Goal: Communication & Community: Answer question/provide support

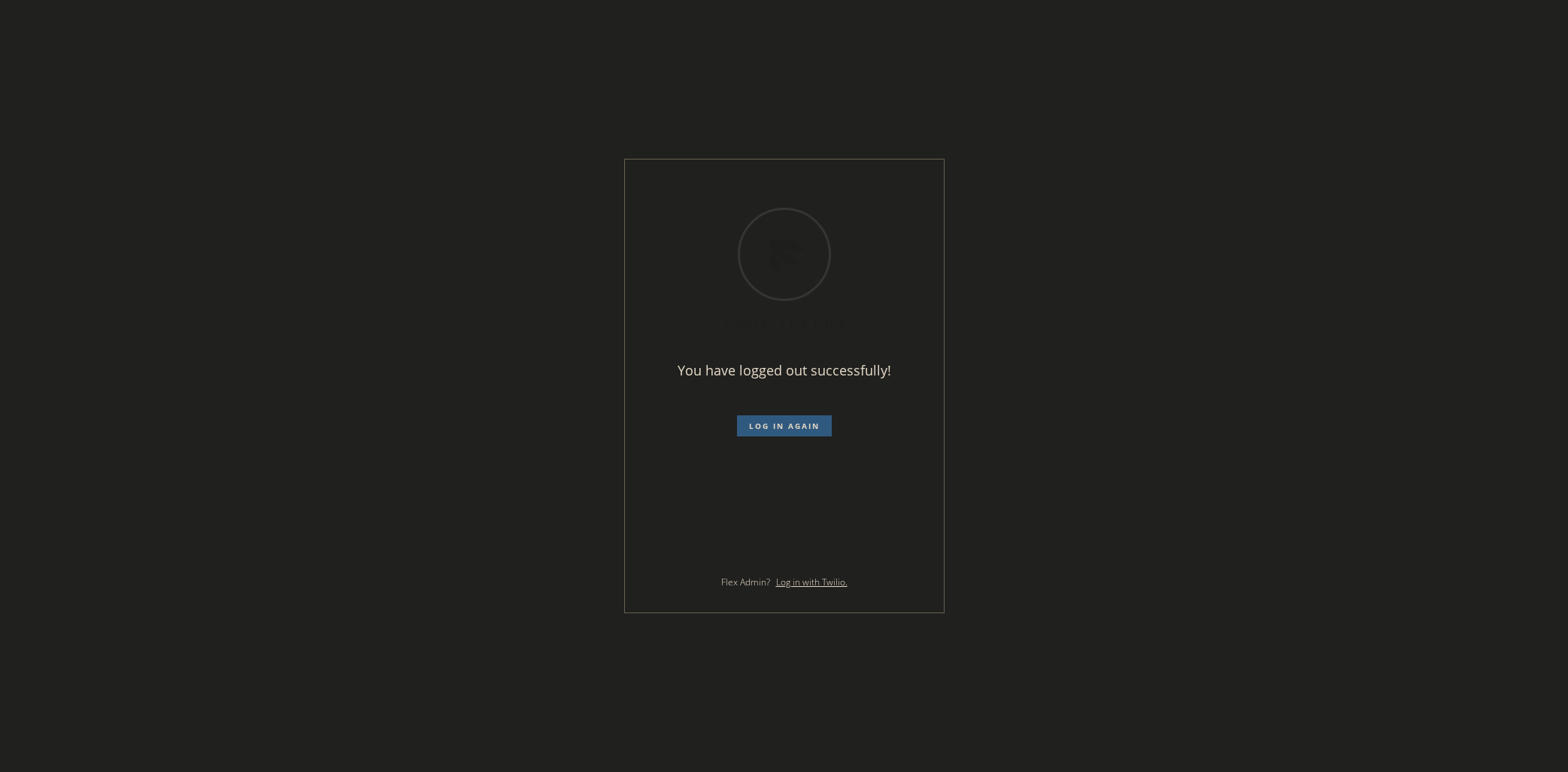
drag, startPoint x: 1113, startPoint y: 95, endPoint x: 1164, endPoint y: 155, distance: 78.7
click at [1113, 95] on div "You have logged out successfully! Log in again Flex Admin? Log in with Twilio." at bounding box center [784, 386] width 1568 height 772
click at [775, 429] on span "Log in again" at bounding box center [785, 425] width 71 height 11
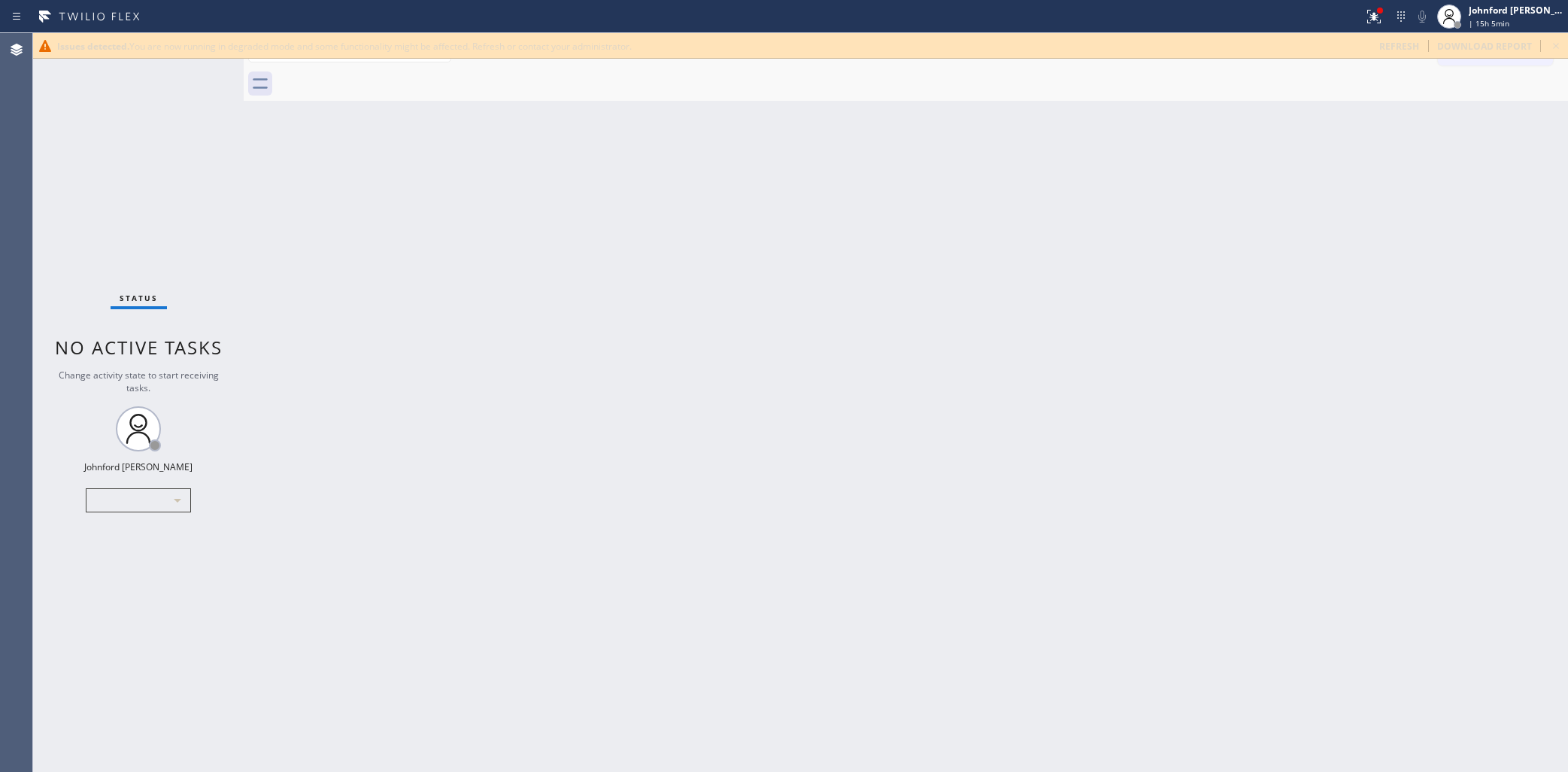
click at [1242, 284] on div "Back to Dashboard Change Sender ID Customers Technicians Select a contact Outbo…" at bounding box center [906, 402] width 1324 height 739
click at [1390, 51] on span "refresh" at bounding box center [1400, 46] width 40 height 12
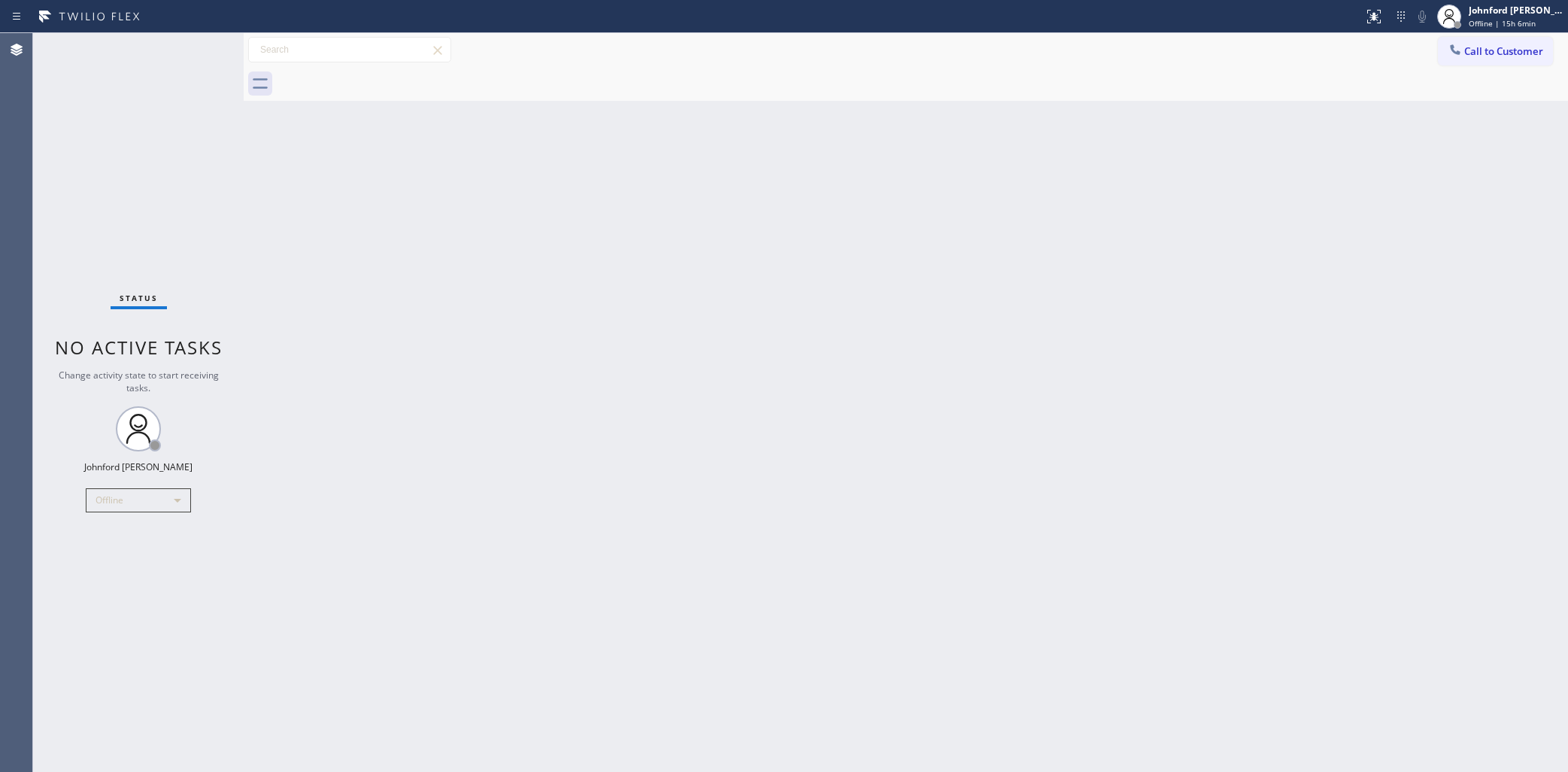
click at [109, 513] on div "Status No active tasks Change activity state to start receiving tasks. [PERSON_…" at bounding box center [137, 402] width 210 height 739
click at [110, 501] on div "Offline" at bounding box center [138, 500] width 106 height 24
click at [136, 561] on li "Unavailable" at bounding box center [137, 558] width 103 height 18
click at [123, 235] on div "Status No active tasks Change activity state to start receiving tasks. Johnford…" at bounding box center [137, 402] width 210 height 739
click at [1487, 64] on button "Call to Customer" at bounding box center [1496, 51] width 115 height 29
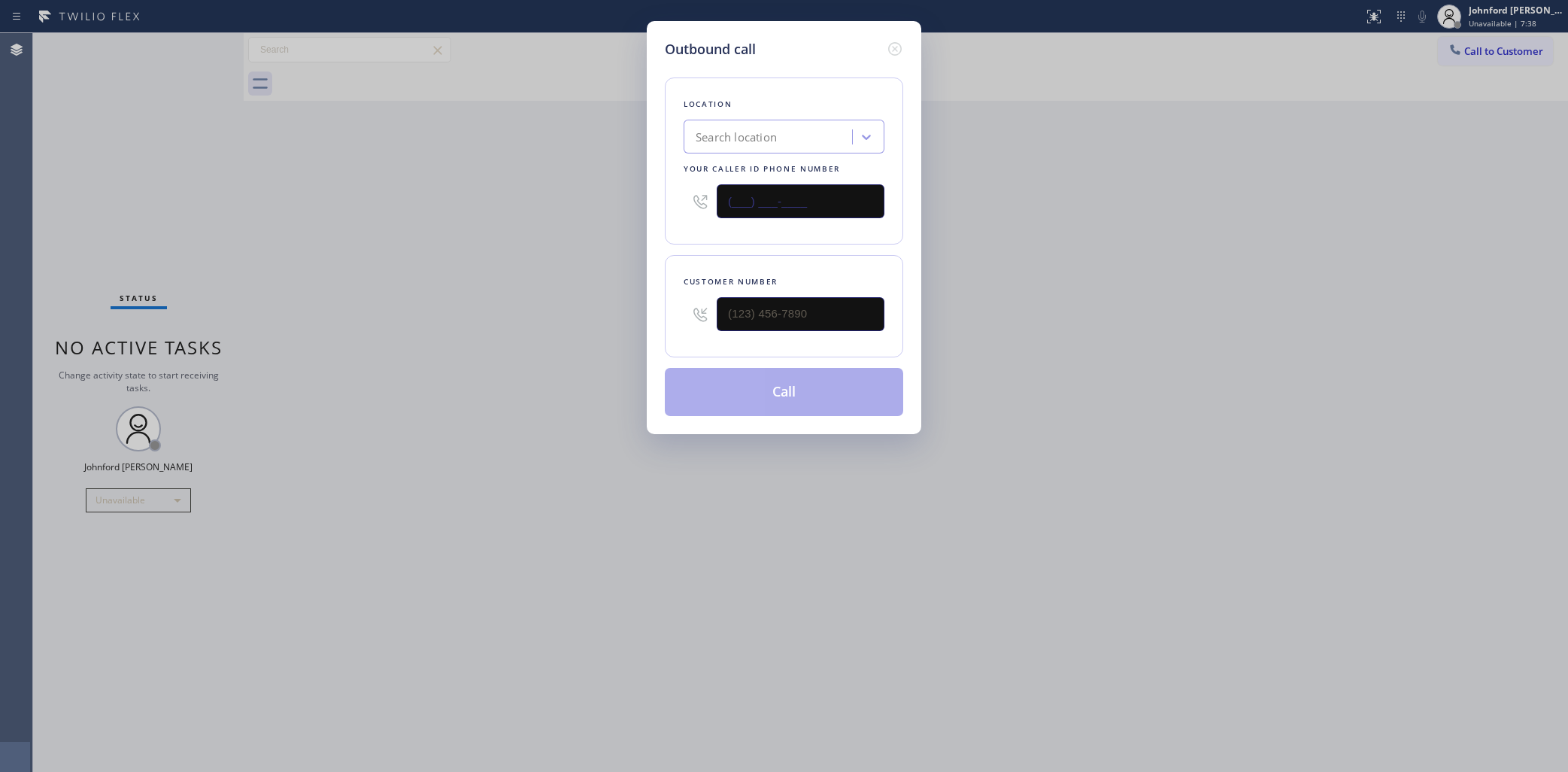
click at [712, 196] on div "(___) ___-____" at bounding box center [784, 201] width 201 height 49
paste input "949) 239-1524"
type input "(949) 239-1524"
drag, startPoint x: 606, startPoint y: 302, endPoint x: 568, endPoint y: 302, distance: 38.0
click at [581, 302] on div "Outbound call Location 4B2.Paid Viking Repair Service Your caller id phone numb…" at bounding box center [784, 386] width 1568 height 772
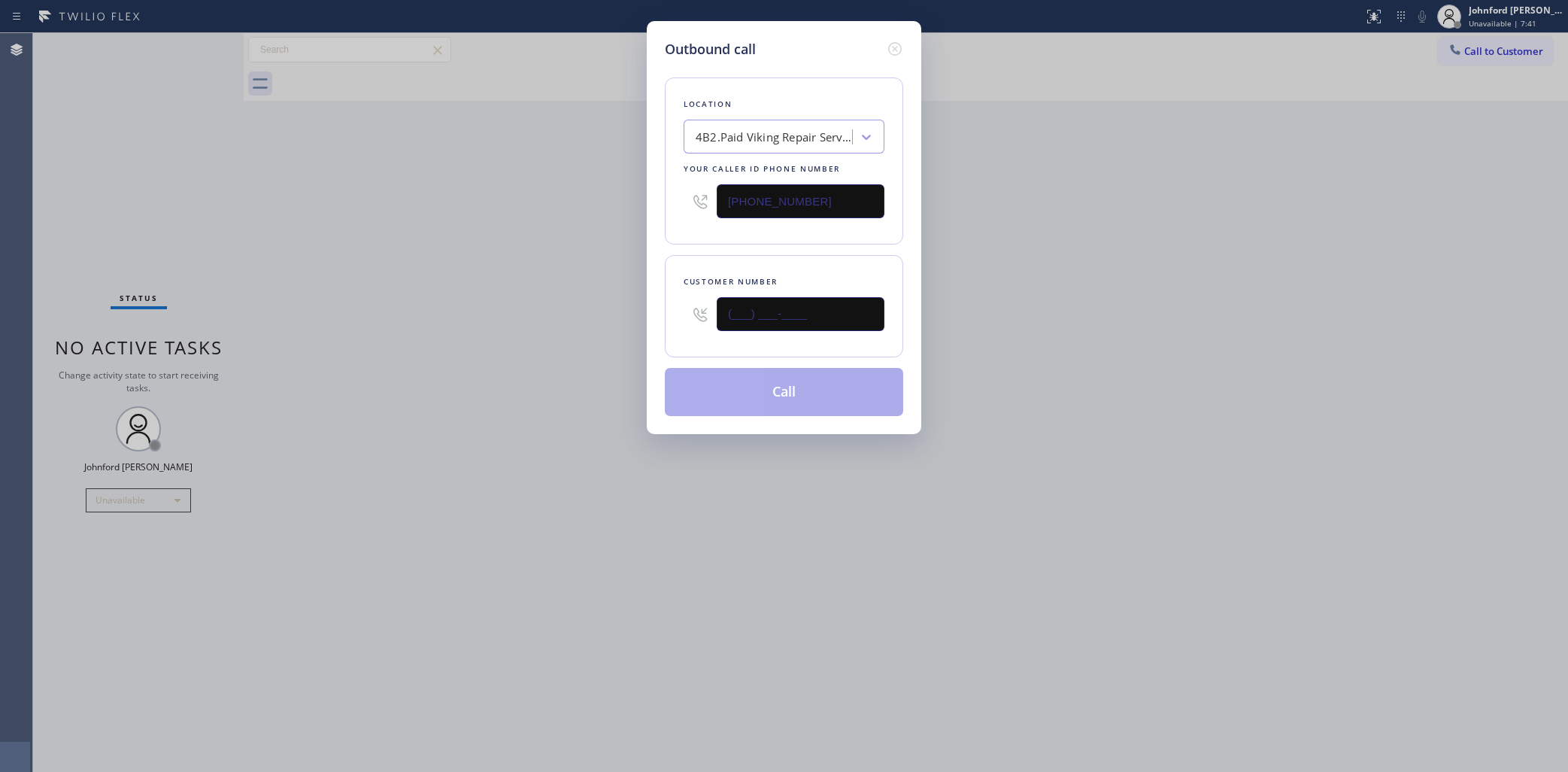
paste input "949) 701-0822"
type input "(949) 701-0822"
click at [561, 302] on div "Outbound call Location 4B2.Paid Viking Repair Service Your caller id phone numb…" at bounding box center [784, 386] width 1568 height 772
click at [768, 401] on button "Call" at bounding box center [784, 392] width 238 height 48
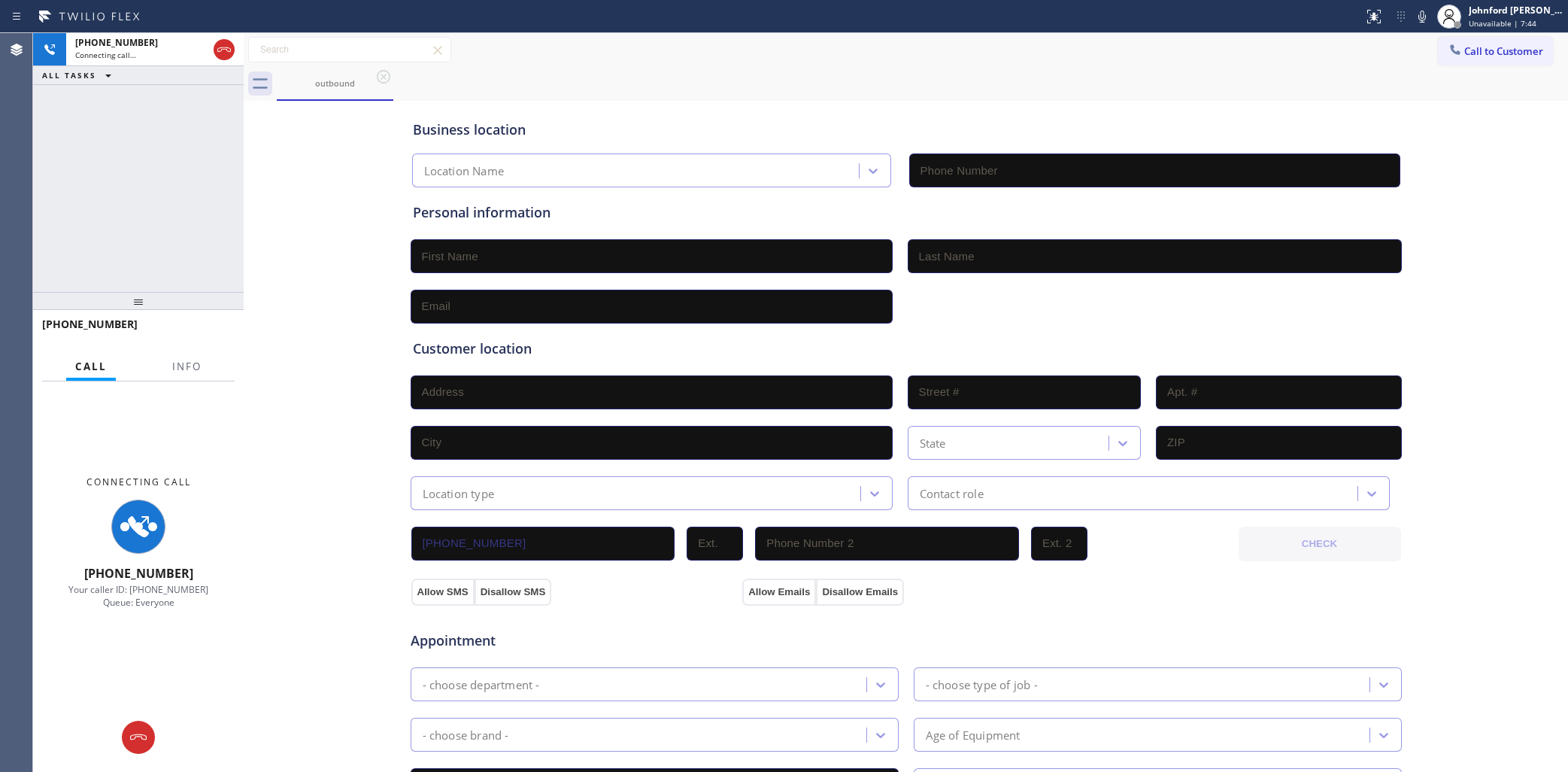
type input "(949) 239-1524"
click at [1426, 19] on icon at bounding box center [1422, 16] width 18 height 18
click at [1419, 15] on icon at bounding box center [1422, 16] width 18 height 18
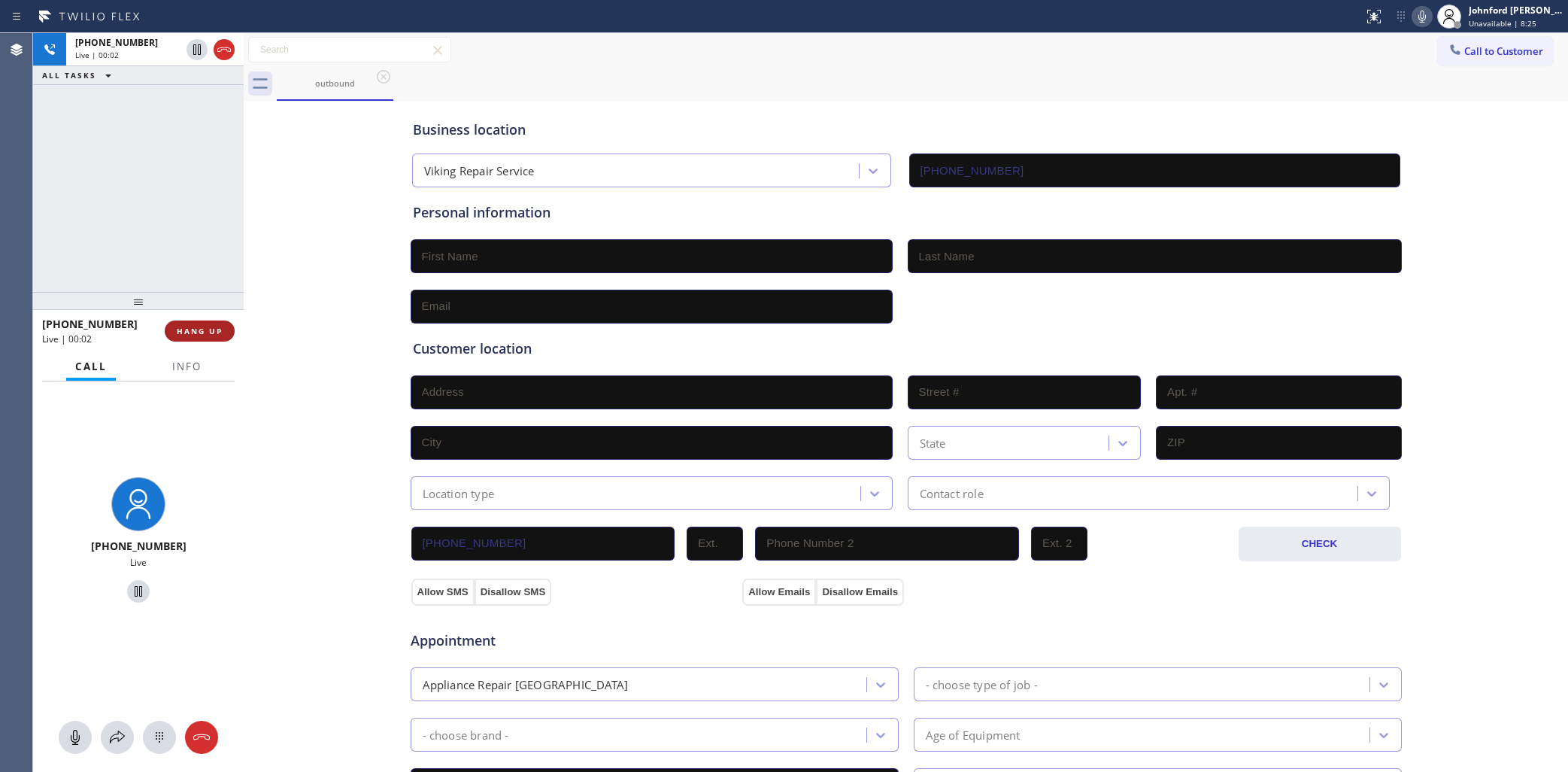
click at [190, 327] on span "HANG UP" at bounding box center [200, 330] width 46 height 11
click at [189, 355] on button "Info" at bounding box center [186, 367] width 47 height 30
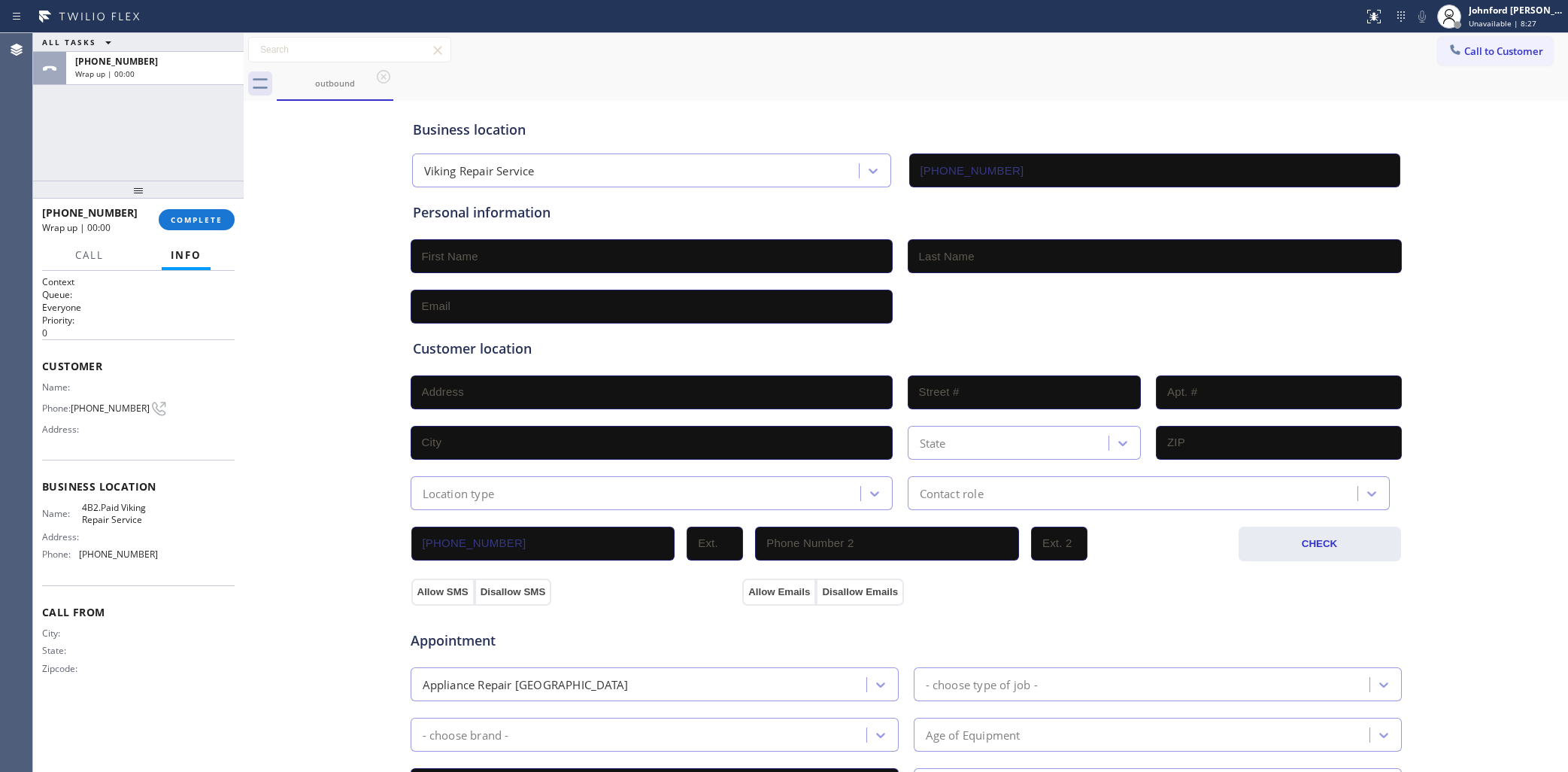
drag, startPoint x: 144, startPoint y: 299, endPoint x: 156, endPoint y: 137, distance: 162.4
click at [156, 137] on div "ALL TASKS ALL TASKS ACTIVE TASKS TASKS IN WRAP UP +19497010822 Wrap up | 00:00 …" at bounding box center [137, 402] width 210 height 739
click at [192, 223] on span "COMPLETE" at bounding box center [197, 219] width 52 height 11
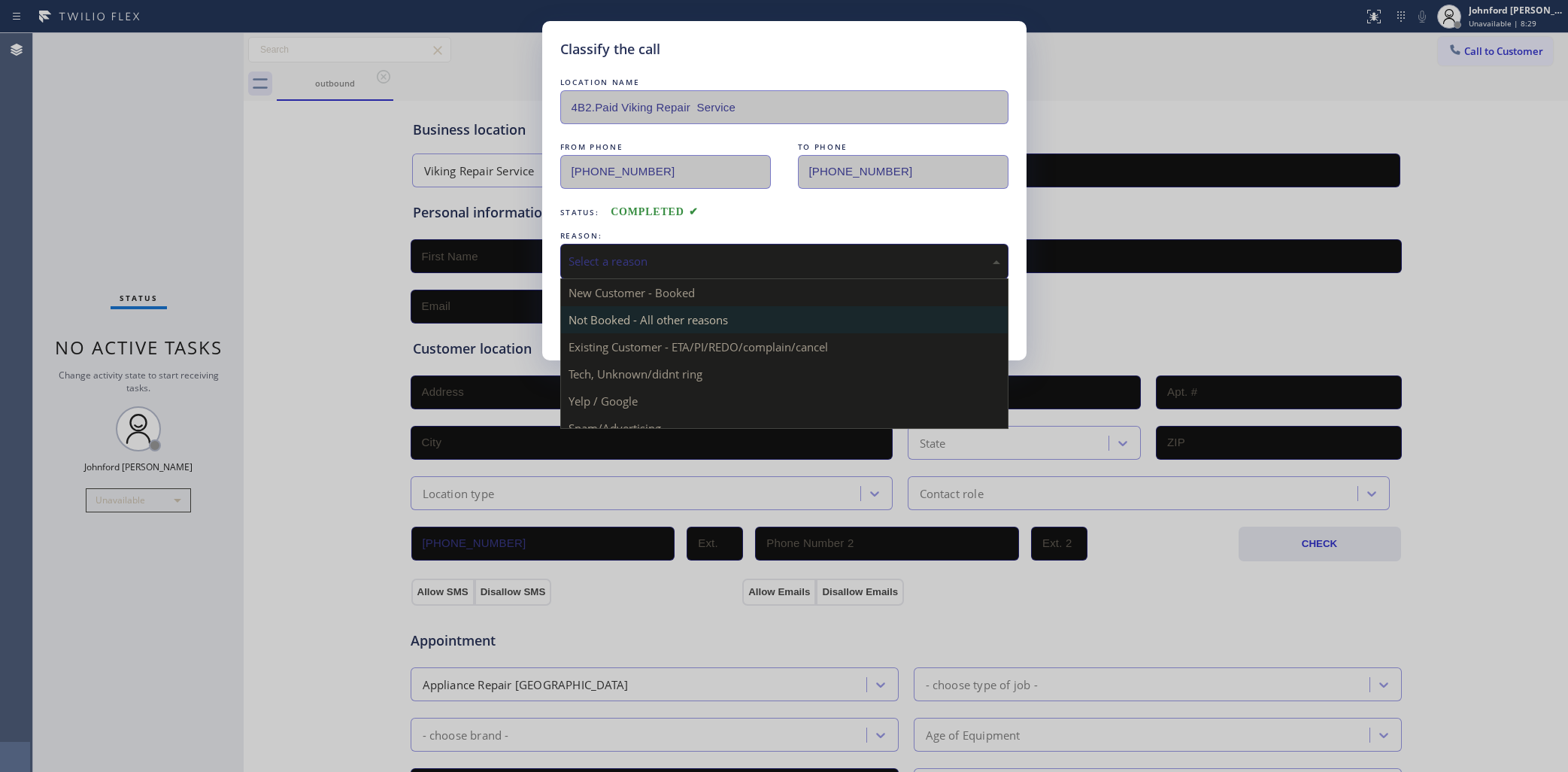
drag, startPoint x: 719, startPoint y: 266, endPoint x: 701, endPoint y: 314, distance: 51.3
click at [719, 267] on div "Select a reason" at bounding box center [784, 261] width 448 height 36
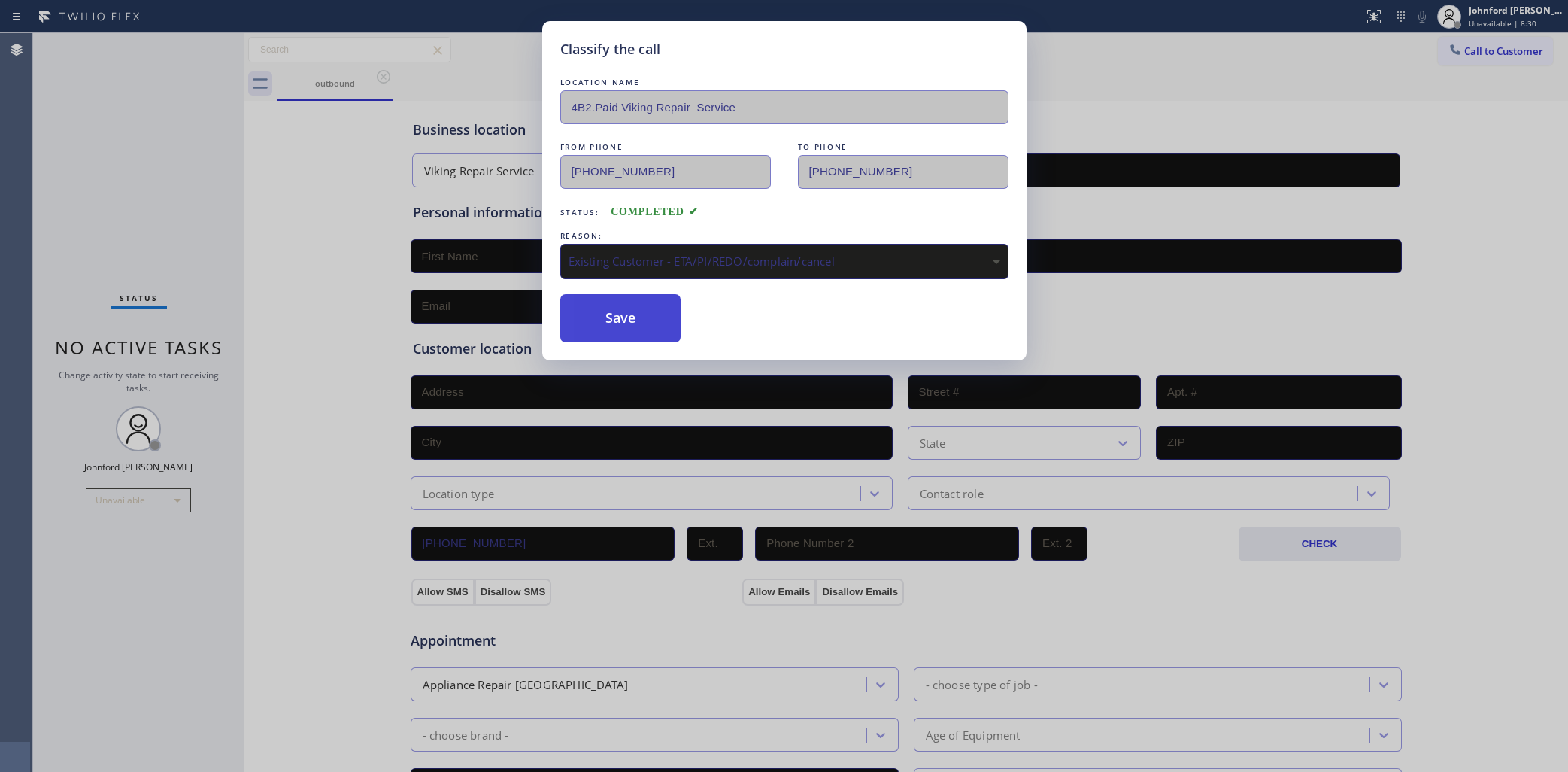
click at [630, 325] on button "Save" at bounding box center [621, 318] width 121 height 48
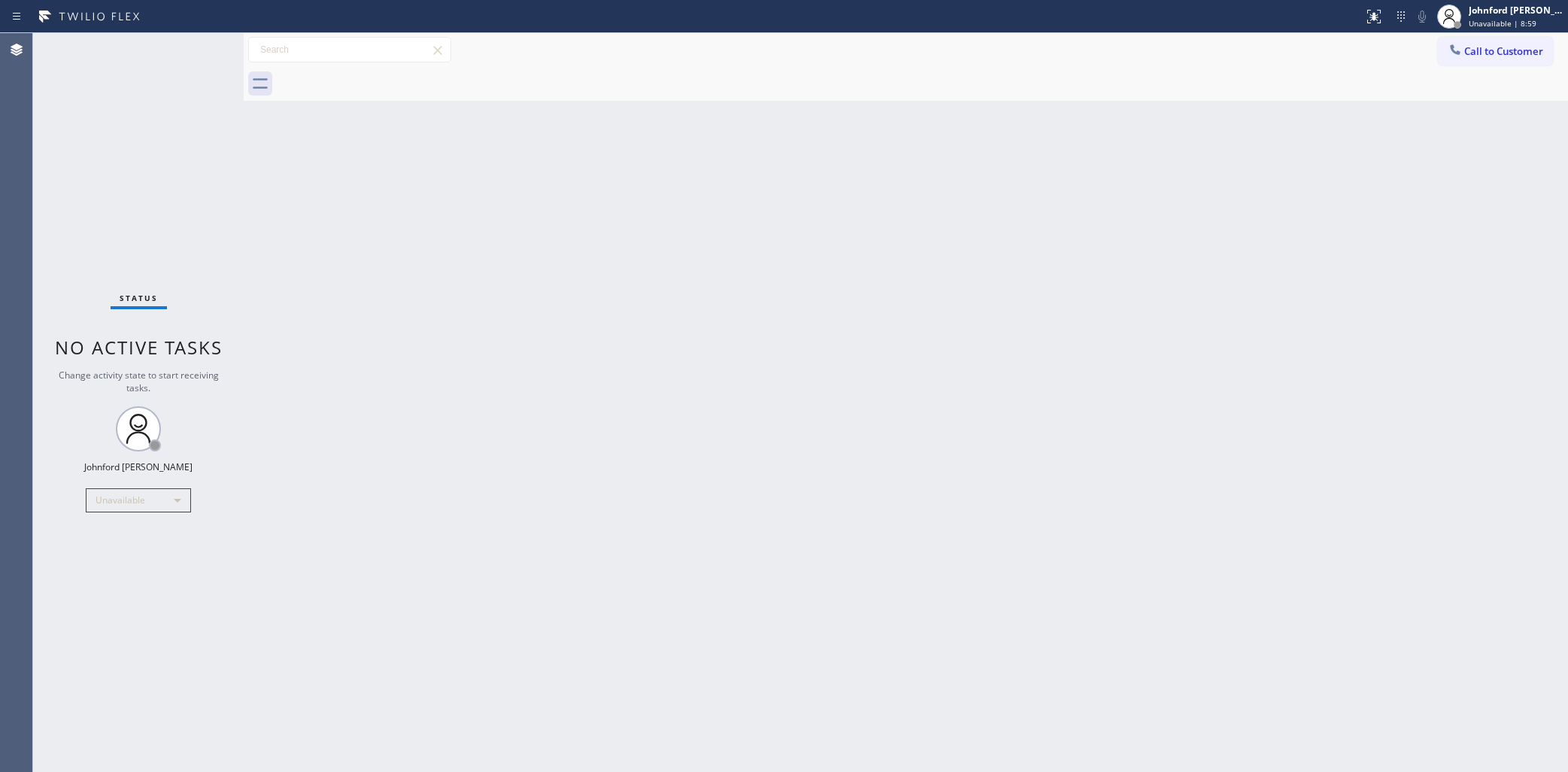
click at [98, 174] on div "Status No active tasks Change activity state to start receiving tasks. Johnford…" at bounding box center [137, 402] width 210 height 739
click at [1186, 296] on div "Back to Dashboard Change Sender ID Customers Technicians Select a contact Outbo…" at bounding box center [906, 402] width 1324 height 739
drag, startPoint x: 803, startPoint y: 162, endPoint x: 829, endPoint y: 133, distance: 38.9
click at [809, 158] on div "Back to Dashboard Change Sender ID Customers Technicians Select a contact Outbo…" at bounding box center [906, 402] width 1324 height 739
click at [1453, 43] on icon at bounding box center [1456, 50] width 15 height 15
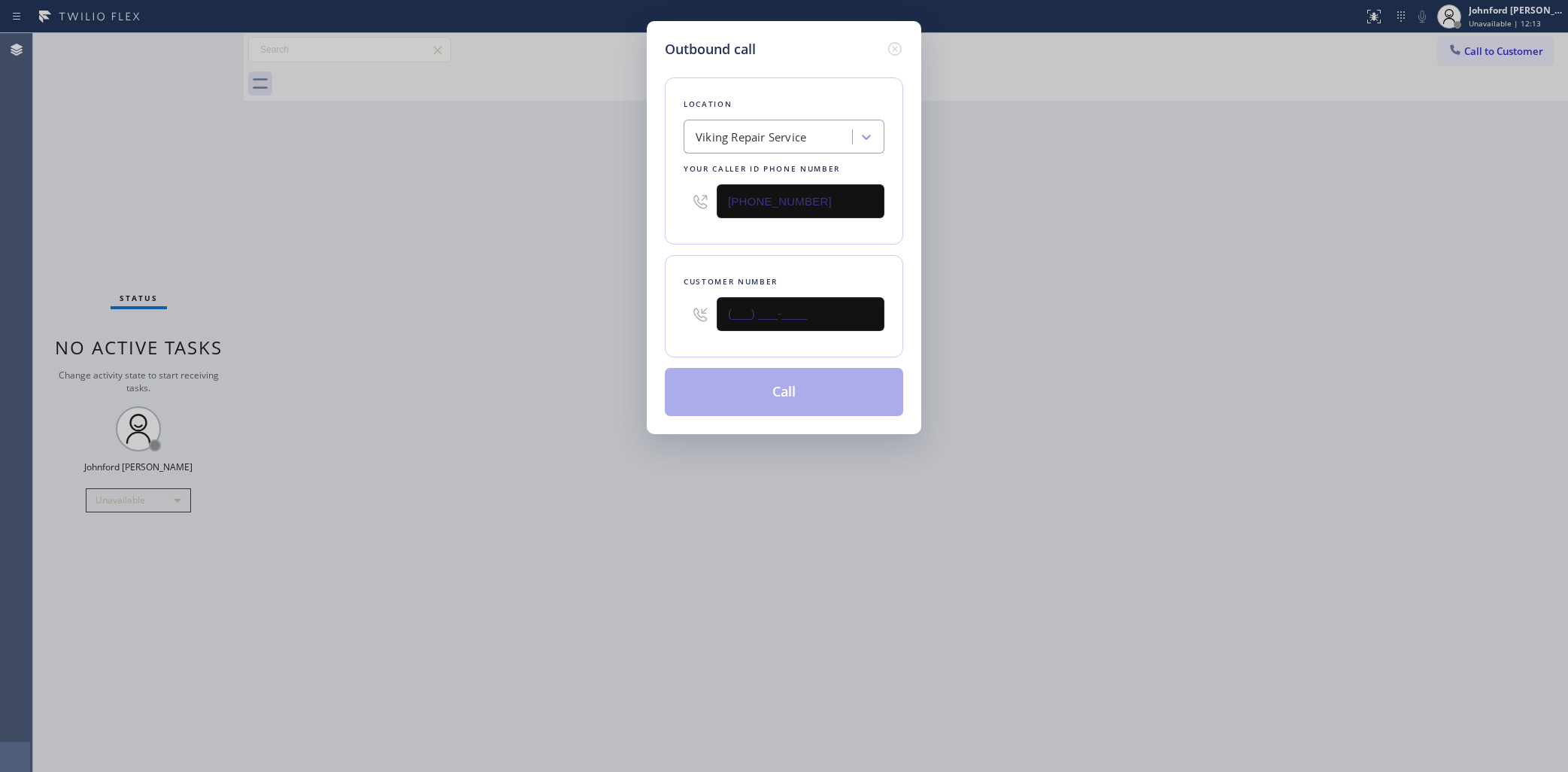
drag, startPoint x: 831, startPoint y: 304, endPoint x: 672, endPoint y: 300, distance: 159.1
click at [681, 300] on div "Customer number (___) ___-____" at bounding box center [784, 306] width 238 height 103
paste input "949) 701-0822"
type input "(949) 701-0822"
click at [540, 304] on div "Outbound call Location Viking Repair Service Your caller id phone number (949) …" at bounding box center [784, 386] width 1568 height 772
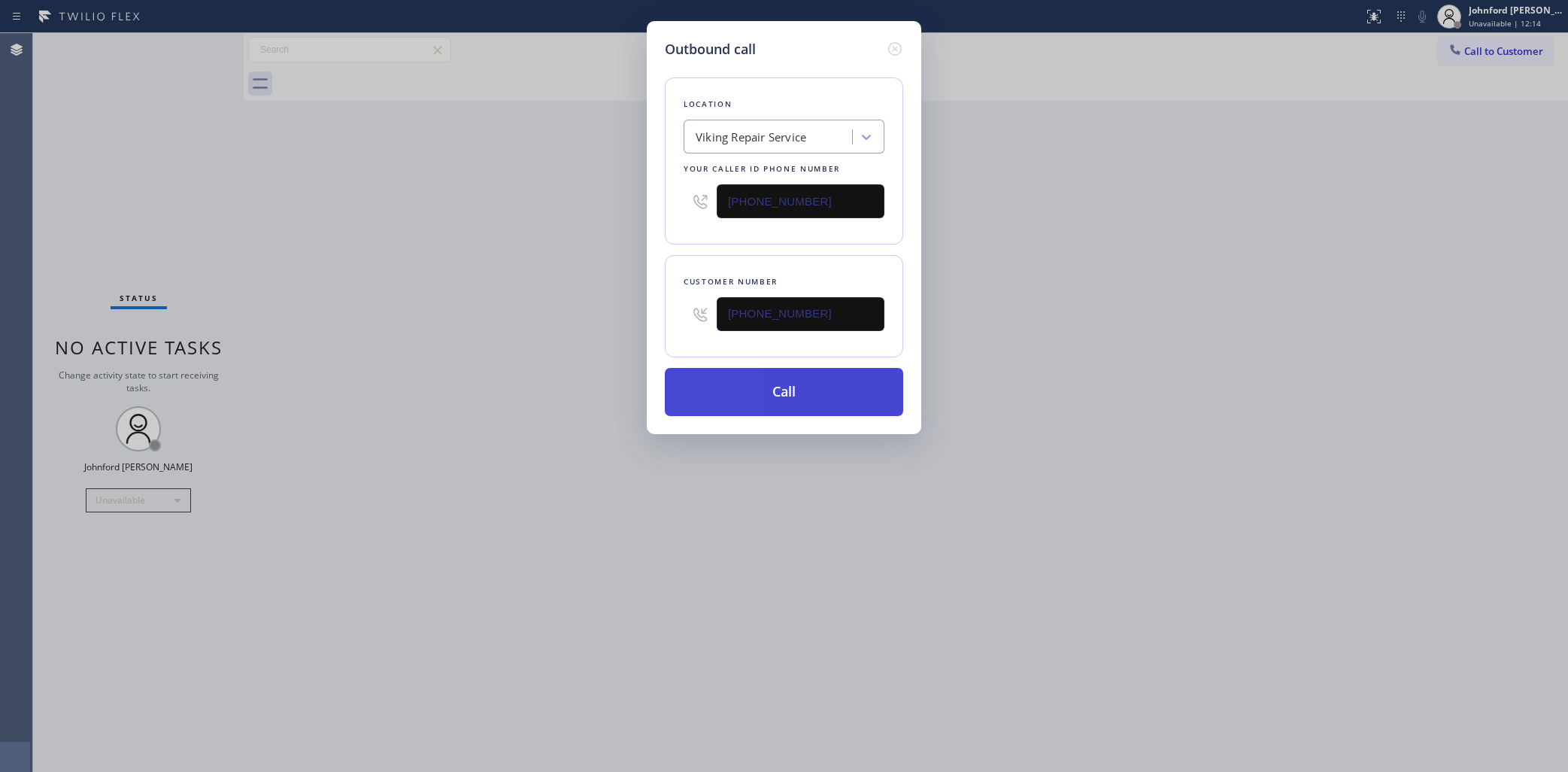
click at [712, 384] on button "Call" at bounding box center [784, 392] width 238 height 48
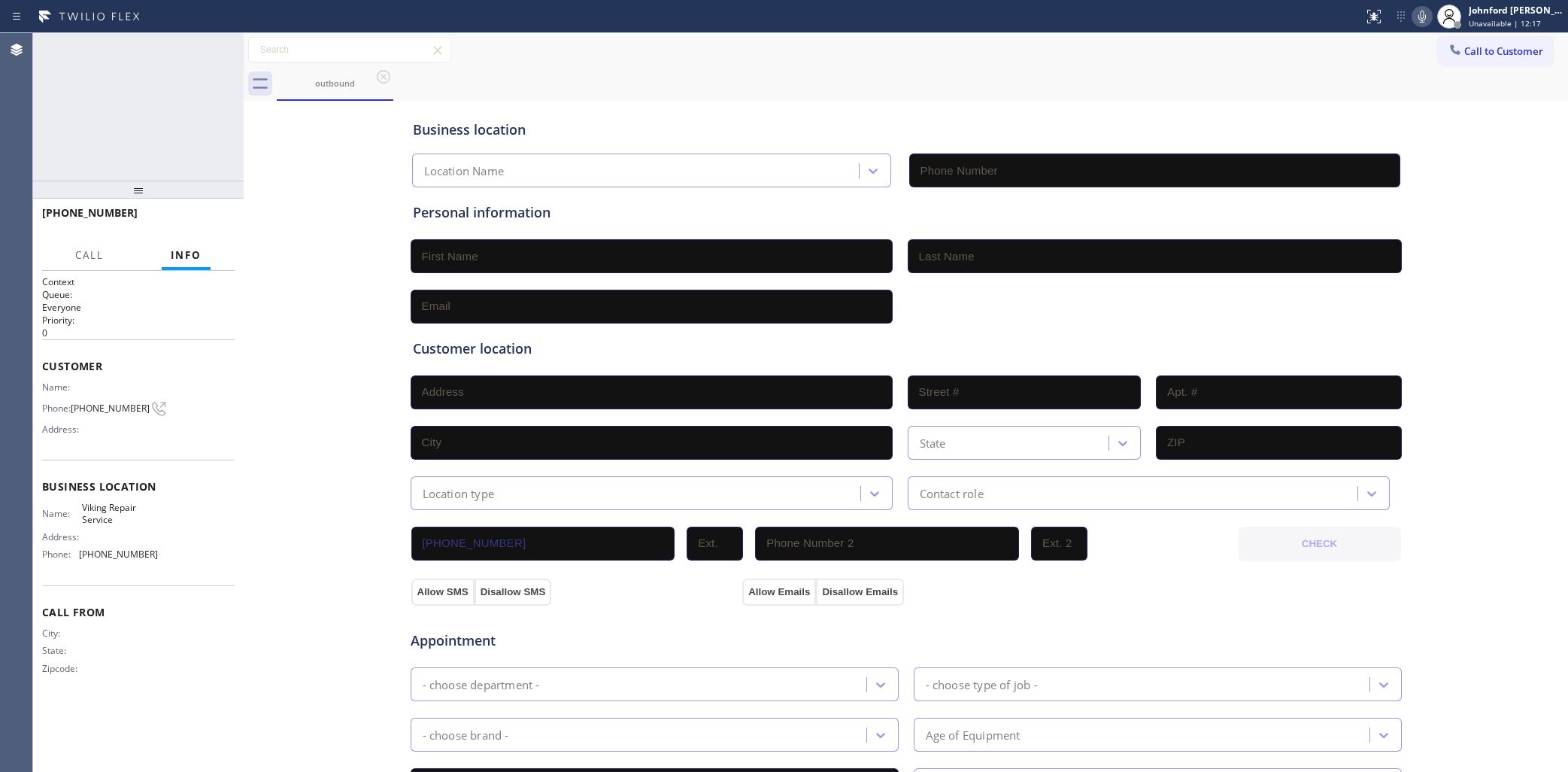
type input "(949) 239-1524"
click at [833, 60] on div "Call to Customer Outbound call Location Viking Repair Service Your caller id ph…" at bounding box center [906, 49] width 1324 height 26
click at [1415, 23] on icon at bounding box center [1422, 16] width 18 height 18
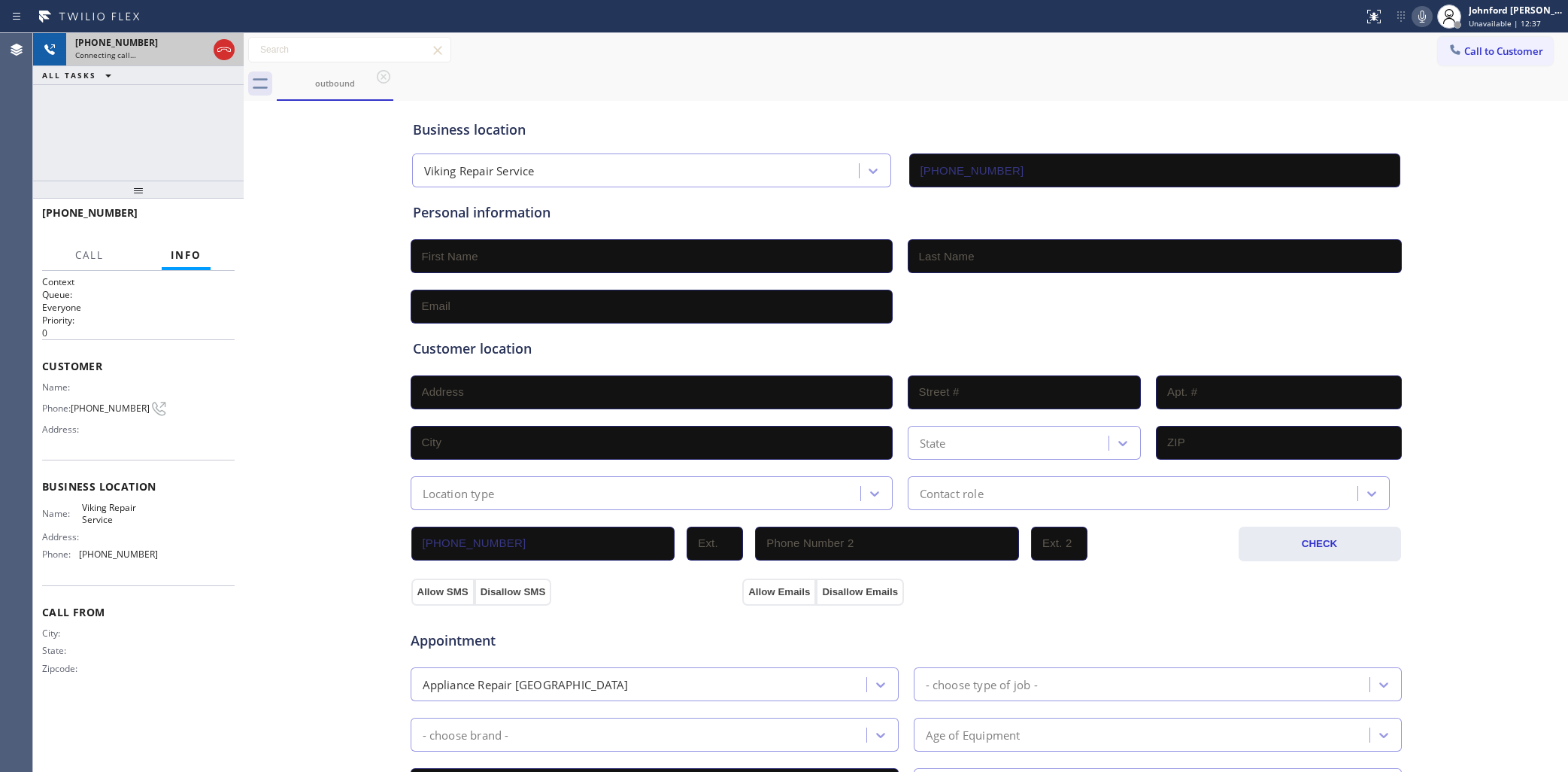
click at [176, 47] on div "+19497010822" at bounding box center [141, 42] width 132 height 12
click at [226, 51] on icon at bounding box center [224, 49] width 18 height 18
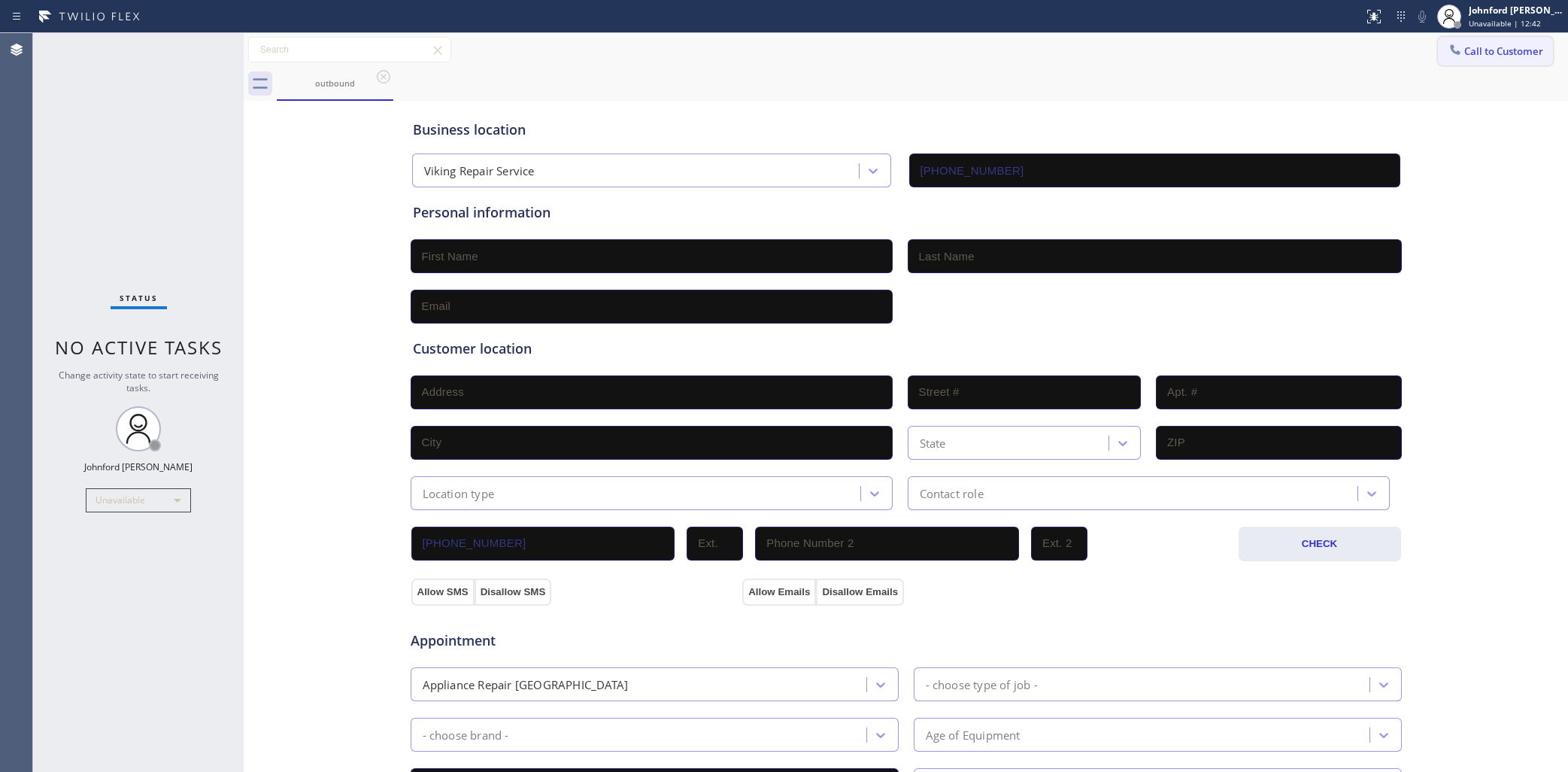
click at [1489, 53] on span "Call to Customer" at bounding box center [1504, 51] width 79 height 13
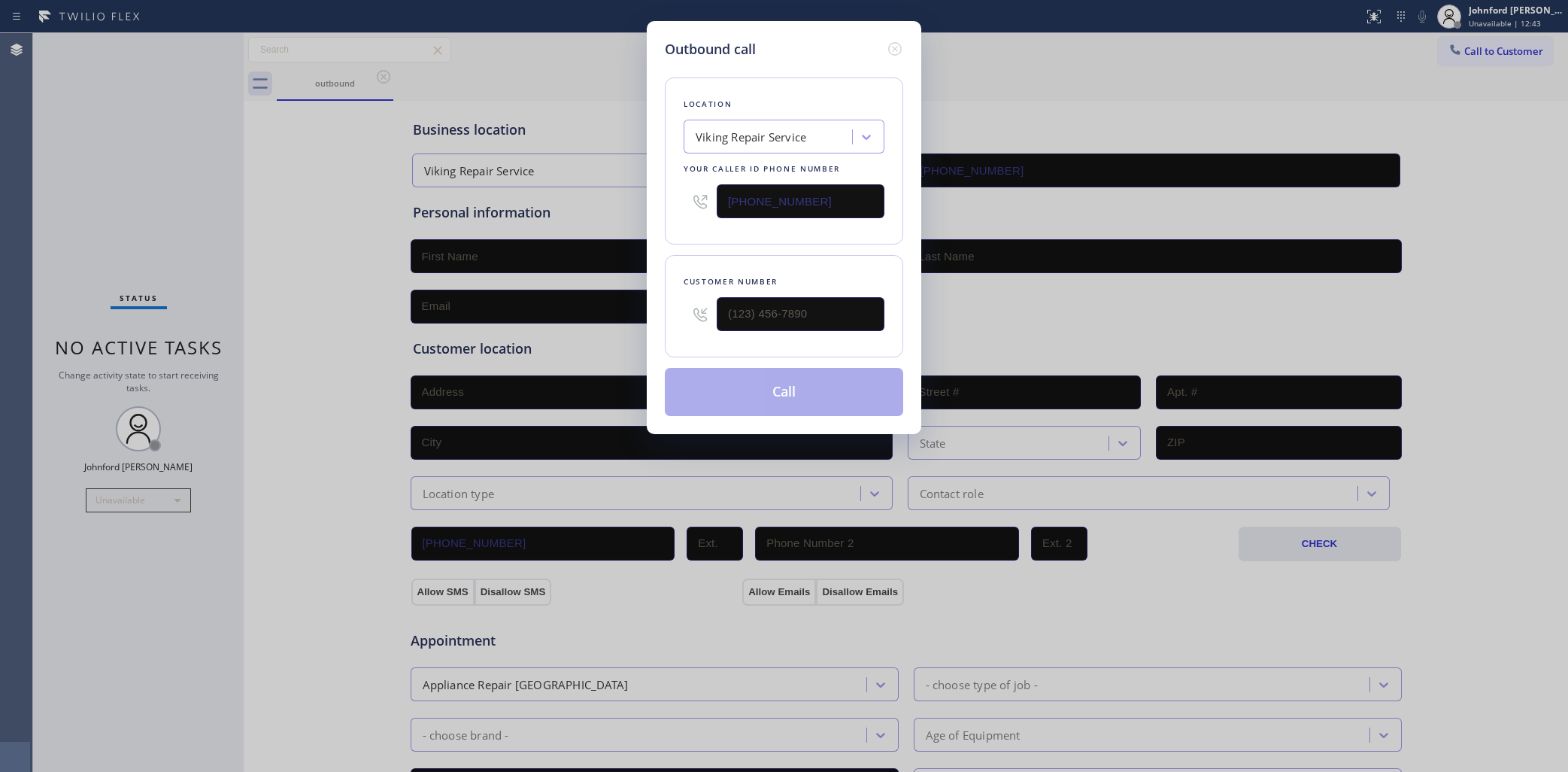
drag, startPoint x: 694, startPoint y: 208, endPoint x: 474, endPoint y: 208, distance: 220.0
click at [497, 208] on div "Outbound call Location Viking Repair Service Your caller id phone number (949) …" at bounding box center [784, 386] width 1568 height 772
paste input "714) 844-7736"
type input "(714) 844-7736"
drag, startPoint x: 658, startPoint y: 310, endPoint x: 618, endPoint y: 308, distance: 40.0
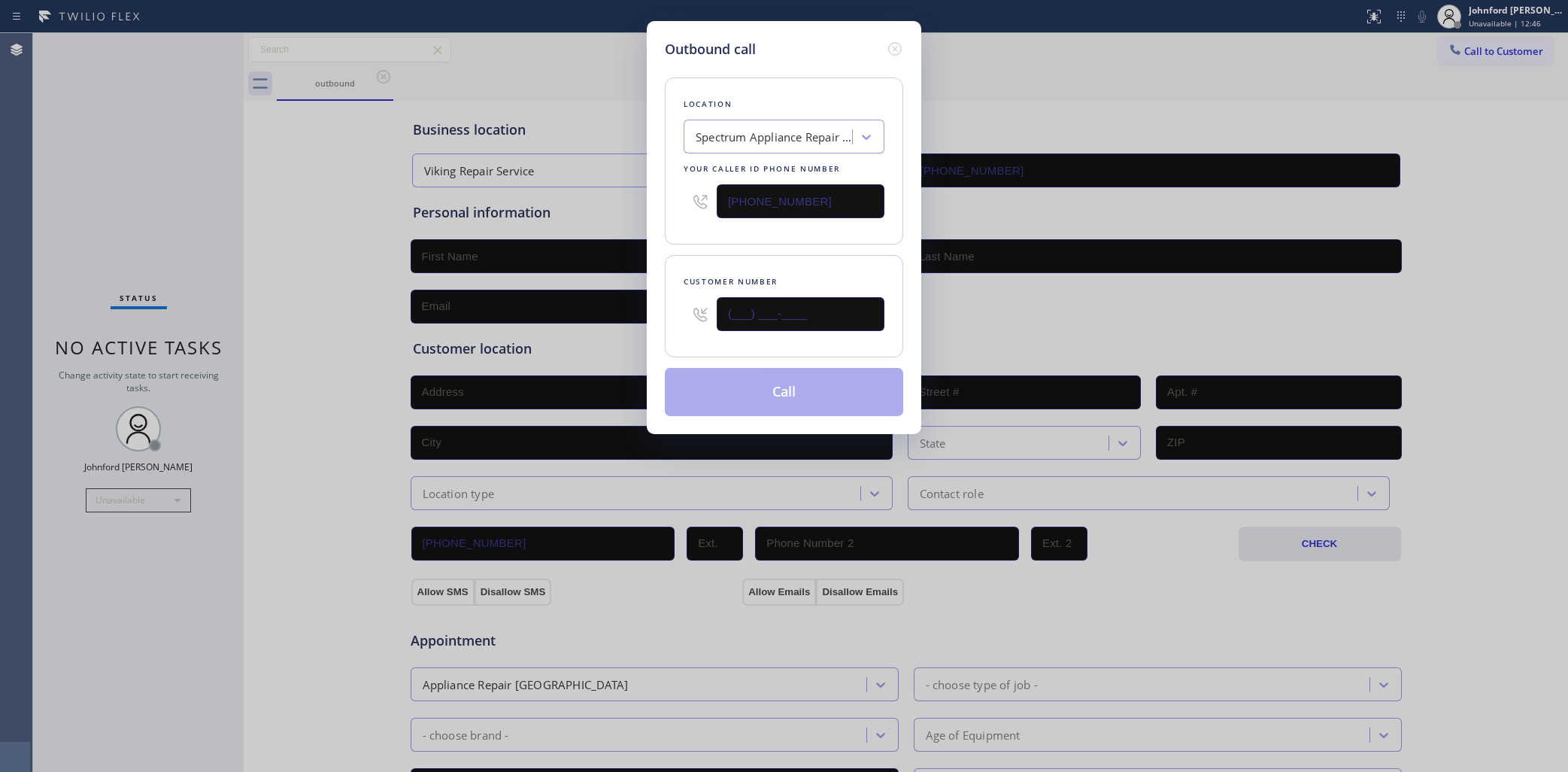
click at [619, 310] on div "Outbound call Location Spectrum Appliance Repair Irvine Your caller id phone nu…" at bounding box center [784, 386] width 1568 height 772
paste input "747) 207-1111"
type input "(747) 207-1111"
click at [725, 246] on div "Location Spectrum Appliance Repair Irvine Your caller id phone number (714) 844…" at bounding box center [784, 238] width 238 height 357
click at [749, 381] on button "Call" at bounding box center [784, 392] width 238 height 48
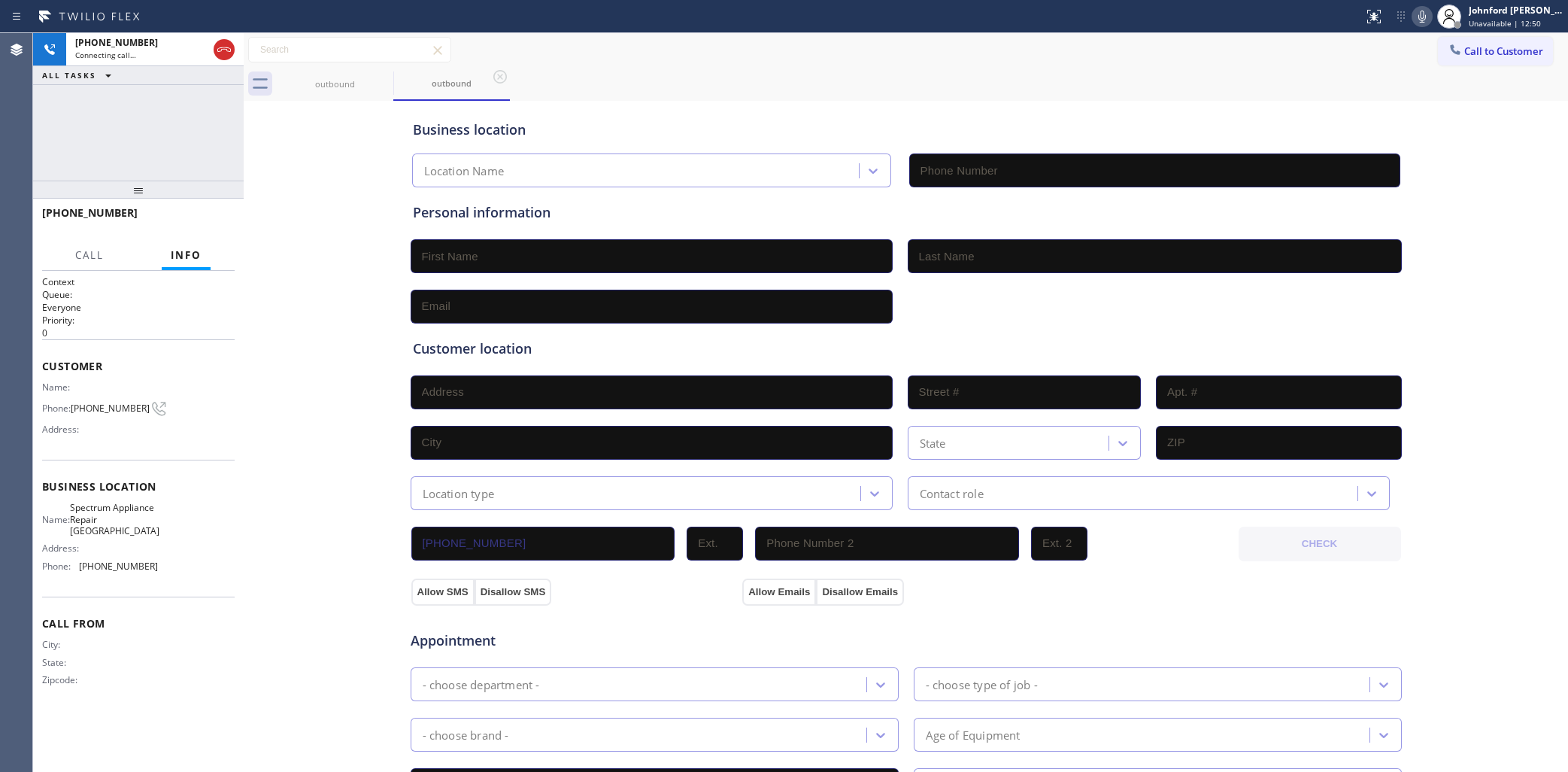
type input "(714) 844-7736"
click at [126, 141] on div "+17472071111 Live | 00:02 ALL TASKS ALL TASKS ACTIVE TASKS TASKS IN WRAP UP" at bounding box center [137, 107] width 210 height 148
click at [198, 211] on button "HANG UP" at bounding box center [200, 220] width 70 height 21
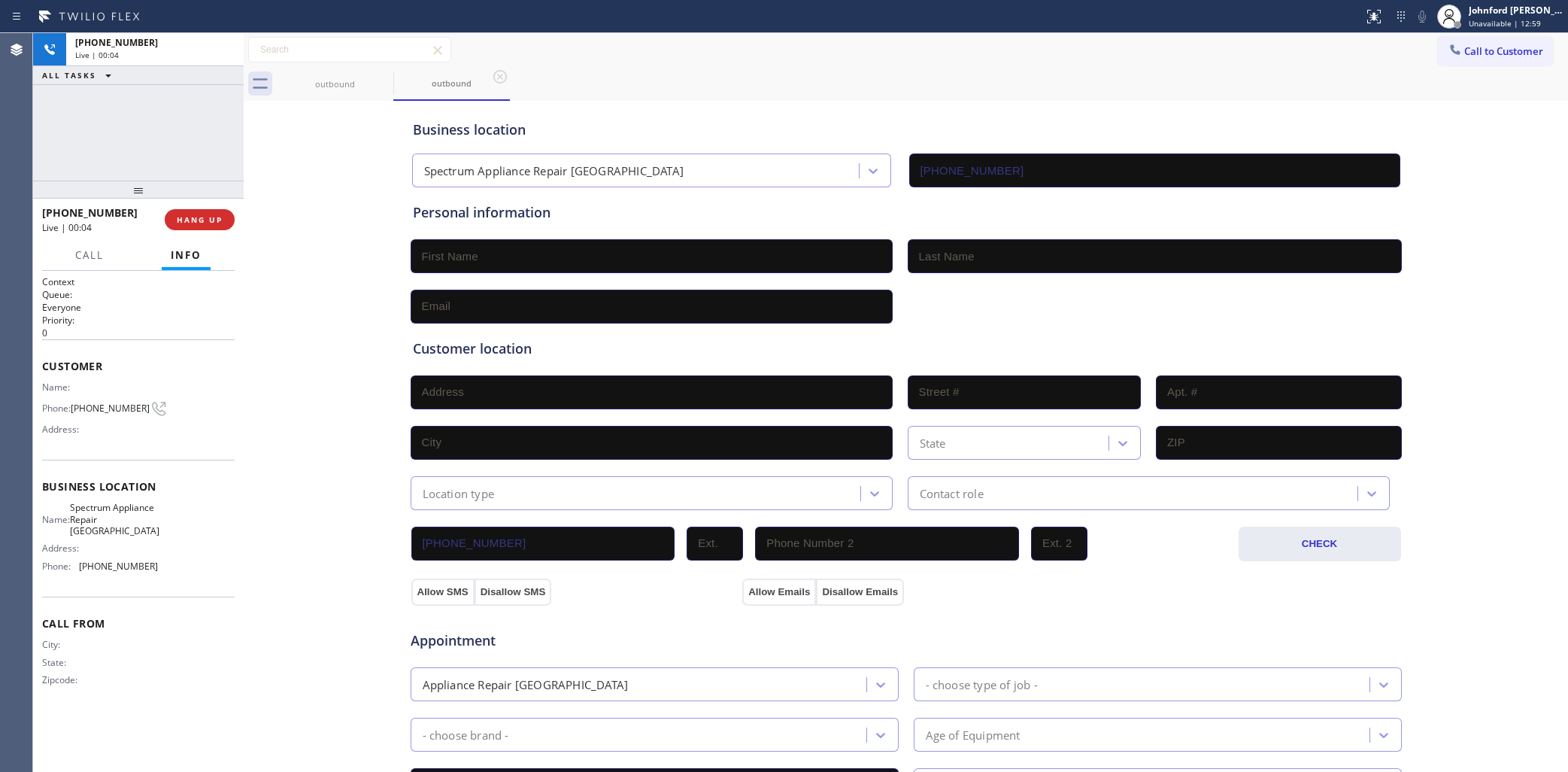
drag, startPoint x: 1483, startPoint y: 51, endPoint x: 1399, endPoint y: 86, distance: 91.0
click at [1483, 47] on span "Call to Customer" at bounding box center [1504, 51] width 79 height 13
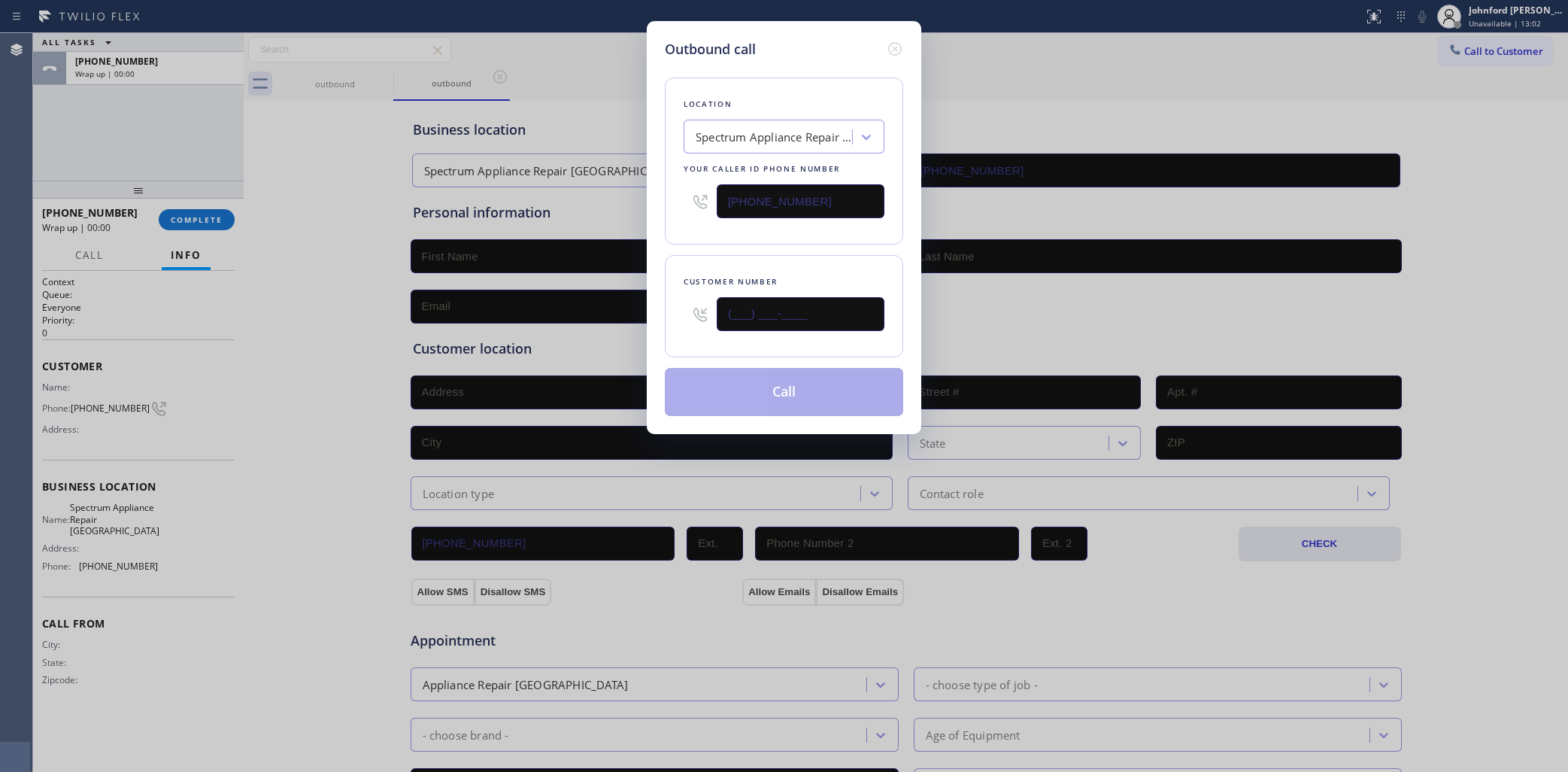
paste input "747) 207-1111"
type input "(747) 207-1111"
click at [810, 396] on button "Call" at bounding box center [784, 392] width 238 height 48
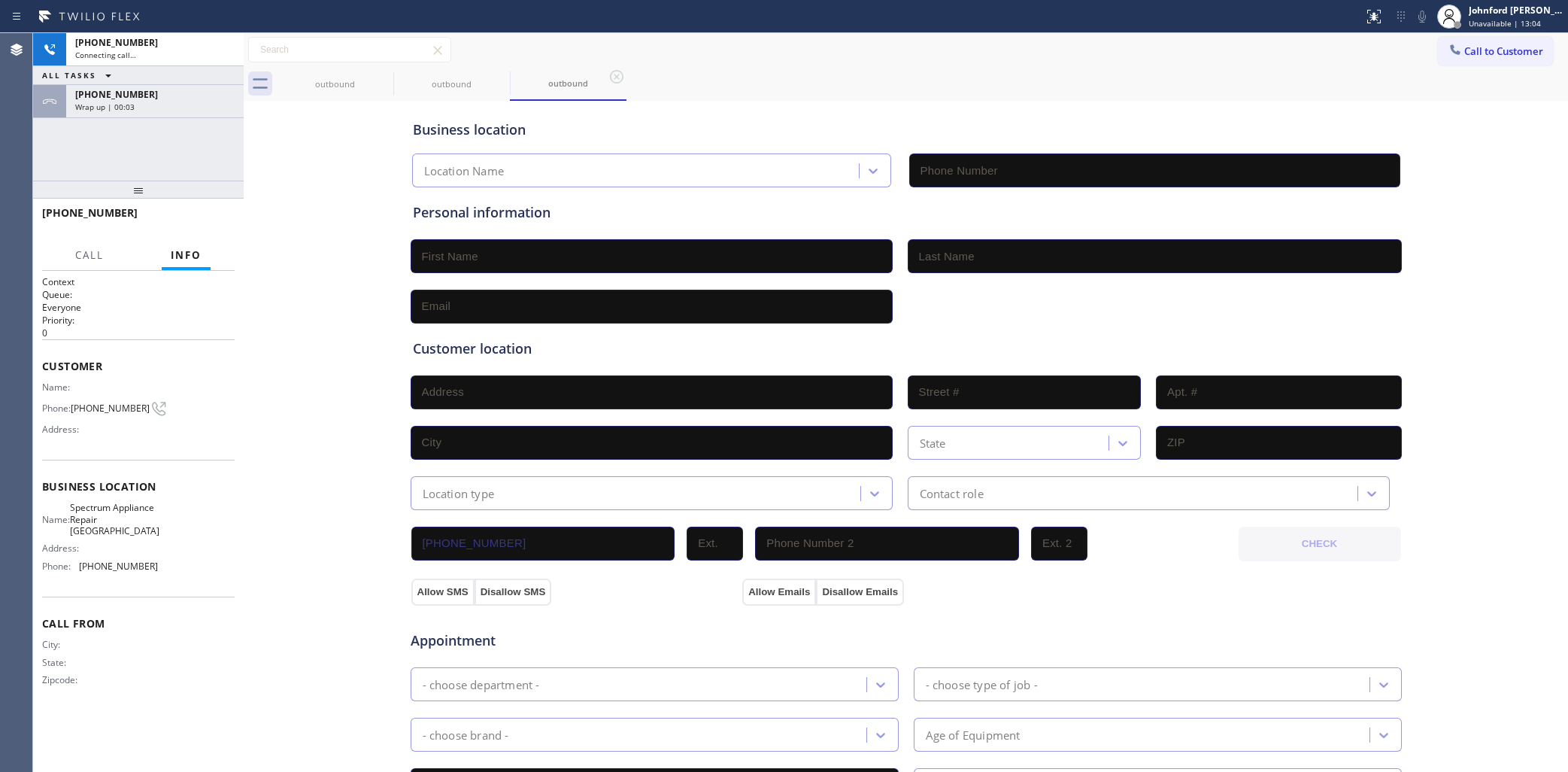
type input "(714) 844-7736"
drag, startPoint x: 181, startPoint y: 100, endPoint x: 173, endPoint y: 162, distance: 62.5
click at [181, 102] on div "Wrap up | 00:07" at bounding box center [154, 107] width 159 height 11
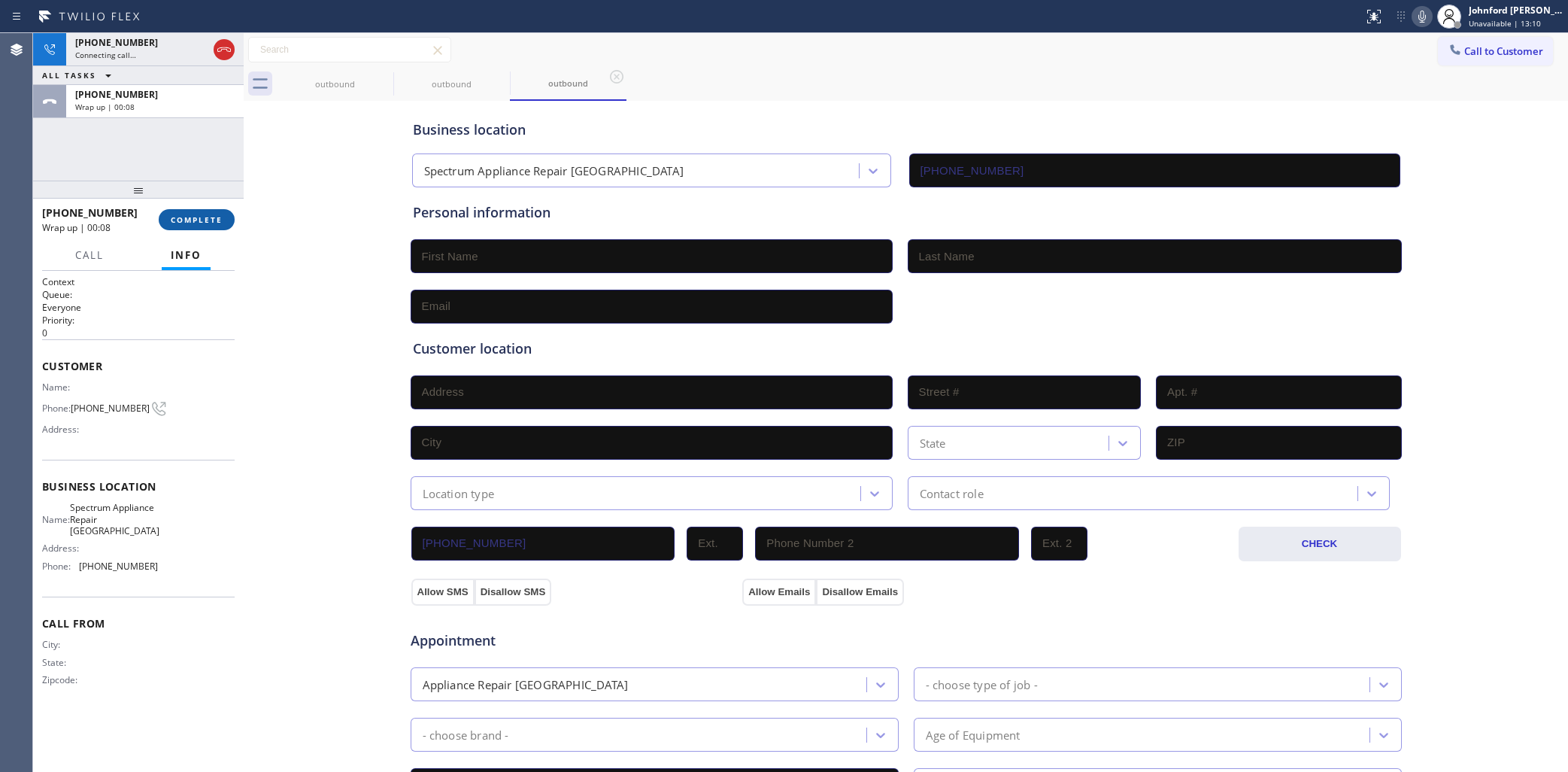
click at [211, 214] on span "COMPLETE" at bounding box center [197, 219] width 52 height 11
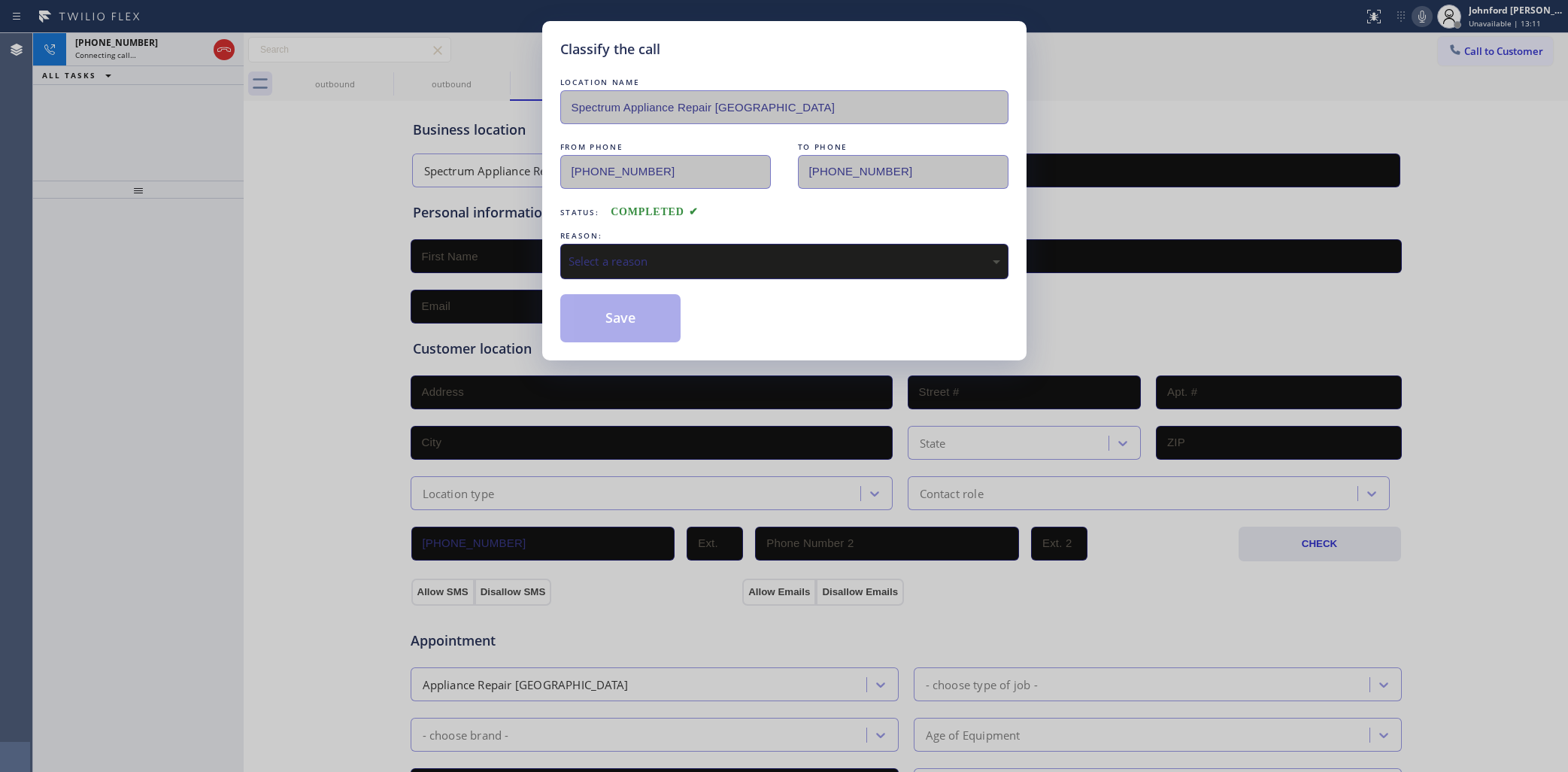
drag, startPoint x: 607, startPoint y: 253, endPoint x: 725, endPoint y: 264, distance: 118.5
click at [622, 253] on div "Select a reason" at bounding box center [785, 261] width 432 height 17
click at [636, 332] on button "Save" at bounding box center [621, 318] width 121 height 48
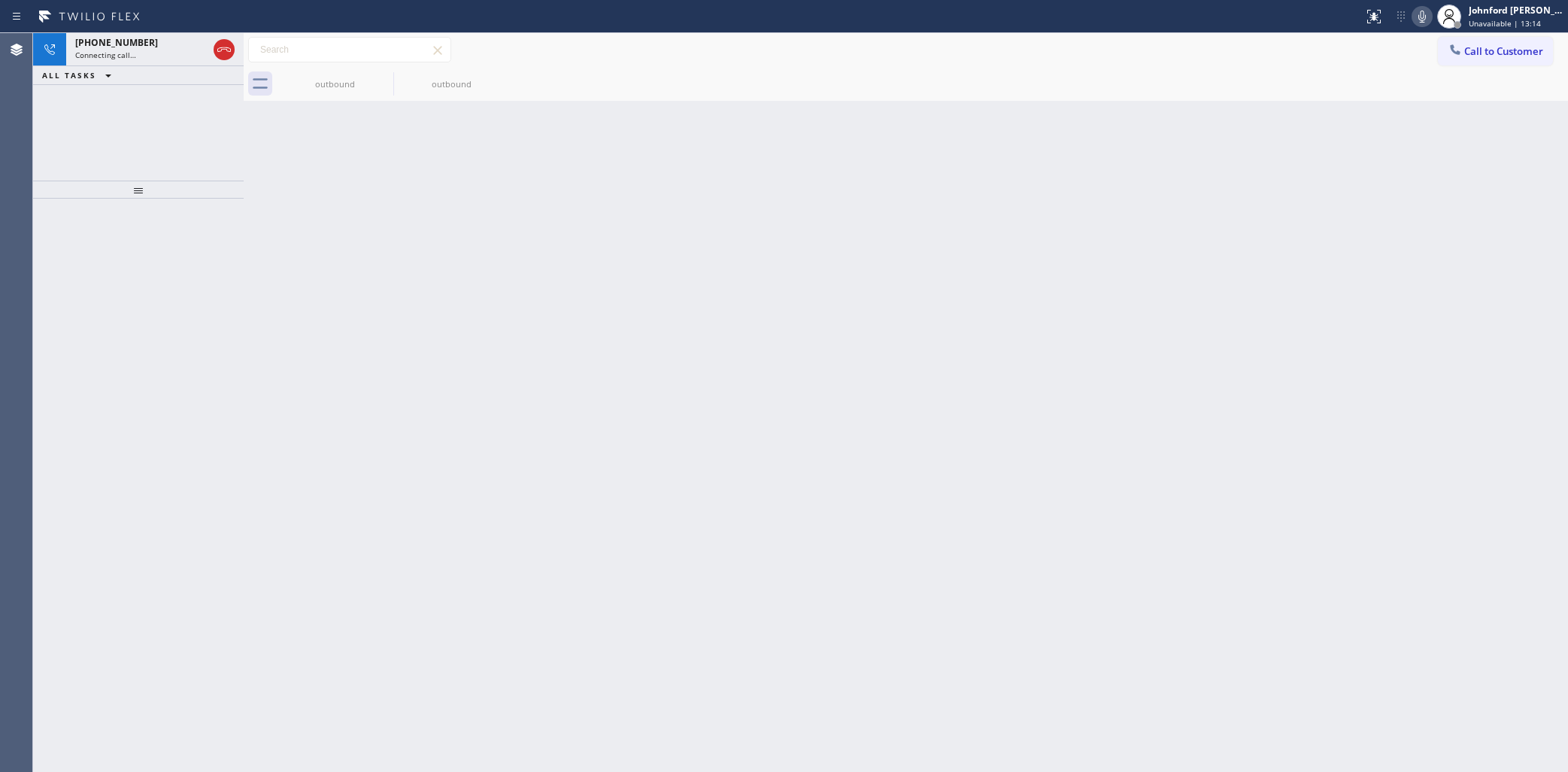
drag, startPoint x: 214, startPoint y: 120, endPoint x: 216, endPoint y: 8, distance: 112.0
click at [214, 120] on div "+17472071111 Connecting call… ALL TASKS ALL TASKS ACTIVE TASKS TASKS IN WRAP UP" at bounding box center [137, 107] width 210 height 148
click at [98, 126] on div "+17472071111 Live | 00:04 ALL TASKS ALL TASKS ACTIVE TASKS TASKS IN WRAP UP" at bounding box center [137, 107] width 210 height 148
click at [224, 54] on icon at bounding box center [224, 49] width 18 height 18
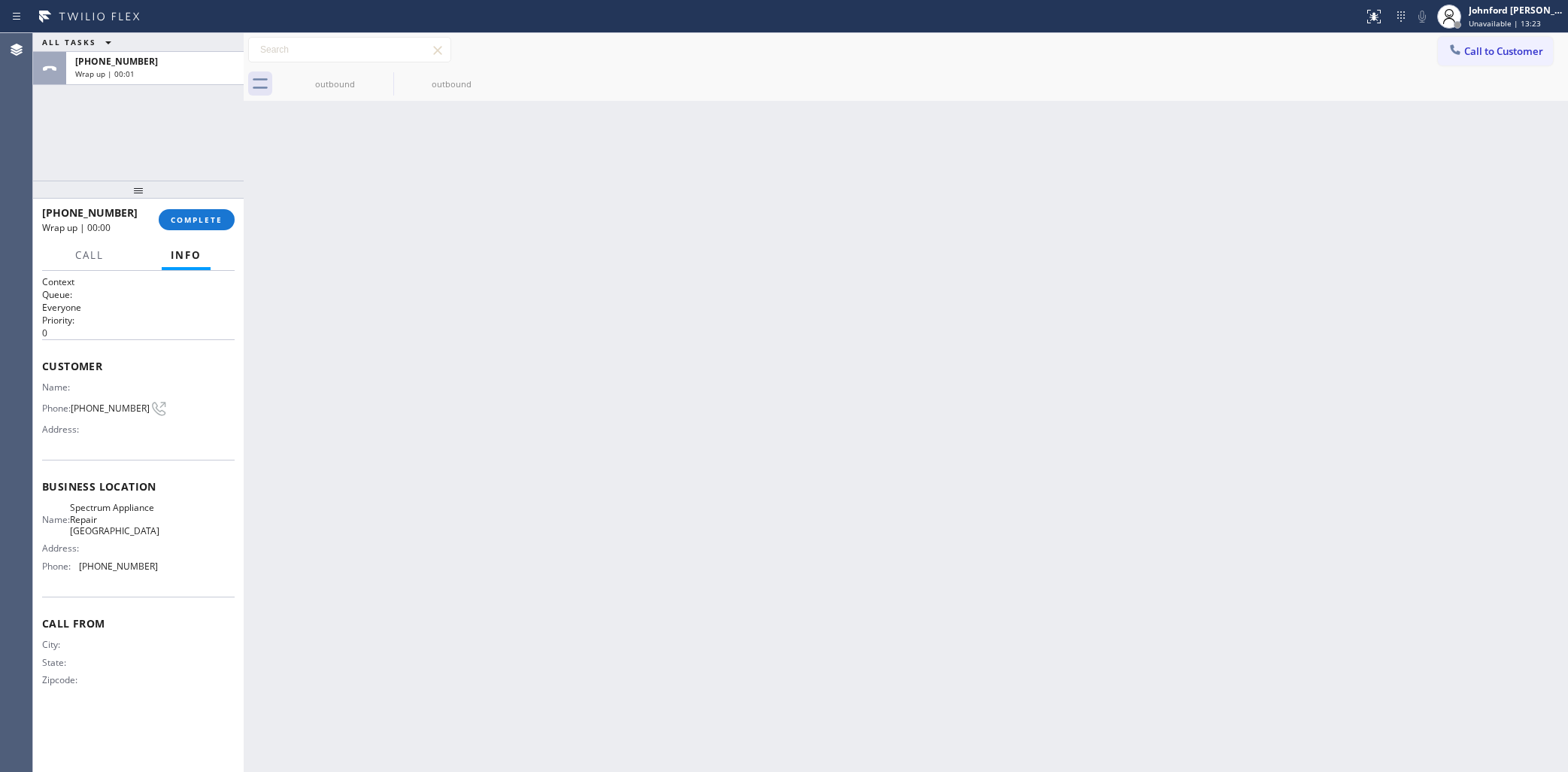
drag, startPoint x: 182, startPoint y: 173, endPoint x: 182, endPoint y: 201, distance: 28.0
click at [182, 174] on div "ALL TASKS ALL TASKS ACTIVE TASKS TASKS IN WRAP UP +17472071111 Wrap up | 00:01" at bounding box center [137, 107] width 210 height 148
click at [182, 207] on div "+17472071111 Wrap up | 00:01 COMPLETE" at bounding box center [138, 220] width 193 height 39
click at [193, 215] on span "COMPLETE" at bounding box center [197, 219] width 52 height 11
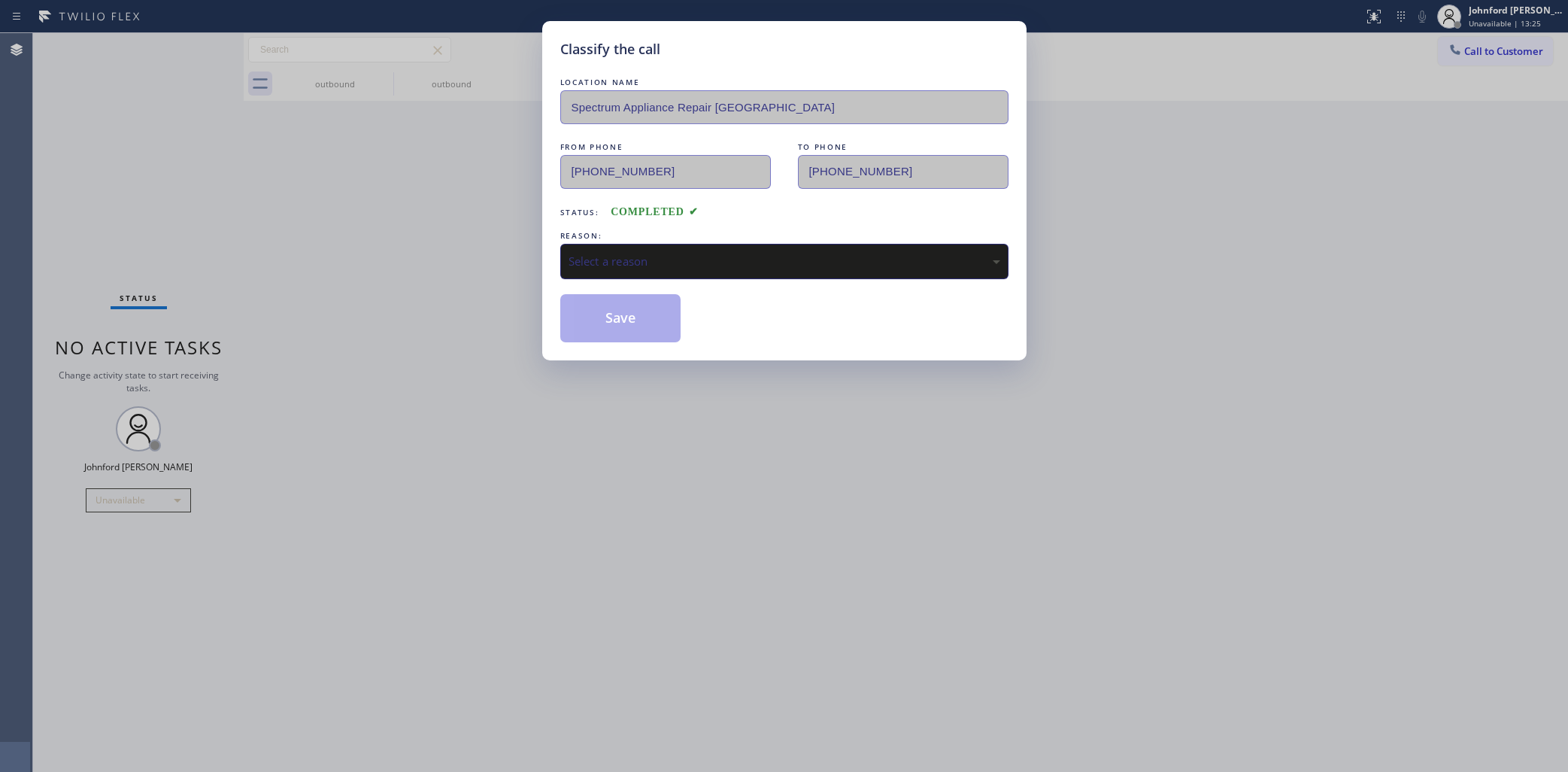
drag, startPoint x: 652, startPoint y: 266, endPoint x: 740, endPoint y: 272, distance: 88.2
click at [656, 261] on div "Select a reason" at bounding box center [784, 261] width 448 height 36
click at [670, 329] on button "Save" at bounding box center [621, 318] width 121 height 48
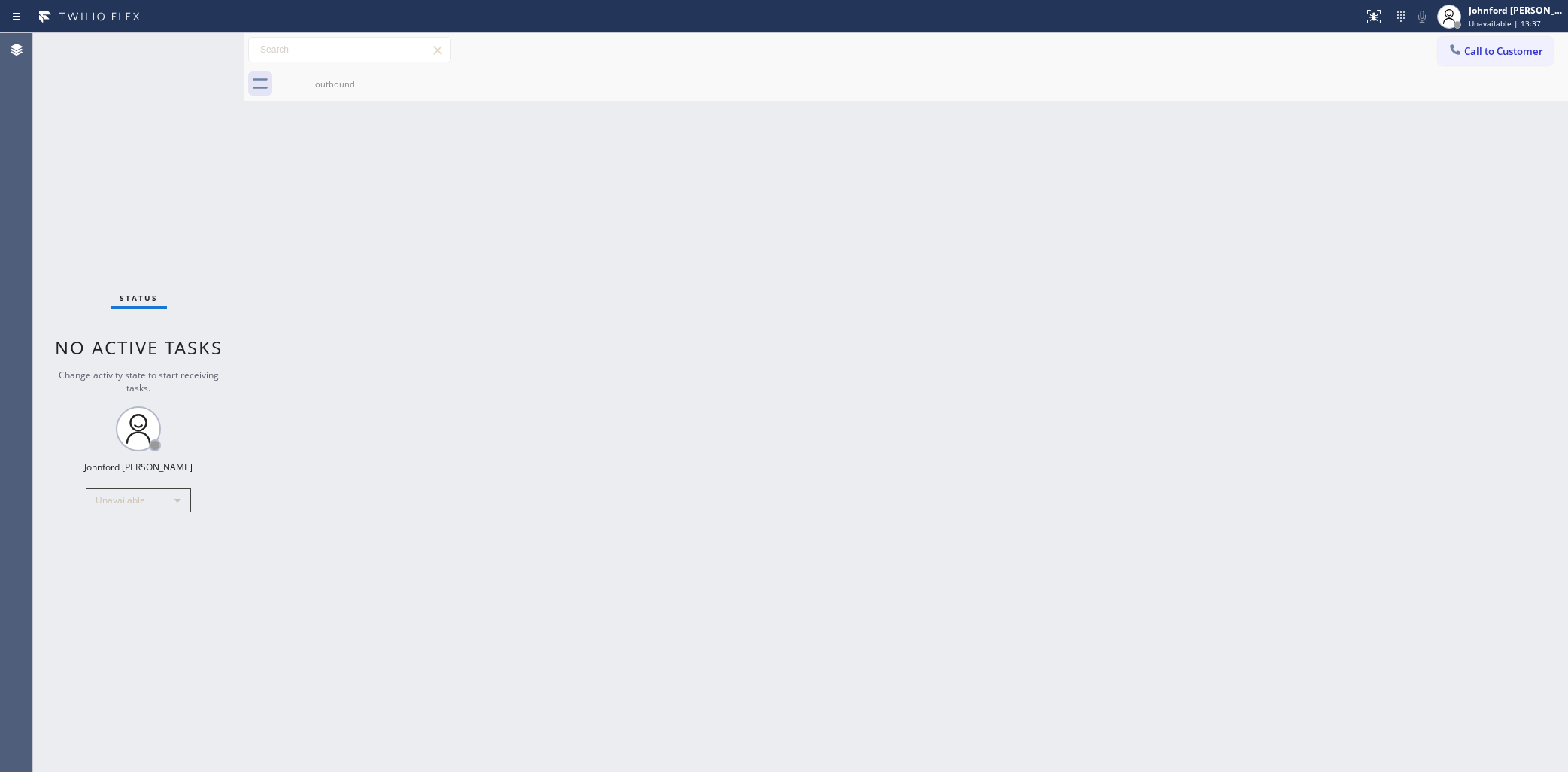
drag, startPoint x: 1352, startPoint y: 381, endPoint x: 1305, endPoint y: 374, distance: 47.5
click at [1352, 381] on div "Back to Dashboard Change Sender ID Customers Technicians Select a contact Outbo…" at bounding box center [906, 402] width 1324 height 739
click at [113, 548] on div "Status No active tasks Change activity state to start receiving tasks. Johnford…" at bounding box center [137, 402] width 210 height 739
click at [143, 598] on div "Status No active tasks Change activity state to start receiving tasks. Johnford…" at bounding box center [137, 402] width 210 height 739
click at [100, 544] on div "Status No active tasks Change activity state to start receiving tasks. Johnford…" at bounding box center [137, 402] width 210 height 739
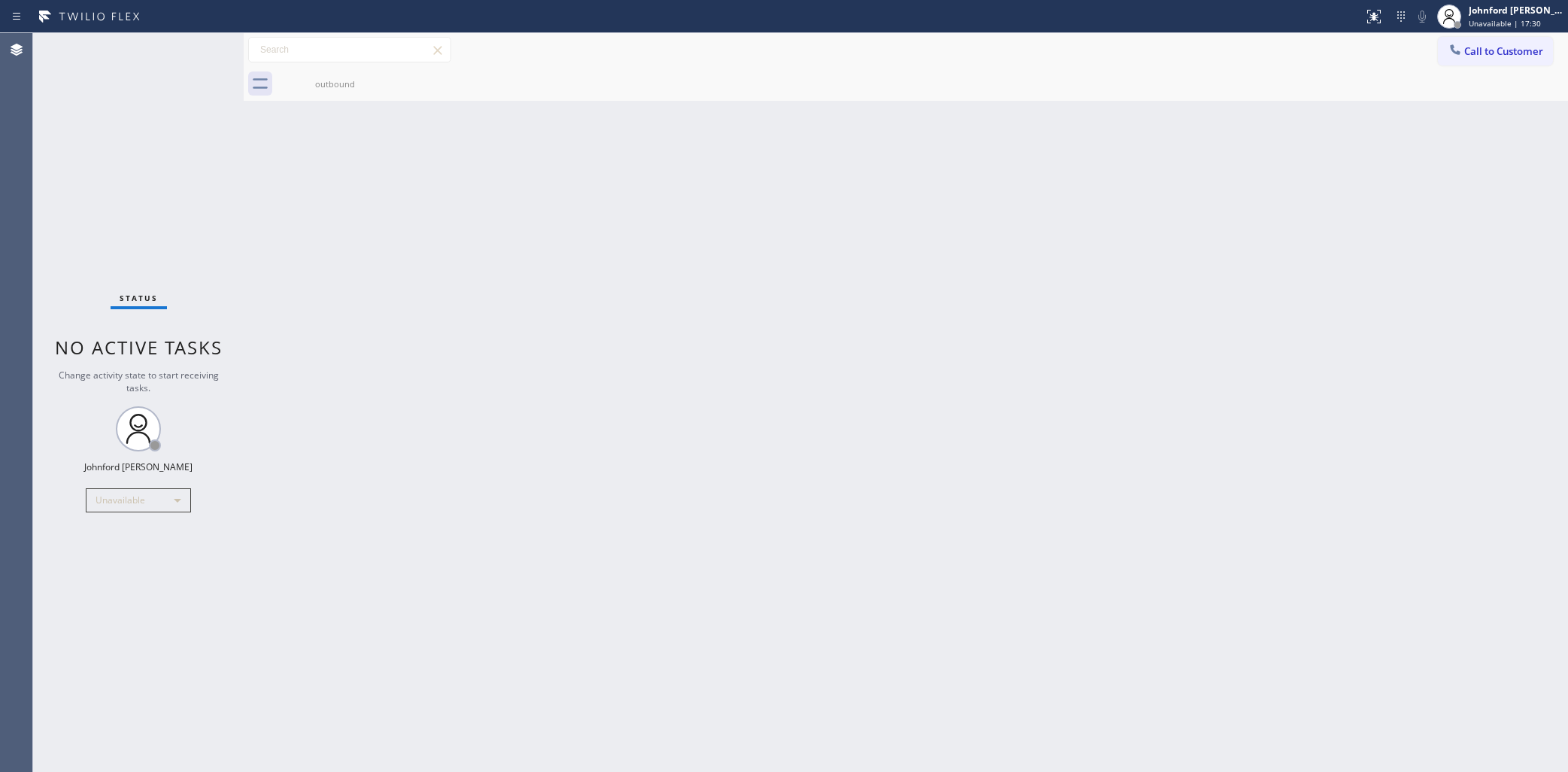
click at [1163, 500] on div "Back to Dashboard Change Sender ID Customers Technicians Select a contact Outbo…" at bounding box center [906, 402] width 1324 height 739
click at [1441, 47] on button "Call to Customer" at bounding box center [1496, 51] width 115 height 29
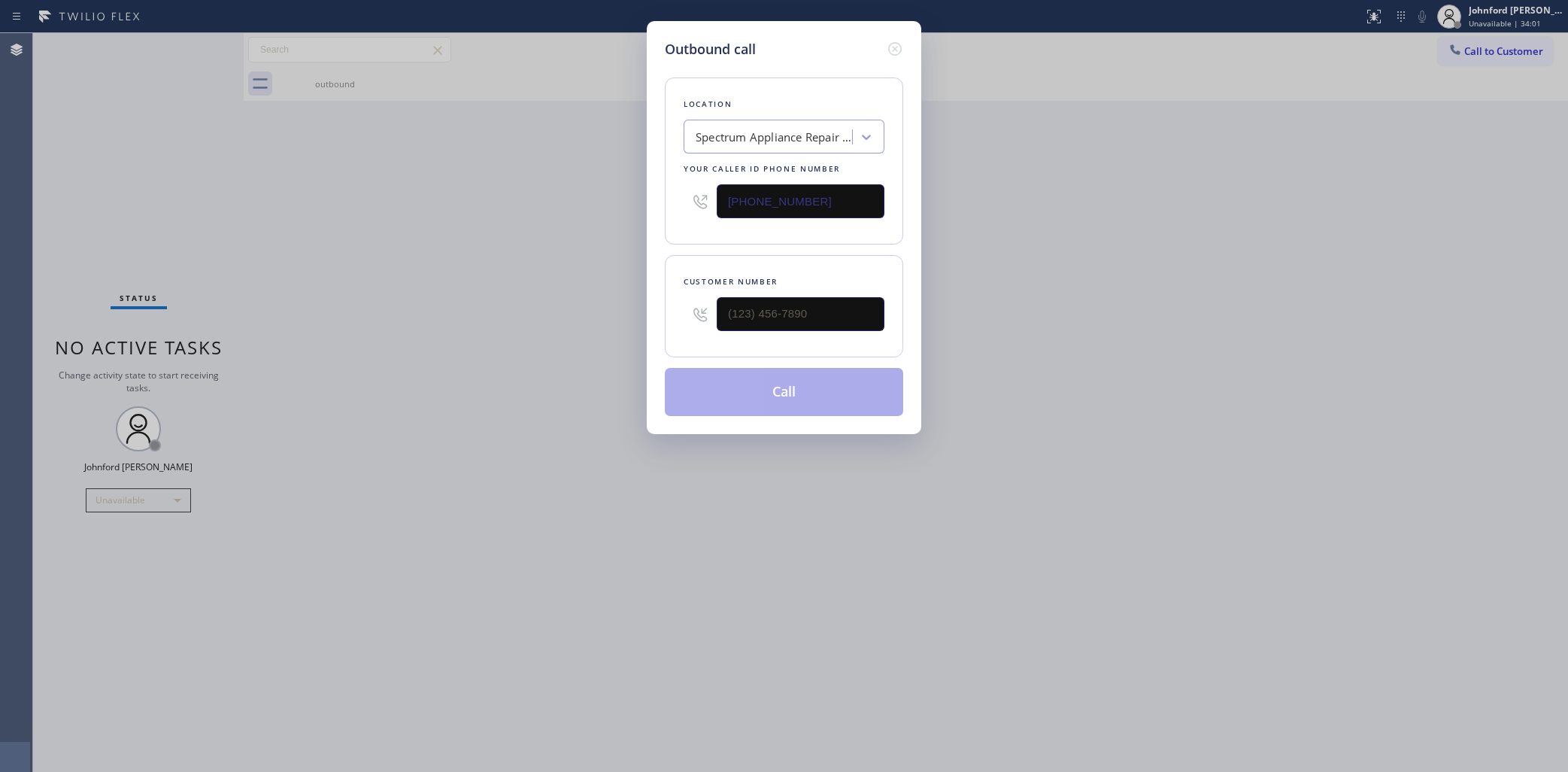
drag, startPoint x: 862, startPoint y: 192, endPoint x: 687, endPoint y: 207, distance: 175.6
click at [687, 207] on div "(714) 844-7736" at bounding box center [784, 201] width 201 height 49
paste input "73) 830-4668"
type input "(773) 830-4668"
drag, startPoint x: 644, startPoint y: 291, endPoint x: 629, endPoint y: 291, distance: 15.0
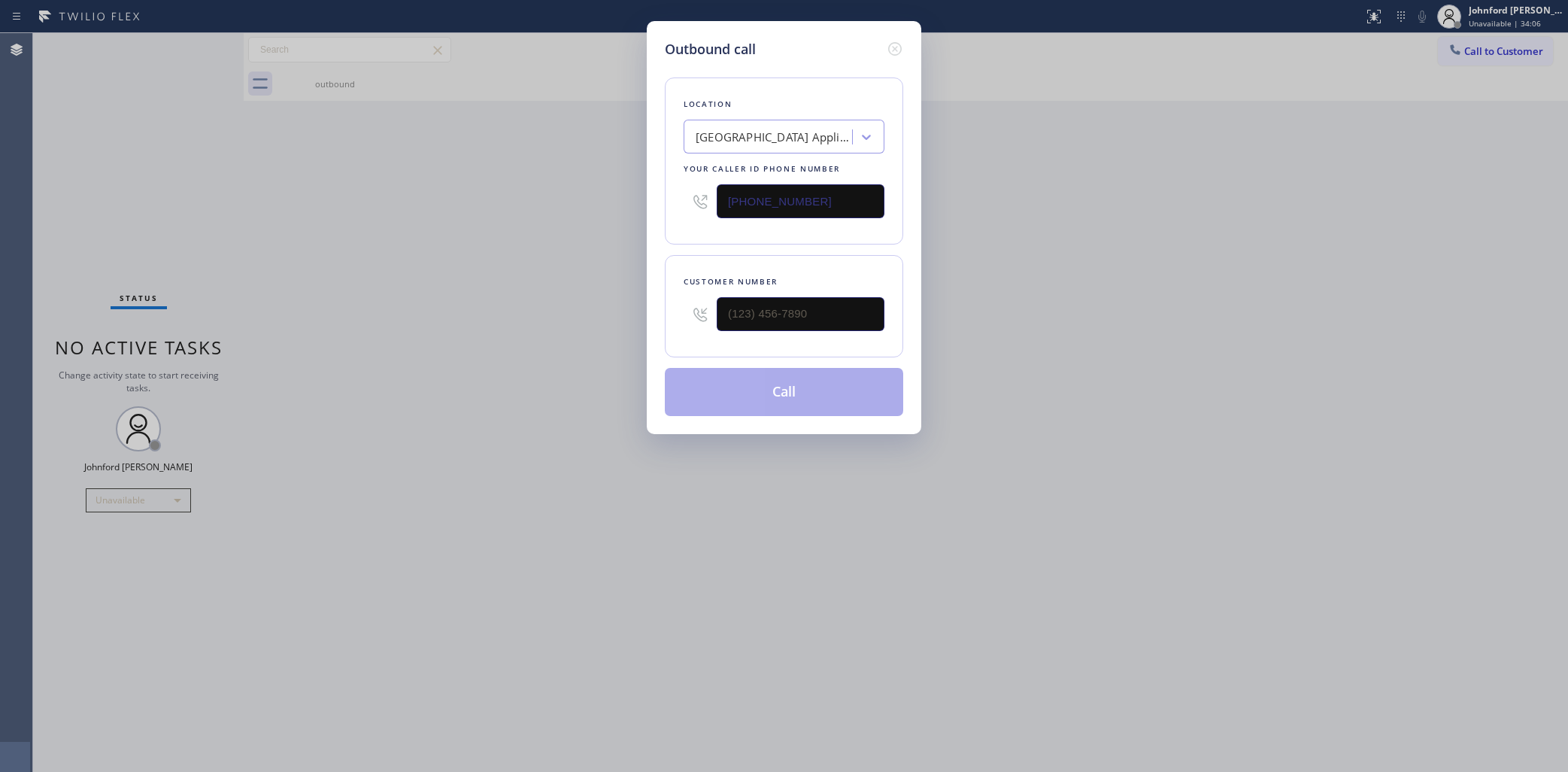
click at [629, 291] on div "Outbound call Location Calumet Heights Appliance Repair Your caller id phone nu…" at bounding box center [784, 386] width 1568 height 772
click at [774, 311] on input "(___) ___-____" at bounding box center [800, 314] width 168 height 34
paste input "470) 952-7006"
type input "(470) 952-7006"
drag, startPoint x: 1119, startPoint y: 302, endPoint x: 1213, endPoint y: 202, distance: 137.2
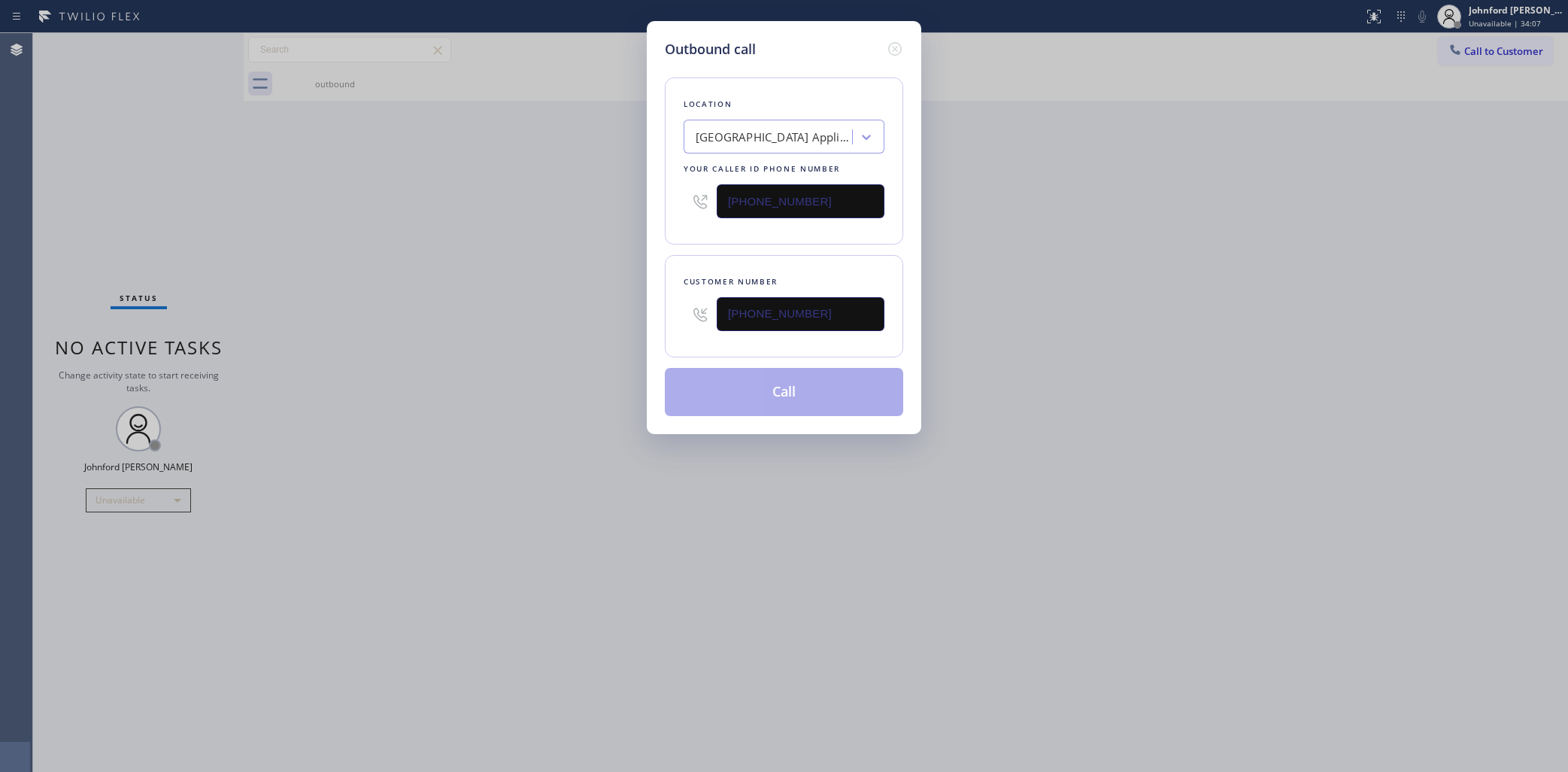
click at [1136, 294] on div "Outbound call Location Calumet Heights Appliance Repair Your caller id phone nu…" at bounding box center [784, 386] width 1568 height 772
click at [736, 385] on button "Call" at bounding box center [784, 392] width 238 height 48
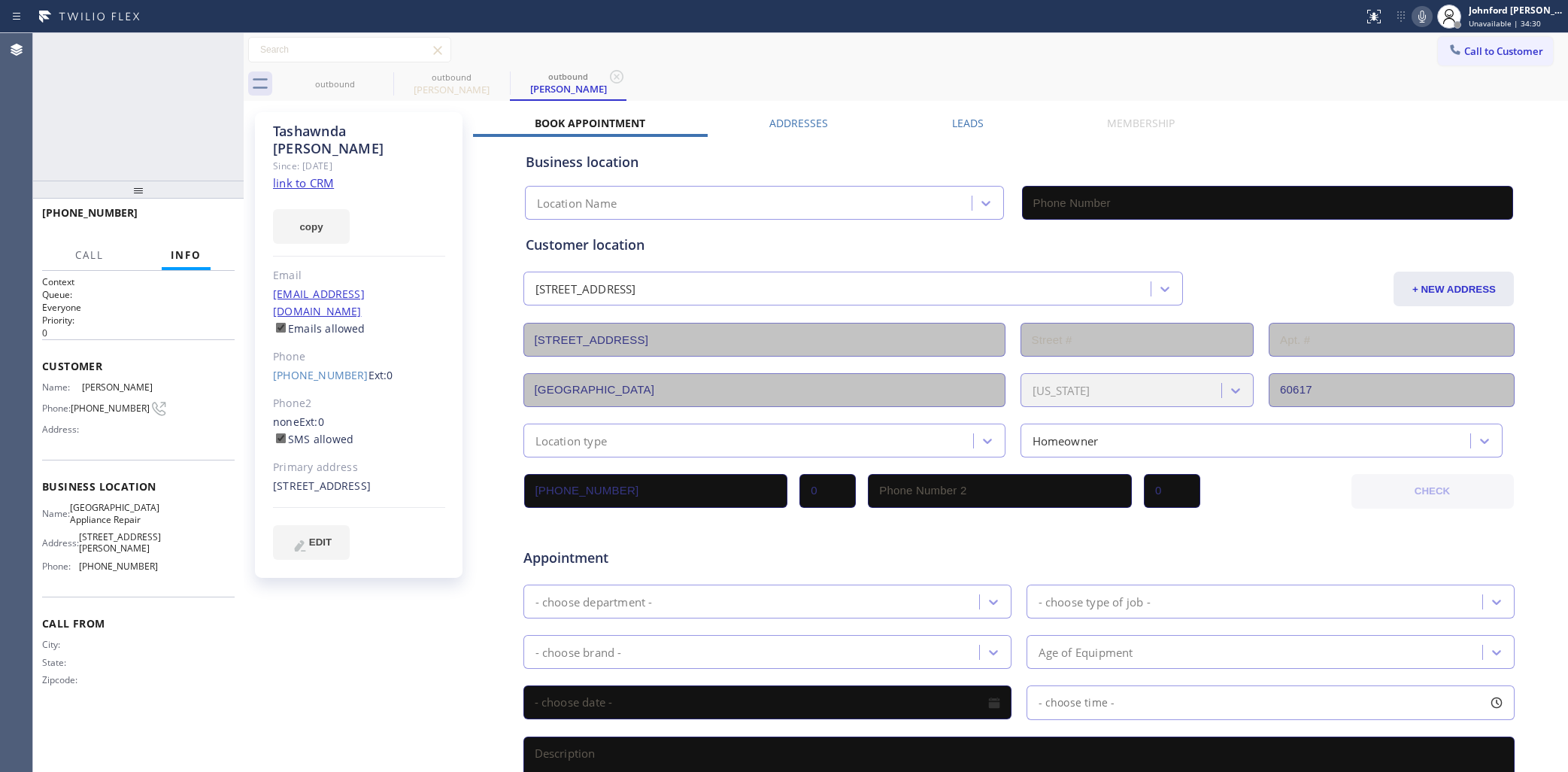
type input "(773) 830-4668"
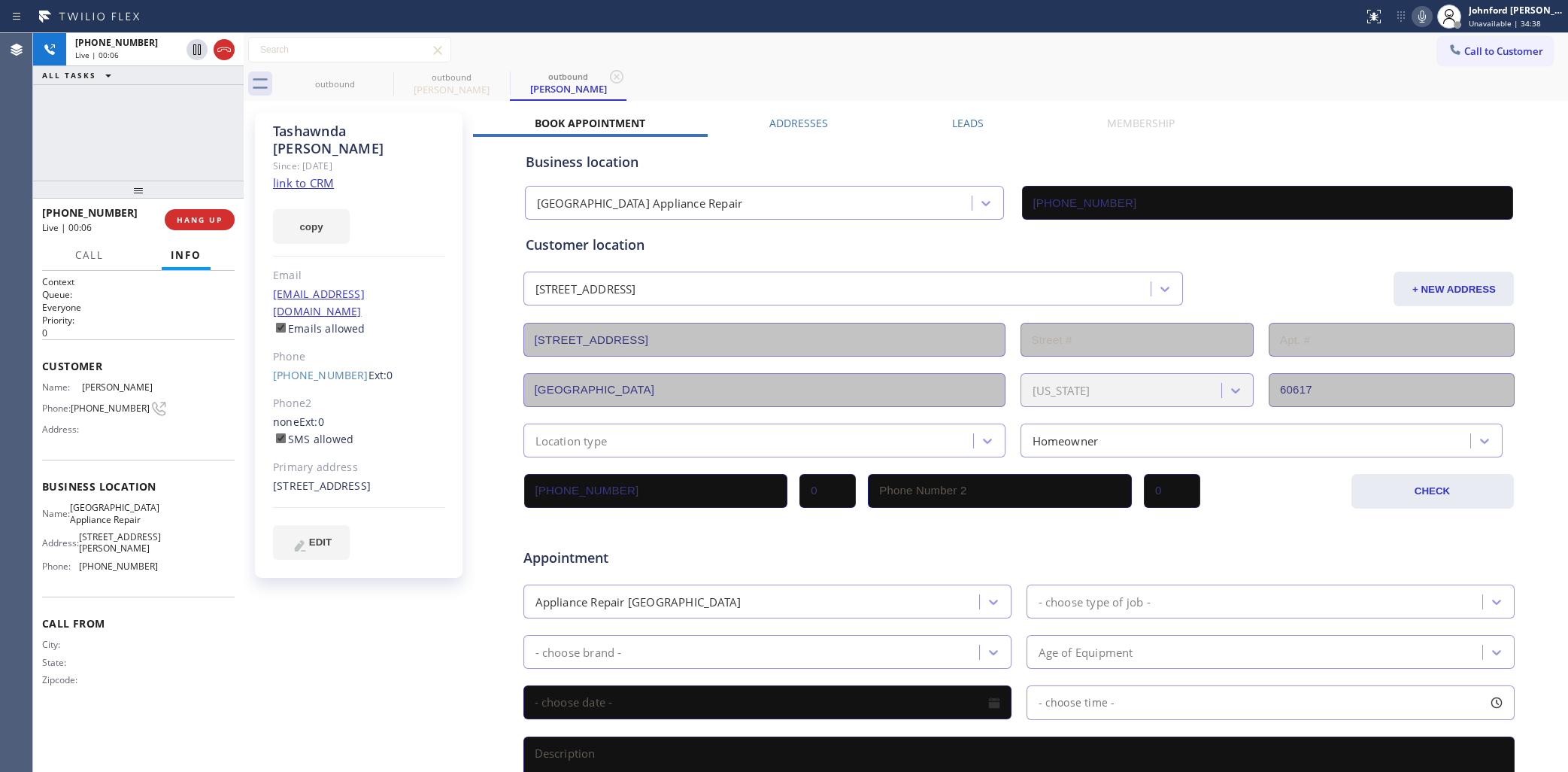
click at [1419, 16] on icon at bounding box center [1422, 16] width 18 height 18
click at [1418, 19] on icon at bounding box center [1422, 16] width 18 height 18
click at [1421, 15] on icon at bounding box center [1422, 16] width 18 height 18
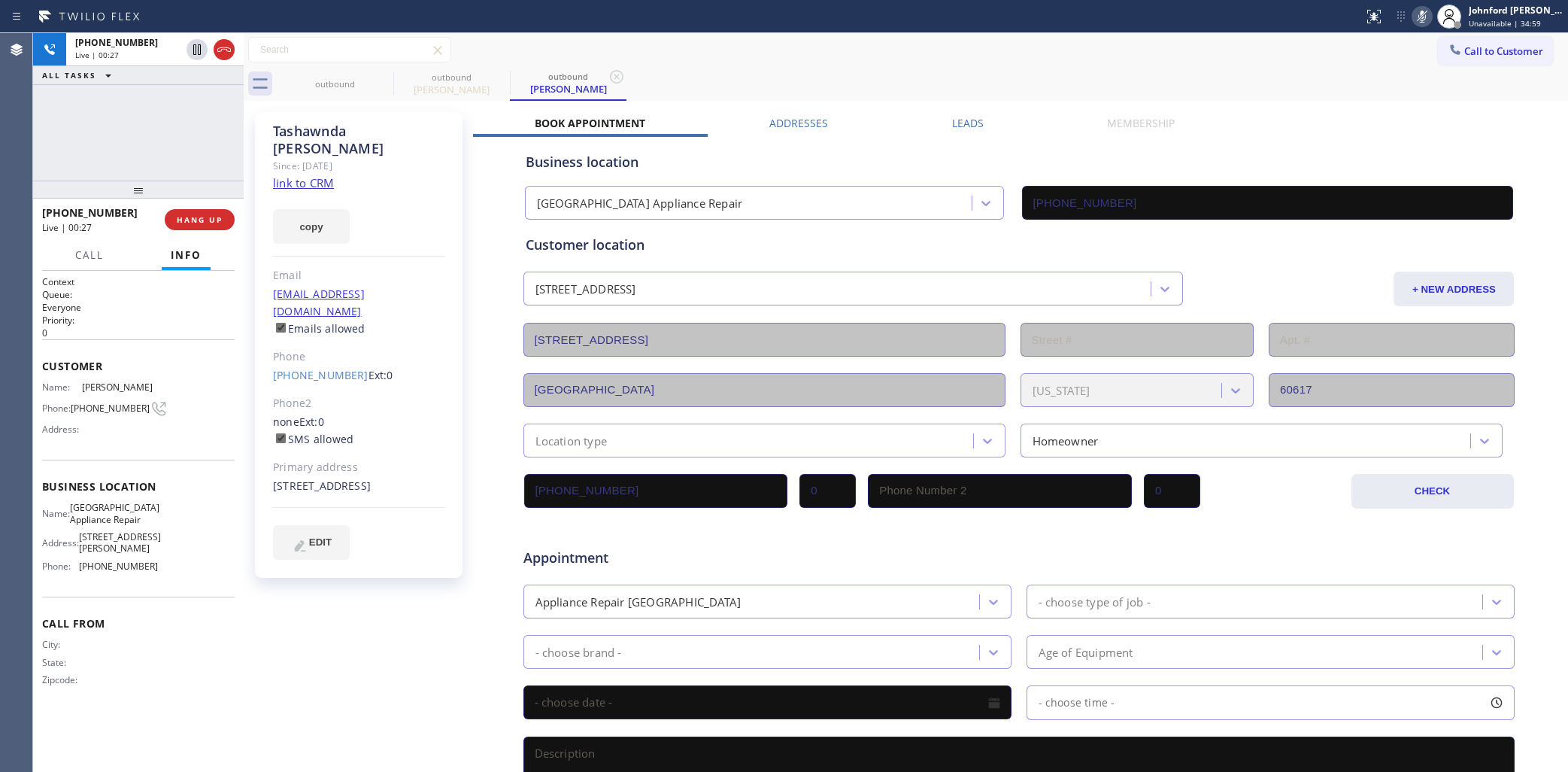
click at [1421, 15] on icon at bounding box center [1422, 16] width 18 height 18
click at [1414, 17] on icon at bounding box center [1422, 16] width 18 height 18
click at [1422, 17] on icon at bounding box center [1422, 16] width 8 height 12
drag, startPoint x: 148, startPoint y: 190, endPoint x: 154, endPoint y: 174, distance: 17.1
click at [154, 174] on div "+14709527006 Live | 01:02 ALL TASKS ALL TASKS ACTIVE TASKS TASKS IN WRAP UP +14…" at bounding box center [137, 402] width 210 height 739
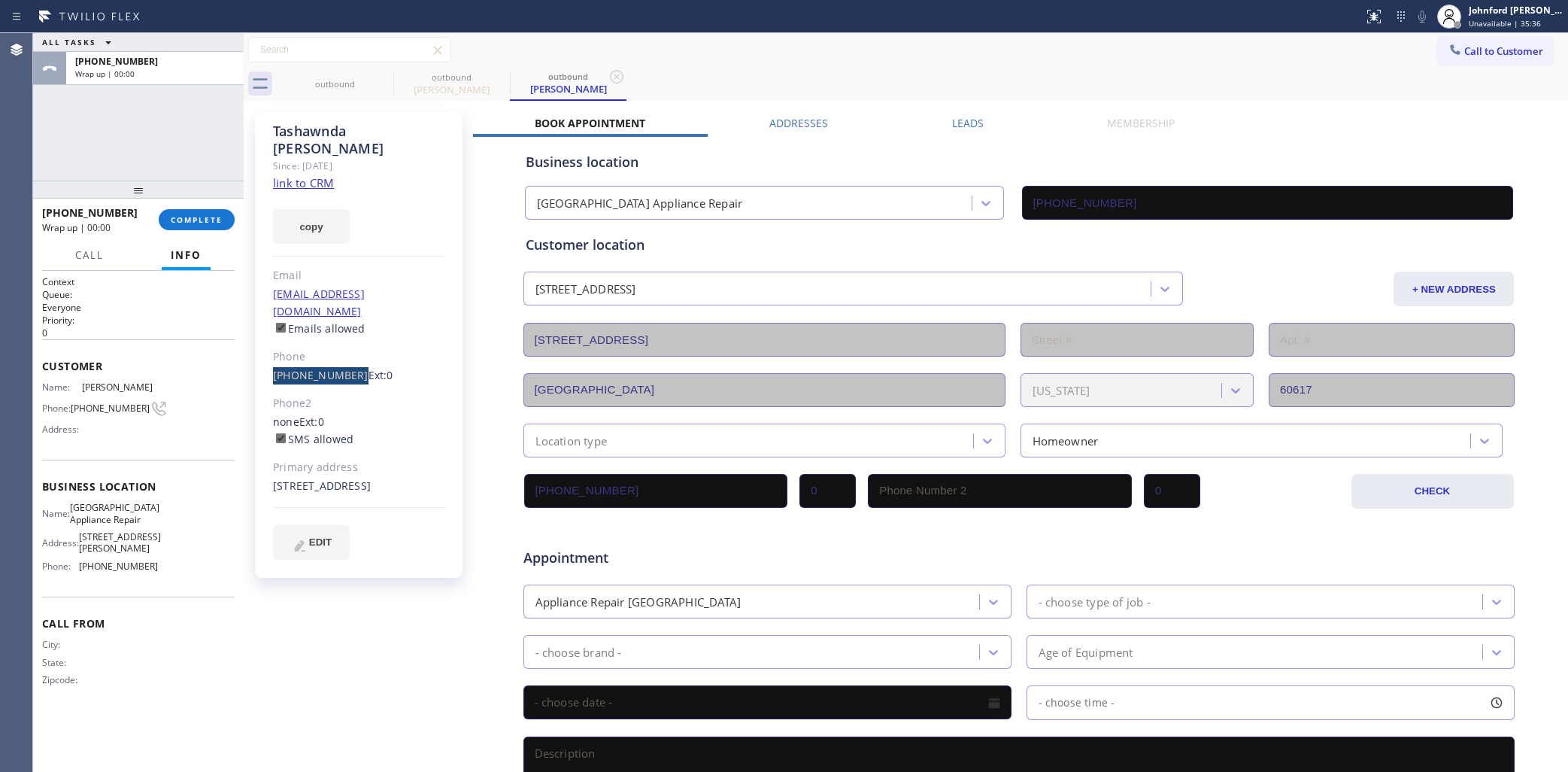
drag, startPoint x: 269, startPoint y: 340, endPoint x: 347, endPoint y: 333, distance: 78.3
click at [347, 333] on div "Tashawnda Davis Since: 20 may 2020 link to CRM copy Email no@gmail.com Emails a…" at bounding box center [359, 345] width 207 height 466
copy link "(470) 952-7006"
click at [115, 514] on span "Calumet Heights Appliance Repair" at bounding box center [114, 514] width 89 height 23
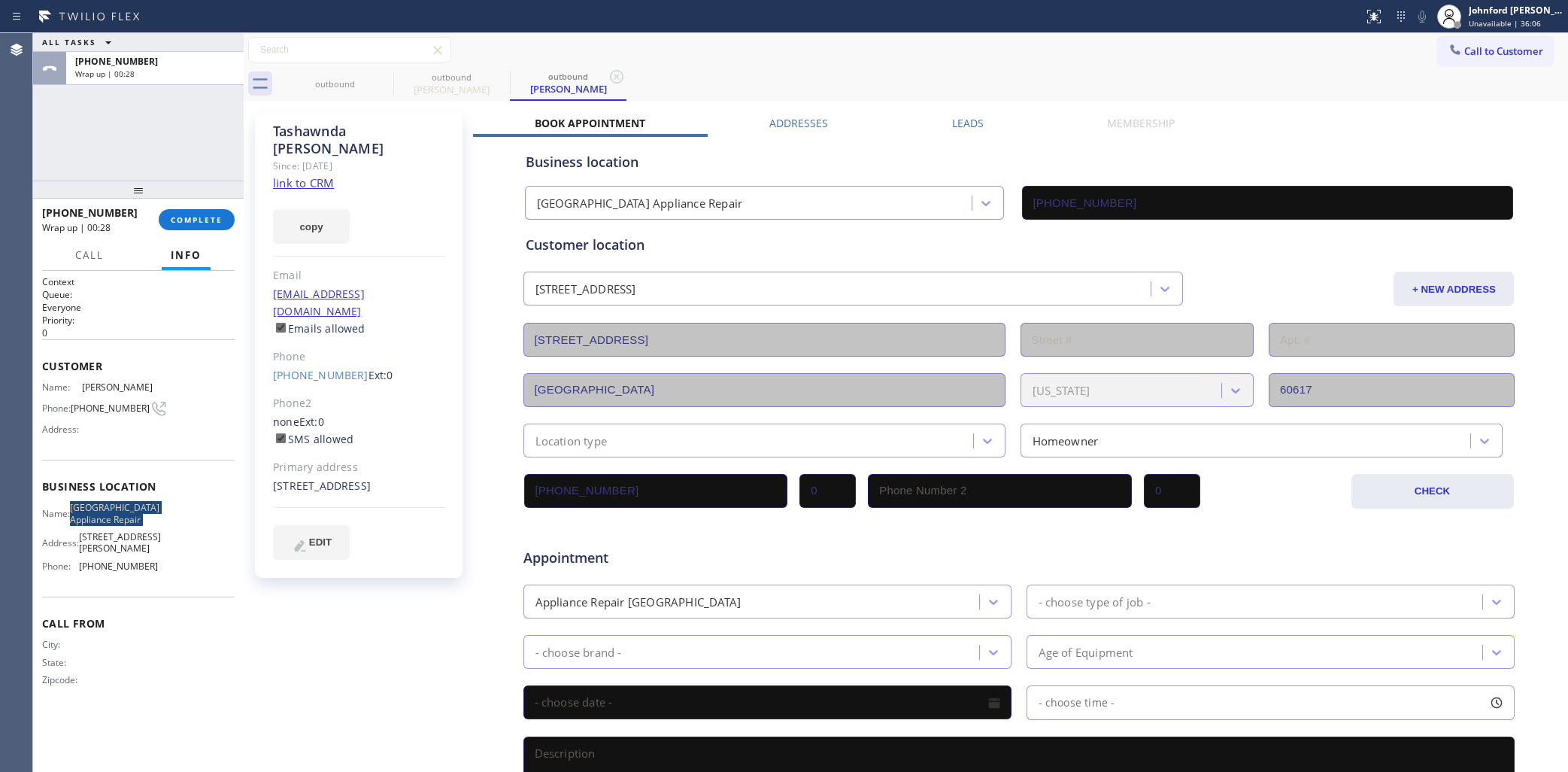
click at [115, 514] on span "Calumet Heights Appliance Repair" at bounding box center [114, 514] width 89 height 23
copy span "Calumet Heights Appliance Repair"
click at [197, 219] on span "COMPLETE" at bounding box center [197, 219] width 52 height 11
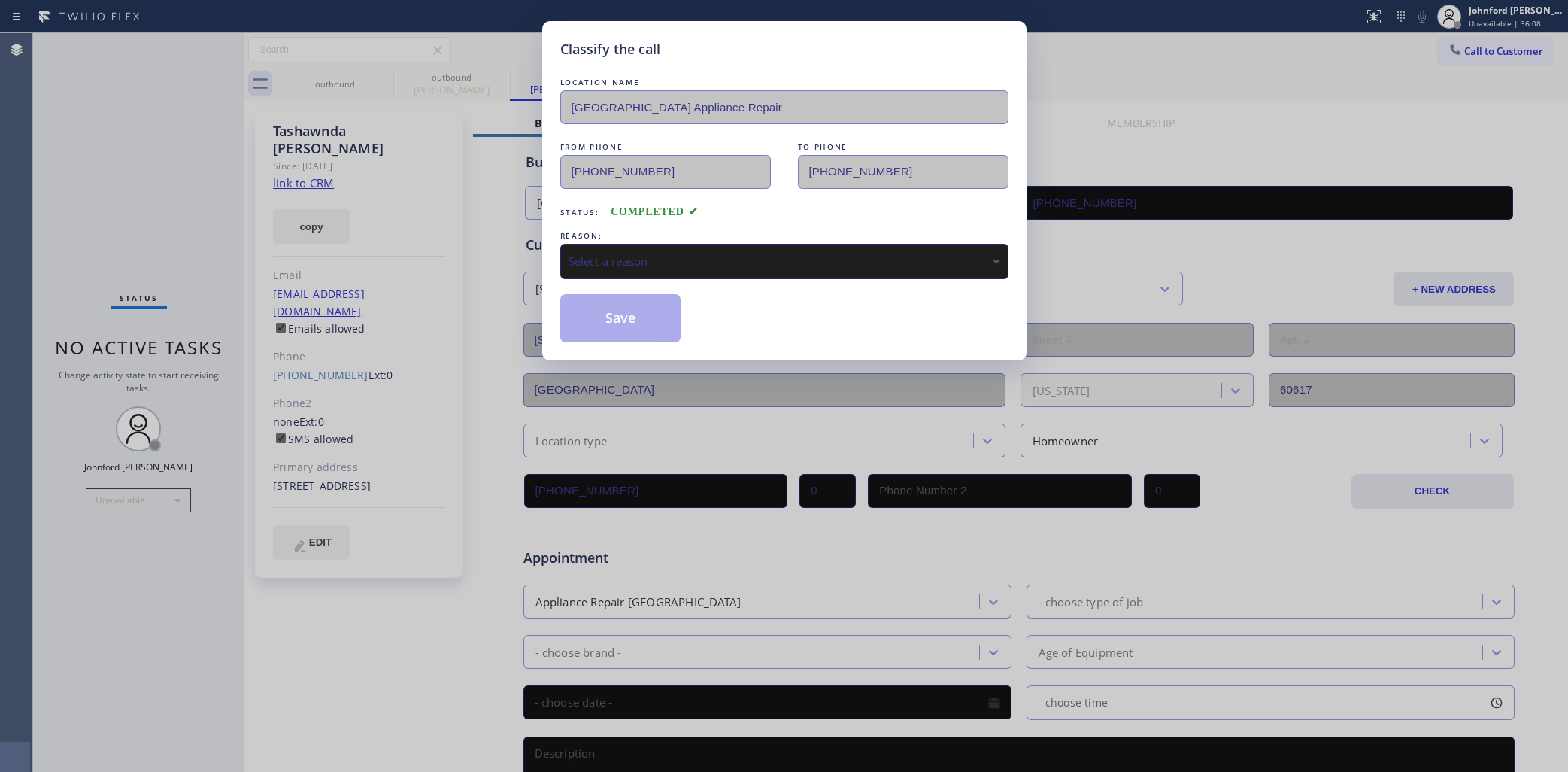
click at [653, 254] on div "Select a reason" at bounding box center [785, 261] width 432 height 17
click at [641, 309] on button "Save" at bounding box center [621, 318] width 121 height 48
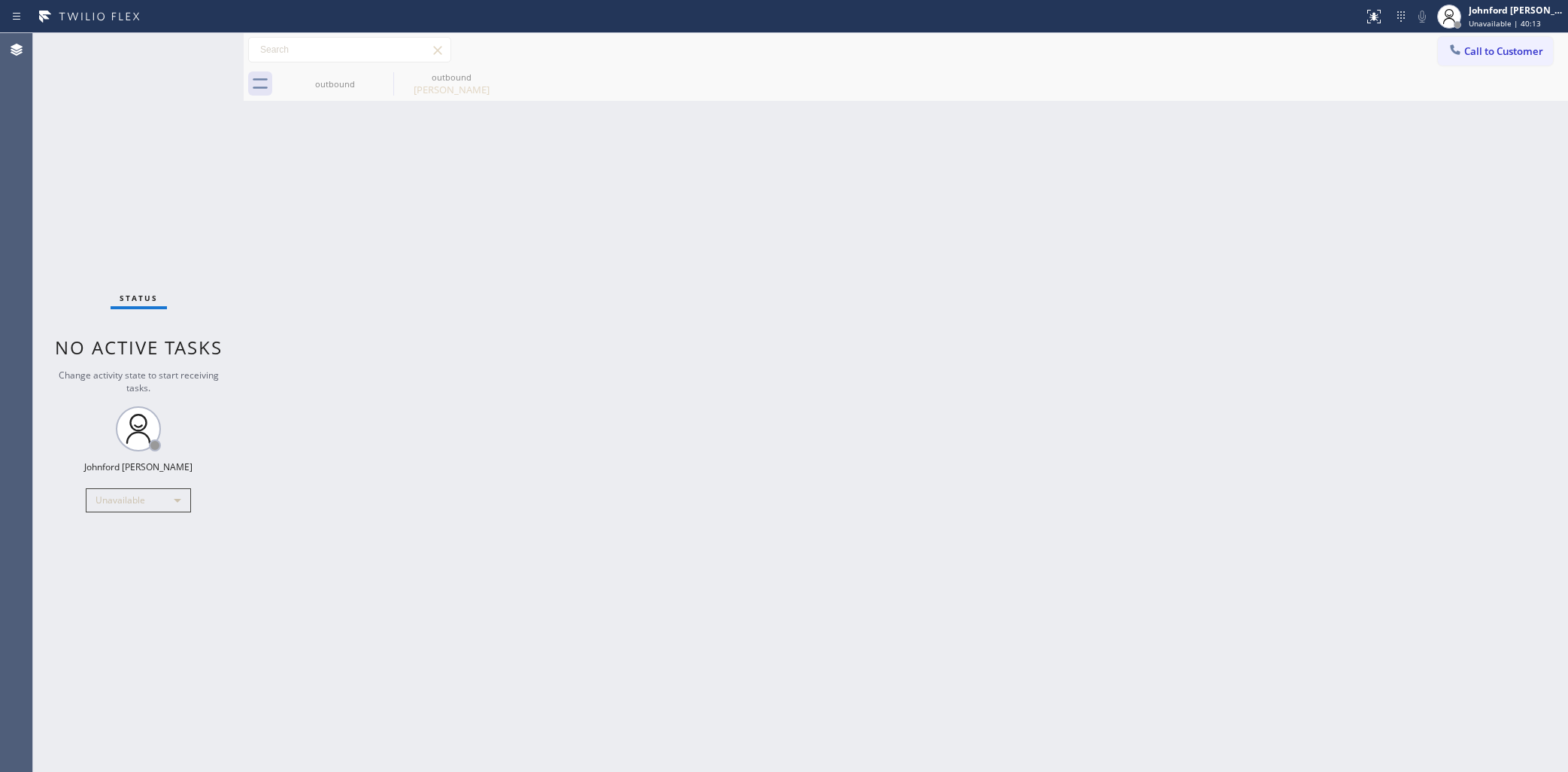
click at [1146, 461] on div "Back to Dashboard Change Sender ID Customers Technicians Select a contact Outbo…" at bounding box center [906, 402] width 1324 height 739
drag, startPoint x: 1483, startPoint y: 51, endPoint x: 1463, endPoint y: 54, distance: 20.2
click at [1482, 51] on span "Call to Customer" at bounding box center [1504, 51] width 79 height 13
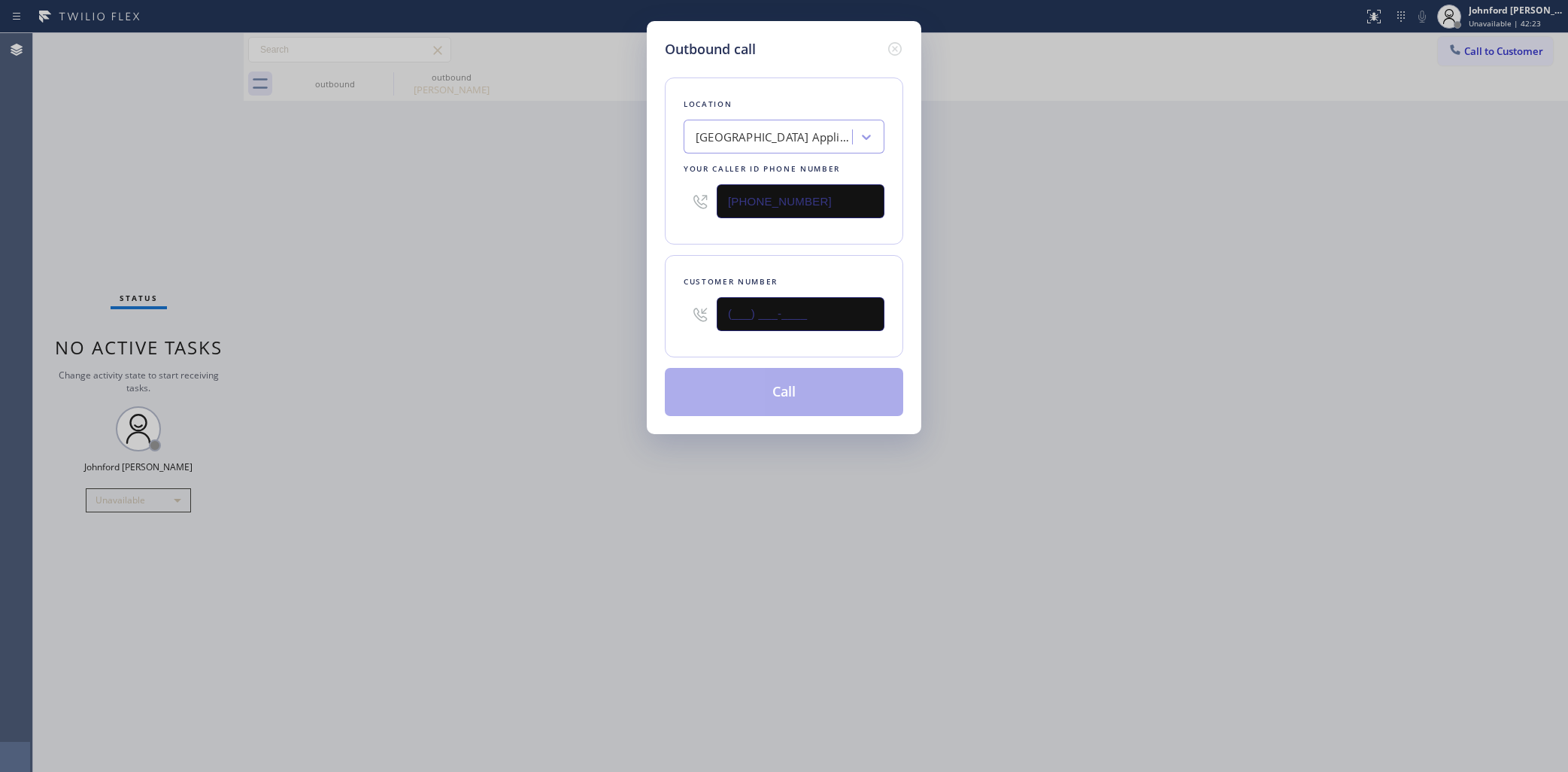
drag, startPoint x: 785, startPoint y: 306, endPoint x: 644, endPoint y: 306, distance: 141.0
click at [644, 306] on div "Outbound call Location Calumet Heights Appliance Repair Your caller id phone nu…" at bounding box center [784, 386] width 1568 height 772
paste input "310) 905-7117"
type input "(310) 905-7117"
drag, startPoint x: 1418, startPoint y: 276, endPoint x: 1393, endPoint y: 266, distance: 26.9
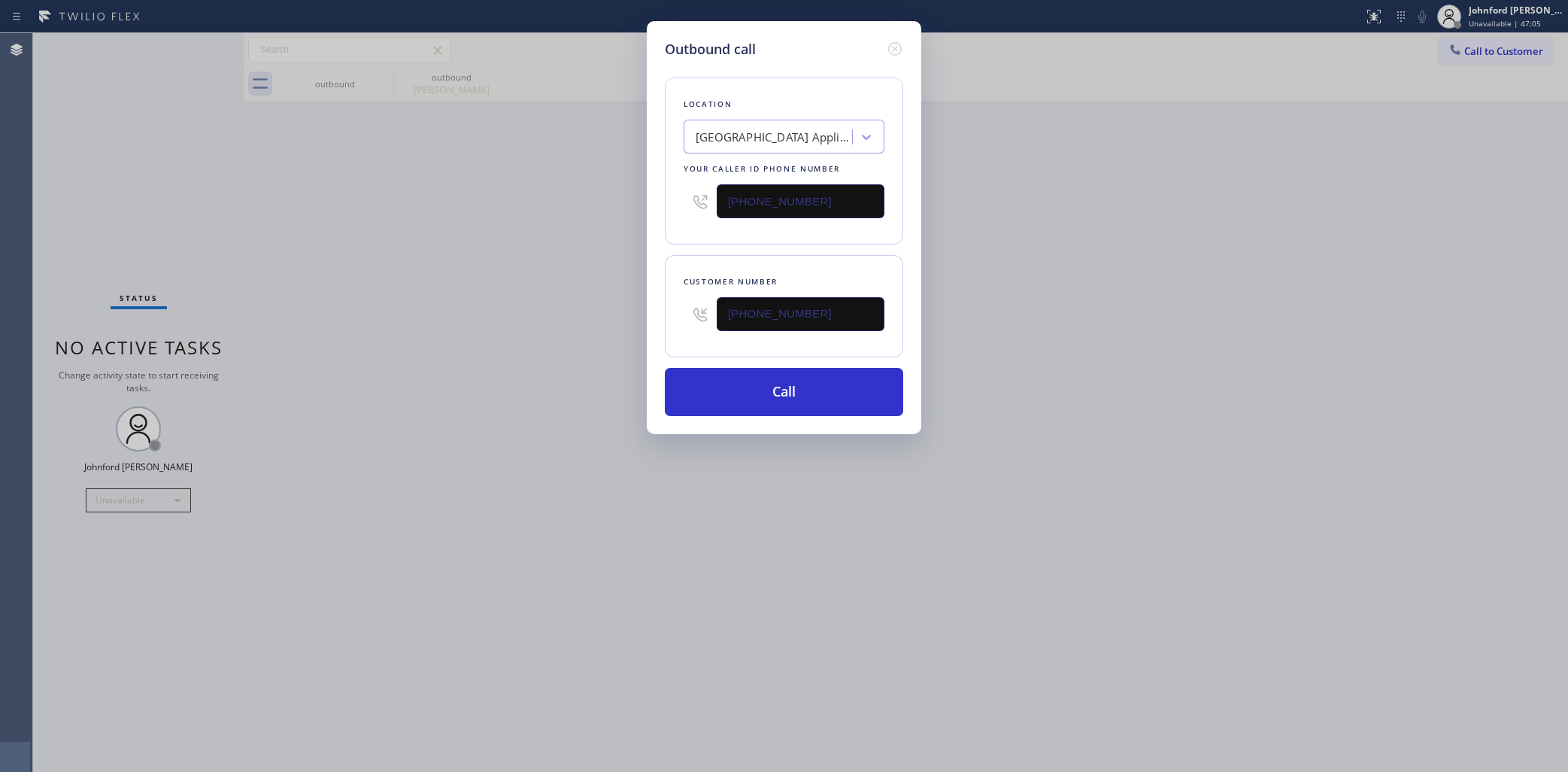
click at [1418, 275] on div "Outbound call Location Calumet Heights Appliance Repair Your caller id phone nu…" at bounding box center [784, 386] width 1568 height 772
click at [890, 49] on icon at bounding box center [894, 49] width 18 height 18
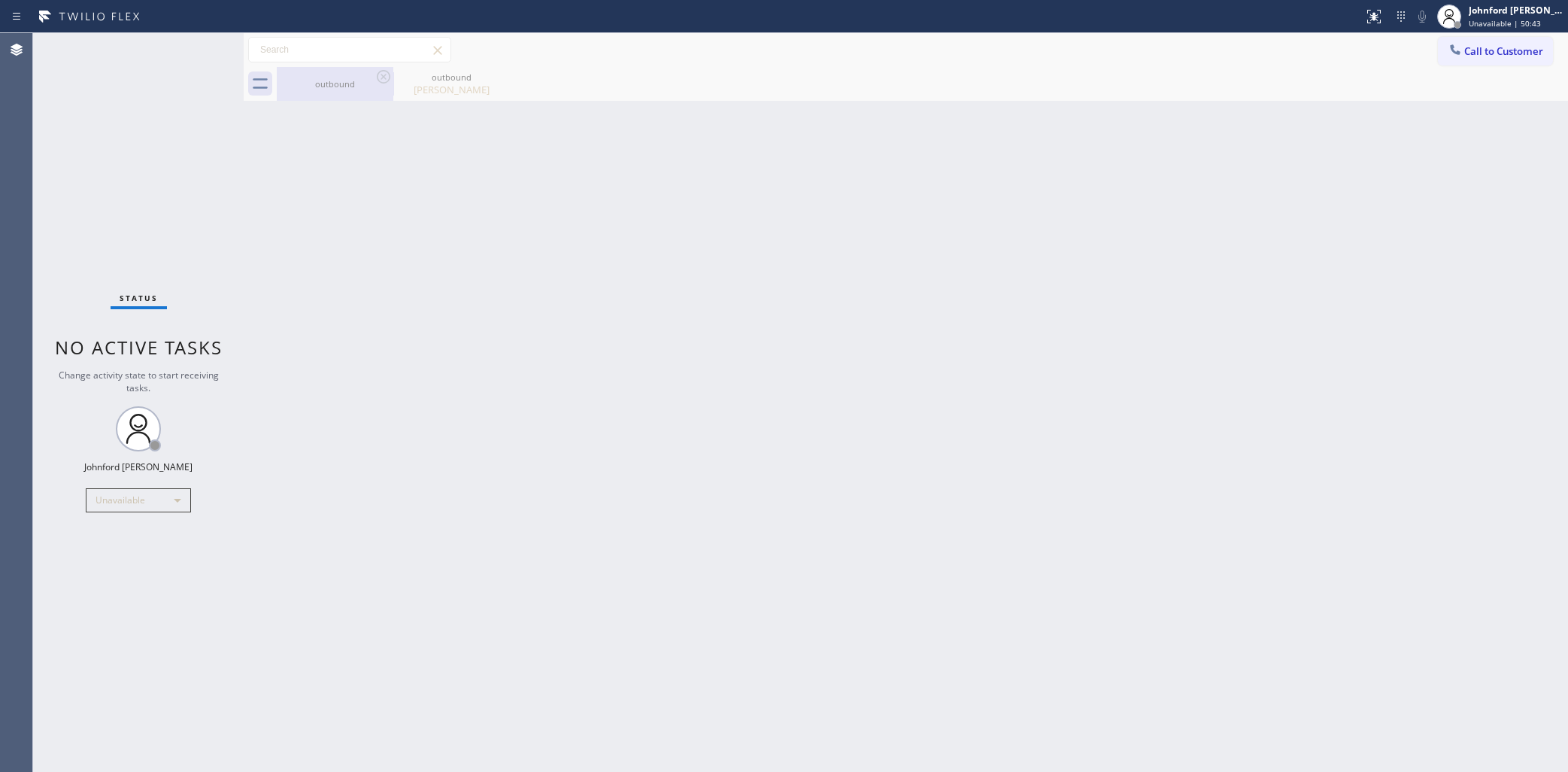
click at [372, 73] on div "outbound" at bounding box center [335, 84] width 113 height 34
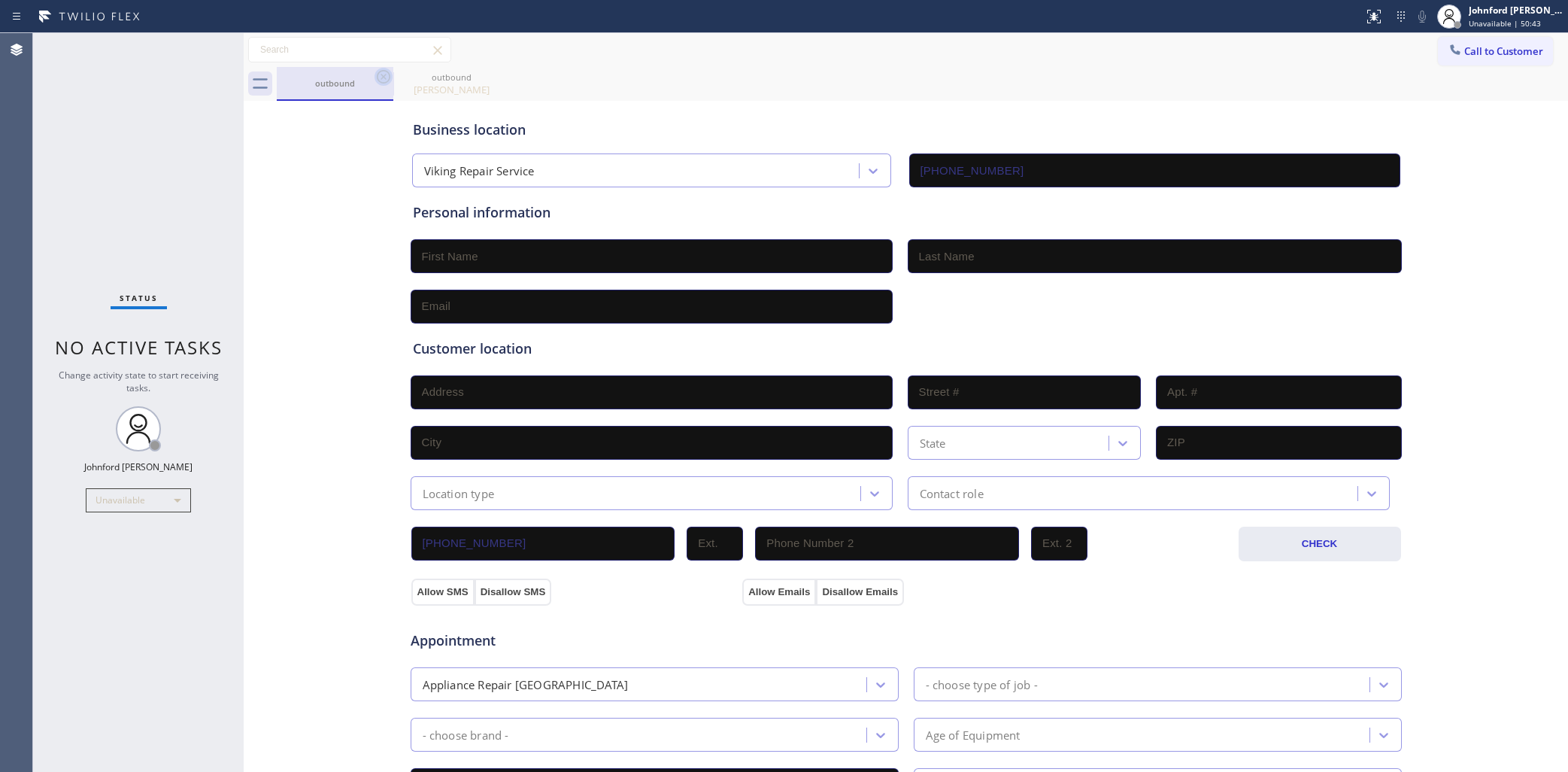
click at [377, 72] on icon at bounding box center [383, 77] width 18 height 18
type input "(773) 830-4668"
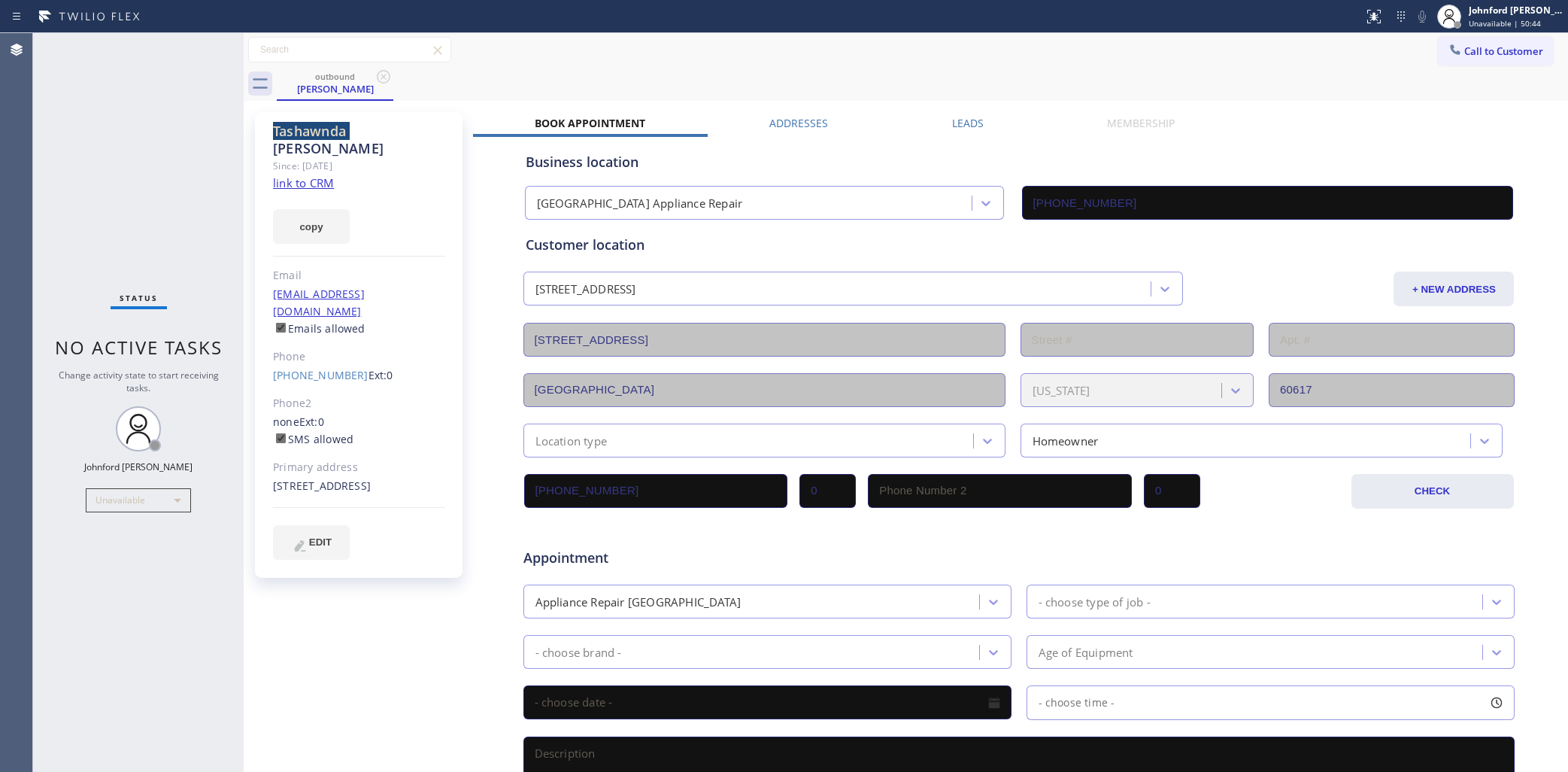
click at [377, 72] on icon at bounding box center [383, 77] width 18 height 18
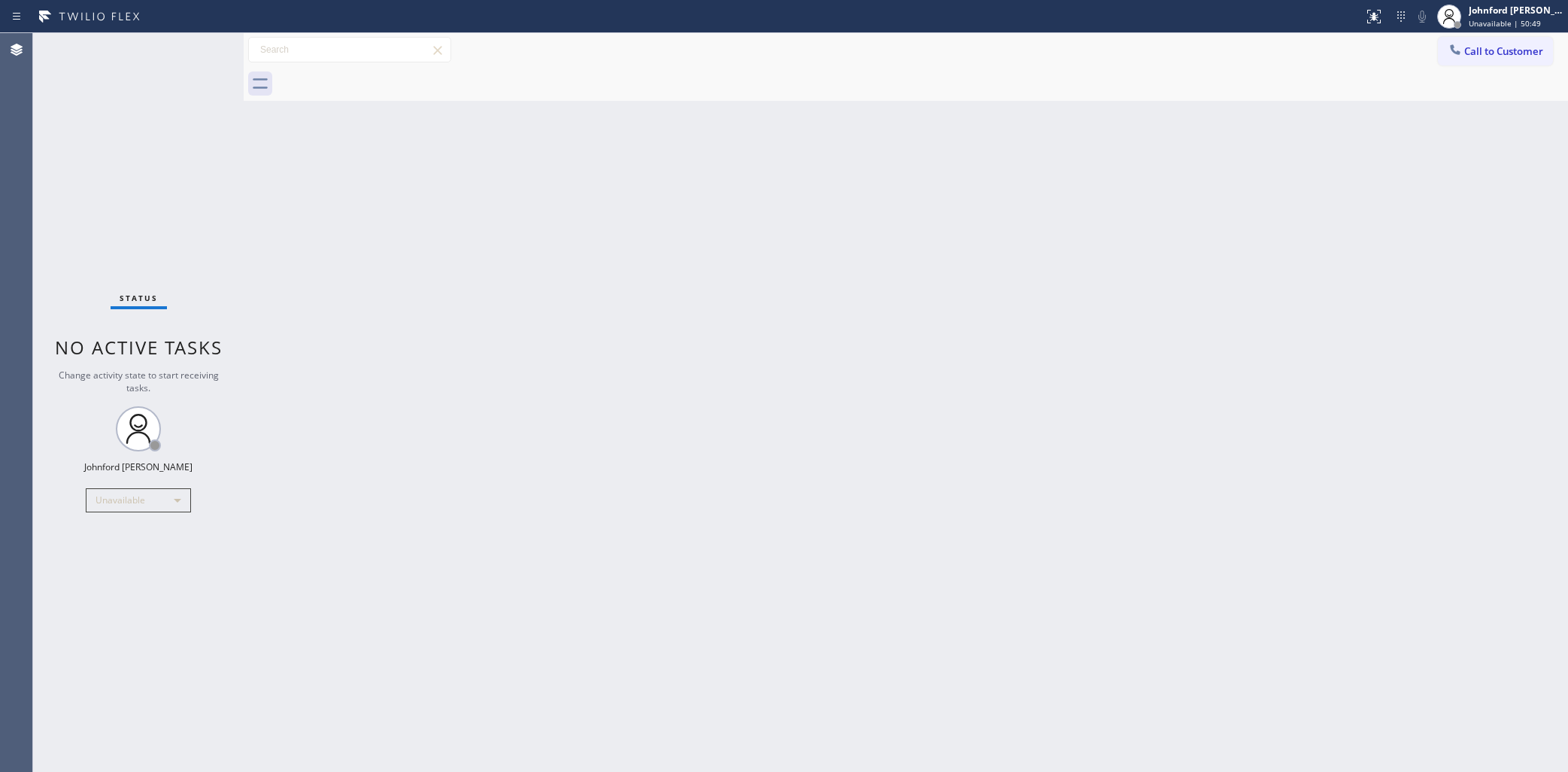
click at [1452, 57] on icon at bounding box center [1456, 50] width 15 height 15
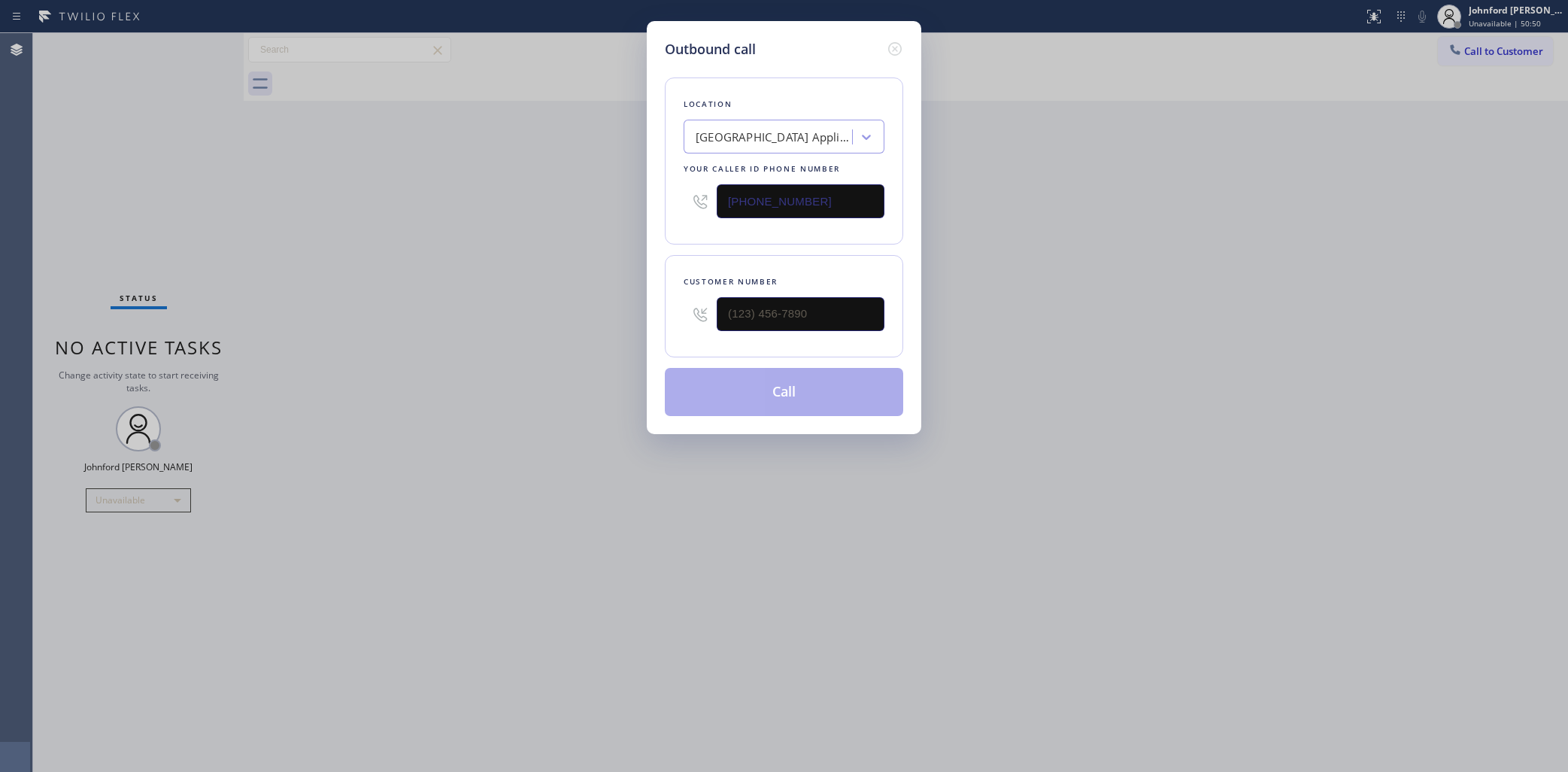
drag, startPoint x: 851, startPoint y: 204, endPoint x: 419, endPoint y: 243, distance: 433.8
click at [521, 215] on div "Outbound call Location Calumet Heights Appliance Repair Your caller id phone nu…" at bounding box center [784, 386] width 1568 height 772
paste input "86) 465-5241"
type input "(786) 465-5241"
drag, startPoint x: 636, startPoint y: 302, endPoint x: 587, endPoint y: 304, distance: 49.0
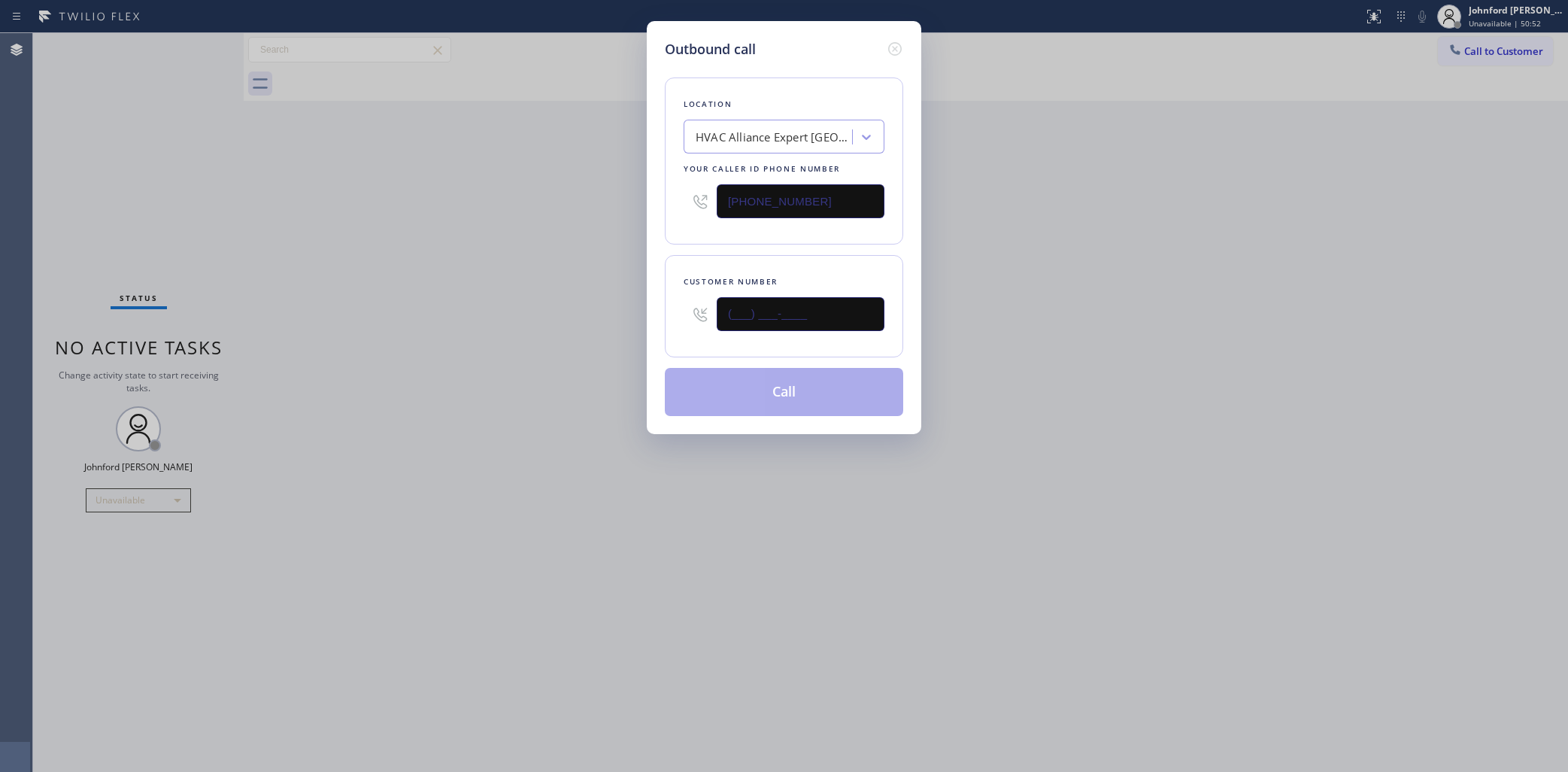
click at [619, 302] on div "Outbound call Location HVAC Alliance Expert Three Lakes Your caller id phone nu…" at bounding box center [784, 386] width 1568 height 772
paste input "954) 539-3351"
type input "(954) 539-3351"
click at [580, 305] on div "Outbound call Location HVAC Alliance Expert Three Lakes Your caller id phone nu…" at bounding box center [784, 386] width 1568 height 772
click at [757, 381] on button "Call" at bounding box center [784, 392] width 238 height 48
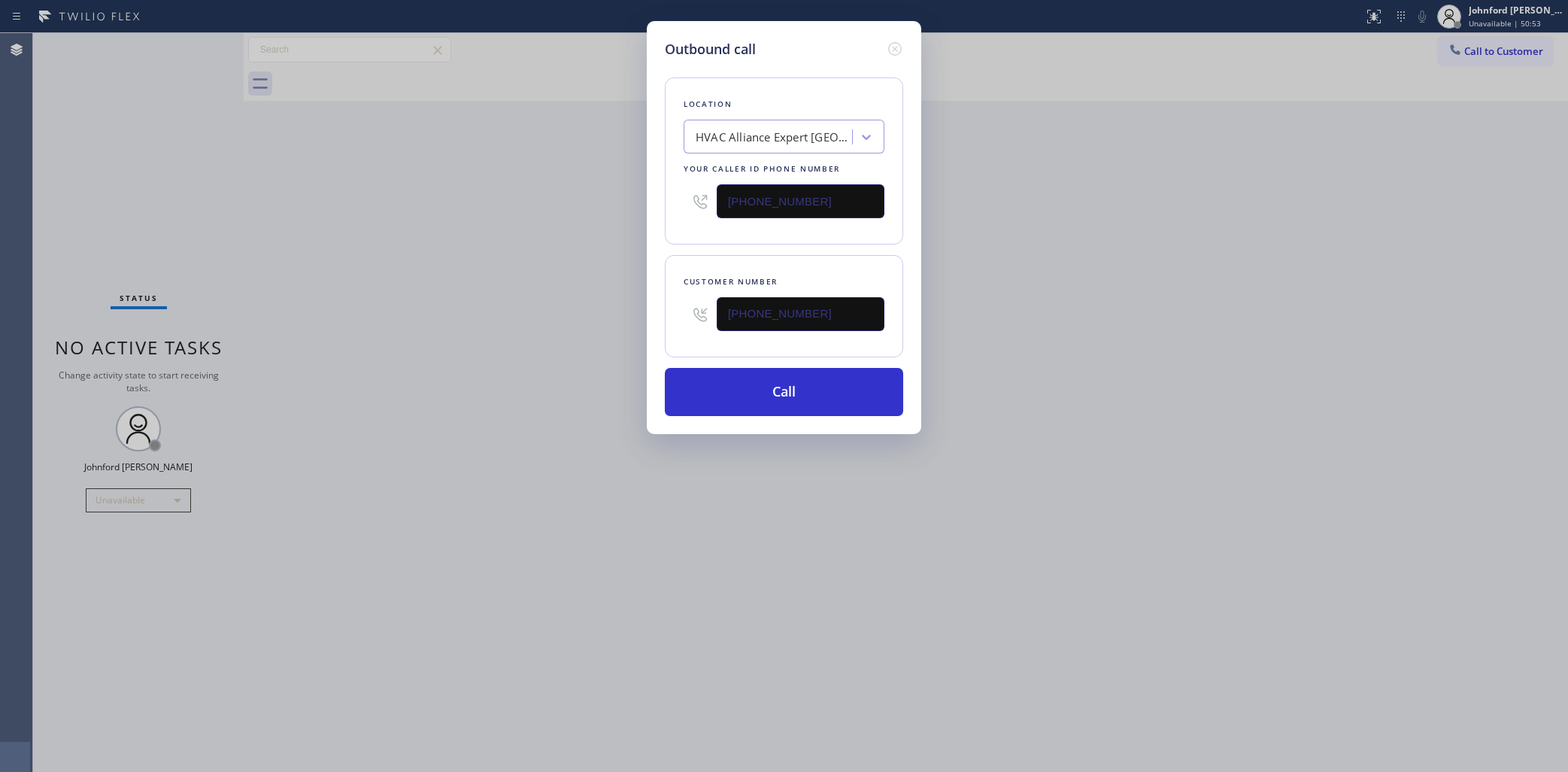
click at [859, 340] on div "Customer number (954) 539-3351" at bounding box center [784, 306] width 238 height 103
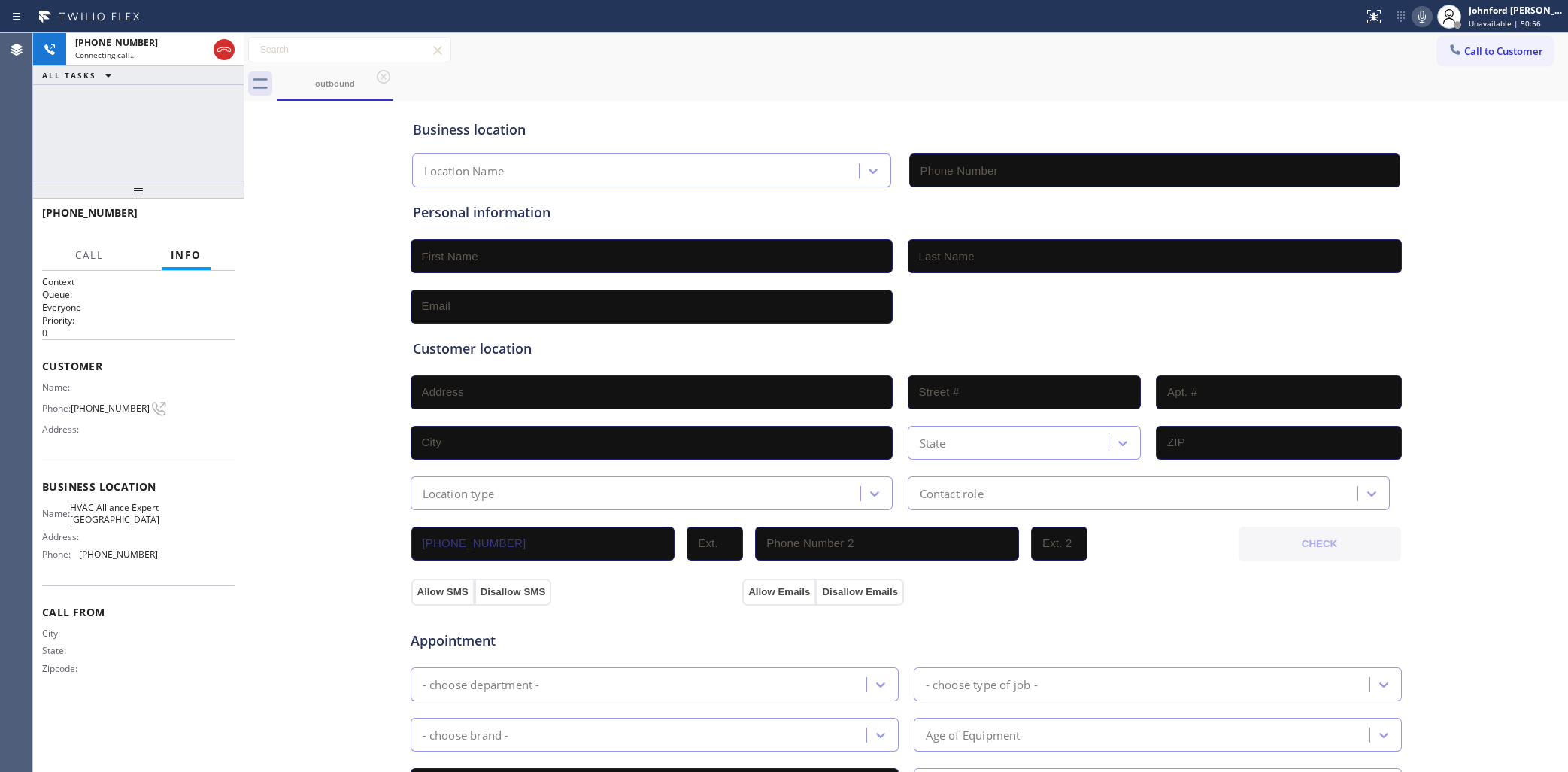
type input "(786) 465-5241"
click at [226, 219] on button "HANG UP" at bounding box center [200, 220] width 70 height 21
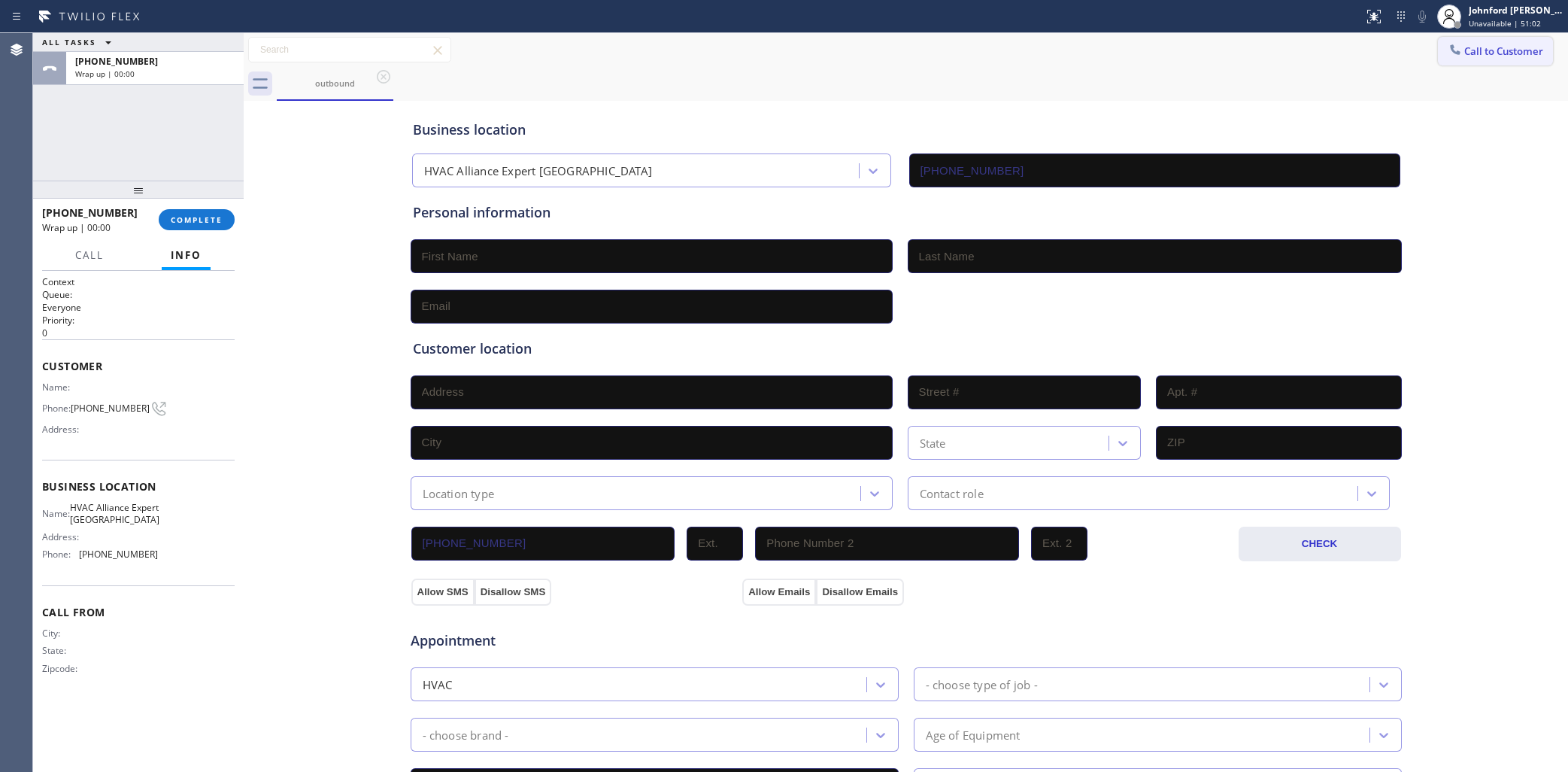
click at [1468, 60] on button "Call to Customer" at bounding box center [1496, 51] width 115 height 29
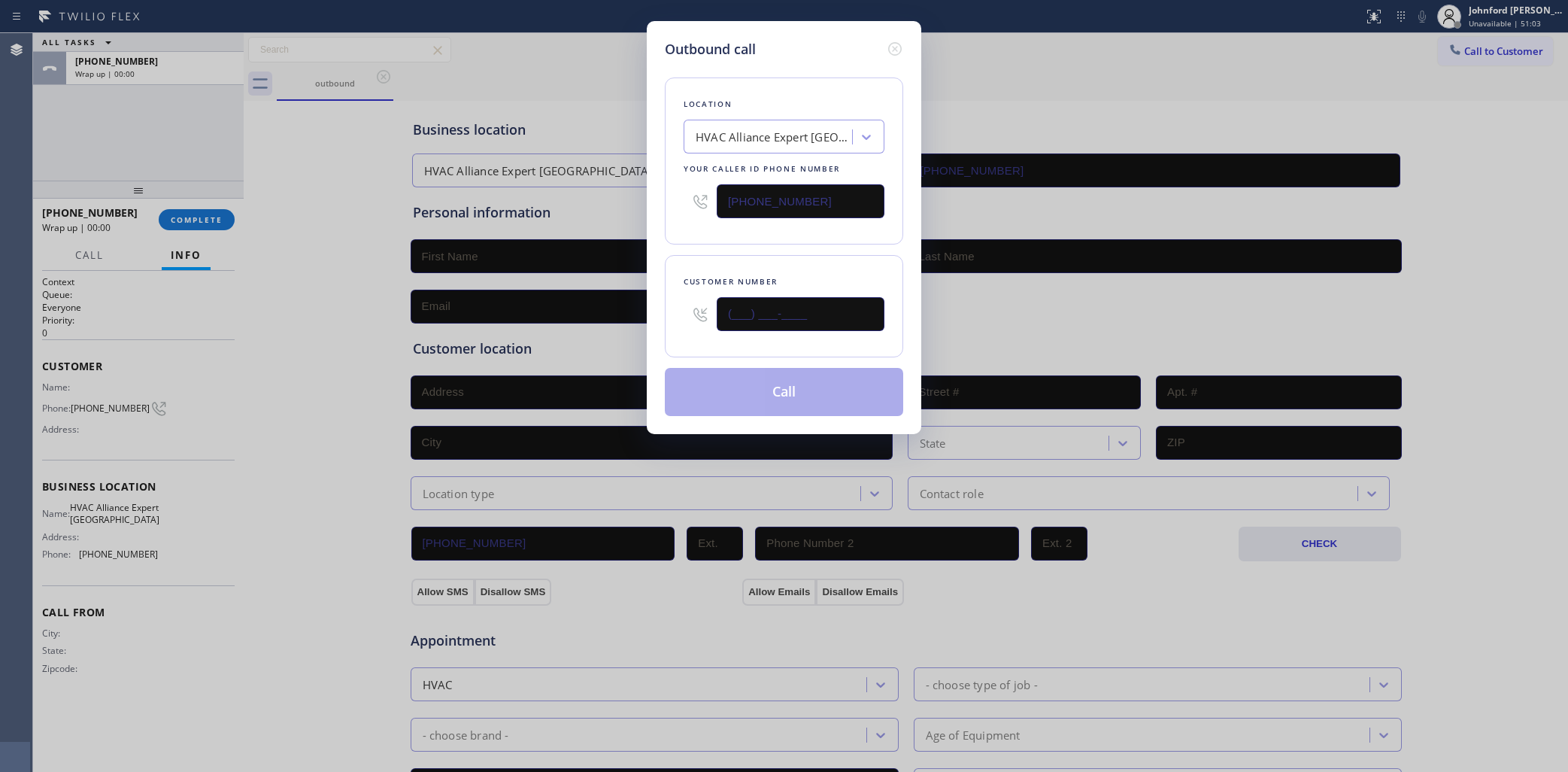
drag, startPoint x: 823, startPoint y: 308, endPoint x: 653, endPoint y: 298, distance: 170.3
click at [653, 298] on div "Outbound call Location HVAC Alliance Expert Three Lakes Your caller id phone nu…" at bounding box center [784, 228] width 274 height 413
paste input "954) 539-3351"
type input "(954) 539-3351"
drag, startPoint x: 768, startPoint y: 241, endPoint x: 777, endPoint y: 265, distance: 25.6
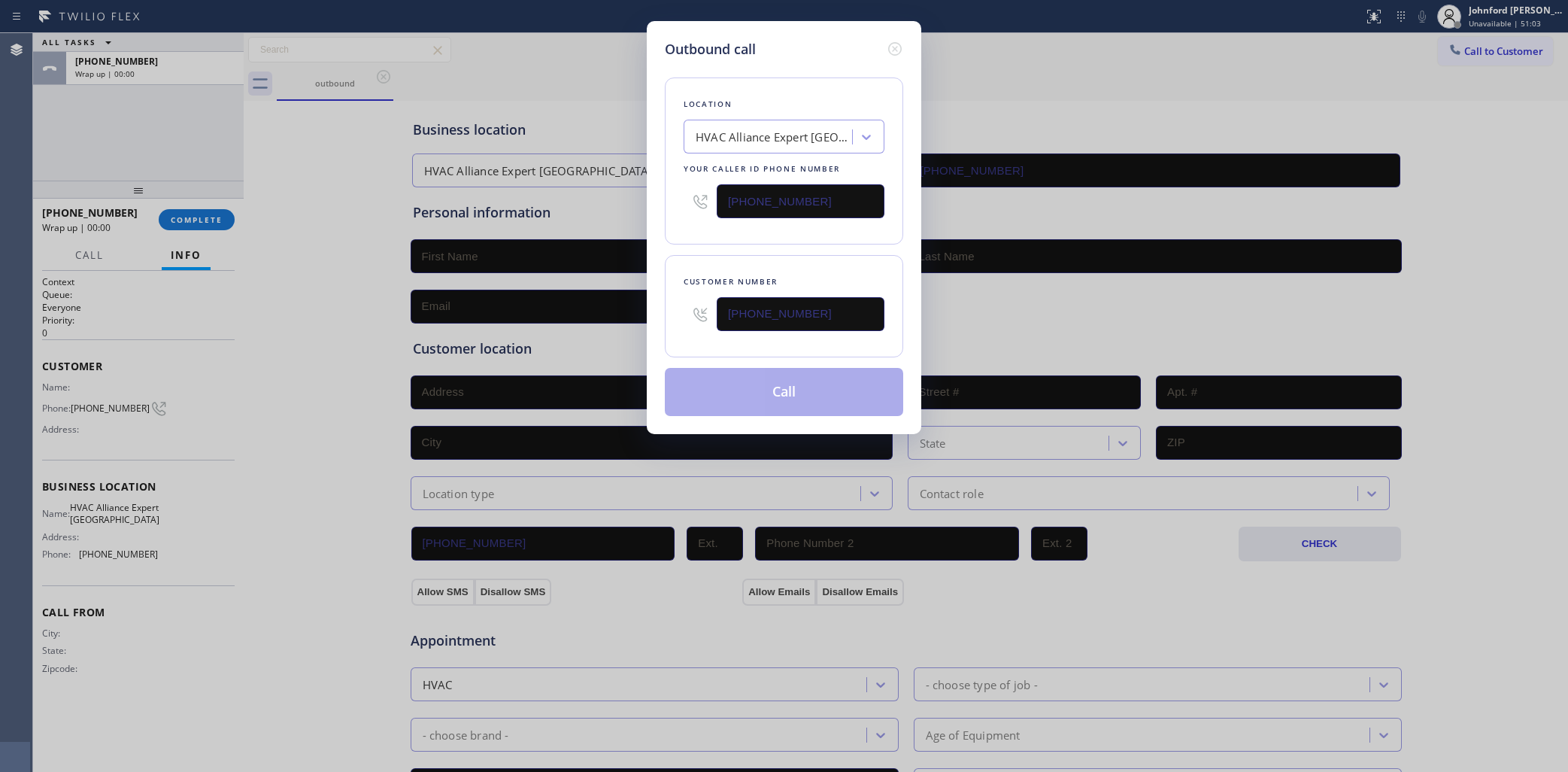
click at [772, 243] on div "Location HVAC Alliance Expert Three Lakes Your caller id phone number (786) 465…" at bounding box center [784, 238] width 238 height 357
click at [781, 393] on button "Call" at bounding box center [784, 392] width 238 height 48
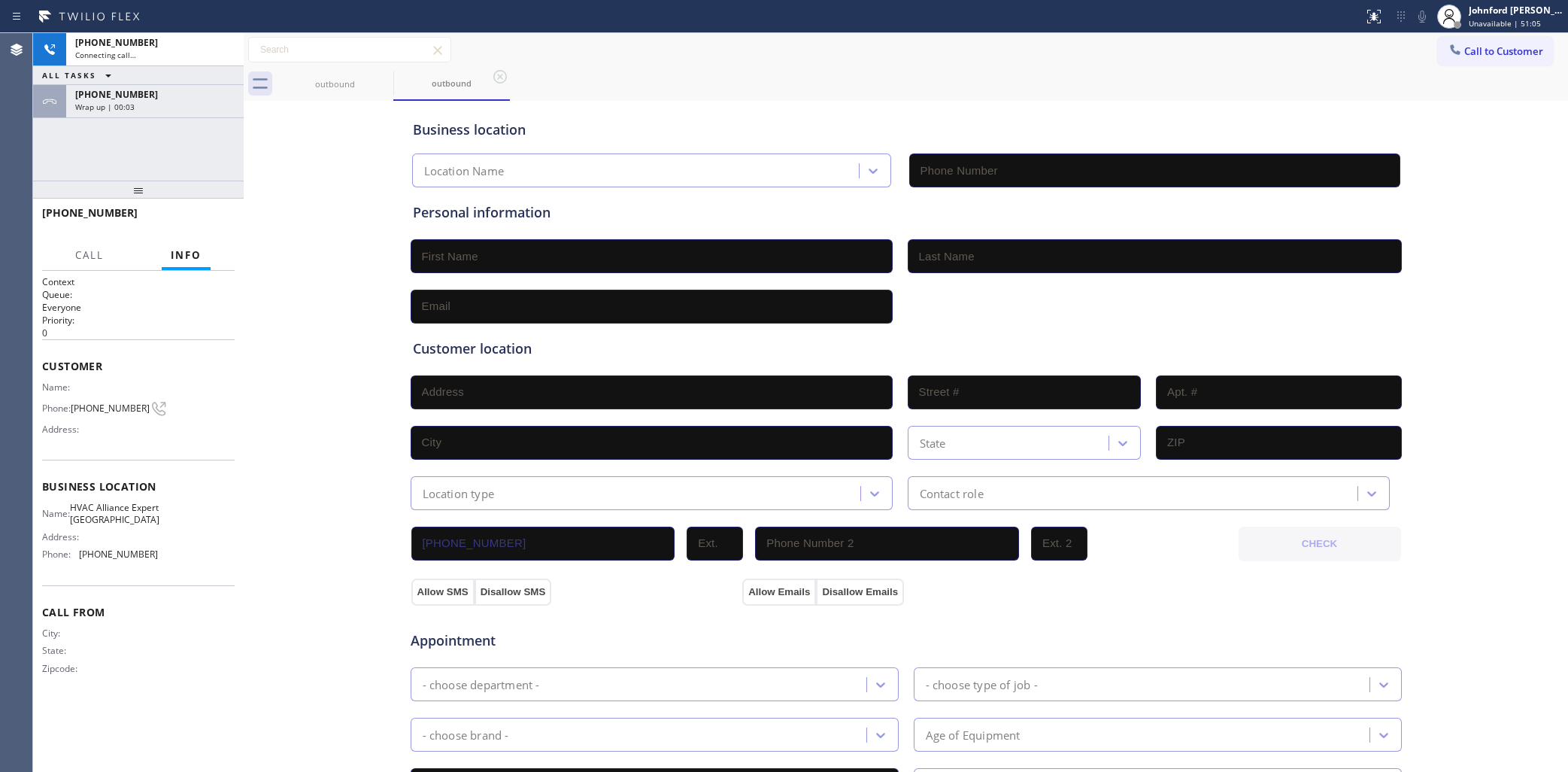
type input "(786) 465-5241"
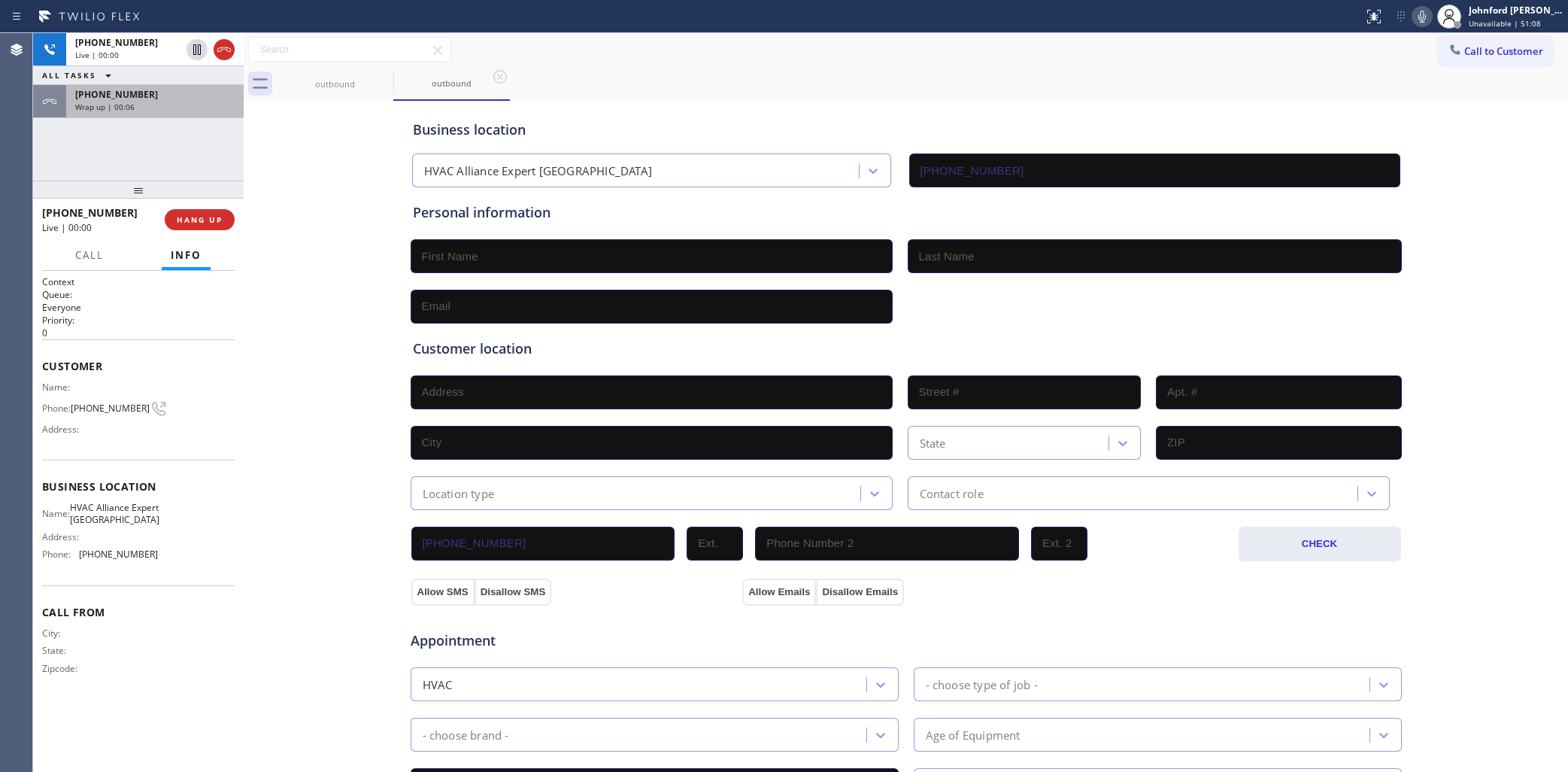
click at [165, 98] on div "+19545393351 Wrap up | 00:06" at bounding box center [152, 102] width 172 height 33
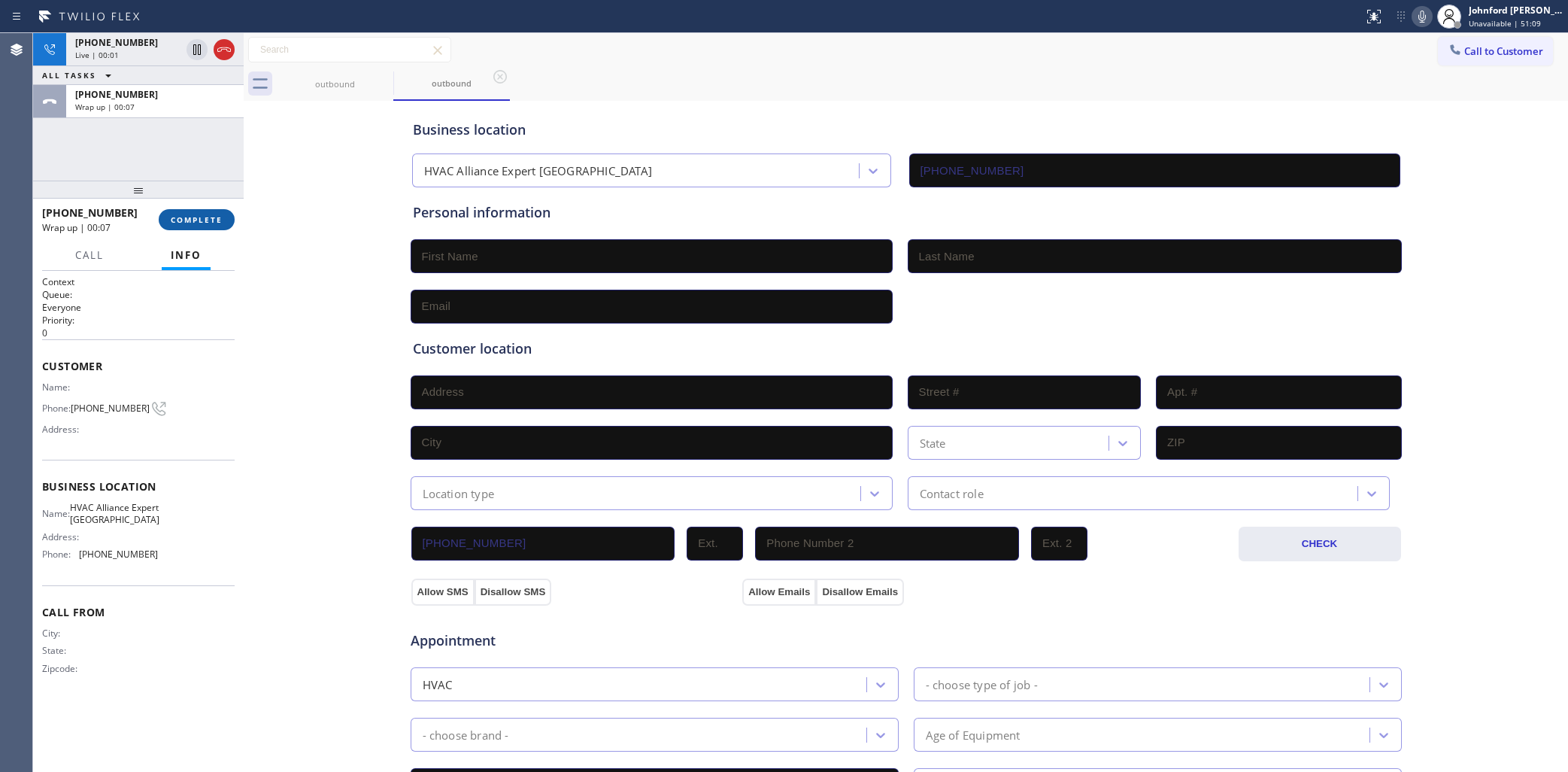
click at [181, 225] on span "COMPLETE" at bounding box center [197, 219] width 52 height 11
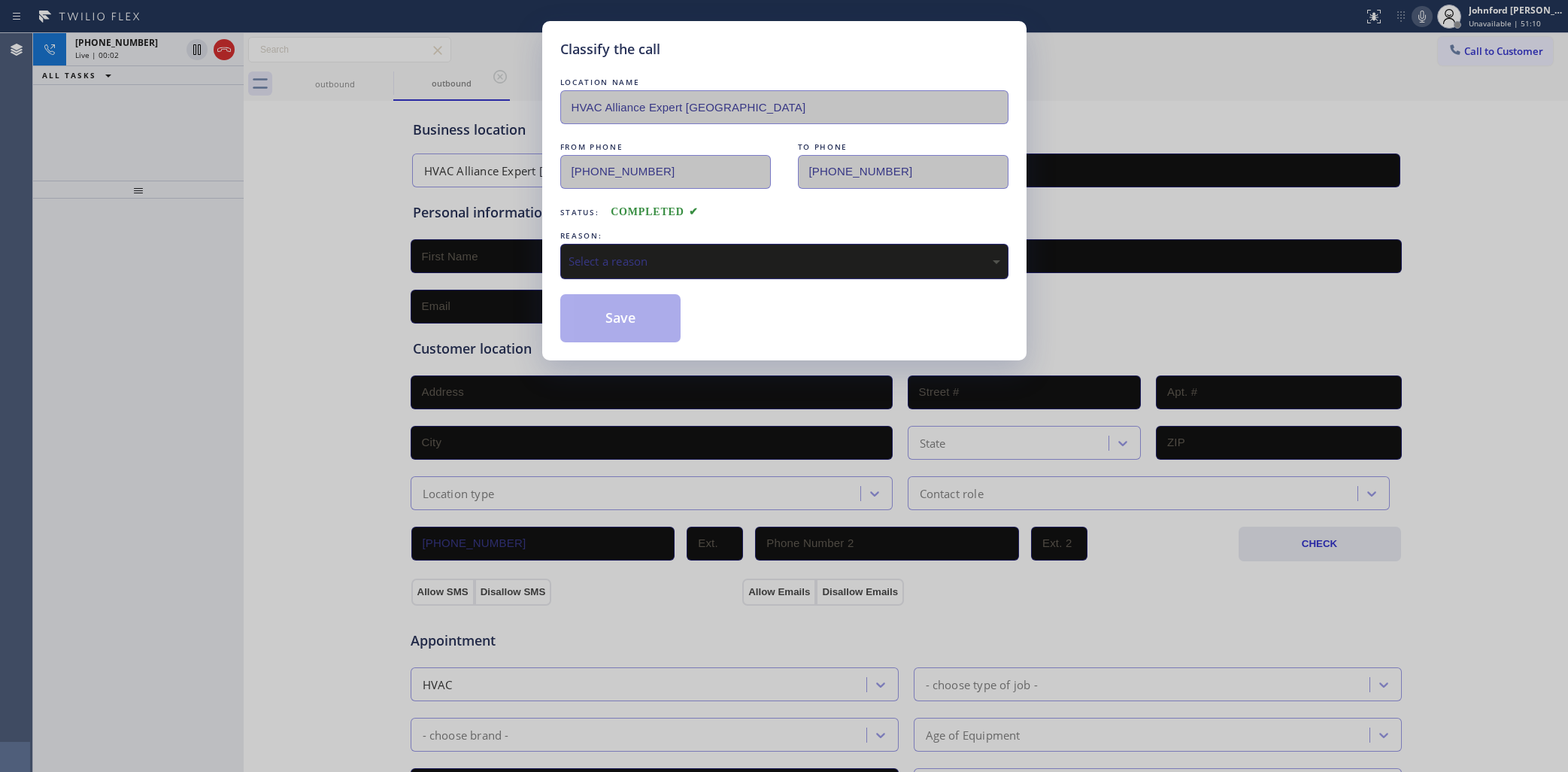
drag, startPoint x: 649, startPoint y: 279, endPoint x: 655, endPoint y: 265, distance: 15.2
click at [649, 277] on div "LOCATION NAME HVAC Alliance Expert Three Lakes FROM PHONE (786) 465-5241 TO PHO…" at bounding box center [784, 208] width 448 height 268
drag, startPoint x: 663, startPoint y: 257, endPoint x: 693, endPoint y: 262, distance: 30.4
click at [666, 256] on div "Select a reason" at bounding box center [785, 261] width 432 height 17
drag, startPoint x: 592, startPoint y: 238, endPoint x: 592, endPoint y: 249, distance: 11.0
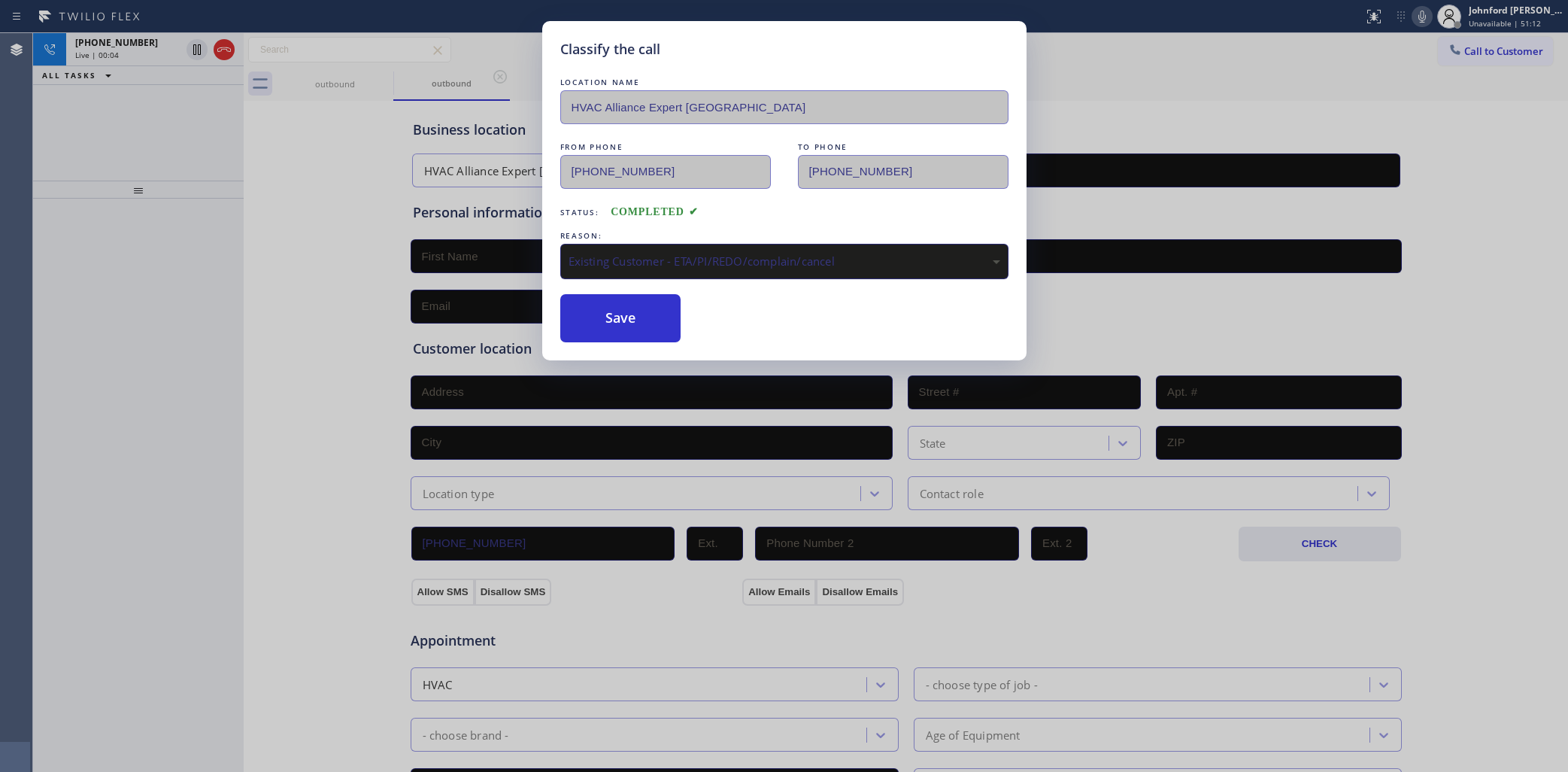
click at [592, 238] on div "REASON: Existing Customer - ETA/PI/REDO/complain/cancel" at bounding box center [784, 253] width 448 height 51
click at [625, 264] on div "Existing Customer - ETA/PI/REDO/complain/cancel" at bounding box center [785, 261] width 432 height 17
click at [617, 260] on div "Yelp / Google" at bounding box center [785, 261] width 432 height 17
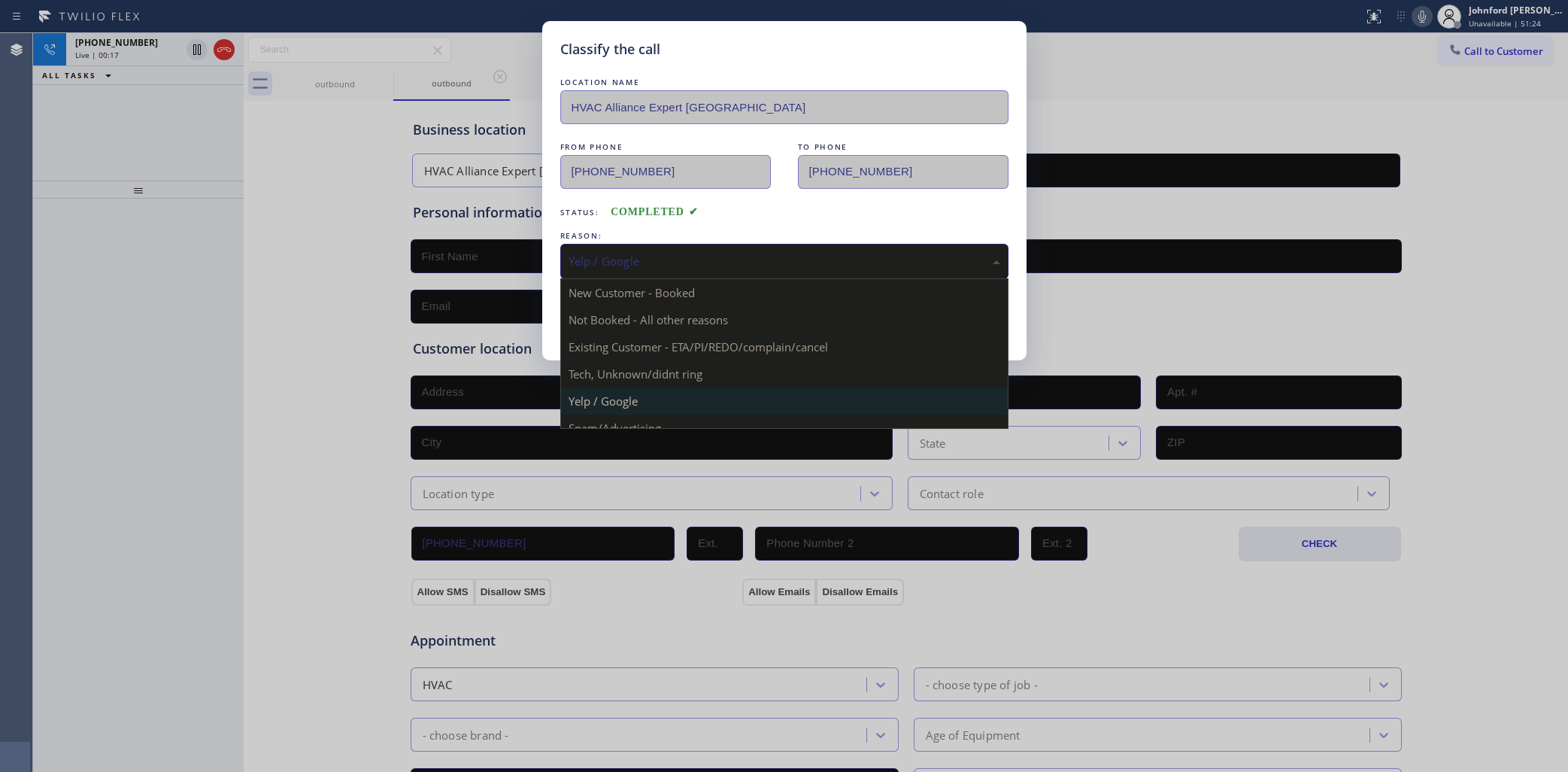
drag, startPoint x: 617, startPoint y: 279, endPoint x: 610, endPoint y: 316, distance: 37.7
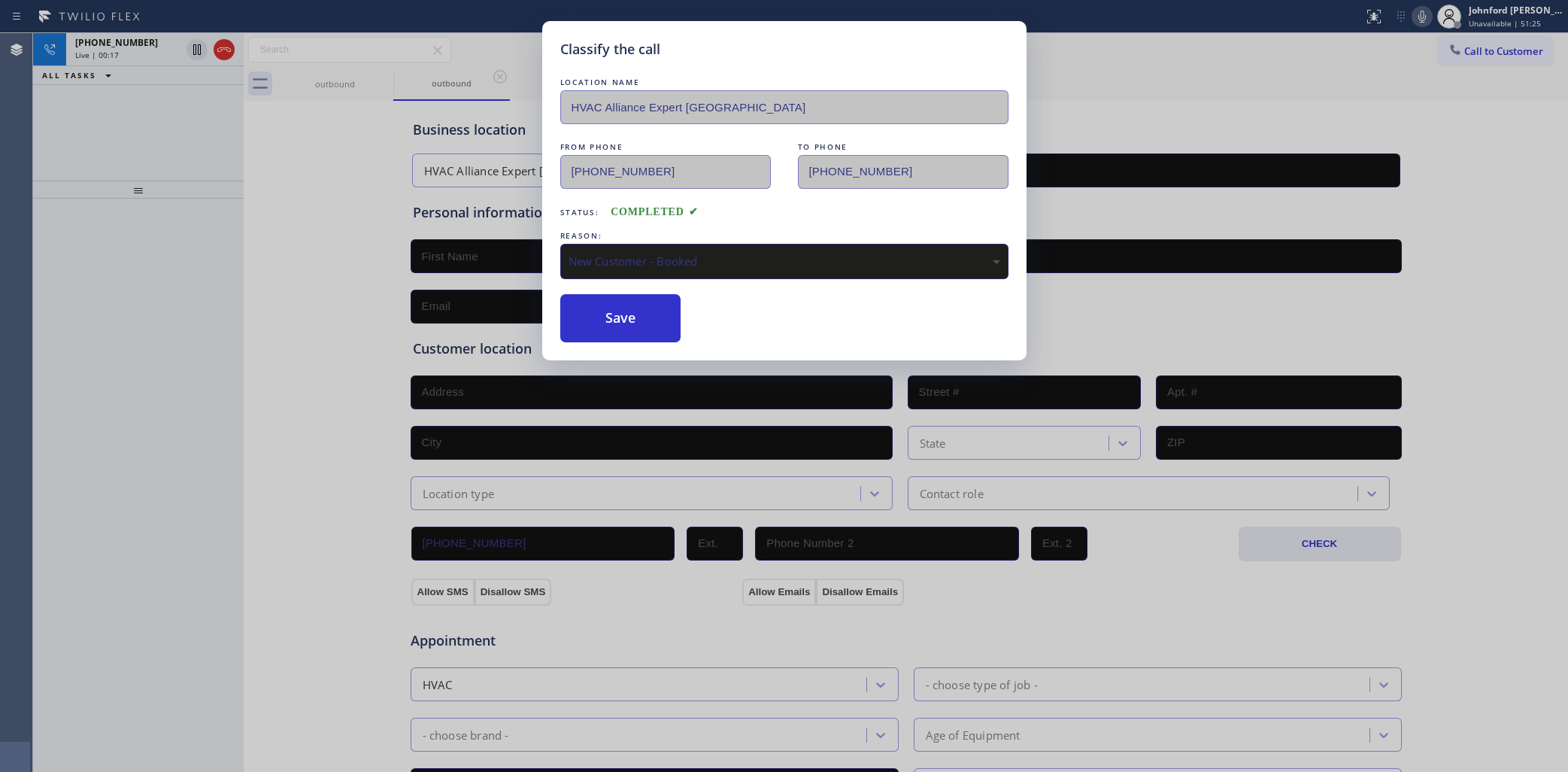
click at [610, 341] on div "Classify the call LOCATION NAME HVAC Alliance Expert Three Lakes FROM PHONE (78…" at bounding box center [784, 191] width 485 height 340
drag, startPoint x: 607, startPoint y: 335, endPoint x: 599, endPoint y: 322, distance: 15.3
click at [607, 333] on button "Save" at bounding box center [621, 318] width 121 height 48
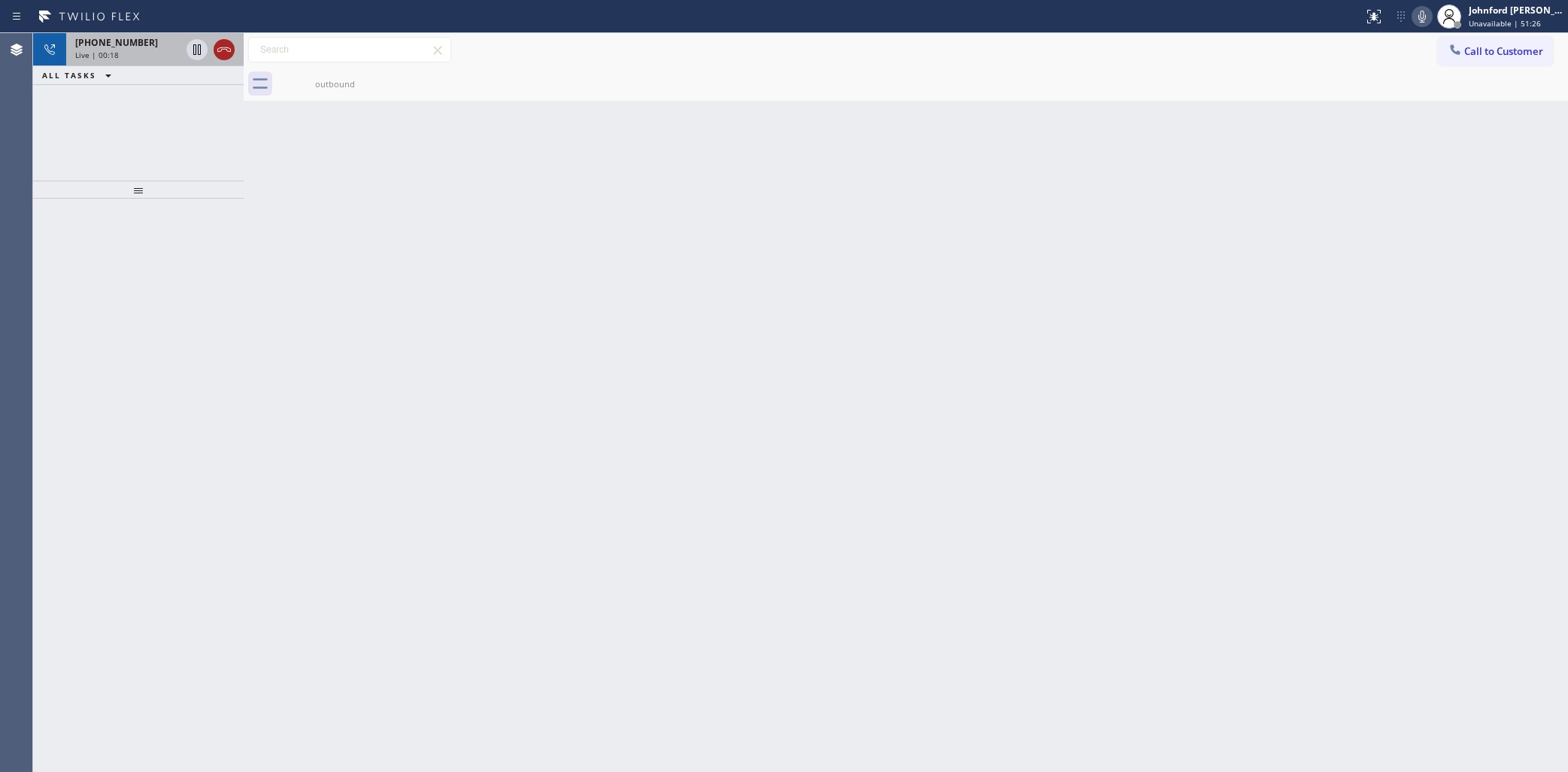
click at [221, 58] on icon at bounding box center [224, 49] width 18 height 18
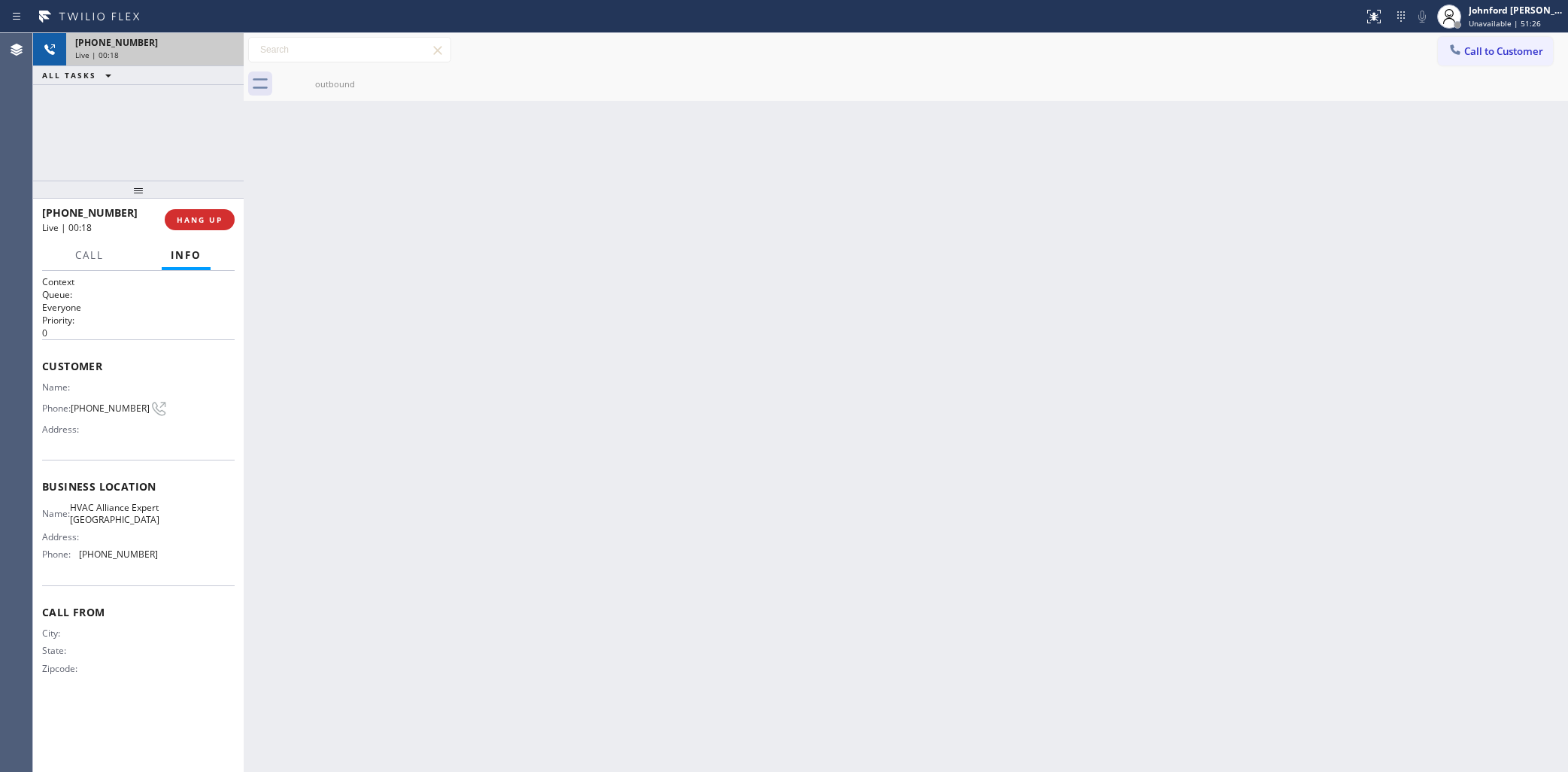
click at [221, 58] on div "Live | 00:18" at bounding box center [154, 55] width 159 height 11
click at [216, 224] on span "COMPLETE" at bounding box center [197, 219] width 52 height 11
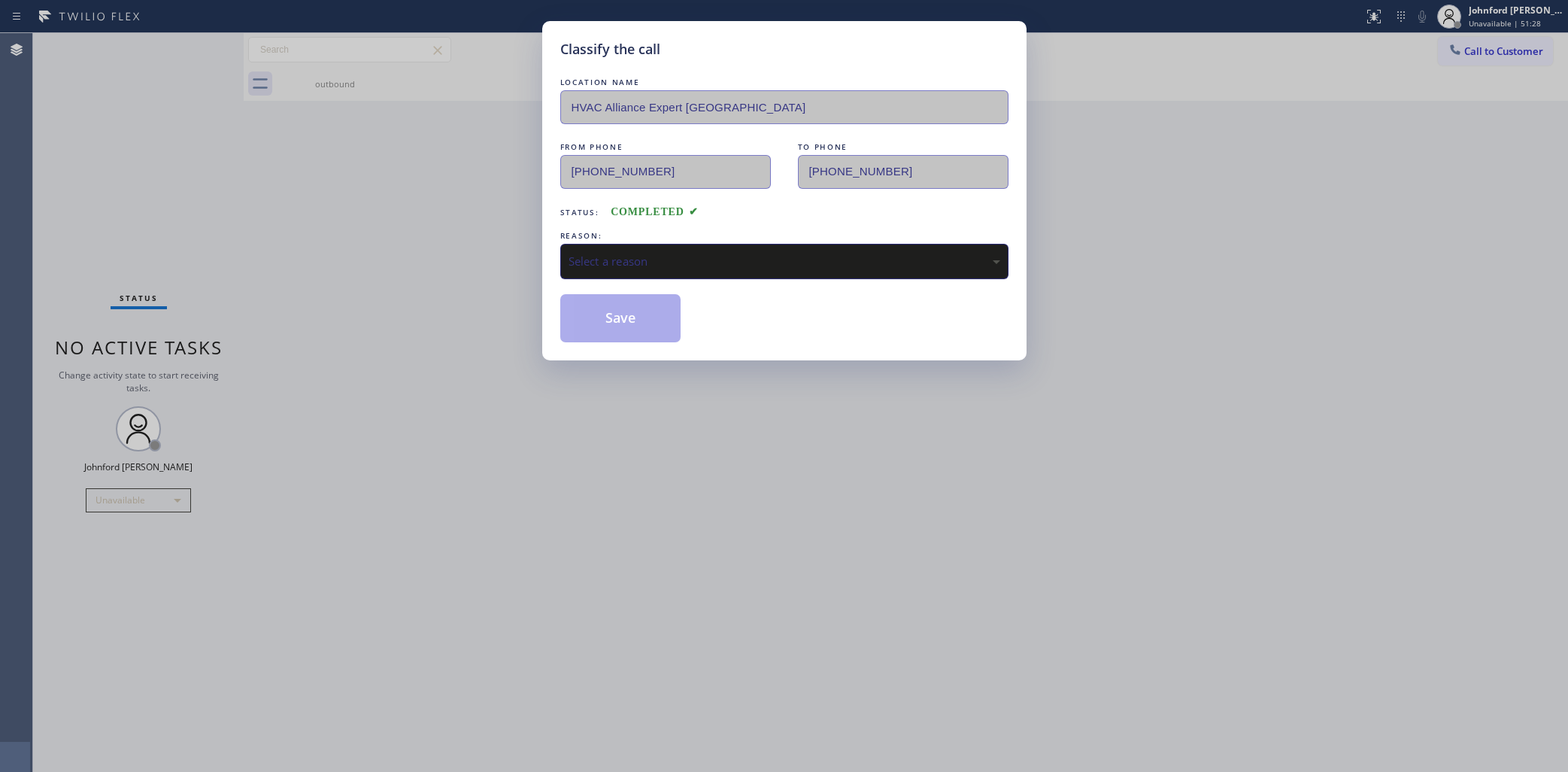
click at [677, 267] on div "Select a reason" at bounding box center [784, 261] width 448 height 36
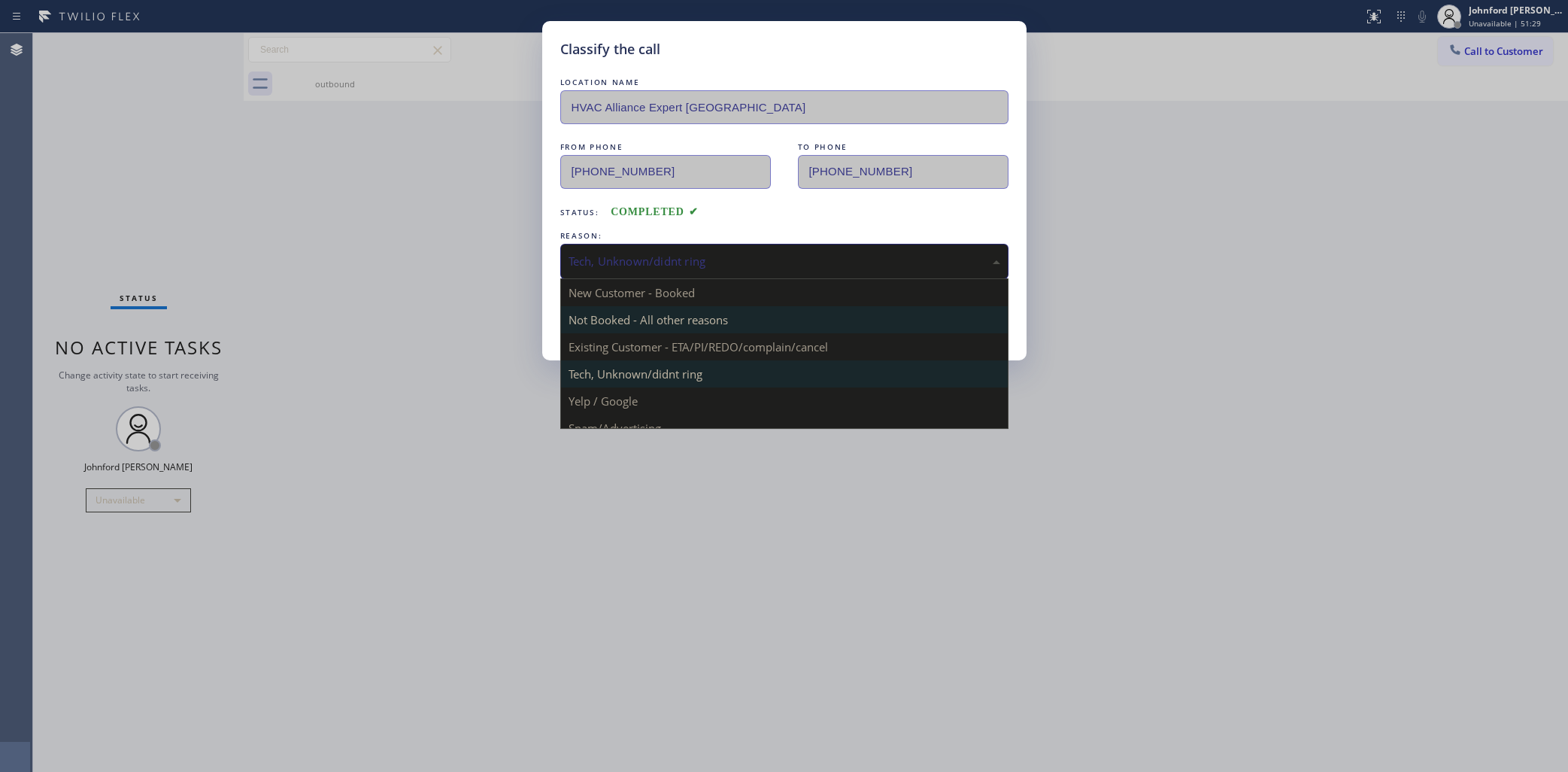
drag, startPoint x: 629, startPoint y: 260, endPoint x: 632, endPoint y: 329, distance: 69.1
click at [626, 259] on div "Tech, Unknown/didnt ring" at bounding box center [785, 261] width 432 height 17
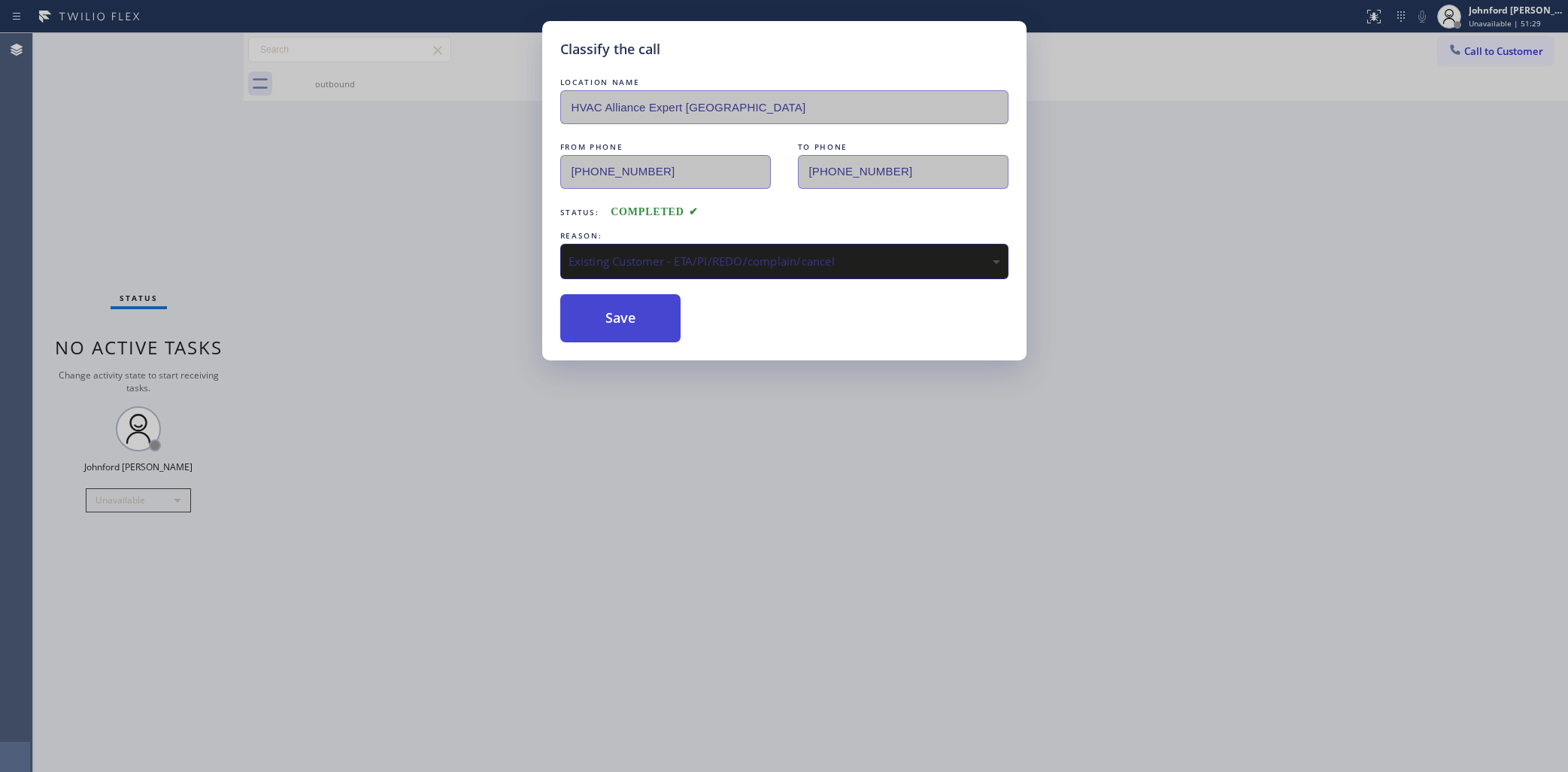
click at [633, 335] on button "Save" at bounding box center [621, 318] width 121 height 48
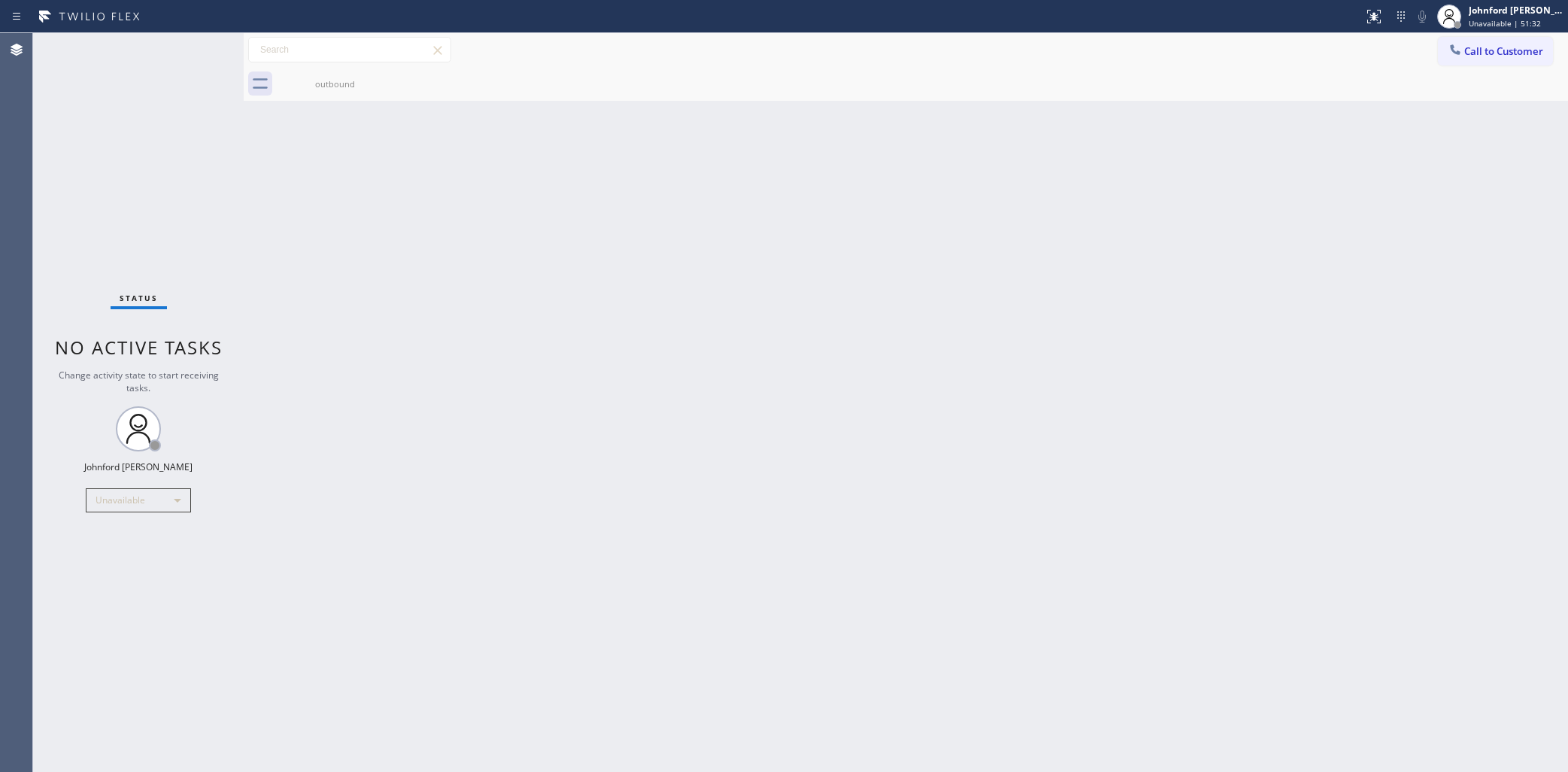
click at [430, 478] on div "Back to Dashboard Change Sender ID Customers Technicians Select a contact Outbo…" at bounding box center [906, 402] width 1324 height 739
click at [1223, 373] on div "Back to Dashboard Change Sender ID Customers Technicians Select a contact Outbo…" at bounding box center [906, 402] width 1324 height 739
drag, startPoint x: 1470, startPoint y: 54, endPoint x: 1423, endPoint y: 83, distance: 55.2
click at [1467, 51] on span "Call to Customer" at bounding box center [1504, 51] width 79 height 13
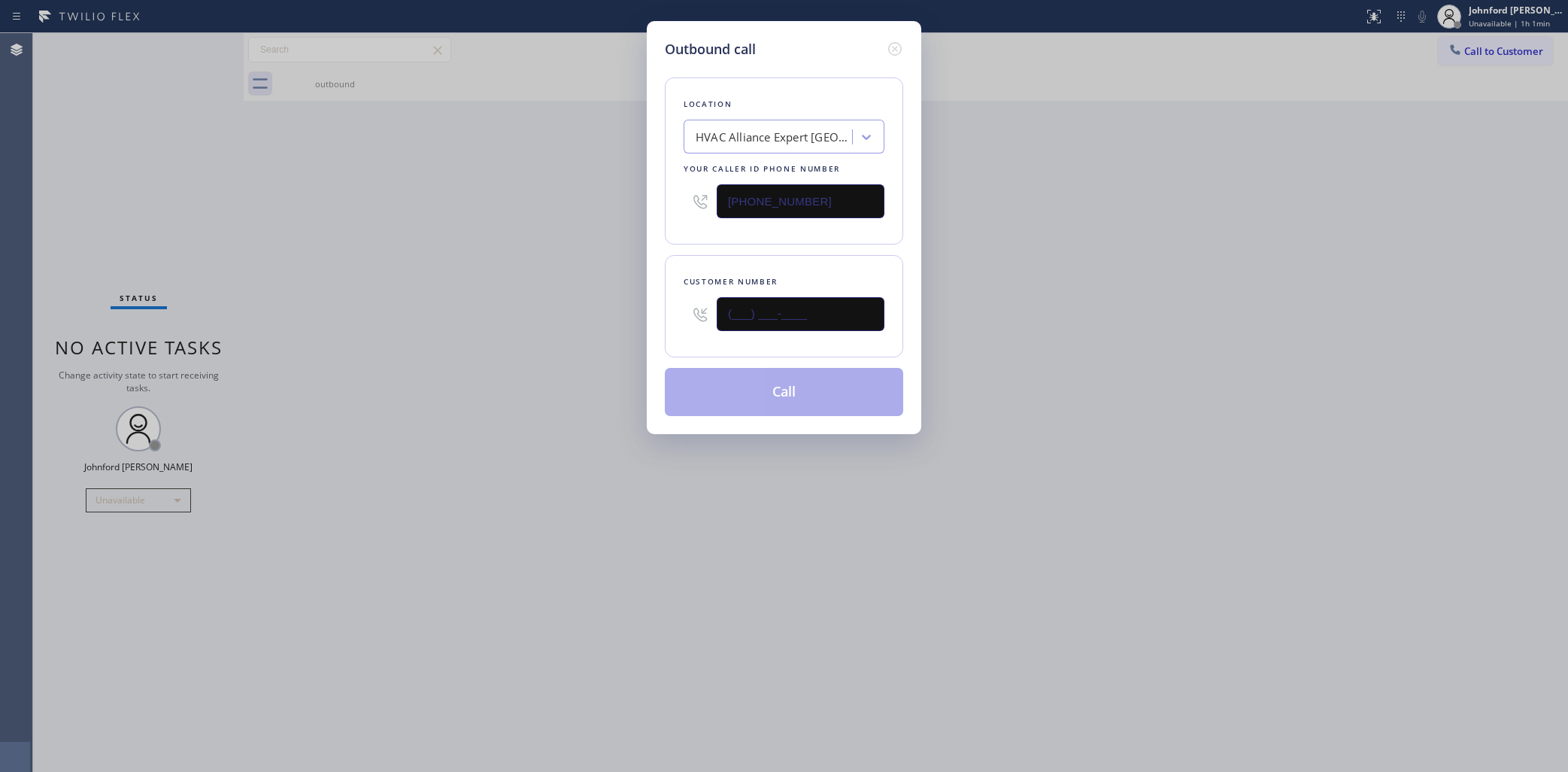
drag, startPoint x: 797, startPoint y: 314, endPoint x: 911, endPoint y: 173, distance: 181.3
click at [674, 314] on div "Customer number (___) ___-____" at bounding box center [784, 306] width 238 height 103
paste input "818) 943-4586"
type input "(818) 943-4586"
drag, startPoint x: 847, startPoint y: 189, endPoint x: 653, endPoint y: 197, distance: 194.2
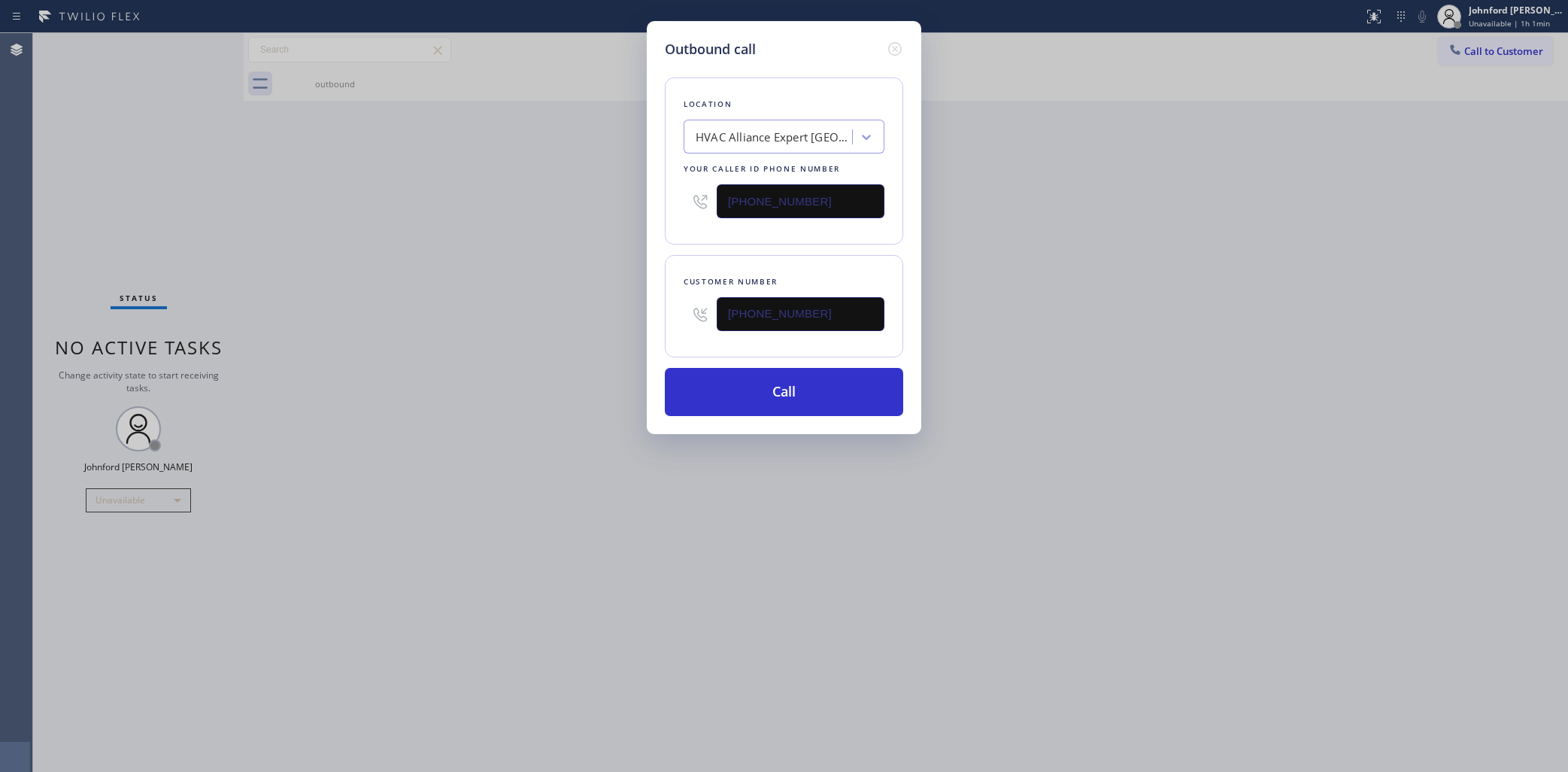
click at [653, 197] on div "Outbound call Location HVAC Alliance Expert Three Lakes Your caller id phone nu…" at bounding box center [784, 228] width 274 height 413
paste input "858) 800-3094"
type input "(858) 800-3094"
click at [555, 233] on div "Outbound call Location 5 Star Air Duct Cleaning Your caller id phone number (85…" at bounding box center [784, 386] width 1568 height 772
click at [752, 389] on button "Call" at bounding box center [784, 392] width 238 height 48
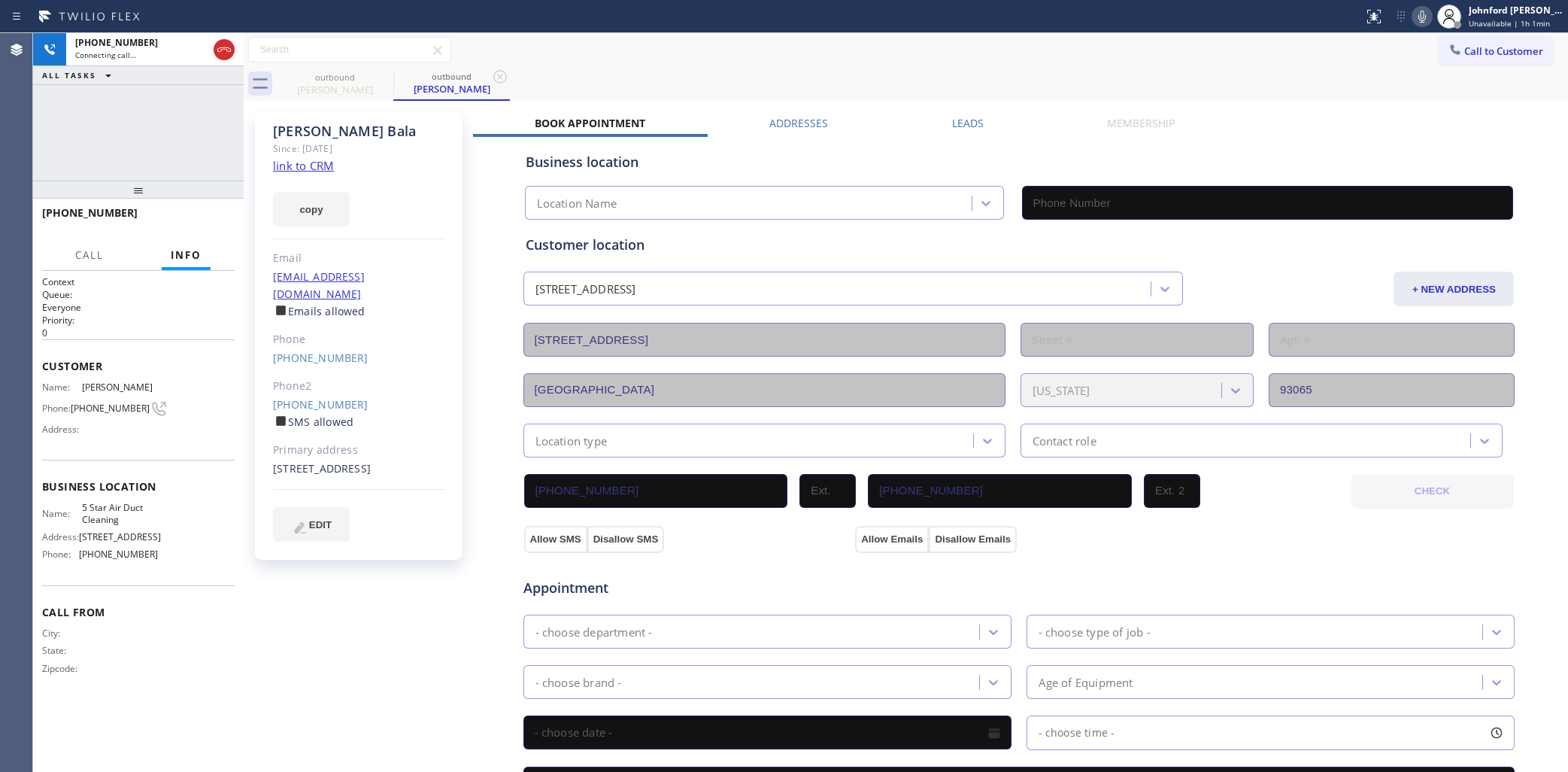
type input "(858) 800-3094"
click at [840, 58] on div "Call to Customer Outbound call Location 5 Star Air Duct Cleaning Your caller id…" at bounding box center [906, 49] width 1324 height 26
click at [1418, 19] on icon at bounding box center [1422, 16] width 18 height 18
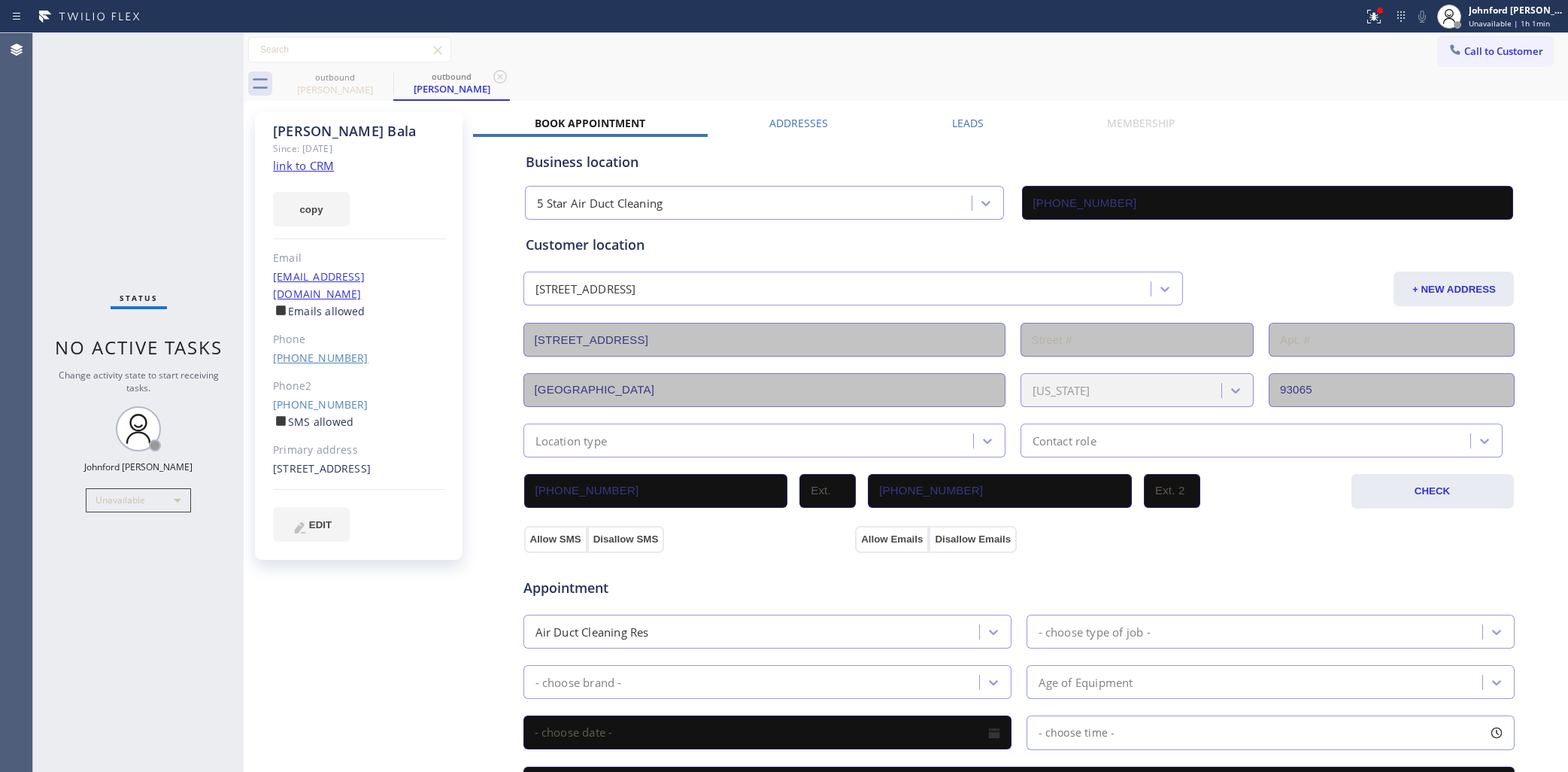
click at [313, 350] on link "(818) 288-1076" at bounding box center [321, 357] width 96 height 14
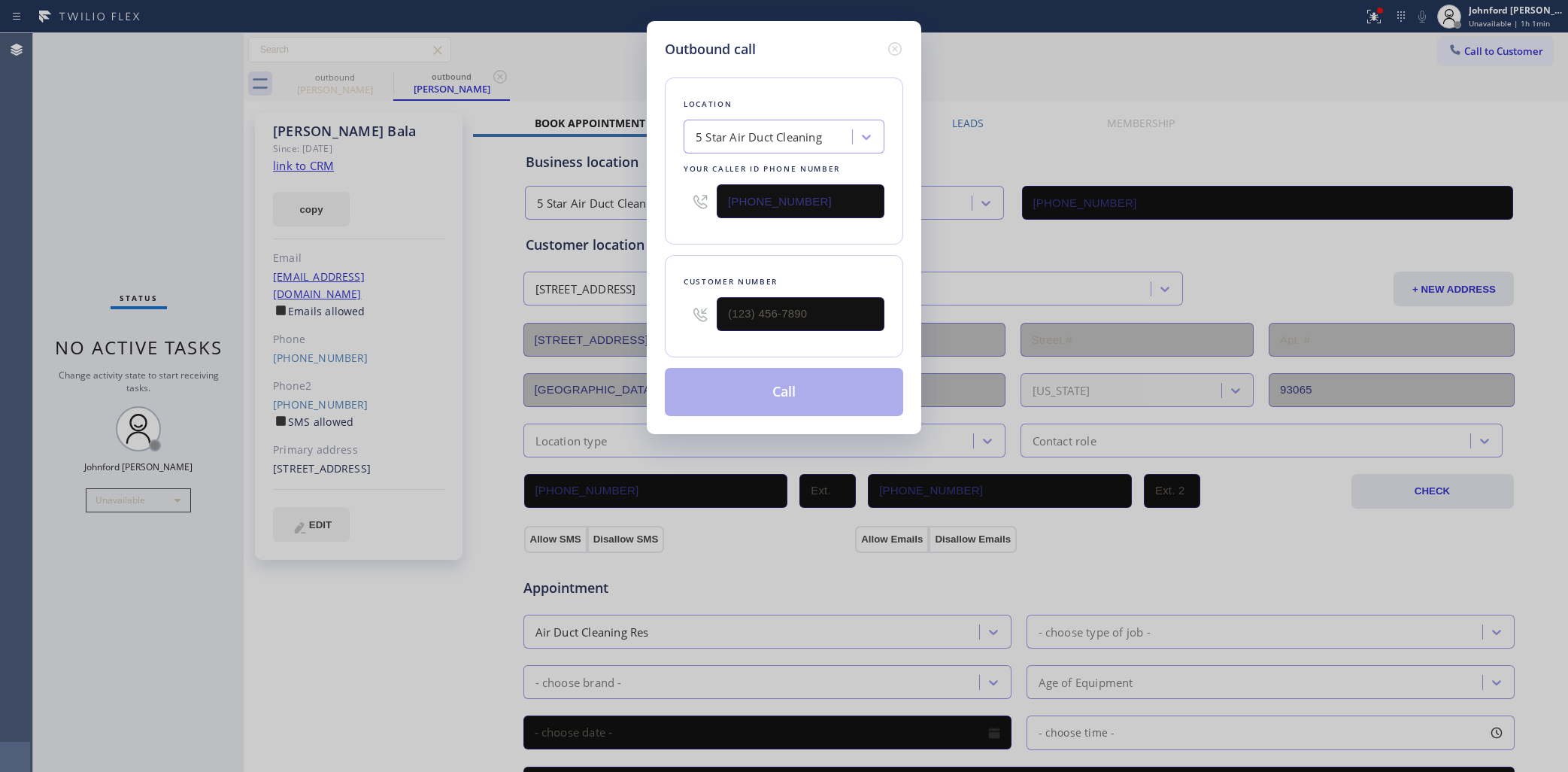
type input "(818) 288-1076"
click at [690, 386] on button "Call" at bounding box center [784, 392] width 238 height 48
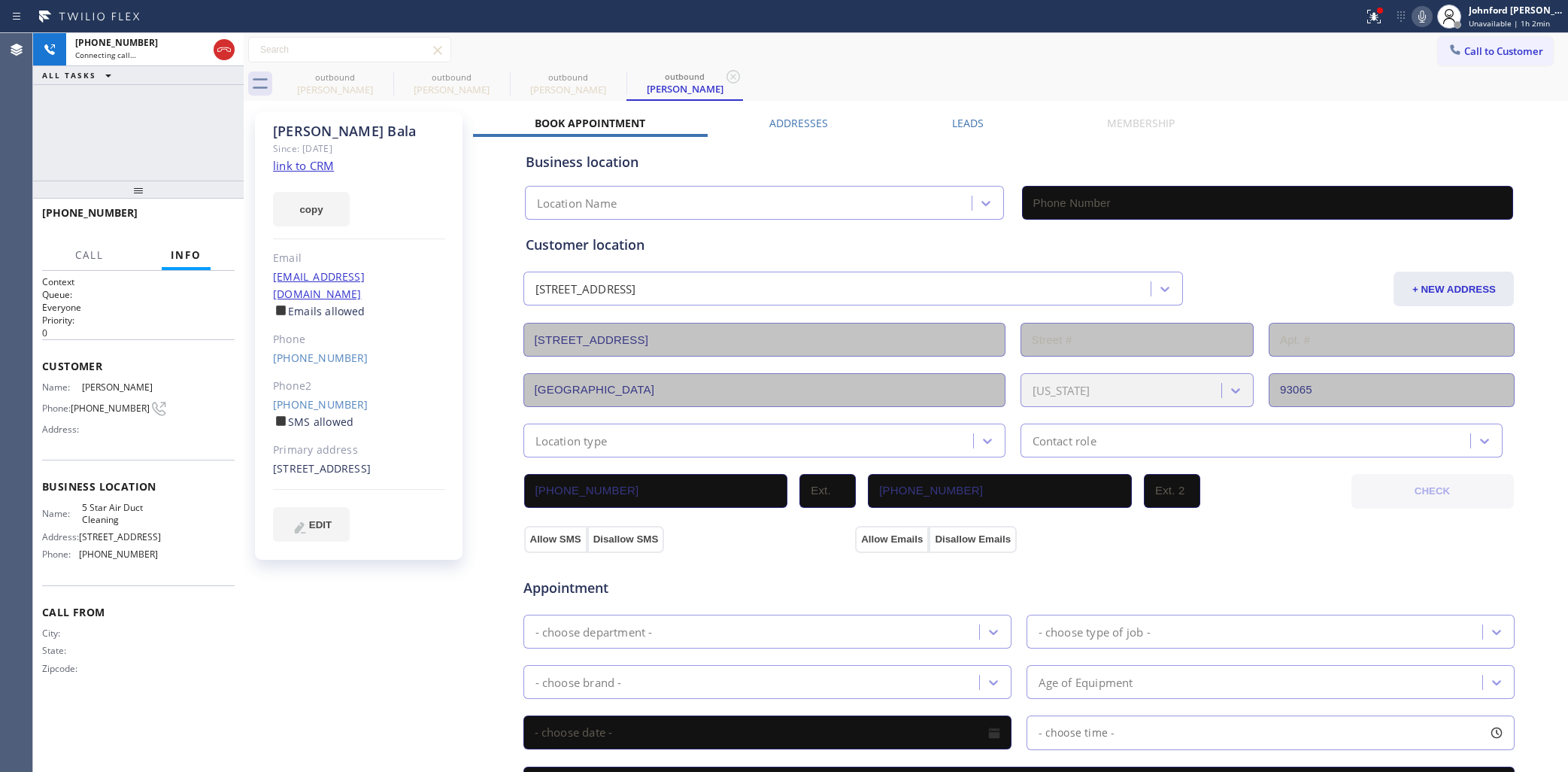
type input "(858) 800-3094"
click at [224, 219] on button "HANG UP" at bounding box center [200, 220] width 70 height 21
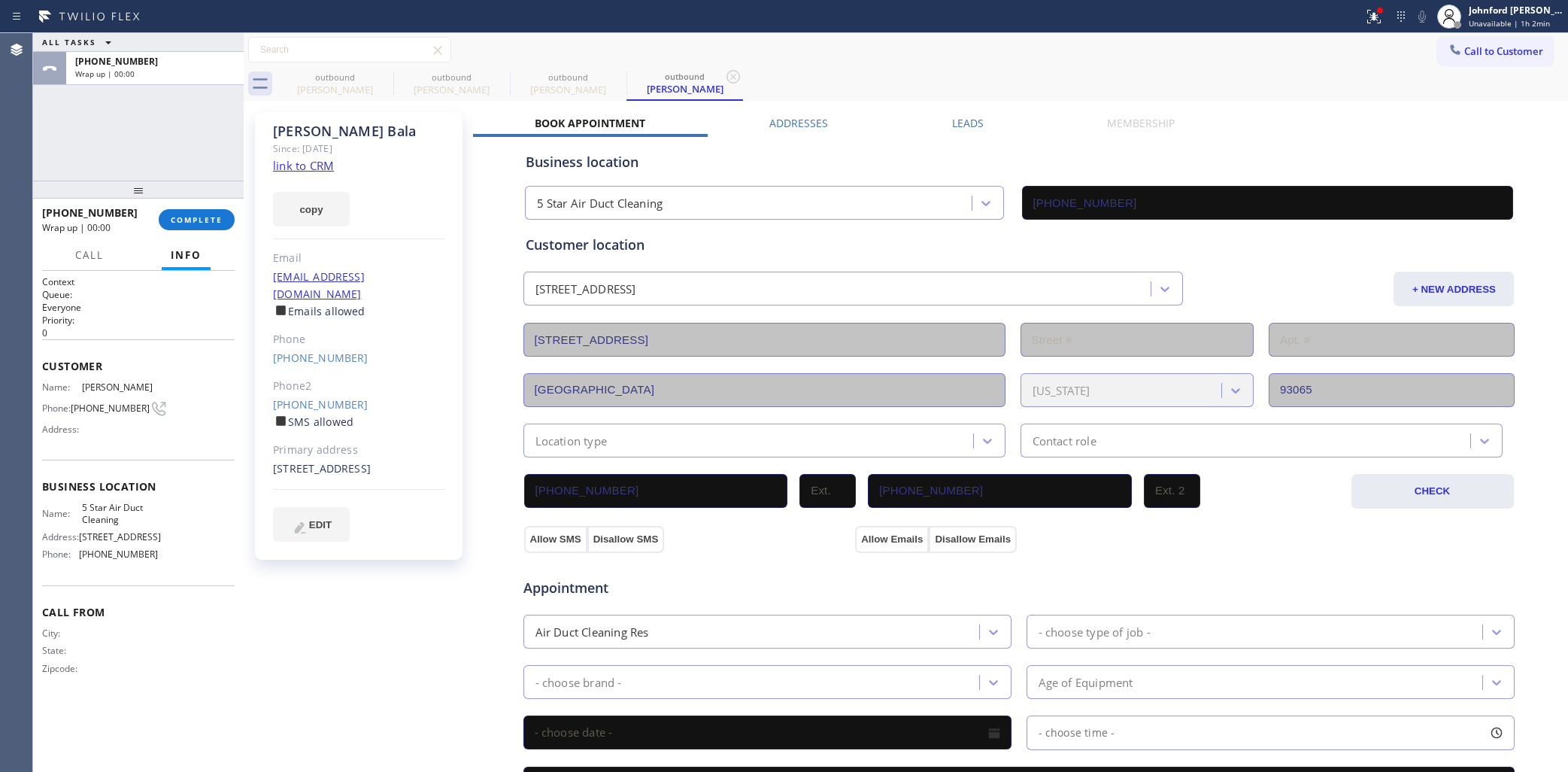
click at [670, 261] on div "Customer location 2824 Bella Ct Simi Valley, 93065 CA + NEW ADDRESS 2824 Bella …" at bounding box center [1019, 347] width 986 height 223
click at [175, 207] on div "+18182881076 Wrap up | 00:01 COMPLETE" at bounding box center [138, 220] width 193 height 39
click at [169, 217] on button "COMPLETE" at bounding box center [196, 220] width 76 height 21
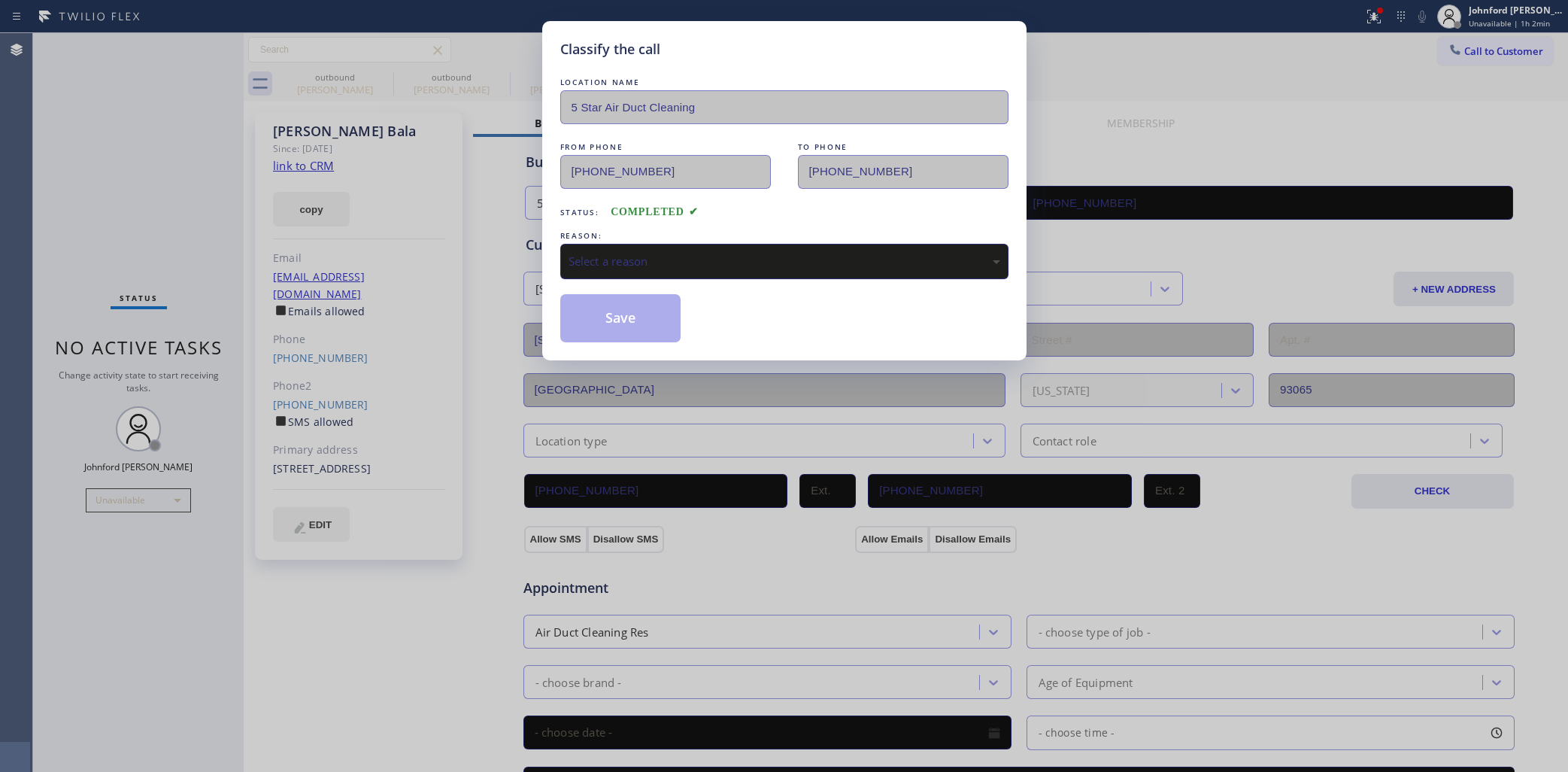
click at [779, 253] on div "Select a reason" at bounding box center [785, 261] width 432 height 17
click at [600, 328] on button "Save" at bounding box center [621, 318] width 121 height 48
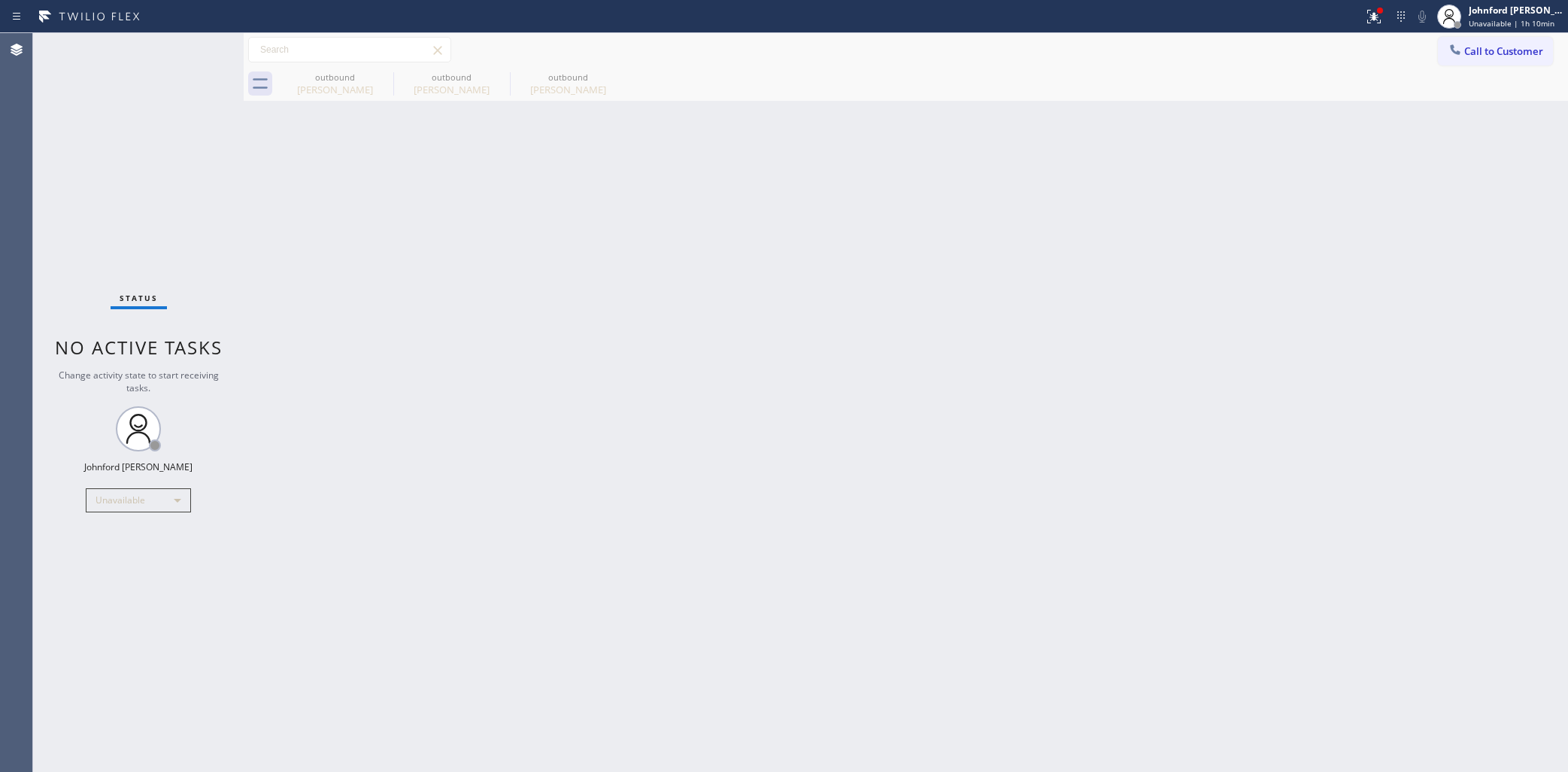
click at [91, 243] on div "Status No active tasks Change activity state to start receiving tasks. Johnford…" at bounding box center [137, 402] width 210 height 739
drag, startPoint x: 1461, startPoint y: 43, endPoint x: 1185, endPoint y: 127, distance: 288.5
click at [1453, 47] on icon at bounding box center [1456, 50] width 15 height 15
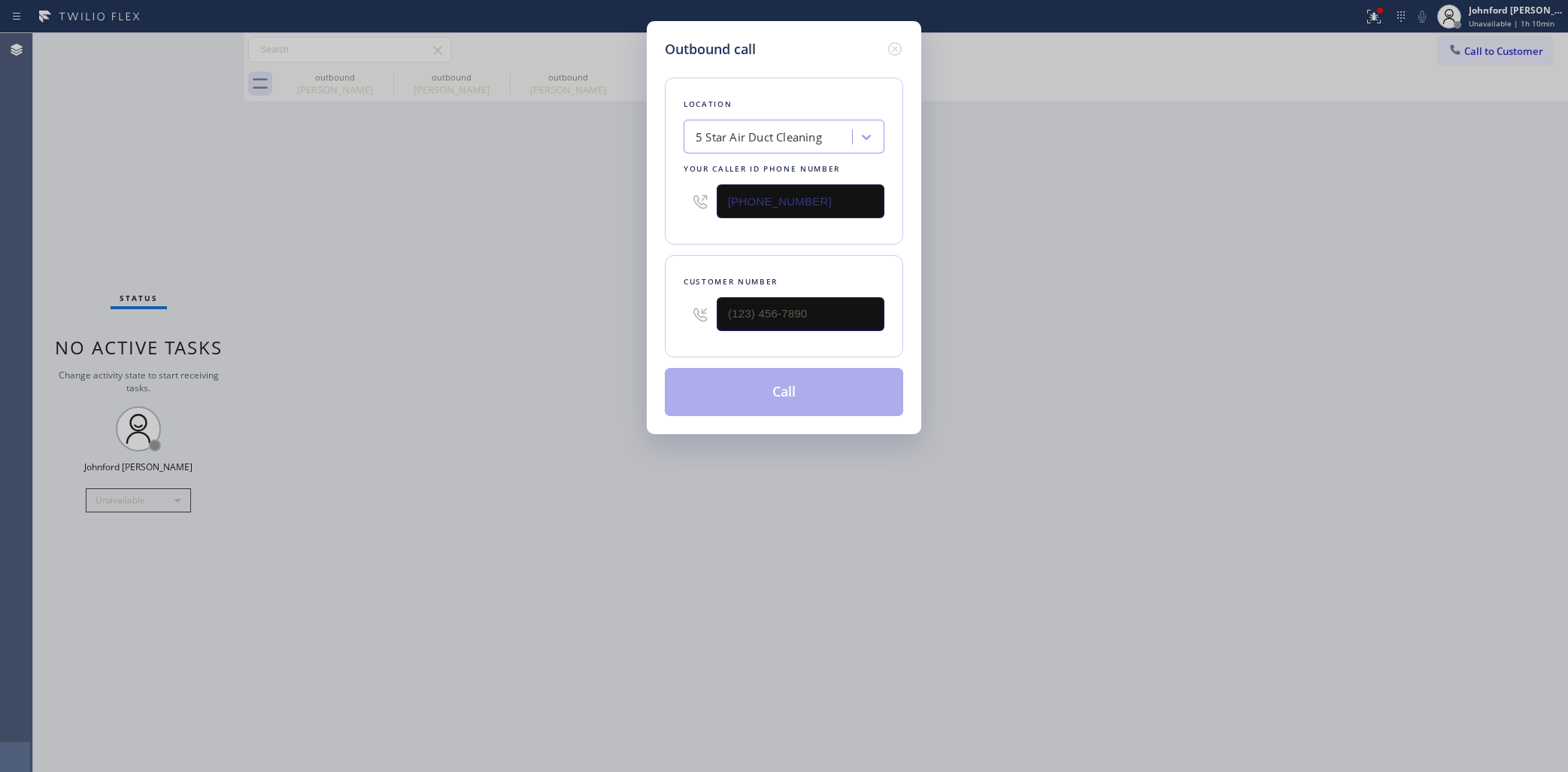
drag, startPoint x: 795, startPoint y: 204, endPoint x: 545, endPoint y: 207, distance: 250.0
click at [582, 204] on div "Outbound call Location 5 Star Air Duct Cleaning Your caller id phone number (85…" at bounding box center [784, 386] width 1568 height 772
paste input "760) 314-8995"
type input "(760) 314-8995"
paste input "760) 628-0561"
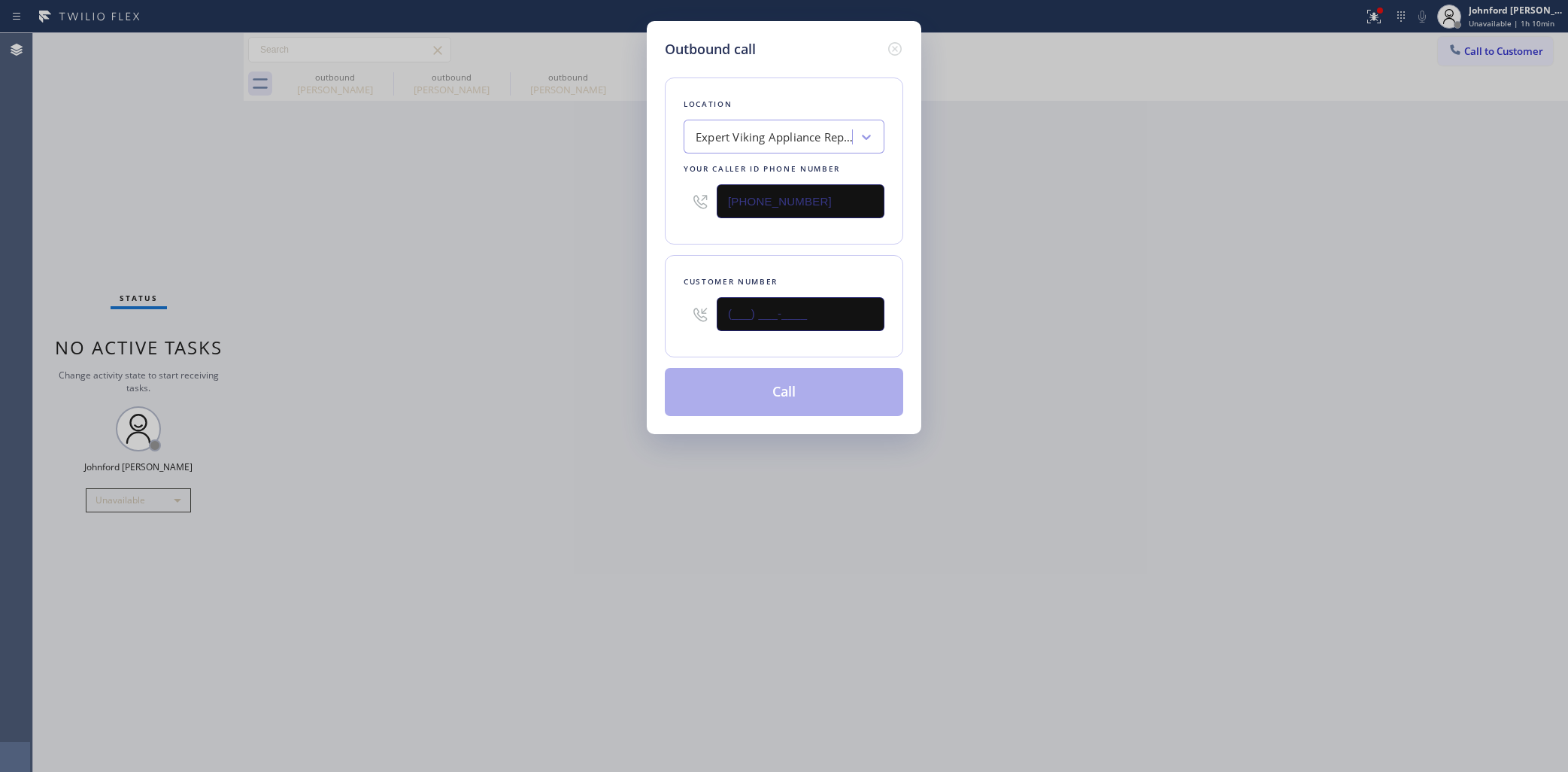
drag, startPoint x: 656, startPoint y: 317, endPoint x: 582, endPoint y: 316, distance: 74.0
click at [591, 313] on div "Outbound call Location Expert Viking Appliance Repair Palm Springs Your caller …" at bounding box center [784, 386] width 1568 height 772
type input "(760) 628-0561"
click at [578, 316] on div "Outbound call Location Expert Viking Appliance Repair Palm Springs Your caller …" at bounding box center [784, 386] width 1568 height 772
click at [712, 396] on button "Call" at bounding box center [784, 392] width 238 height 48
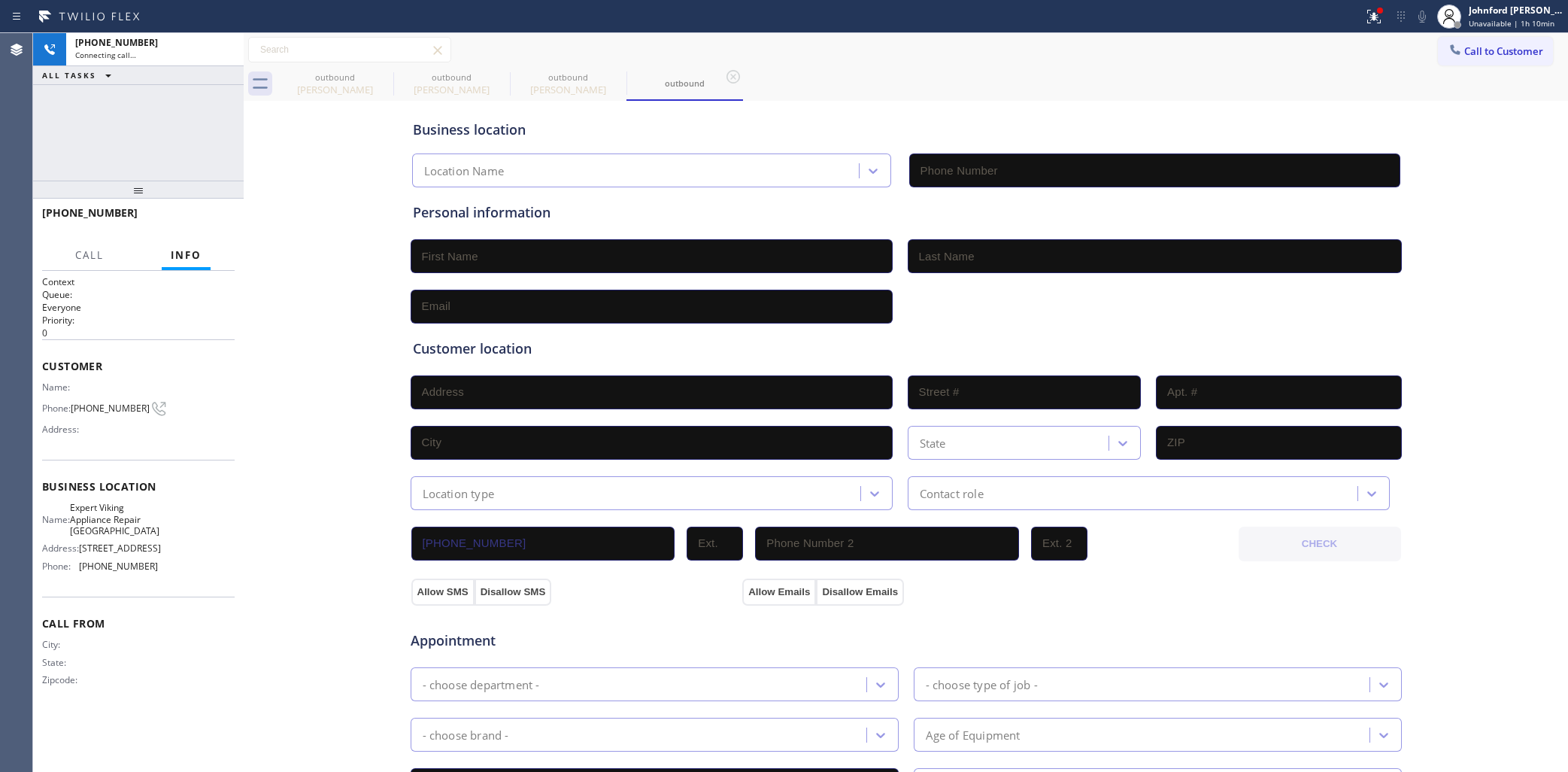
type input "(760) 314-8995"
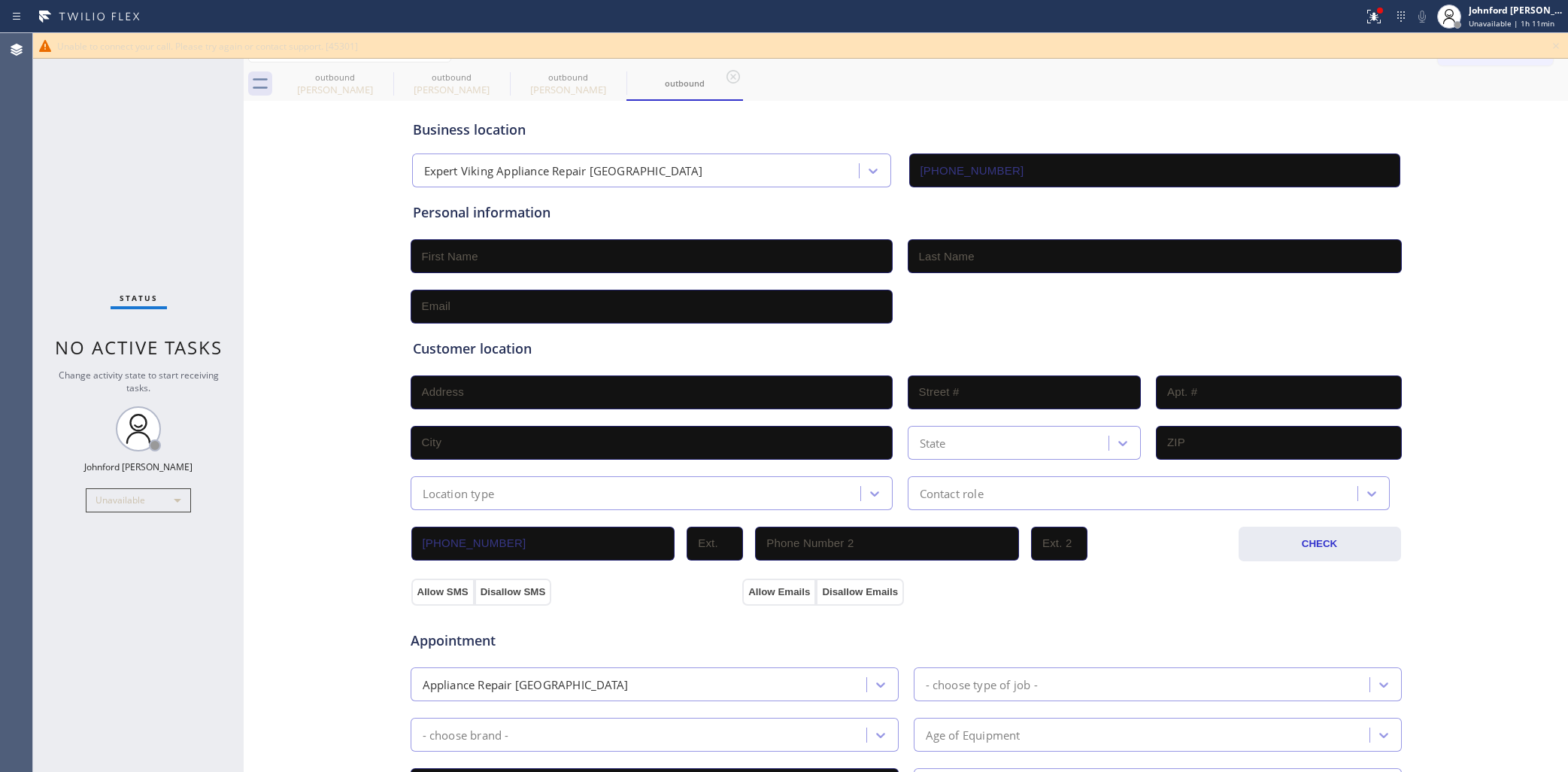
drag, startPoint x: 964, startPoint y: 91, endPoint x: 1059, endPoint y: 113, distance: 97.5
click at [964, 91] on div "outbound Karthik Bala outbound Karthik Bala outbound Karthik Bala outbound" at bounding box center [922, 84] width 1292 height 34
click at [1554, 50] on icon at bounding box center [1556, 45] width 18 height 18
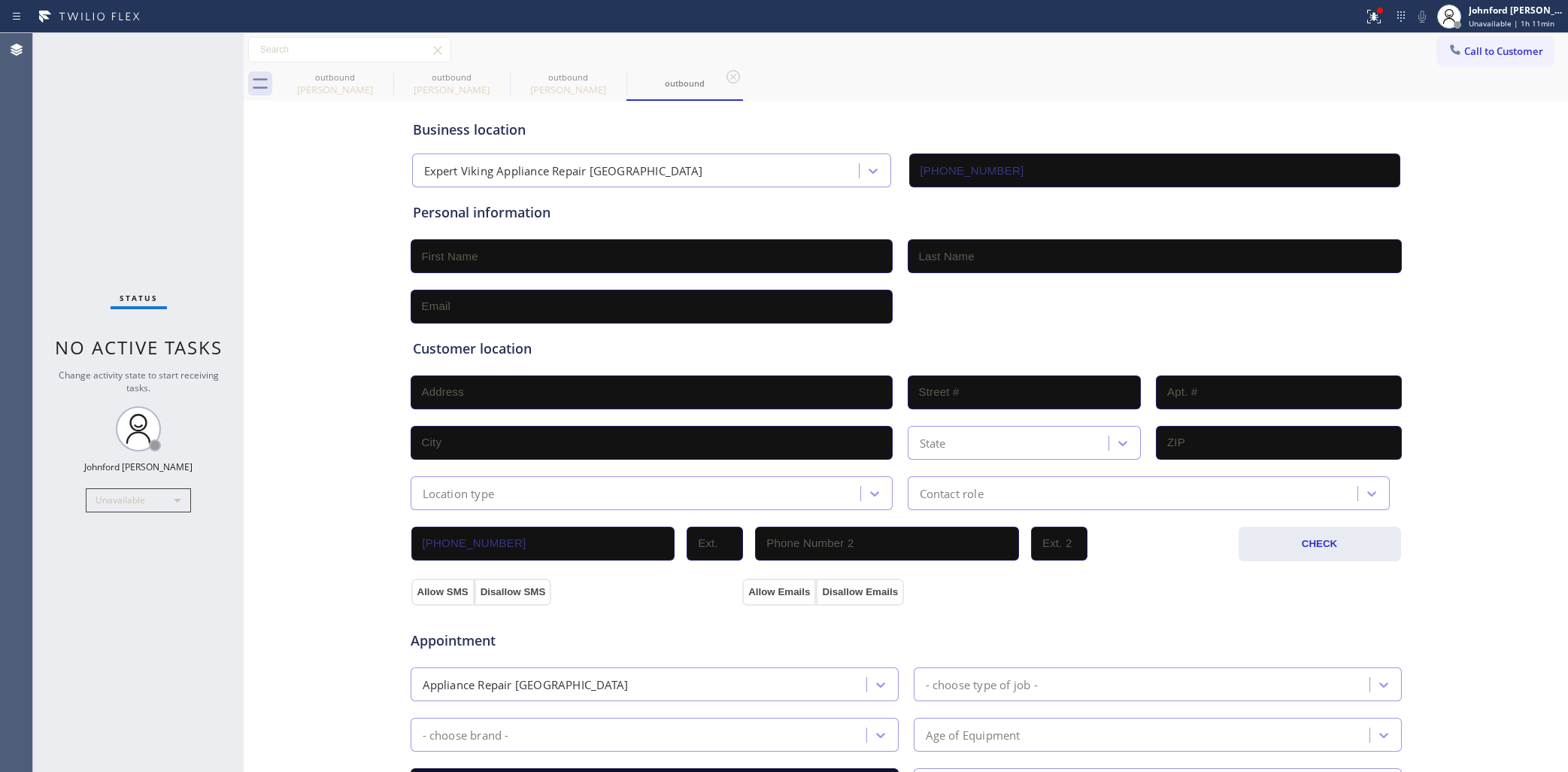
click at [1449, 50] on div at bounding box center [1455, 51] width 18 height 18
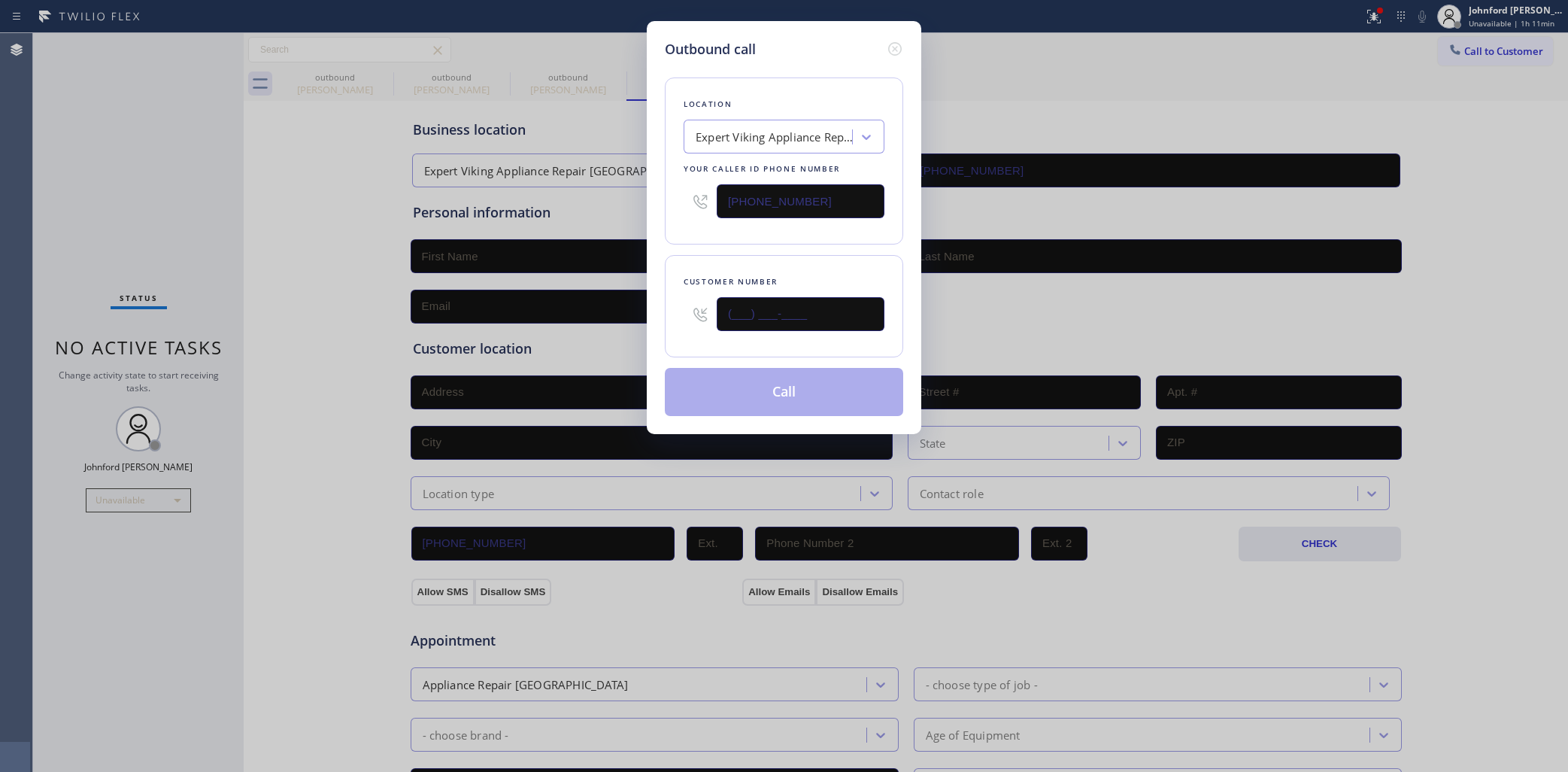
drag, startPoint x: 769, startPoint y: 303, endPoint x: 687, endPoint y: 303, distance: 82.0
click at [694, 303] on div "(___) ___-____" at bounding box center [784, 314] width 201 height 49
paste input "760) 628-0561"
type input "(760) 628-0561"
click at [700, 274] on div "Customer number" at bounding box center [784, 281] width 201 height 15
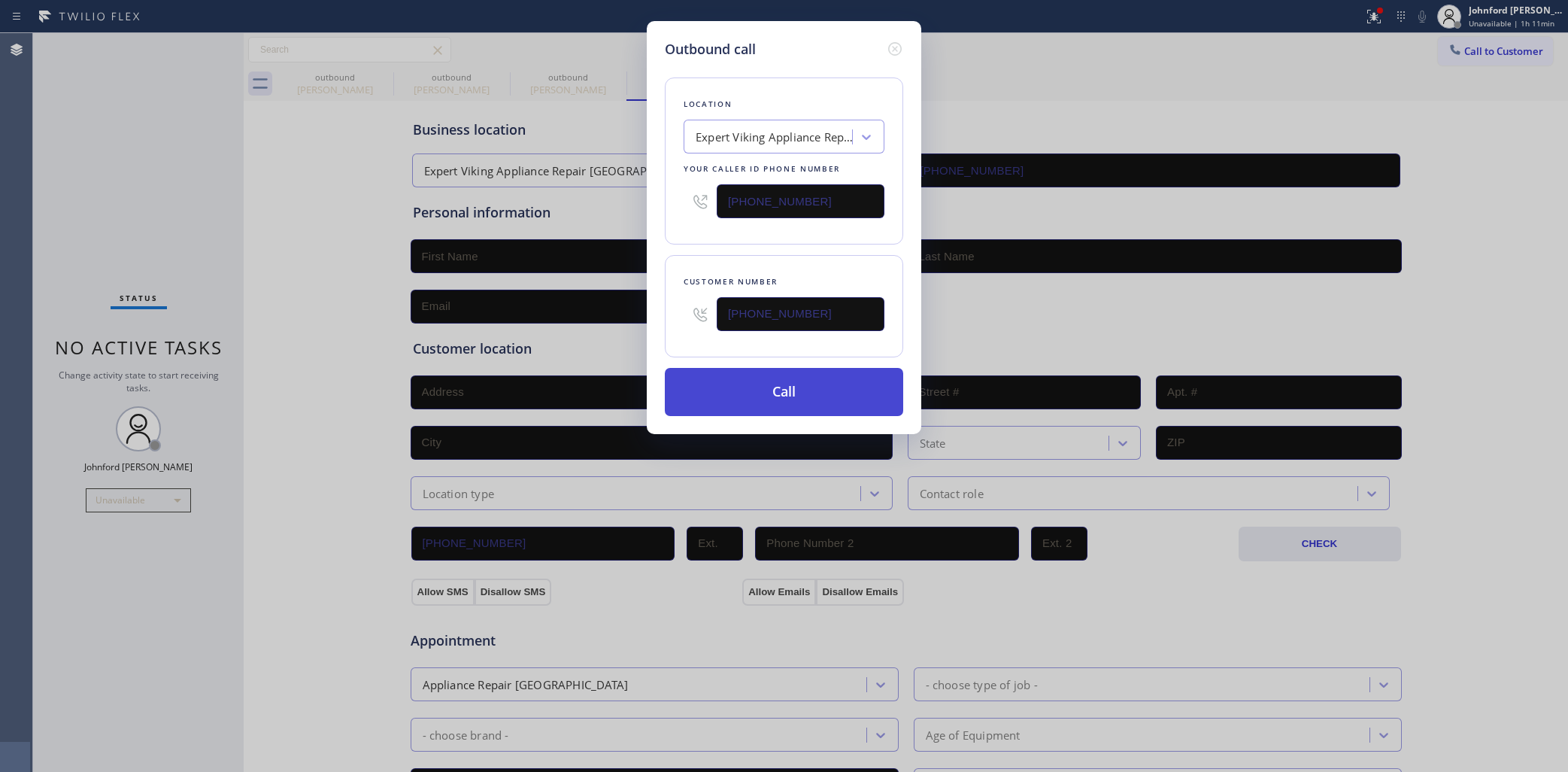
click at [768, 388] on button "Call" at bounding box center [784, 392] width 238 height 48
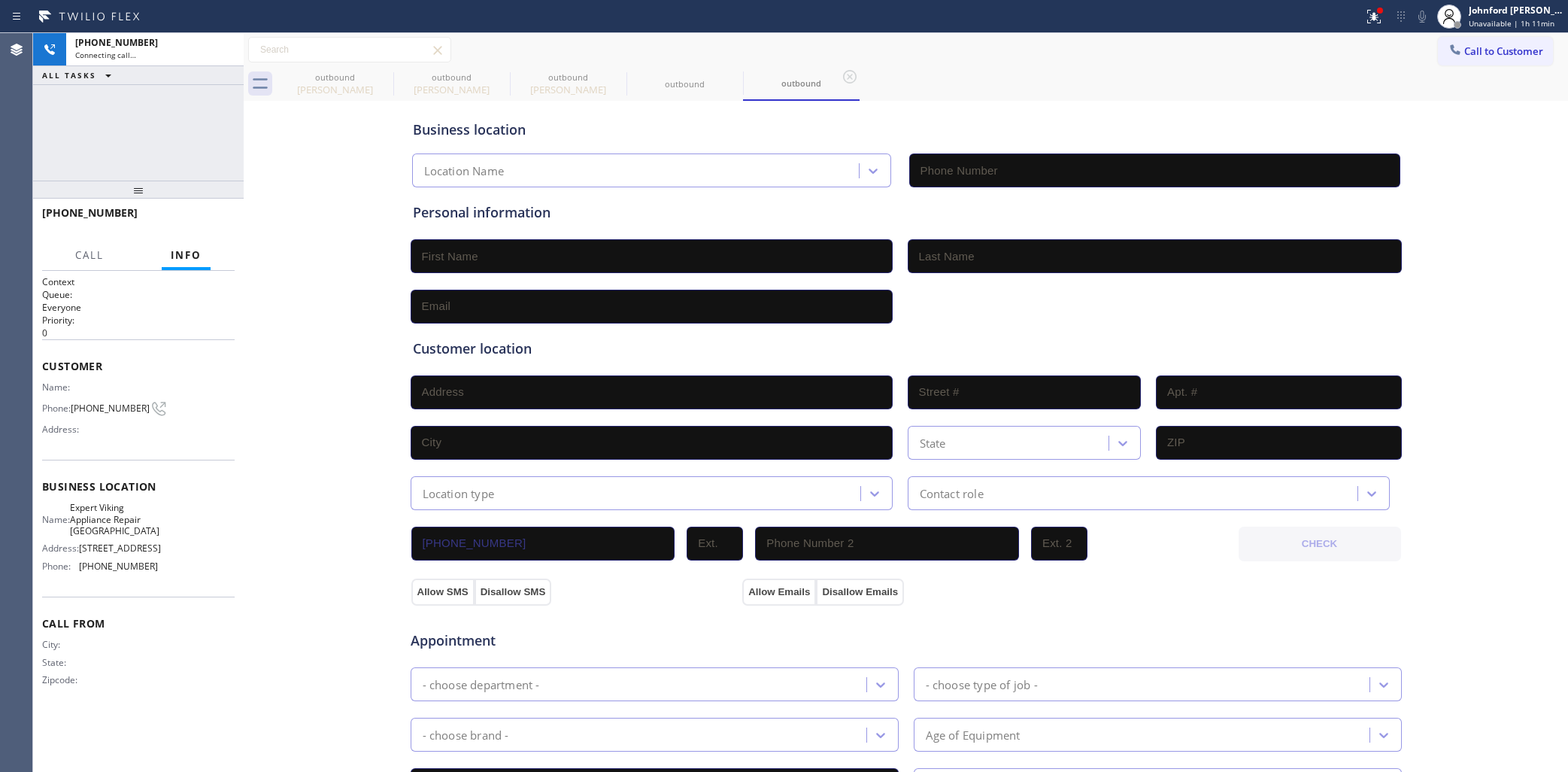
type input "(760) 314-8995"
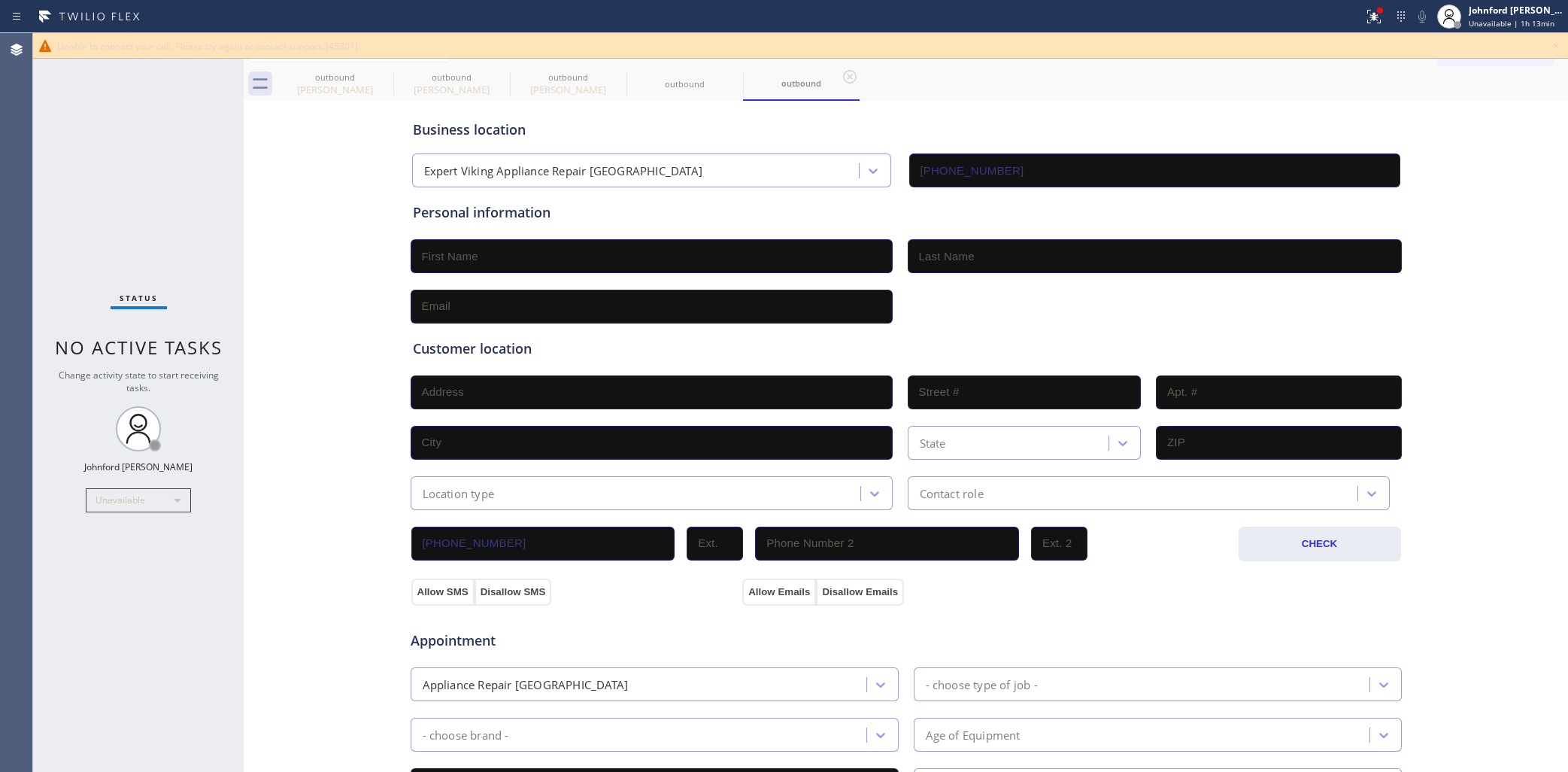
drag, startPoint x: 107, startPoint y: 226, endPoint x: 256, endPoint y: 197, distance: 151.8
click at [109, 225] on div "Status No active tasks Change activity state to start receiving tasks. Johnford…" at bounding box center [137, 402] width 210 height 739
click at [1562, 40] on icon at bounding box center [1556, 45] width 18 height 18
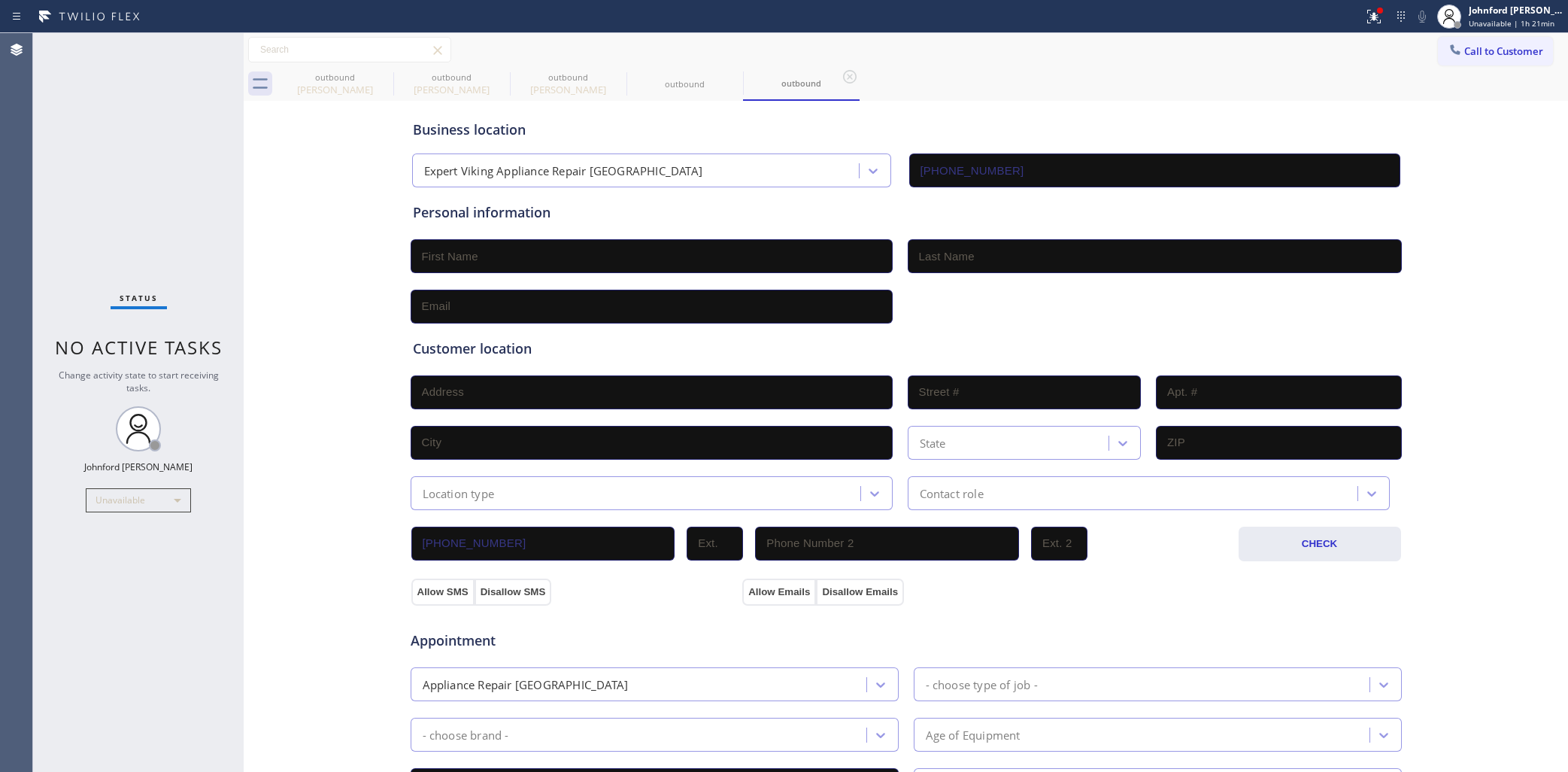
drag, startPoint x: 1436, startPoint y: 35, endPoint x: 1418, endPoint y: 50, distance: 23.4
click at [1437, 34] on div "Call to Customer Outbound call Location Expert Viking Appliance Repair Palm Spr…" at bounding box center [906, 49] width 1324 height 34
drag, startPoint x: 1468, startPoint y: 46, endPoint x: 1321, endPoint y: 116, distance: 162.8
click at [1467, 46] on span "Call to Customer" at bounding box center [1504, 51] width 79 height 13
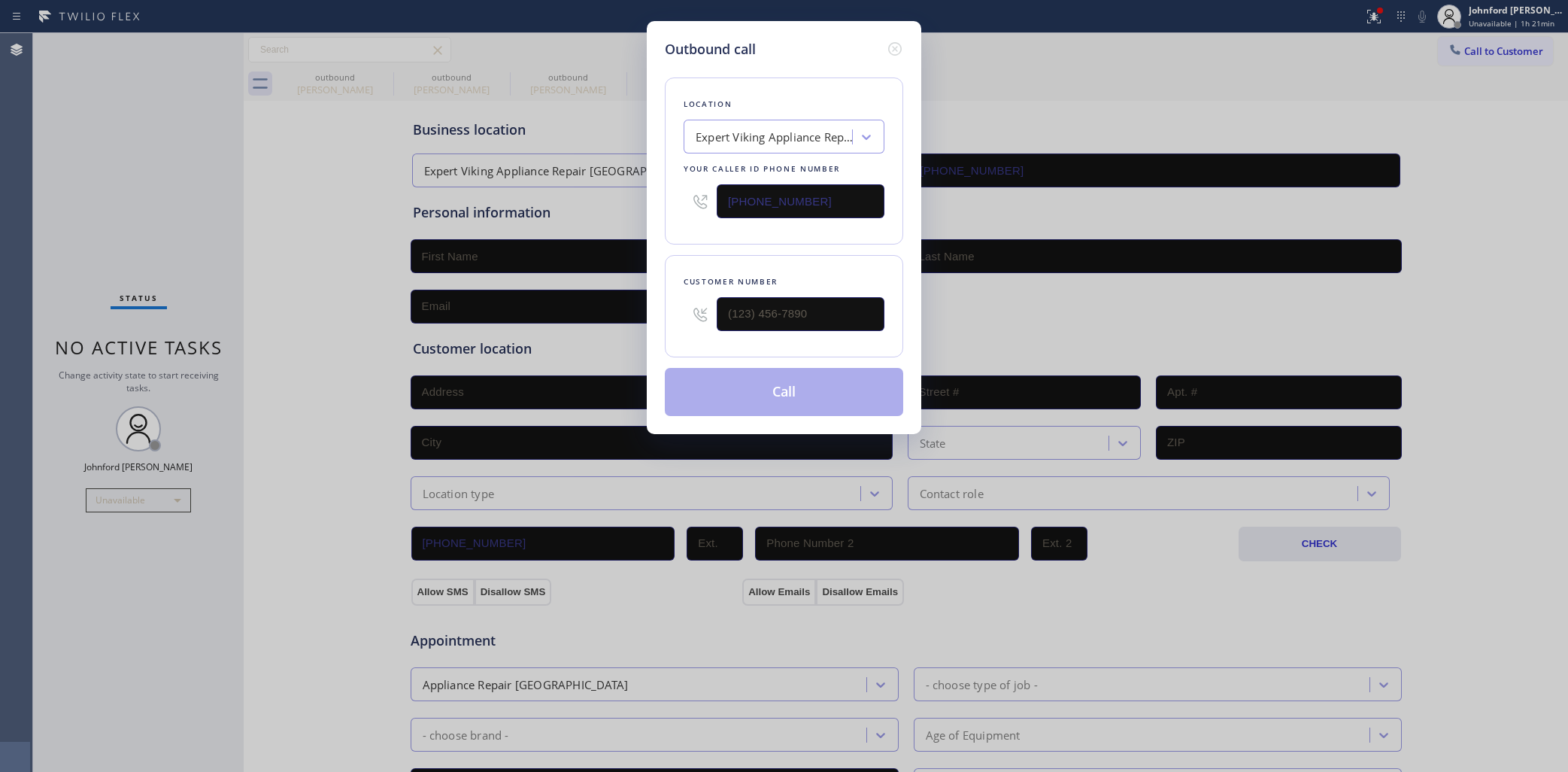
drag, startPoint x: 833, startPoint y: 192, endPoint x: 671, endPoint y: 182, distance: 162.3
click at [687, 185] on div "(760) 314-8995" at bounding box center [784, 201] width 201 height 49
paste input "14) 912-8236"
type input "(714) 912-8236"
drag, startPoint x: 818, startPoint y: 317, endPoint x: 688, endPoint y: 298, distance: 131.4
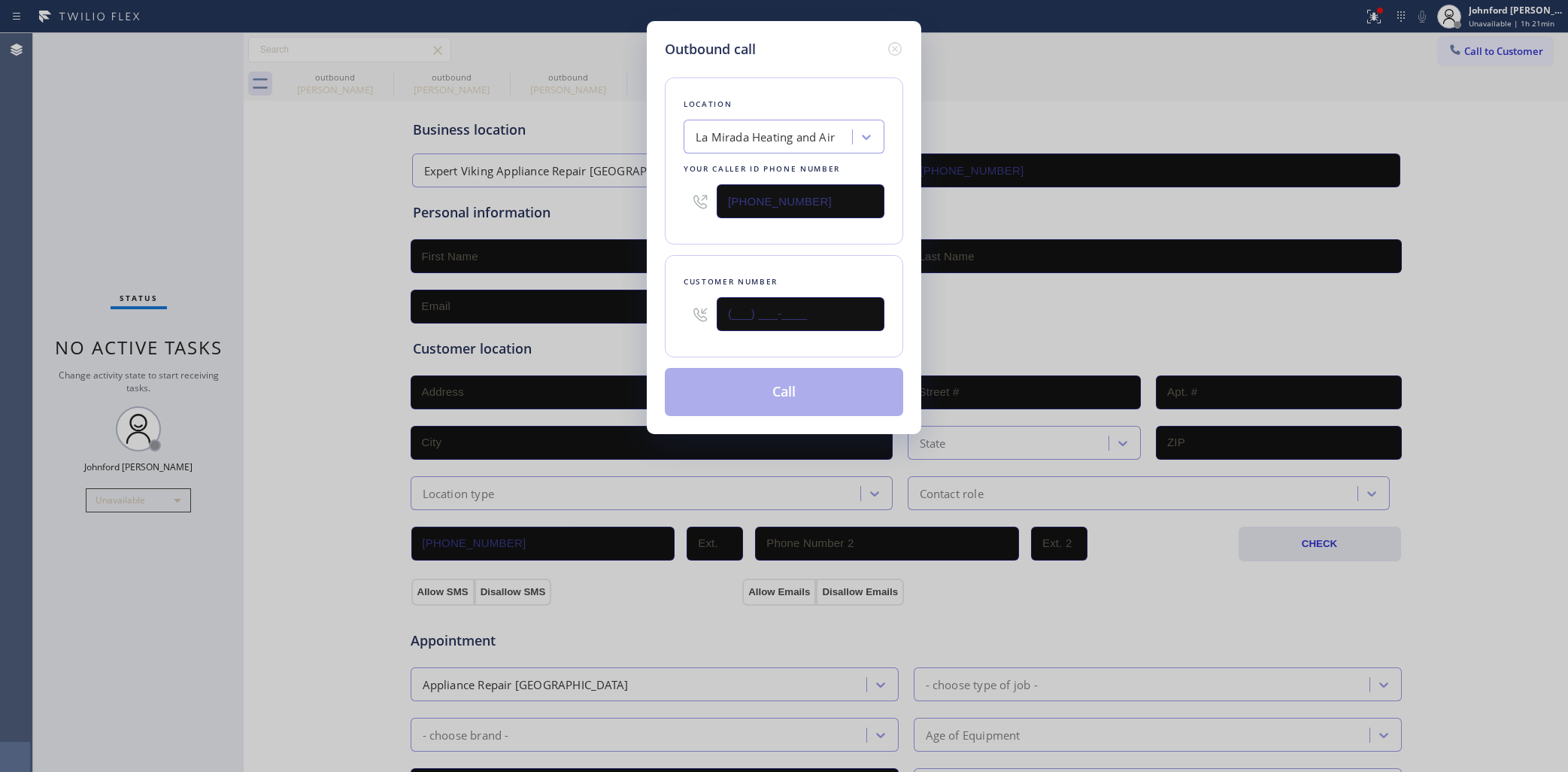
click at [640, 322] on div "Outbound call Location La Mirada Heating and Air Your caller id phone number (7…" at bounding box center [784, 386] width 1568 height 772
paste input "562) 618-5115"
type input "(562) 618-5115"
click at [729, 267] on div "Customer number (562) 618-5115" at bounding box center [784, 306] width 238 height 103
click at [792, 401] on button "Call" at bounding box center [784, 392] width 238 height 48
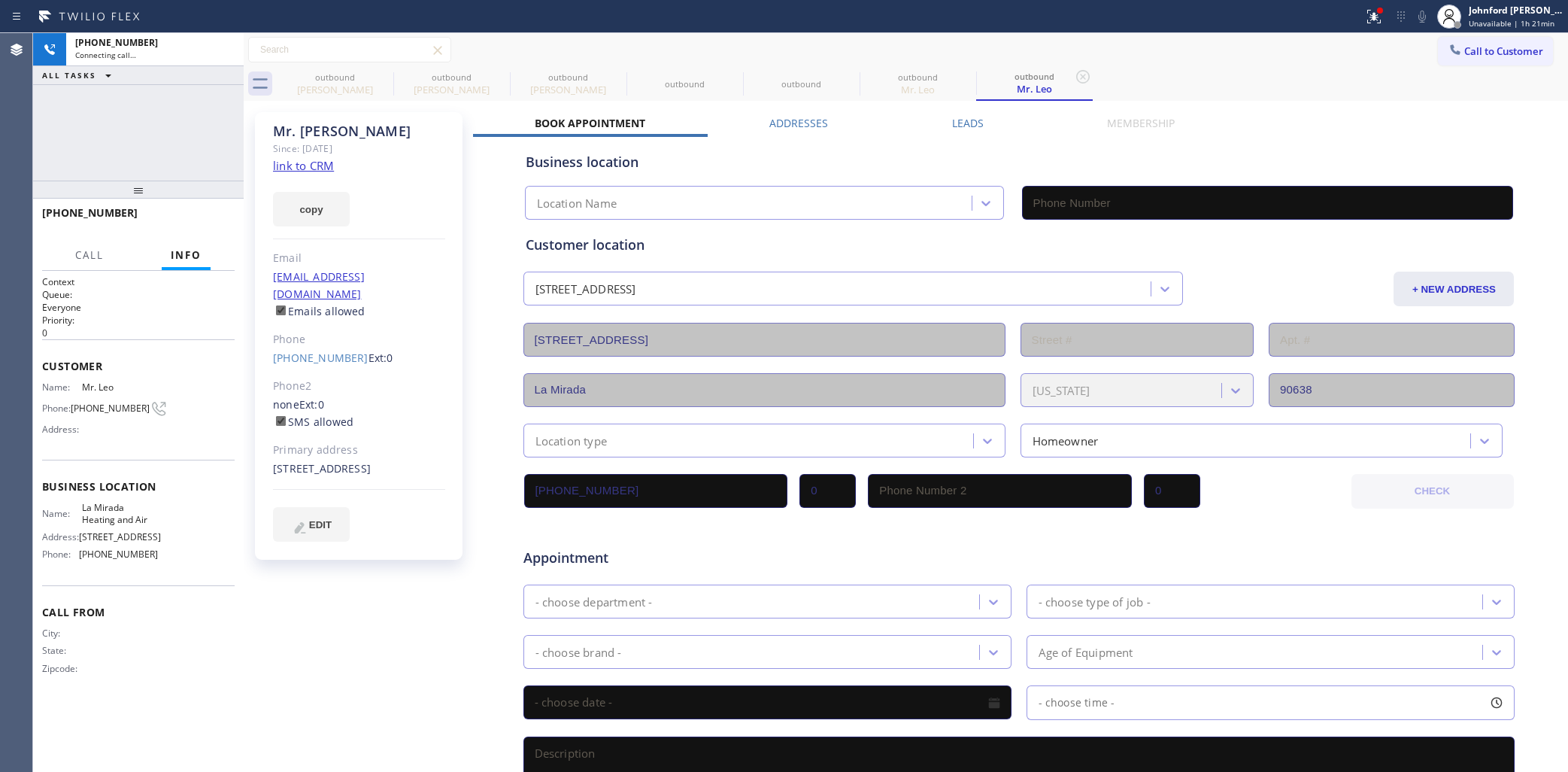
type input "(714) 912-8236"
click at [103, 133] on div "+15626185115 Connecting call… ALL TASKS ALL TASKS ACTIVE TASKS TASKS IN WRAP UP" at bounding box center [137, 107] width 210 height 148
click at [216, 219] on span "HANG UP" at bounding box center [200, 219] width 46 height 11
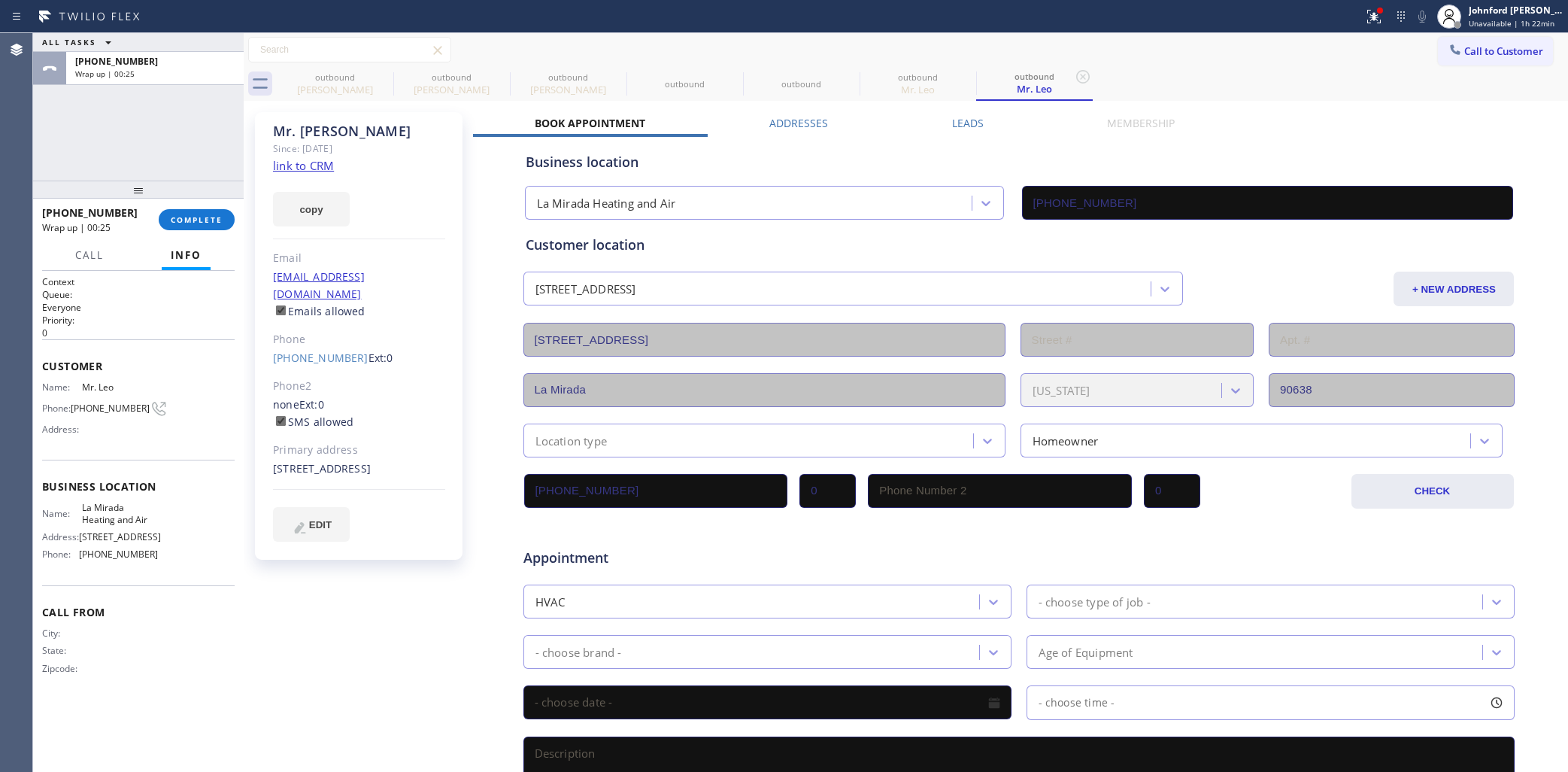
click at [104, 152] on div "ALL TASKS ALL TASKS ACTIVE TASKS TASKS IN WRAP UP +15626185115 Wrap up | 00:25" at bounding box center [137, 107] width 210 height 148
click at [1464, 54] on span "Call to Customer" at bounding box center [1504, 51] width 79 height 13
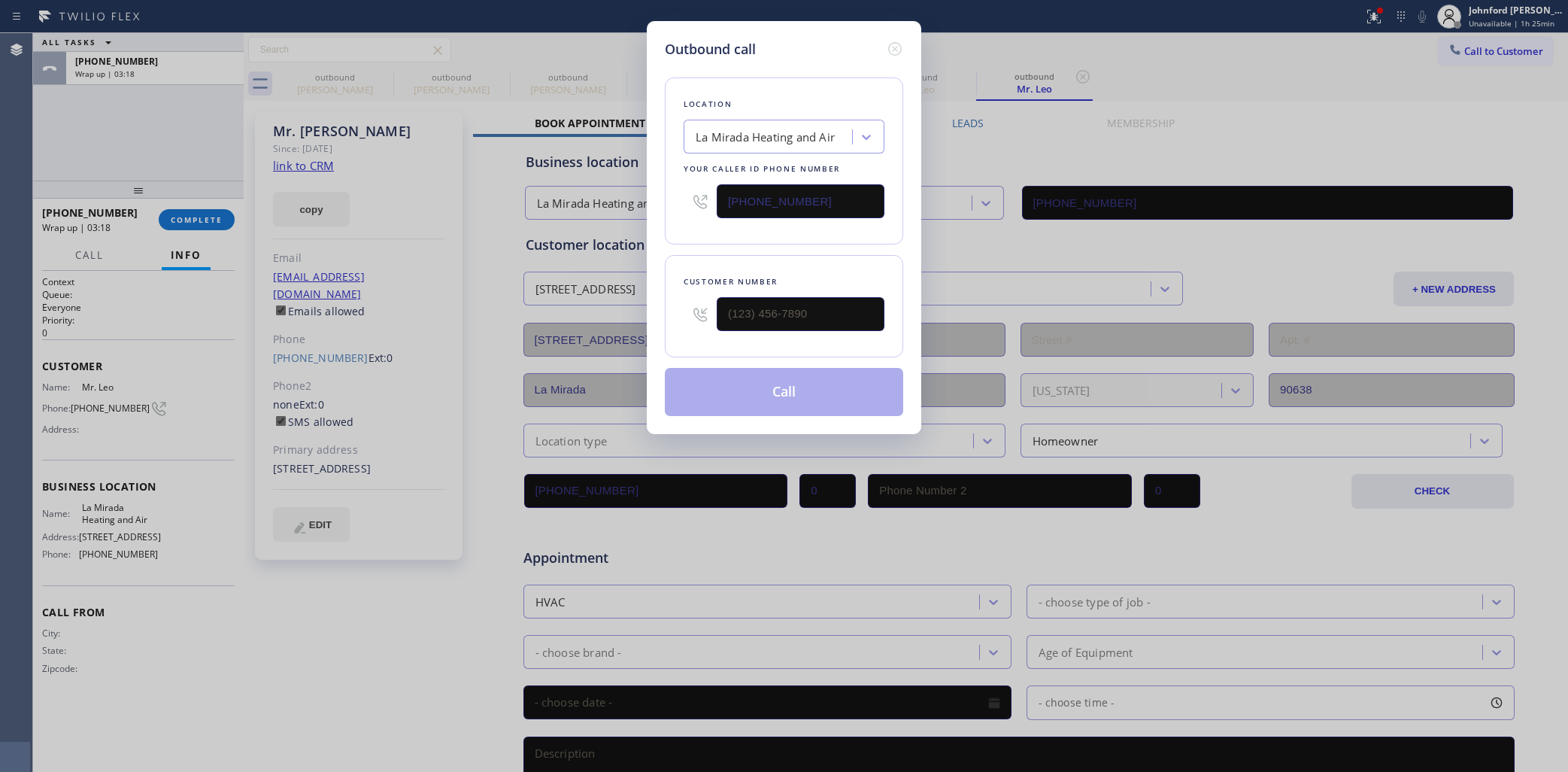
drag, startPoint x: 747, startPoint y: 302, endPoint x: 662, endPoint y: 304, distance: 85.0
click at [659, 305] on div "Outbound call Location La Mirada Heating and Air Your caller id phone number (7…" at bounding box center [784, 228] width 274 height 413
drag, startPoint x: 847, startPoint y: 315, endPoint x: 648, endPoint y: 315, distance: 199.0
click at [649, 315] on div "Outbound call Location La Mirada Heating and Air Your caller id phone number (7…" at bounding box center [784, 228] width 274 height 413
paste input "760) 802-7910"
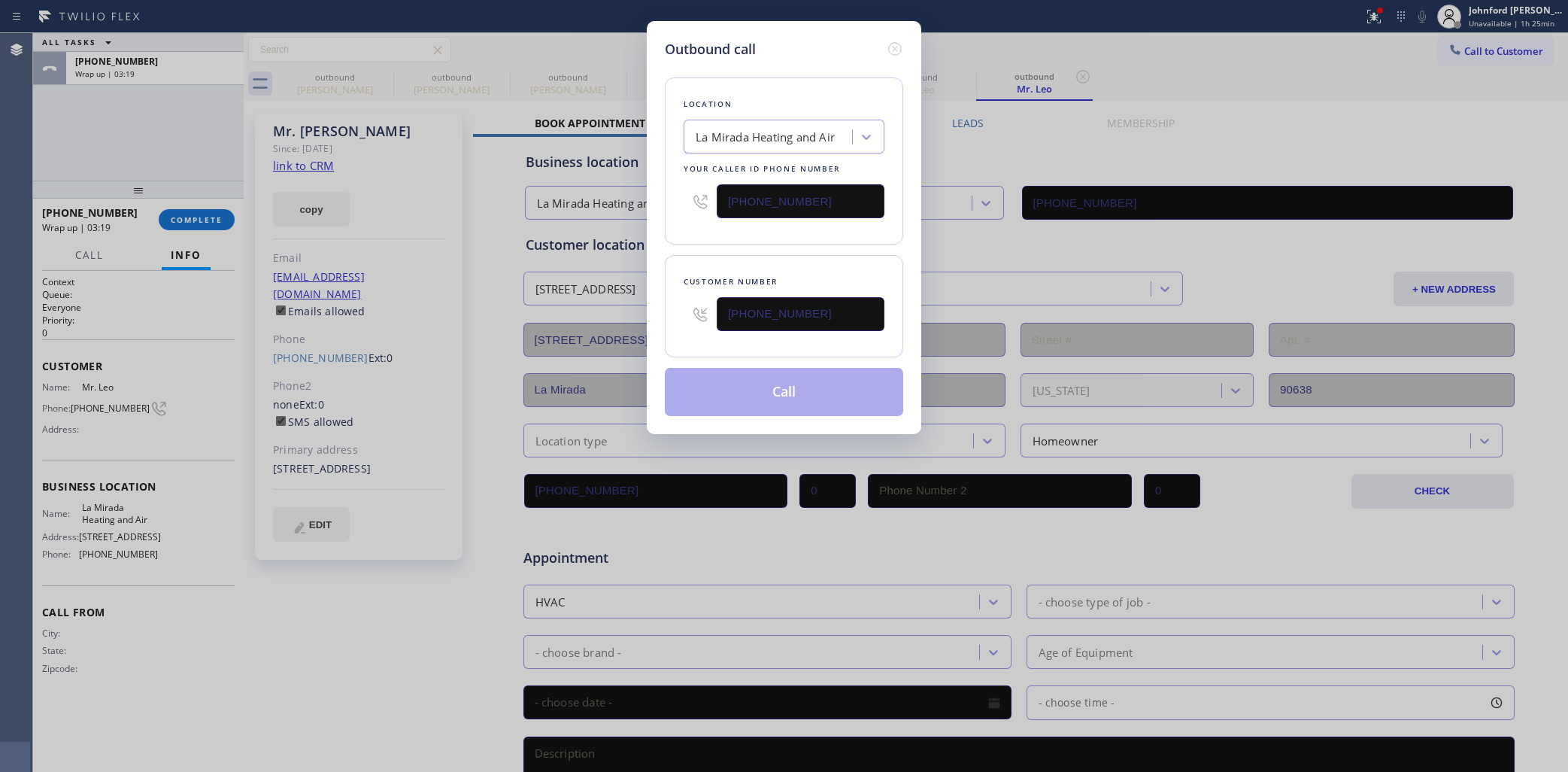
click at [890, 43] on icon at bounding box center [894, 49] width 18 height 18
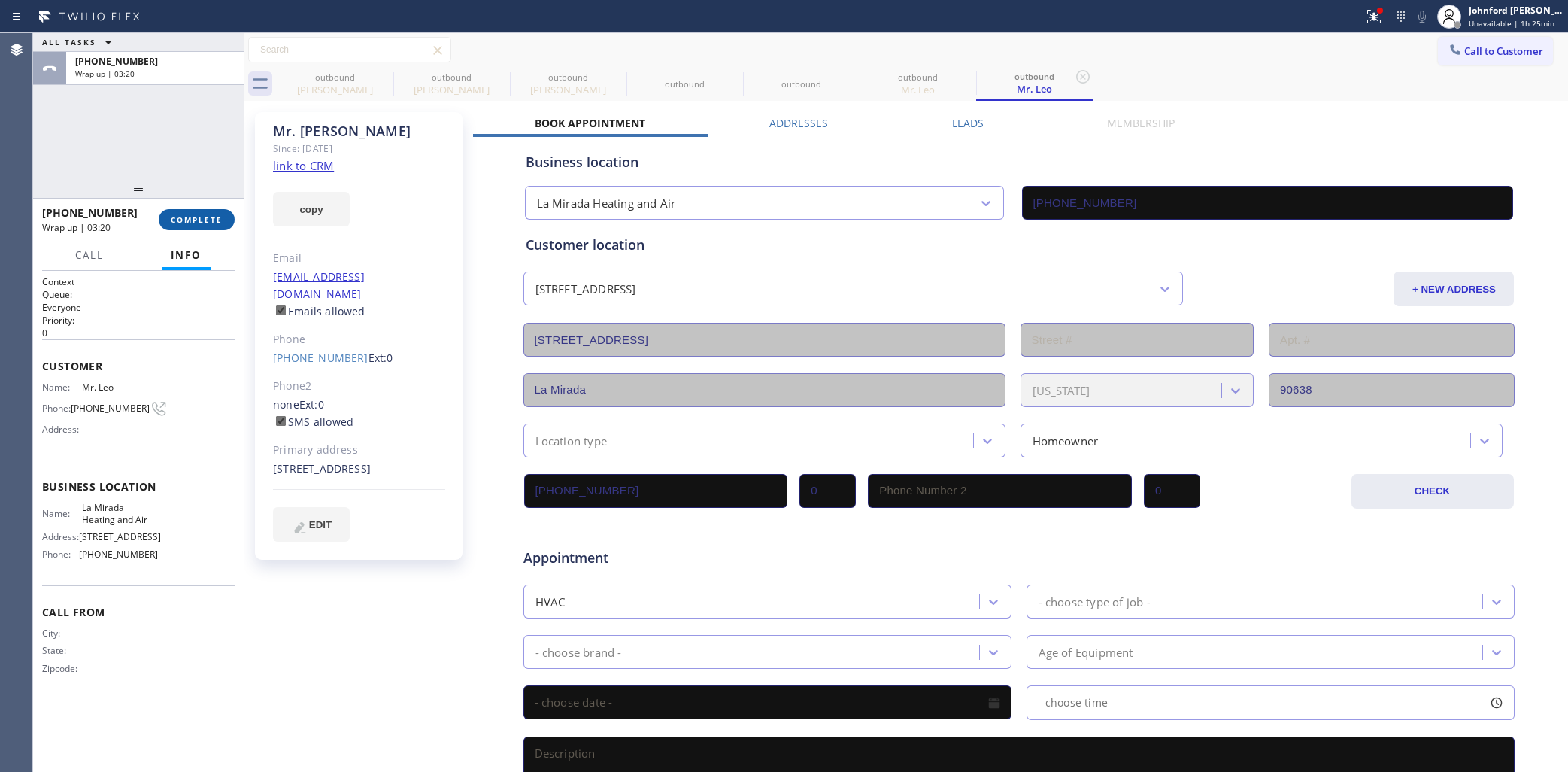
click at [209, 215] on span "COMPLETE" at bounding box center [197, 219] width 52 height 11
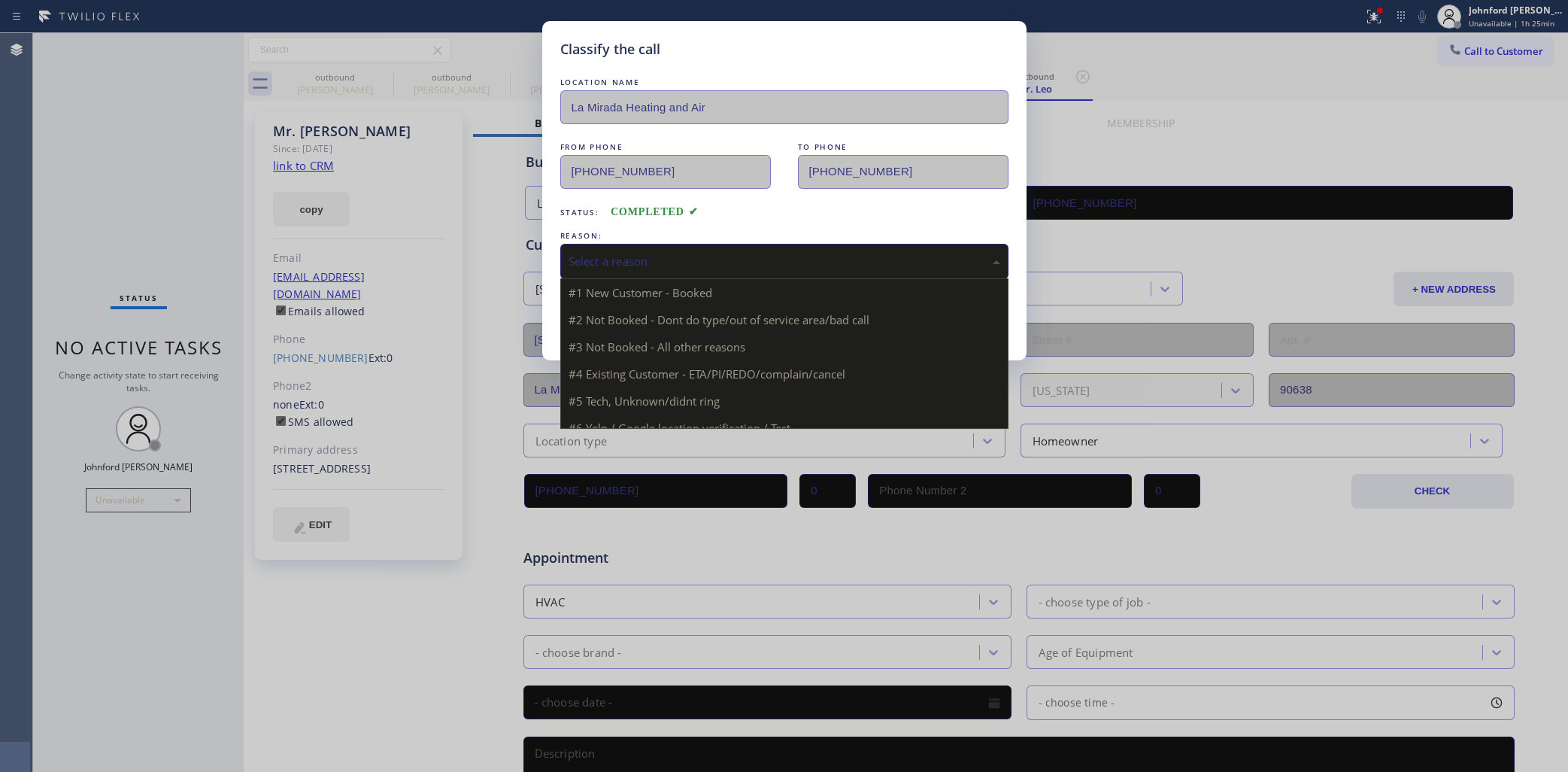
click at [636, 260] on div "Select a reason" at bounding box center [785, 261] width 432 height 17
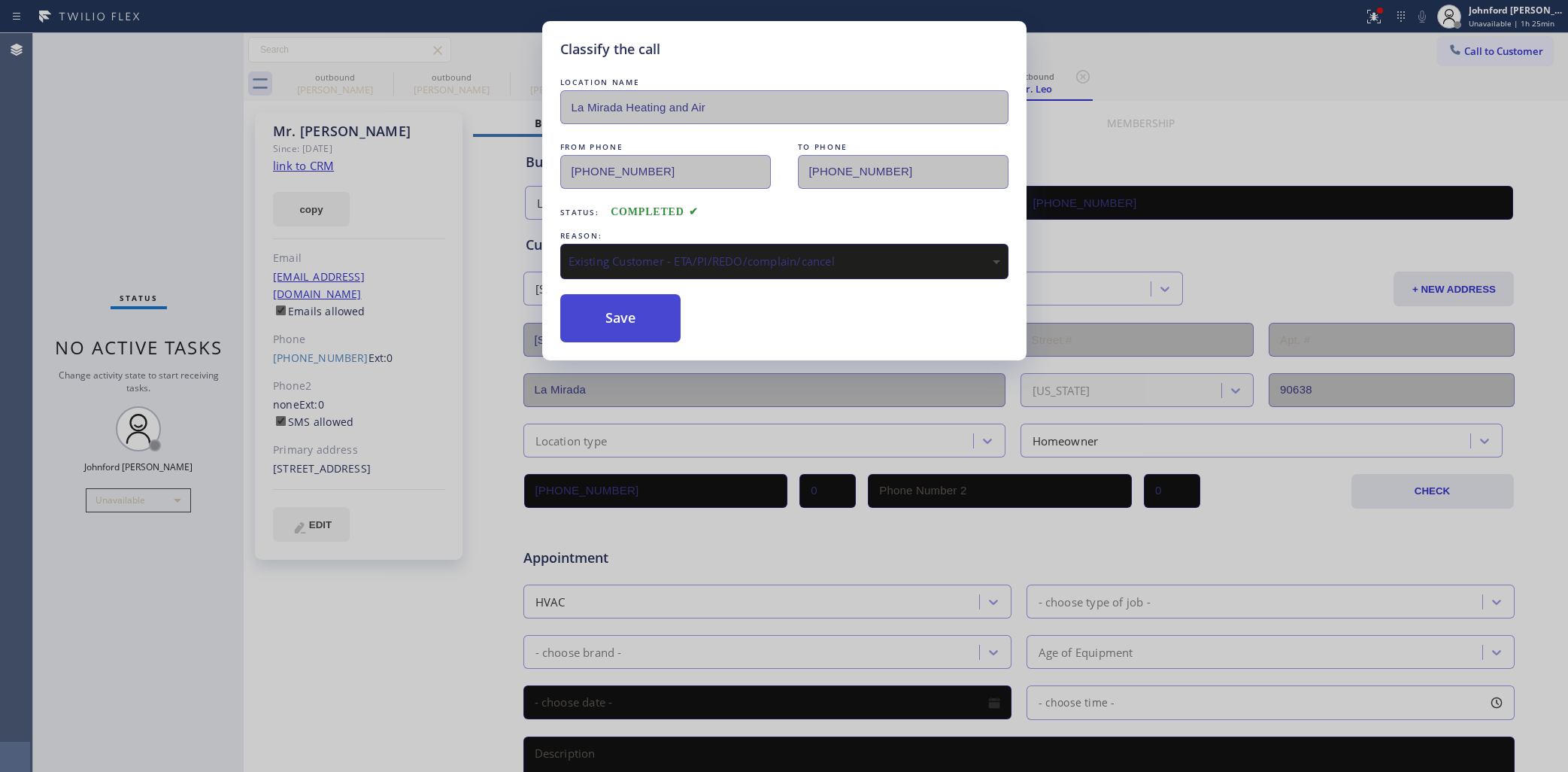
click at [647, 319] on button "Save" at bounding box center [621, 318] width 121 height 48
click at [1468, 53] on span "Call to Customer" at bounding box center [1504, 51] width 79 height 13
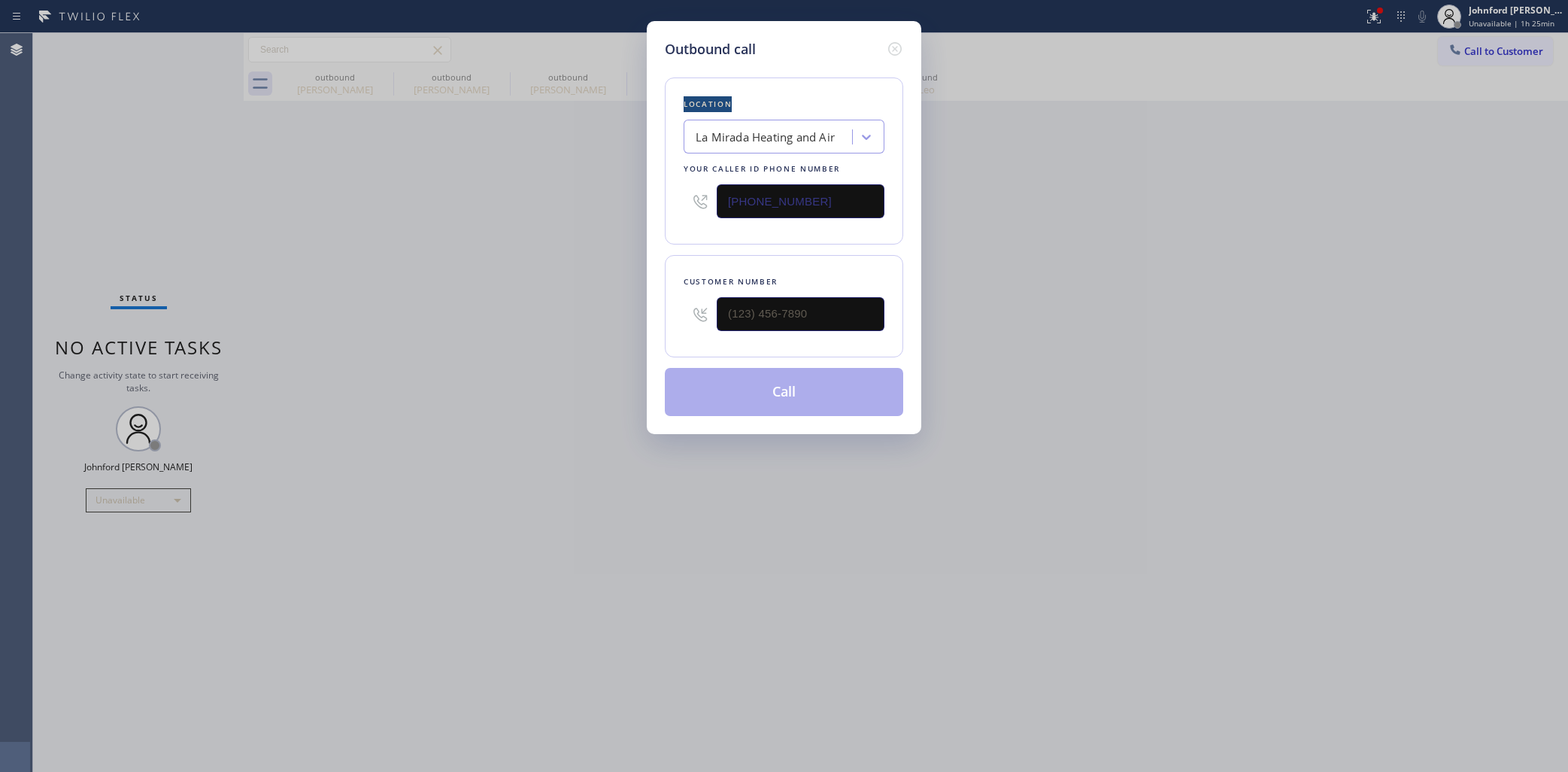
click at [1468, 53] on div "Outbound call Location La Mirada Heating and Air Your caller id phone number (7…" at bounding box center [784, 386] width 1568 height 772
drag, startPoint x: 677, startPoint y: 311, endPoint x: 639, endPoint y: 311, distance: 38.0
click at [639, 311] on div "Outbound call Location La Mirada Heating and Air Your caller id phone number (7…" at bounding box center [784, 386] width 1568 height 772
paste input "760) 802-7910"
type input "(760) 802-7910"
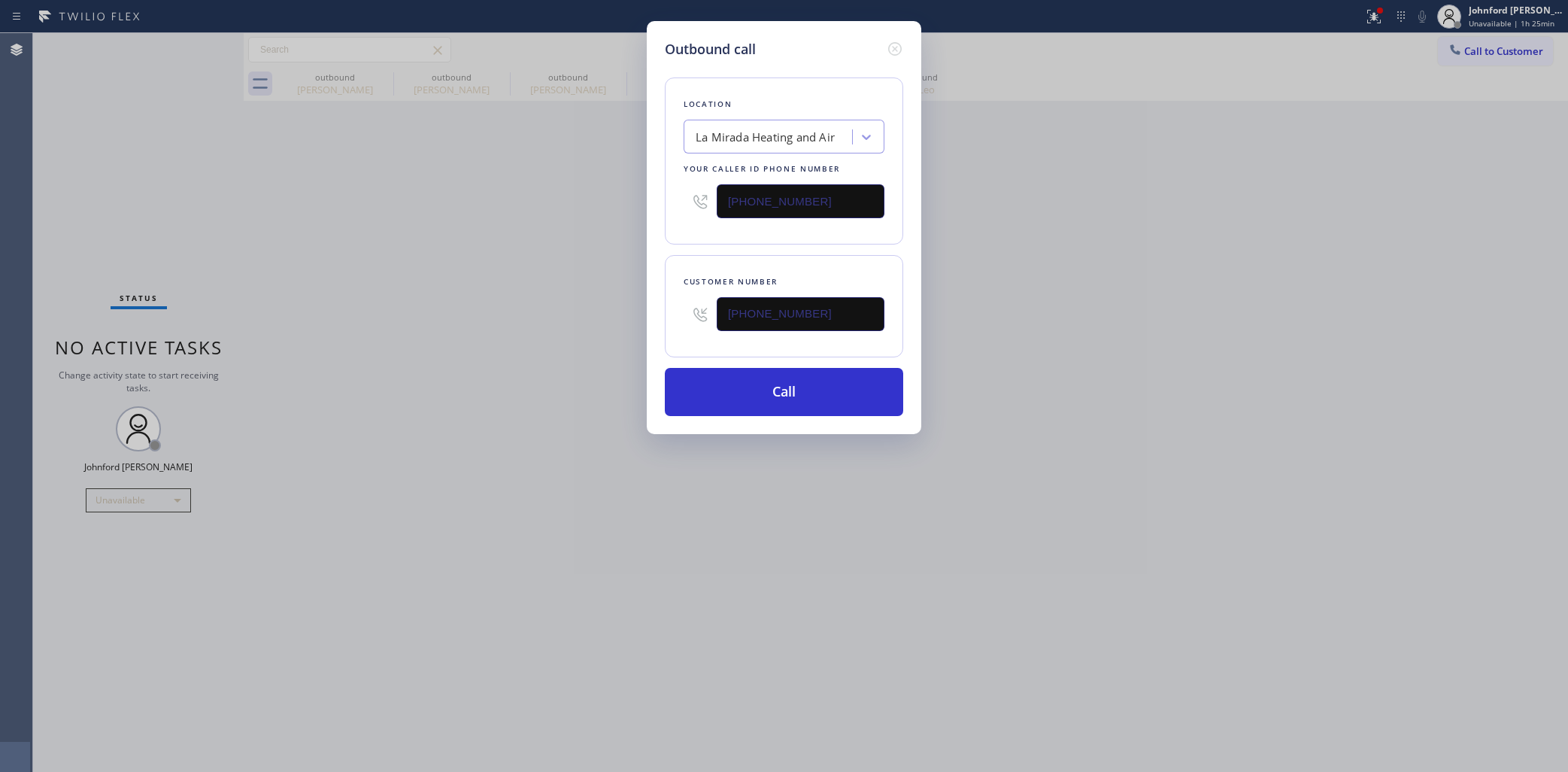
click at [1249, 221] on div "Outbound call Location La Mirada Heating and Air Your caller id phone number (7…" at bounding box center [784, 386] width 1568 height 772
click at [131, 156] on div "Outbound call Location La Mirada Heating and Air Your caller id phone number (7…" at bounding box center [784, 386] width 1568 height 772
drag, startPoint x: 820, startPoint y: 202, endPoint x: 580, endPoint y: 205, distance: 240.0
click at [604, 204] on div "Outbound call Location La Mirada Heating and Air Your caller id phone number (7…" at bounding box center [784, 386] width 1568 height 772
paste input "855) 731-4952"
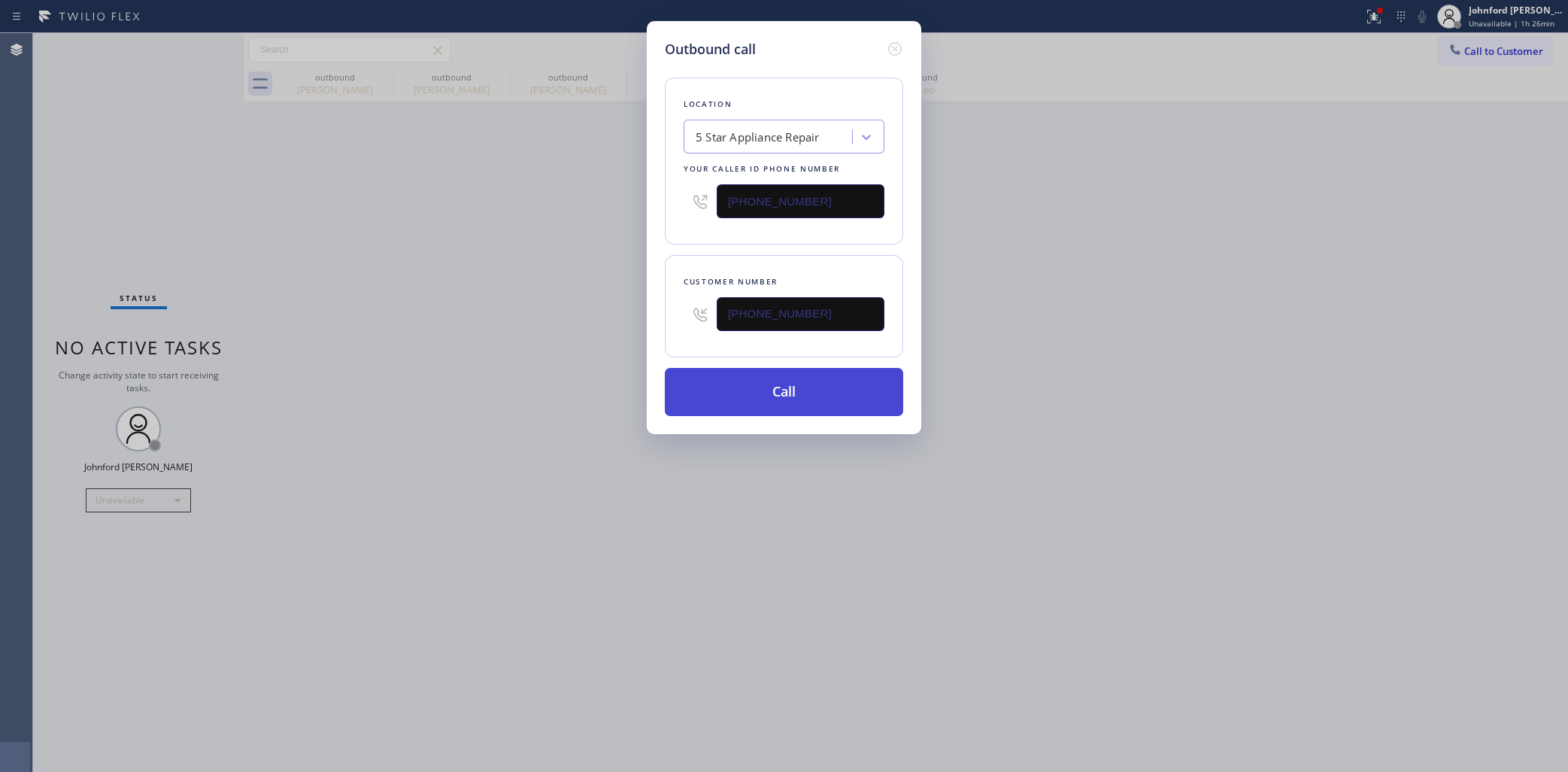
type input "(855) 731-4952"
click at [748, 398] on button "Call" at bounding box center [784, 392] width 238 height 48
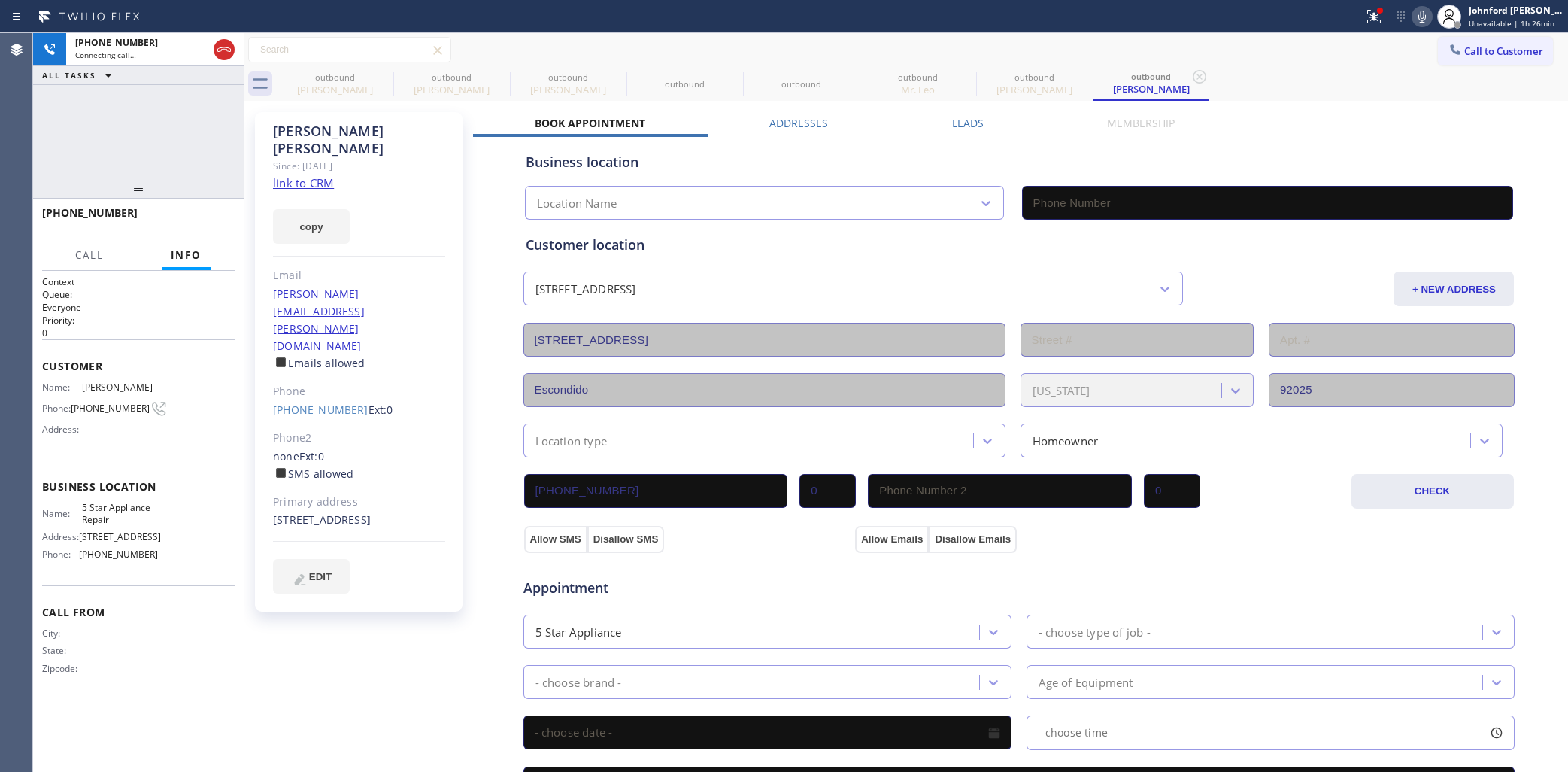
type input "(855) 731-4952"
click at [76, 140] on div "+17608027910 Connecting call… ALL TASKS ALL TASKS ACTIVE TASKS TASKS IN WRAP UP" at bounding box center [137, 107] width 210 height 148
click at [385, 77] on icon at bounding box center [383, 77] width 18 height 18
click at [493, 78] on icon at bounding box center [500, 77] width 13 height 13
click at [0, 0] on icon at bounding box center [0, 0] width 0 height 0
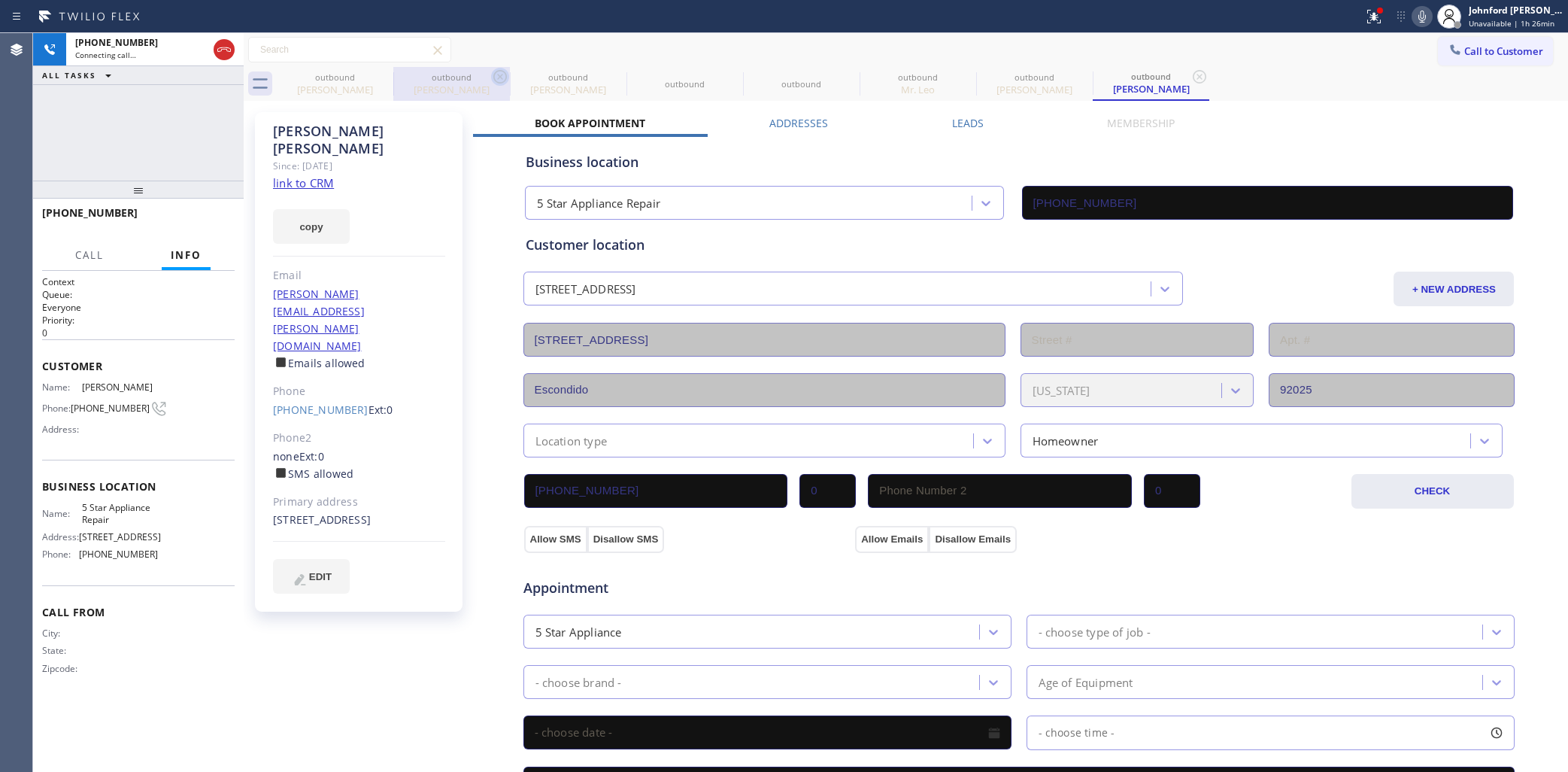
click at [0, 0] on icon at bounding box center [0, 0] width 0 height 0
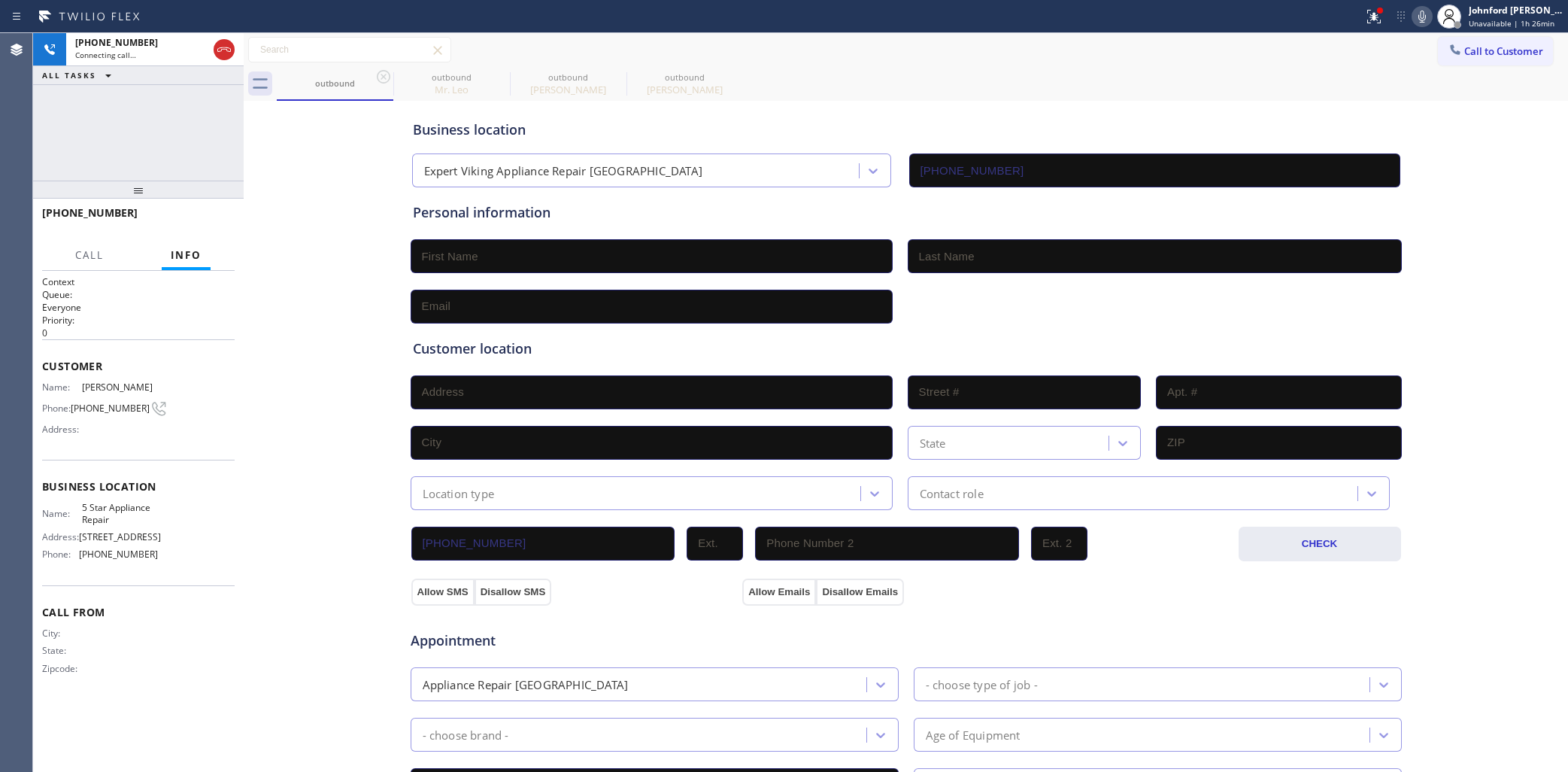
click at [385, 78] on icon at bounding box center [384, 77] width 13 height 13
type input "(714) 912-8236"
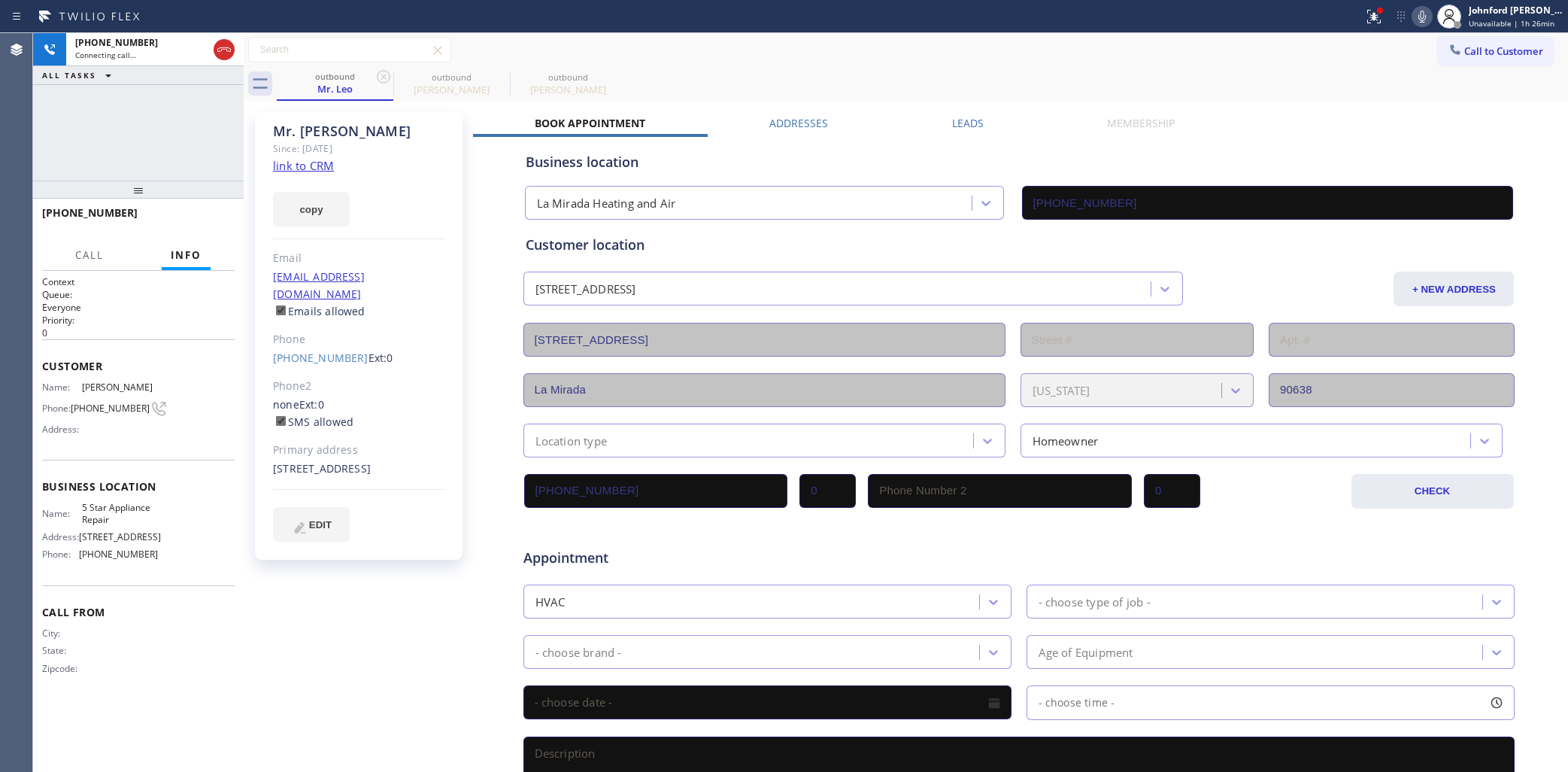
click at [385, 78] on icon at bounding box center [384, 77] width 13 height 13
type input "(855) 731-4952"
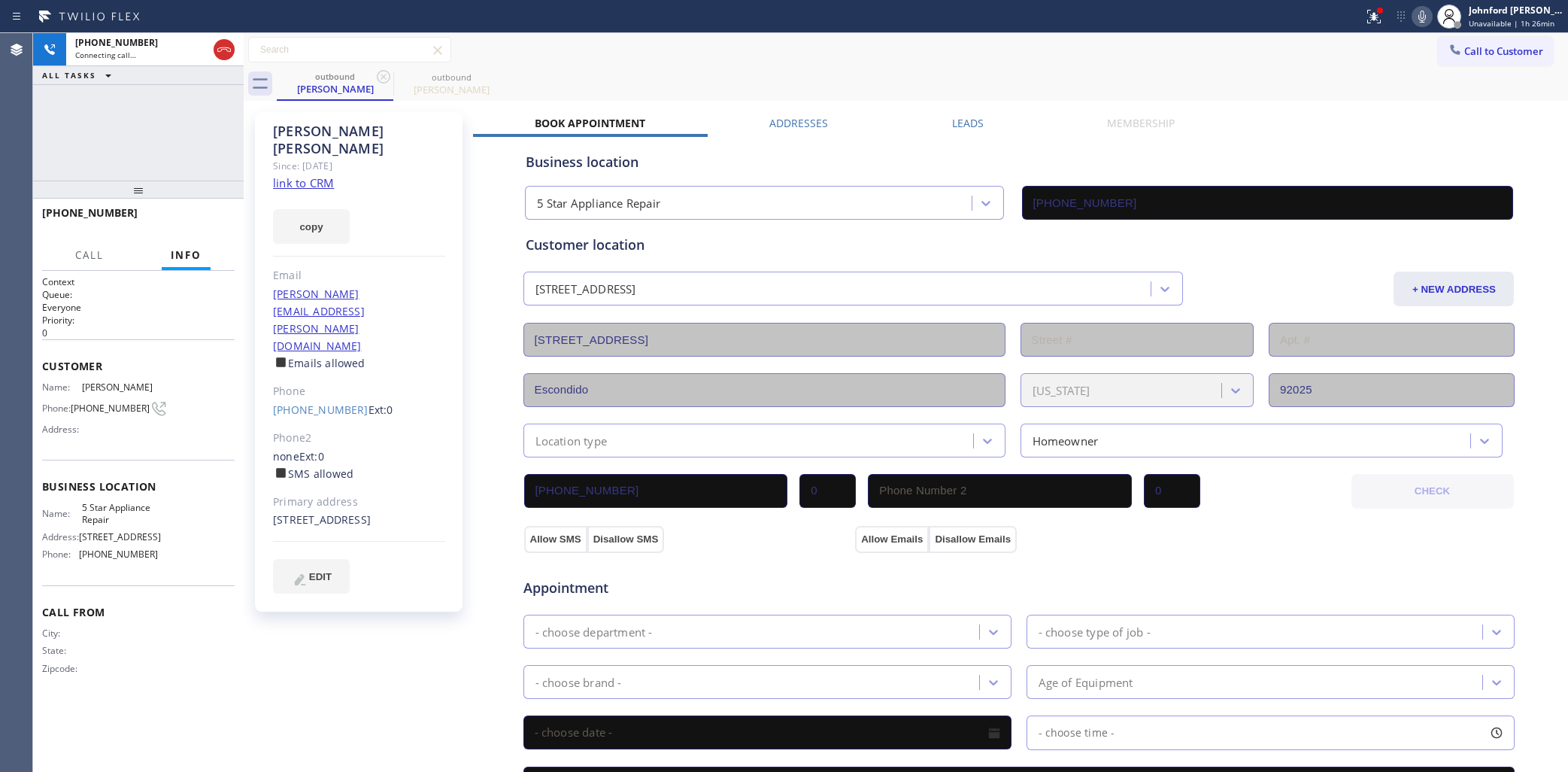
click at [306, 176] on link "link to CRM" at bounding box center [303, 183] width 60 height 15
click at [1422, 16] on icon at bounding box center [1422, 16] width 18 height 18
click at [1422, 13] on icon at bounding box center [1422, 16] width 18 height 18
click at [216, 217] on span "HANG UP" at bounding box center [200, 219] width 46 height 11
click at [172, 213] on button "COMPLETE" at bounding box center [196, 220] width 76 height 21
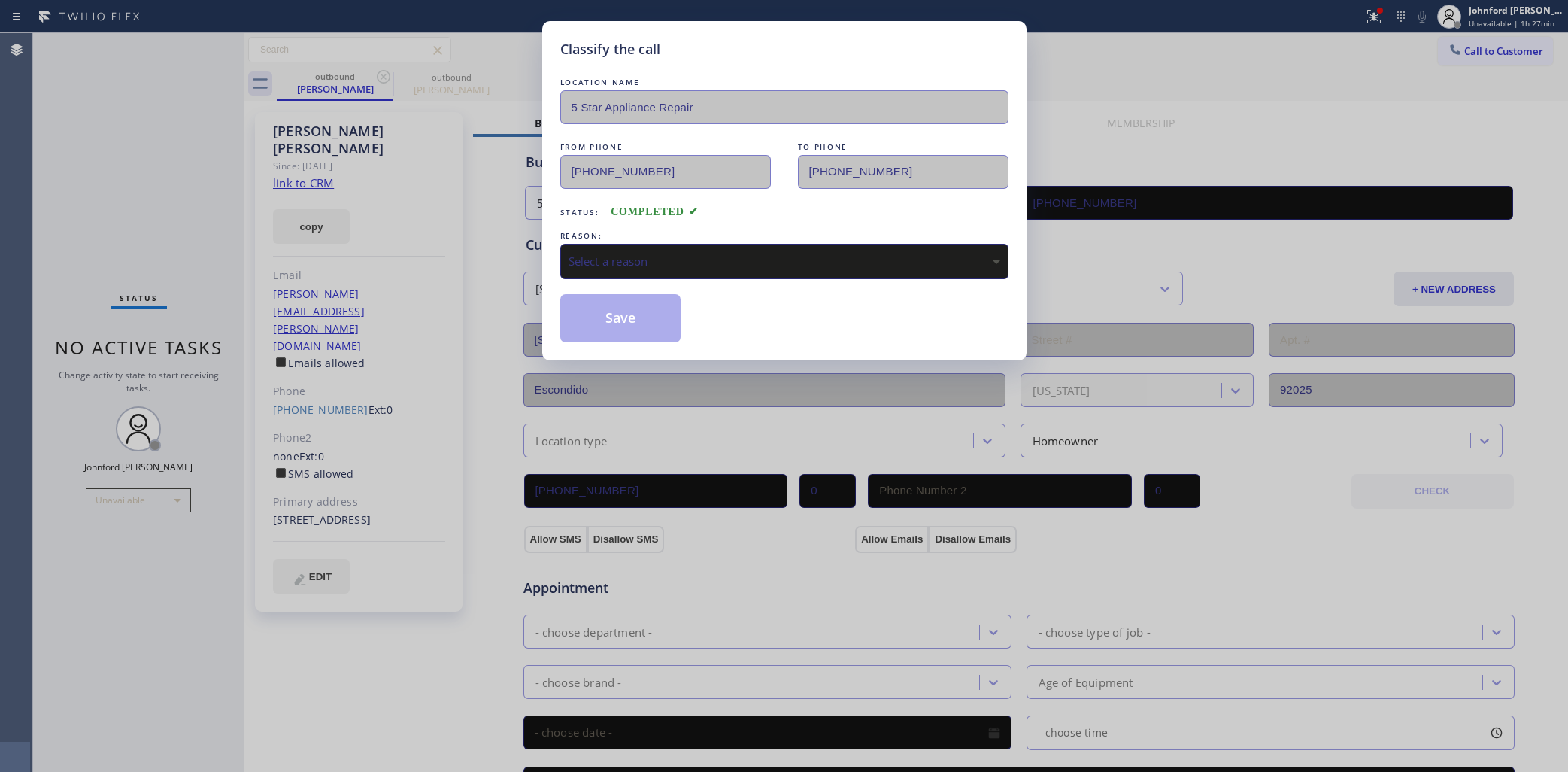
click at [600, 261] on div "Select a reason" at bounding box center [785, 261] width 432 height 17
drag, startPoint x: 621, startPoint y: 309, endPoint x: 778, endPoint y: 9, distance: 338.6
click at [621, 306] on button "Save" at bounding box center [621, 318] width 121 height 48
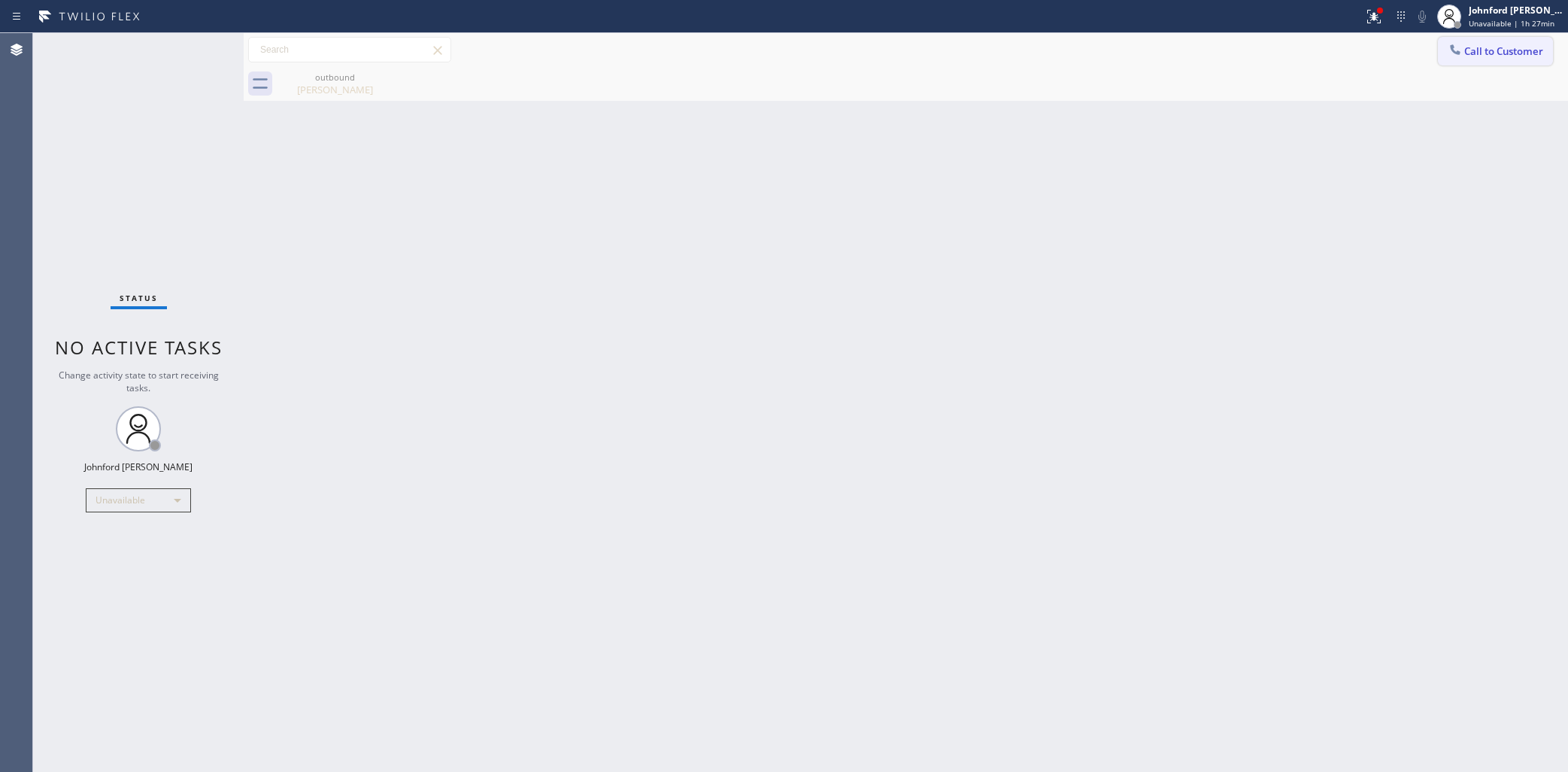
click at [1502, 64] on button "Call to Customer" at bounding box center [1496, 51] width 115 height 29
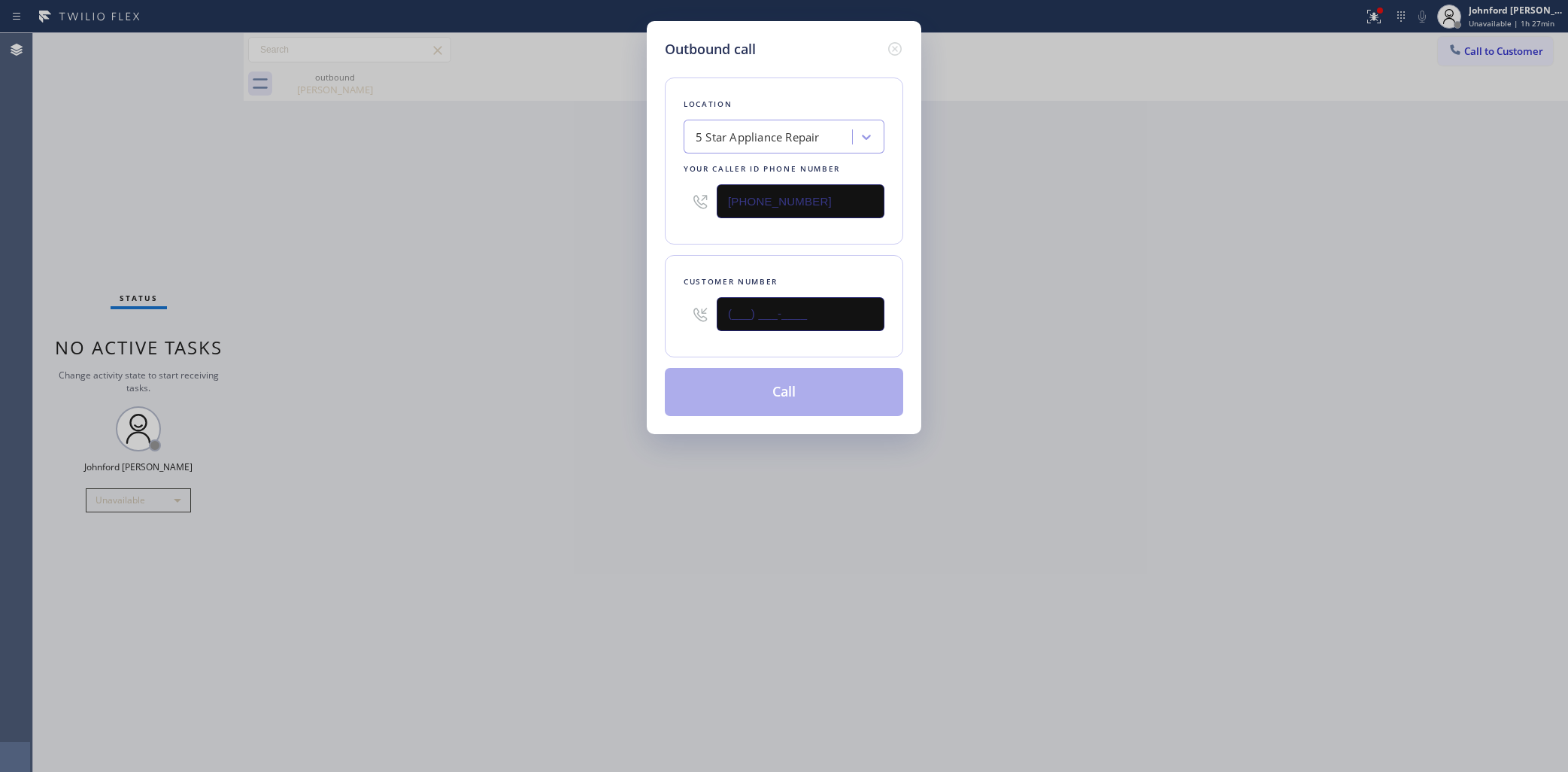
drag, startPoint x: 667, startPoint y: 312, endPoint x: 634, endPoint y: 312, distance: 33.0
click at [634, 312] on div "Outbound call Location 5 Star Appliance Repair Your caller id phone number (855…" at bounding box center [784, 386] width 1568 height 772
paste input "760) 802-7910"
type input "(760) 802-7910"
click at [707, 384] on button "Call" at bounding box center [784, 392] width 238 height 48
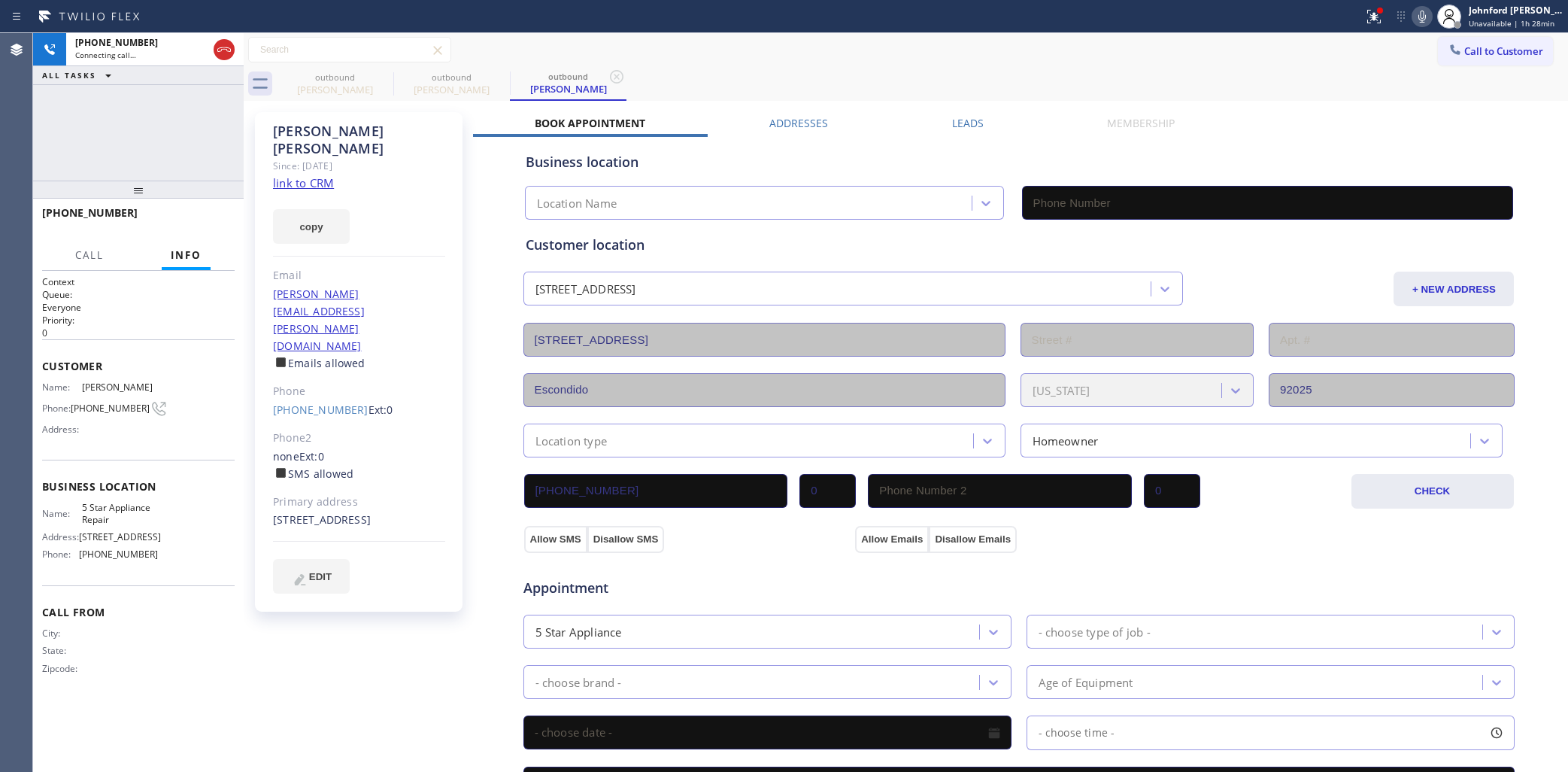
type input "(855) 731-4952"
click at [291, 211] on button "copy" at bounding box center [312, 227] width 77 height 35
click at [377, 75] on div "outbound Martha Christie" at bounding box center [334, 84] width 116 height 34
click at [381, 74] on icon at bounding box center [383, 77] width 18 height 18
click at [1419, 17] on icon at bounding box center [1422, 16] width 18 height 18
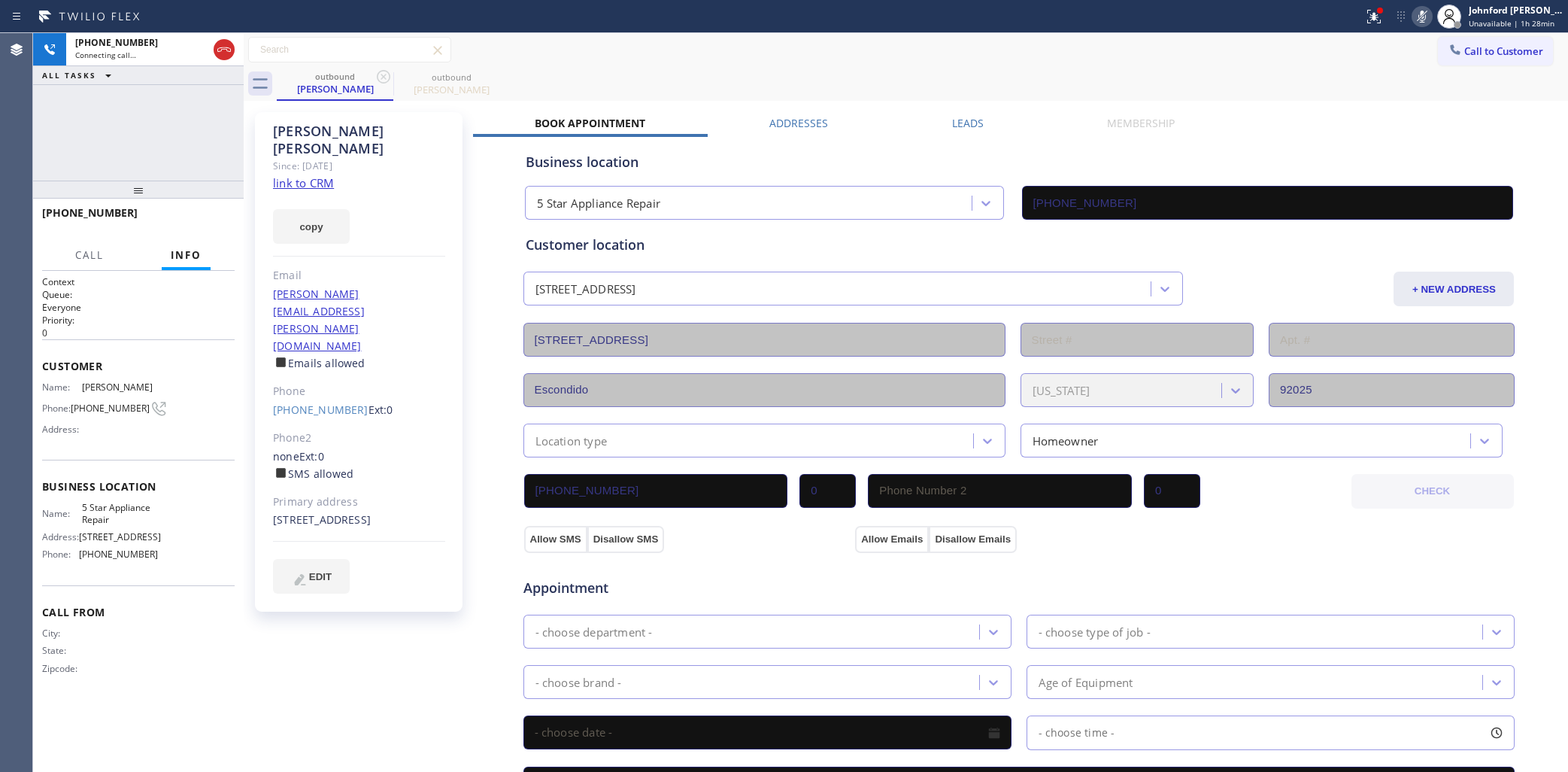
click at [1419, 17] on rect at bounding box center [1422, 14] width 11 height 11
click at [1422, 15] on icon at bounding box center [1422, 16] width 18 height 18
click at [1422, 16] on icon at bounding box center [1422, 16] width 18 height 18
click at [1414, 16] on icon at bounding box center [1422, 16] width 18 height 18
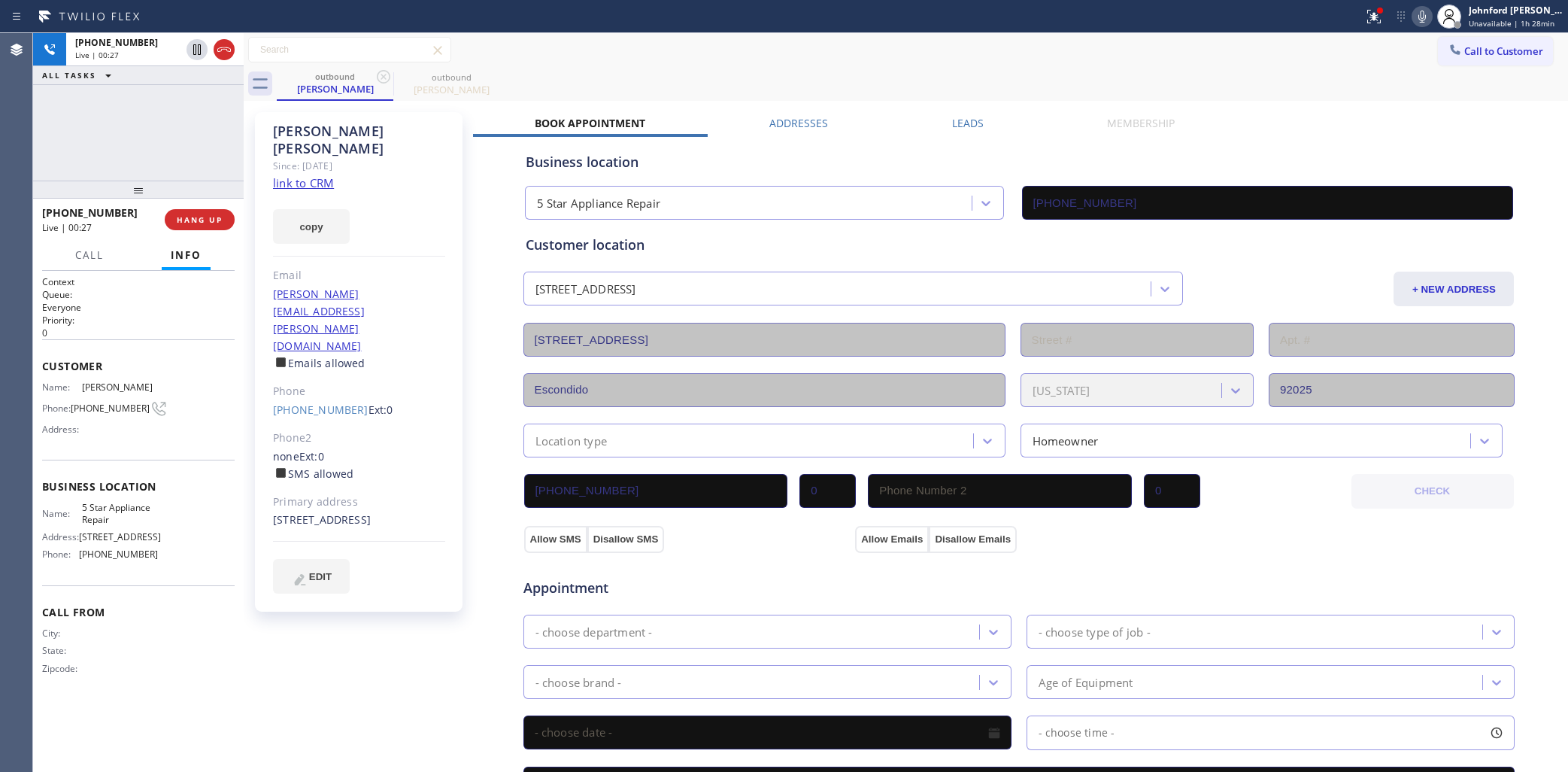
click at [96, 102] on div "+17608027910 Live | 00:27 ALL TASKS ALL TASKS ACTIVE TASKS TASKS IN WRAP UP" at bounding box center [137, 107] width 210 height 148
click at [1420, 15] on icon at bounding box center [1422, 16] width 8 height 12
click at [308, 209] on button "copy" at bounding box center [312, 227] width 77 height 35
drag, startPoint x: 104, startPoint y: 120, endPoint x: 222, endPoint y: 152, distance: 122.3
click at [117, 119] on div "+17608027910 Live | 00:42 ALL TASKS ALL TASKS ACTIVE TASKS TASKS IN WRAP UP" at bounding box center [137, 107] width 210 height 148
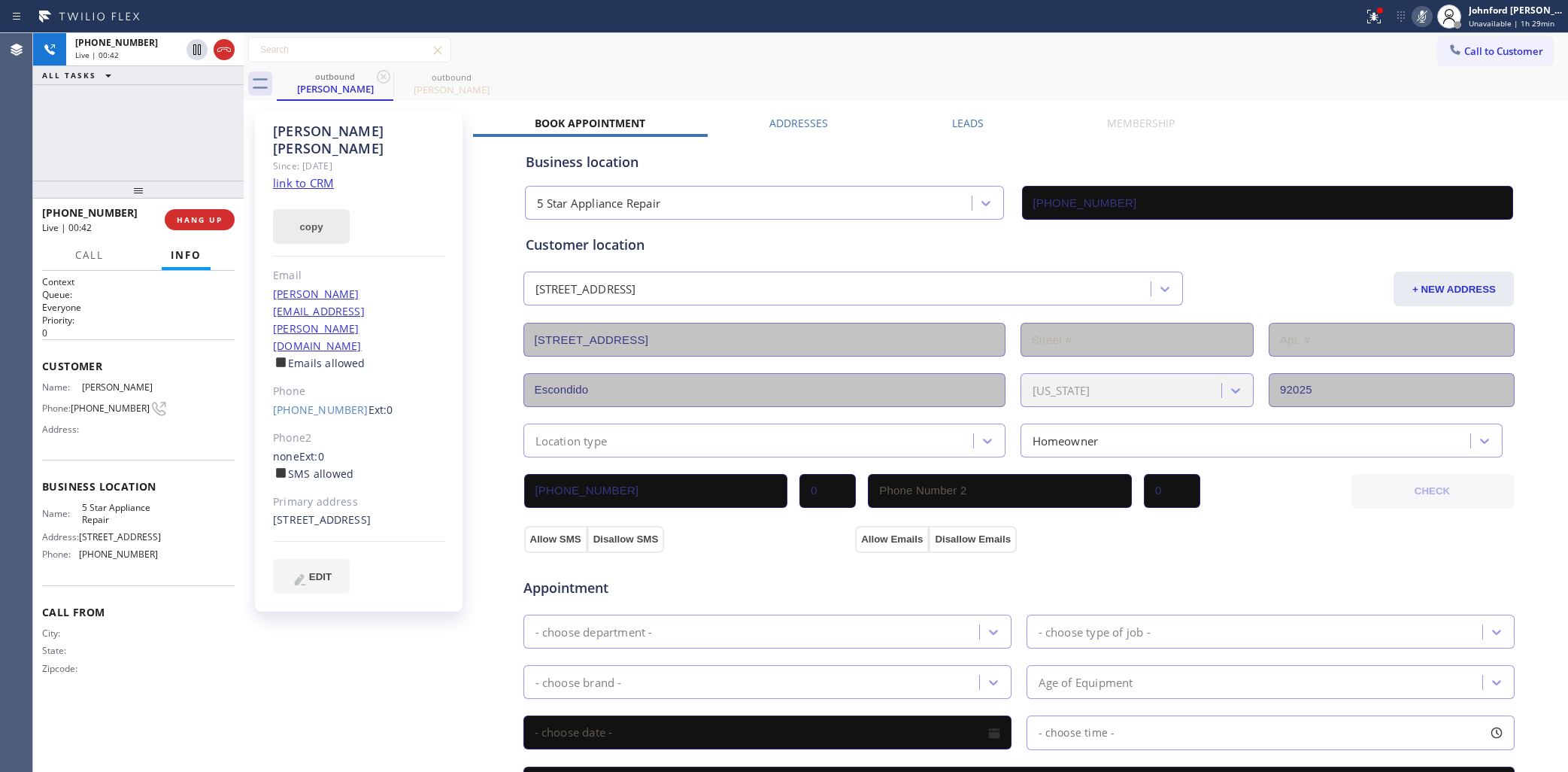
click at [318, 209] on button "copy" at bounding box center [312, 227] width 77 height 35
click at [77, 158] on div "+17608027910 Live | 01:38 ALL TASKS ALL TASKS ACTIVE TASKS TASKS IN WRAP UP" at bounding box center [137, 107] width 210 height 148
click at [86, 162] on div "+17608027910 Live | 02:01 ALL TASKS ALL TASKS ACTIVE TASKS TASKS IN WRAP UP" at bounding box center [137, 107] width 210 height 148
click at [1416, 17] on icon at bounding box center [1422, 16] width 18 height 18
click at [1418, 15] on icon at bounding box center [1422, 16] width 8 height 12
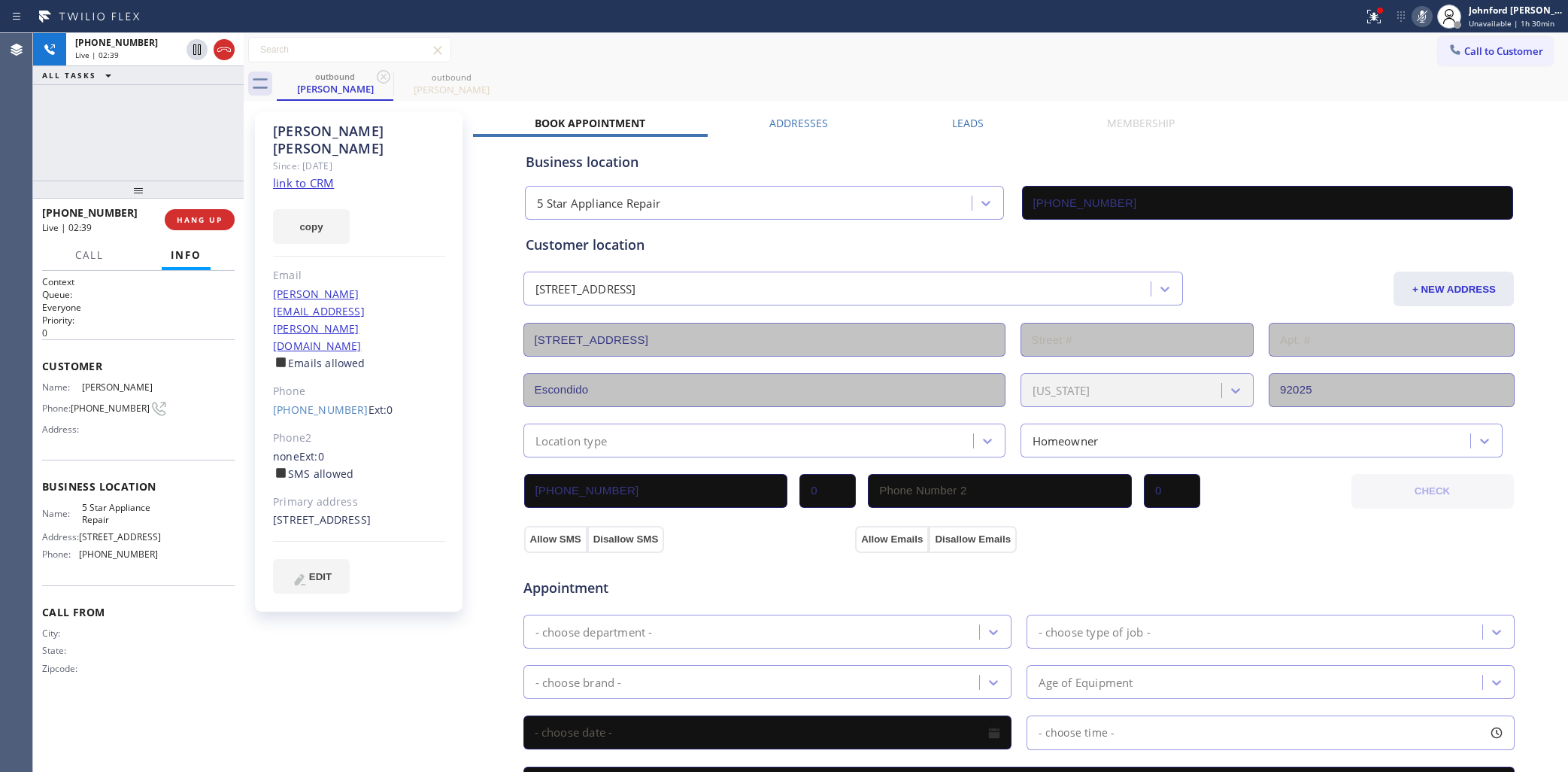
click at [1416, 15] on icon at bounding box center [1422, 16] width 18 height 18
click at [1418, 19] on icon at bounding box center [1422, 16] width 18 height 18
click at [1356, 16] on div at bounding box center [681, 16] width 1352 height 24
drag, startPoint x: 1370, startPoint y: 19, endPoint x: 1363, endPoint y: 24, distance: 8.6
click at [1371, 19] on icon at bounding box center [1374, 16] width 18 height 18
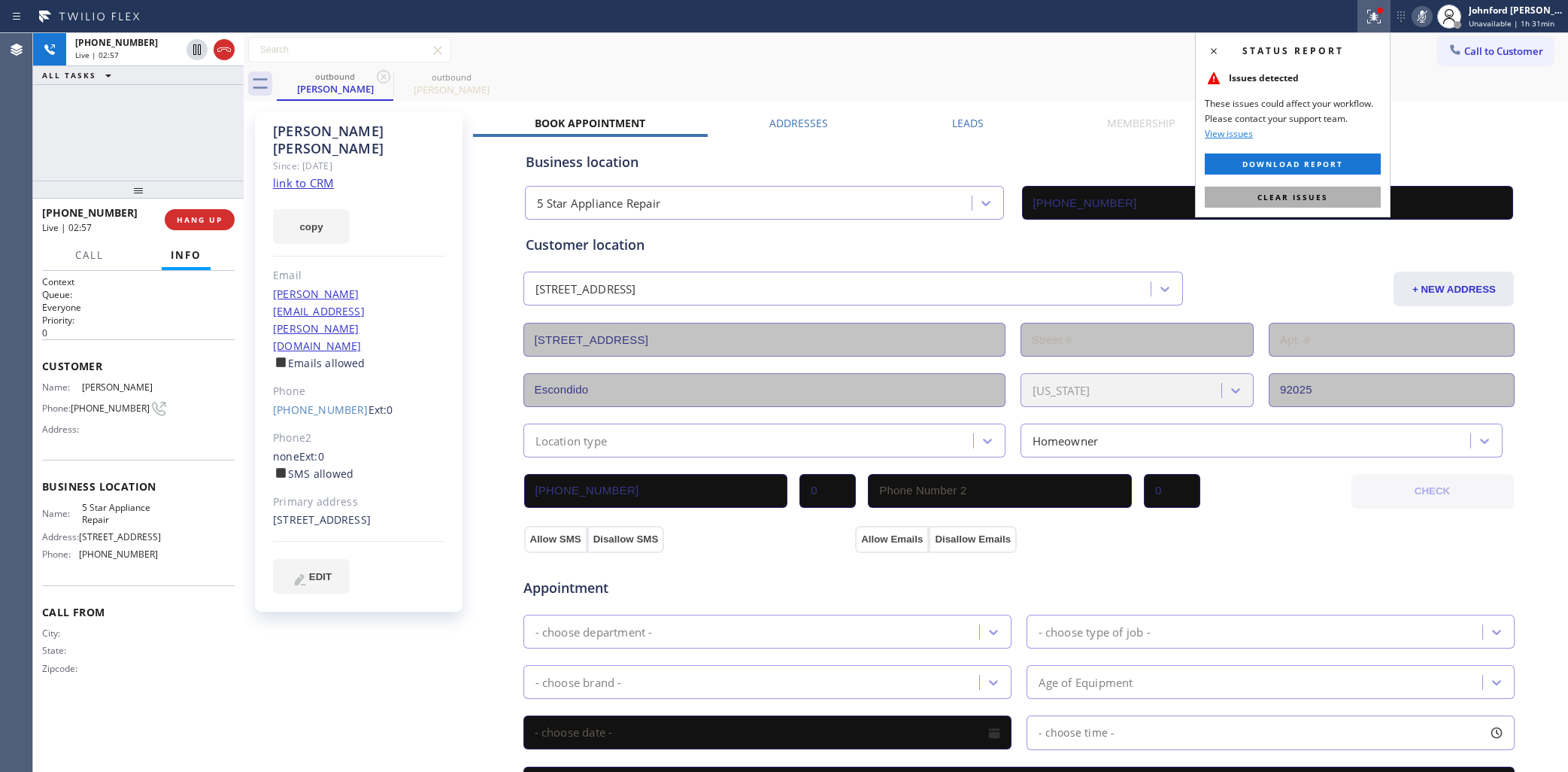
drag, startPoint x: 1306, startPoint y: 202, endPoint x: 1306, endPoint y: 185, distance: 17.0
click at [1306, 201] on span "Clear issues" at bounding box center [1294, 197] width 71 height 11
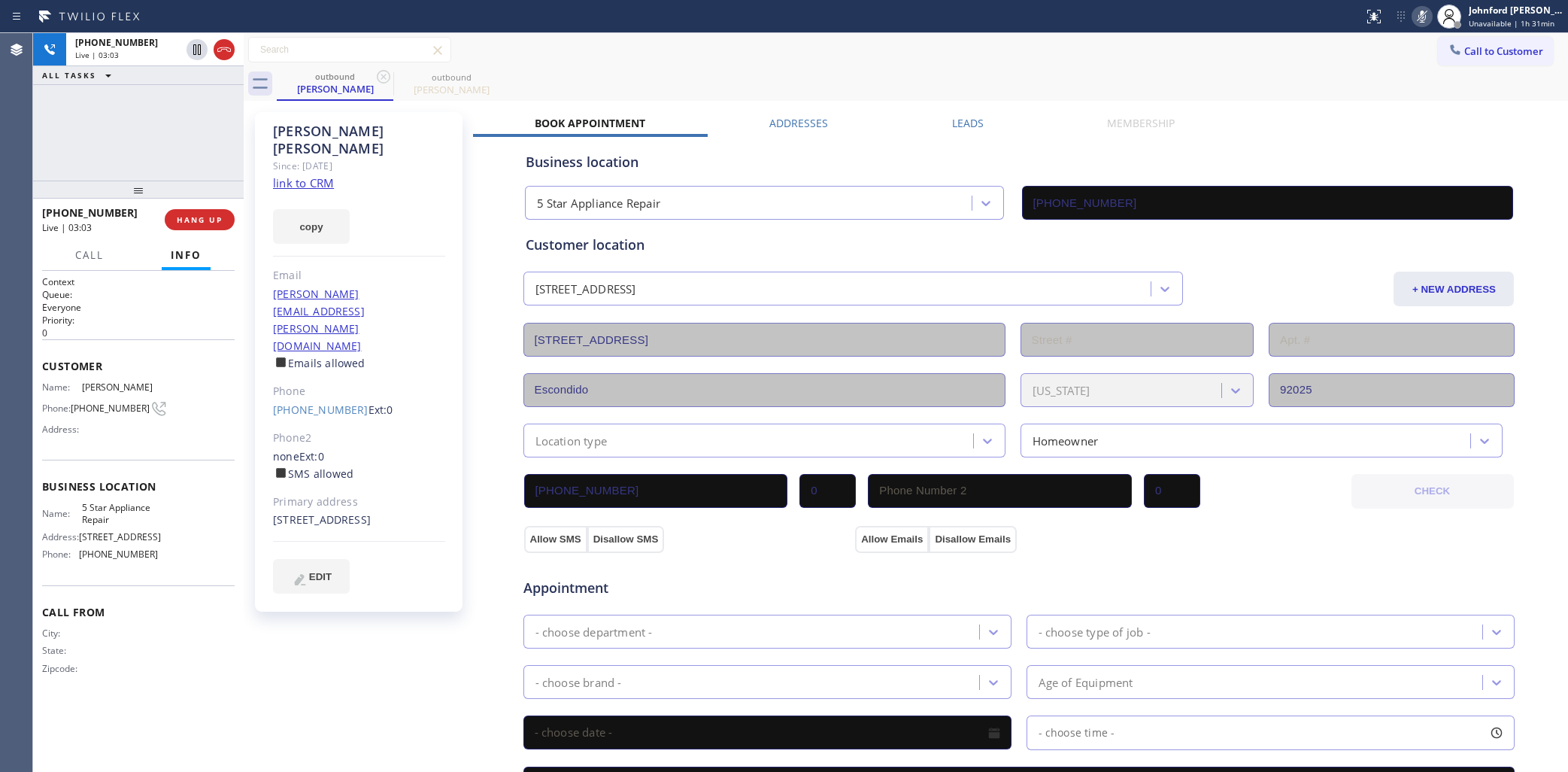
click at [1103, 68] on div "outbound Martha Christie outbound Martha Christie" at bounding box center [922, 84] width 1292 height 34
click at [1416, 12] on icon at bounding box center [1422, 16] width 18 height 18
click at [1129, 72] on div "outbound Martha Christie outbound Martha Christie" at bounding box center [922, 84] width 1292 height 34
click at [1418, 9] on icon at bounding box center [1422, 16] width 18 height 18
drag, startPoint x: 1418, startPoint y: 9, endPoint x: 1401, endPoint y: 28, distance: 25.5
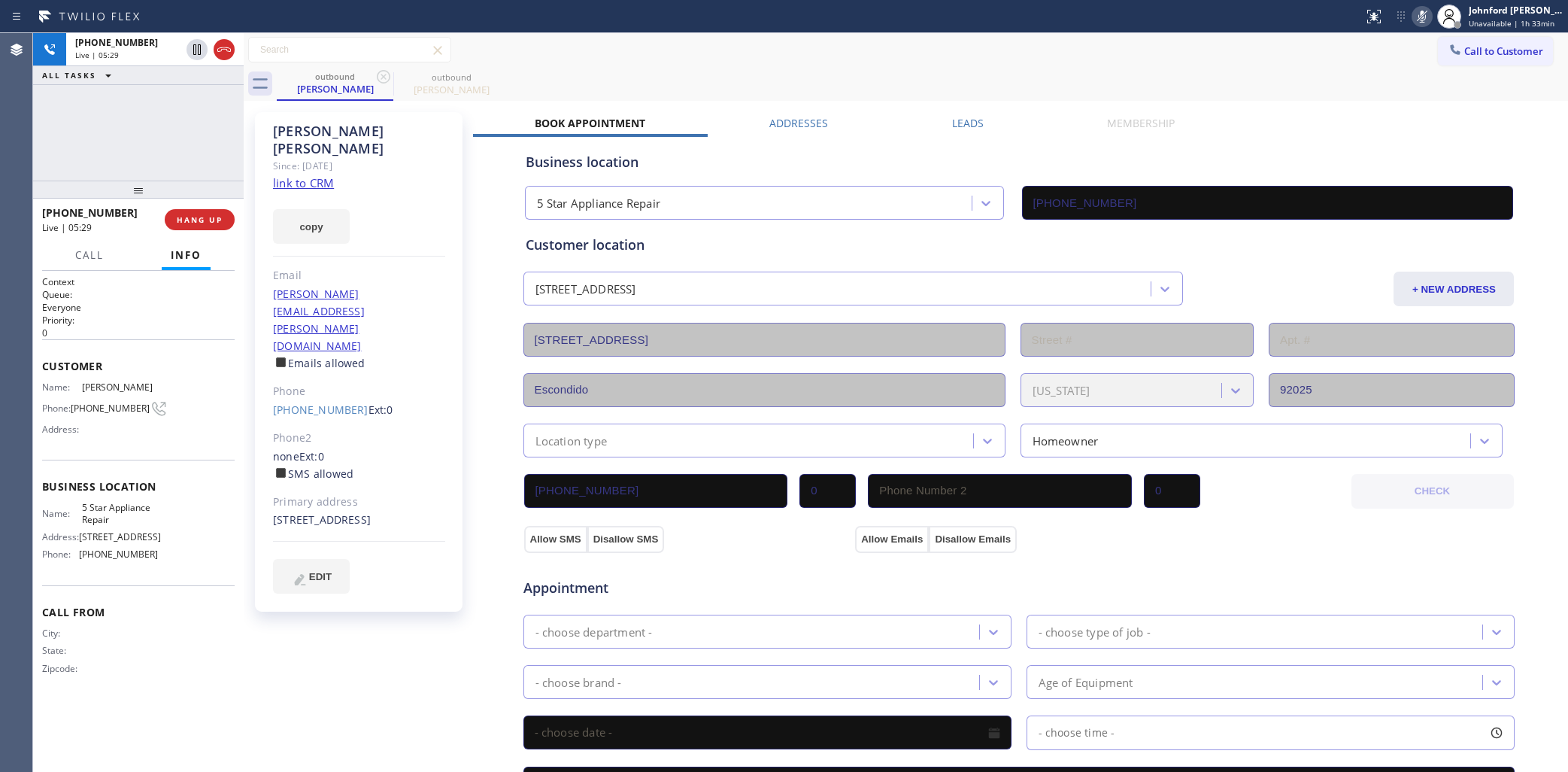
click at [1419, 12] on icon at bounding box center [1422, 16] width 18 height 18
click at [1419, 17] on icon at bounding box center [1422, 16] width 18 height 18
click at [1420, 12] on icon at bounding box center [1422, 16] width 8 height 12
click at [1428, 17] on icon at bounding box center [1422, 16] width 18 height 18
click at [1413, 19] on div at bounding box center [1422, 16] width 21 height 18
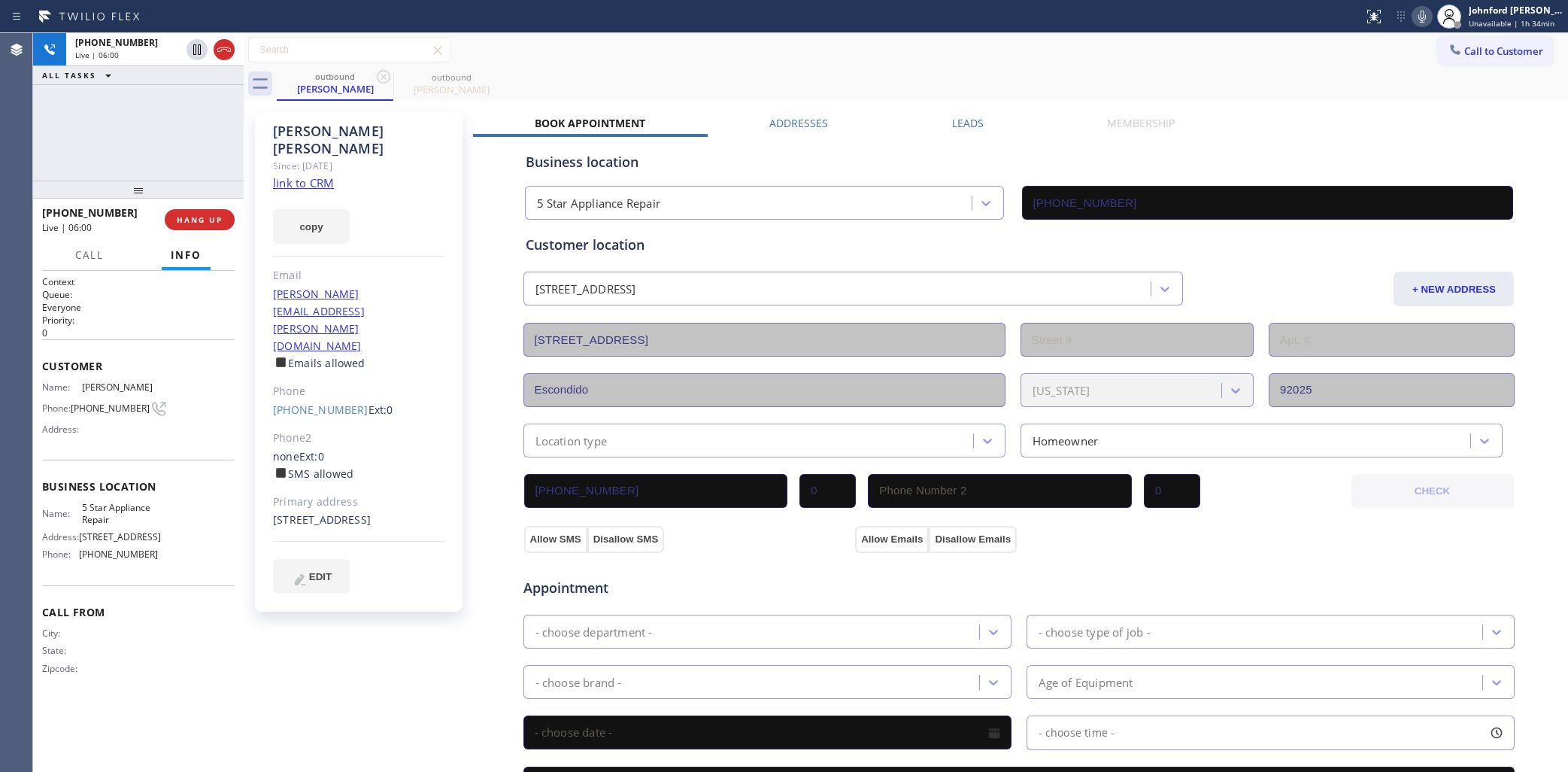
click at [1414, 19] on icon at bounding box center [1422, 16] width 18 height 18
click at [1303, 77] on div "outbound Martha Christie outbound Martha Christie" at bounding box center [922, 84] width 1292 height 34
click at [1415, 19] on icon at bounding box center [1422, 16] width 18 height 18
click at [1416, 15] on icon at bounding box center [1422, 16] width 18 height 18
click at [244, 204] on div at bounding box center [244, 402] width 0 height 739
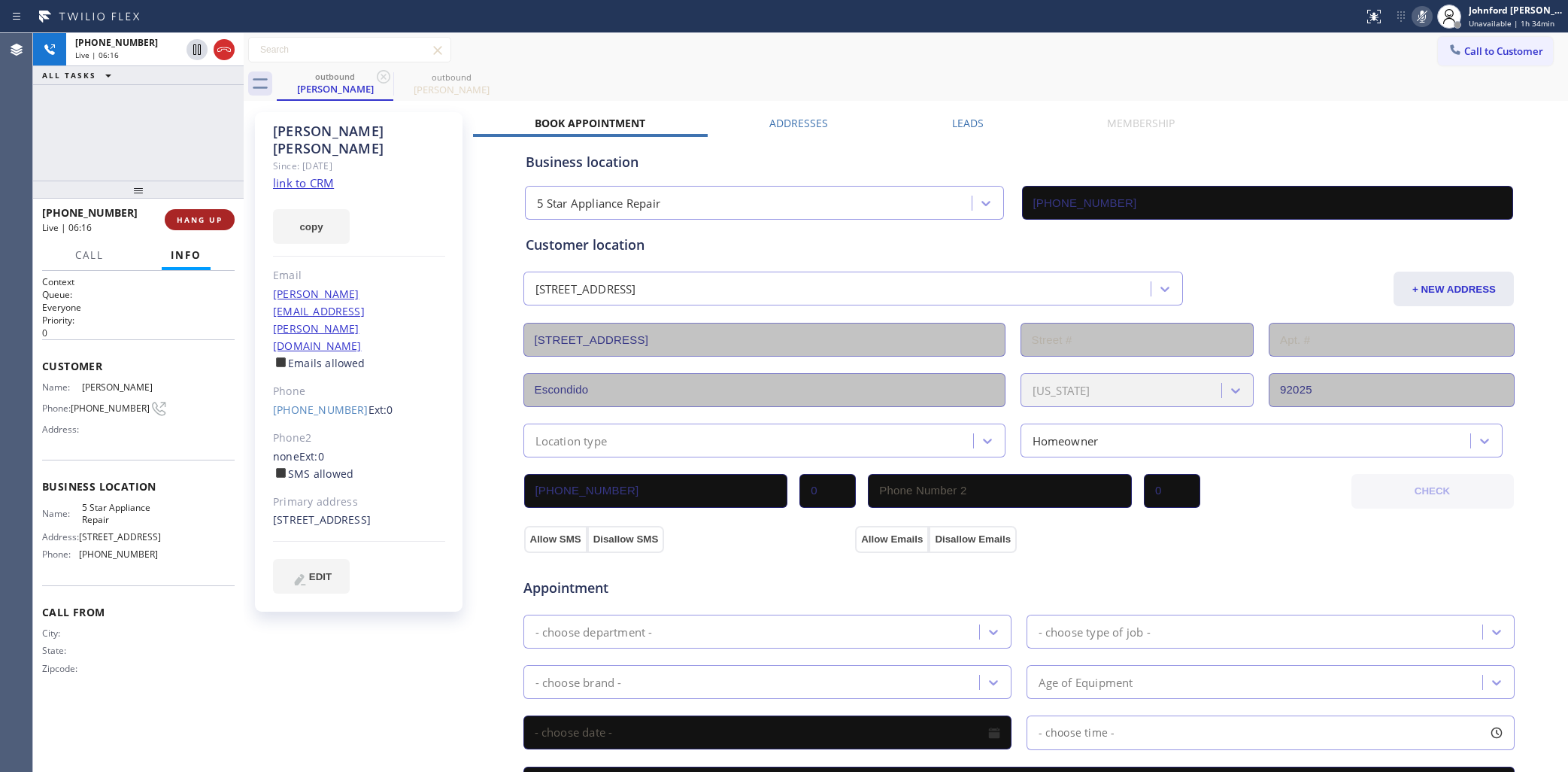
click at [218, 213] on button "HANG UP" at bounding box center [200, 220] width 70 height 21
click at [314, 402] on link "(760) 802-7910" at bounding box center [321, 409] width 96 height 14
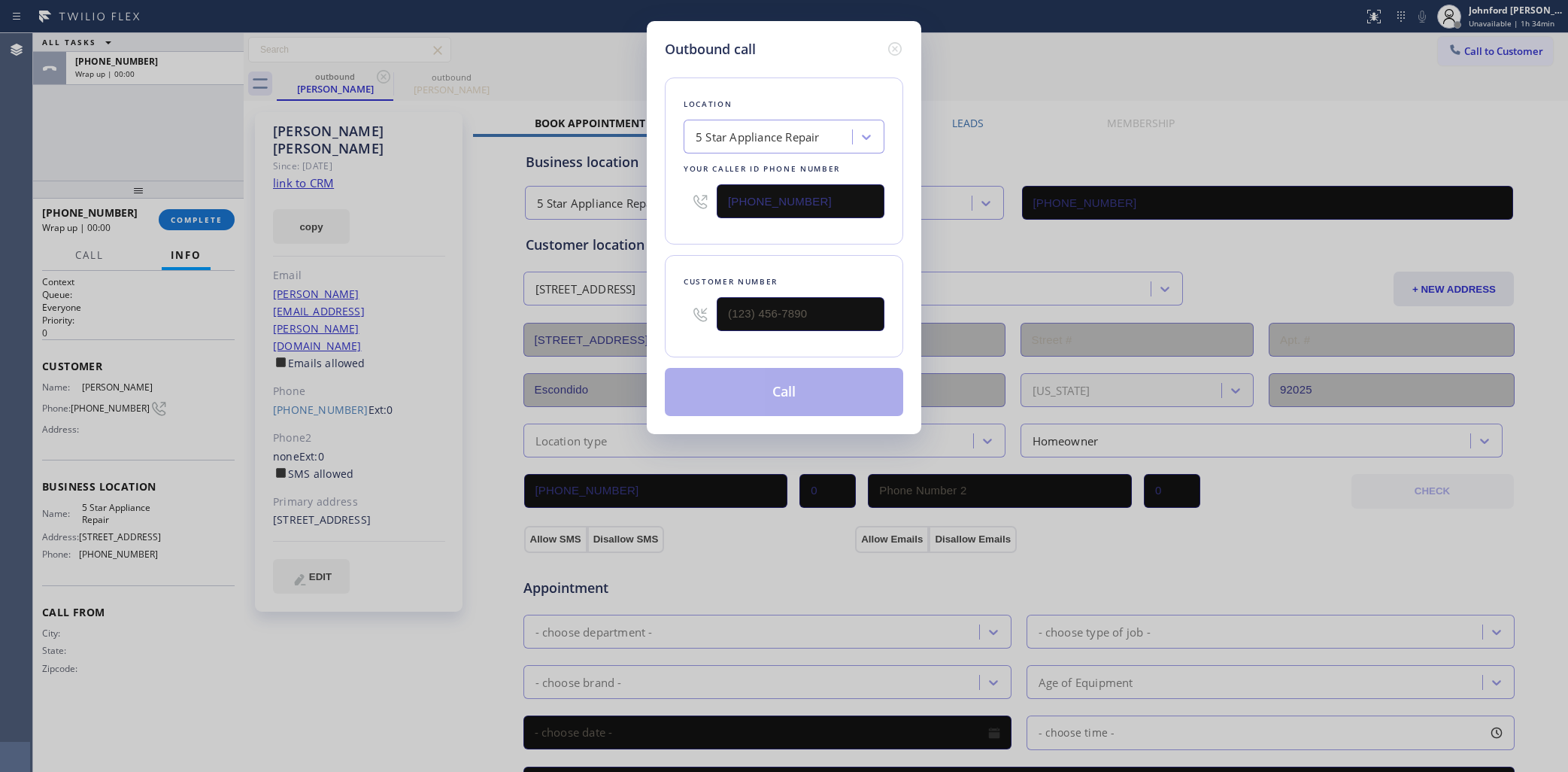
type input "(760) 802-7910"
click at [794, 410] on button "Call" at bounding box center [784, 392] width 238 height 48
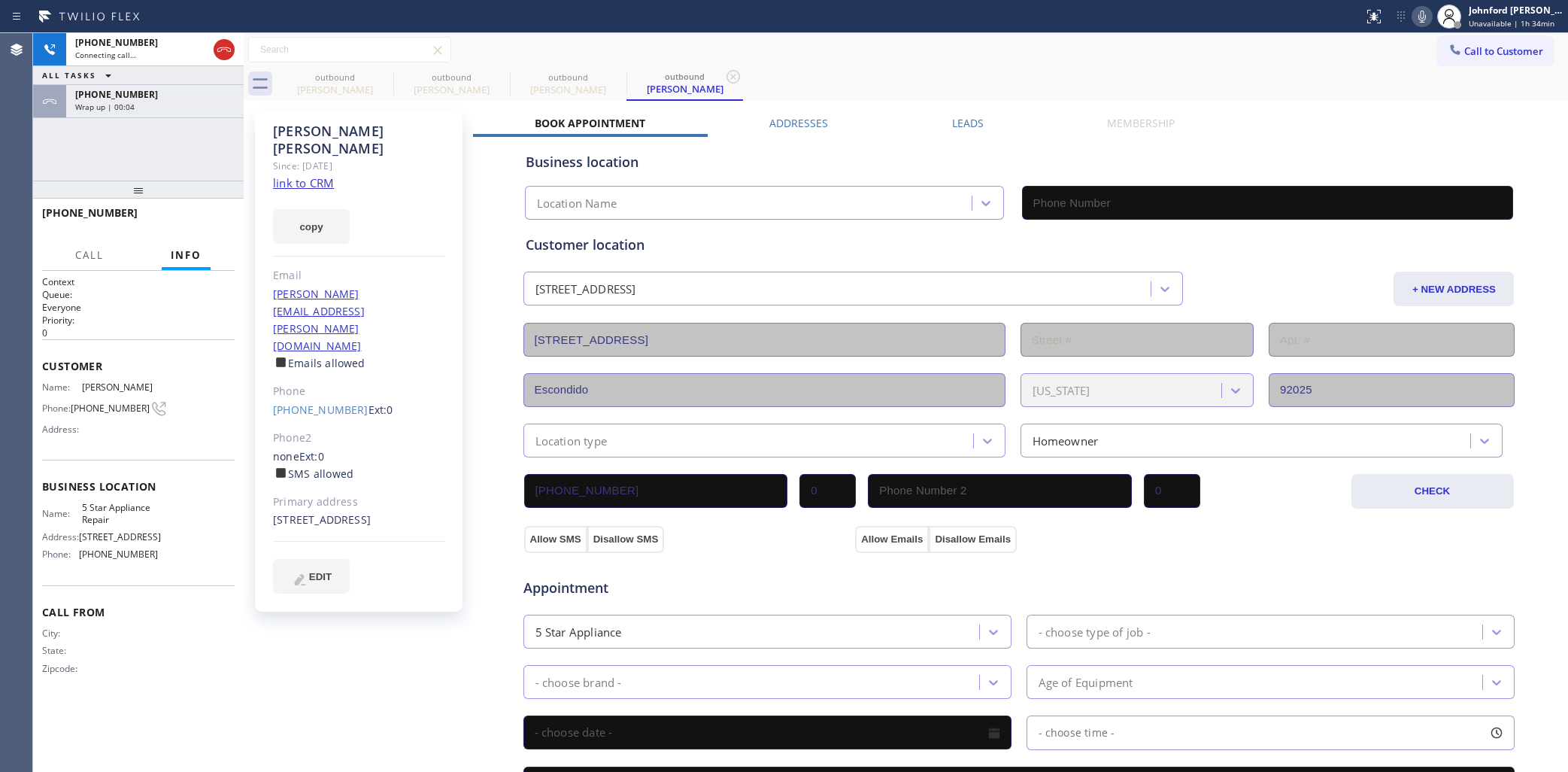
type input "(855) 731-4952"
click at [1415, 19] on icon at bounding box center [1422, 16] width 18 height 18
click at [194, 99] on div "+17608027910" at bounding box center [154, 94] width 159 height 12
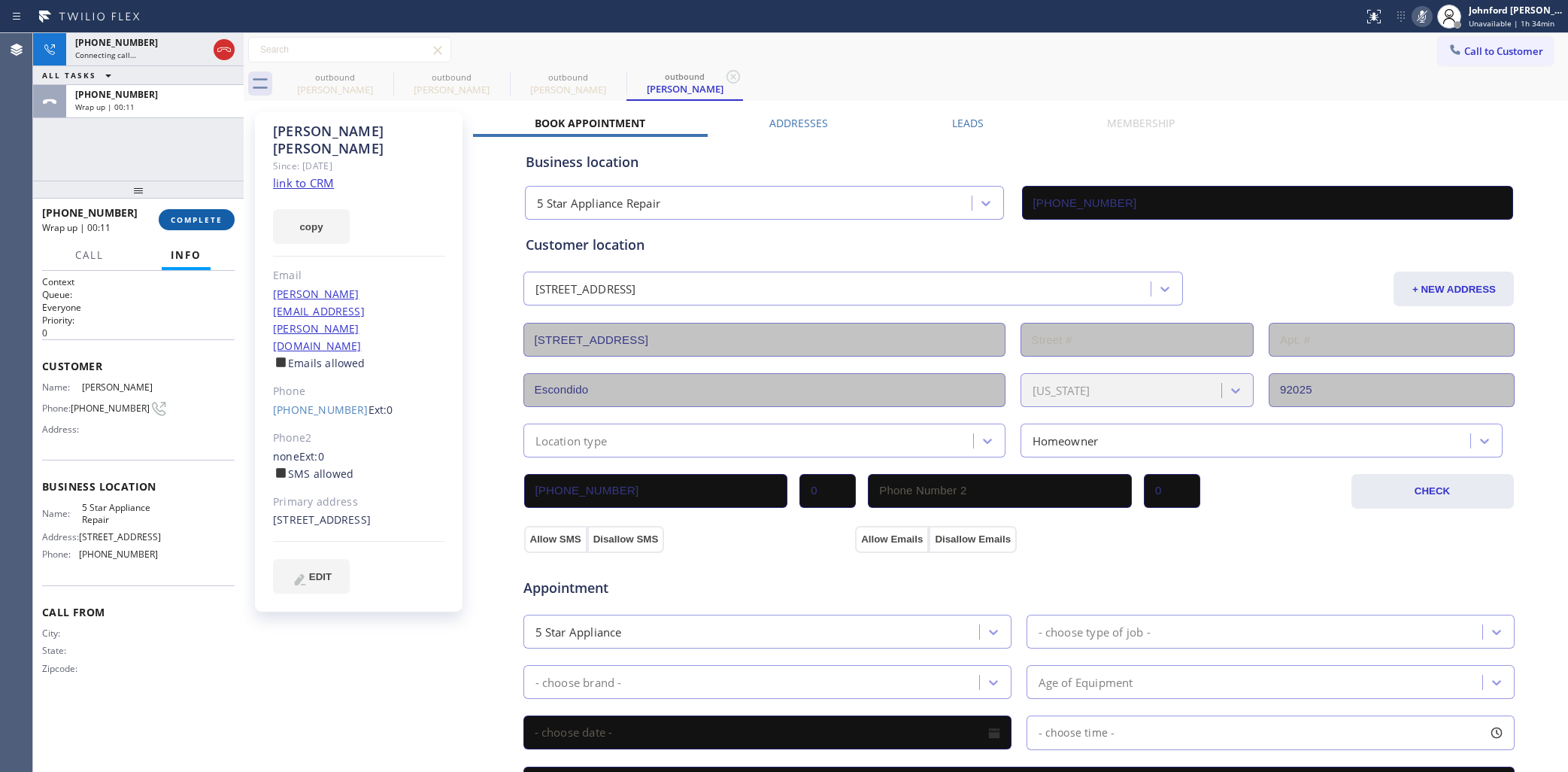
click at [197, 218] on span "COMPLETE" at bounding box center [197, 219] width 52 height 11
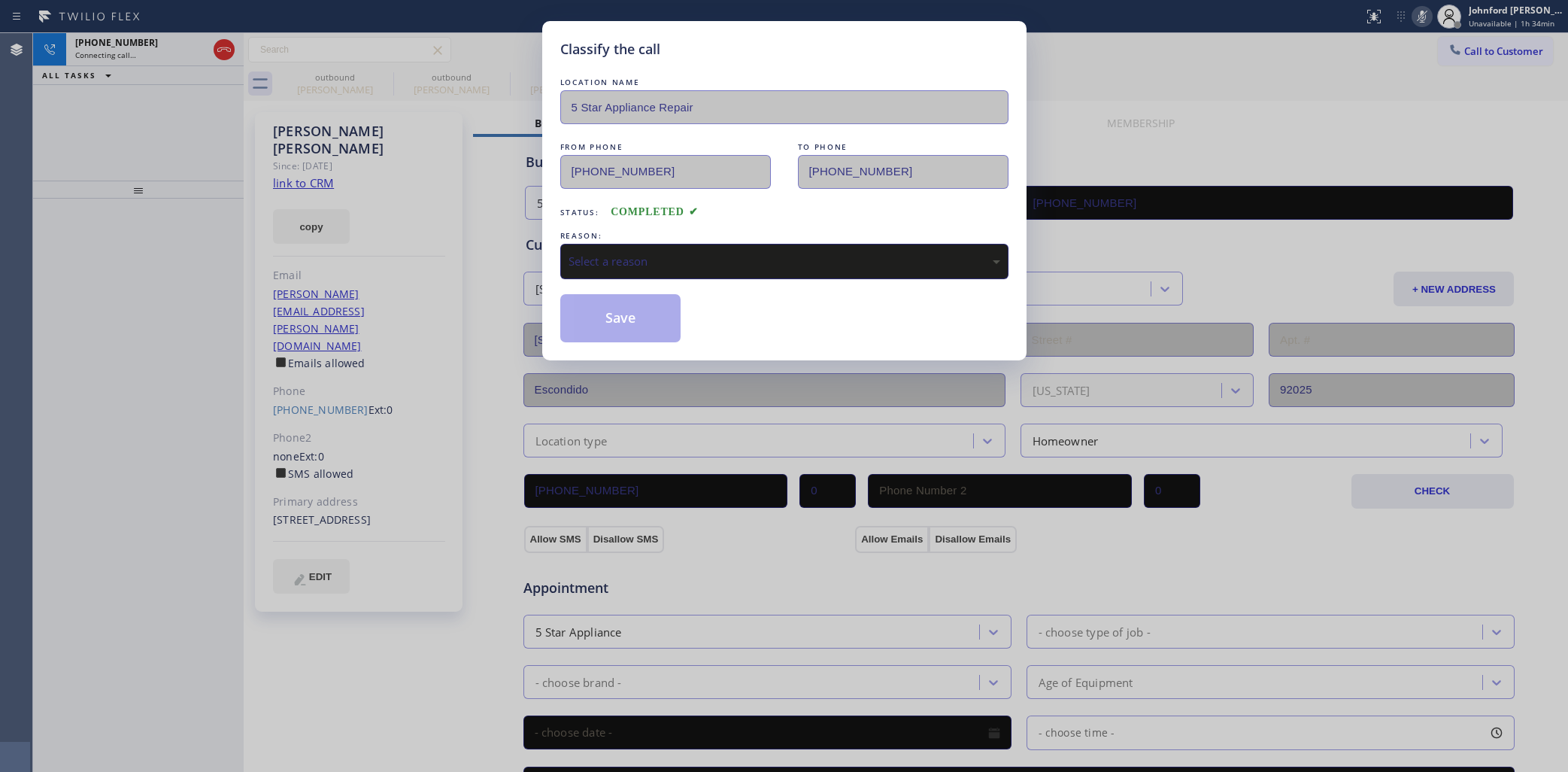
click at [594, 267] on div "Select a reason" at bounding box center [784, 261] width 448 height 36
click at [618, 302] on button "Save" at bounding box center [621, 318] width 121 height 48
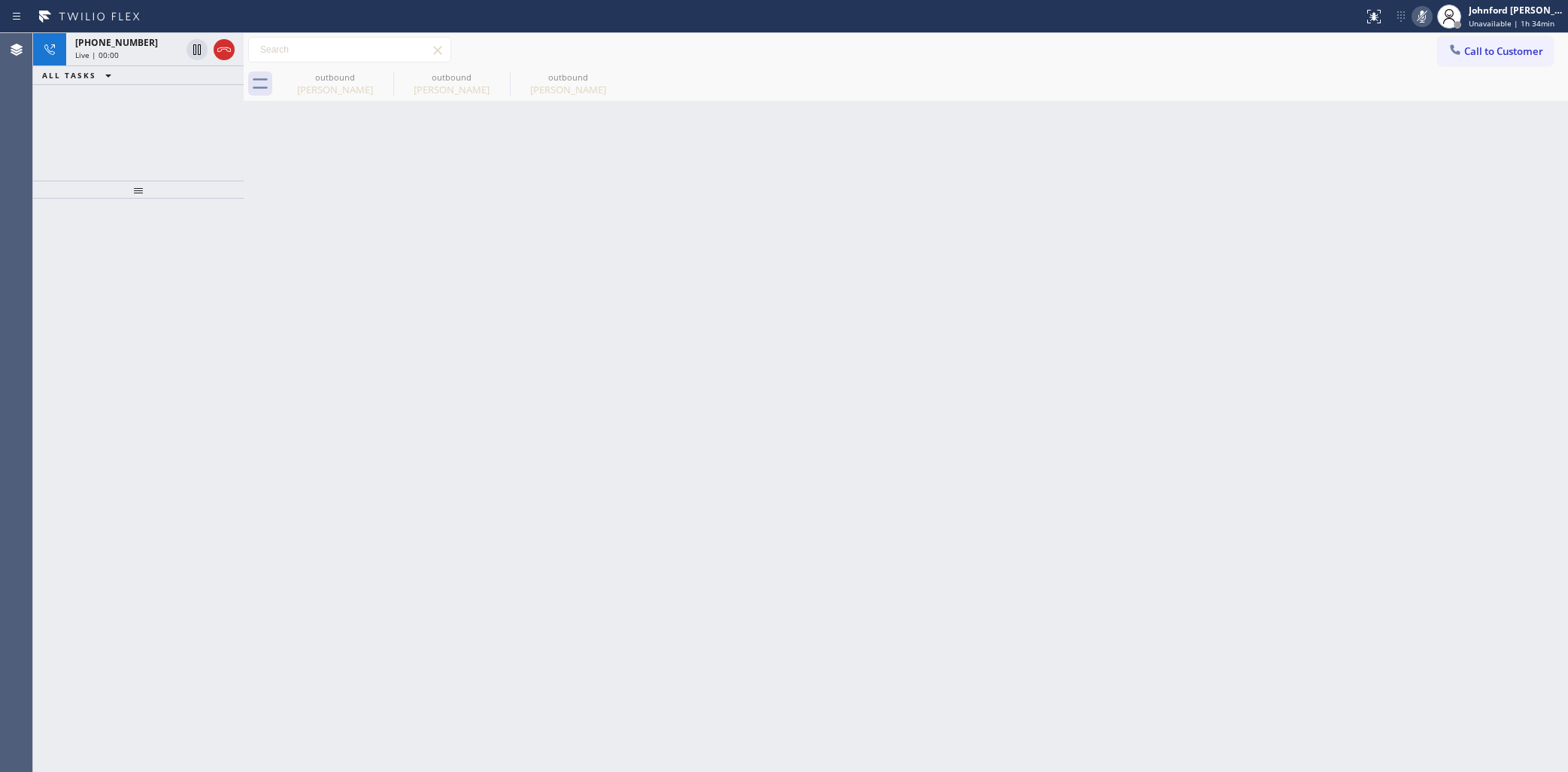
click at [1424, 15] on icon at bounding box center [1422, 16] width 18 height 18
click at [1418, 21] on icon at bounding box center [1422, 16] width 18 height 18
click at [163, 60] on div "+17608027910 Live | 00:35" at bounding box center [125, 49] width 117 height 33
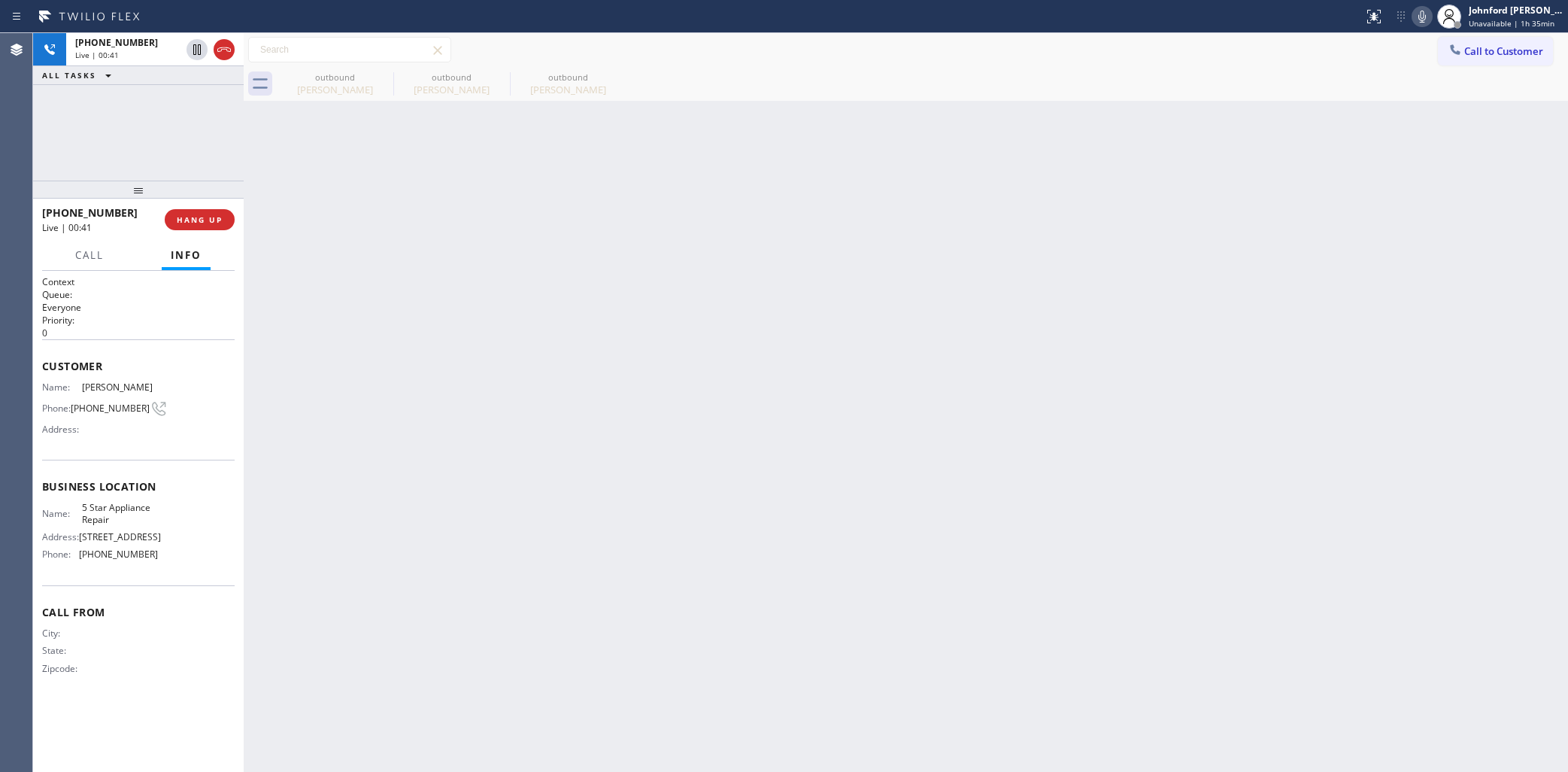
click at [1420, 12] on icon at bounding box center [1422, 16] width 8 height 12
click at [1422, 15] on icon at bounding box center [1422, 16] width 18 height 18
click at [1422, 12] on icon at bounding box center [1422, 16] width 18 height 18
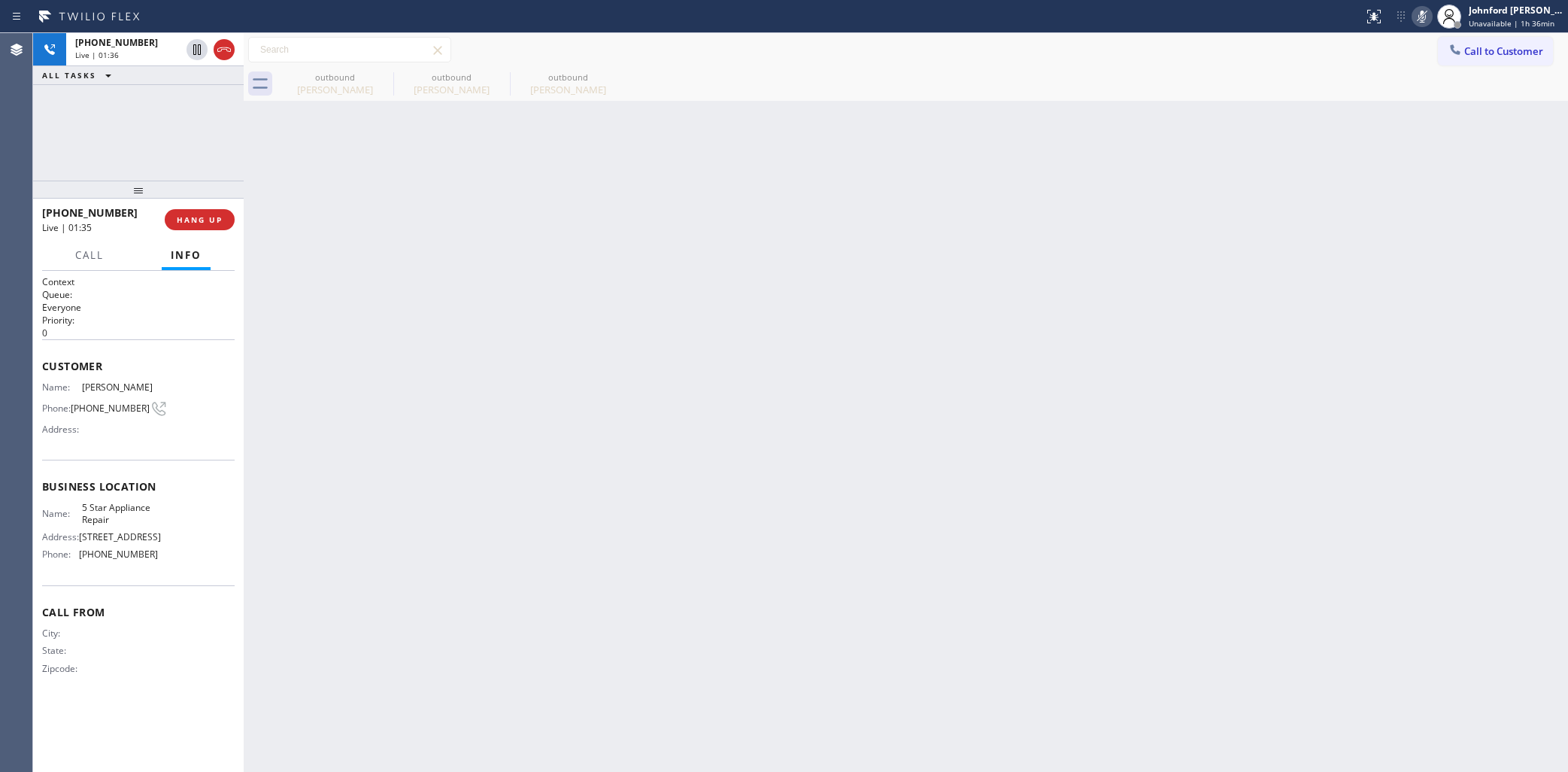
click at [1423, 19] on icon at bounding box center [1422, 16] width 8 height 12
click at [72, 141] on div "+17608027910 Live | 01:54 ALL TASKS ALL TASKS ACTIVE TASKS TASKS IN WRAP UP" at bounding box center [137, 107] width 210 height 148
drag, startPoint x: 1224, startPoint y: 231, endPoint x: 1029, endPoint y: 209, distance: 196.2
click at [1189, 241] on div "Back to Dashboard Change Sender ID Customers Technicians Select a contact Outbo…" at bounding box center [906, 402] width 1324 height 739
click at [202, 223] on span "COMPLETE" at bounding box center [197, 219] width 52 height 11
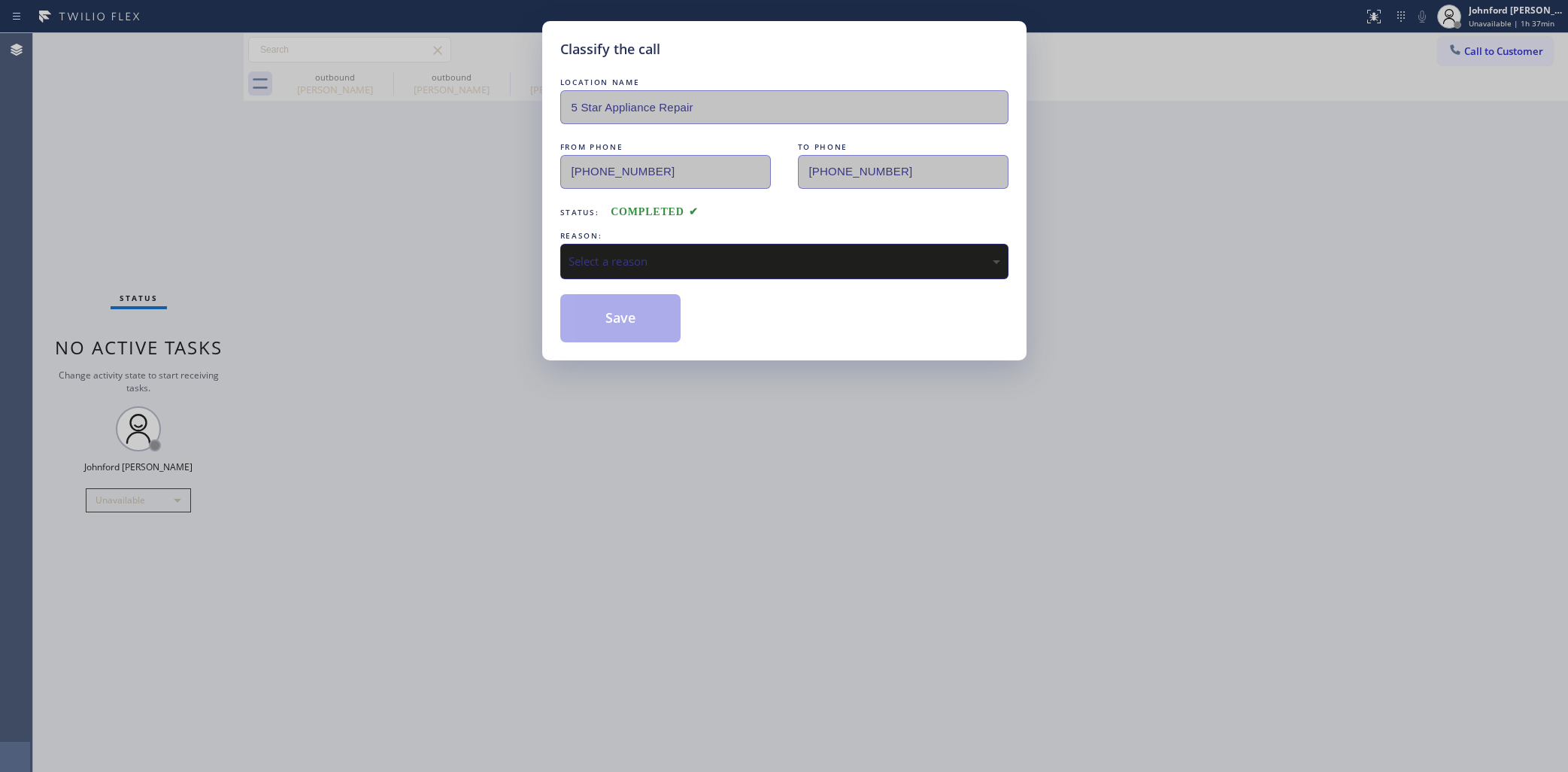
click at [762, 258] on div "Select a reason" at bounding box center [785, 261] width 432 height 17
click at [654, 324] on button "Save" at bounding box center [621, 318] width 121 height 48
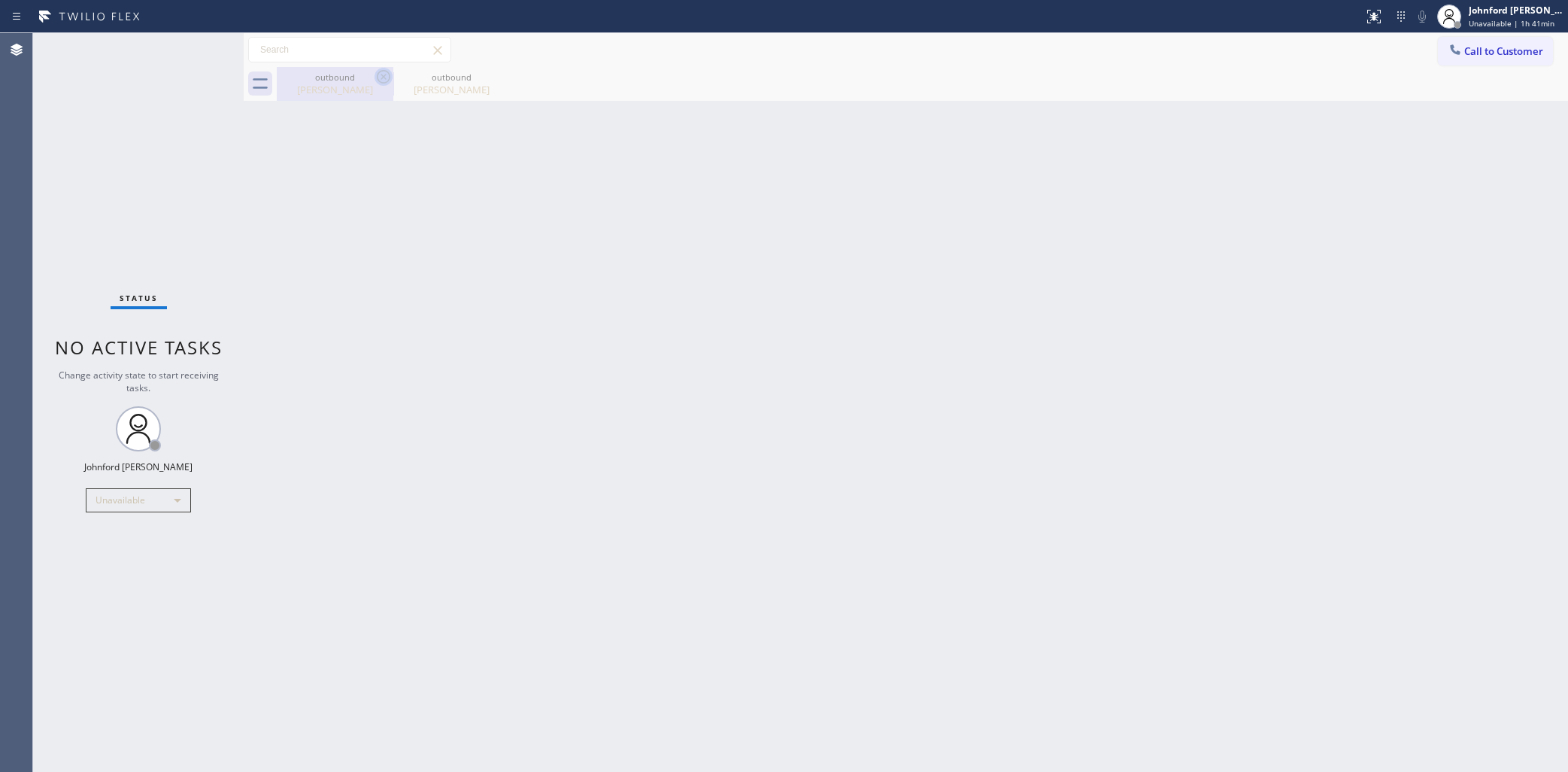
click at [382, 82] on icon at bounding box center [383, 77] width 18 height 18
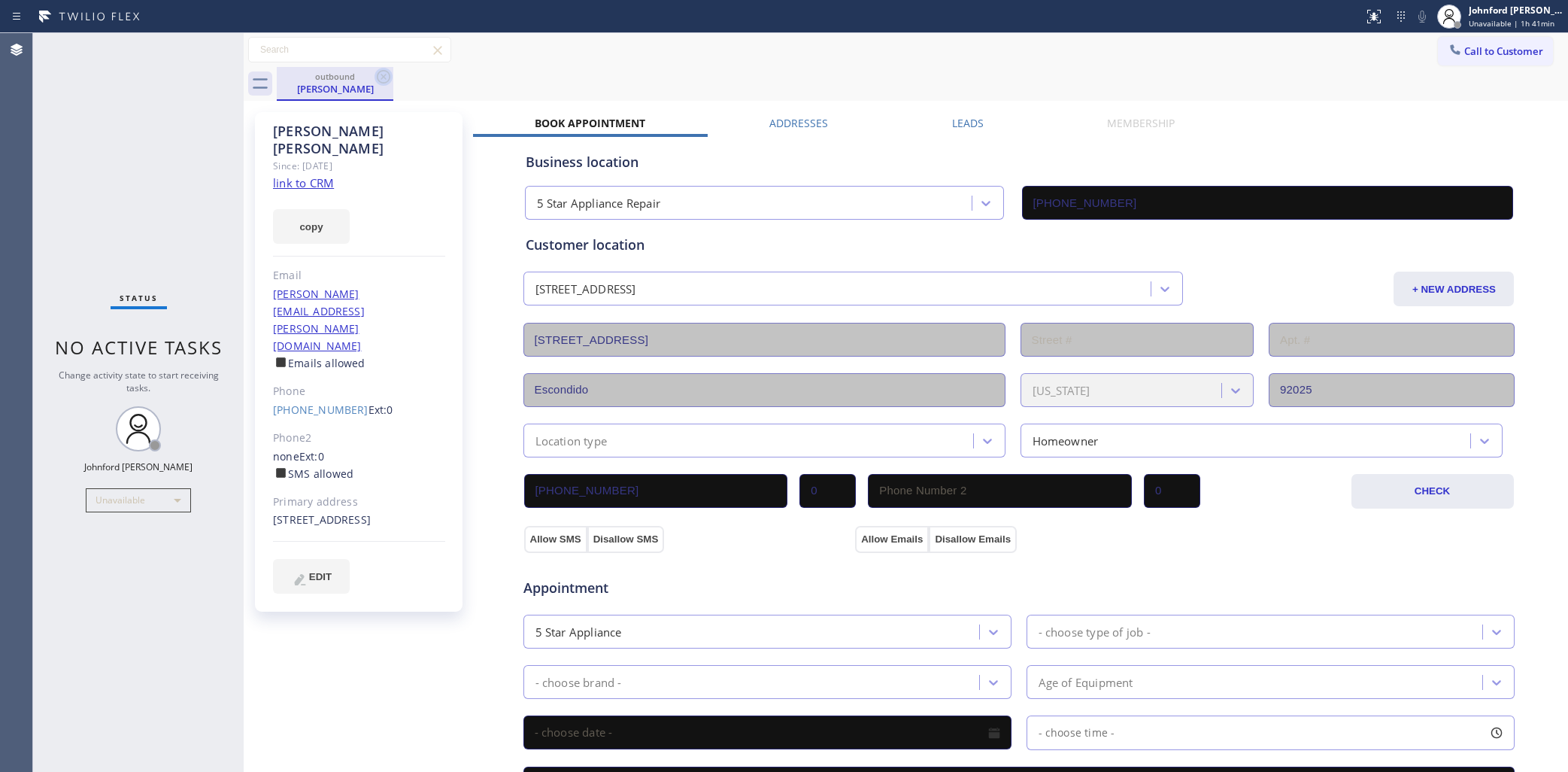
click at [382, 82] on icon at bounding box center [383, 77] width 18 height 18
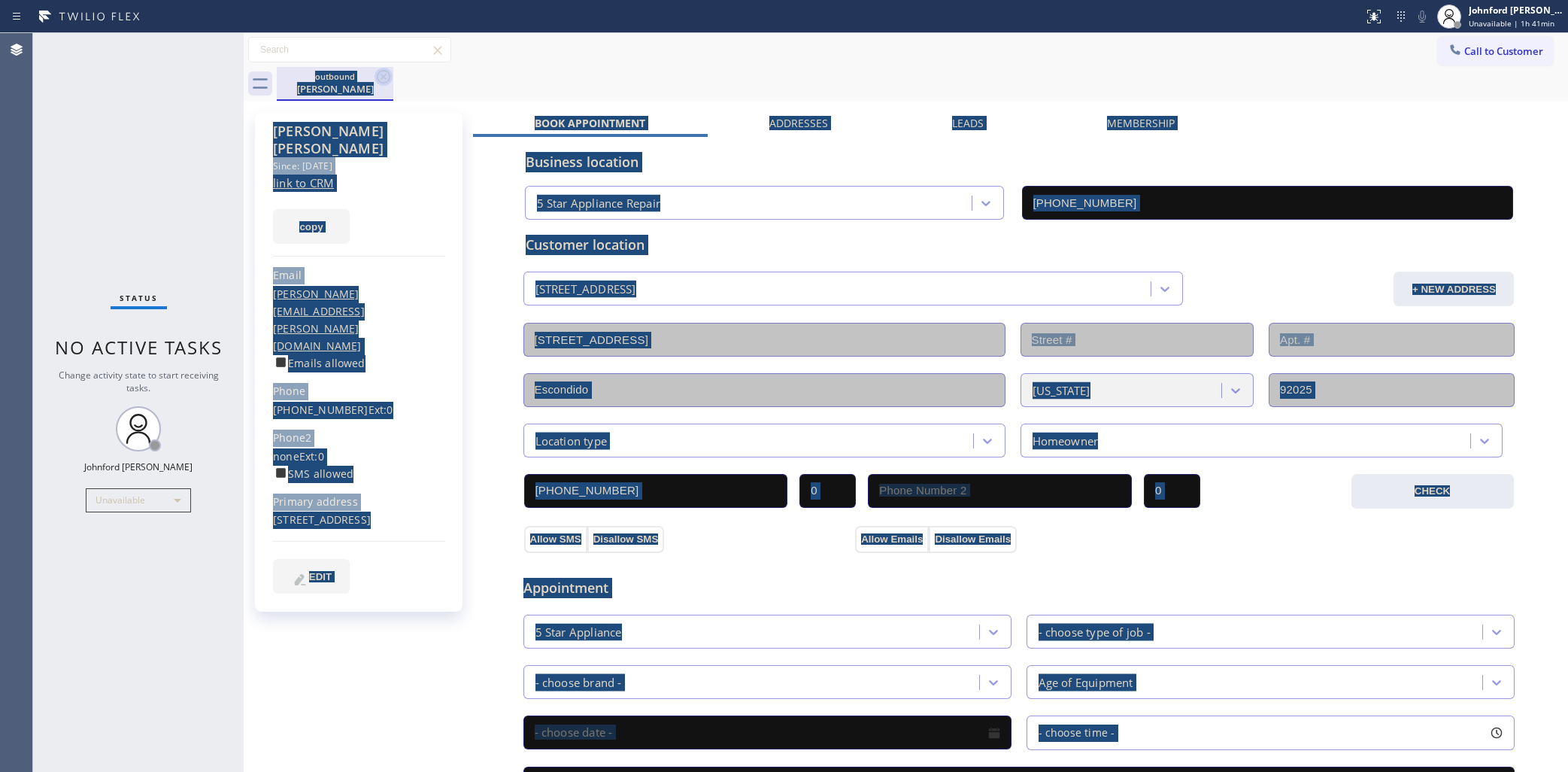
click at [382, 82] on div "outbound Martha Christie" at bounding box center [922, 84] width 1292 height 34
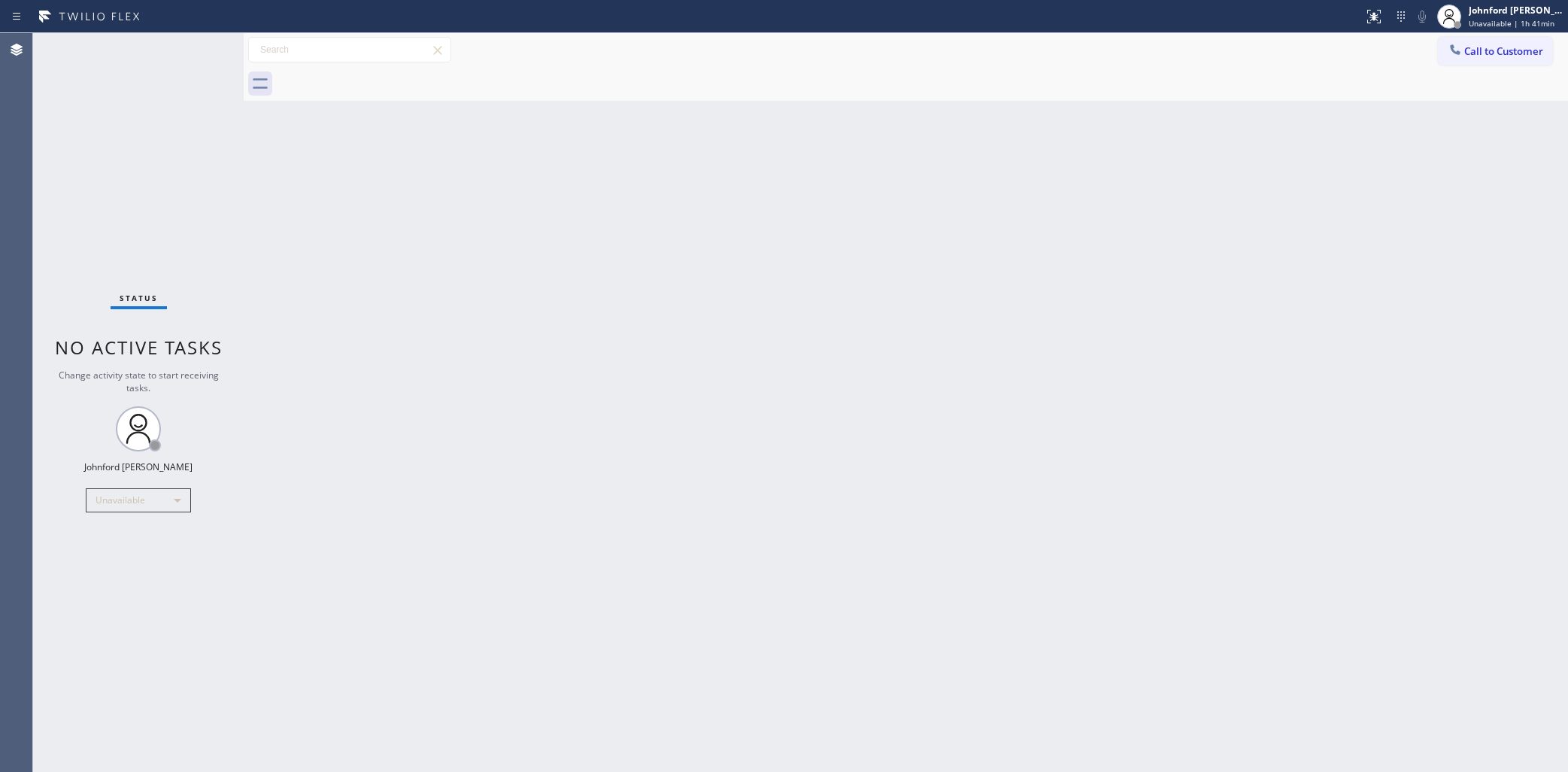
drag, startPoint x: 36, startPoint y: 194, endPoint x: 966, endPoint y: 143, distance: 931.4
click at [36, 194] on div "Status No active tasks Change activity state to start receiving tasks. Johnford…" at bounding box center [137, 402] width 210 height 739
click at [1474, 55] on span "Call to Customer" at bounding box center [1504, 51] width 79 height 13
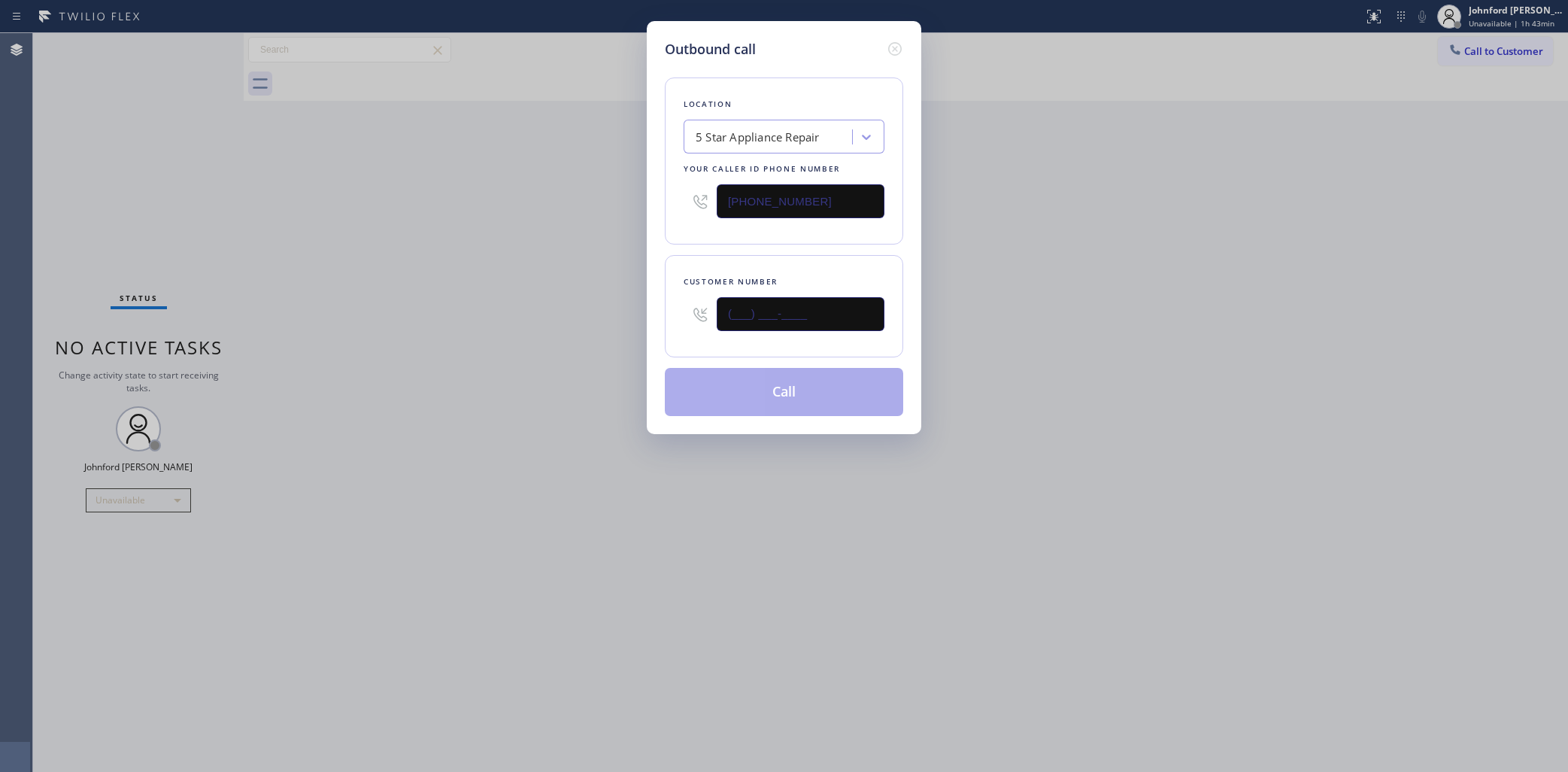
drag, startPoint x: 784, startPoint y: 306, endPoint x: 645, endPoint y: 314, distance: 139.2
click at [652, 314] on div "Outbound call Location 5 Star Appliance Repair Your caller id phone number (855…" at bounding box center [784, 228] width 274 height 413
paste input "805) 969-9895"
click at [582, 313] on div "Outbound call Location 5 Star Appliance Repair Your caller id phone number (855…" at bounding box center [784, 386] width 1568 height 772
drag, startPoint x: 847, startPoint y: 310, endPoint x: 597, endPoint y: 326, distance: 250.5
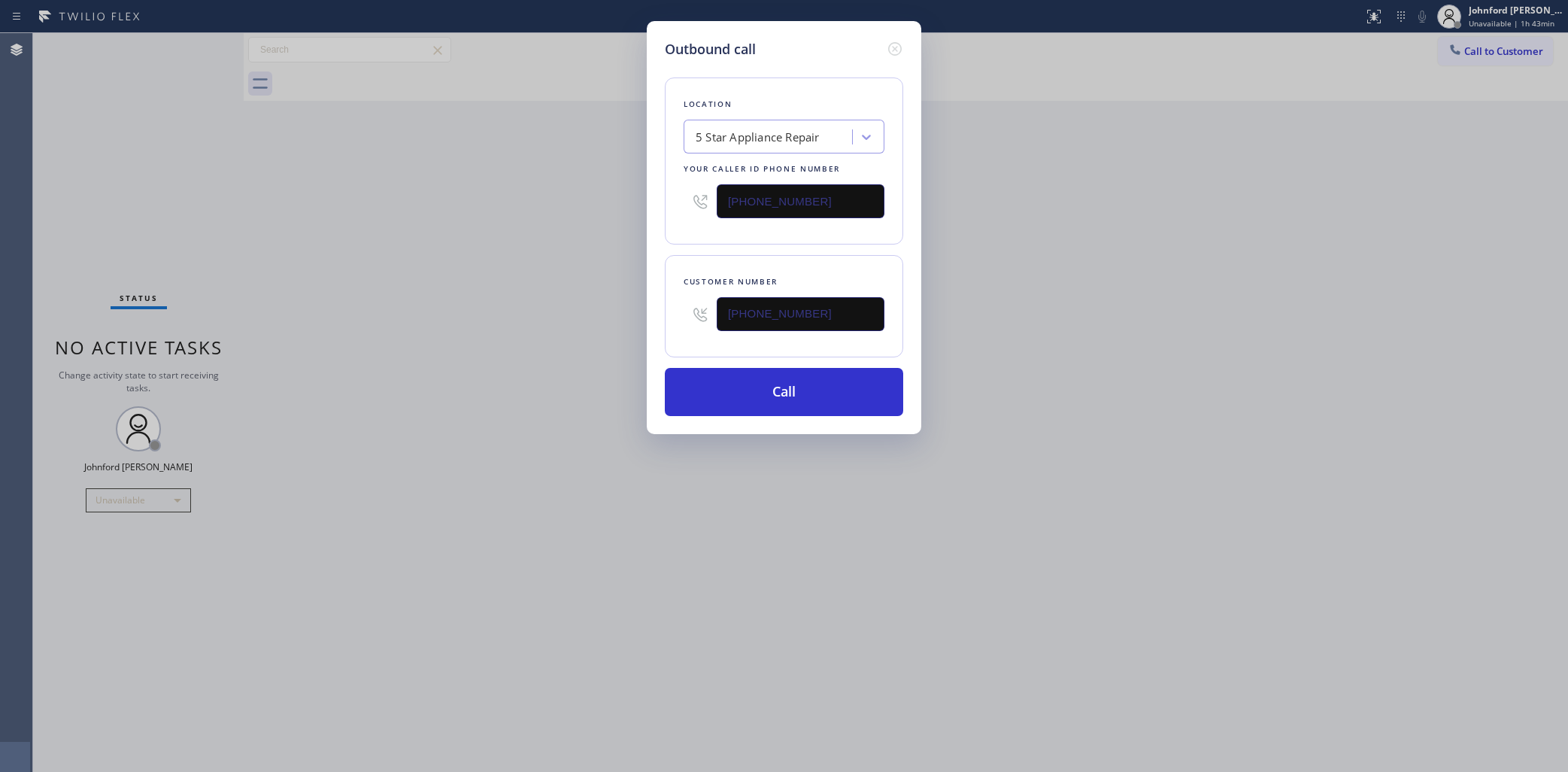
click at [597, 326] on div "Outbound call Location 5 Star Appliance Repair Your caller id phone number (855…" at bounding box center [784, 386] width 1568 height 772
paste input "626) 826-4768"
type input "(626) 826-4768"
drag, startPoint x: 823, startPoint y: 205, endPoint x: 625, endPoint y: 197, distance: 198.2
click at [625, 197] on div "Outbound call Location 5 Star Appliance Repair Your caller id phone number (855…" at bounding box center [784, 386] width 1568 height 772
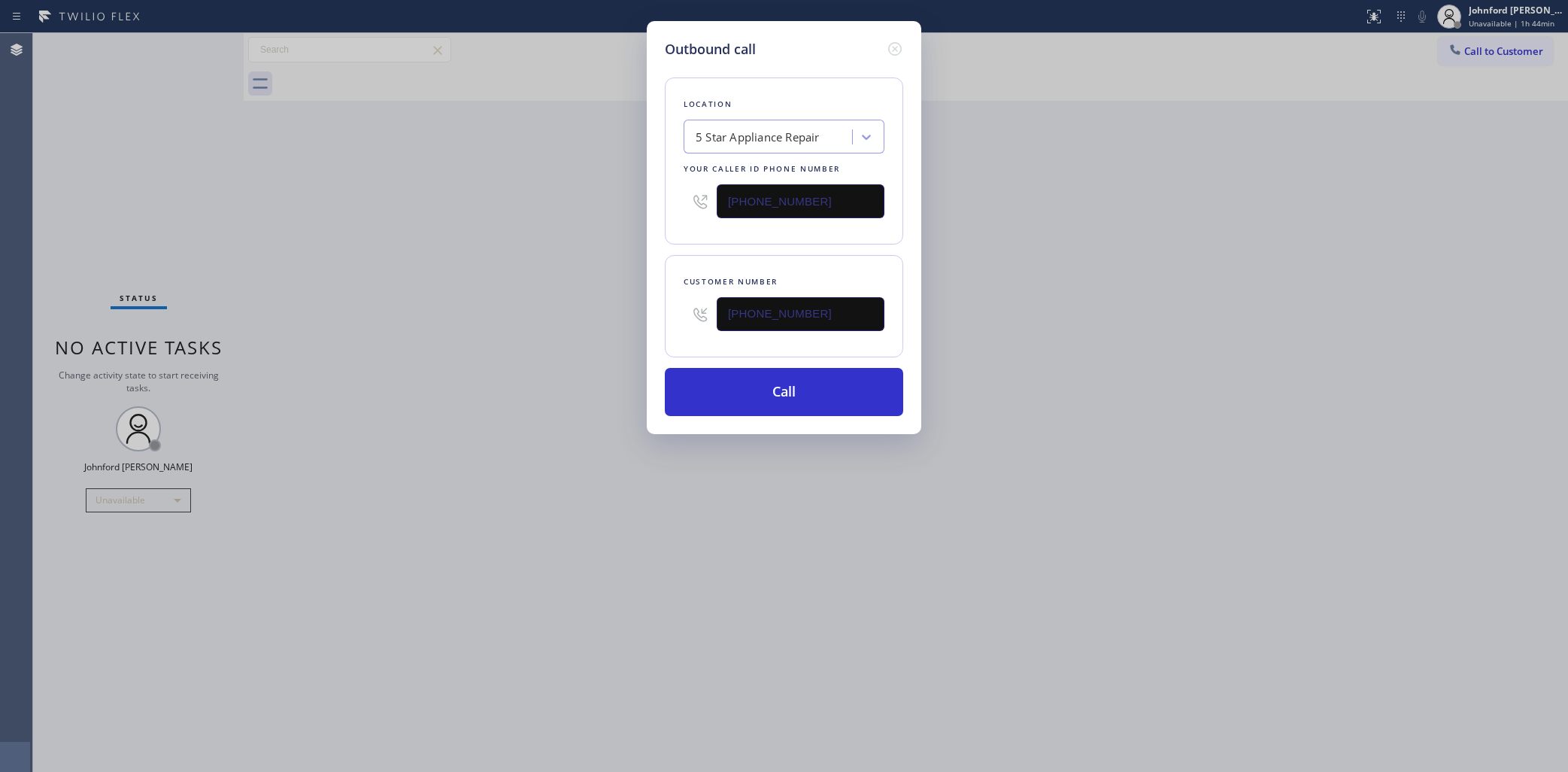
paste input "8) 800-3094"
type input "(858) 800-3094"
click at [980, 273] on div "Outbound call Location 5 Star Air Duct Cleaning Your caller id phone number (85…" at bounding box center [784, 386] width 1568 height 772
drag, startPoint x: 834, startPoint y: 197, endPoint x: 604, endPoint y: 197, distance: 230.0
click at [604, 197] on div "Outbound call Location 5 Star Air Duct Cleaning Your caller id phone number (85…" at bounding box center [784, 386] width 1568 height 772
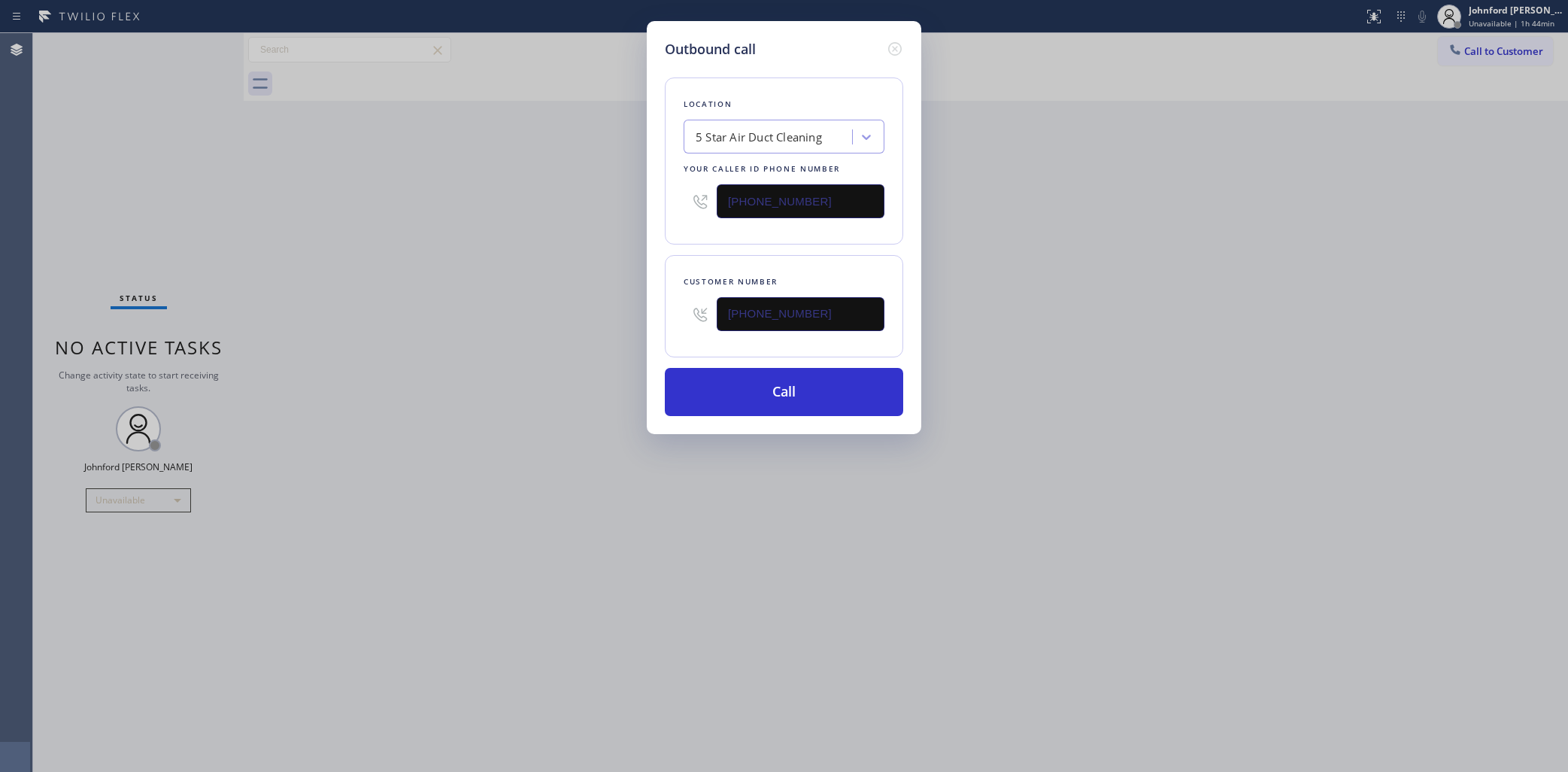
drag, startPoint x: 811, startPoint y: 317, endPoint x: 576, endPoint y: 317, distance: 235.0
click at [580, 317] on div "Outbound call Location 5 Star Air Duct Cleaning Your caller id phone number (85…" at bounding box center [784, 386] width 1568 height 772
paste input "text"
type input "(626) 826-4768"
click at [527, 328] on div "Outbound call Location 5 Star Air Duct Cleaning Your caller id phone number (85…" at bounding box center [784, 386] width 1568 height 772
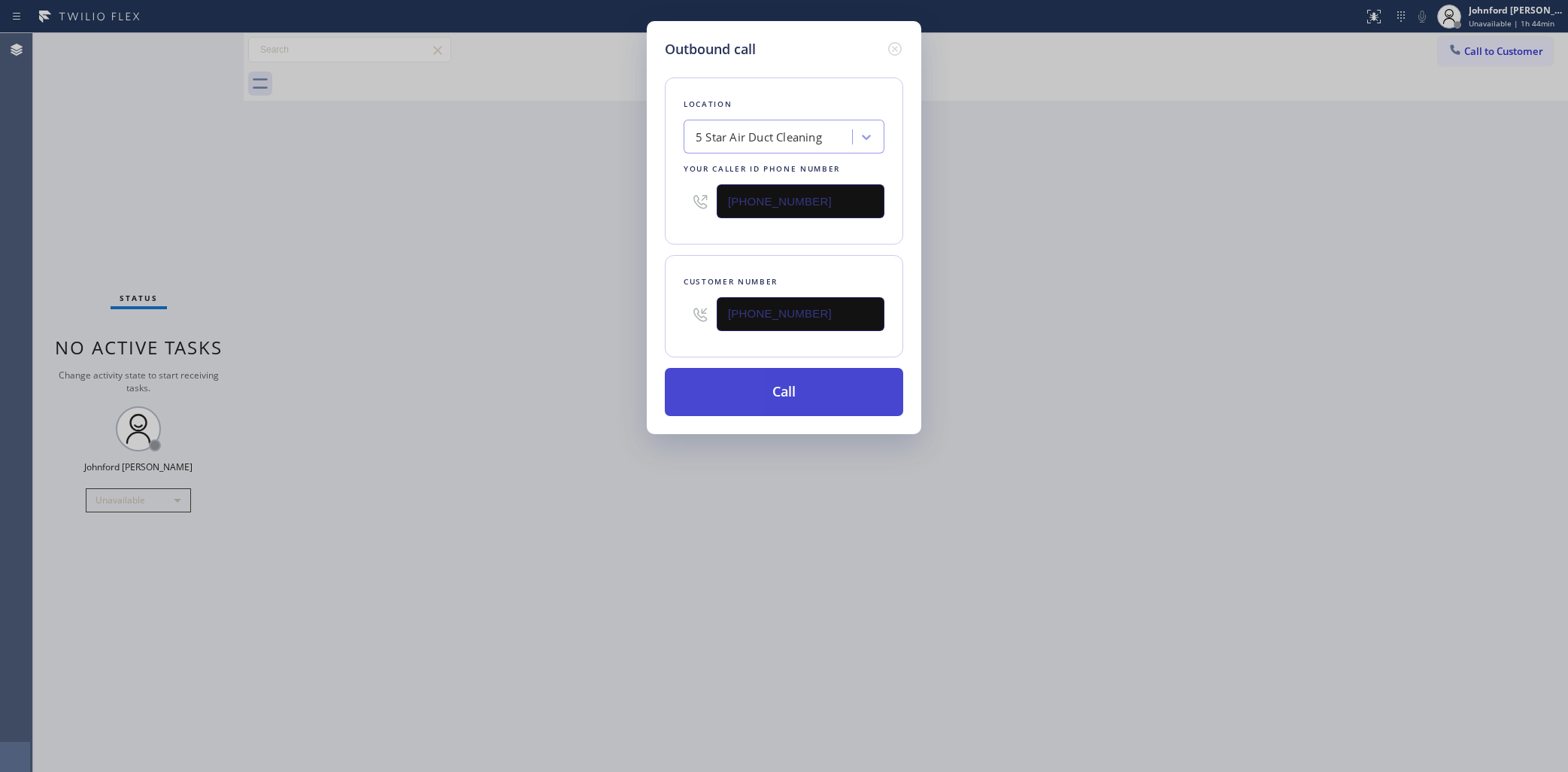
click at [749, 374] on button "Call" at bounding box center [784, 392] width 238 height 48
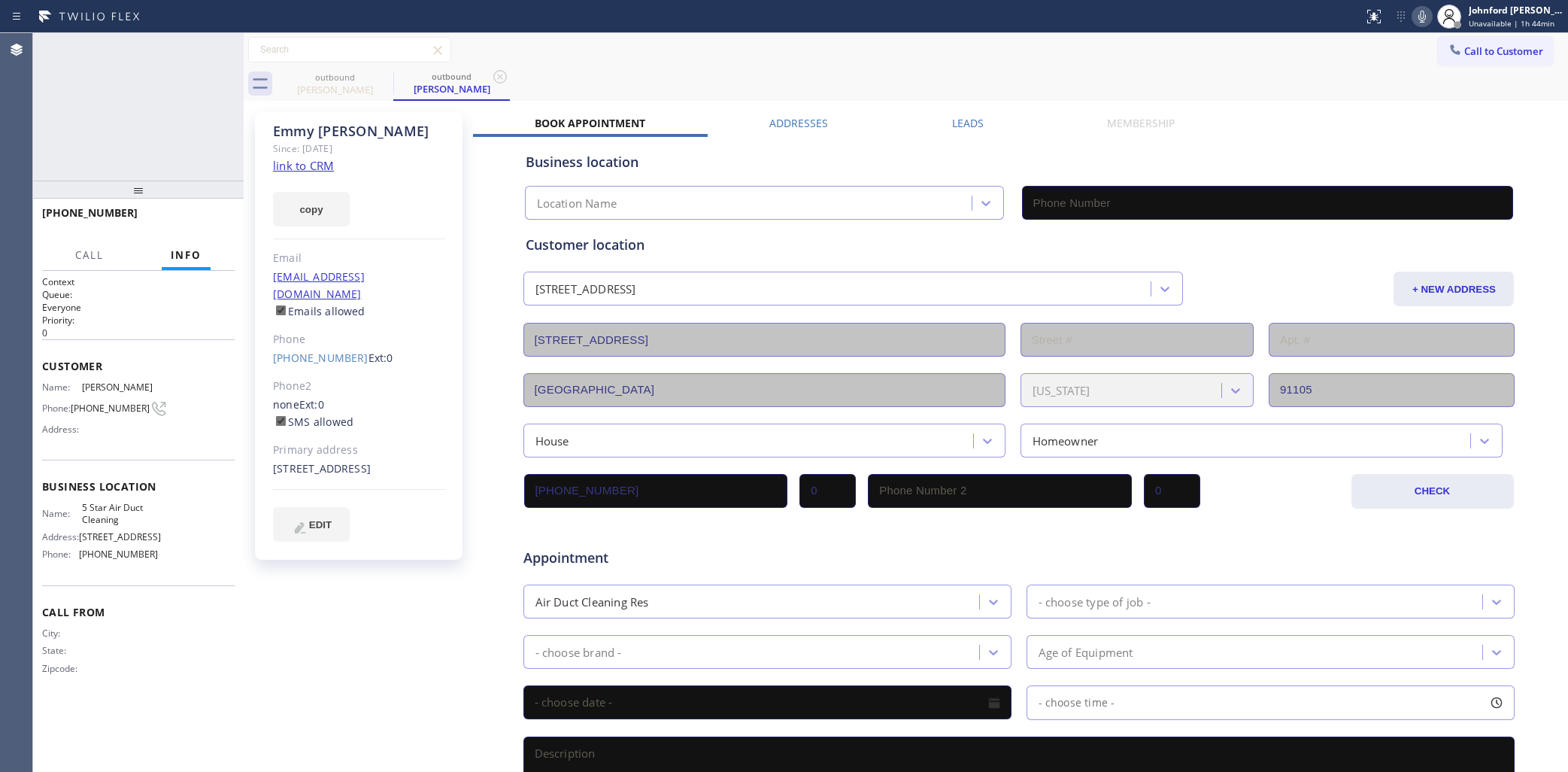
type input "(858) 800-3094"
click at [225, 220] on button "HANG UP" at bounding box center [200, 220] width 70 height 21
click at [321, 350] on div "(626) 826-4768 Ext: 0" at bounding box center [360, 358] width 173 height 17
click at [323, 350] on link "(626) 826-4768" at bounding box center [321, 357] width 96 height 14
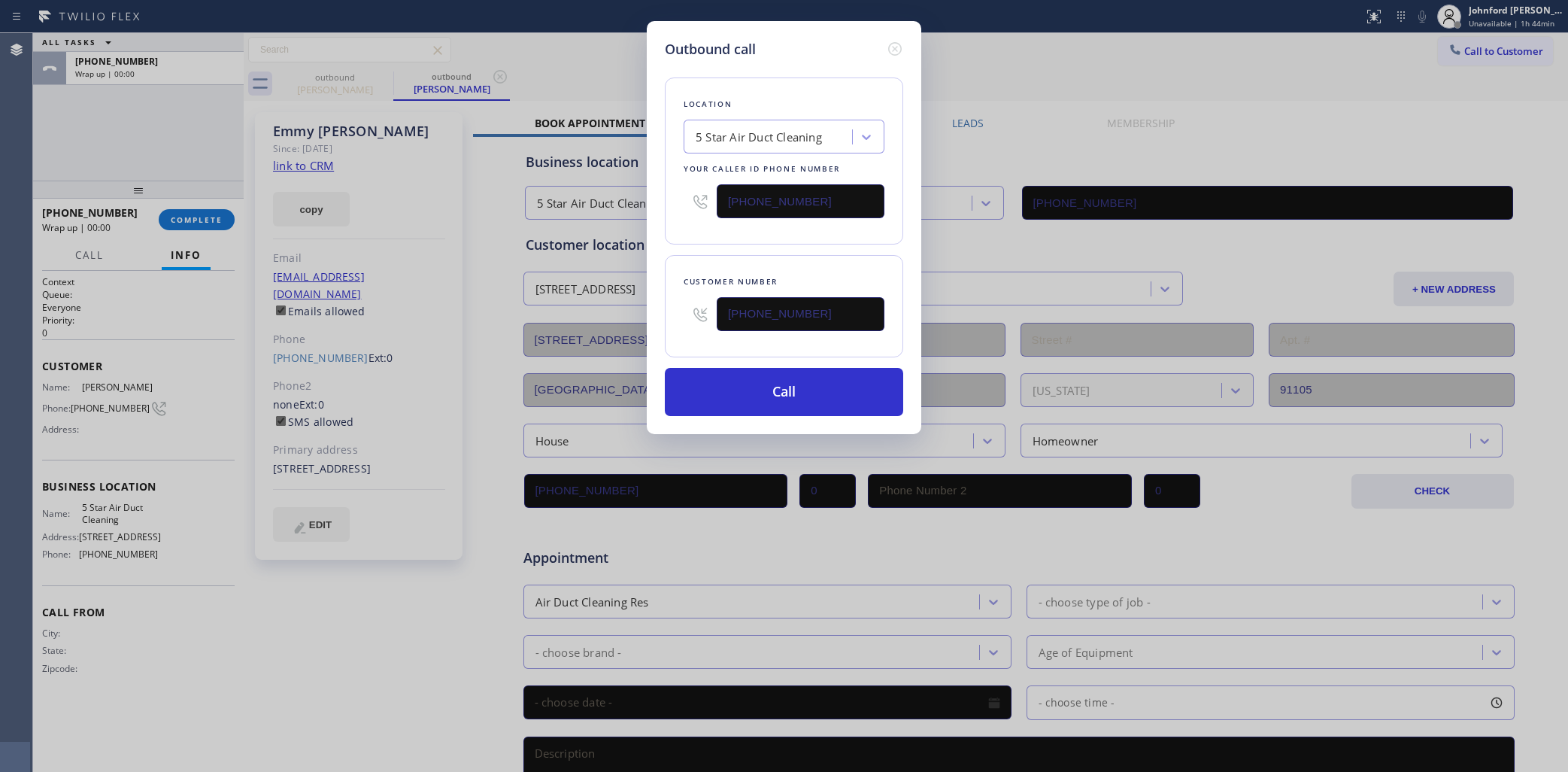
type input "(626) 826-4768"
drag, startPoint x: 814, startPoint y: 188, endPoint x: 642, endPoint y: 220, distance: 175.0
click at [635, 211] on div "Outbound call Location 5 Star Air Duct Cleaning Your caller id phone number (85…" at bounding box center [784, 386] width 1568 height 772
paste input "00) 686-5038"
type input "(800) 686-5038"
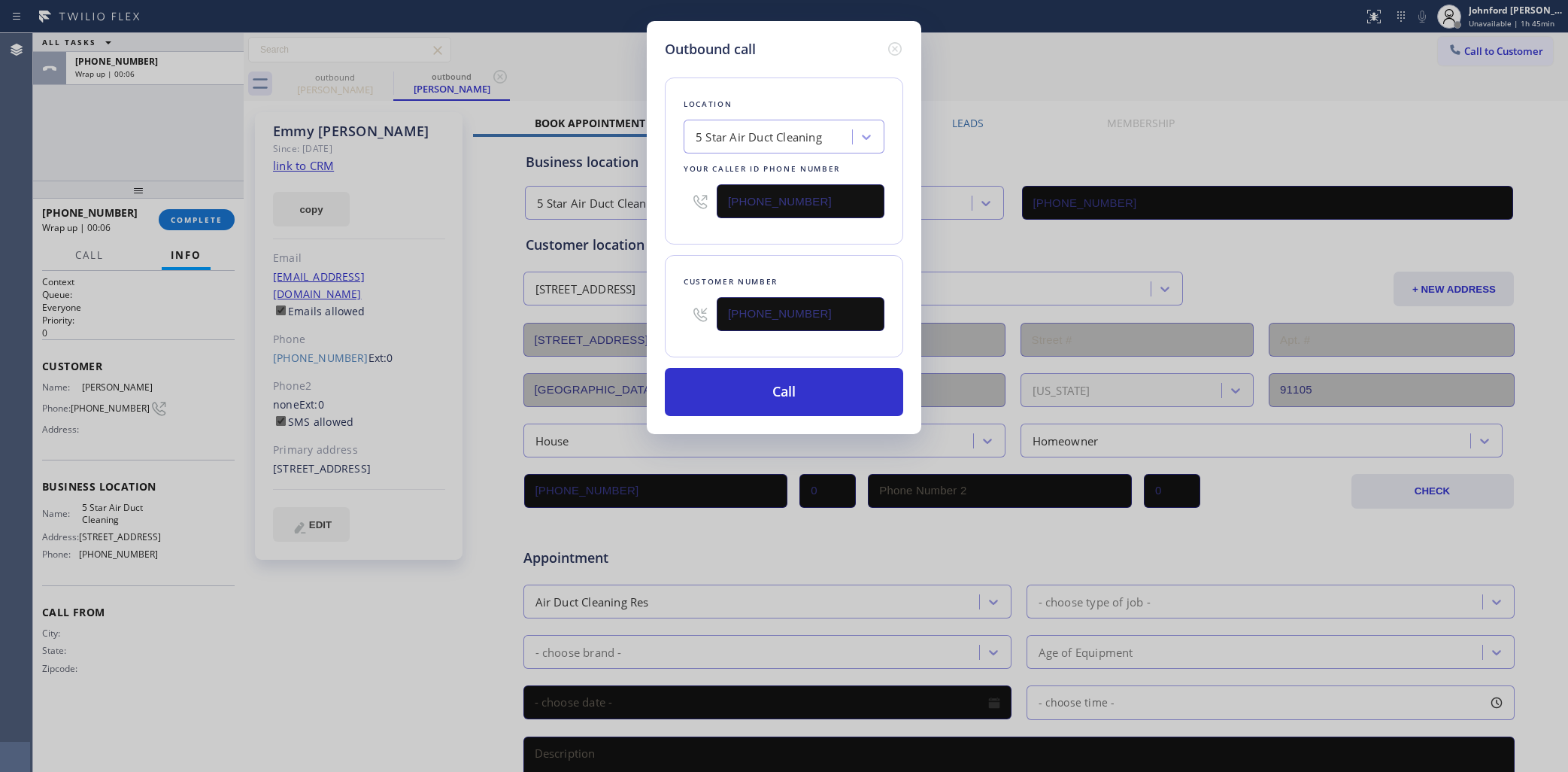
click at [689, 235] on div "Location 5 Star Air Duct Cleaning Your caller id phone number (800) 686-5038" at bounding box center [784, 161] width 238 height 167
click at [757, 394] on button "Call" at bounding box center [784, 392] width 238 height 48
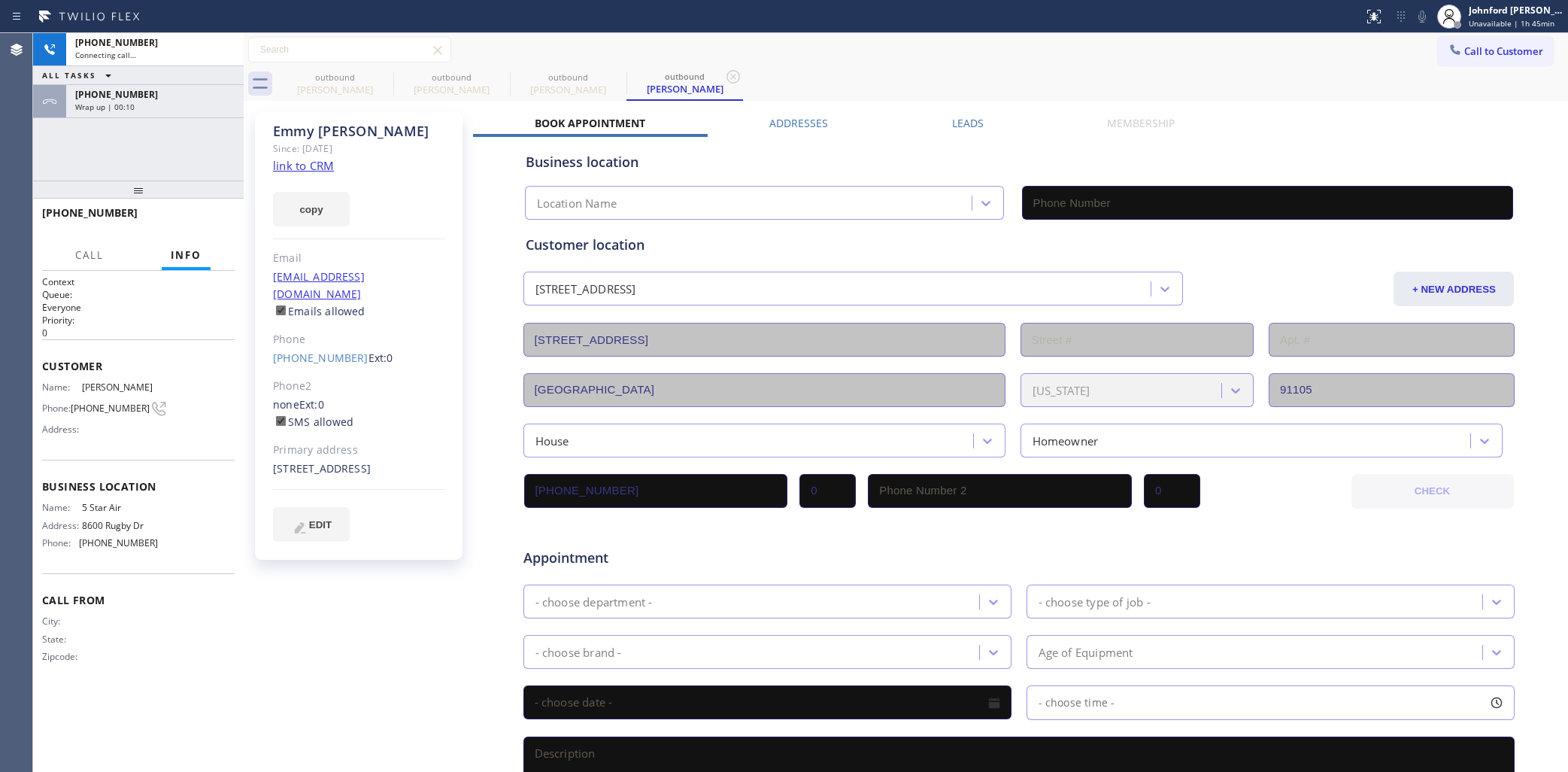
type input "(800) 686-5038"
drag, startPoint x: 155, startPoint y: 107, endPoint x: 153, endPoint y: 120, distance: 13.2
click at [155, 107] on div "Wrap up | 00:10" at bounding box center [154, 107] width 159 height 11
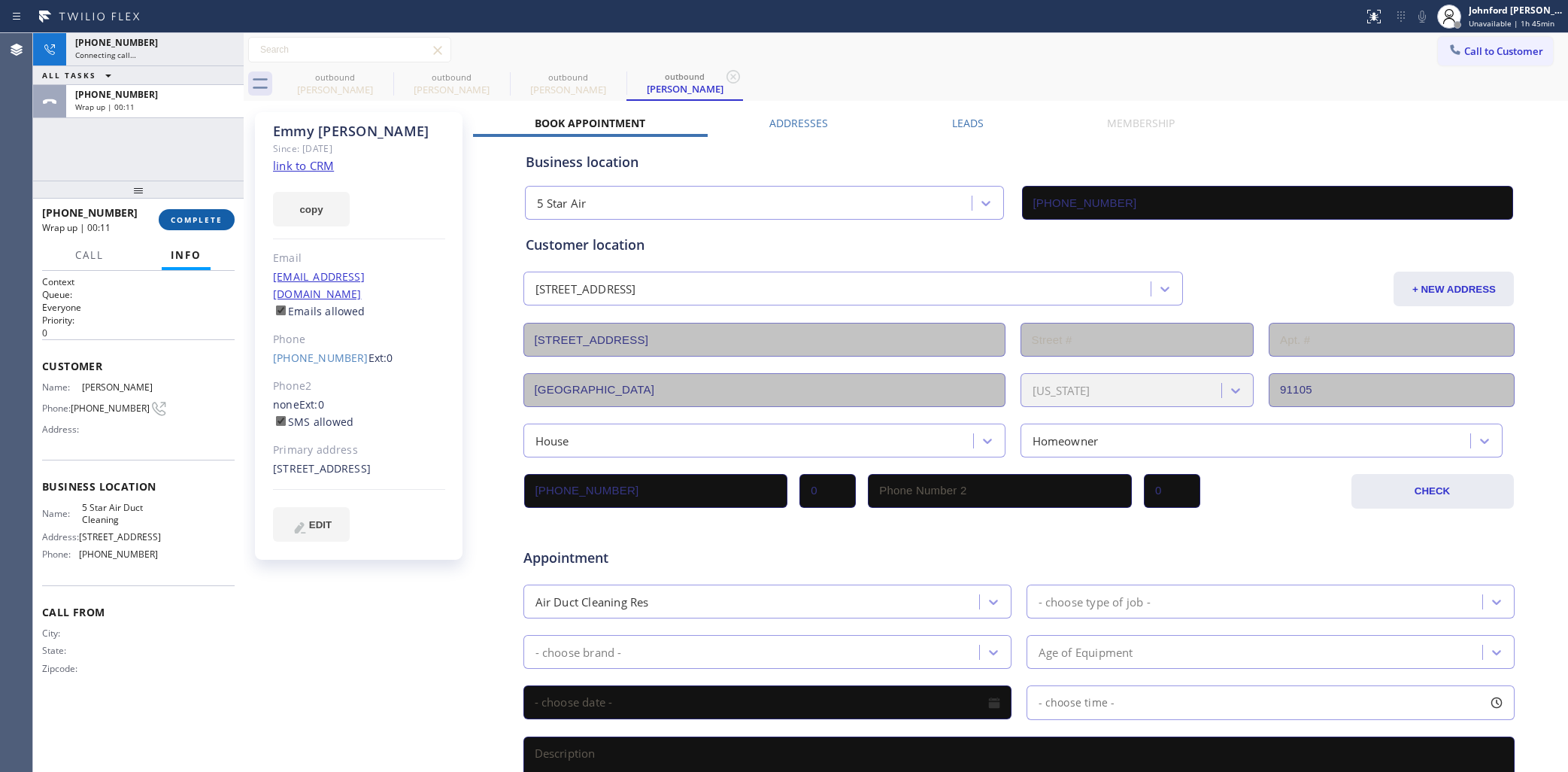
click at [184, 222] on span "COMPLETE" at bounding box center [197, 219] width 52 height 11
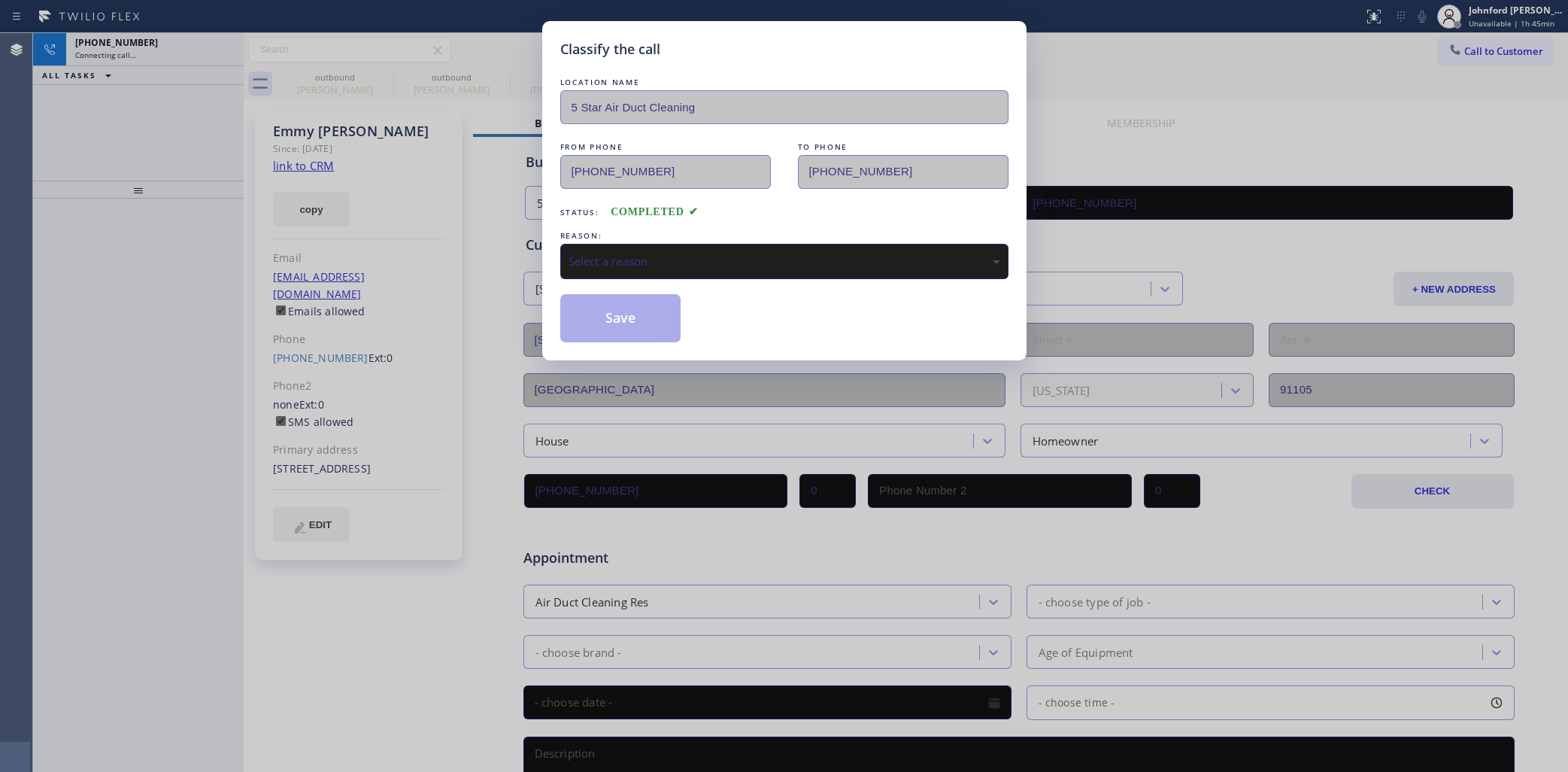
click at [684, 229] on div "REASON:" at bounding box center [784, 236] width 448 height 15
click at [685, 244] on div "Select a reason" at bounding box center [784, 261] width 448 height 36
click at [644, 329] on button "Save" at bounding box center [621, 318] width 121 height 48
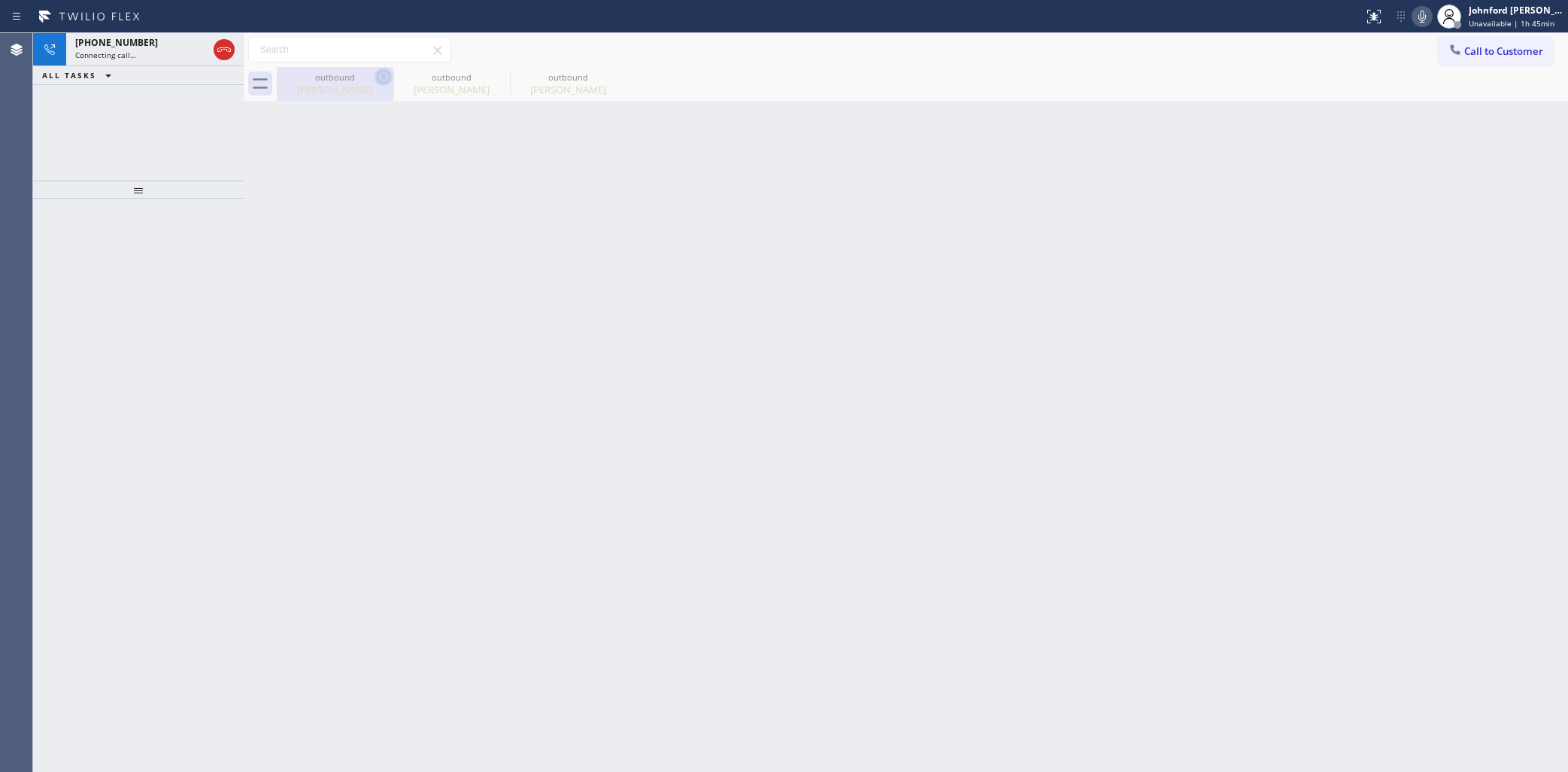
click at [377, 74] on icon at bounding box center [384, 77] width 13 height 13
click at [0, 0] on icon at bounding box center [0, 0] width 0 height 0
type input "(800) 686-5038"
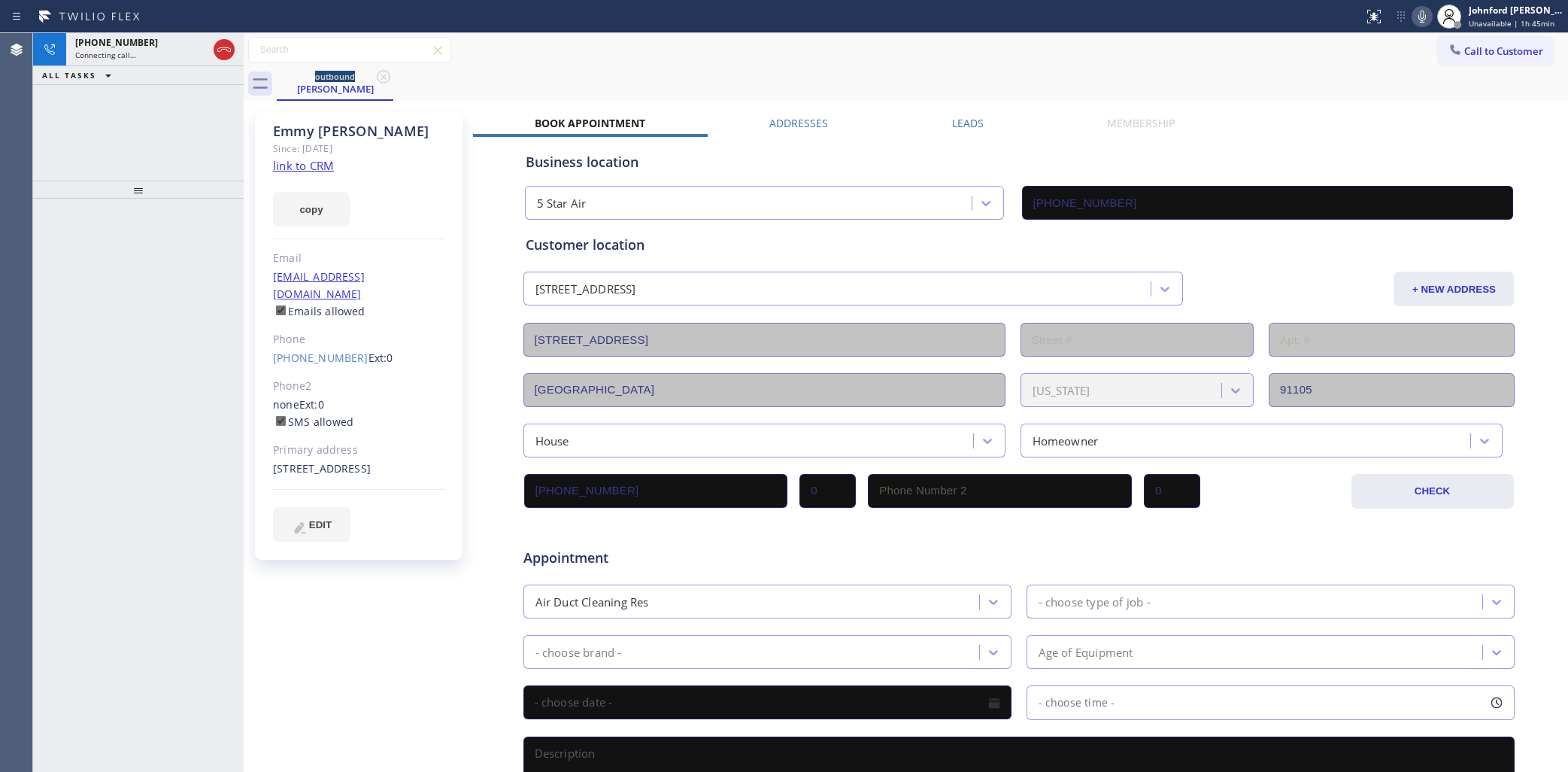
click at [1425, 13] on icon at bounding box center [1422, 16] width 18 height 18
click at [1425, 12] on icon at bounding box center [1422, 16] width 18 height 18
click at [224, 46] on icon at bounding box center [224, 49] width 18 height 18
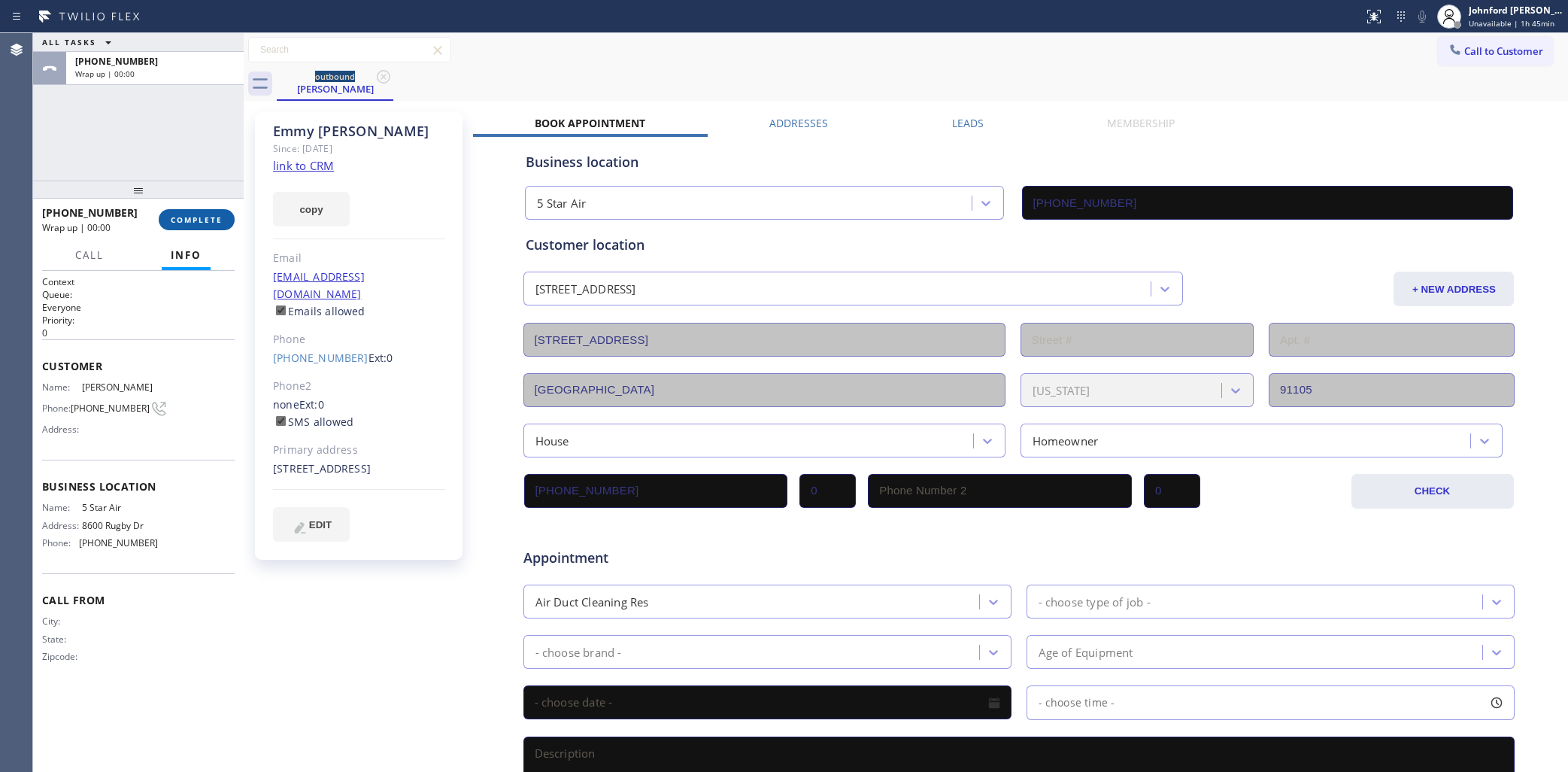
click at [217, 219] on span "COMPLETE" at bounding box center [197, 219] width 52 height 11
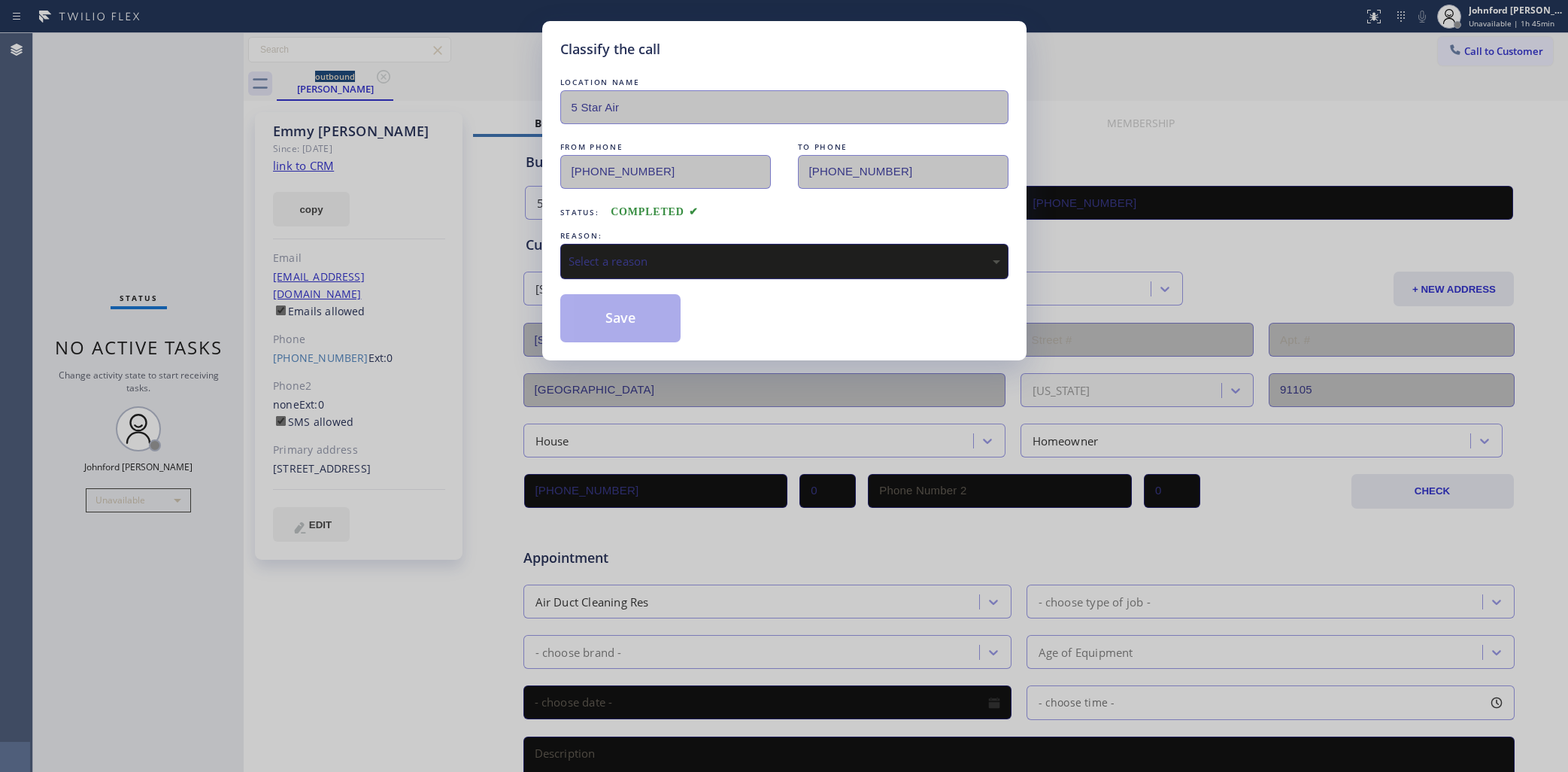
click at [704, 262] on div "Select a reason" at bounding box center [785, 261] width 432 height 17
click at [656, 333] on button "Save" at bounding box center [621, 318] width 121 height 48
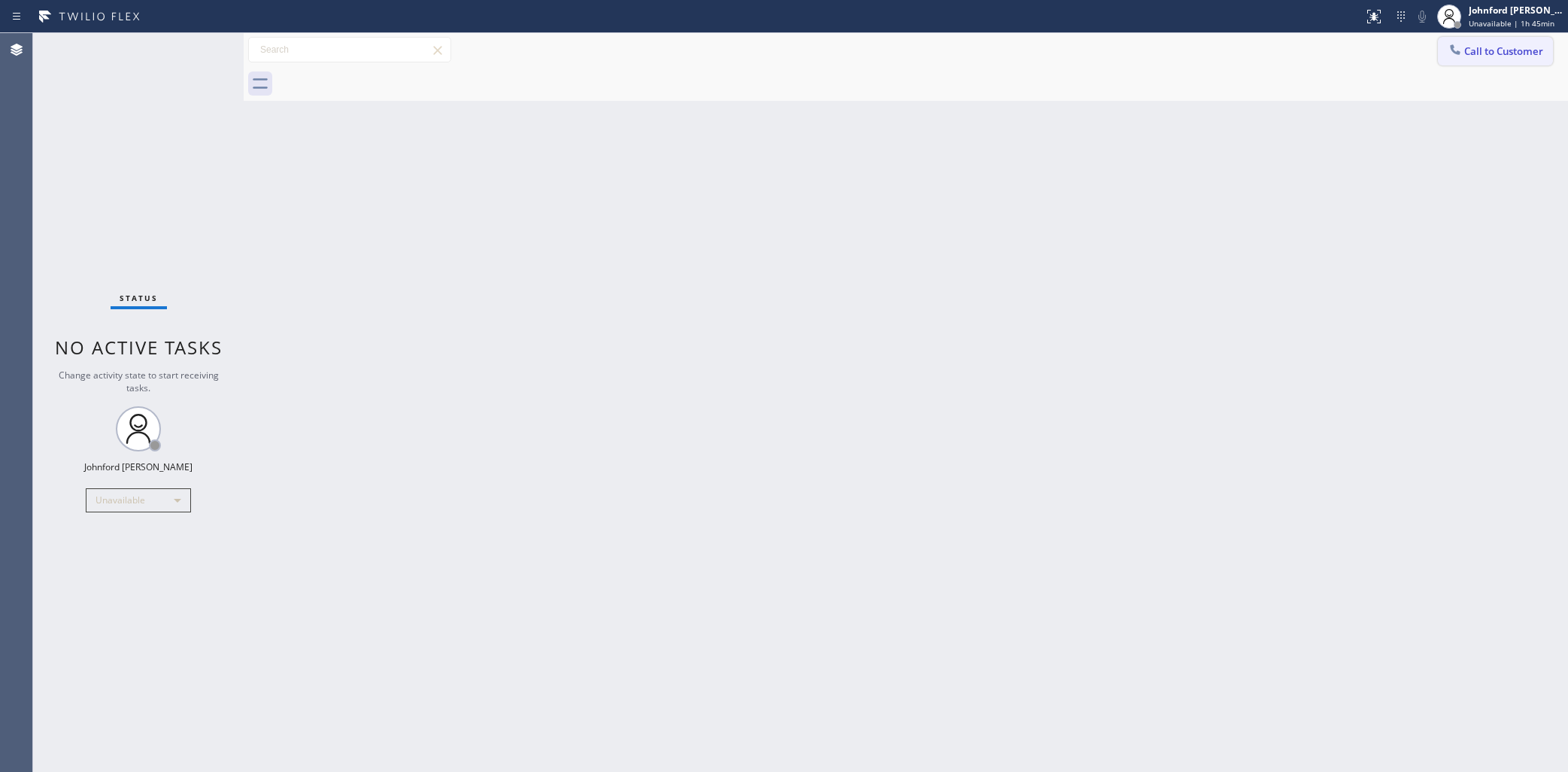
click at [1493, 47] on span "Call to Customer" at bounding box center [1504, 51] width 79 height 13
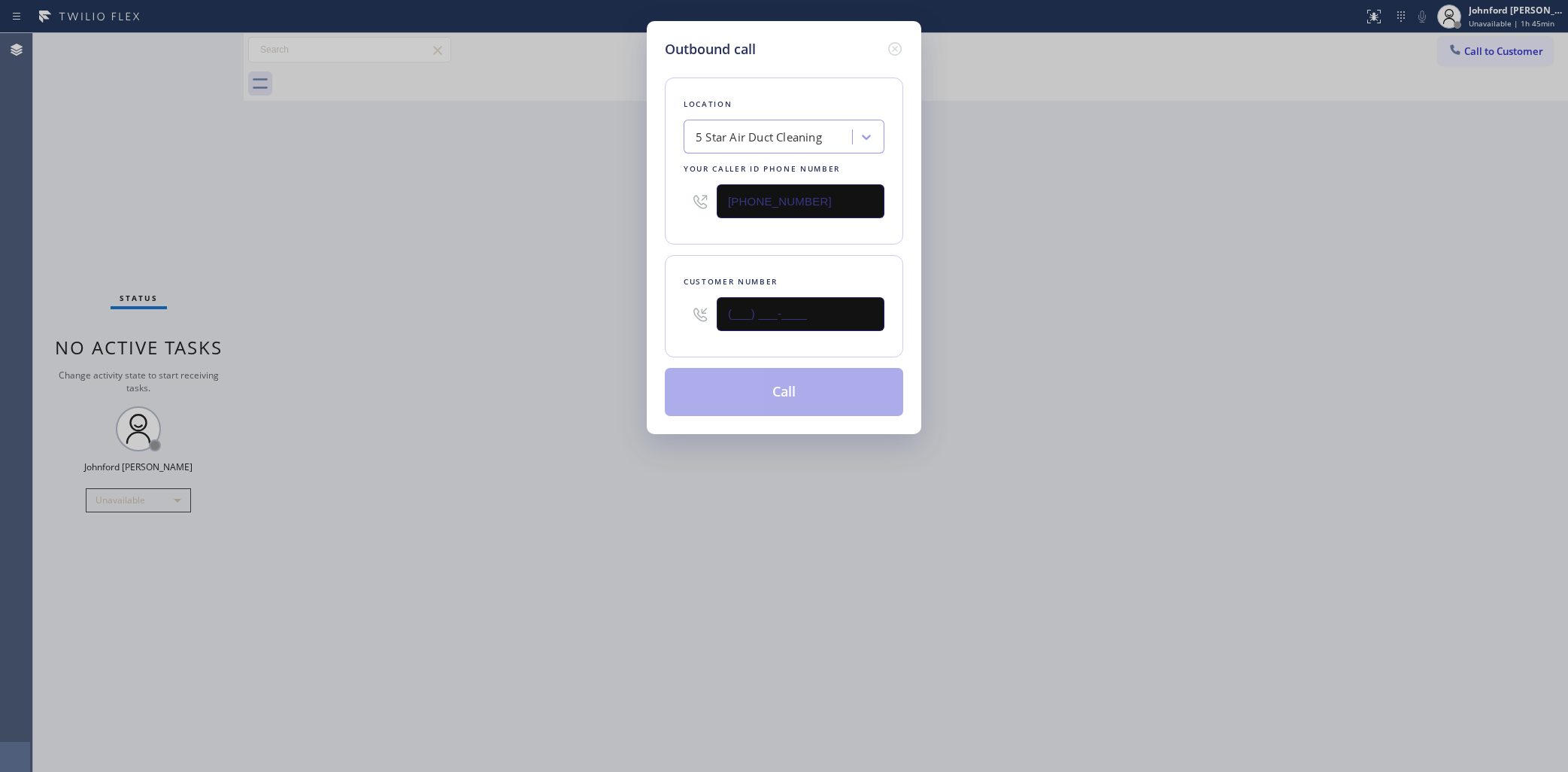
drag, startPoint x: 801, startPoint y: 326, endPoint x: 705, endPoint y: 326, distance: 96.0
click at [707, 326] on div "(___) ___-____" at bounding box center [784, 314] width 201 height 49
paste input "818) 981-2491"
click at [641, 302] on div "Outbound call Location 5 Star Air Duct Cleaning Your caller id phone number (85…" at bounding box center [784, 386] width 1568 height 772
paste input "text"
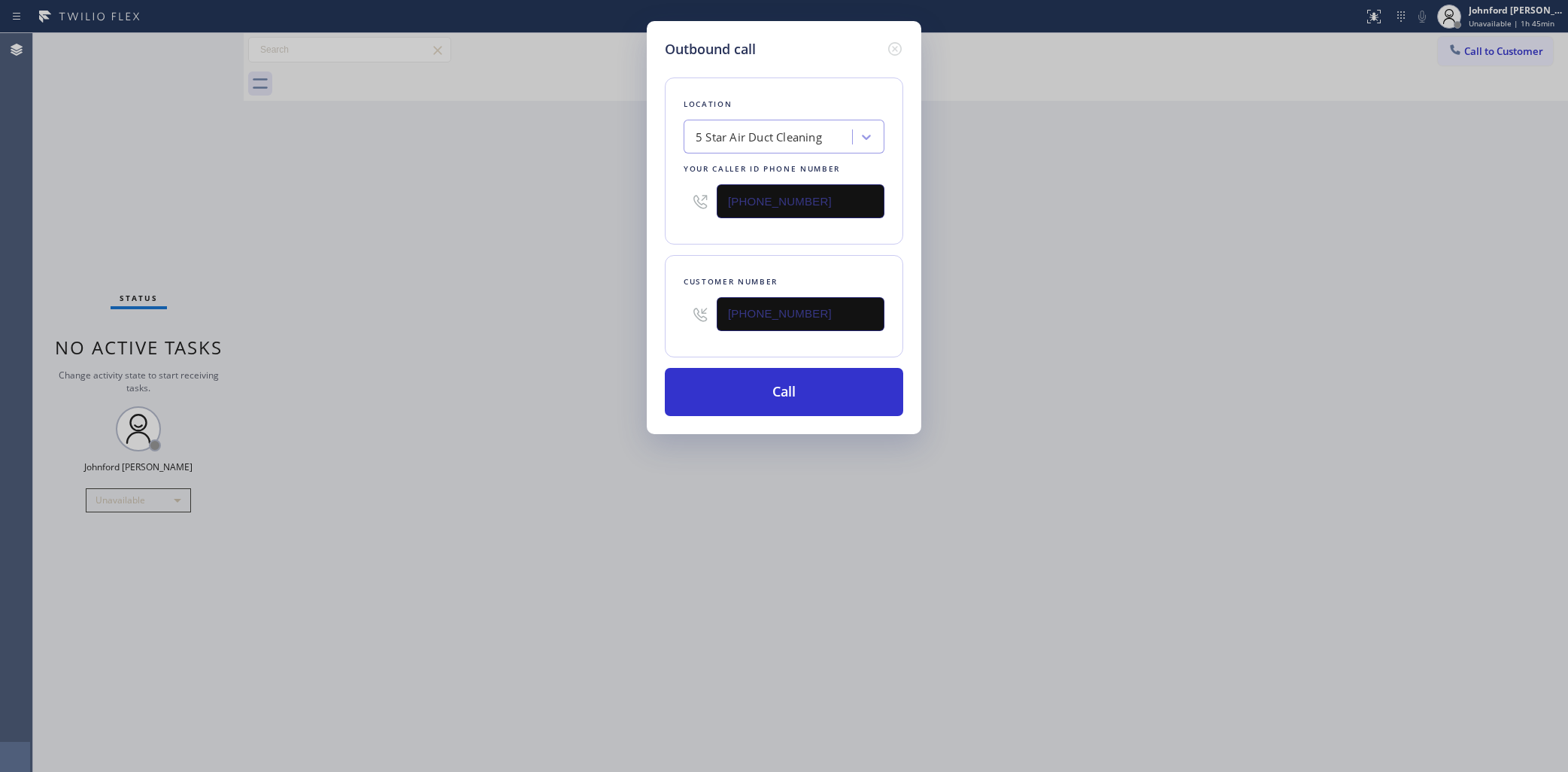
type input "(818) 981-2491"
click at [535, 307] on div "Outbound call Location 5 Star Air Duct Cleaning Your caller id phone number (85…" at bounding box center [784, 386] width 1568 height 772
click at [748, 398] on button "Call" at bounding box center [784, 392] width 238 height 48
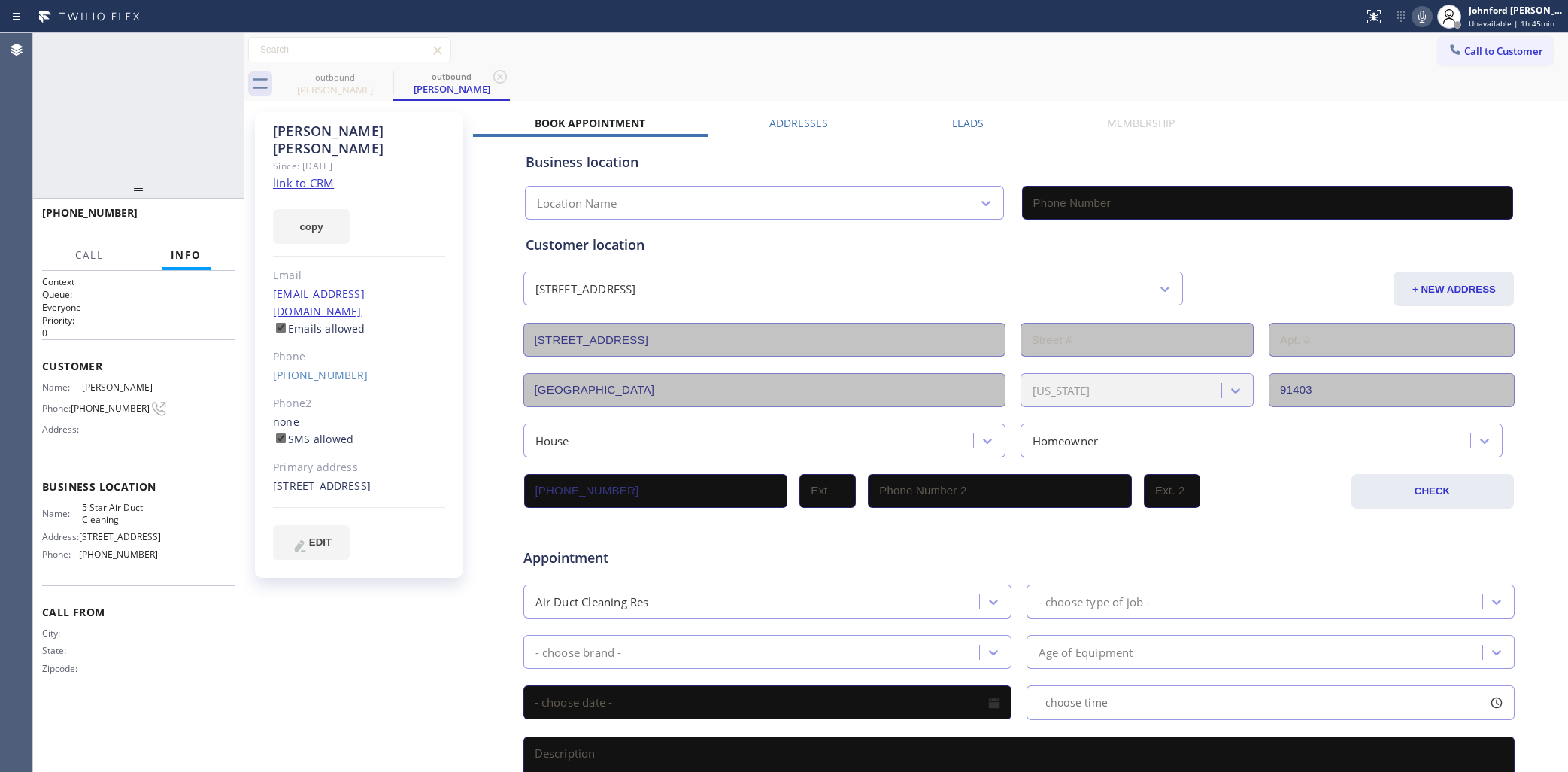
type input "(858) 800-3094"
click at [1425, 16] on icon at bounding box center [1422, 16] width 8 height 12
click at [1418, 24] on icon at bounding box center [1422, 16] width 18 height 18
click at [1140, 79] on div "outbound Kim Speth outbound Kim Speth" at bounding box center [922, 84] width 1292 height 34
click at [907, 65] on div "Call to Customer Outbound call Location 5 Star Air Duct Cleaning Your caller id…" at bounding box center [906, 66] width 1324 height 68
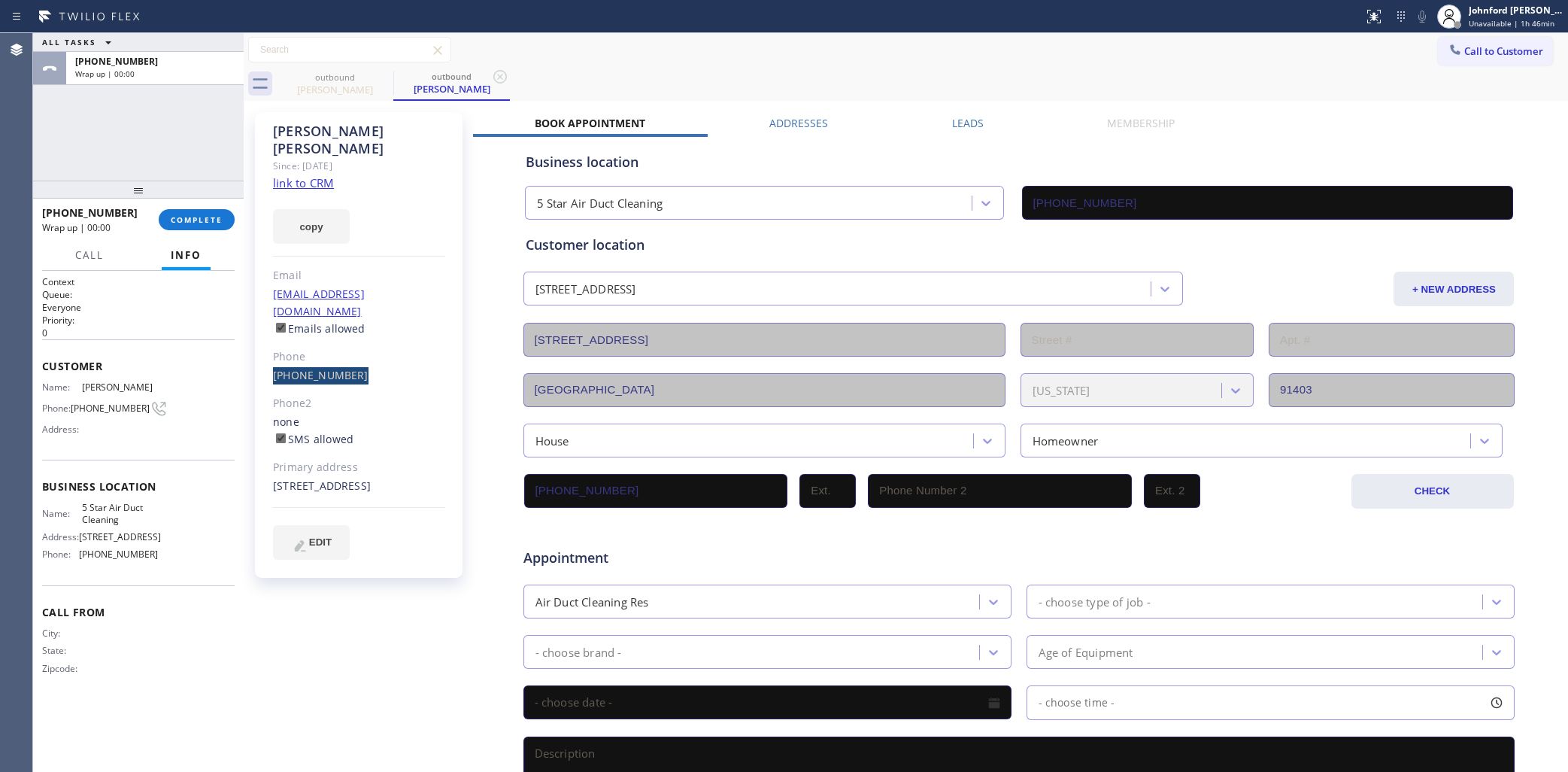
drag, startPoint x: 264, startPoint y: 332, endPoint x: 354, endPoint y: 336, distance: 90.1
click at [354, 336] on div "Kim Speth Since: 20 may 2020 link to CRM copy Email kimspeth@aol.com Emails all…" at bounding box center [359, 345] width 207 height 466
copy link "(818) 981-2491"
click at [194, 222] on span "COMPLETE" at bounding box center [197, 219] width 52 height 11
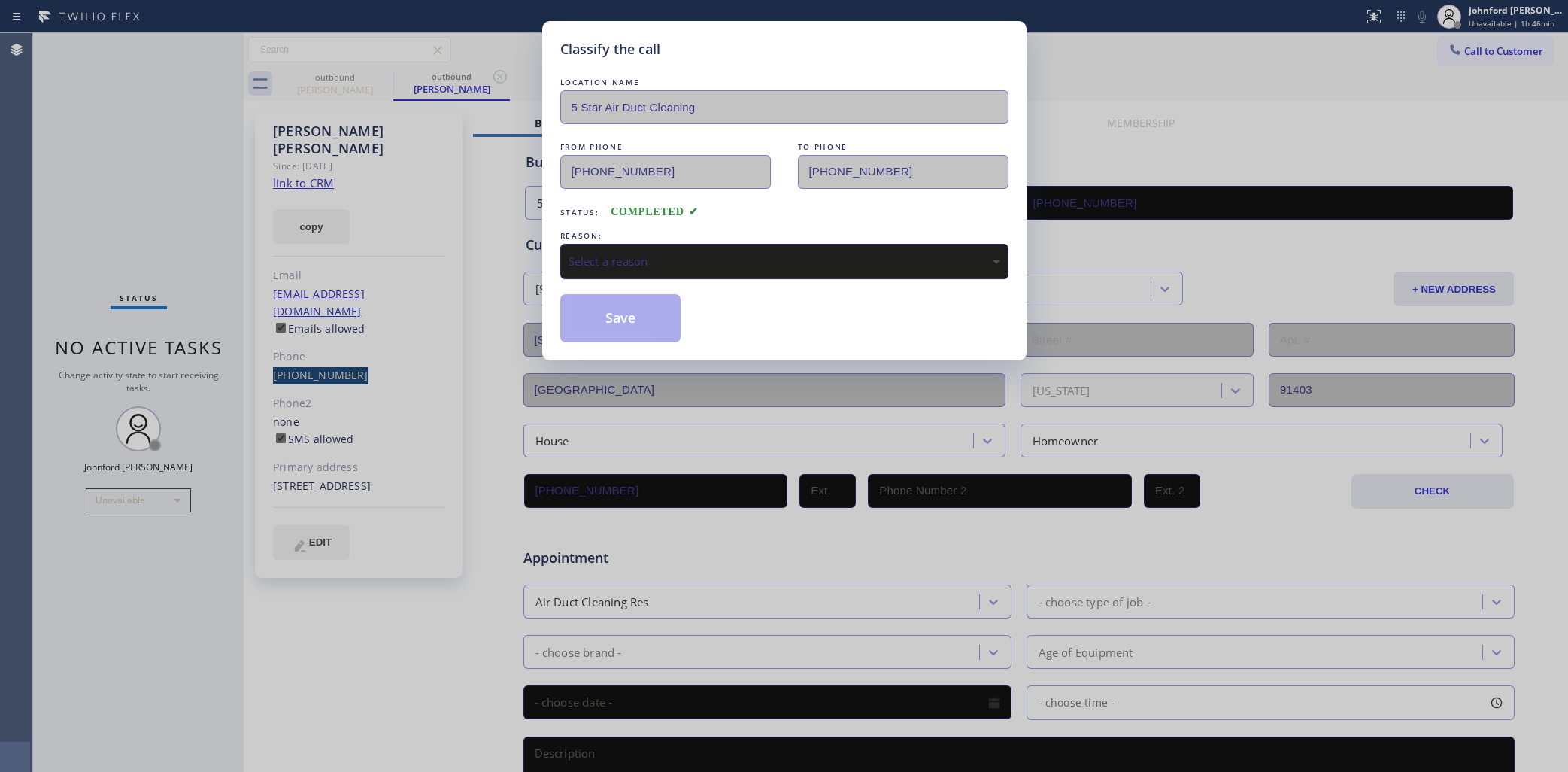
click at [630, 253] on div "Select a reason" at bounding box center [785, 261] width 432 height 17
click at [636, 311] on button "Save" at bounding box center [621, 318] width 121 height 48
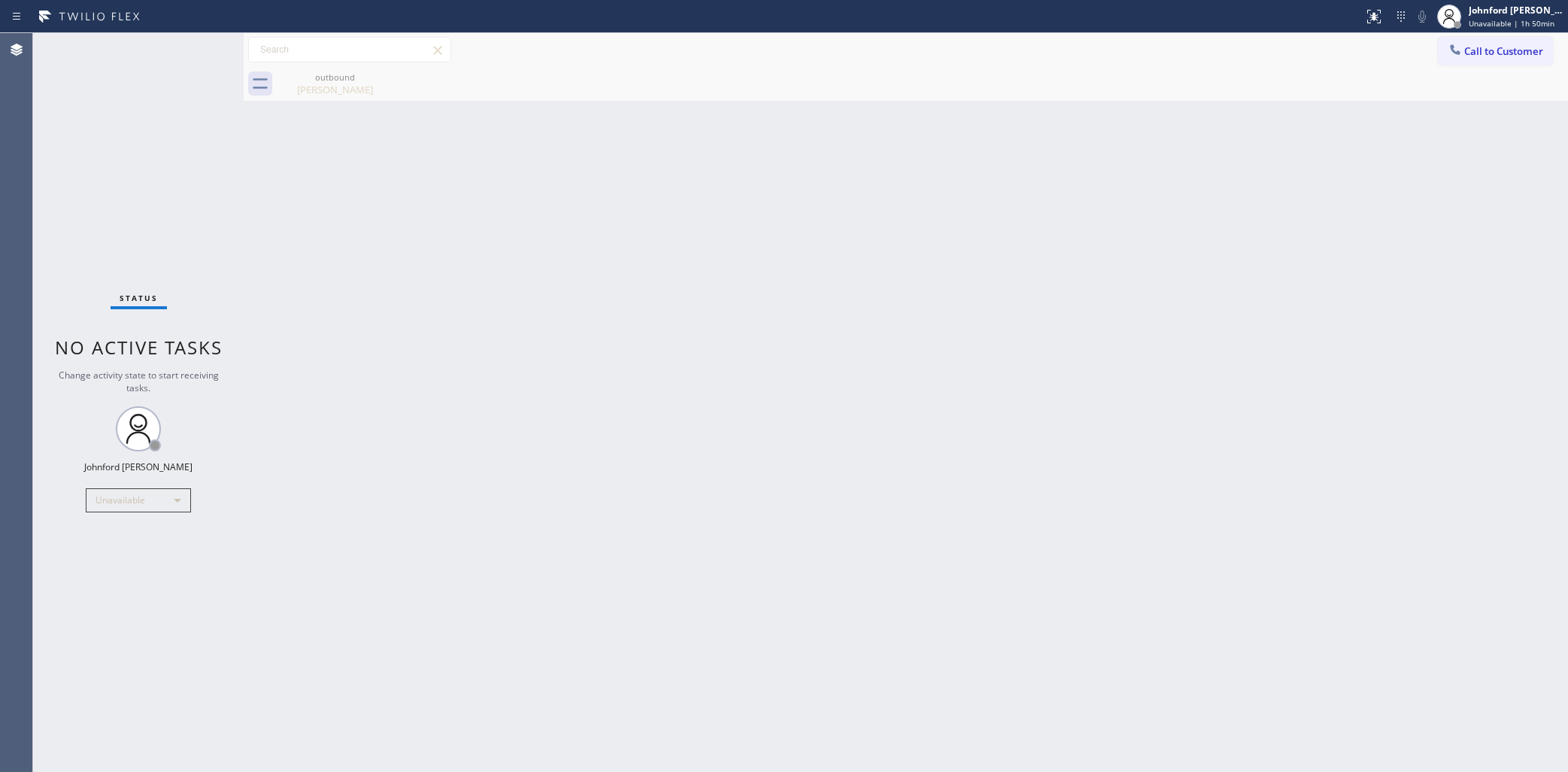
click at [1174, 182] on div "Back to Dashboard Change Sender ID Customers Technicians Select a contact Outbo…" at bounding box center [906, 402] width 1324 height 739
click at [1470, 43] on button "Call to Customer" at bounding box center [1496, 51] width 115 height 29
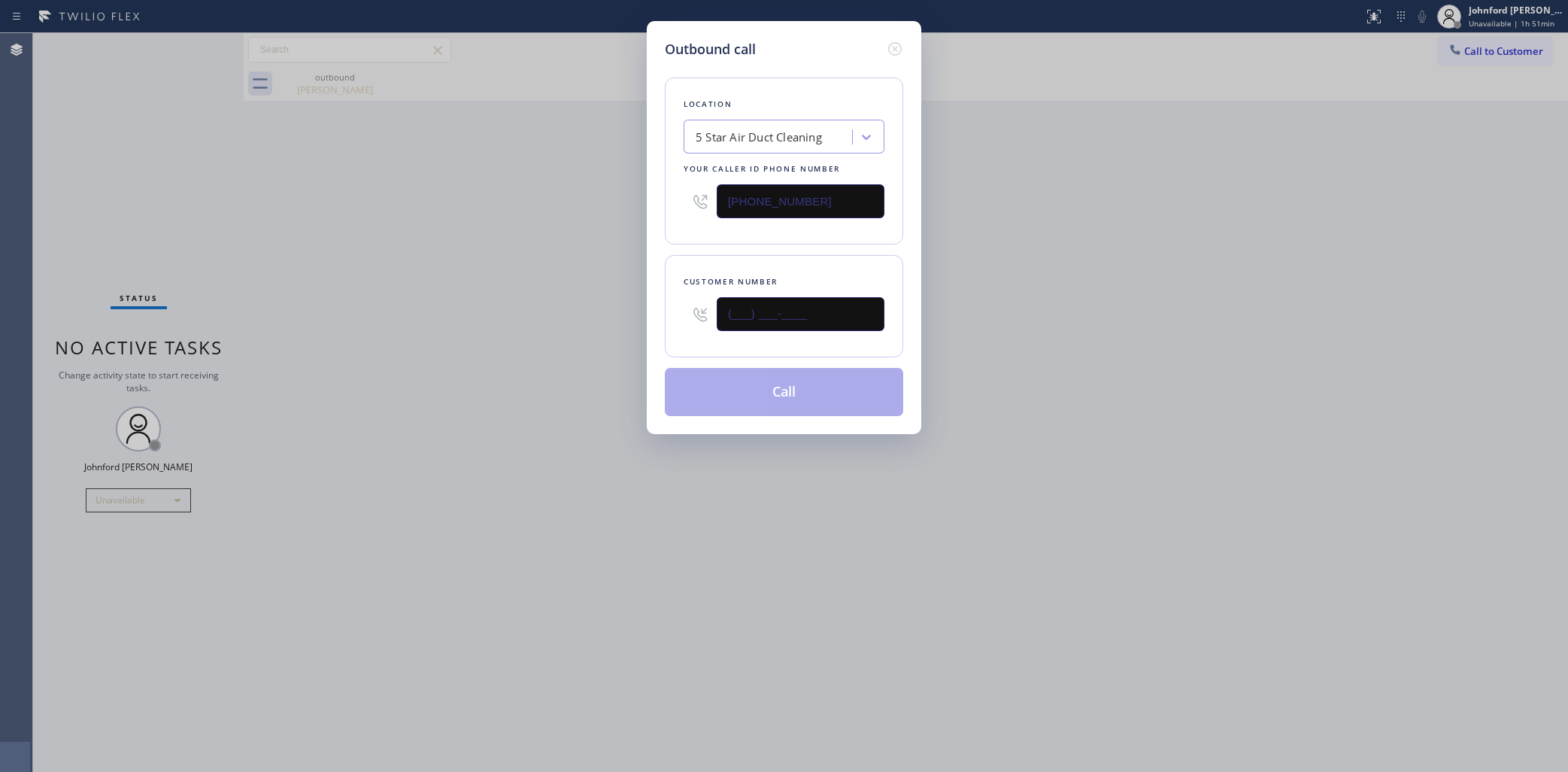
drag, startPoint x: 769, startPoint y: 319, endPoint x: 651, endPoint y: 318, distance: 118.0
click at [651, 318] on div "Outbound call Location 5 Star Air Duct Cleaning Your caller id phone number (85…" at bounding box center [784, 228] width 274 height 413
paste input "310) 924-0415"
type input "(310) 924-0415"
click at [580, 328] on div "Outbound call Location 5 Star Air Duct Cleaning Your caller id phone number (85…" at bounding box center [784, 386] width 1568 height 772
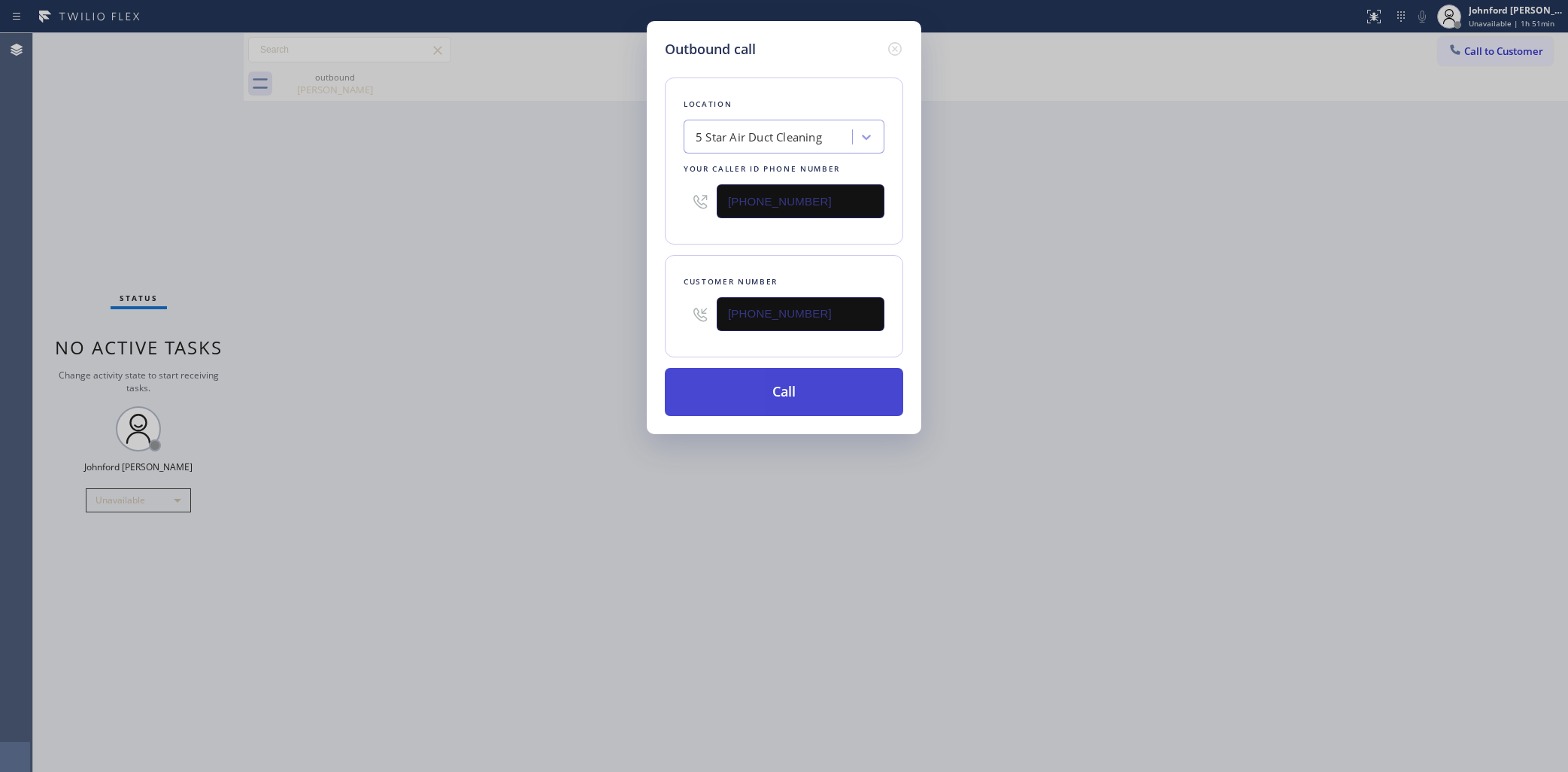
click at [725, 390] on button "Call" at bounding box center [784, 392] width 238 height 48
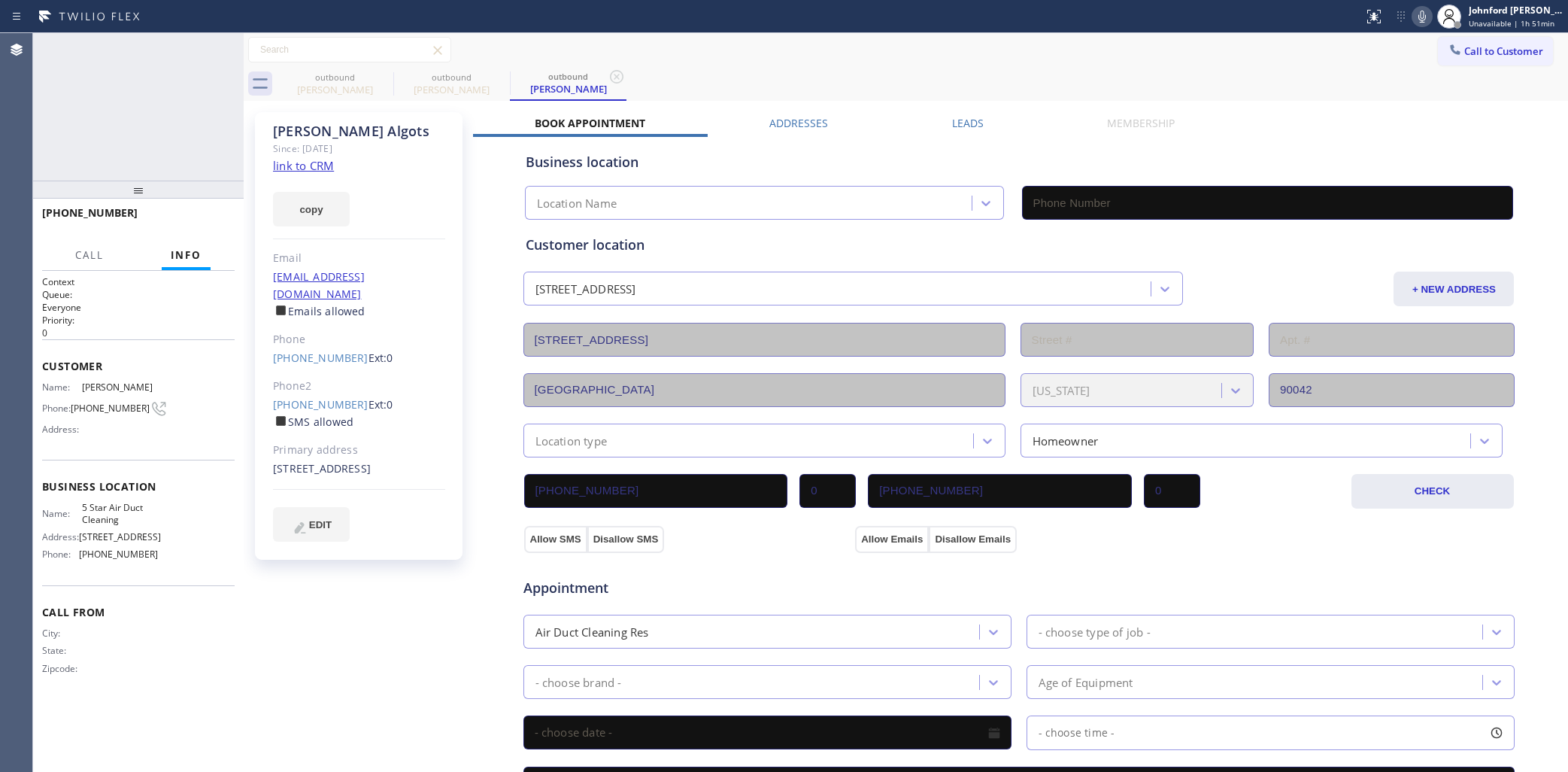
type input "(858) 800-3094"
click at [226, 45] on icon at bounding box center [224, 49] width 18 height 18
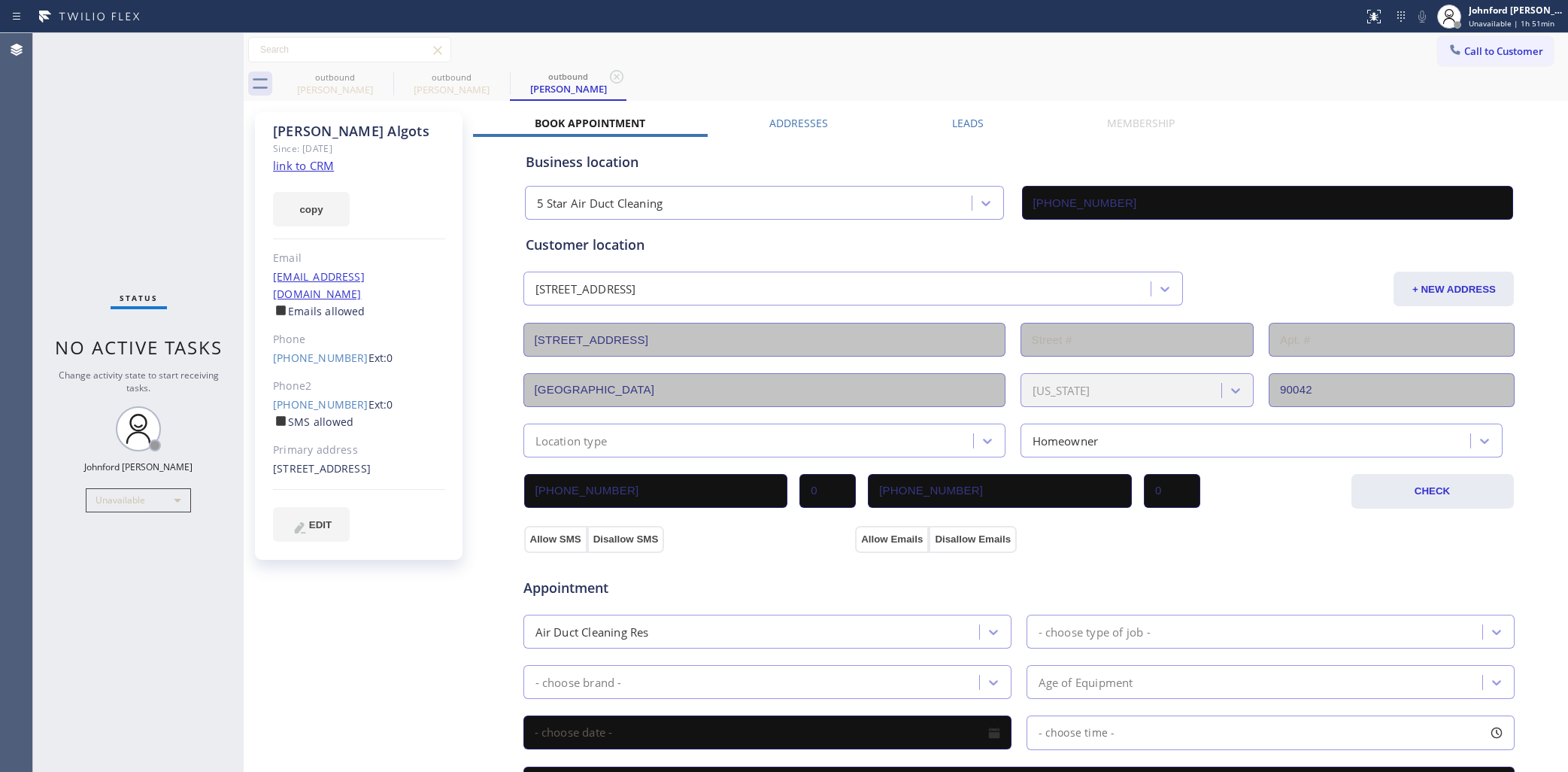
drag, startPoint x: 1494, startPoint y: 43, endPoint x: 1463, endPoint y: 54, distance: 32.9
click at [1486, 43] on button "Call to Customer" at bounding box center [1496, 51] width 115 height 29
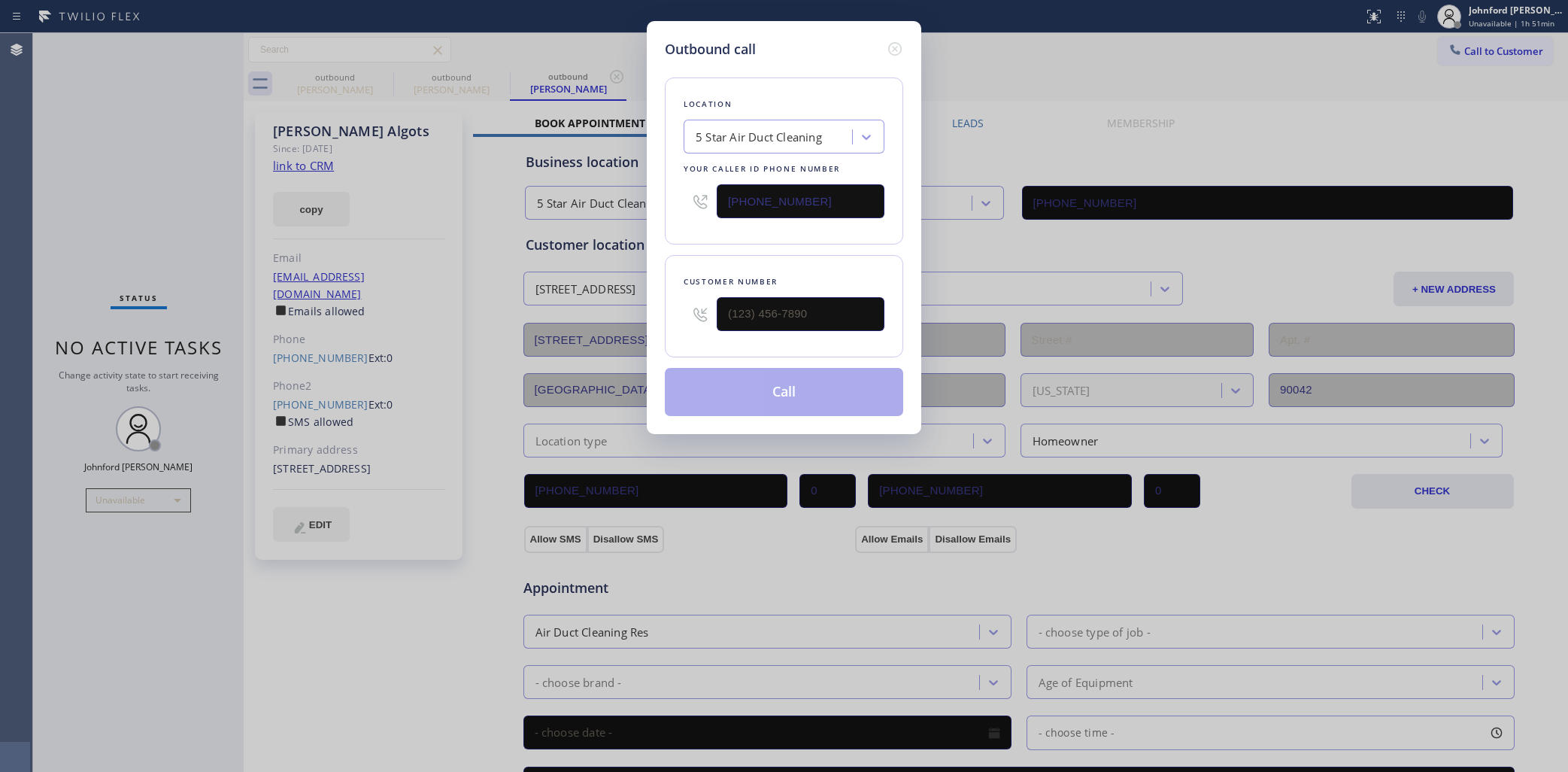
drag, startPoint x: 787, startPoint y: 337, endPoint x: 701, endPoint y: 331, distance: 86.2
click at [698, 340] on div "Customer number" at bounding box center [784, 306] width 238 height 103
drag, startPoint x: 802, startPoint y: 212, endPoint x: 704, endPoint y: 212, distance: 98.0
click at [704, 212] on div "(858) 800-3094" at bounding box center [784, 201] width 201 height 49
click at [896, 43] on icon at bounding box center [895, 49] width 13 height 13
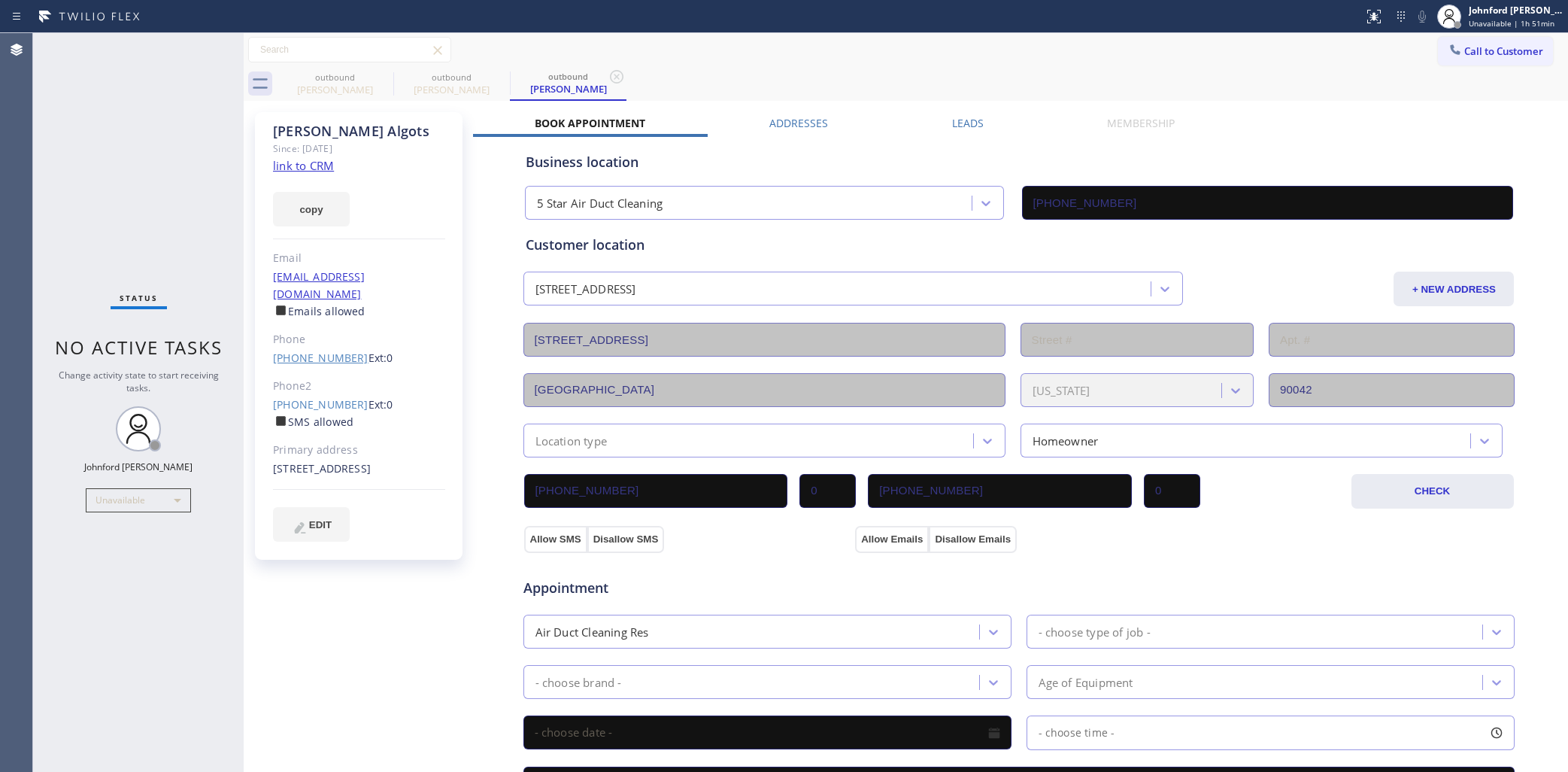
click at [308, 350] on link "(310) 924-0415" at bounding box center [321, 357] width 96 height 14
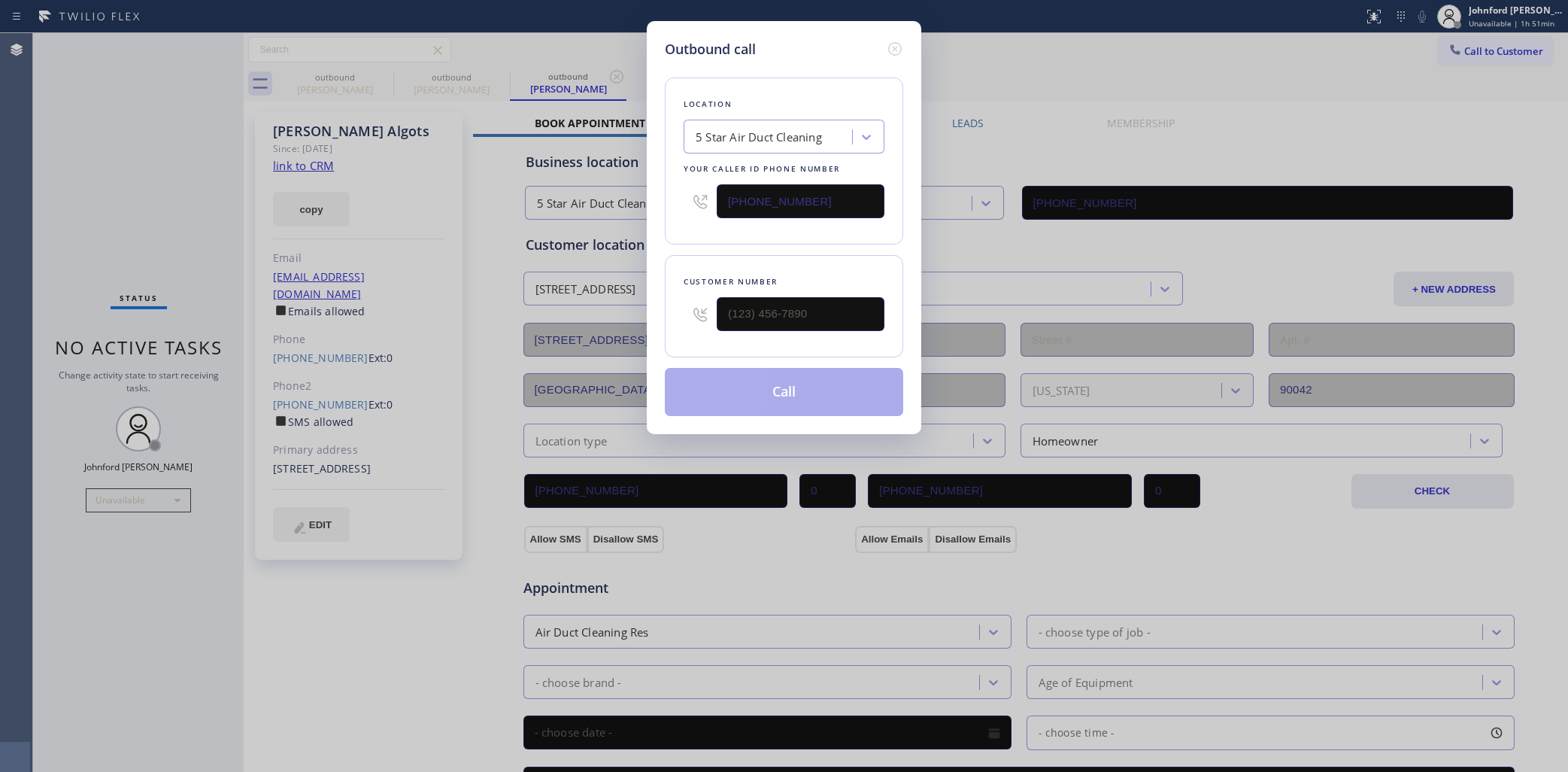
type input "(310) 924-0415"
drag, startPoint x: 825, startPoint y: 197, endPoint x: 639, endPoint y: 197, distance: 186.0
click at [639, 197] on div "Outbound call Location 5 Star Air Duct Cleaning Your caller id phone number (85…" at bounding box center [784, 386] width 1568 height 772
paste input "626) 844-8890"
type input "(626) 844-8890"
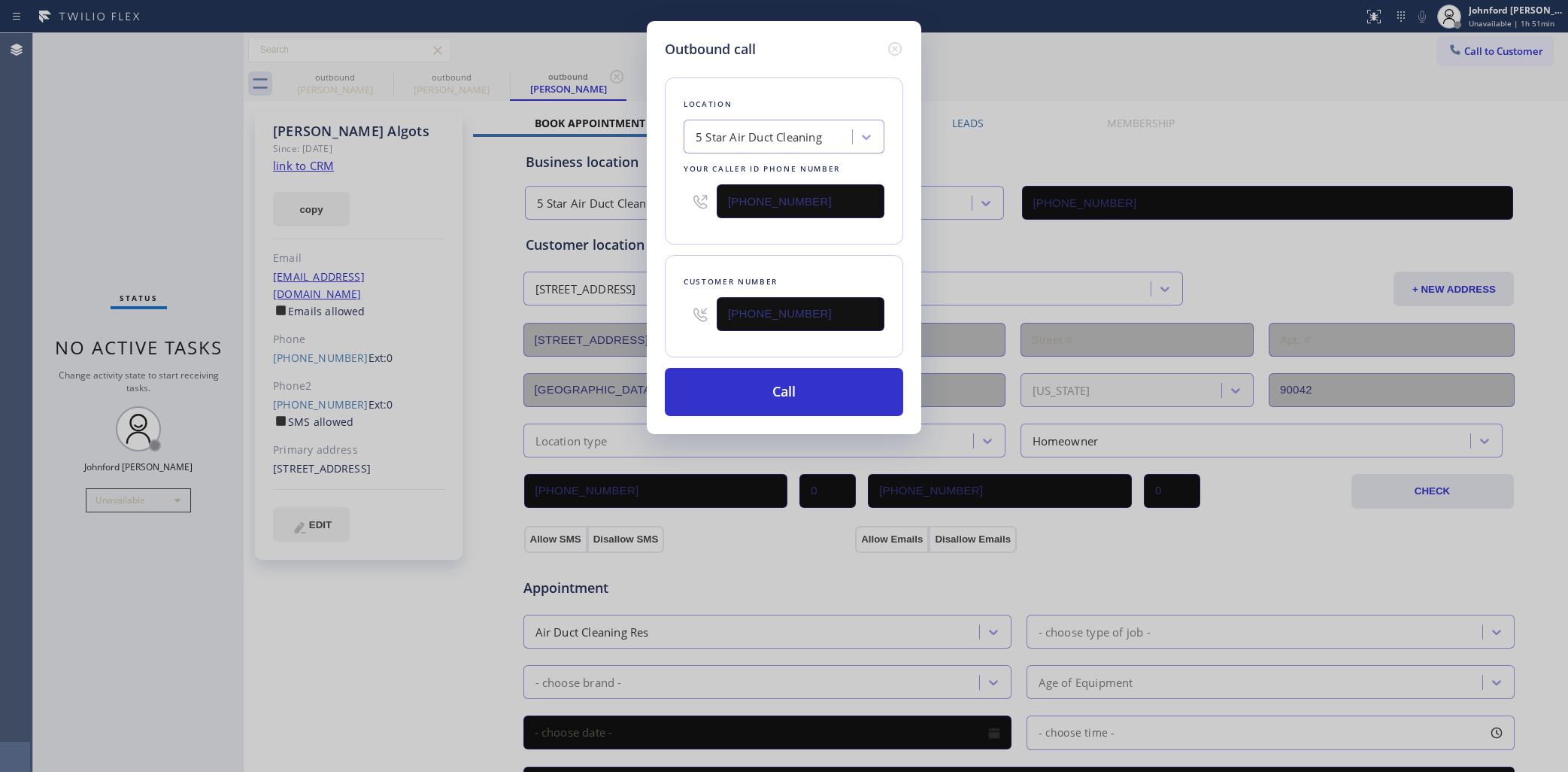
click at [681, 229] on div "Location 5 Star Air Duct Cleaning Your caller id phone number (626) 844-8890" at bounding box center [784, 161] width 238 height 167
click at [758, 390] on button "Call" at bounding box center [784, 392] width 238 height 48
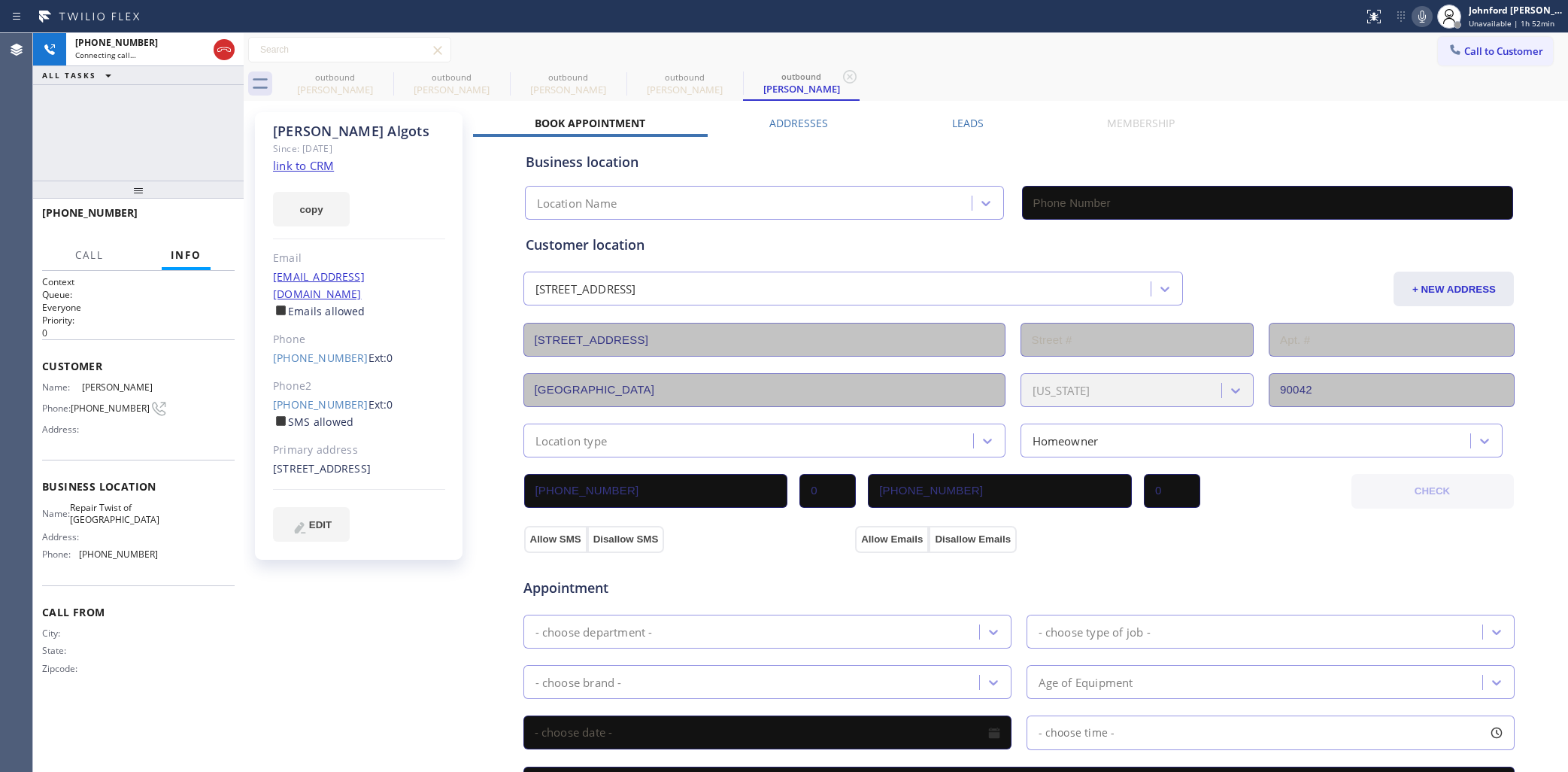
type input "(626) 844-8890"
click at [385, 76] on icon at bounding box center [384, 77] width 13 height 13
click at [0, 0] on icon at bounding box center [0, 0] width 0 height 0
type input "(626) 844-8890"
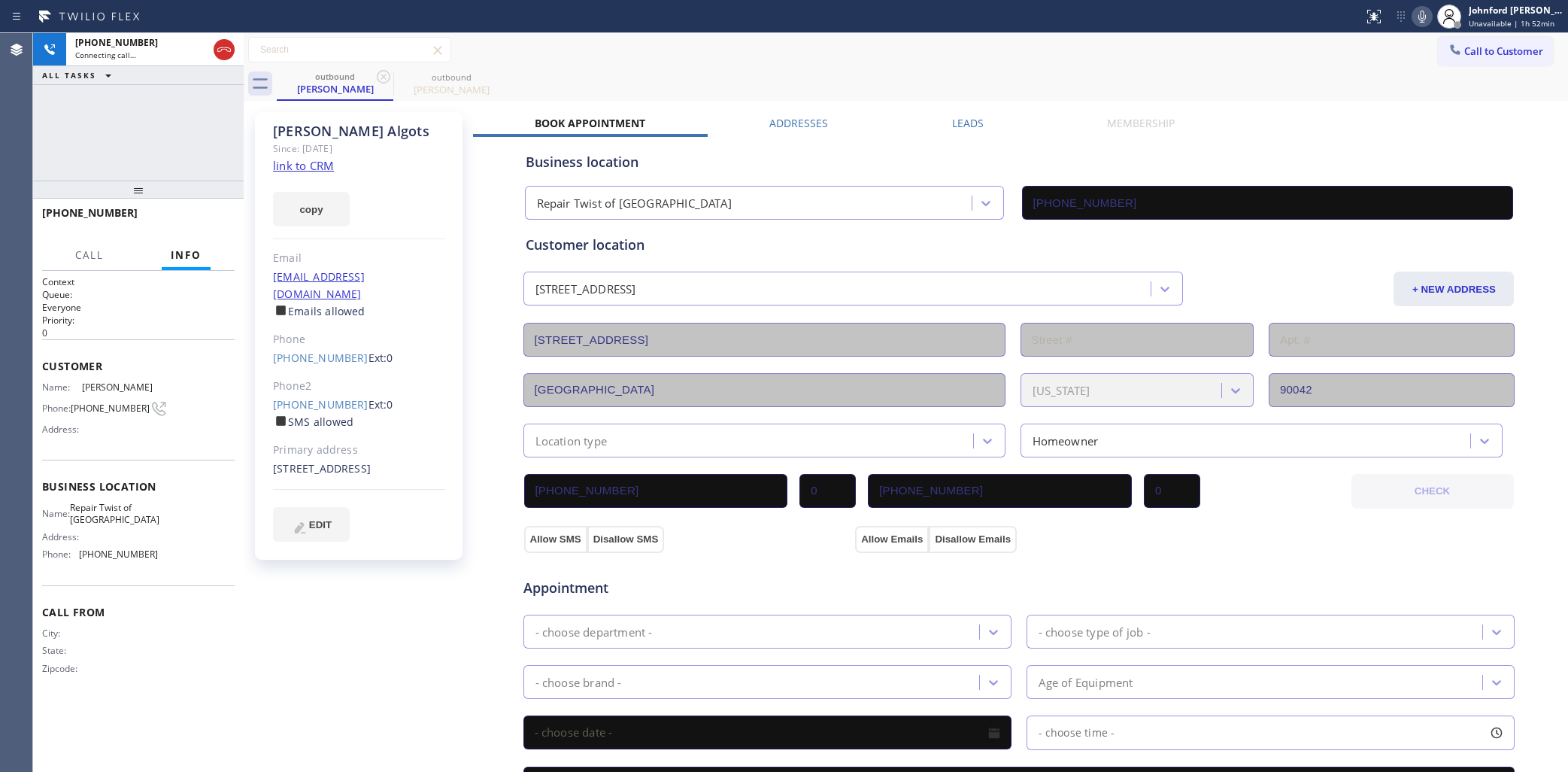
click at [234, 107] on div "+13109240415 Connecting call… ALL TASKS ALL TASKS ACTIVE TASKS TASKS IN WRAP UP" at bounding box center [137, 107] width 210 height 148
drag, startPoint x: 92, startPoint y: 109, endPoint x: 109, endPoint y: 124, distance: 22.7
click at [92, 109] on div "+13109240415 Live | 00:03 ALL TASKS ALL TASKS ACTIVE TASKS TASKS IN WRAP UP" at bounding box center [137, 107] width 210 height 148
click at [198, 199] on div at bounding box center [137, 189] width 210 height 18
click at [201, 216] on button "HANG UP" at bounding box center [200, 223] width 70 height 21
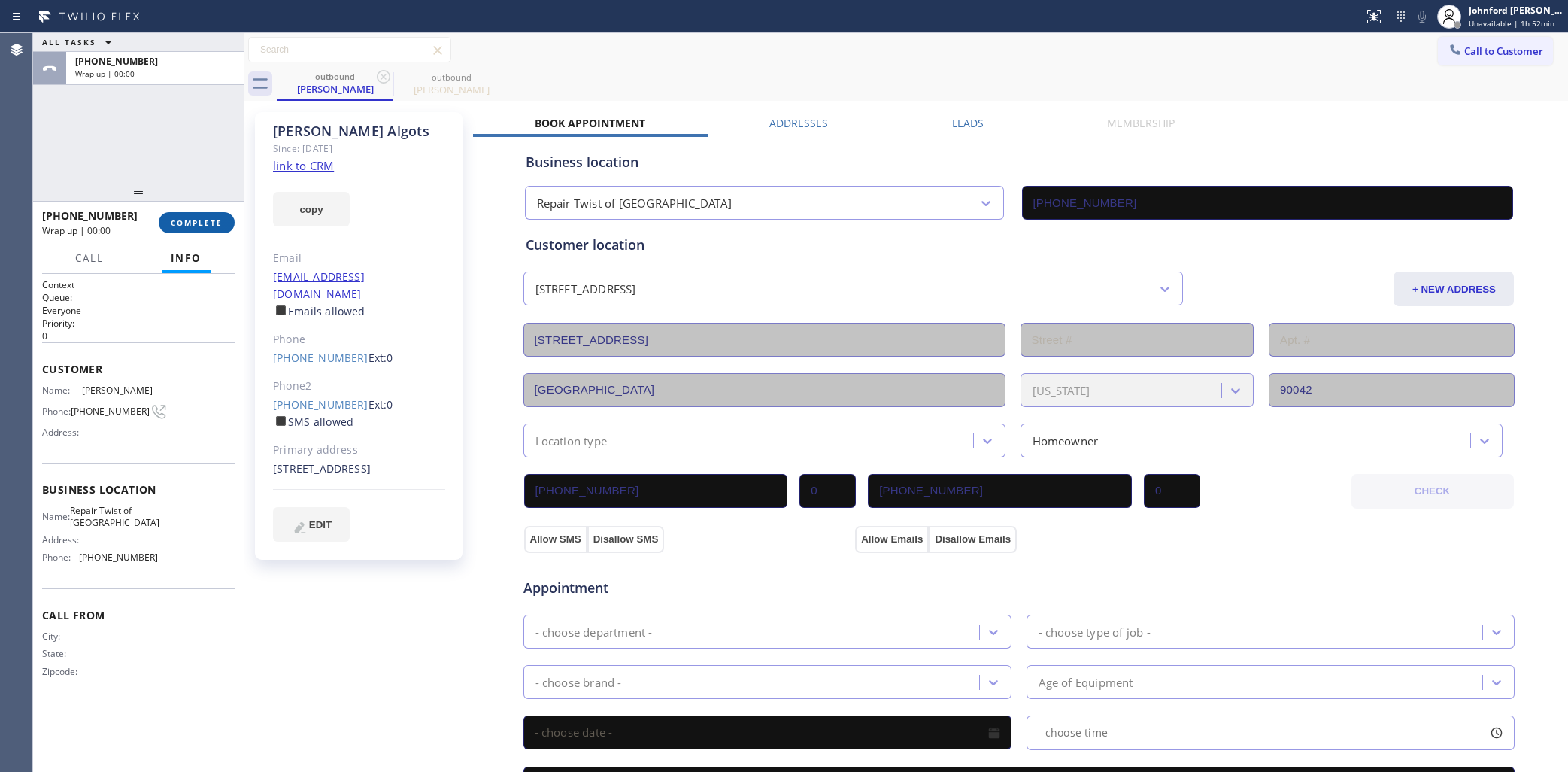
click at [201, 216] on button "COMPLETE" at bounding box center [196, 223] width 76 height 21
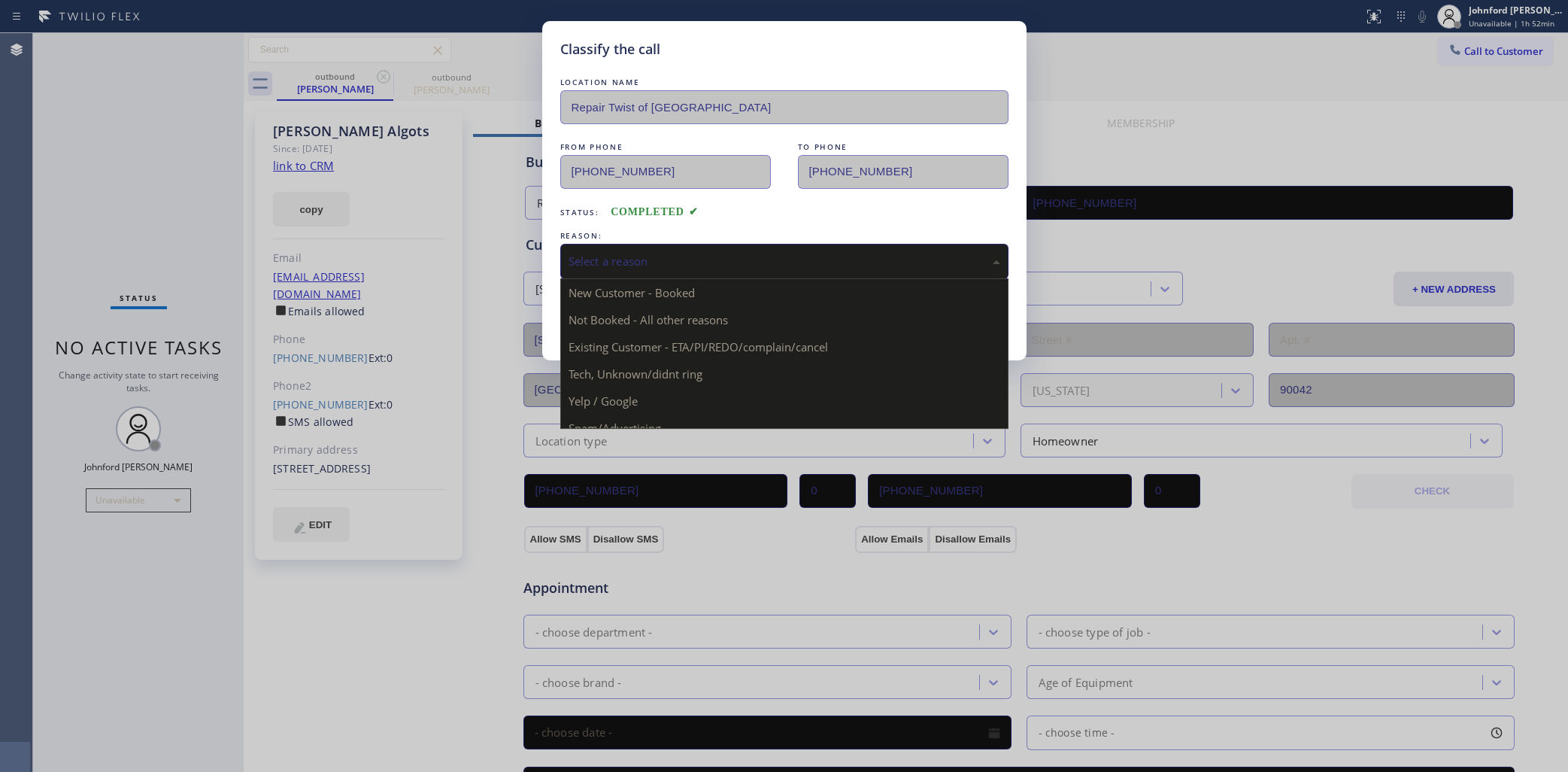
click at [685, 269] on div "Select a reason" at bounding box center [784, 261] width 448 height 36
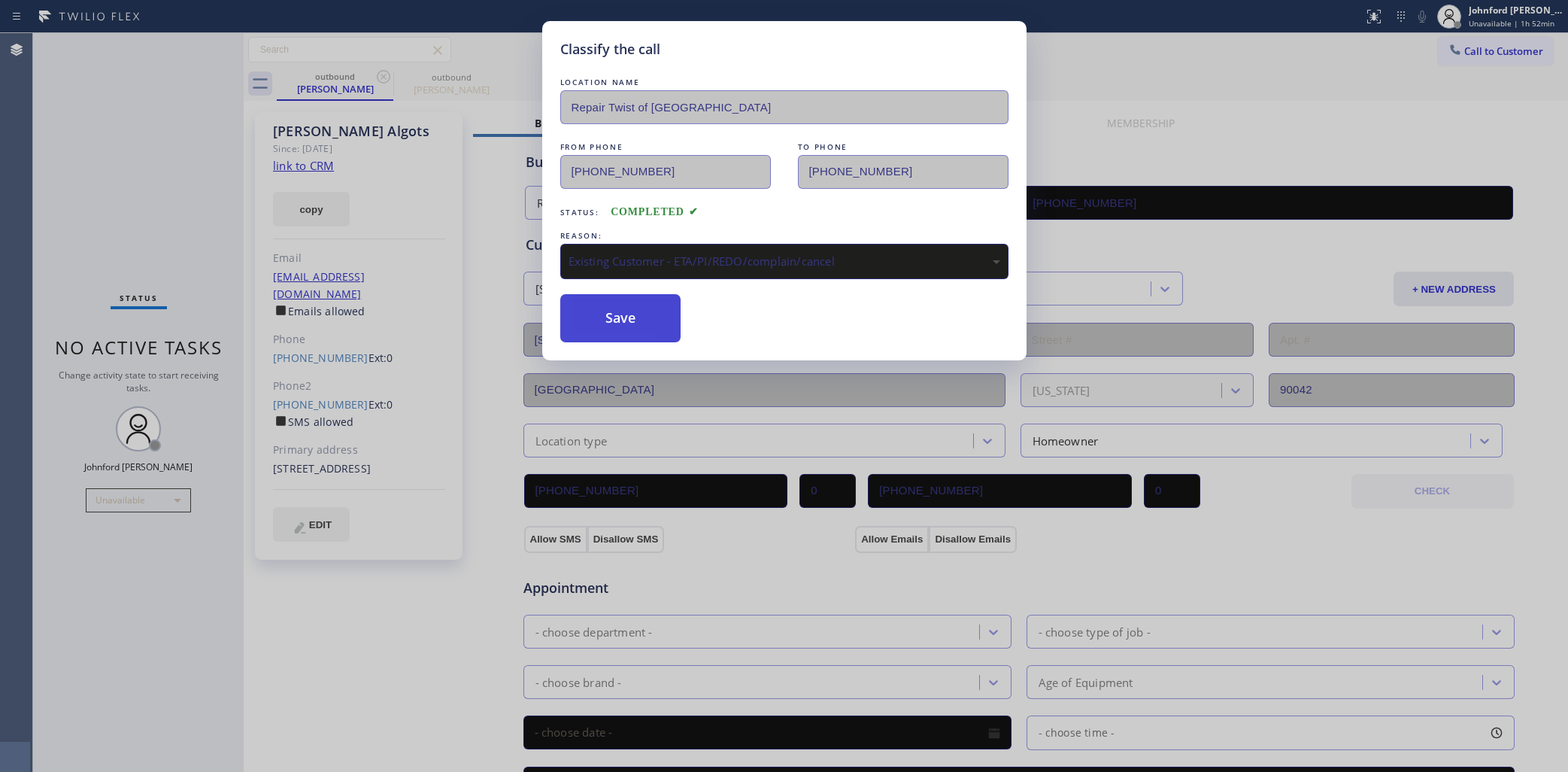
click at [637, 321] on button "Save" at bounding box center [621, 318] width 121 height 48
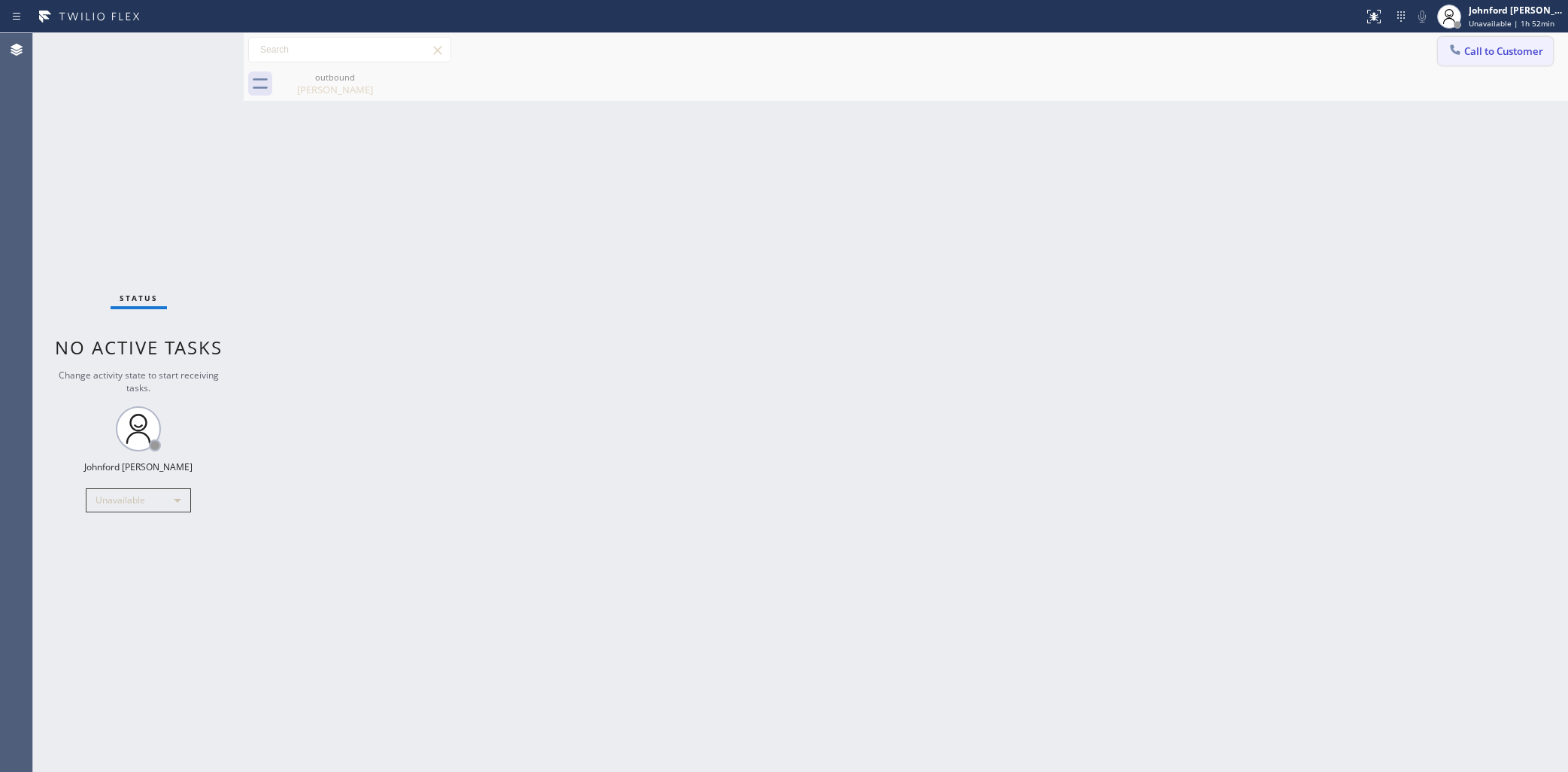
click at [1468, 55] on span "Call to Customer" at bounding box center [1504, 51] width 79 height 13
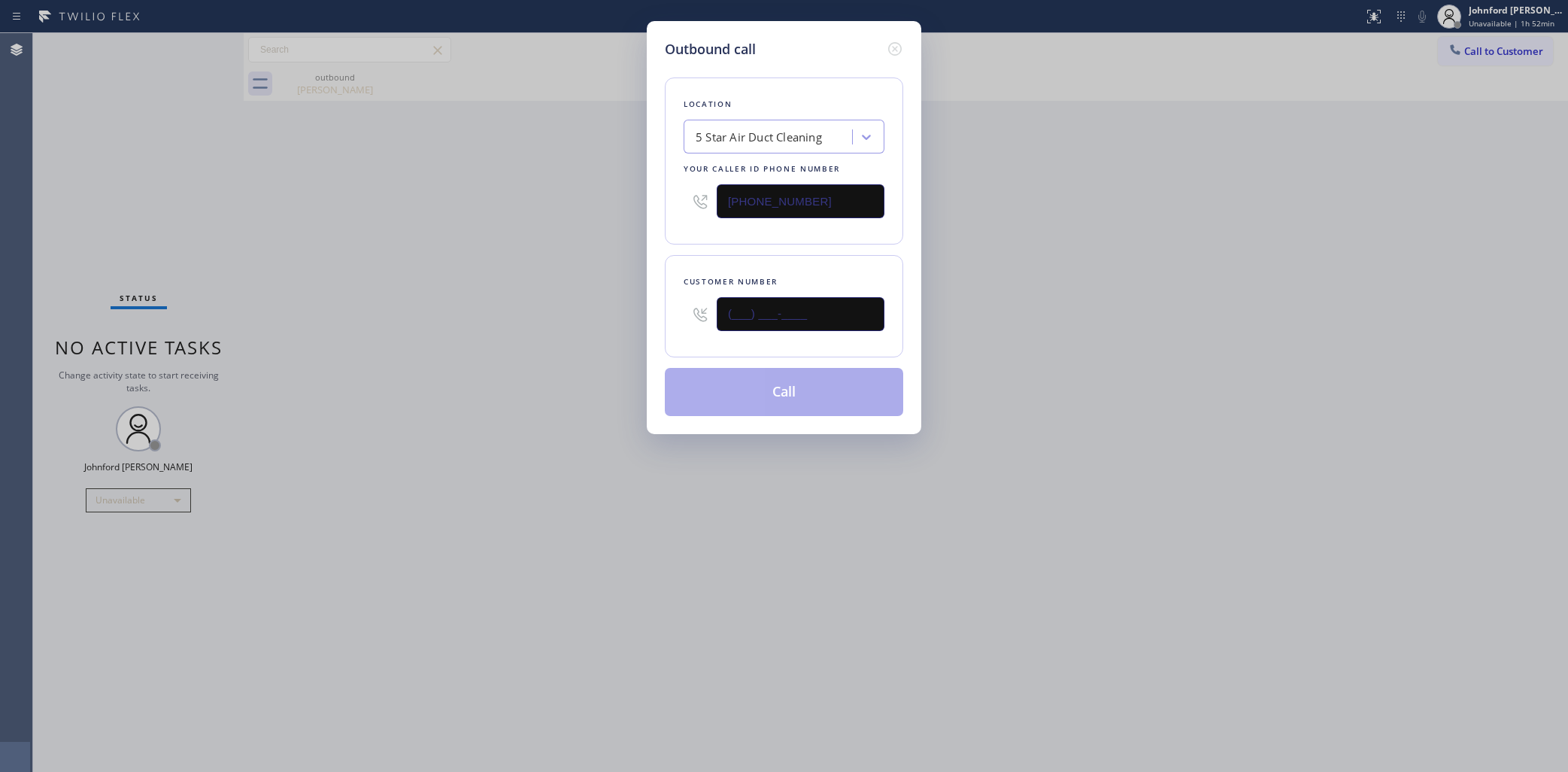
drag, startPoint x: 815, startPoint y: 321, endPoint x: 666, endPoint y: 317, distance: 149.1
click at [667, 317] on div "Customer number (___) ___-____" at bounding box center [784, 306] width 238 height 103
paste input "310) 487-0832"
drag, startPoint x: 726, startPoint y: 328, endPoint x: 617, endPoint y: 328, distance: 109.0
click at [625, 328] on div "Outbound call Location 5 Star Air Duct Cleaning Your caller id phone number (85…" at bounding box center [784, 386] width 1568 height 772
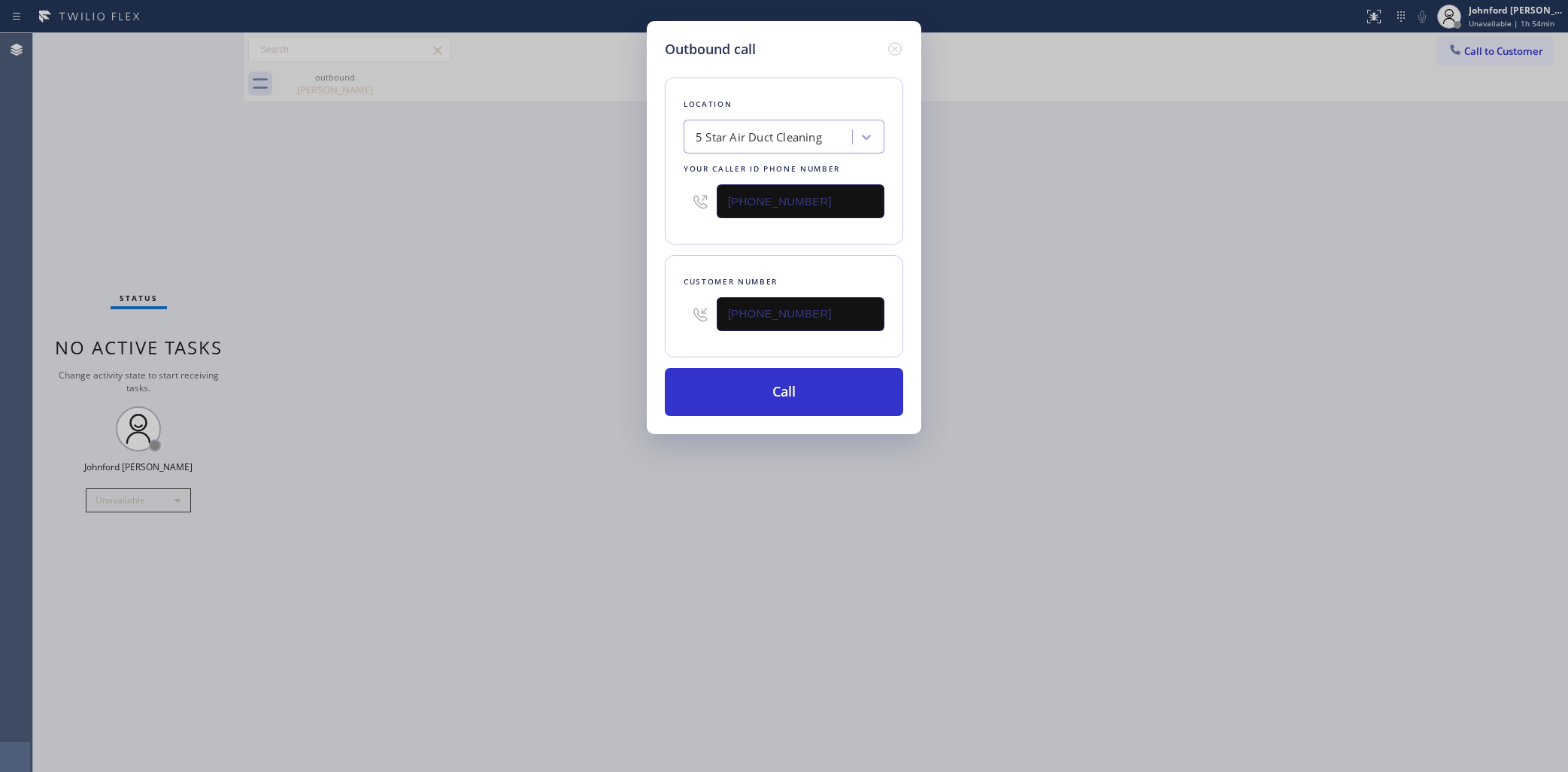
paste input "805) 967-9235"
type input "(805) 967-9235"
click at [796, 407] on button "Call" at bounding box center [784, 392] width 238 height 48
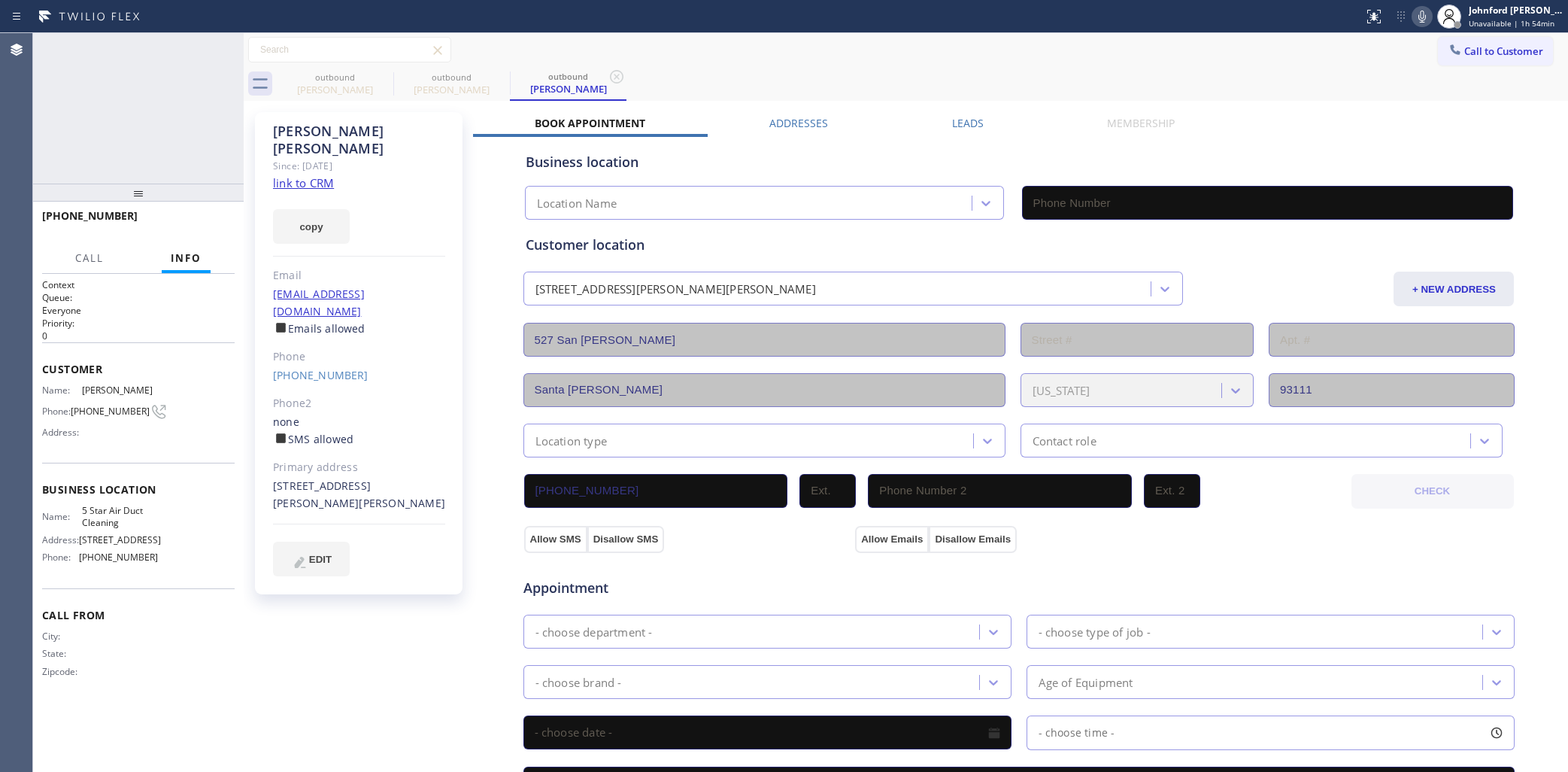
type input "(858) 800-3094"
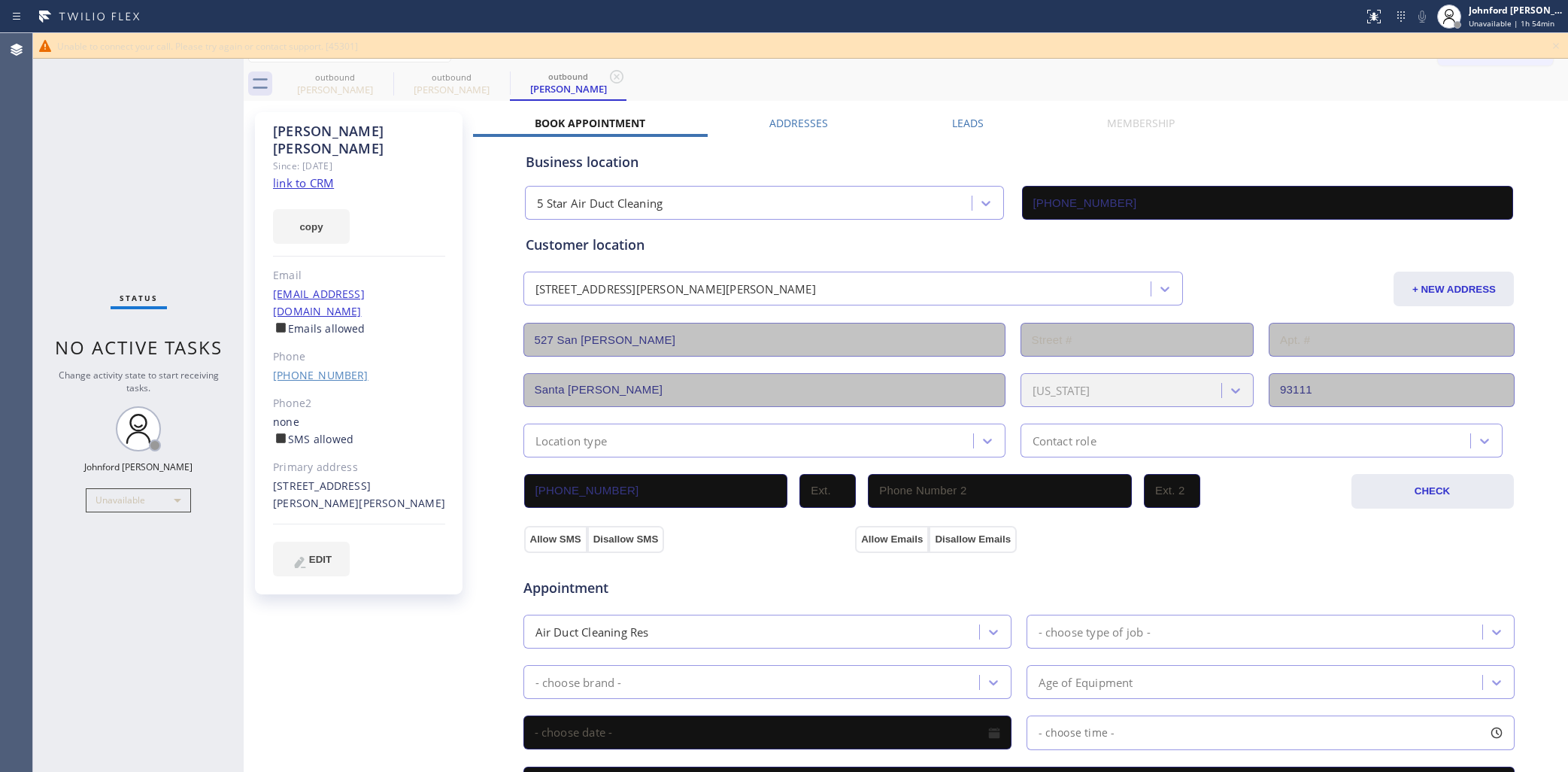
click at [317, 368] on link "(805) 967-9235" at bounding box center [321, 374] width 96 height 14
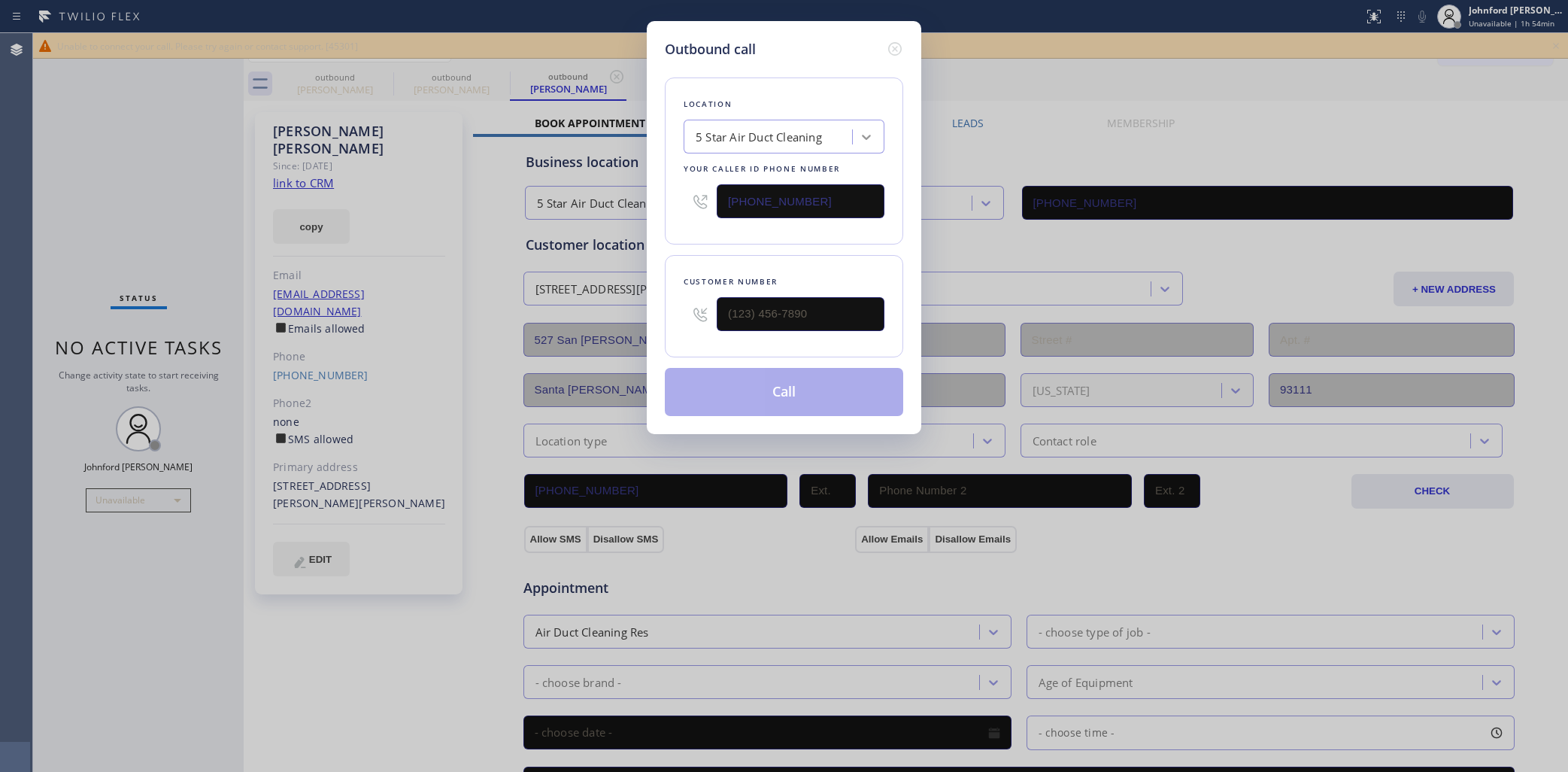
type input "(805) 967-9235"
drag, startPoint x: 820, startPoint y: 190, endPoint x: 698, endPoint y: 197, distance: 122.2
click at [698, 197] on div "(858) 800-3094" at bounding box center [784, 201] width 201 height 49
paste input "05) 608-3555"
type input "(805) 608-3555"
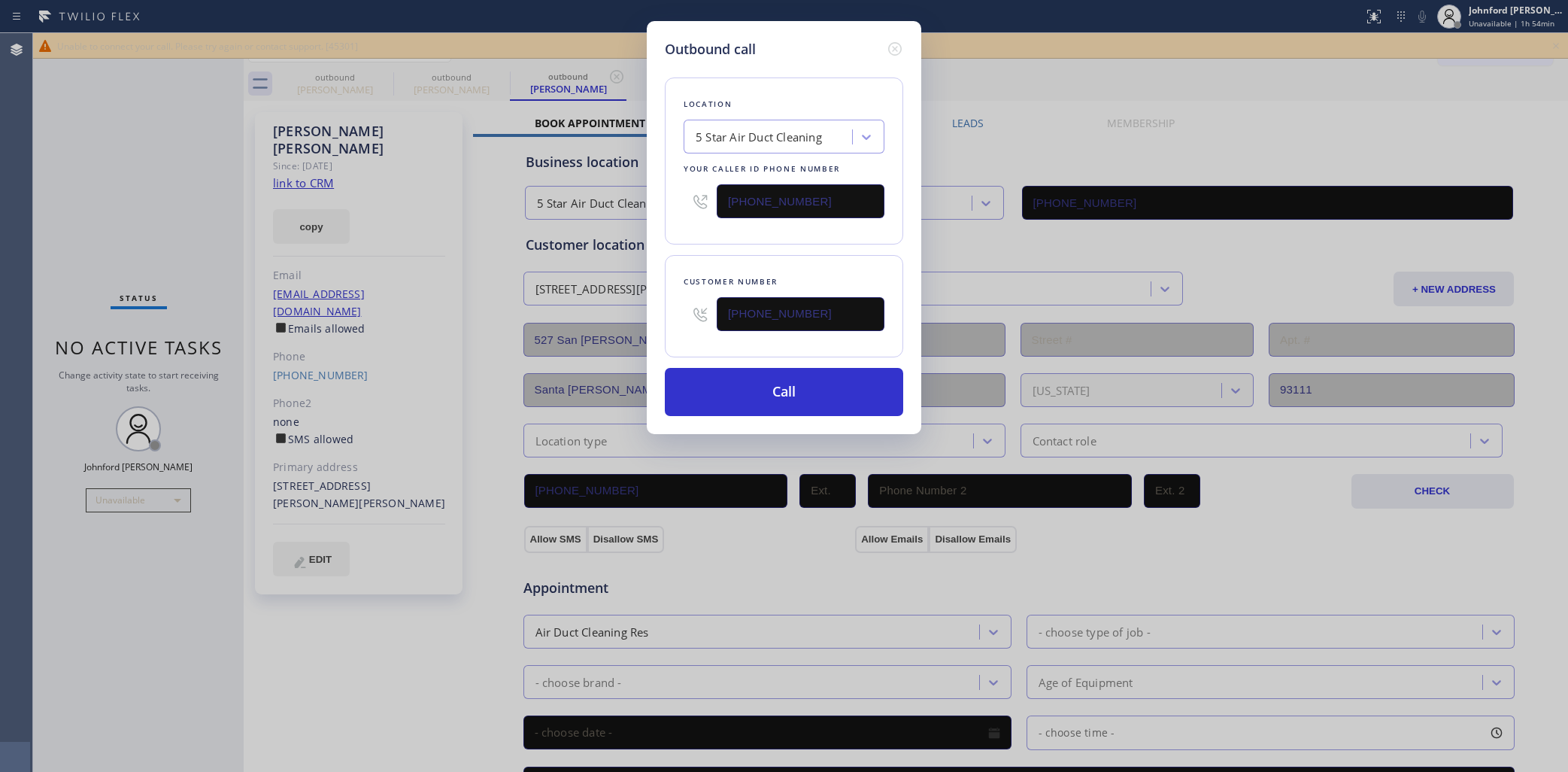
click at [691, 224] on div "Location 5 Star Air Duct Cleaning Your caller id phone number (805) 608-3555" at bounding box center [784, 161] width 238 height 167
click at [757, 385] on button "Call" at bounding box center [784, 392] width 238 height 48
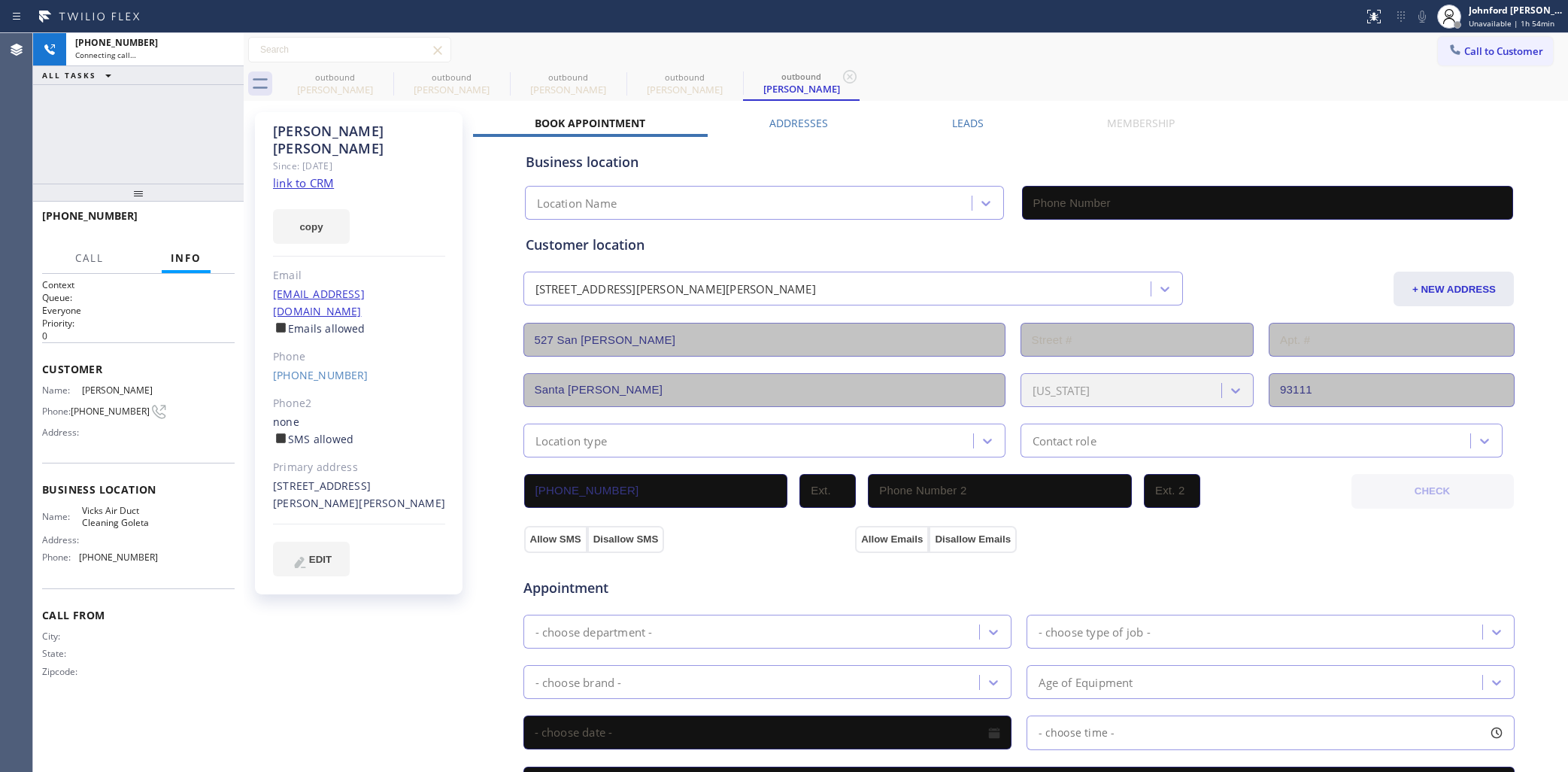
type input "(805) 608-3555"
click at [384, 82] on icon at bounding box center [383, 77] width 18 height 18
click at [0, 0] on icon at bounding box center [0, 0] width 0 height 0
click at [384, 82] on icon at bounding box center [383, 77] width 18 height 18
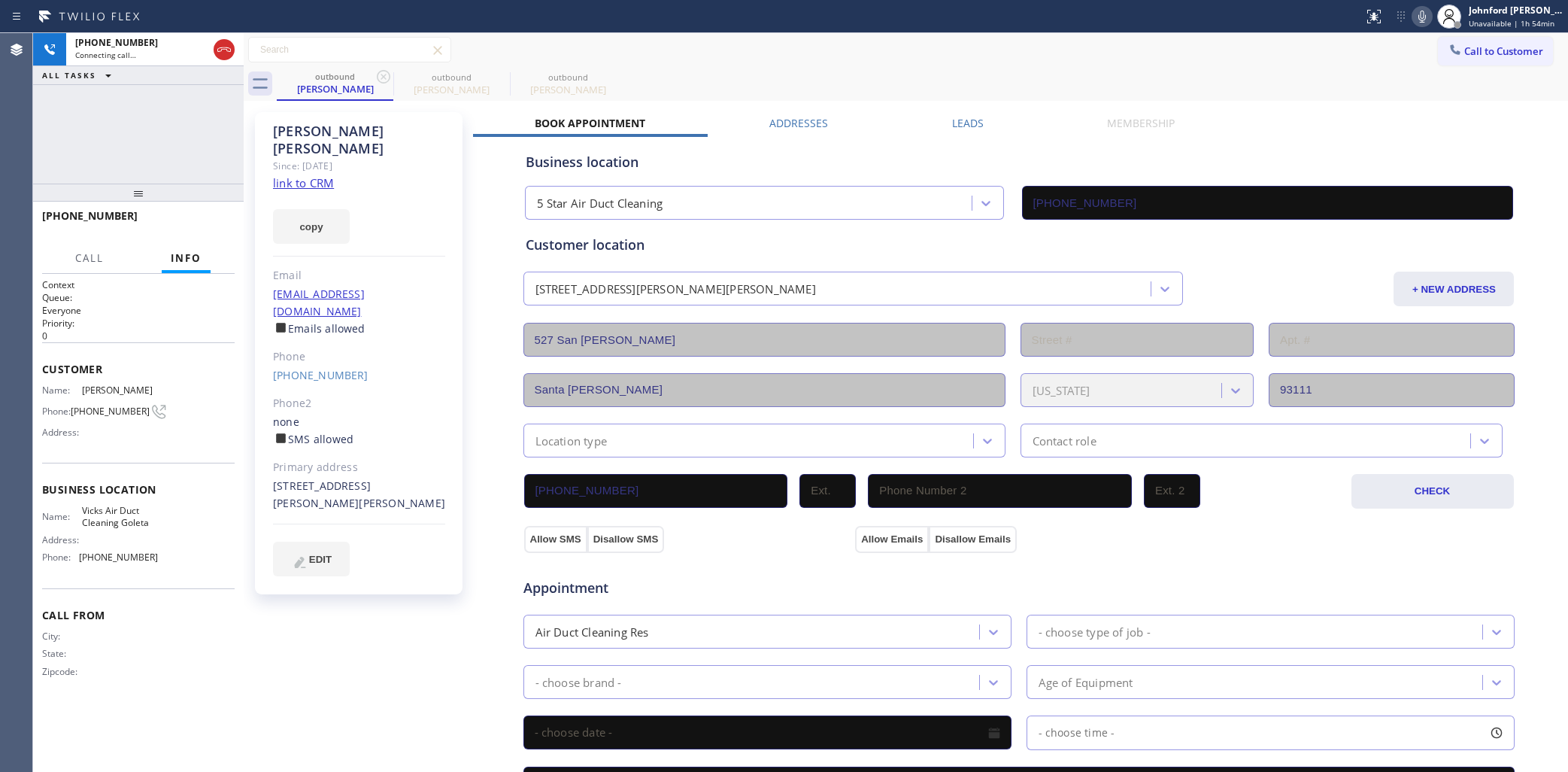
type input "(805) 608-3555"
click at [134, 45] on span "+18059679235" at bounding box center [116, 42] width 83 height 12
click at [1420, 12] on icon at bounding box center [1422, 16] width 8 height 12
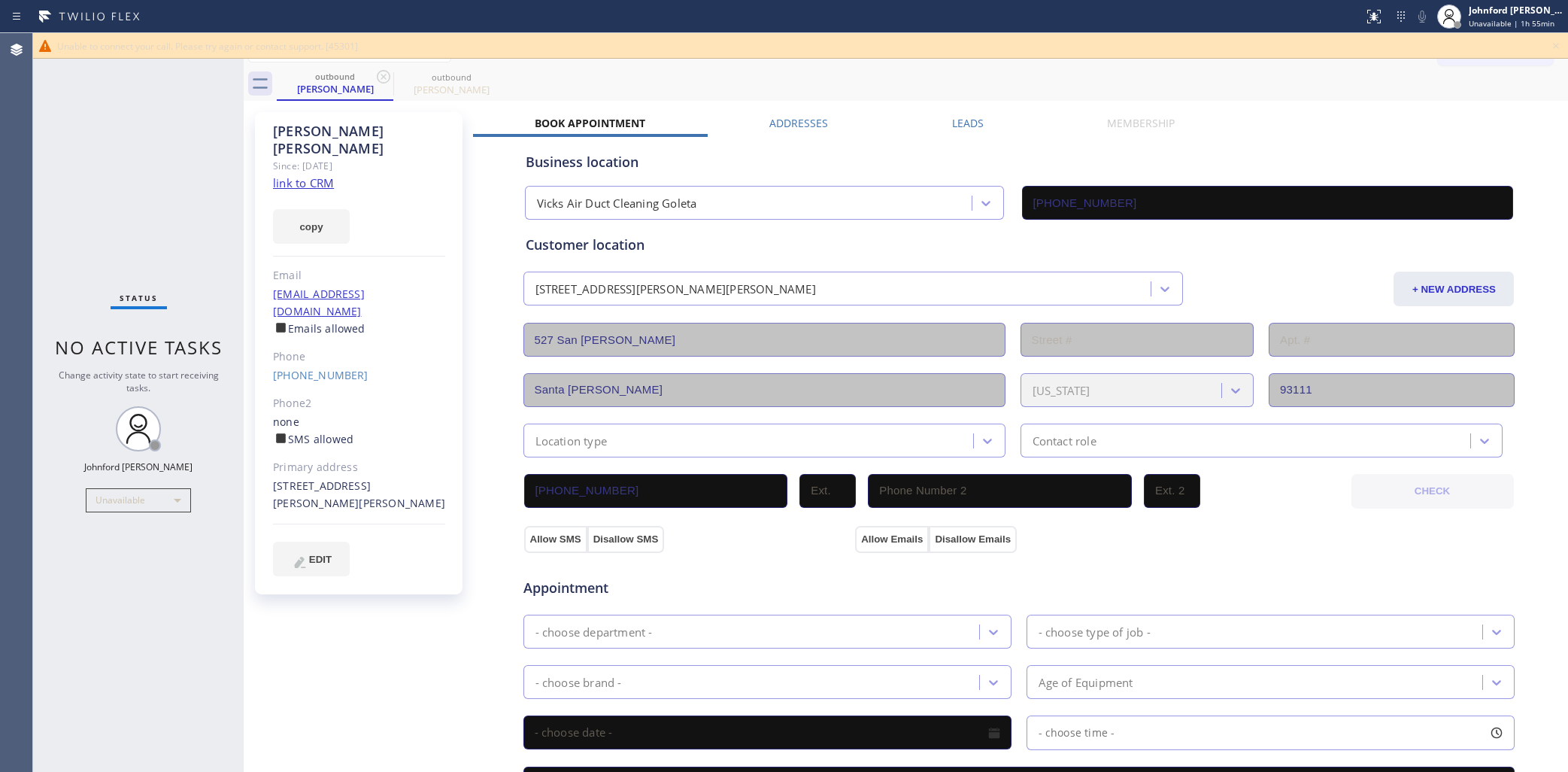
click at [1554, 49] on icon at bounding box center [1556, 45] width 18 height 18
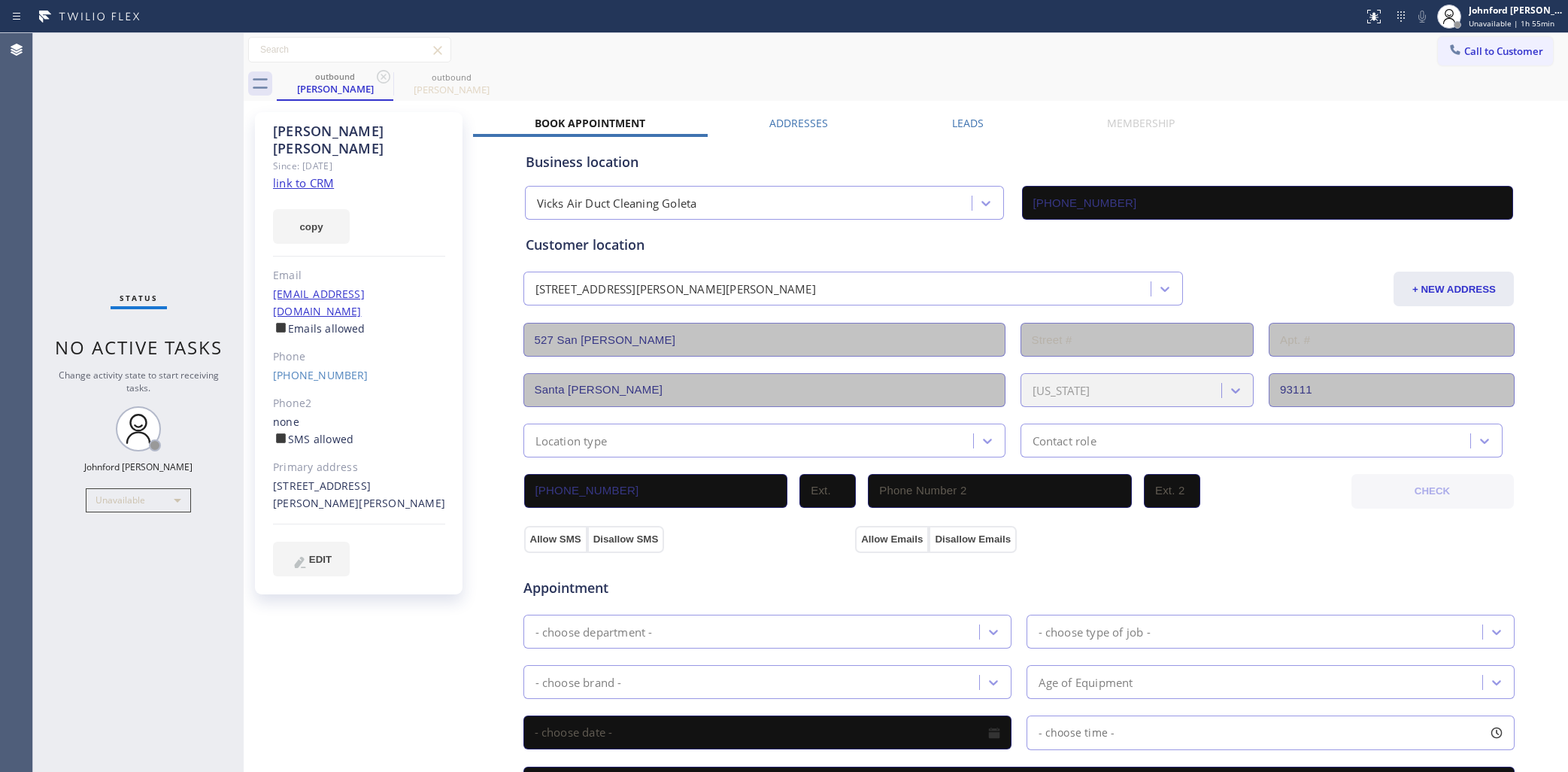
drag, startPoint x: 1467, startPoint y: 54, endPoint x: 1069, endPoint y: 235, distance: 437.2
click at [1464, 55] on span "Call to Customer" at bounding box center [1504, 51] width 79 height 13
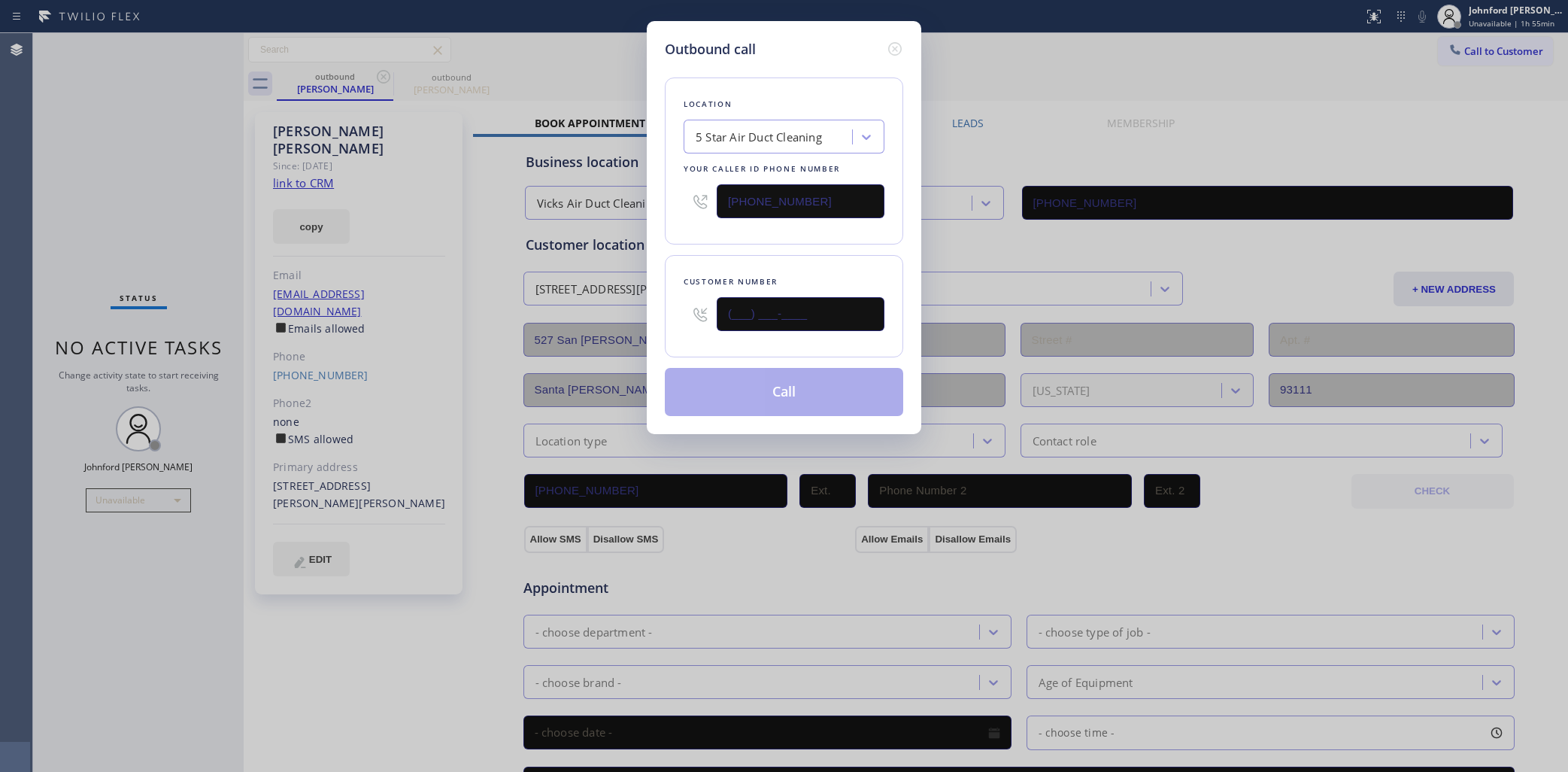
drag, startPoint x: 734, startPoint y: 300, endPoint x: 691, endPoint y: 315, distance: 45.5
click at [723, 302] on input "(___) ___-____" at bounding box center [800, 314] width 168 height 34
paste input "310) 666-6389"
drag, startPoint x: 834, startPoint y: 303, endPoint x: 697, endPoint y: 253, distance: 145.8
click at [677, 307] on div "Customer number (310) 666-6389" at bounding box center [784, 306] width 238 height 103
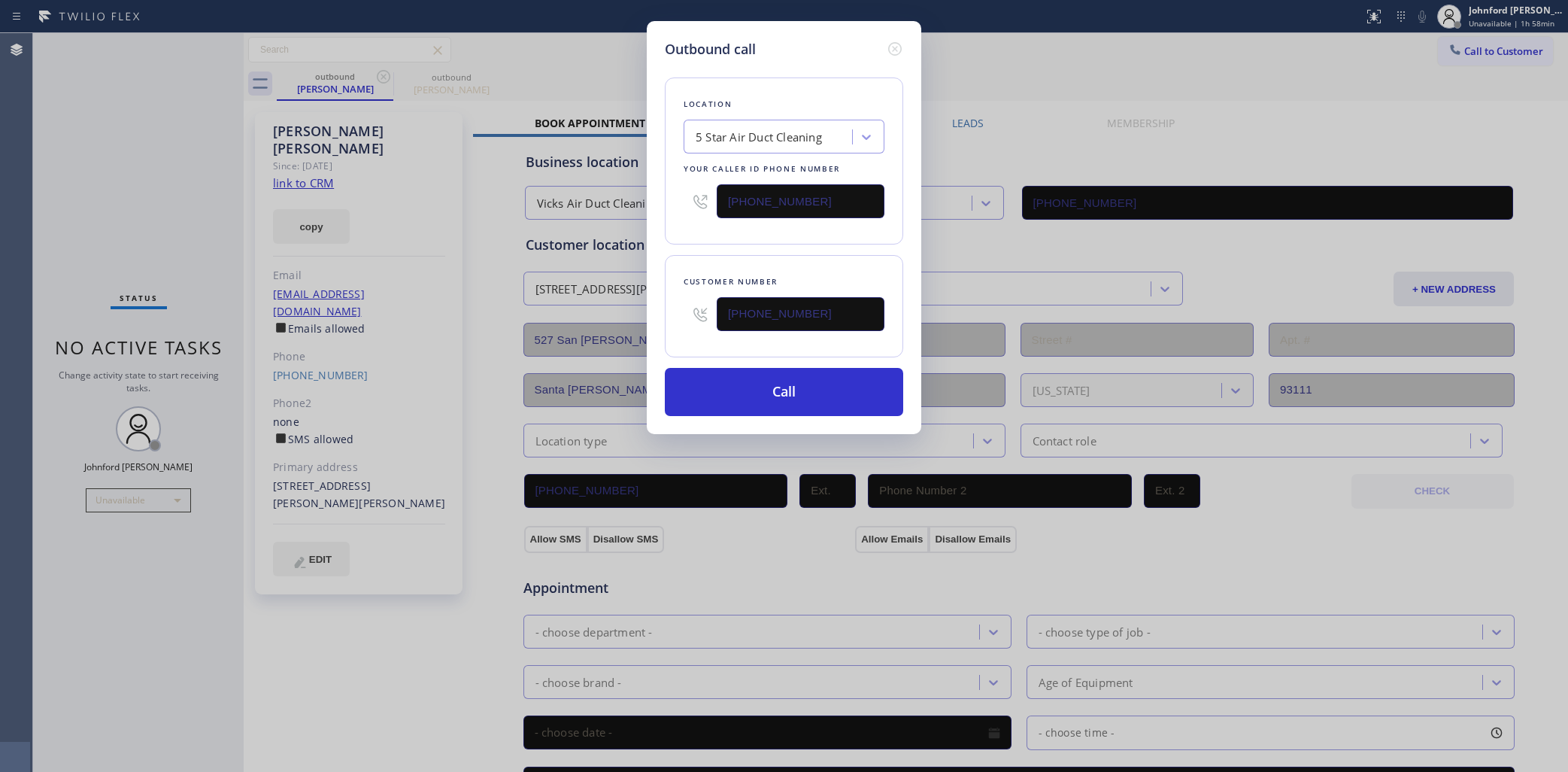
paste input "818) 981-2491"
type input "(818) 981-2491"
drag, startPoint x: 700, startPoint y: 250, endPoint x: 765, endPoint y: 398, distance: 161.6
click at [708, 259] on div "Customer number (818) 981-2491" at bounding box center [784, 306] width 238 height 103
click at [765, 398] on button "Call" at bounding box center [784, 392] width 238 height 48
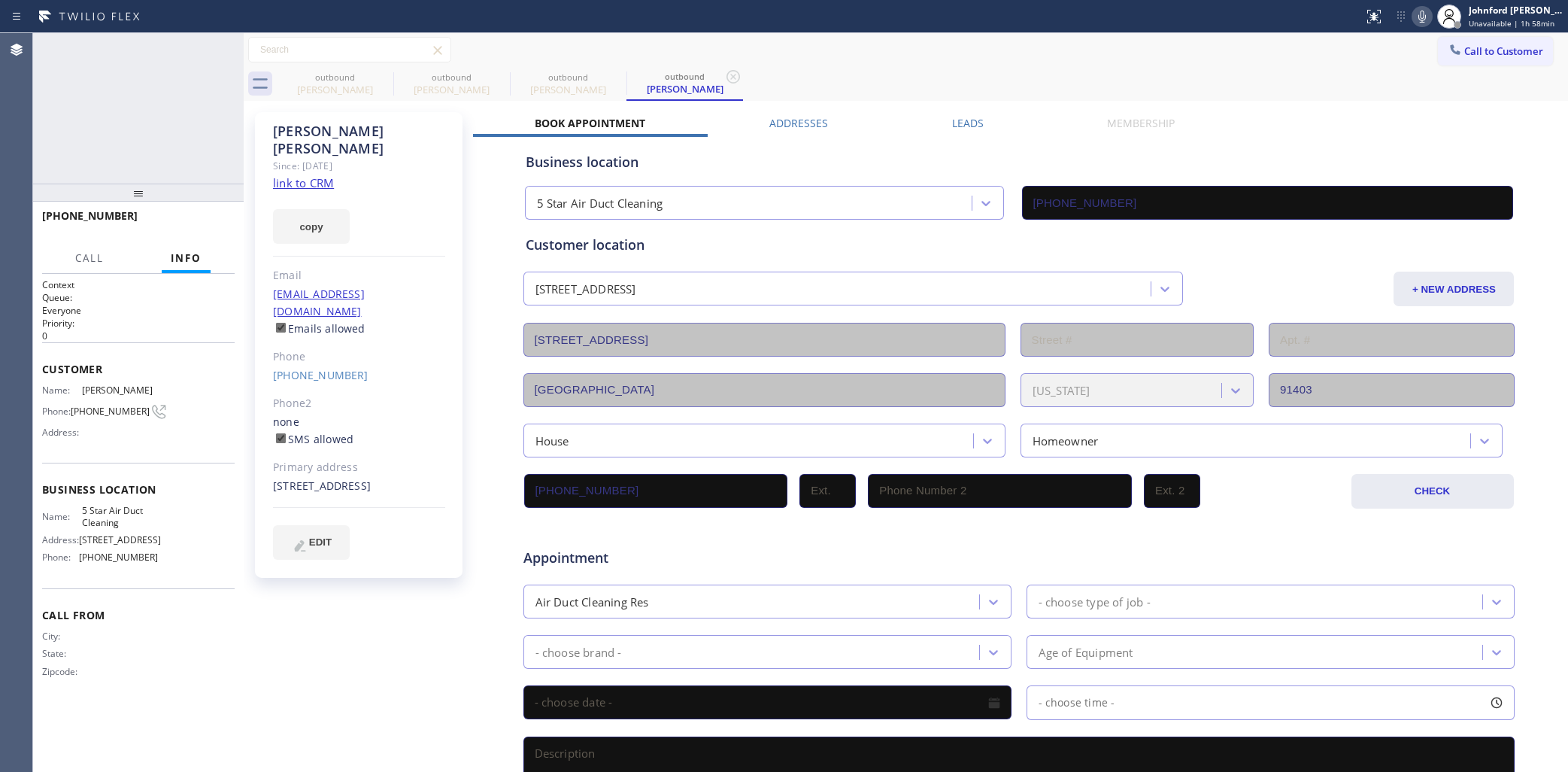
type input "(858) 800-3094"
click at [1420, 12] on icon at bounding box center [1422, 16] width 8 height 12
click at [1418, 19] on rect at bounding box center [1422, 14] width 11 height 11
click at [1423, 12] on icon at bounding box center [1422, 16] width 8 height 12
drag, startPoint x: 1382, startPoint y: 5, endPoint x: 1363, endPoint y: 90, distance: 87.1
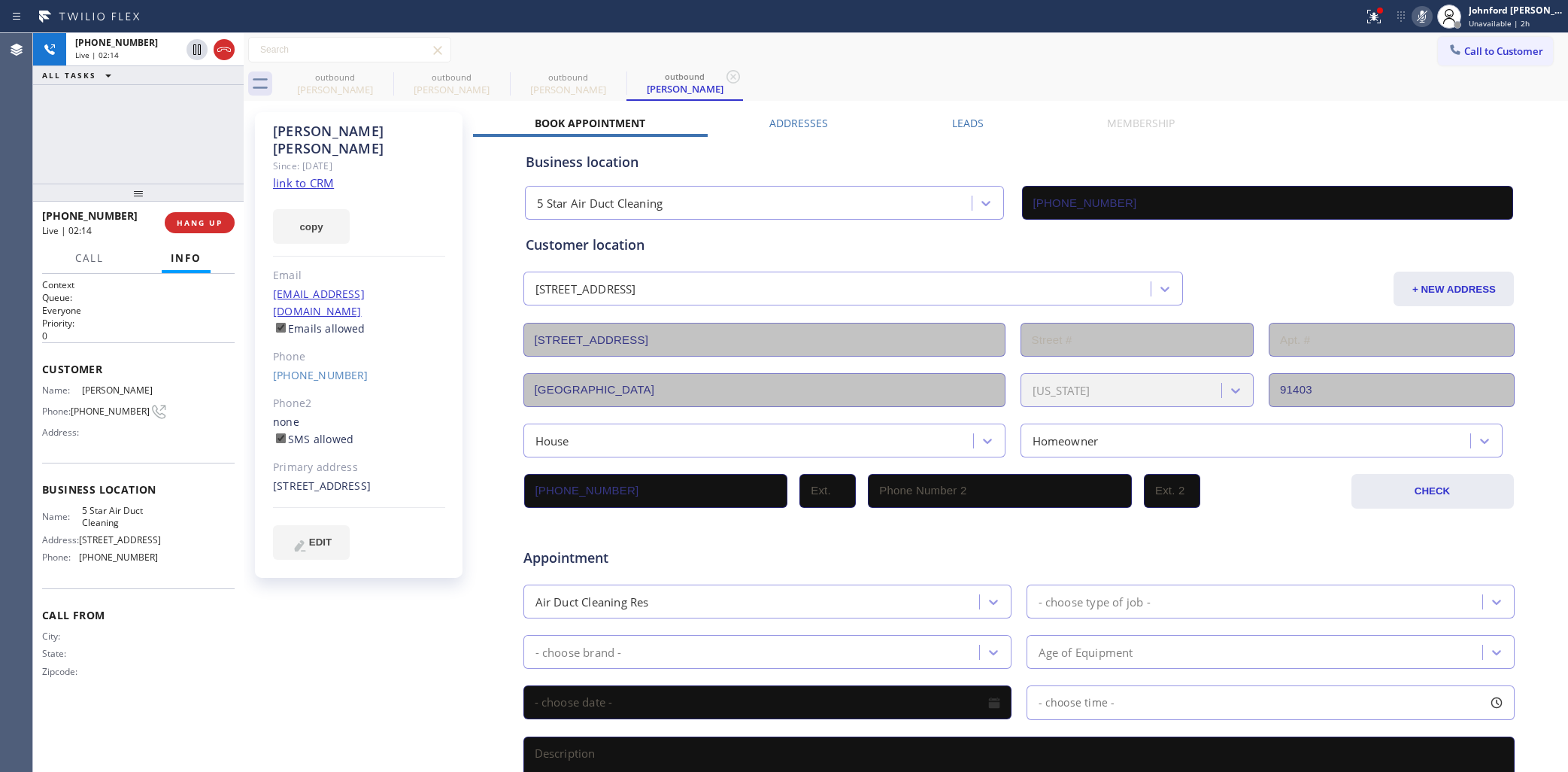
click at [1382, 9] on div at bounding box center [1374, 16] width 33 height 33
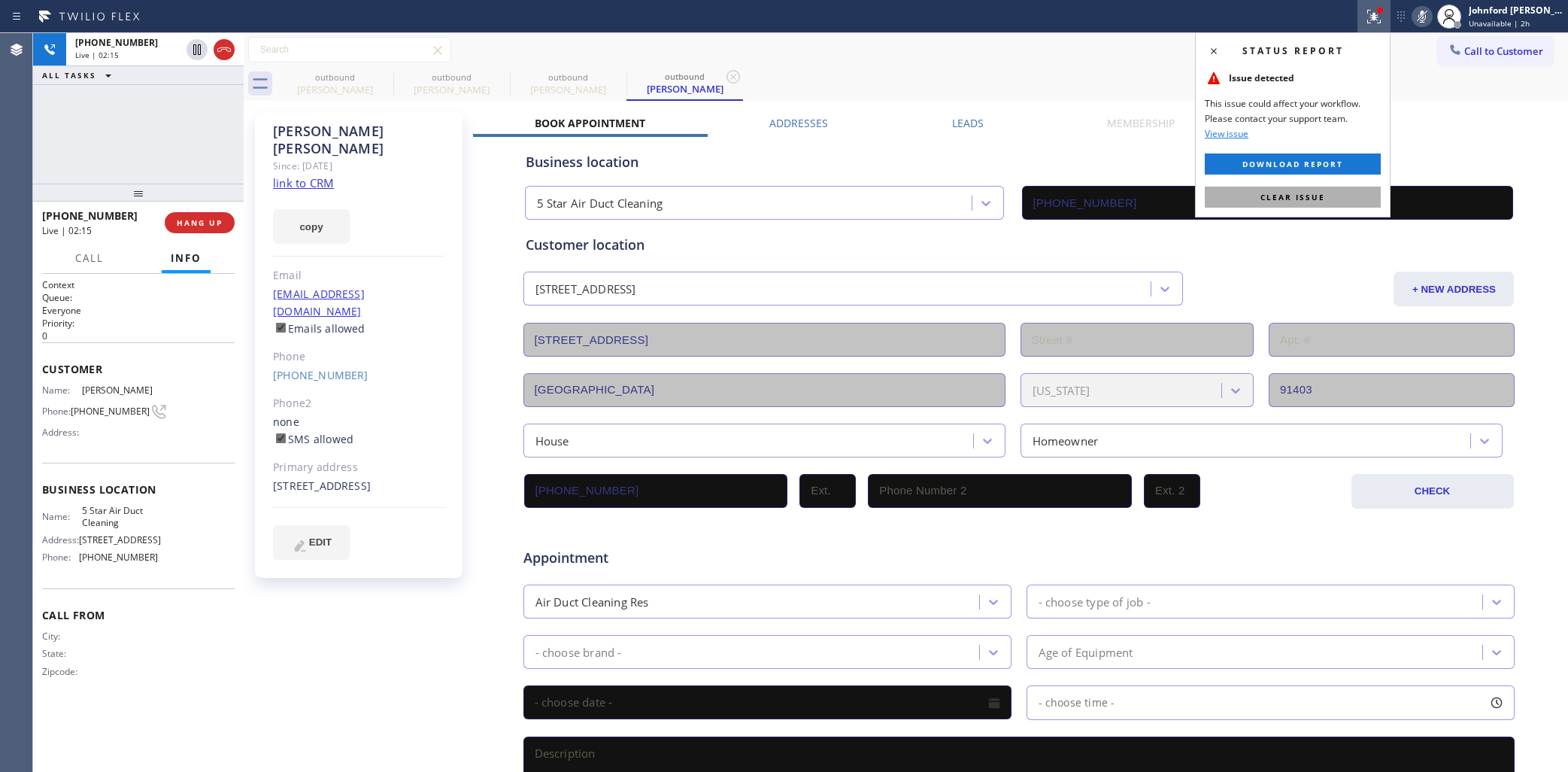
click at [1280, 201] on span "Clear issue" at bounding box center [1293, 197] width 64 height 11
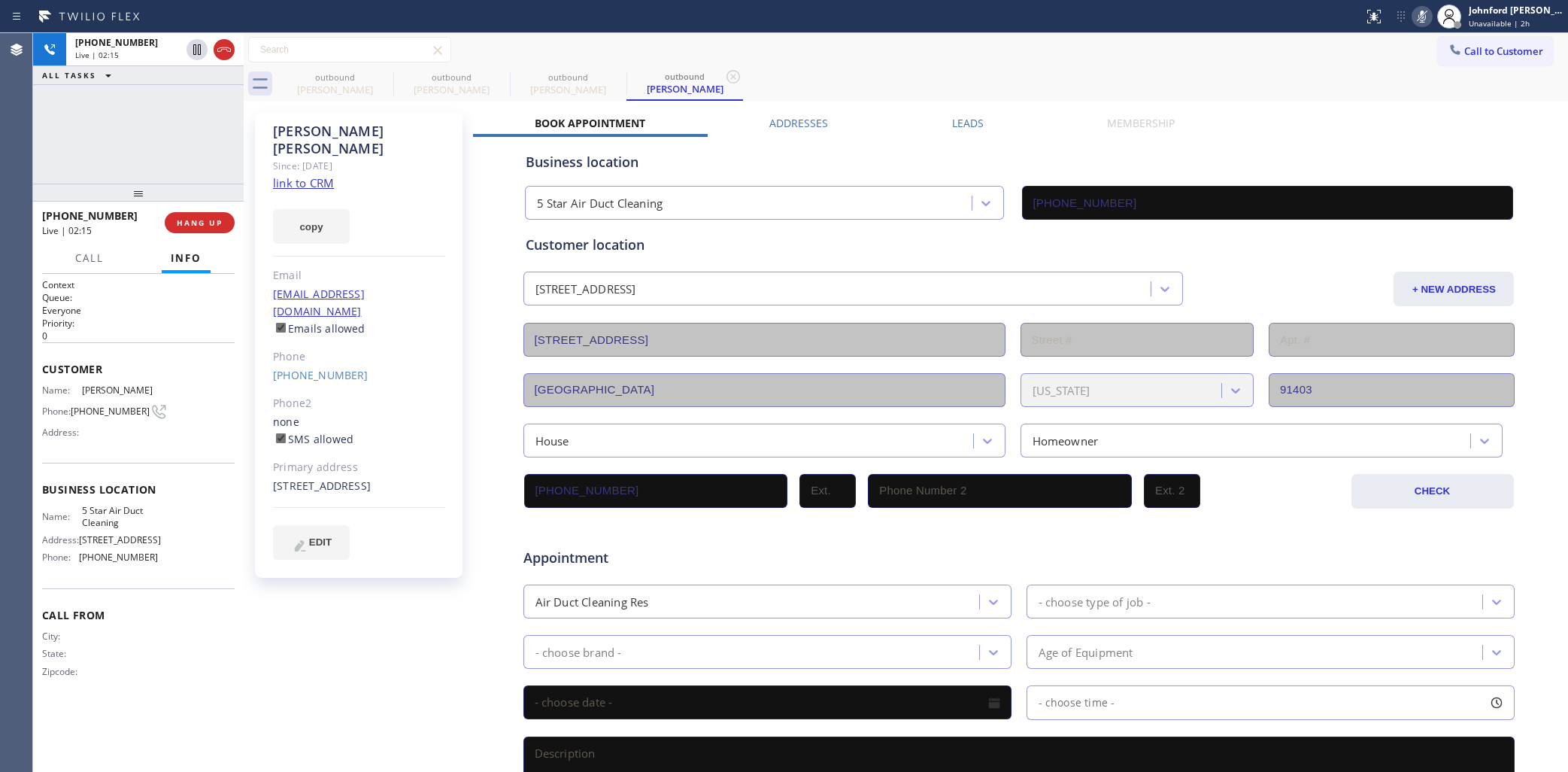
click at [1403, 62] on div "Call to Customer Outbound call Location 5 Star Air Duct Cleaning Your caller id…" at bounding box center [906, 49] width 1324 height 26
drag, startPoint x: 1420, startPoint y: 20, endPoint x: 1389, endPoint y: 38, distance: 35.8
click at [1420, 20] on icon at bounding box center [1422, 16] width 18 height 18
click at [1347, 70] on div "outbound William Forgie outbound William Forgie outbound Kim Speth outbound Kim…" at bounding box center [922, 84] width 1292 height 34
click at [1424, 19] on icon at bounding box center [1422, 16] width 18 height 18
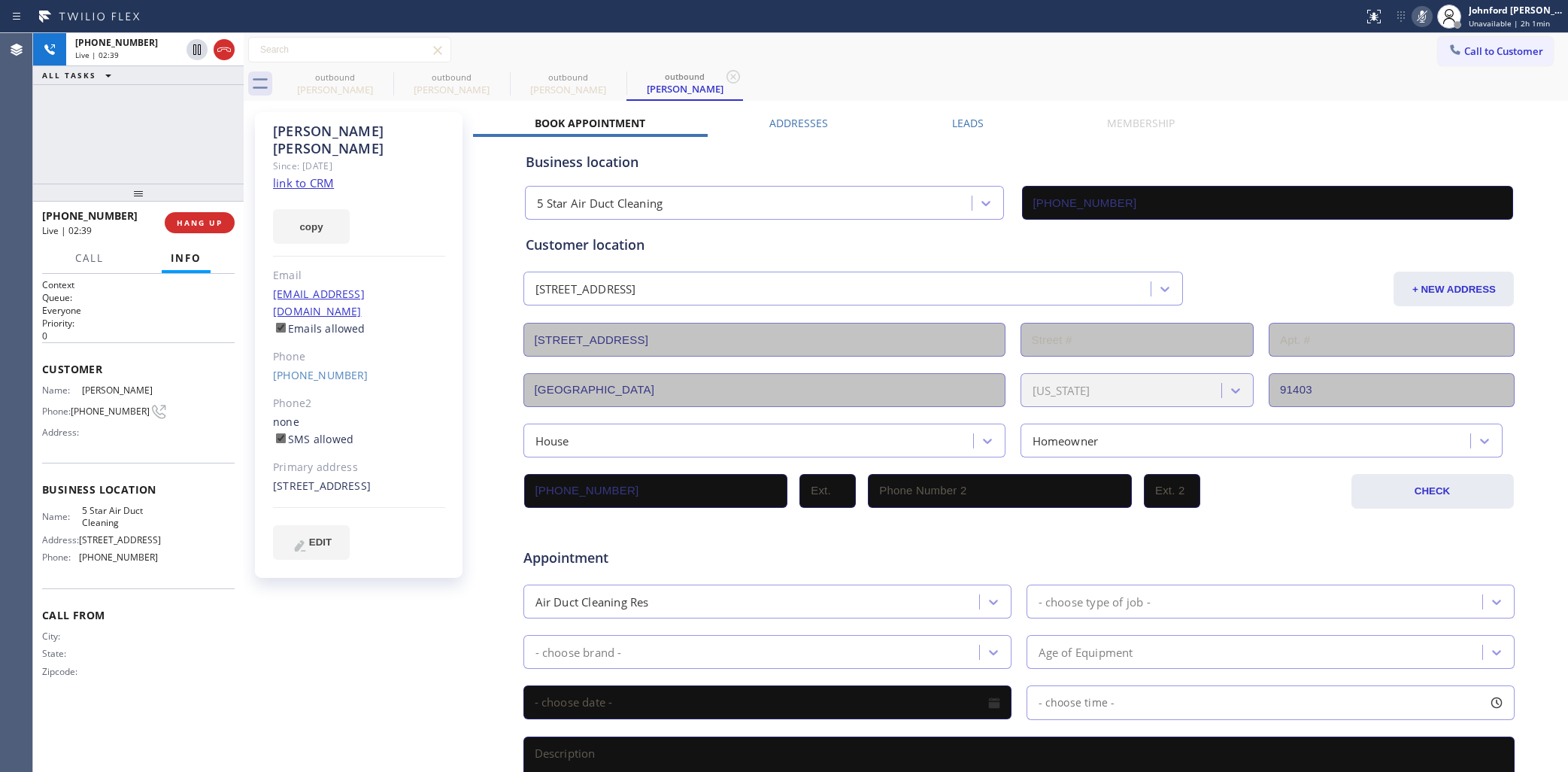
click at [1424, 19] on icon at bounding box center [1422, 16] width 18 height 18
click at [1076, 60] on div "Call to Customer Outbound call Location 5 Star Air Duct Cleaning Your caller id…" at bounding box center [906, 49] width 1324 height 26
click at [1422, 16] on icon at bounding box center [1422, 16] width 18 height 18
click at [1317, 65] on div "Call to Customer Outbound call Location 5 Star Air Duct Cleaning Your caller id…" at bounding box center [906, 49] width 1324 height 34
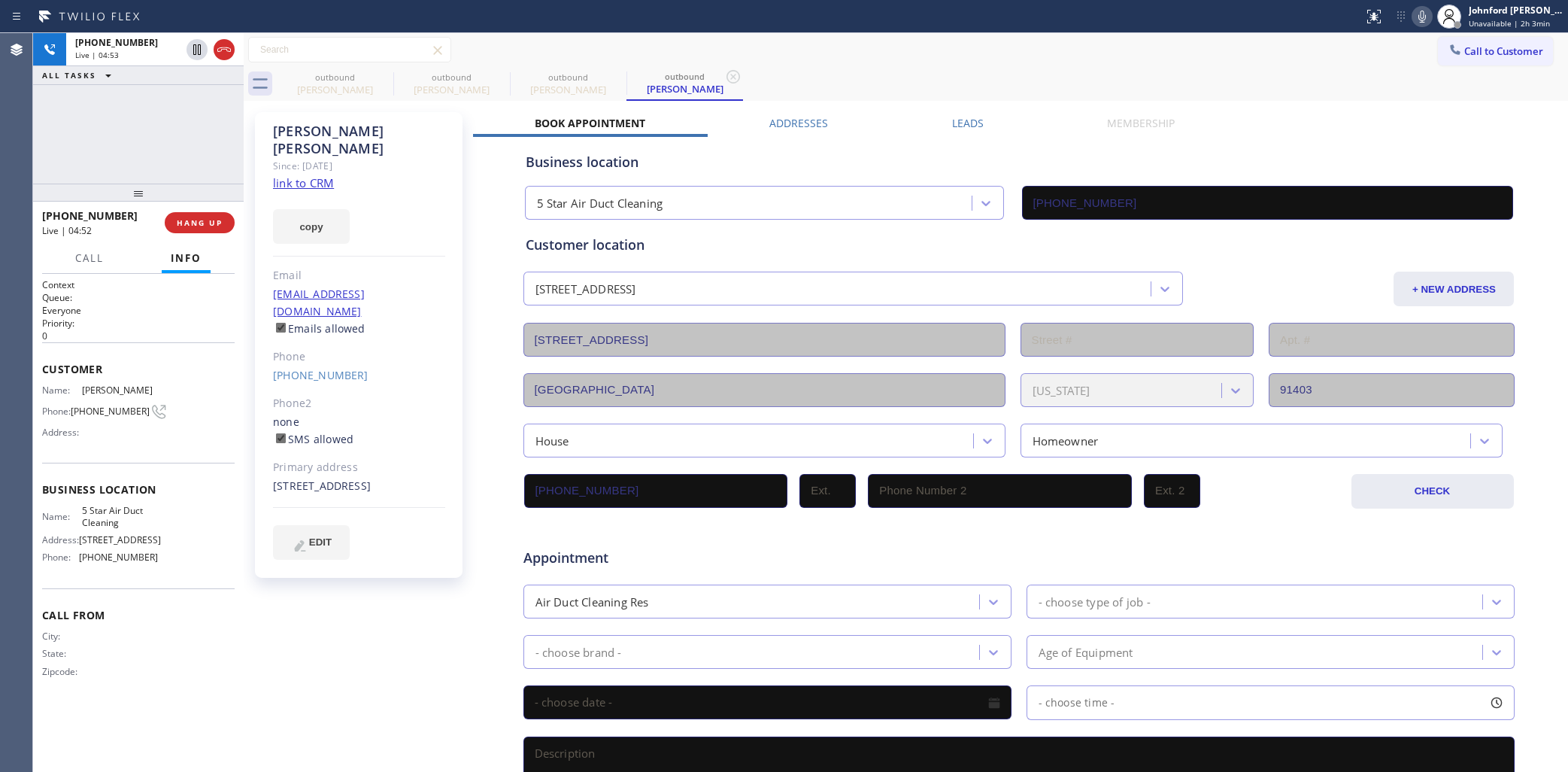
click at [116, 158] on div "+18189812491 Live | 04:53 ALL TASKS ALL TASKS ACTIVE TASKS TASKS IN WRAP UP" at bounding box center [137, 108] width 210 height 151
click at [193, 202] on div at bounding box center [137, 192] width 210 height 18
click at [201, 221] on span "HANG UP" at bounding box center [200, 223] width 46 height 11
drag, startPoint x: 40, startPoint y: 109, endPoint x: 137, endPoint y: 182, distance: 121.4
click at [40, 109] on div "ALL TASKS ALL TASKS ACTIVE TASKS TASKS IN WRAP UP +18189812491 Wrap up | 00:02" at bounding box center [137, 108] width 210 height 151
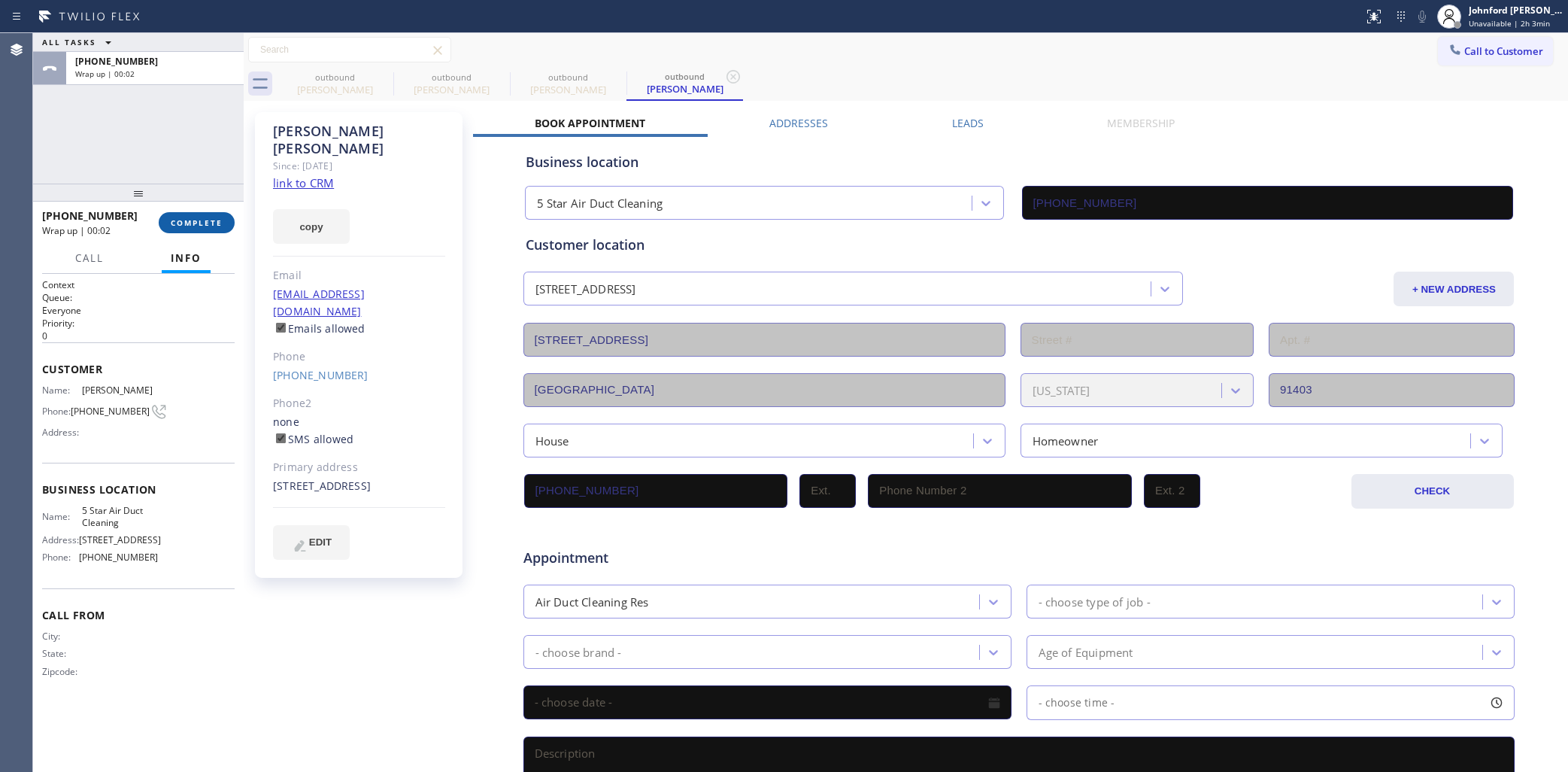
click at [213, 218] on span "COMPLETE" at bounding box center [197, 223] width 52 height 11
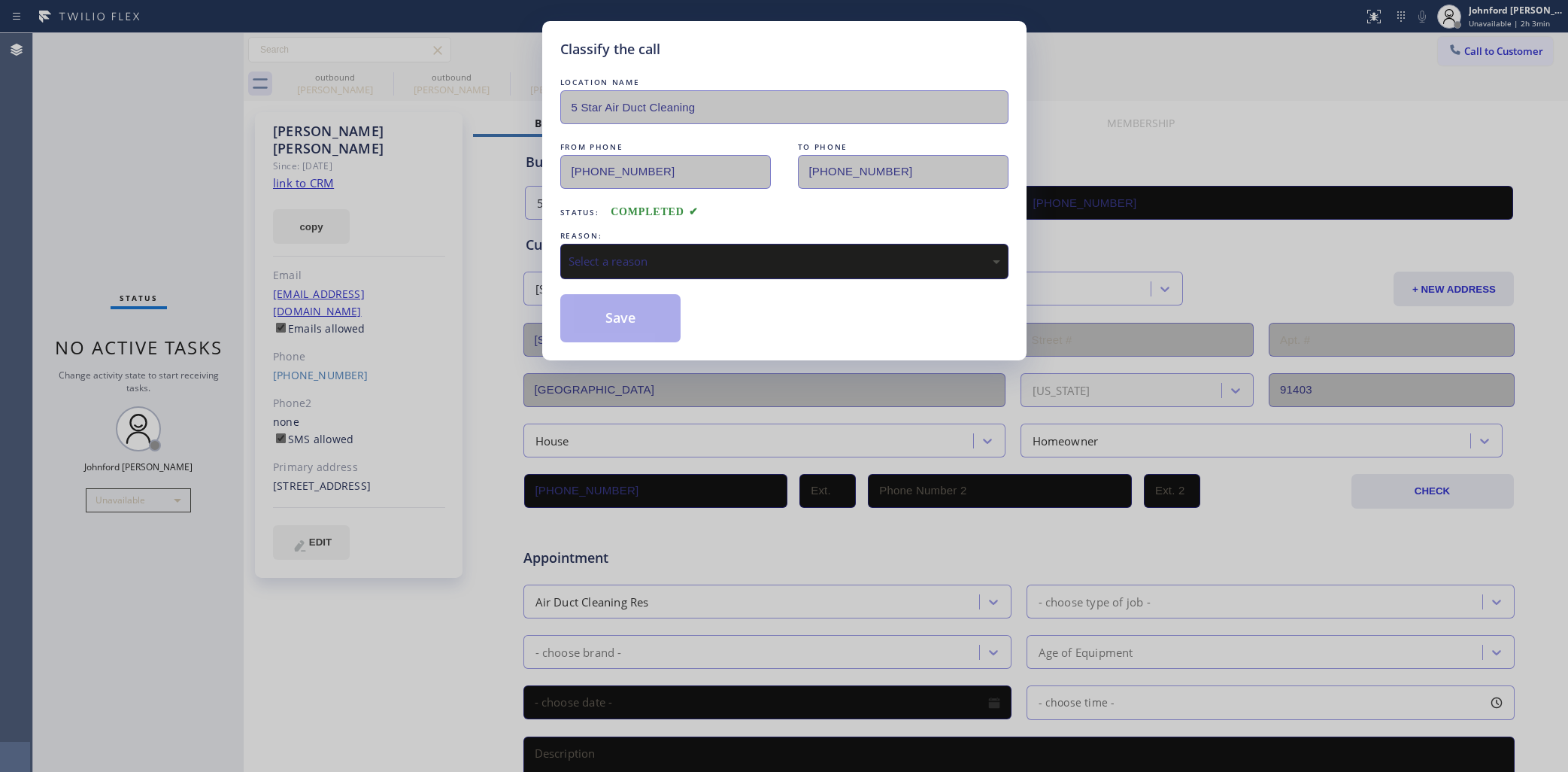
click at [615, 257] on div "Select a reason" at bounding box center [785, 261] width 432 height 17
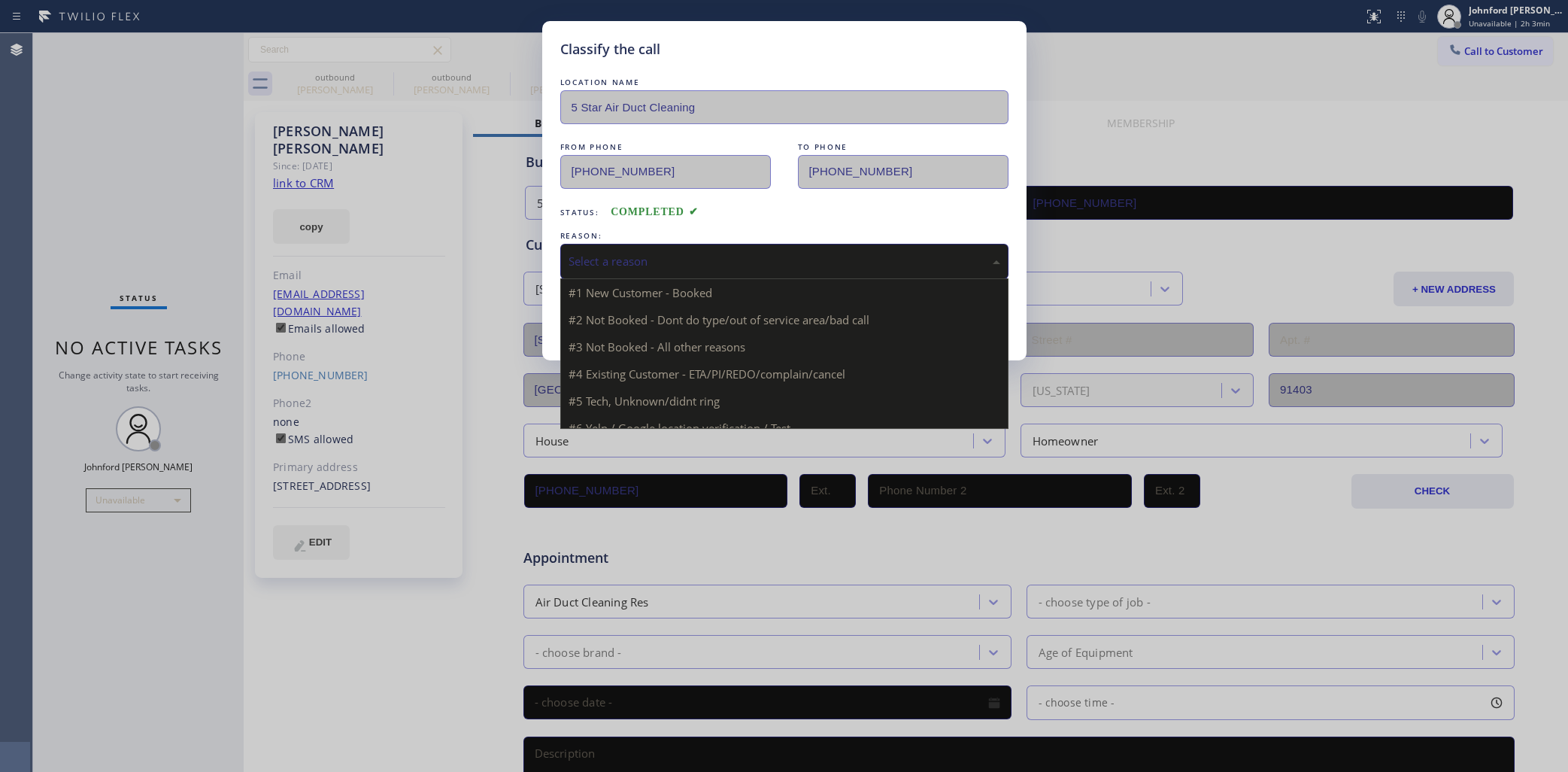
drag, startPoint x: 618, startPoint y: 270, endPoint x: 615, endPoint y: 304, distance: 34.1
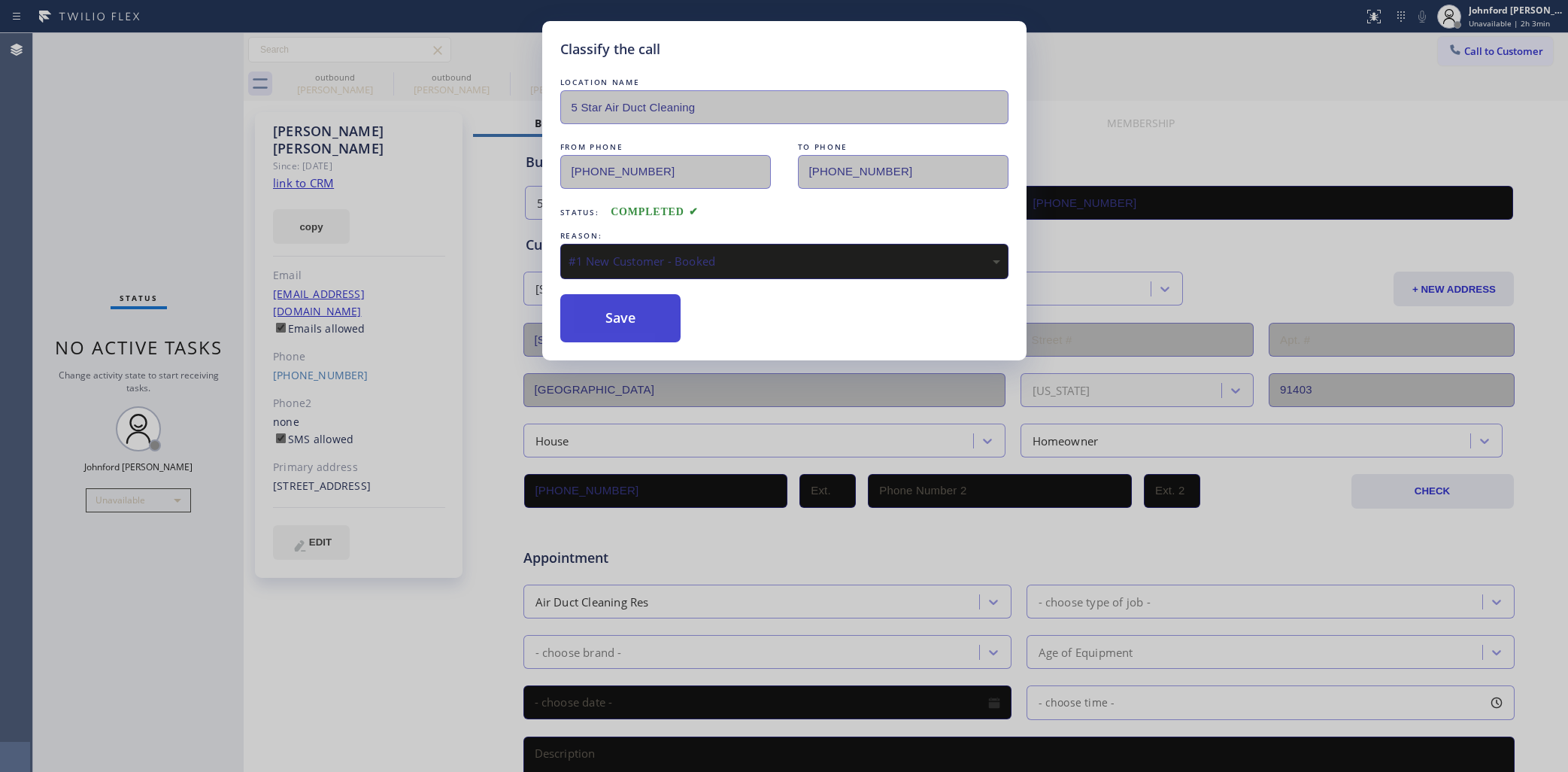
click at [615, 305] on button "Save" at bounding box center [621, 318] width 121 height 48
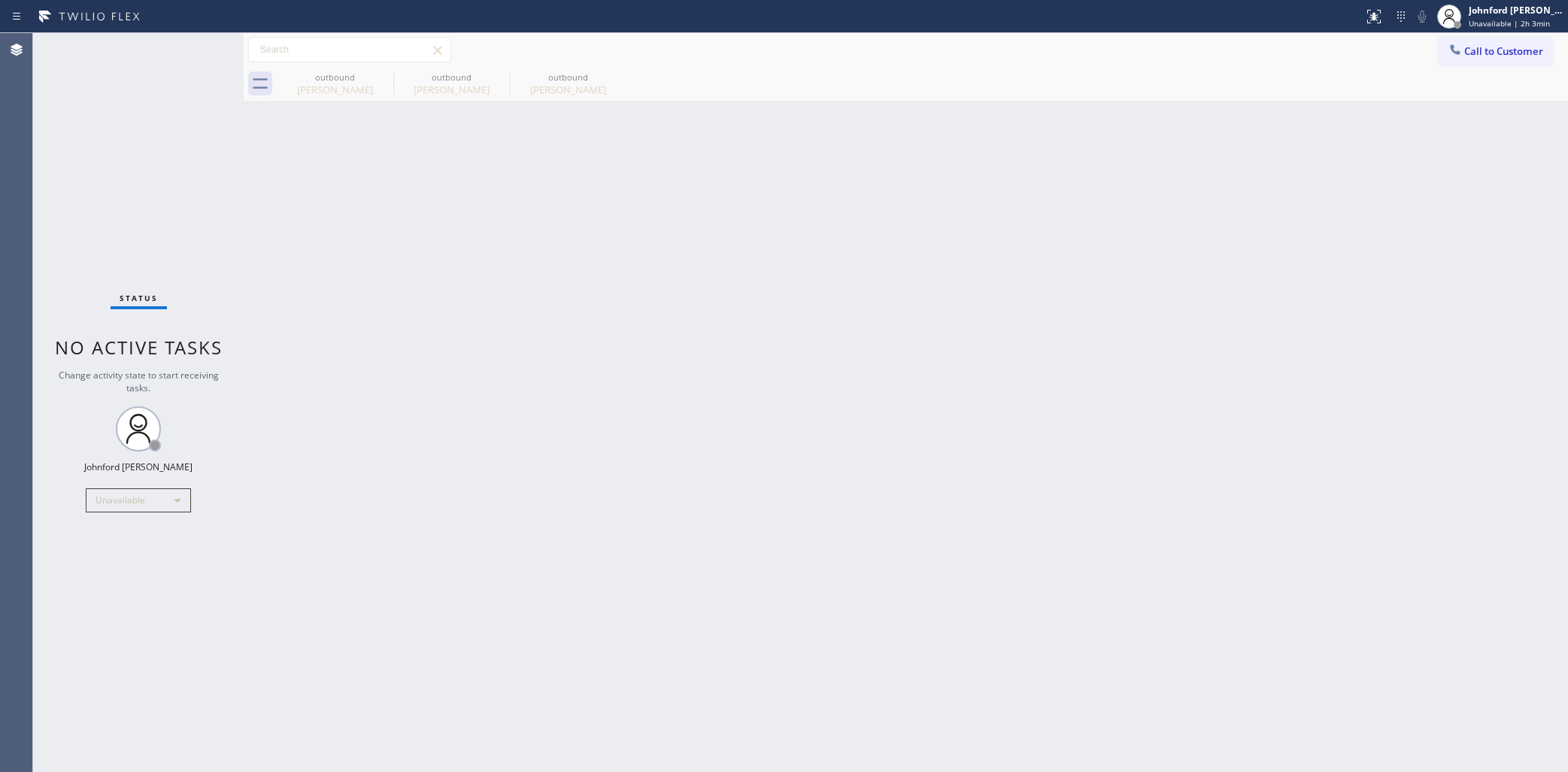
click at [1154, 62] on div "Call to Customer Outbound call Location 5 Star Air Duct Cleaning Your caller id…" at bounding box center [906, 49] width 1324 height 34
click at [381, 73] on icon at bounding box center [383, 77] width 18 height 18
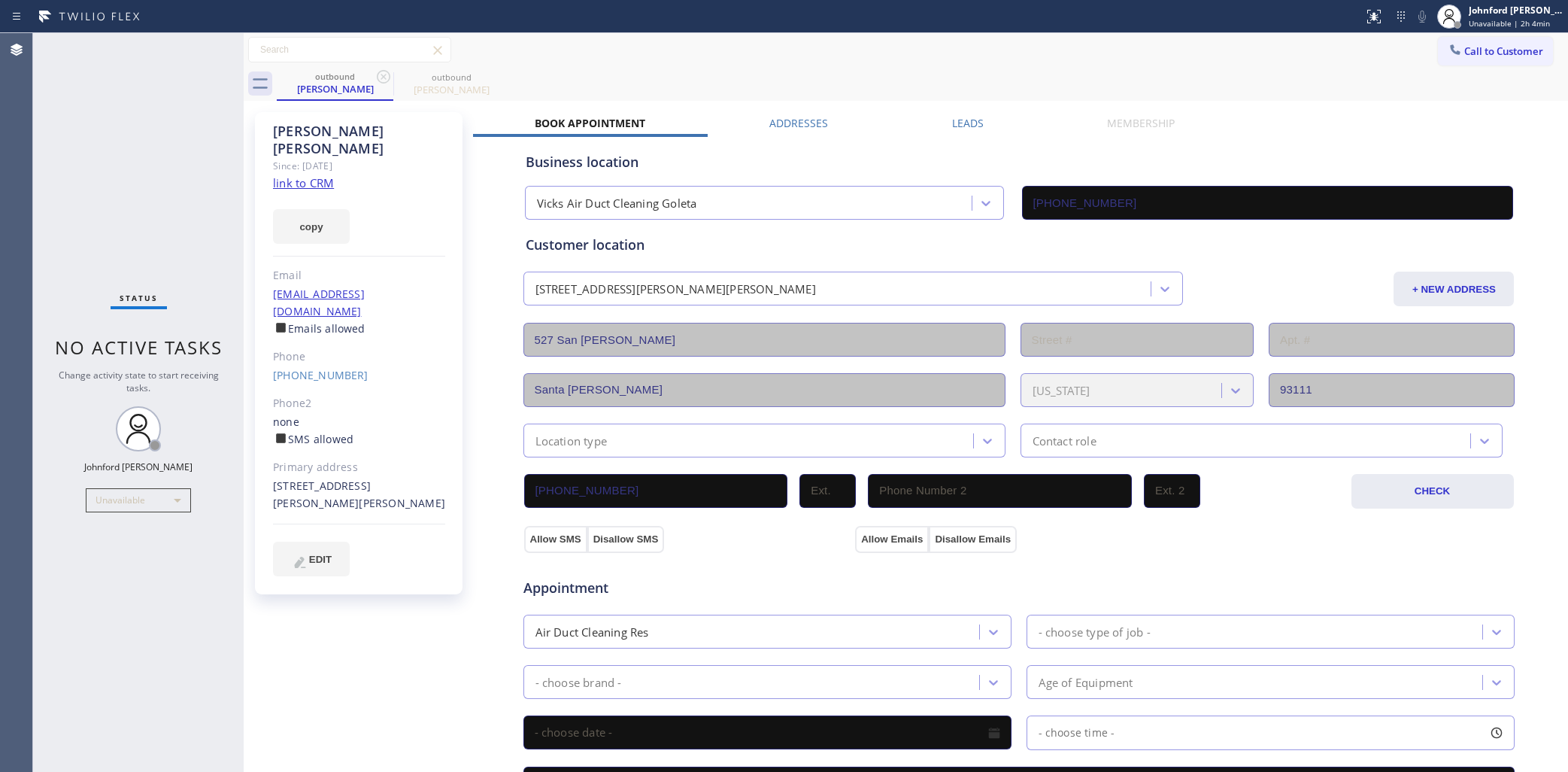
click at [381, 73] on icon at bounding box center [383, 77] width 18 height 18
type input "(858) 800-3094"
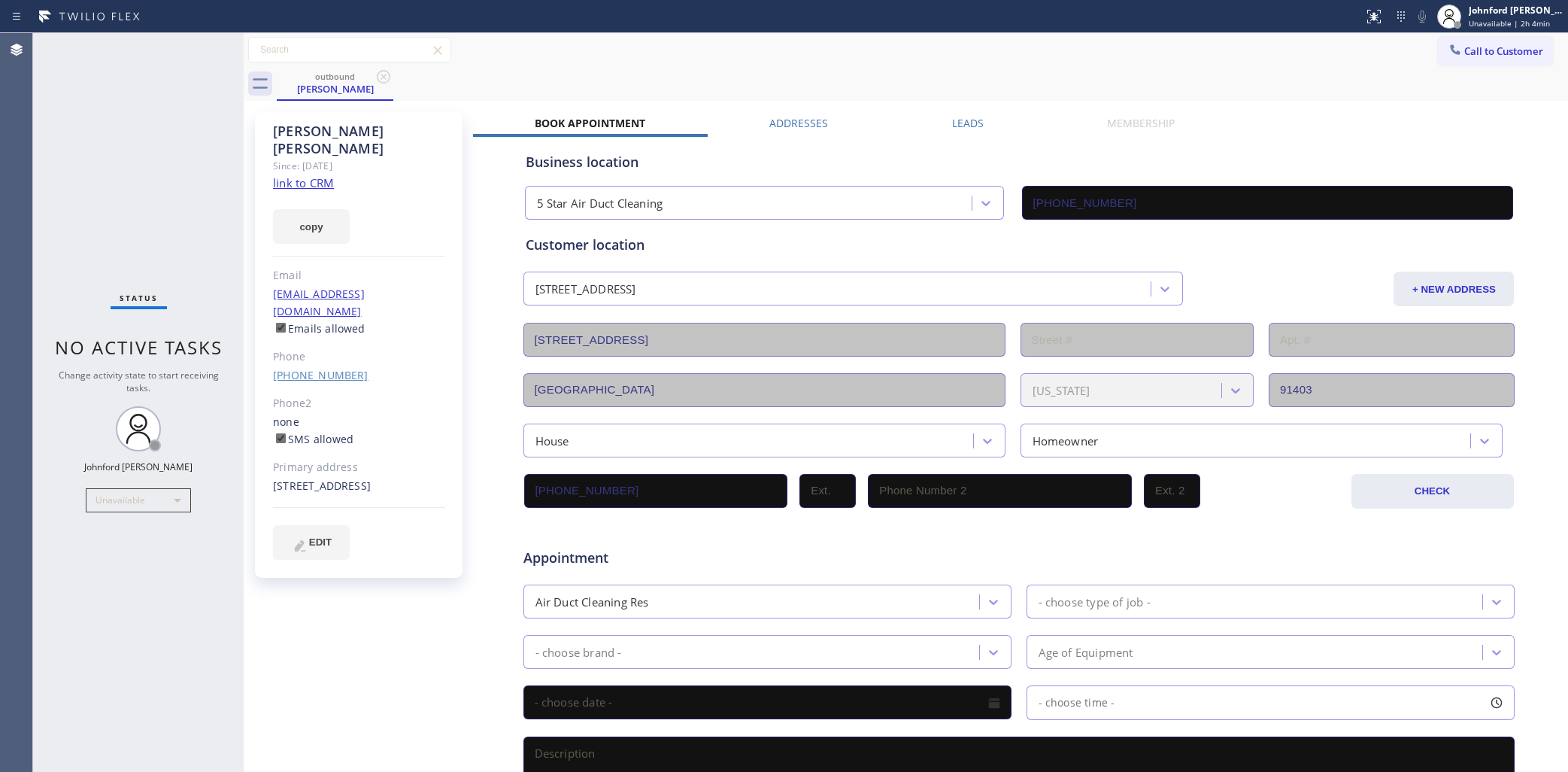
click at [317, 368] on link "(818) 981-2491" at bounding box center [321, 374] width 96 height 14
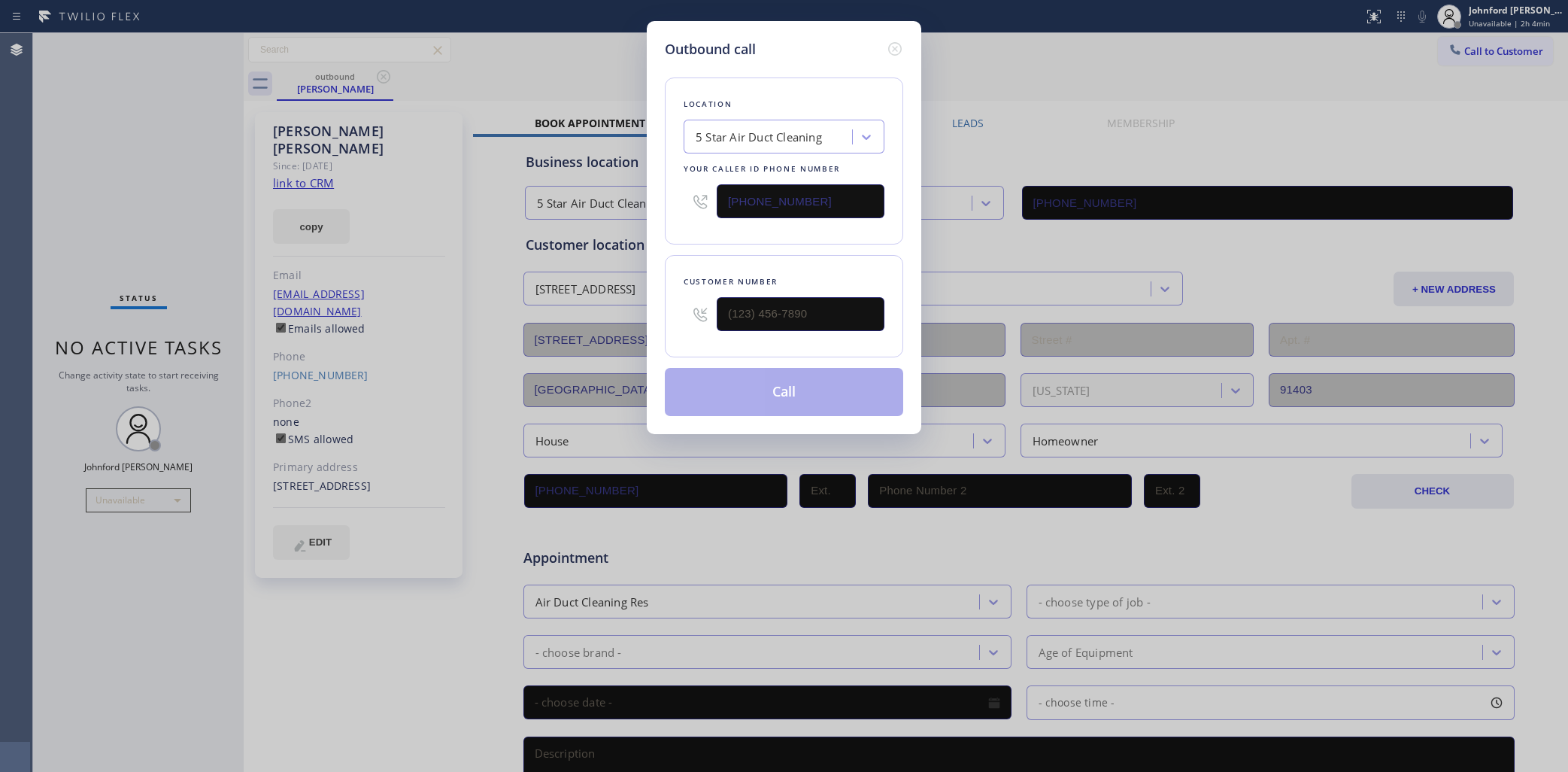
type input "(818) 981-2491"
click at [730, 393] on button "Call" at bounding box center [784, 392] width 238 height 48
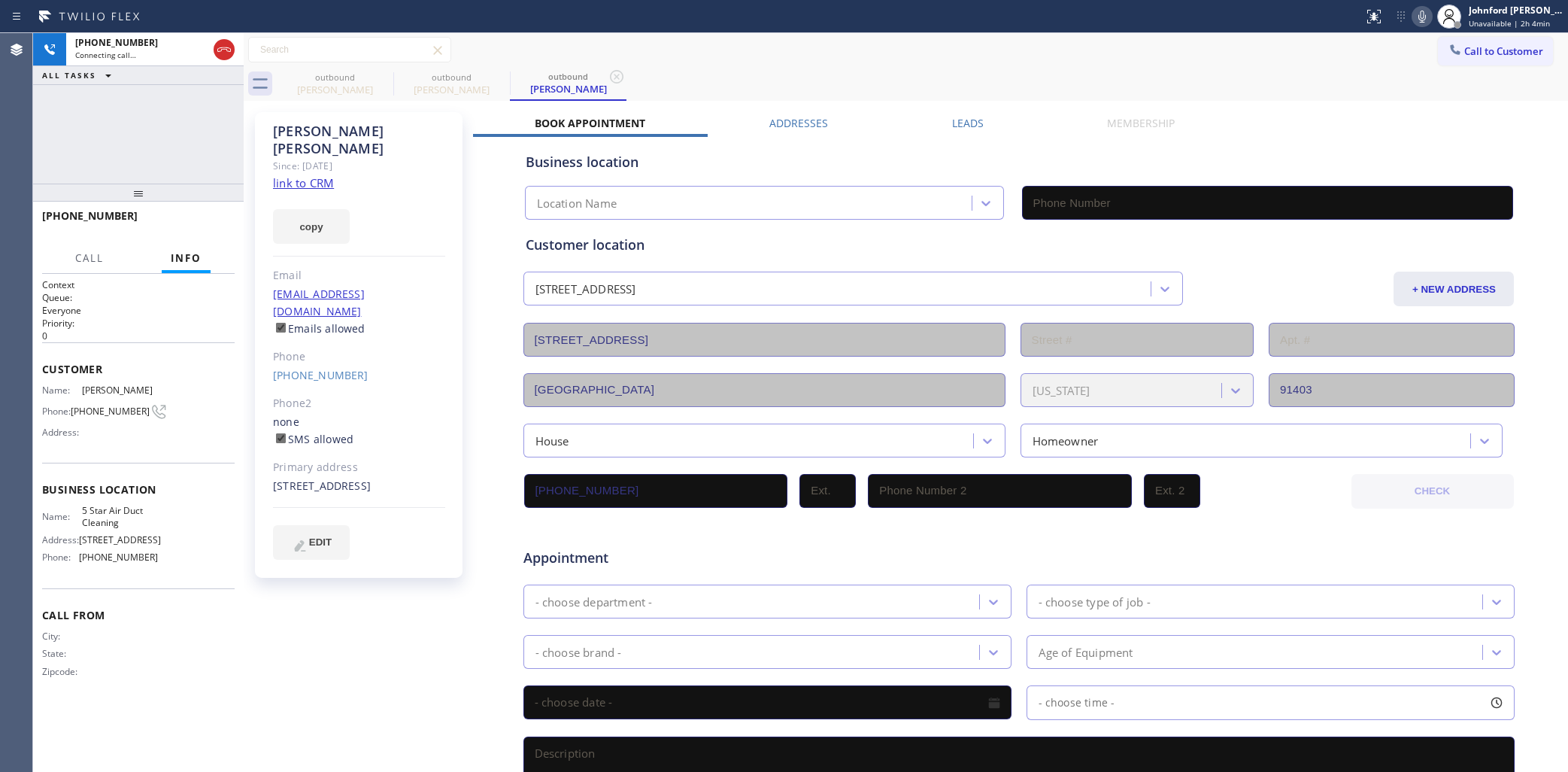
click at [1423, 19] on icon at bounding box center [1422, 16] width 8 height 12
type input "(858) 800-3094"
click at [1423, 19] on icon at bounding box center [1422, 16] width 8 height 12
click at [100, 137] on div "+18189812491 Live | 00:16 ALL TASKS ALL TASKS ACTIVE TASKS TASKS IN WRAP UP" at bounding box center [137, 108] width 210 height 151
click at [186, 222] on span "HANG UP" at bounding box center [200, 223] width 46 height 11
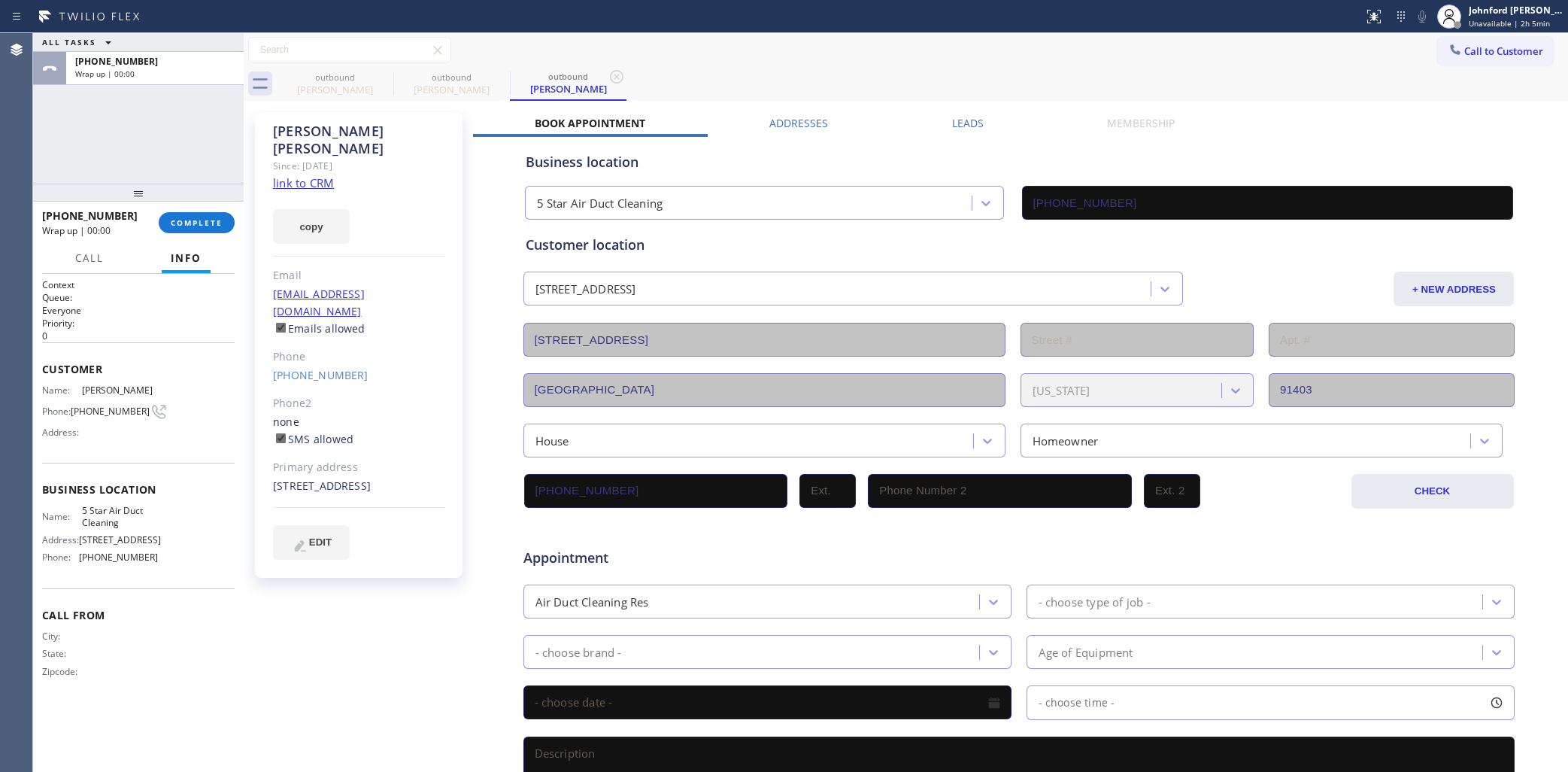
drag, startPoint x: 1220, startPoint y: 84, endPoint x: 1224, endPoint y: 5, distance: 79.1
click at [1220, 79] on div "outbound Kim Speth outbound Kim Speth outbound Kim Speth" at bounding box center [922, 84] width 1292 height 34
click at [205, 231] on button "COMPLETE" at bounding box center [196, 223] width 76 height 21
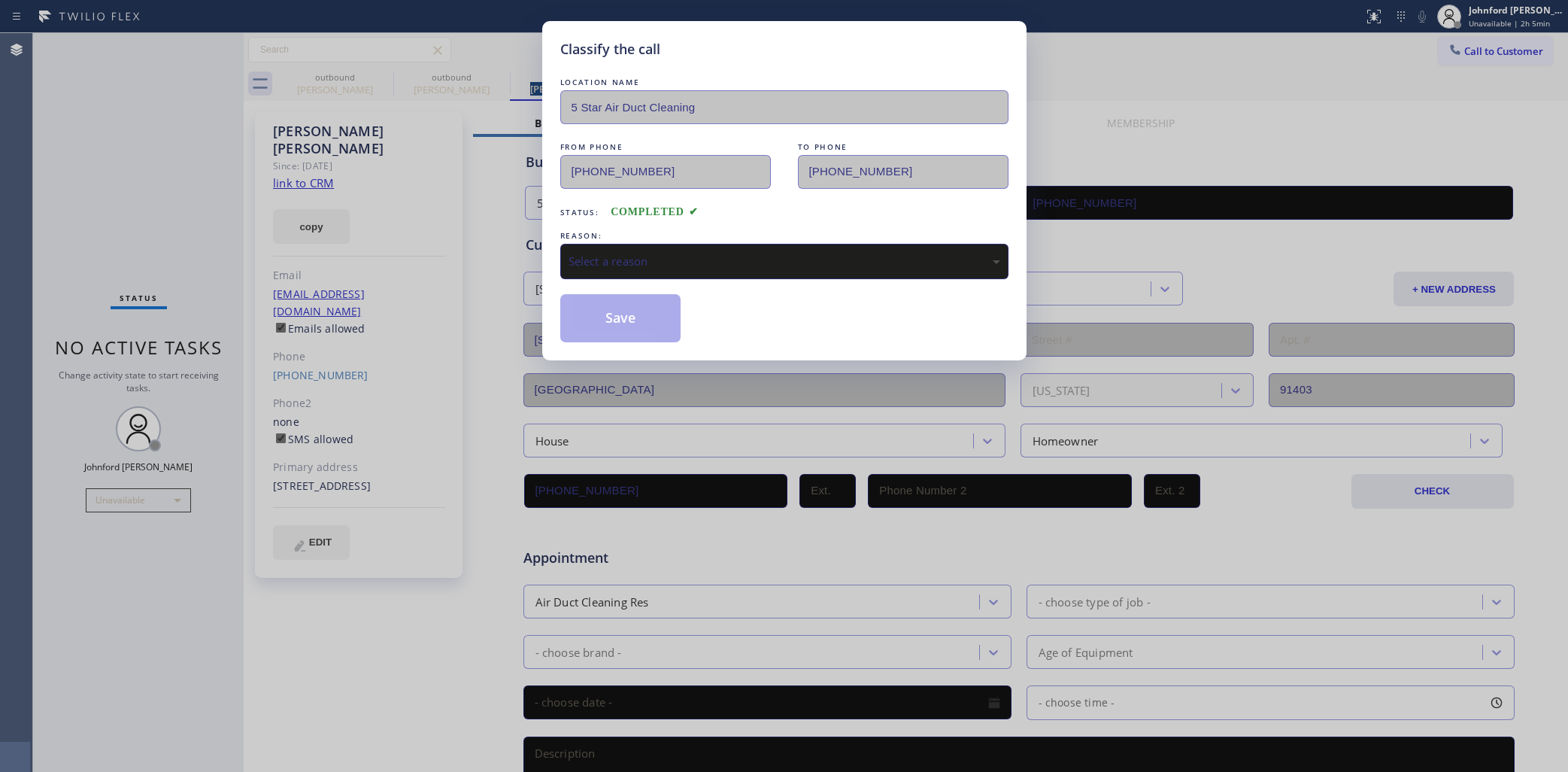
click at [772, 253] on div "Select a reason" at bounding box center [785, 261] width 432 height 17
click at [630, 322] on button "Save" at bounding box center [621, 318] width 121 height 48
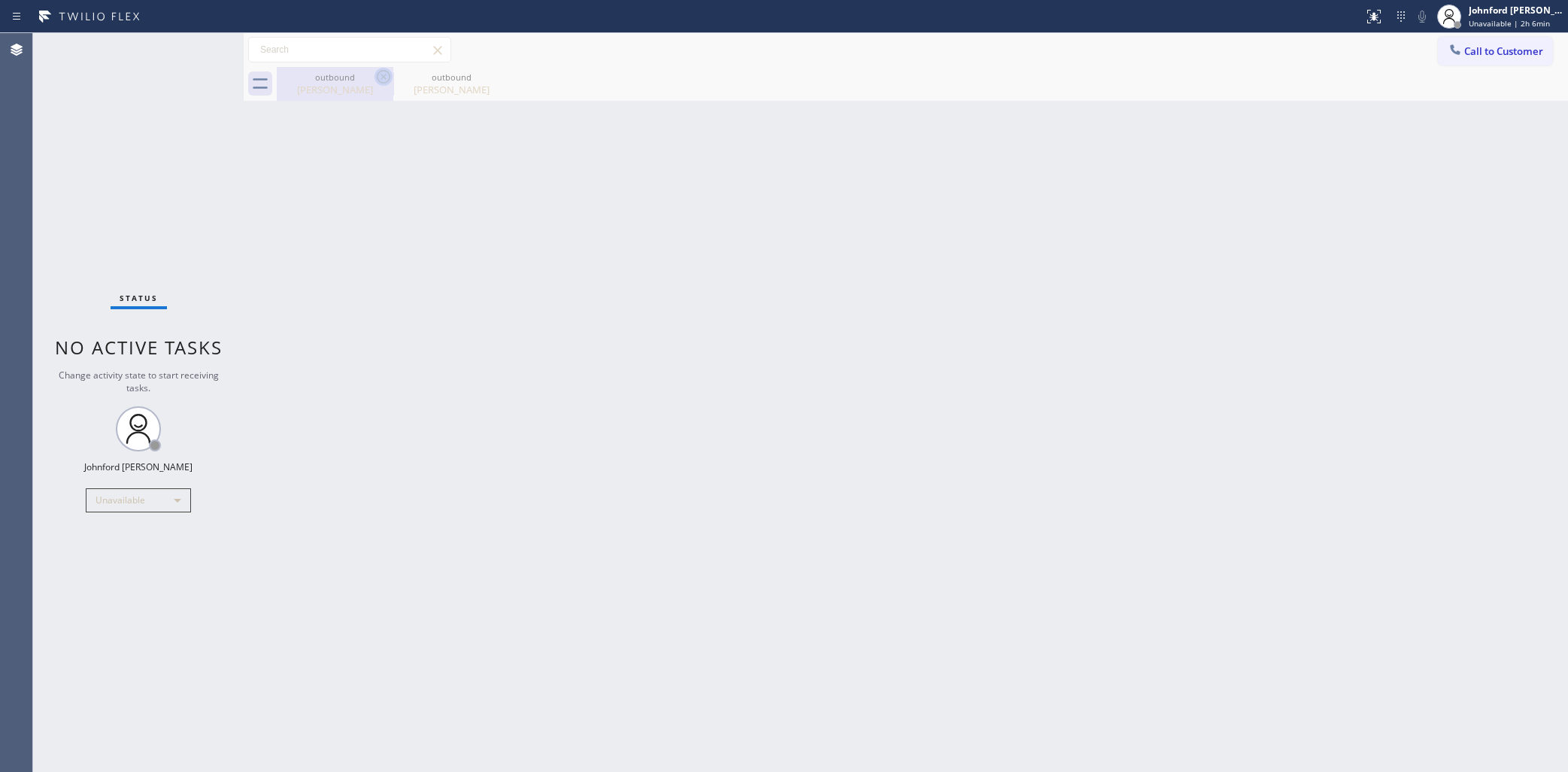
click at [376, 71] on icon at bounding box center [383, 77] width 18 height 18
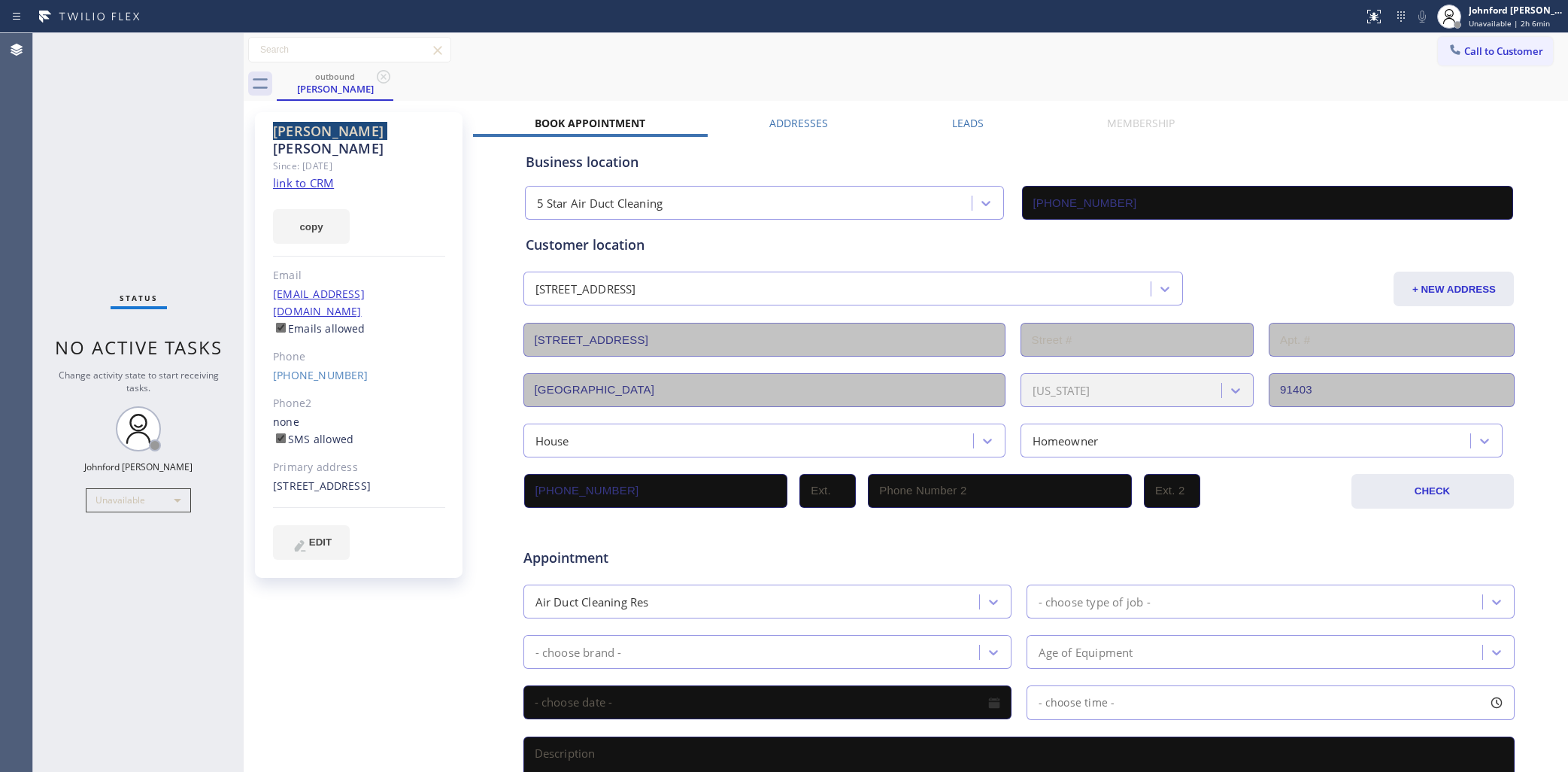
click at [376, 71] on icon at bounding box center [383, 77] width 18 height 18
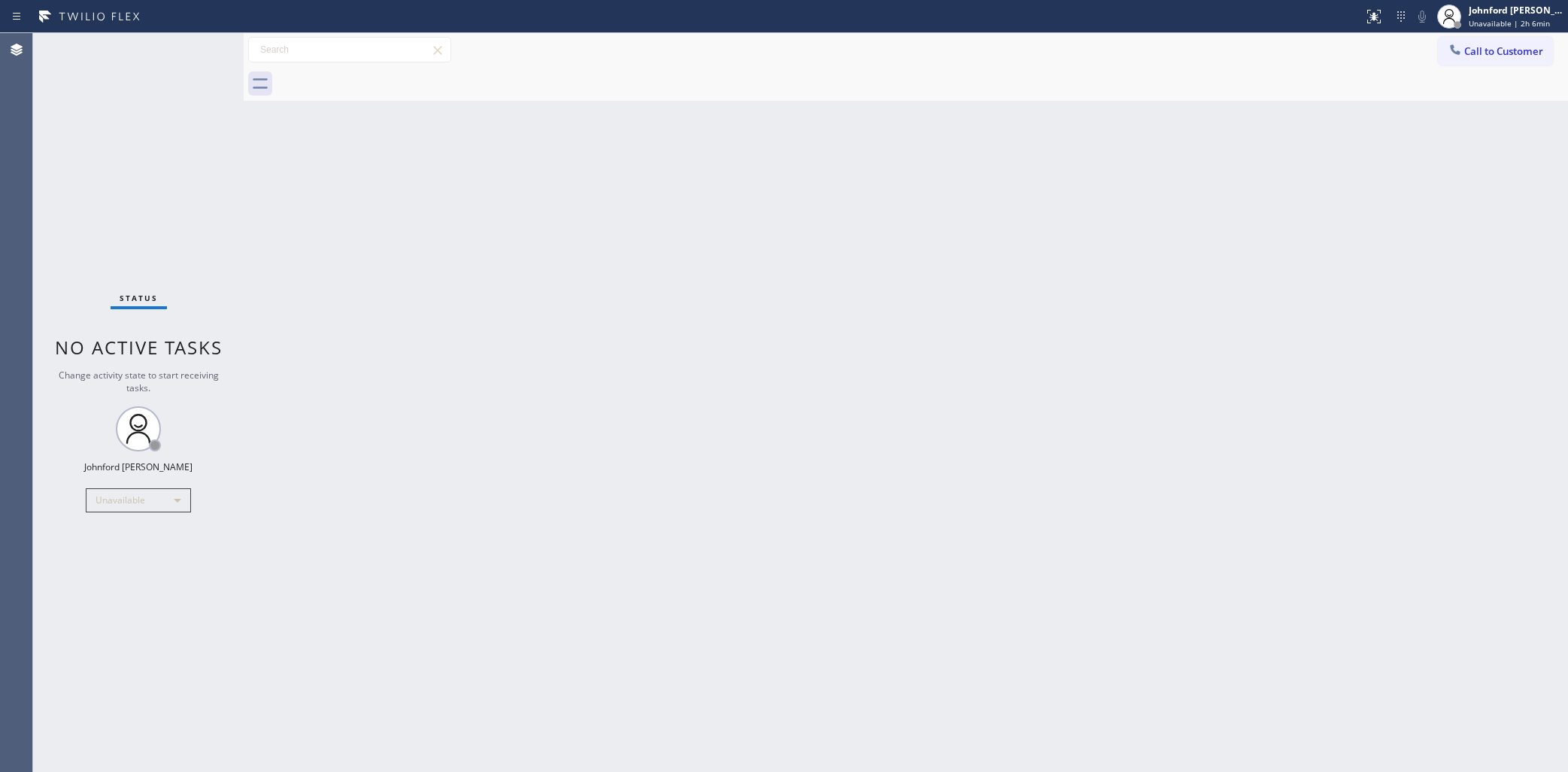
drag, startPoint x: 1143, startPoint y: 265, endPoint x: 1144, endPoint y: 55, distance: 210.0
click at [1143, 265] on div "Back to Dashboard Change Sender ID Customers Technicians Select a contact Outbo…" at bounding box center [906, 402] width 1324 height 739
click at [1204, 371] on div "Back to Dashboard Change Sender ID Customers Technicians Select a contact Outbo…" at bounding box center [906, 402] width 1324 height 739
drag, startPoint x: 92, startPoint y: 231, endPoint x: 141, endPoint y: 168, distance: 79.8
click at [92, 231] on div "Status No active tasks Change activity state to start receiving tasks. Johnford…" at bounding box center [137, 402] width 210 height 739
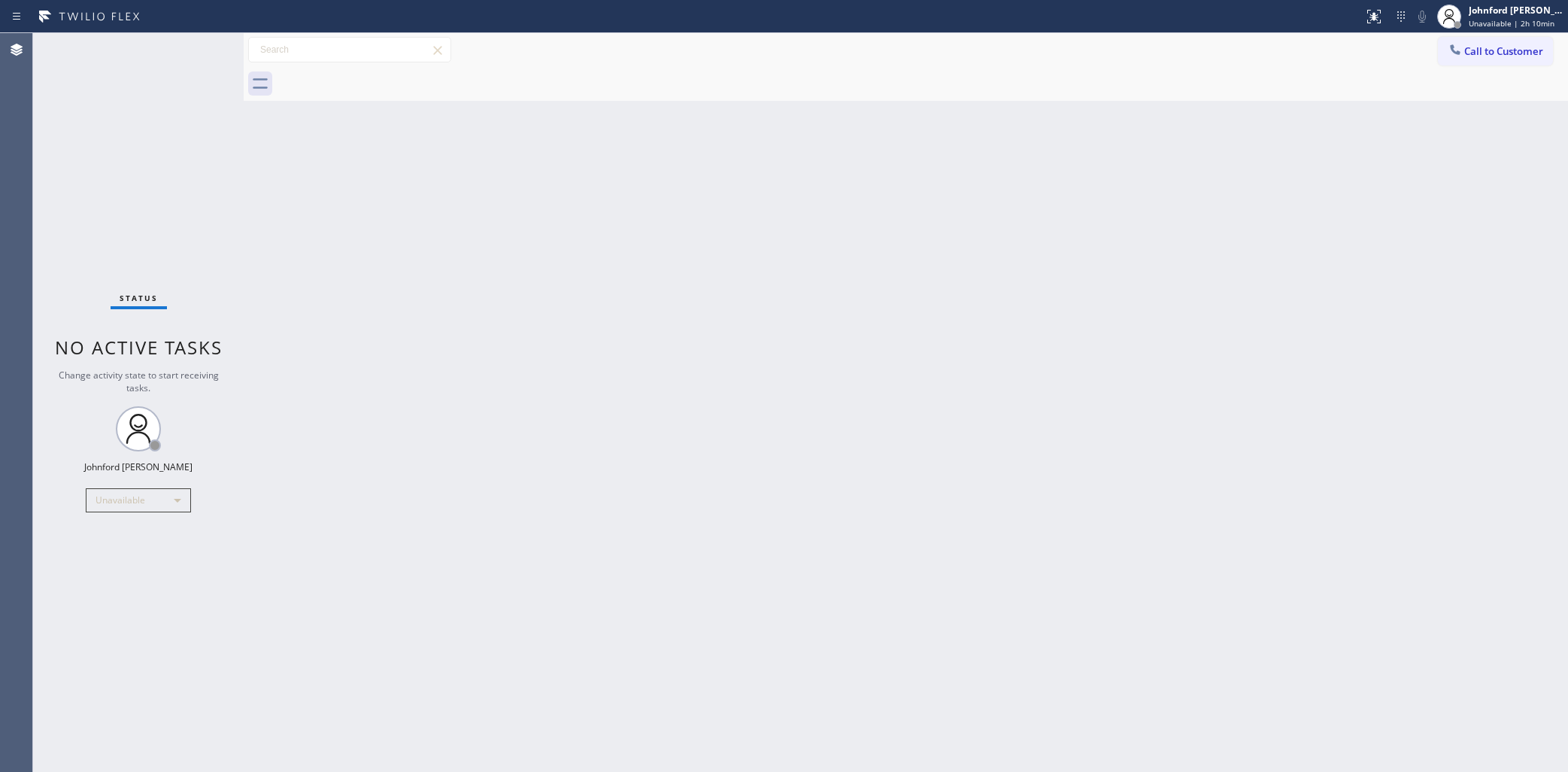
click at [1449, 50] on icon at bounding box center [1456, 50] width 15 height 15
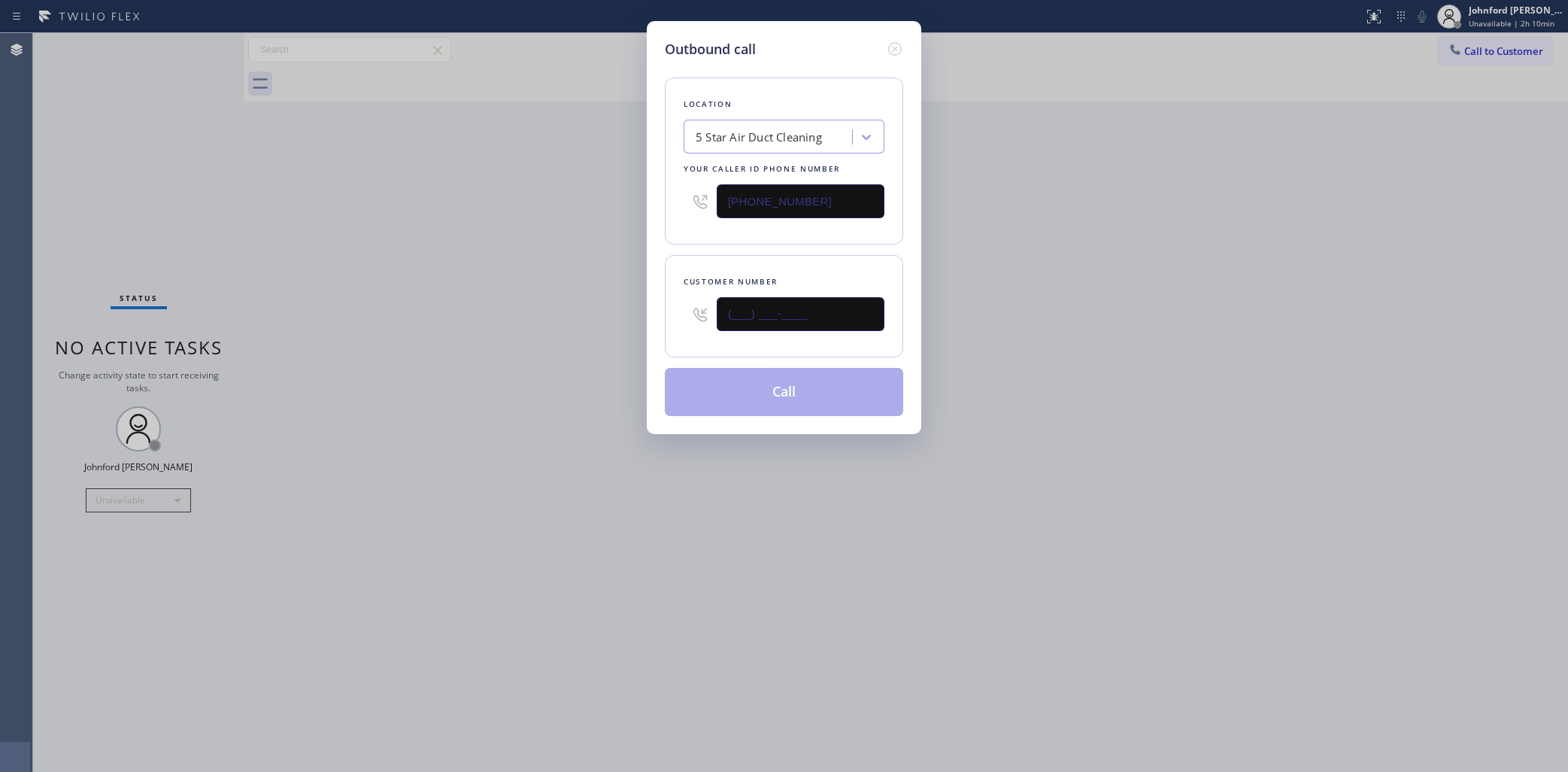
drag, startPoint x: 868, startPoint y: 294, endPoint x: 697, endPoint y: 270, distance: 172.7
click at [639, 319] on div "Outbound call Location 5 Star Air Duct Cleaning Your caller id phone number (85…" at bounding box center [784, 386] width 1568 height 772
paste input "310) 678-7355"
type input "(310) 678-7355"
click at [783, 201] on input "(858) 800-3094" at bounding box center [800, 201] width 168 height 34
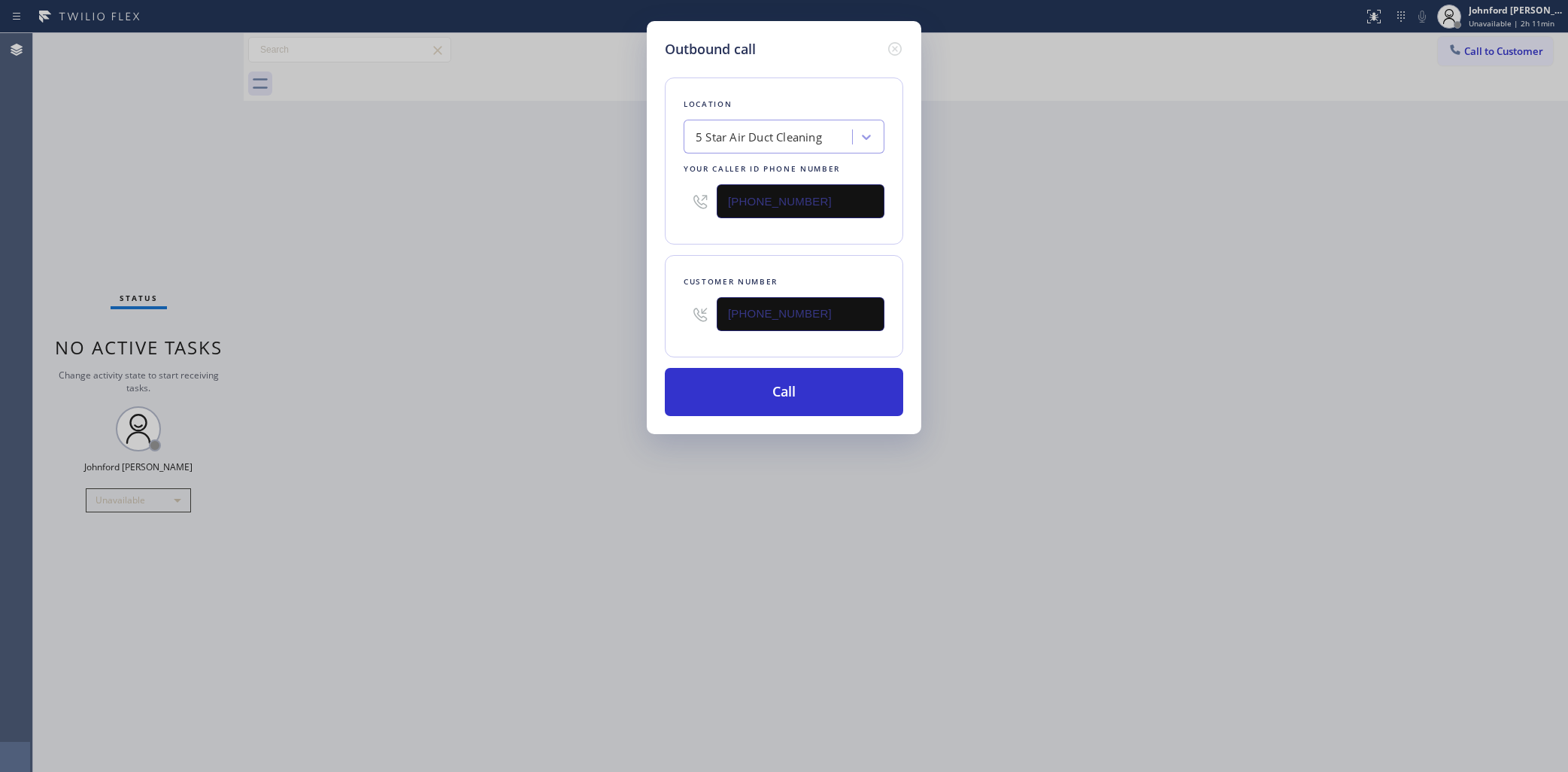
drag, startPoint x: 724, startPoint y: 192, endPoint x: 647, endPoint y: 192, distance: 77.0
click at [670, 192] on div "Location 5 Star Air Duct Cleaning Your caller id phone number (858) 800-3094" at bounding box center [784, 161] width 238 height 167
paste input "424) 338-9121"
type input "(424) 338-9121"
click at [596, 192] on div "Outbound call Location 5 Star Air Duct Cleaning Your caller id phone number (42…" at bounding box center [784, 386] width 1568 height 772
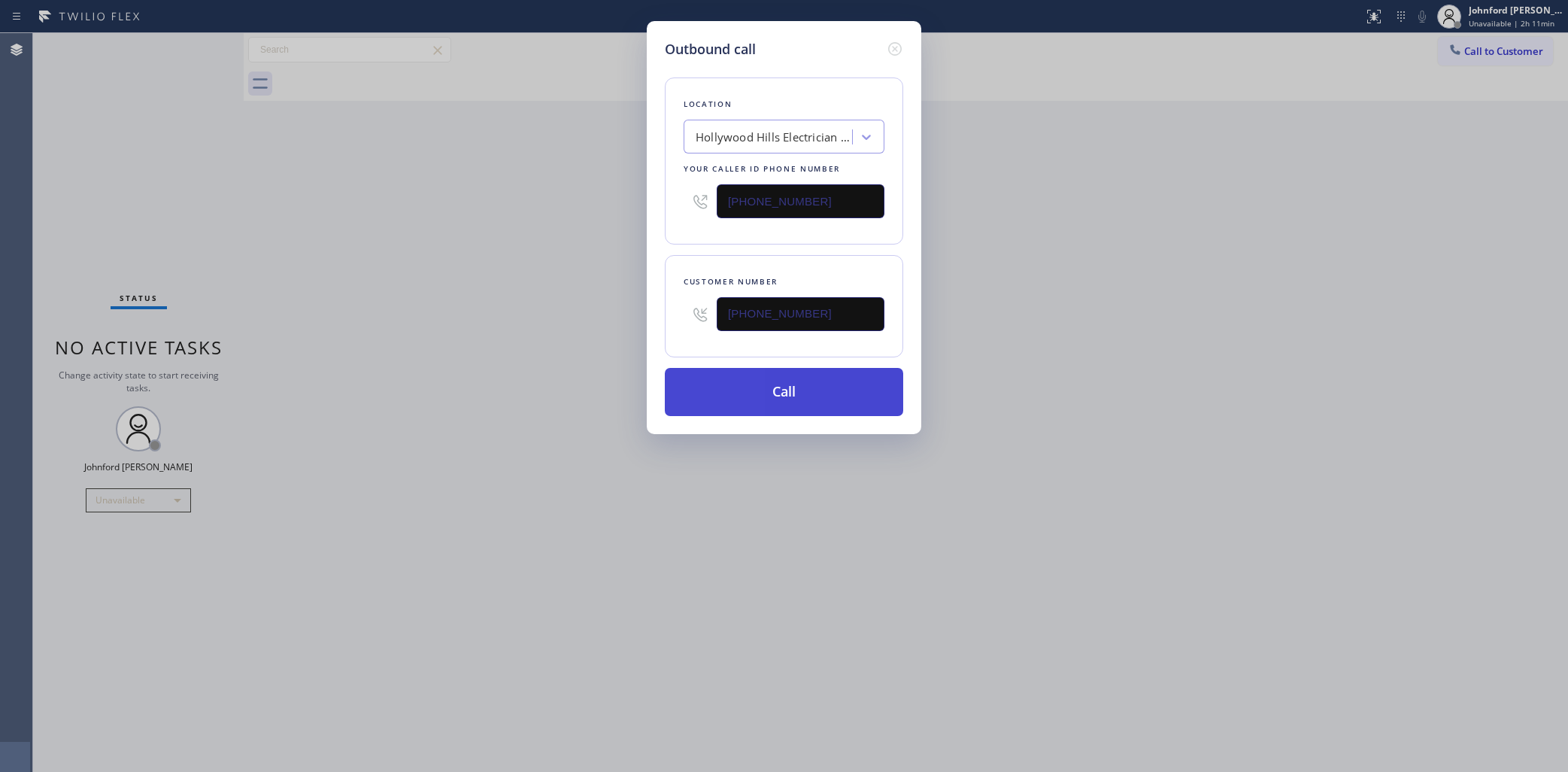
click at [739, 382] on button "Call" at bounding box center [784, 392] width 238 height 48
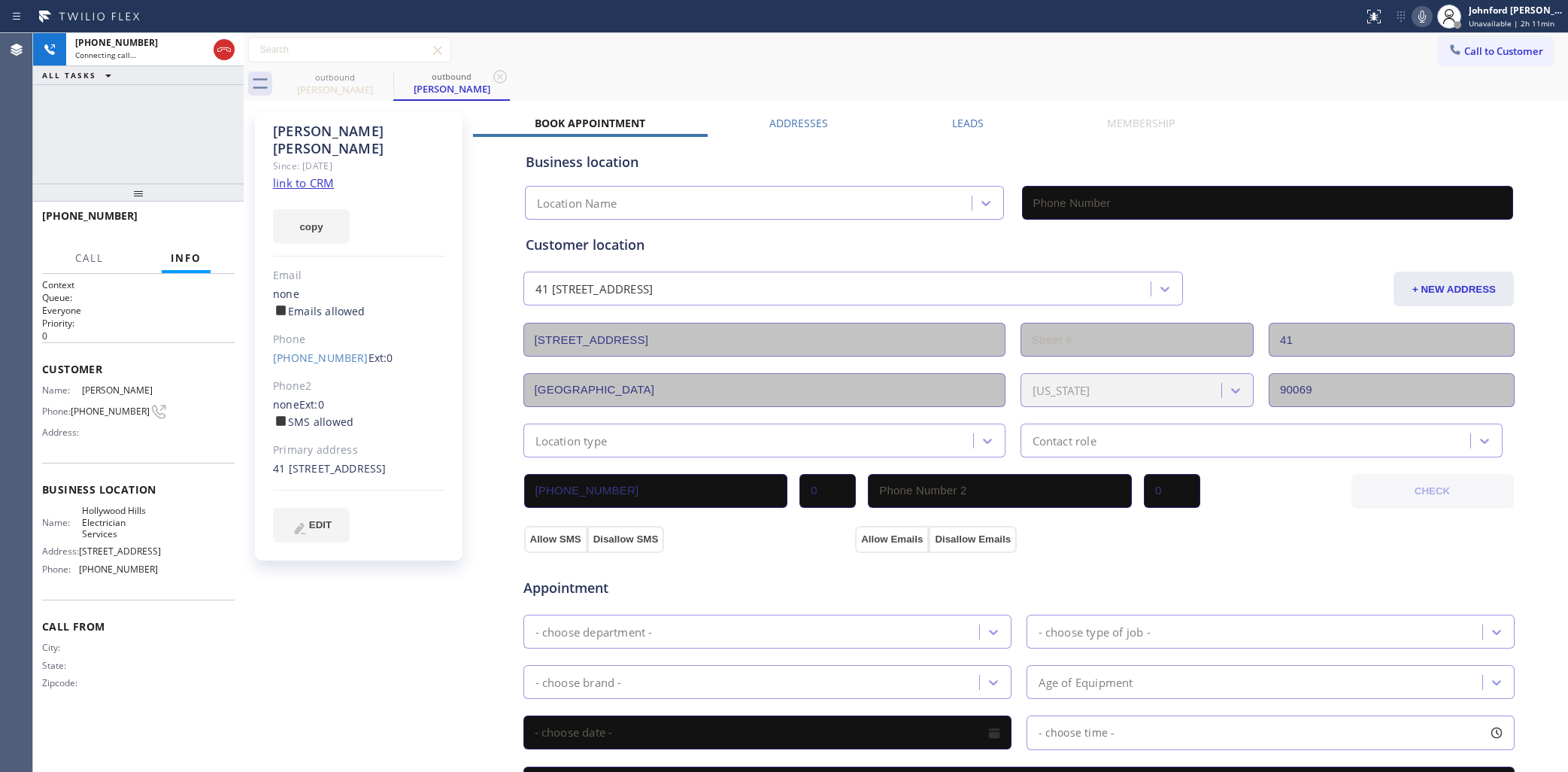
click at [1212, 58] on div "Call to Customer Outbound call Location Hollywood Hills Electrician Services Yo…" at bounding box center [906, 49] width 1324 height 26
type input "(424) 338-9121"
click at [721, 88] on div "outbound Sherry Milligan outbound Sherry Milligan" at bounding box center [922, 84] width 1292 height 34
drag, startPoint x: 99, startPoint y: 141, endPoint x: 256, endPoint y: 141, distance: 157.0
click at [99, 141] on div "+13106787355 Live | 00:34 ALL TASKS ALL TASKS ACTIVE TASKS TASKS IN WRAP UP" at bounding box center [137, 108] width 210 height 151
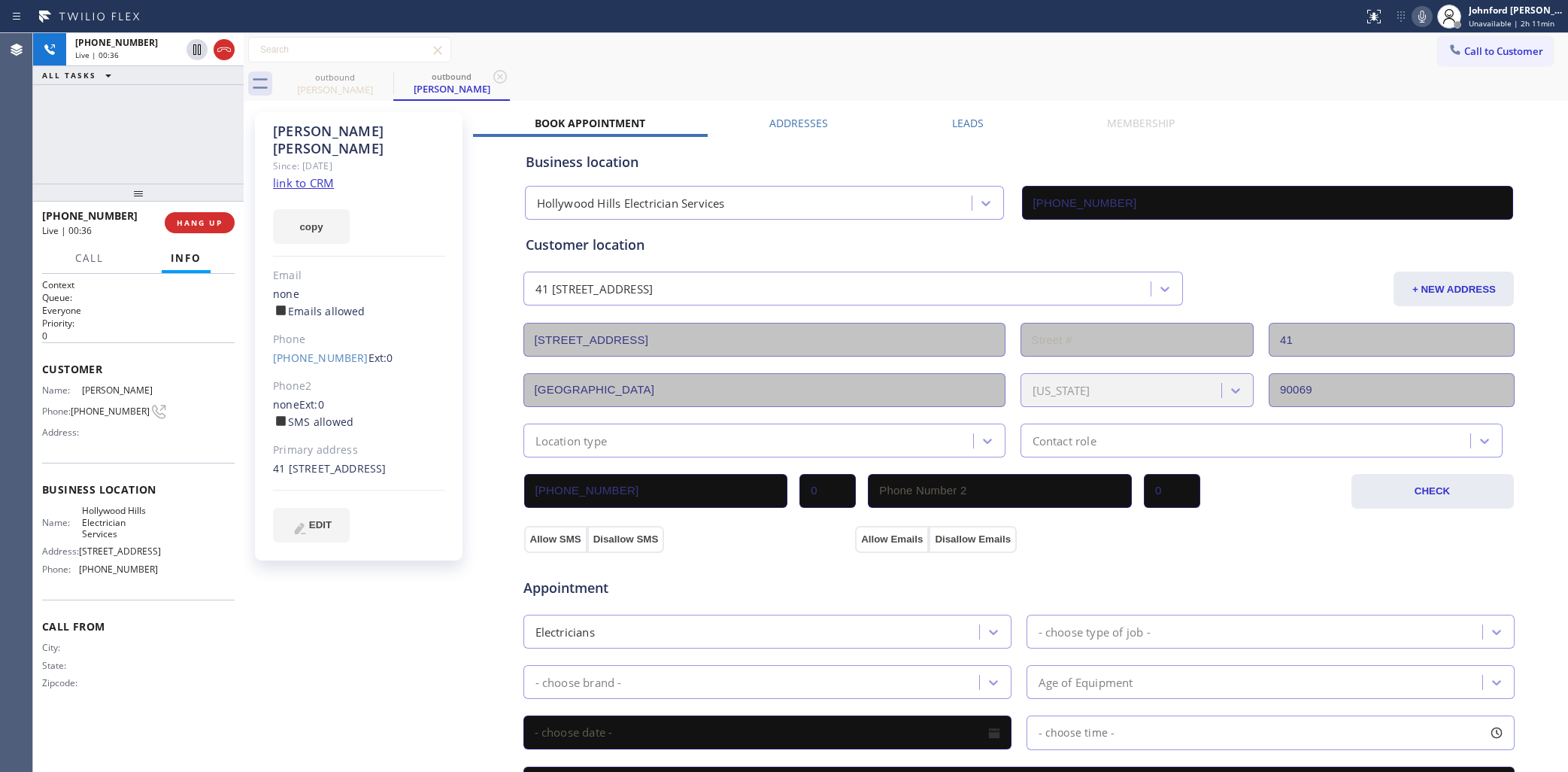
click at [1418, 21] on icon at bounding box center [1422, 16] width 18 height 18
click at [948, 59] on div "Call to Customer Outbound call Location Hollywood Hills Electrician Services Yo…" at bounding box center [906, 49] width 1324 height 26
click at [1424, 23] on icon at bounding box center [1422, 16] width 18 height 18
click at [124, 133] on div "+13106787355 Live | 02:57 ALL TASKS ALL TASKS ACTIVE TASKS TASKS IN WRAP UP" at bounding box center [137, 108] width 210 height 151
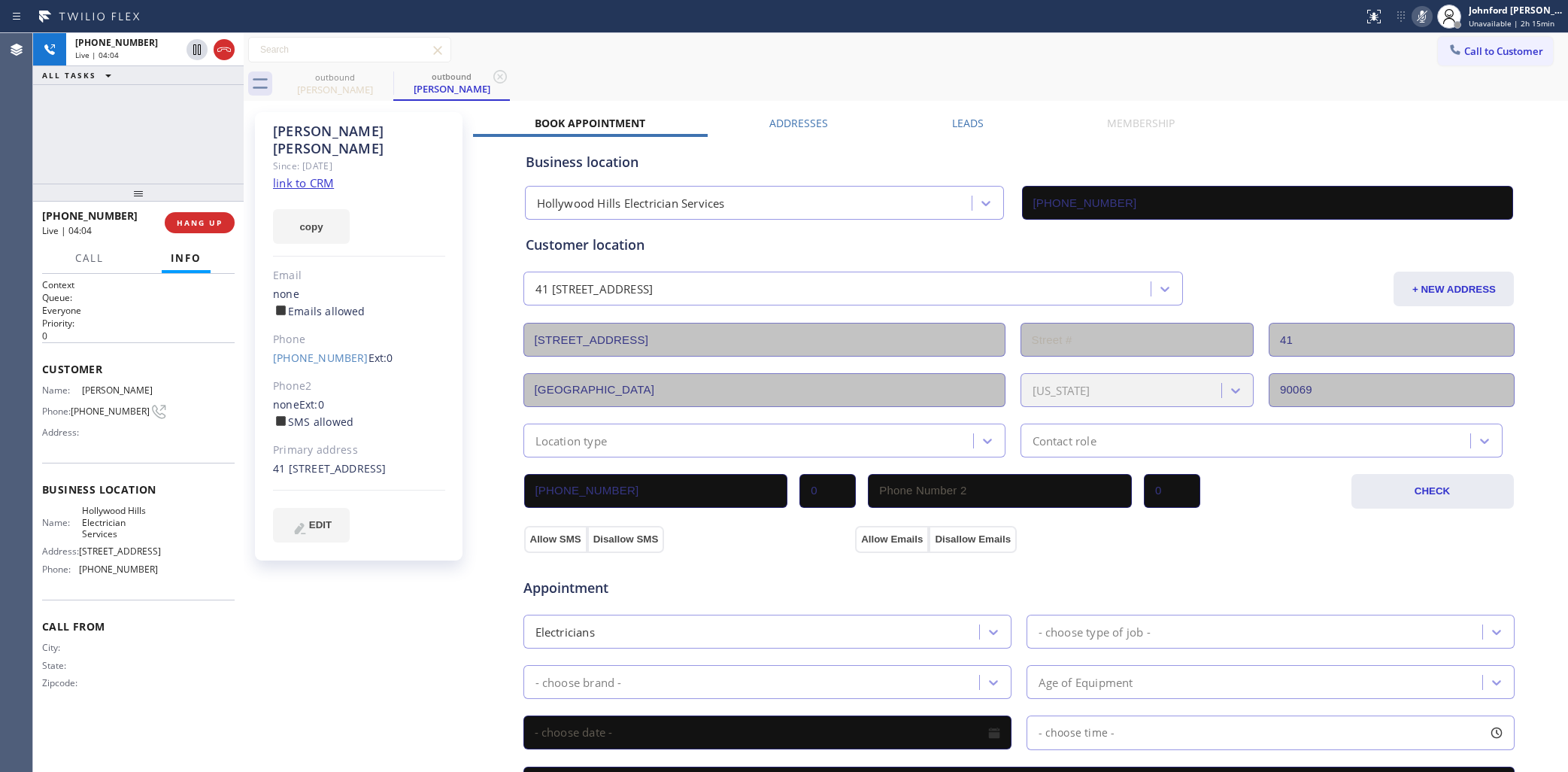
click at [1414, 16] on icon at bounding box center [1422, 16] width 18 height 18
click at [1428, 17] on icon at bounding box center [1422, 16] width 18 height 18
click at [1420, 19] on icon at bounding box center [1422, 16] width 8 height 12
click at [1420, 12] on icon at bounding box center [1422, 16] width 8 height 12
click at [1421, 19] on icon at bounding box center [1422, 16] width 18 height 18
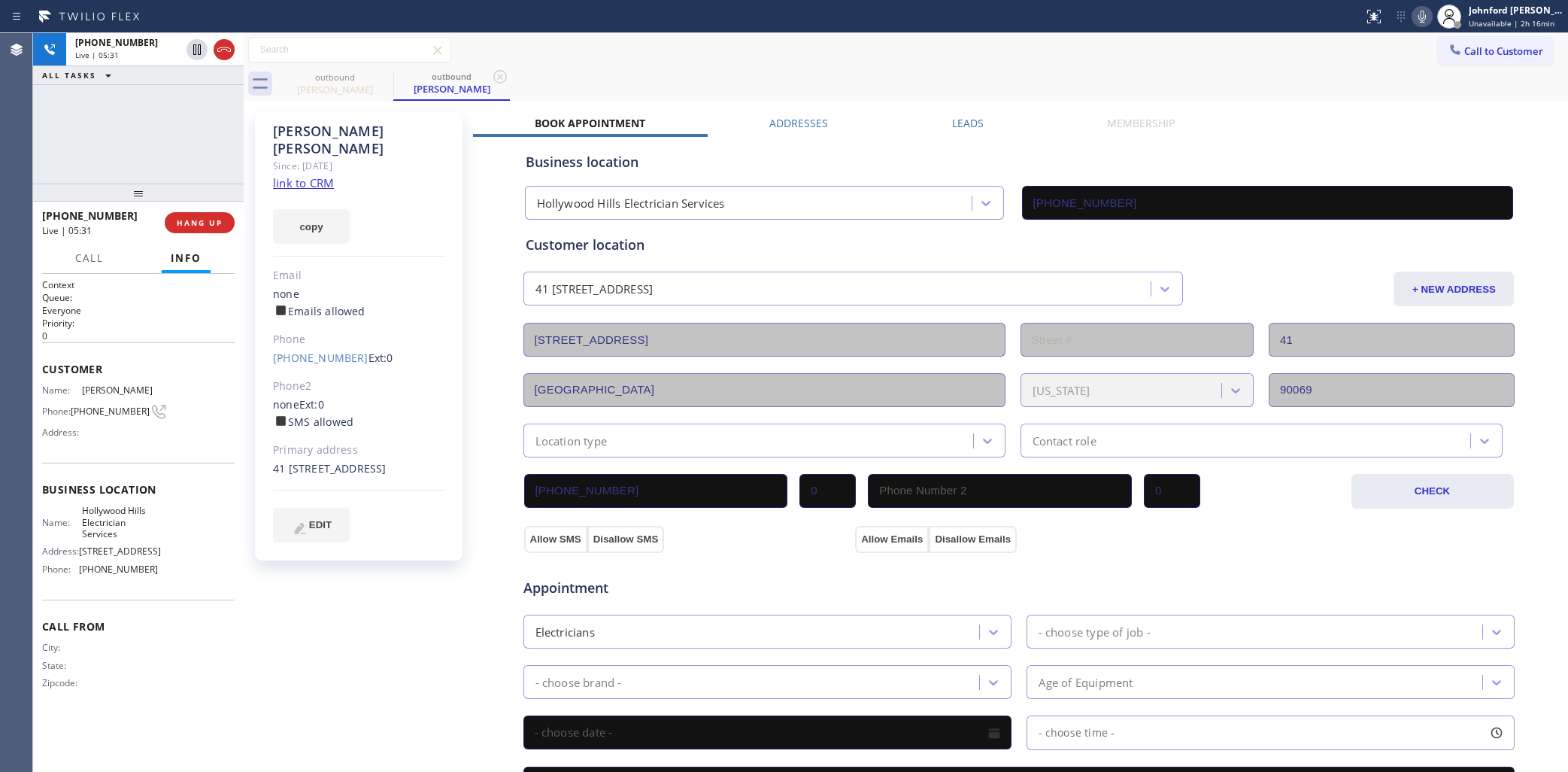
click at [1418, 19] on icon at bounding box center [1422, 16] width 18 height 18
click at [1418, 19] on rect at bounding box center [1422, 14] width 11 height 11
click at [1421, 21] on icon at bounding box center [1422, 16] width 8 height 12
click at [95, 158] on div "+13106787355 Live | 05:47 ALL TASKS ALL TASKS ACTIVE TASKS TASKS IN WRAP UP" at bounding box center [137, 108] width 210 height 151
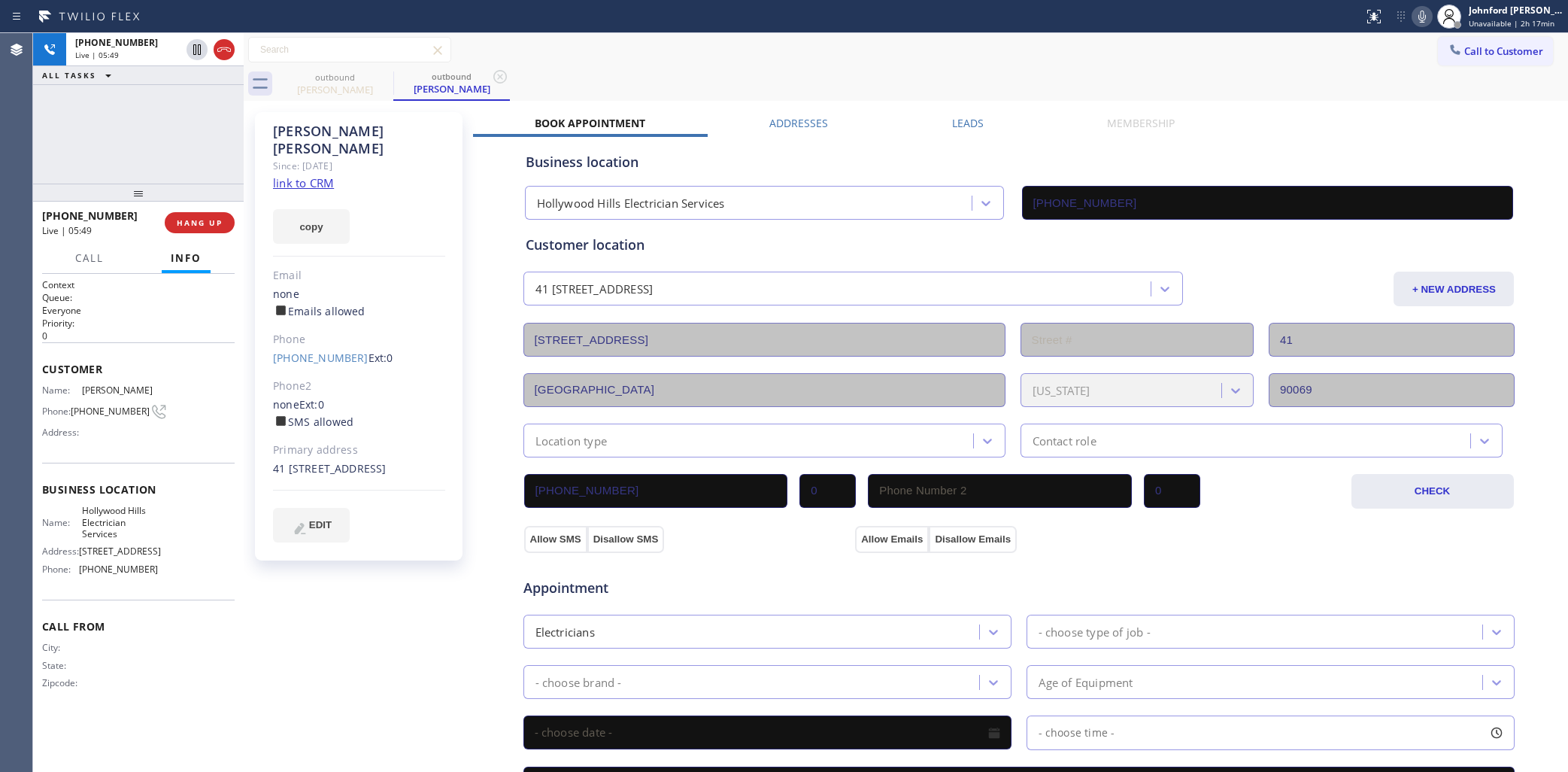
drag, startPoint x: 938, startPoint y: 55, endPoint x: 987, endPoint y: 4, distance: 70.7
click at [938, 49] on div "Call to Customer Outbound call Location Hollywood Hills Electrician Services Yo…" at bounding box center [906, 49] width 1324 height 26
click at [1421, 17] on icon at bounding box center [1422, 16] width 8 height 12
click at [1421, 17] on icon at bounding box center [1422, 16] width 18 height 18
click at [1422, 17] on icon at bounding box center [1422, 16] width 8 height 12
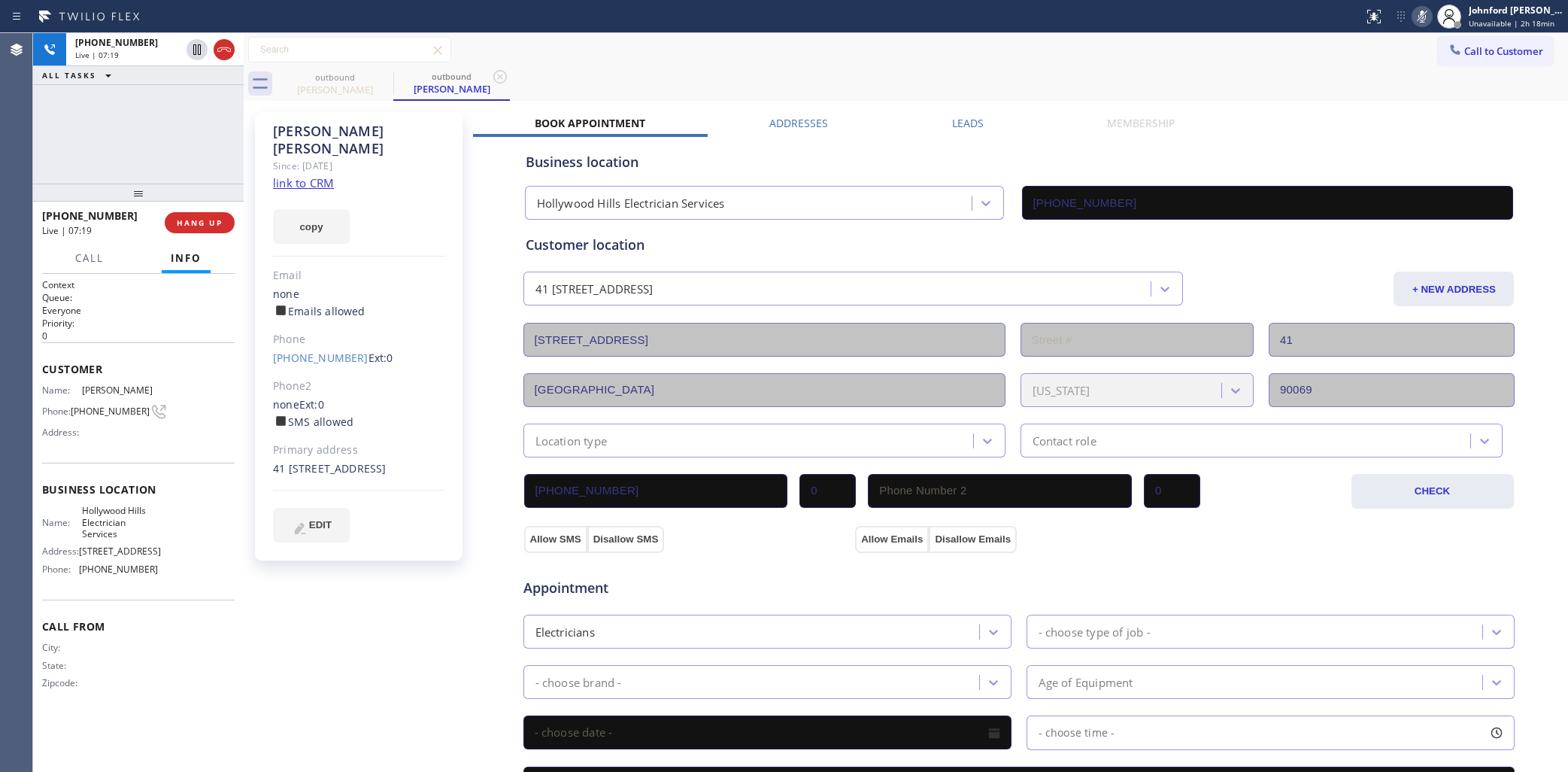
click at [1422, 17] on icon at bounding box center [1422, 16] width 8 height 12
click at [1208, 76] on div "outbound Sherry Milligan outbound Sherry Milligan" at bounding box center [922, 84] width 1292 height 34
drag, startPoint x: 1093, startPoint y: 71, endPoint x: 1145, endPoint y: 6, distance: 83.2
click at [1095, 71] on div "outbound Sherry Milligan outbound Sherry Milligan" at bounding box center [922, 84] width 1292 height 34
click at [113, 557] on span "6565 W Sunset Blvd" at bounding box center [119, 551] width 82 height 12
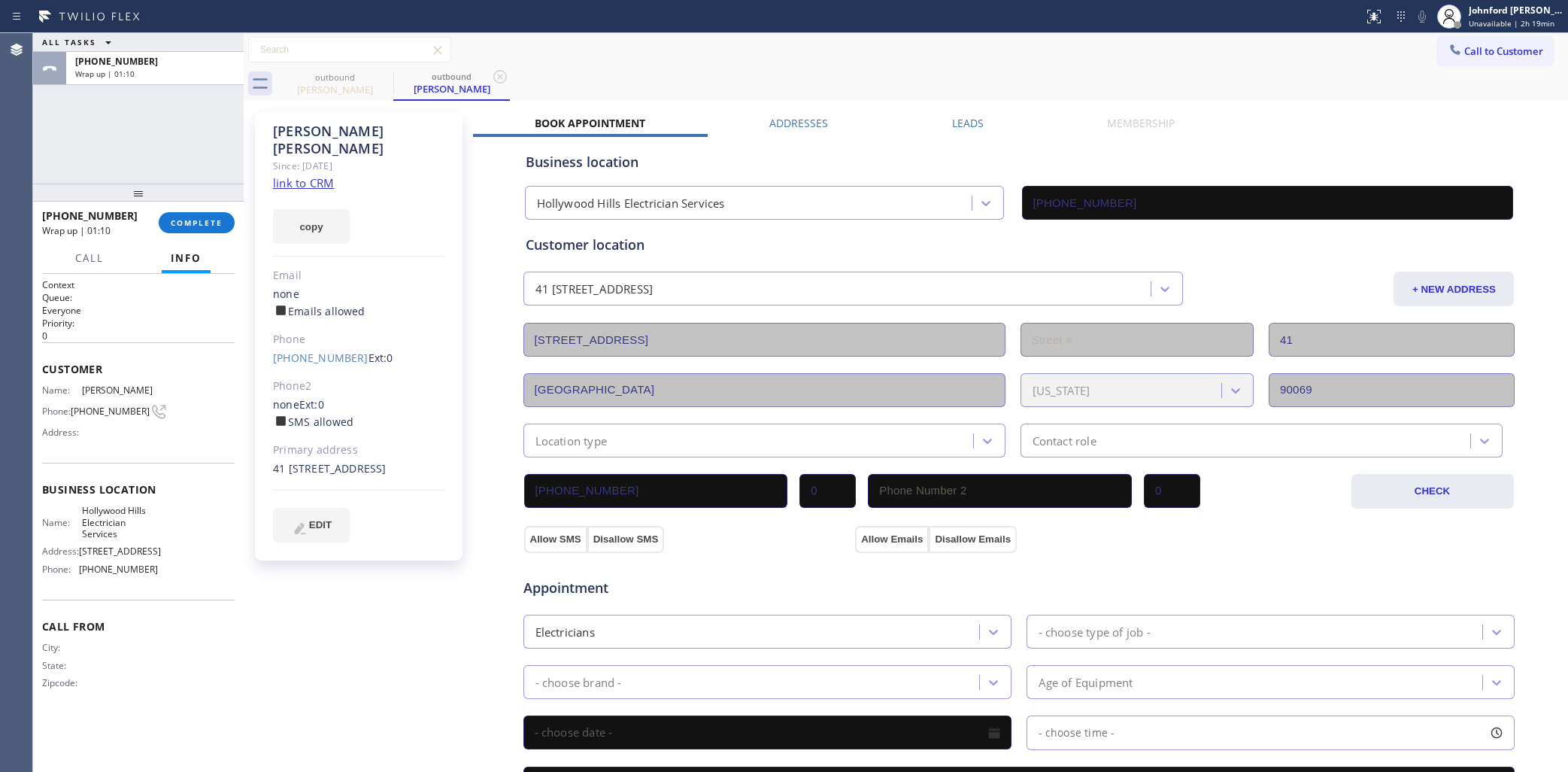
click at [88, 575] on span "(424) 338-9121" at bounding box center [118, 569] width 79 height 12
copy span "(424) 338-9121"
click at [111, 570] on span "(424) 338-9121" at bounding box center [118, 569] width 79 height 12
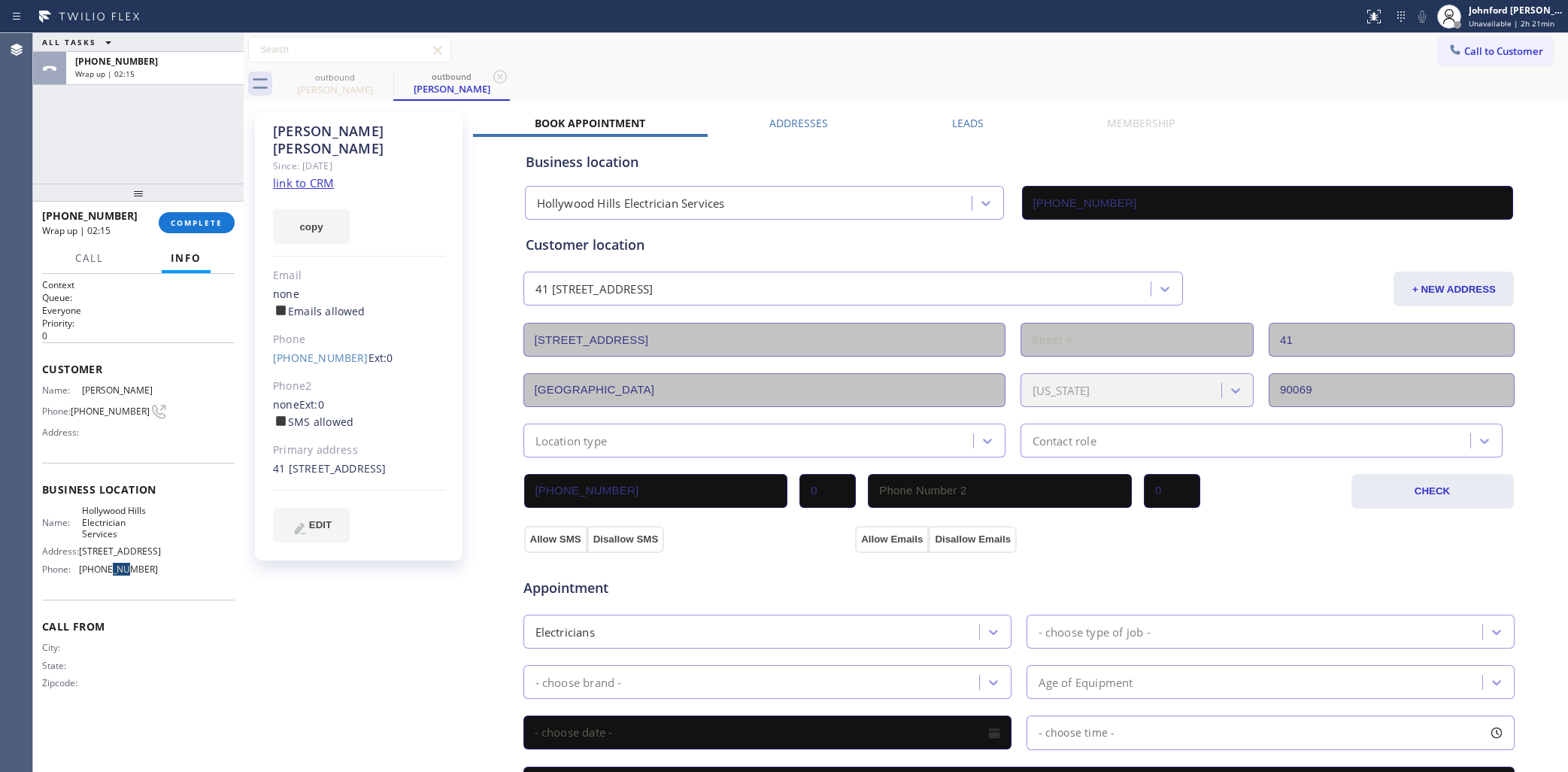
click at [111, 570] on span "(424) 338-9121" at bounding box center [118, 569] width 79 height 12
click at [230, 220] on button "COMPLETE" at bounding box center [196, 223] width 76 height 21
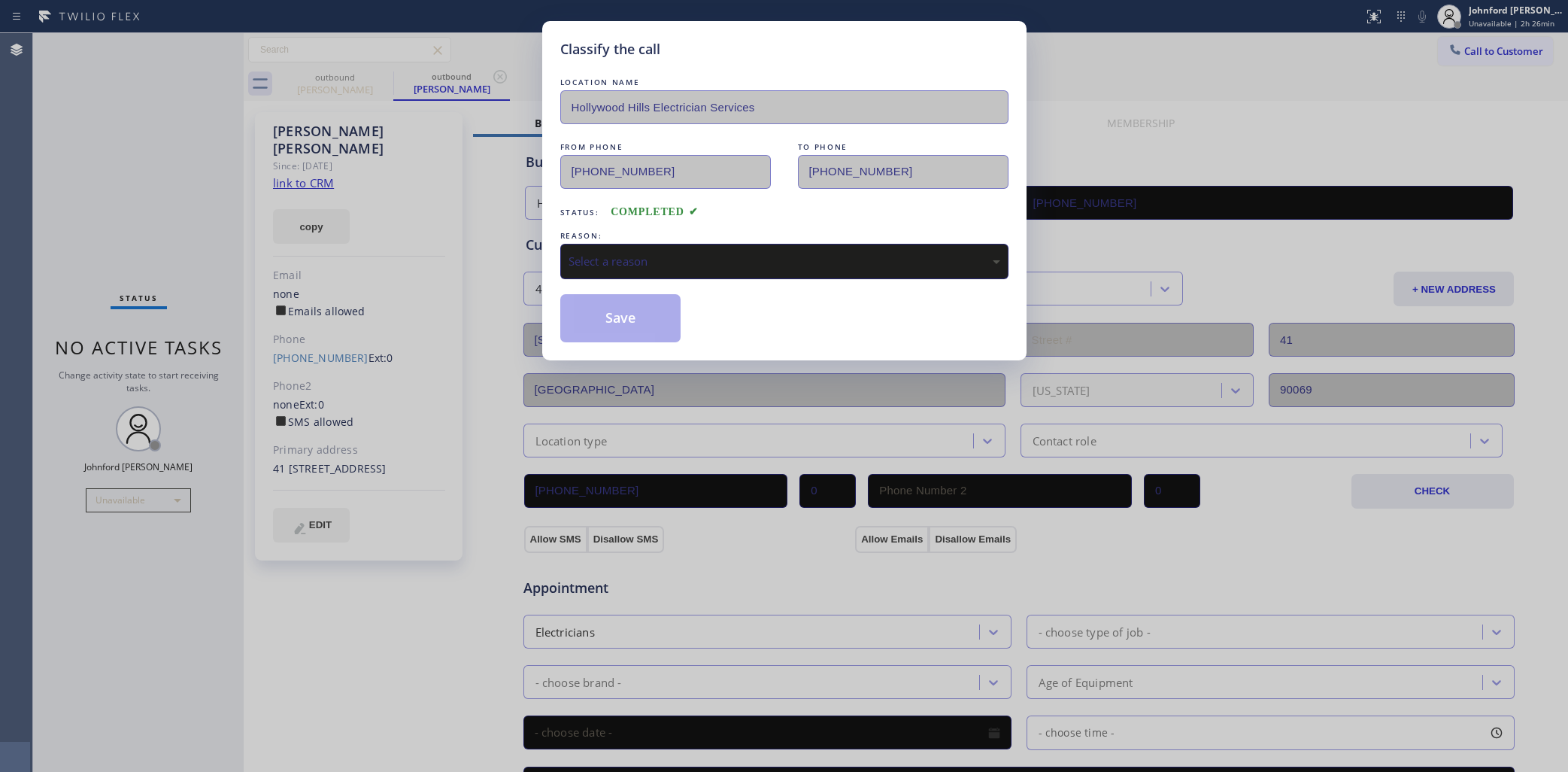
click at [584, 245] on div "Select a reason" at bounding box center [784, 261] width 448 height 36
click at [606, 305] on button "Save" at bounding box center [621, 318] width 121 height 48
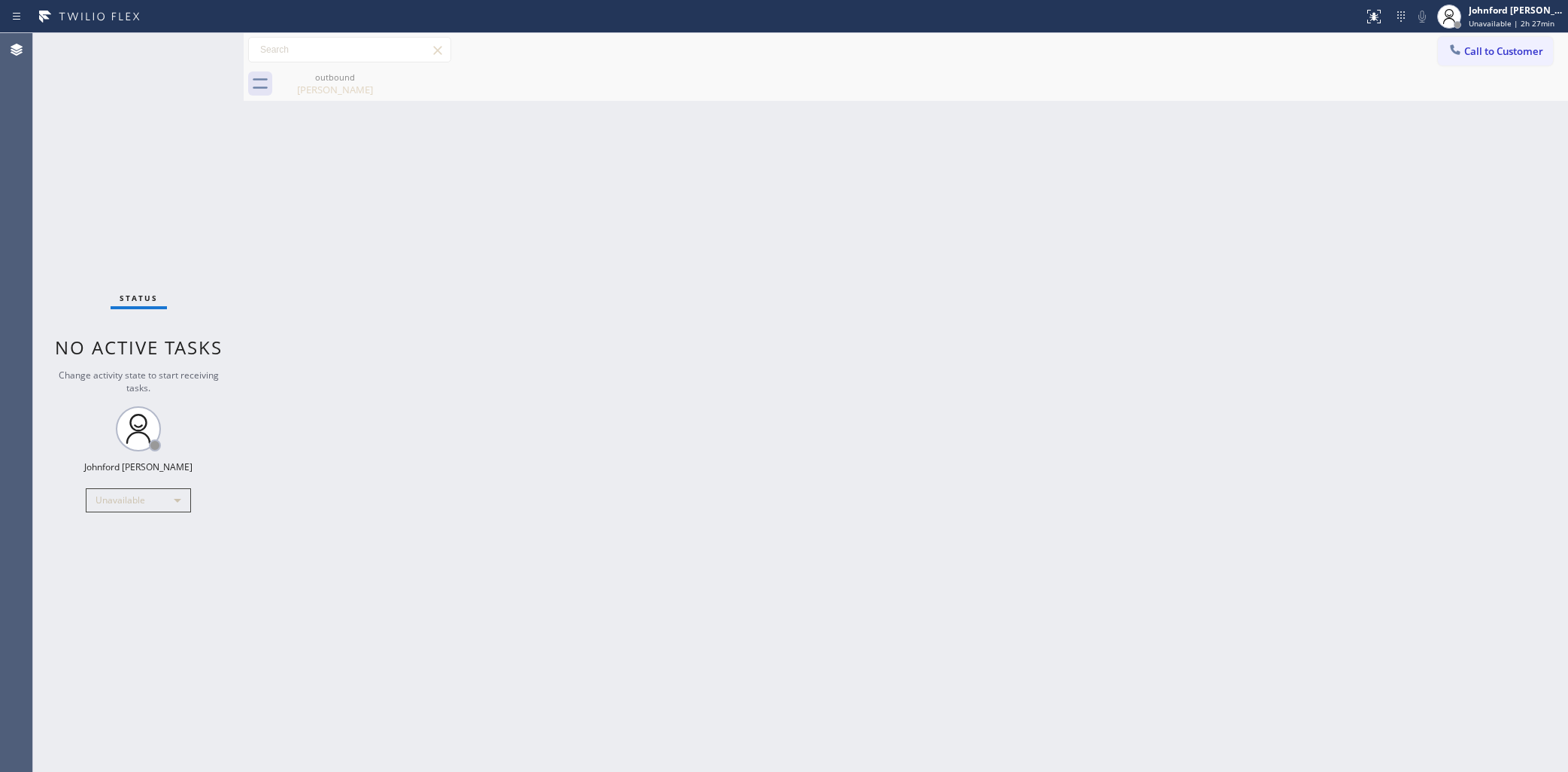
click at [1270, 392] on div "Back to Dashboard Change Sender ID Customers Technicians Select a contact Outbo…" at bounding box center [906, 402] width 1324 height 739
click at [72, 503] on div "Status No active tasks Change activity state to start receiving tasks. Johnford…" at bounding box center [137, 402] width 210 height 739
click at [95, 503] on div "Unavailable" at bounding box center [138, 500] width 106 height 24
click at [104, 584] on li "Break" at bounding box center [137, 577] width 103 height 18
drag, startPoint x: 745, startPoint y: 525, endPoint x: 186, endPoint y: 520, distance: 559.0
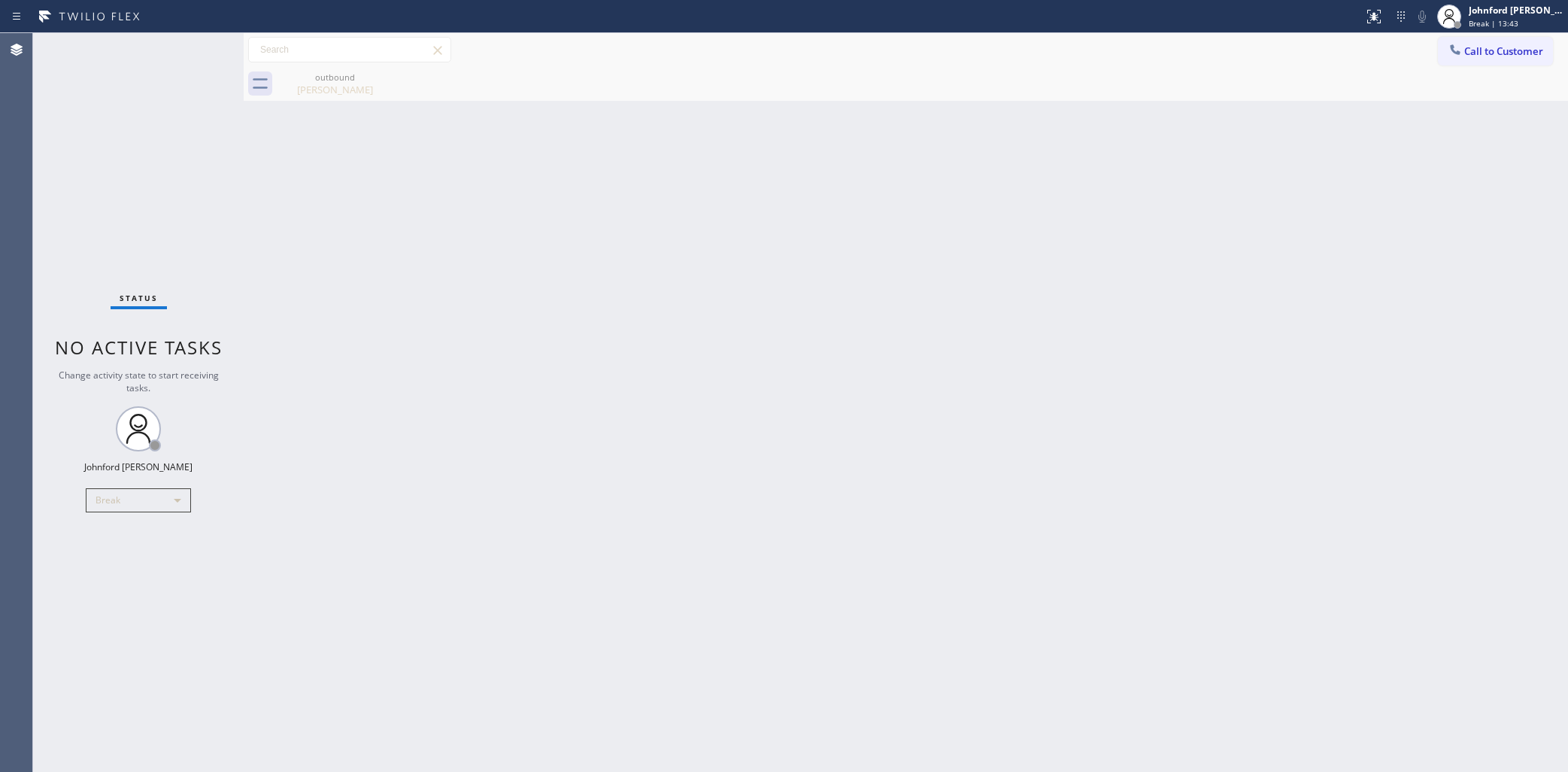
click at [745, 525] on div "Back to Dashboard Change Sender ID Customers Technicians Select a contact Outbo…" at bounding box center [906, 402] width 1324 height 739
click at [114, 502] on div "Break" at bounding box center [138, 500] width 106 height 24
click at [144, 559] on li "Unavailable" at bounding box center [137, 558] width 103 height 18
click at [1307, 215] on div "Back to Dashboard Change Sender ID Customers Technicians Select a contact Outbo…" at bounding box center [906, 402] width 1324 height 739
click at [1472, 60] on button "Call to Customer" at bounding box center [1496, 51] width 115 height 29
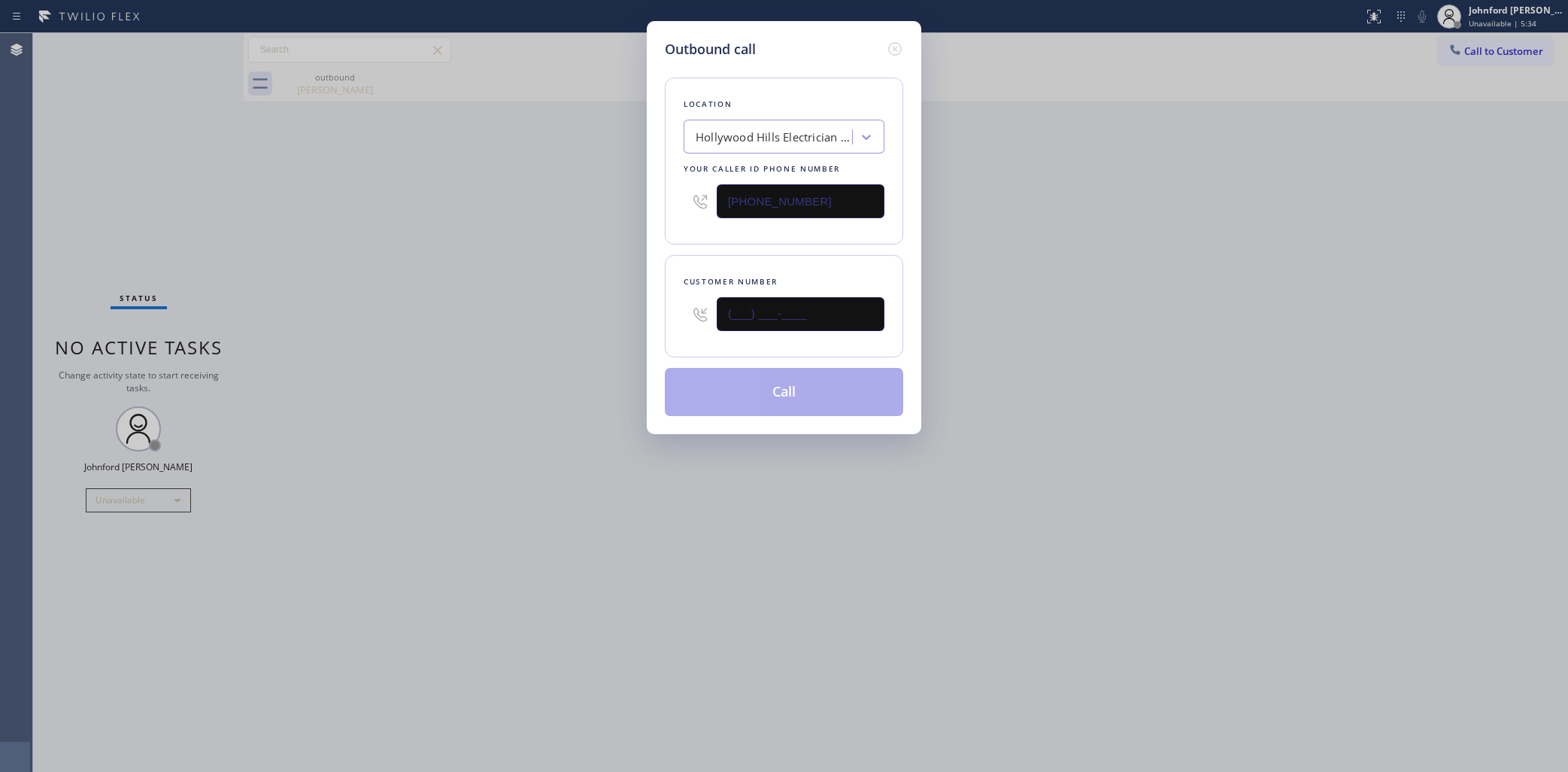
drag, startPoint x: 674, startPoint y: 315, endPoint x: 648, endPoint y: 315, distance: 26.0
click at [648, 315] on div "Outbound call Location Hollywood Hills Electrician Services Your caller id phon…" at bounding box center [784, 228] width 274 height 413
paste input "310) 666-6389"
type input "(310) 666-6389"
drag, startPoint x: 785, startPoint y: 211, endPoint x: 668, endPoint y: 211, distance: 117.0
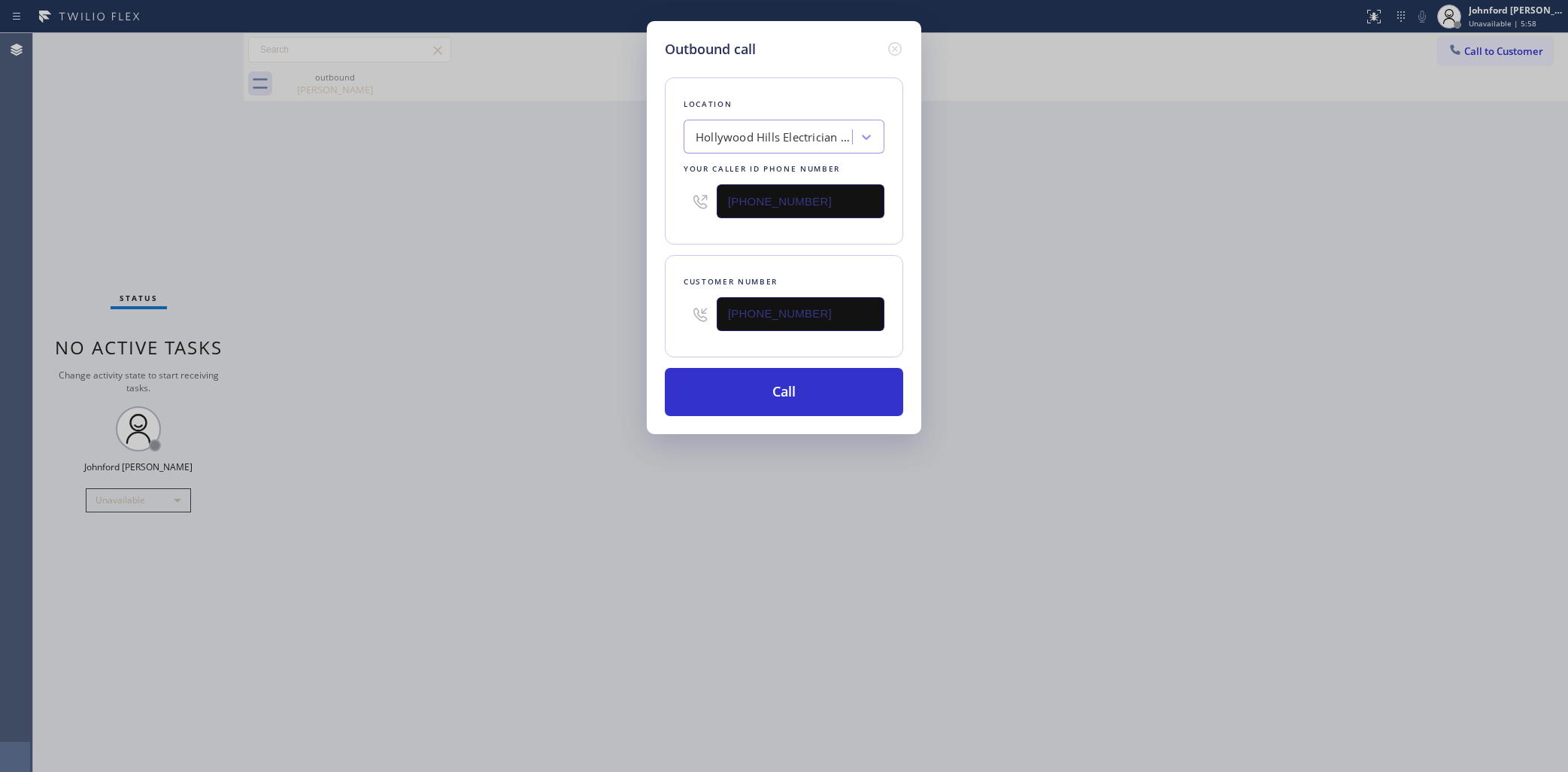
click at [682, 211] on div "Location Hollywood Hills Electrician Services Your caller id phone number (424)…" at bounding box center [784, 161] width 238 height 167
paste input "858) 800-3094"
type input "(858) 800-3094"
drag, startPoint x: 499, startPoint y: 257, endPoint x: 486, endPoint y: 292, distance: 37.3
click at [496, 259] on div "Outbound call Location Hollywood Hills Electrician Services Your caller id phon…" at bounding box center [784, 386] width 1568 height 772
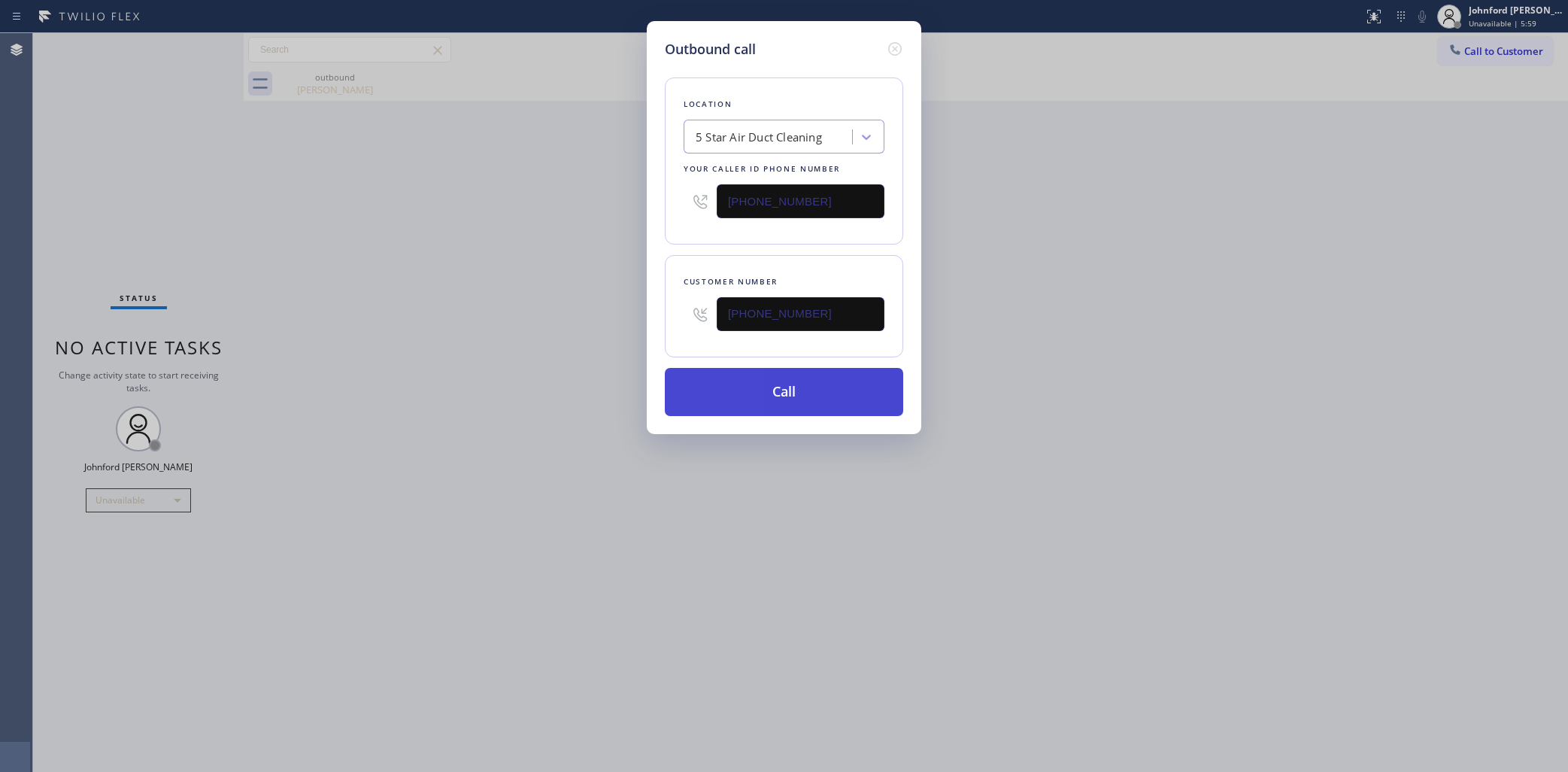
click at [729, 408] on button "Call" at bounding box center [784, 392] width 238 height 48
click at [1358, 314] on div "Outbound call Location 5 Star Air Duct Cleaning Your caller id phone number (85…" at bounding box center [784, 386] width 1568 height 772
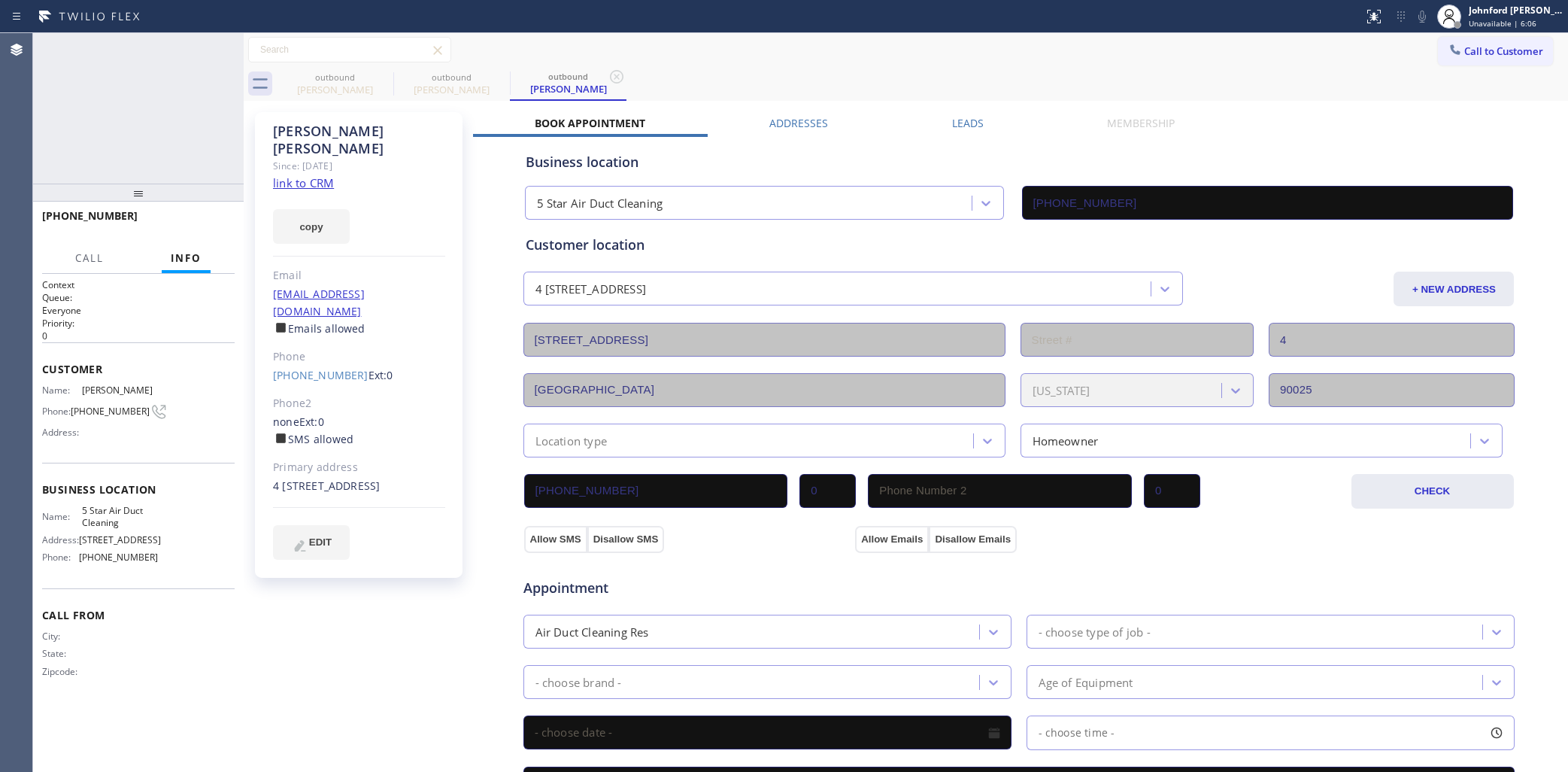
type input "(858) 800-3094"
click at [226, 216] on button "HANG UP" at bounding box center [200, 223] width 70 height 21
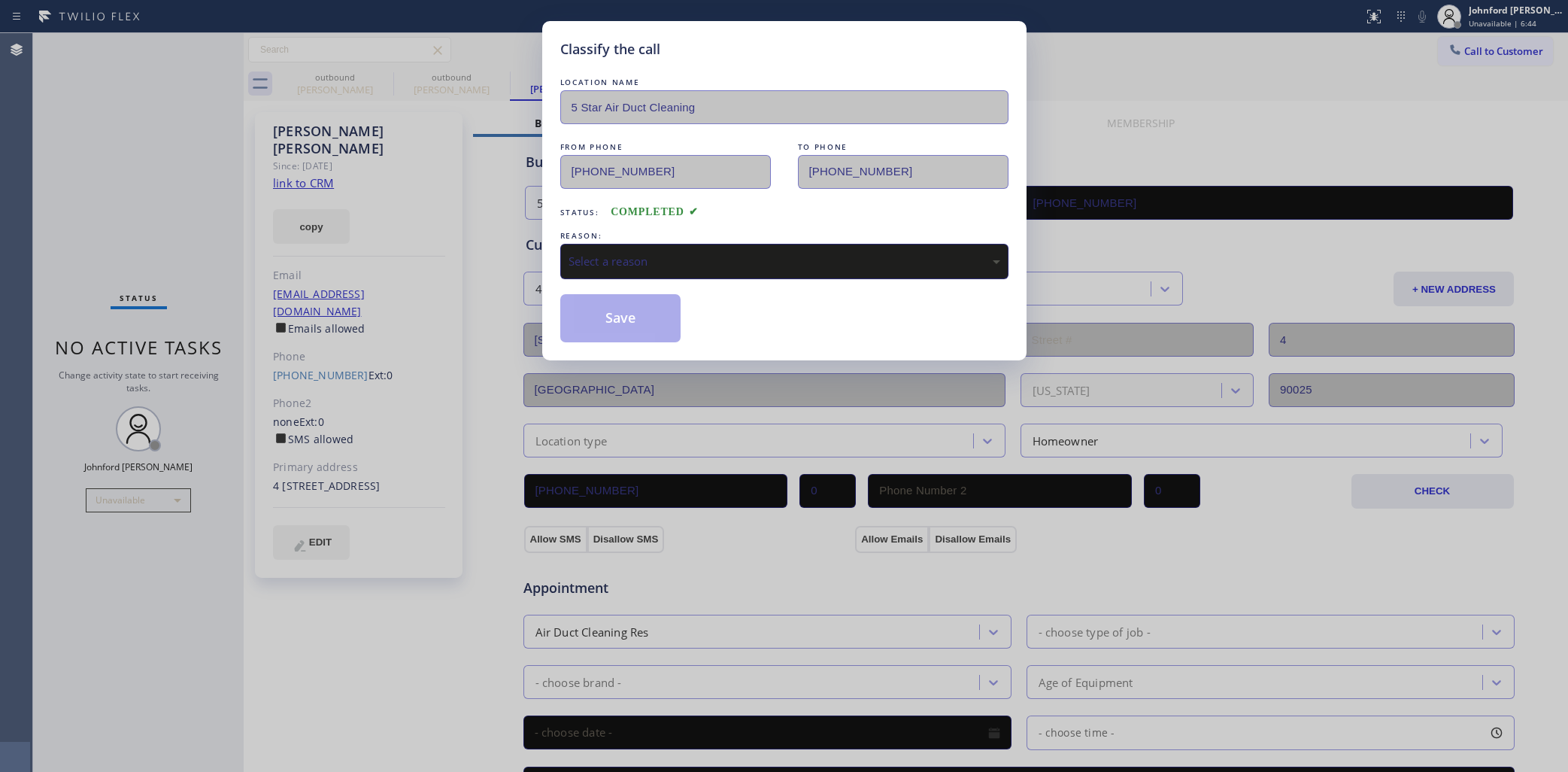
click at [672, 254] on div "Select a reason" at bounding box center [785, 261] width 432 height 17
click at [653, 325] on button "Save" at bounding box center [621, 318] width 121 height 48
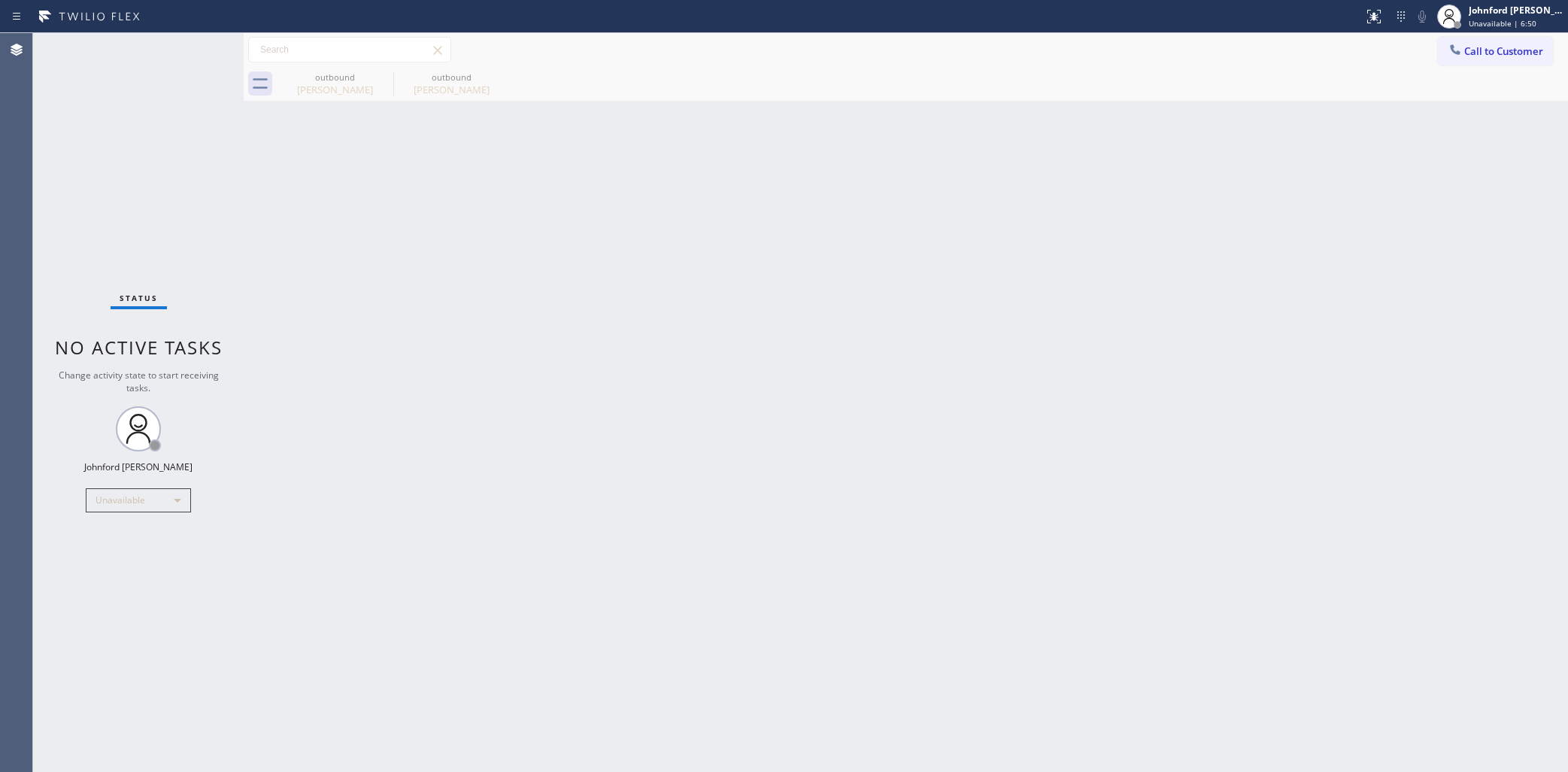
click at [1448, 43] on div at bounding box center [1455, 51] width 18 height 18
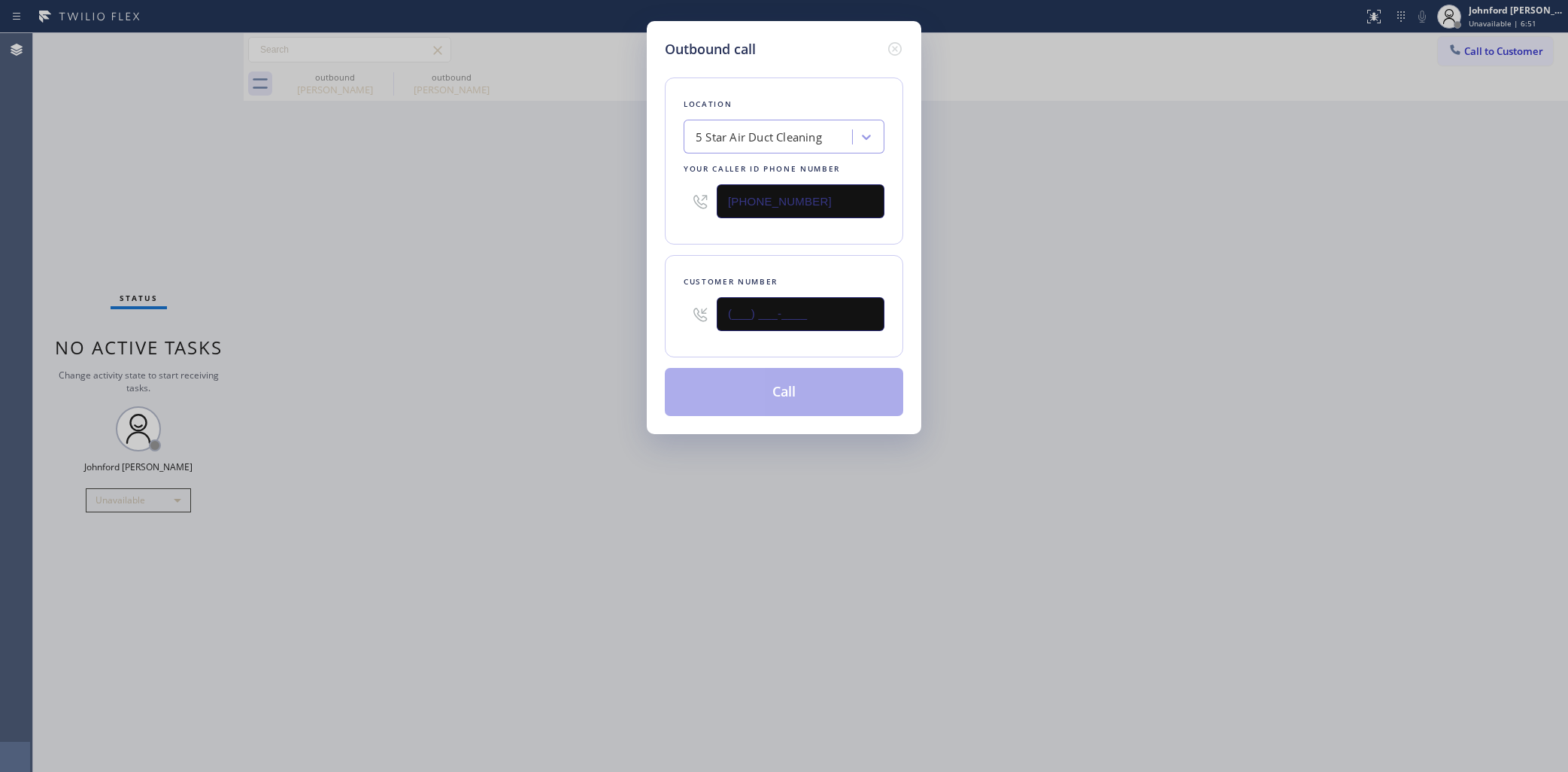
drag, startPoint x: 774, startPoint y: 296, endPoint x: 630, endPoint y: 296, distance: 144.0
click at [636, 296] on div "Outbound call Location 5 Star Air Duct Cleaning Your caller id phone number (85…" at bounding box center [784, 386] width 1568 height 772
paste input "805) 570-7023"
click at [509, 310] on div "Outbound call Location 5 Star Air Duct Cleaning Your caller id phone number (85…" at bounding box center [784, 386] width 1568 height 772
drag, startPoint x: 1146, startPoint y: 294, endPoint x: 1152, endPoint y: 72, distance: 222.1
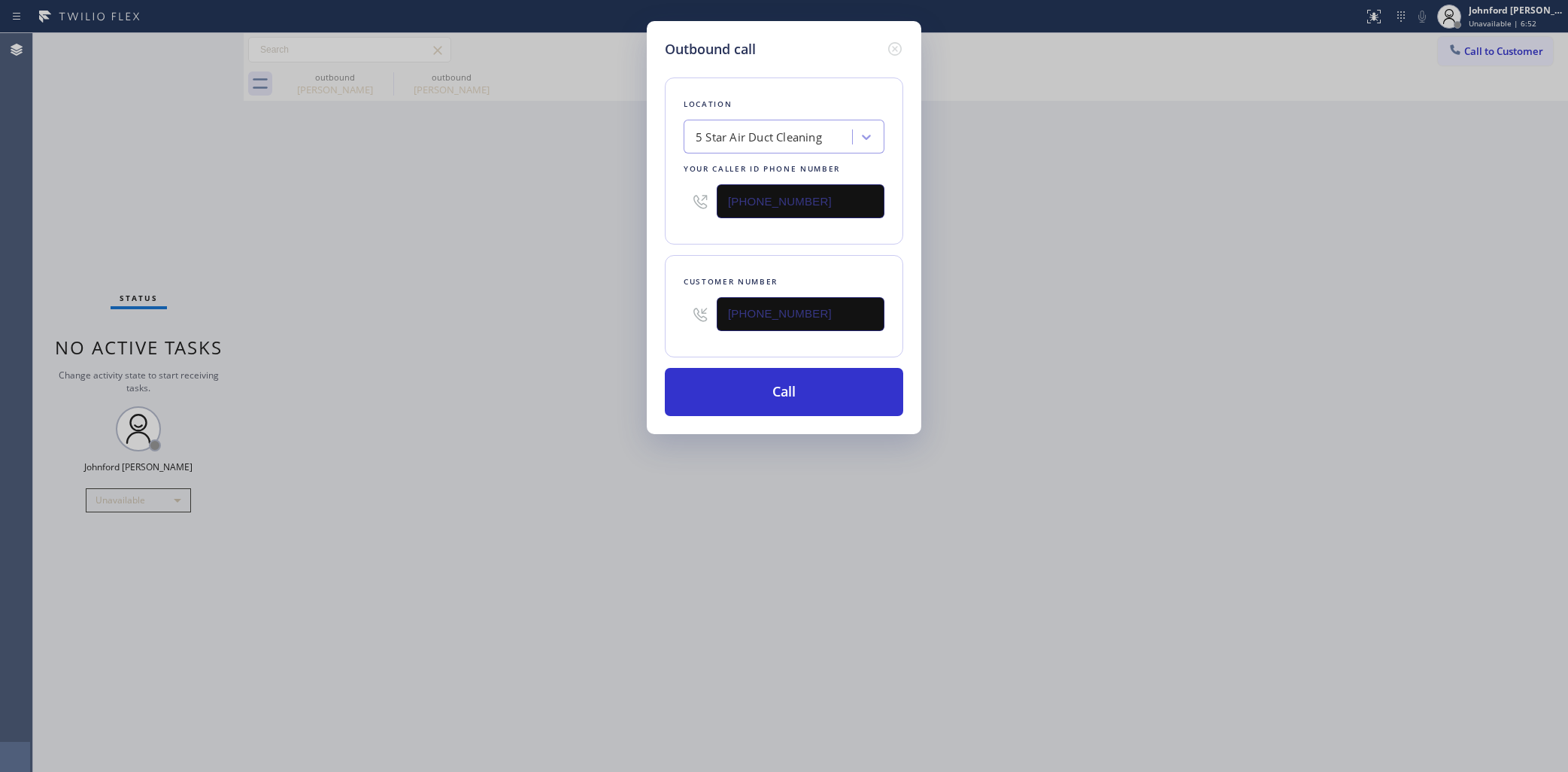
click at [1148, 282] on div "Outbound call Location 5 Star Air Duct Cleaning Your caller id phone number (85…" at bounding box center [784, 386] width 1568 height 772
click at [806, 322] on input "(805) 570-7023" at bounding box center [800, 314] width 168 height 34
paste input "646) 418-9942"
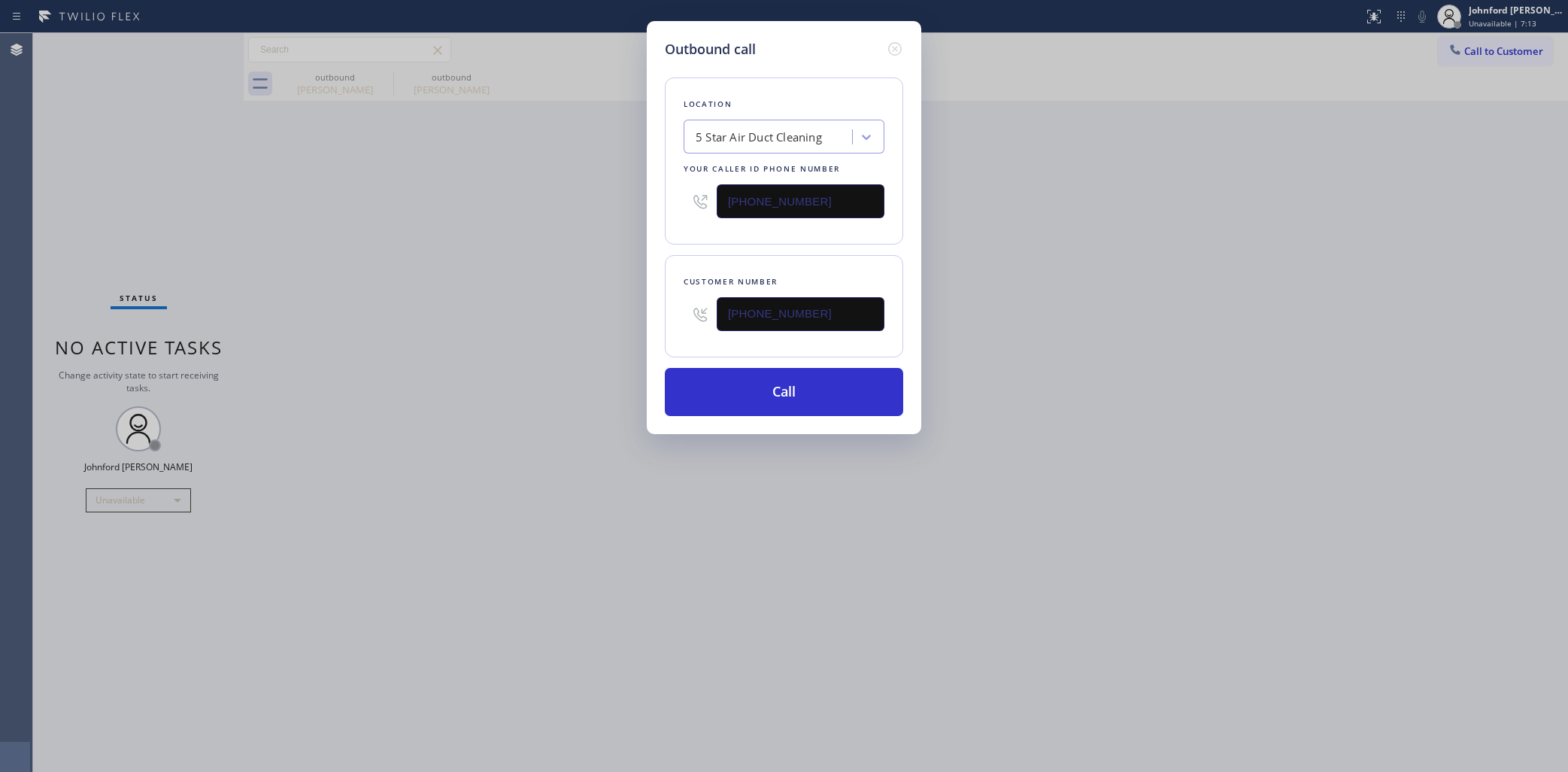
click at [626, 324] on div "Outbound call Location 5 Star Air Duct Cleaning Your caller id phone number (85…" at bounding box center [784, 386] width 1568 height 772
drag, startPoint x: 764, startPoint y: 316, endPoint x: 573, endPoint y: 326, distance: 191.3
click at [582, 326] on div "Outbound call Location 5 Star Air Duct Cleaning Your caller id phone number (85…" at bounding box center [784, 386] width 1568 height 772
paste input "323) 895-3705"
drag, startPoint x: 1077, startPoint y: 298, endPoint x: 1100, endPoint y: 279, distance: 29.8
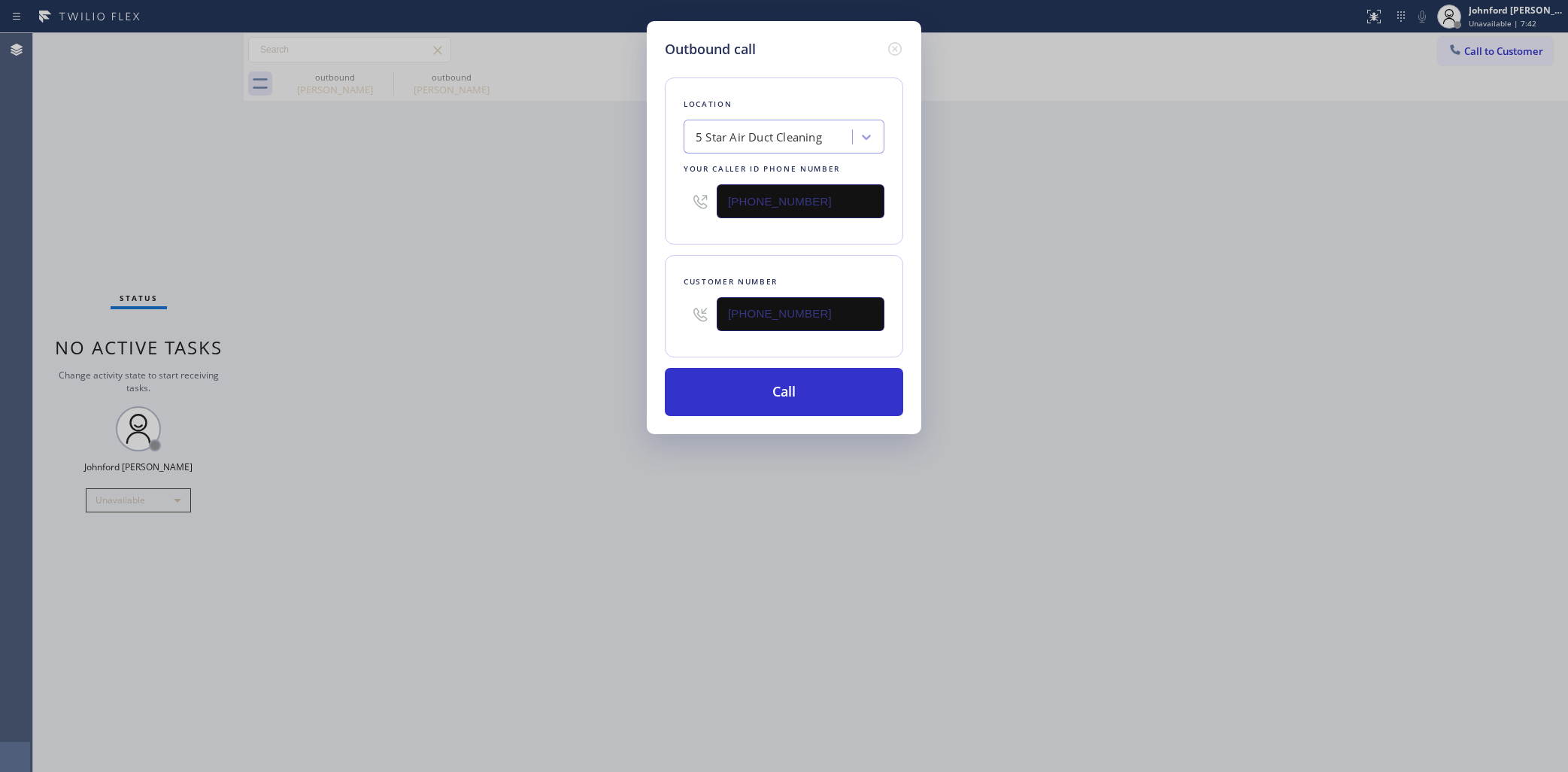
click at [1100, 279] on div "Outbound call Location 5 Star Air Duct Cleaning Your caller id phone number (85…" at bounding box center [784, 386] width 1568 height 772
click at [802, 311] on input "(323) 895-3705" at bounding box center [800, 314] width 168 height 34
paste input "925) 719-251"
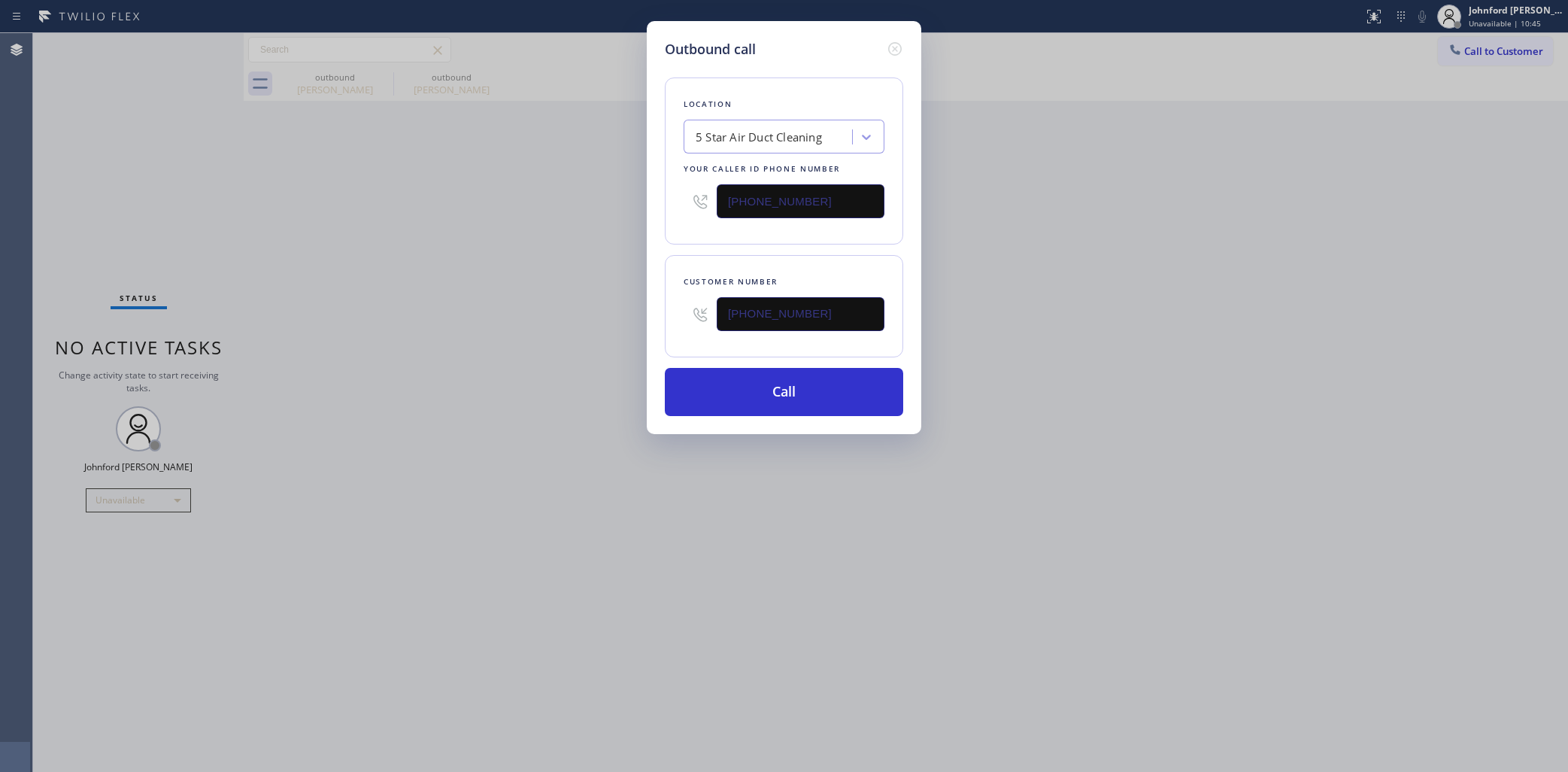
type input "(925) 719-2515"
drag, startPoint x: 1081, startPoint y: 219, endPoint x: 1084, endPoint y: 209, distance: 10.4
click at [1081, 216] on div "Outbound call Location 5 Star Air Duct Cleaning Your caller id phone number (85…" at bounding box center [784, 386] width 1568 height 772
click at [791, 377] on button "Call" at bounding box center [784, 392] width 238 height 48
click at [1207, 229] on div "Outbound call Location 5 Star Air Duct Cleaning Your caller id phone number (85…" at bounding box center [784, 386] width 1568 height 772
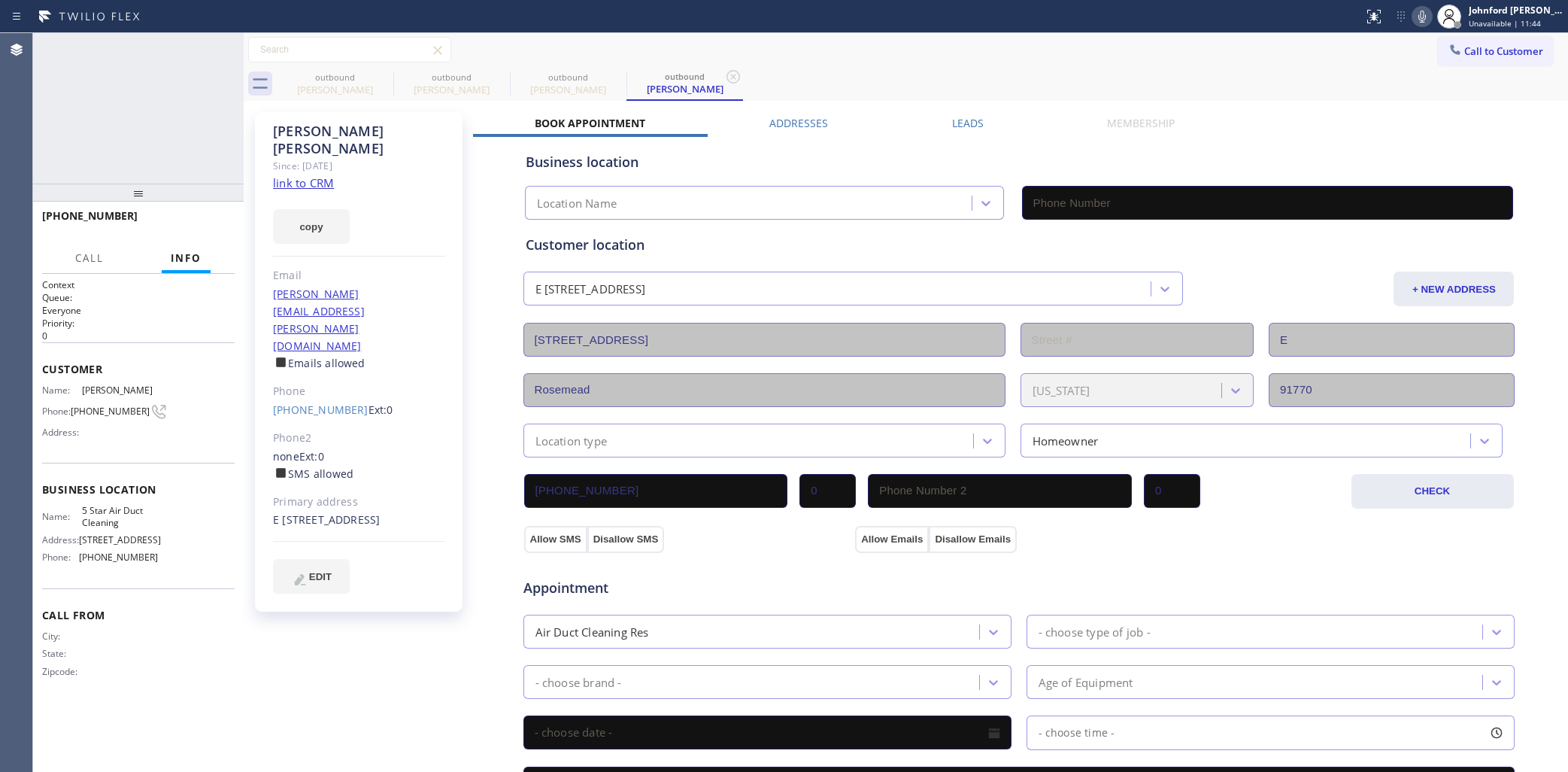
type input "(858) 800-3094"
click at [211, 219] on span "HANG UP" at bounding box center [200, 223] width 46 height 11
click at [1464, 51] on span "Call to Customer" at bounding box center [1504, 51] width 79 height 13
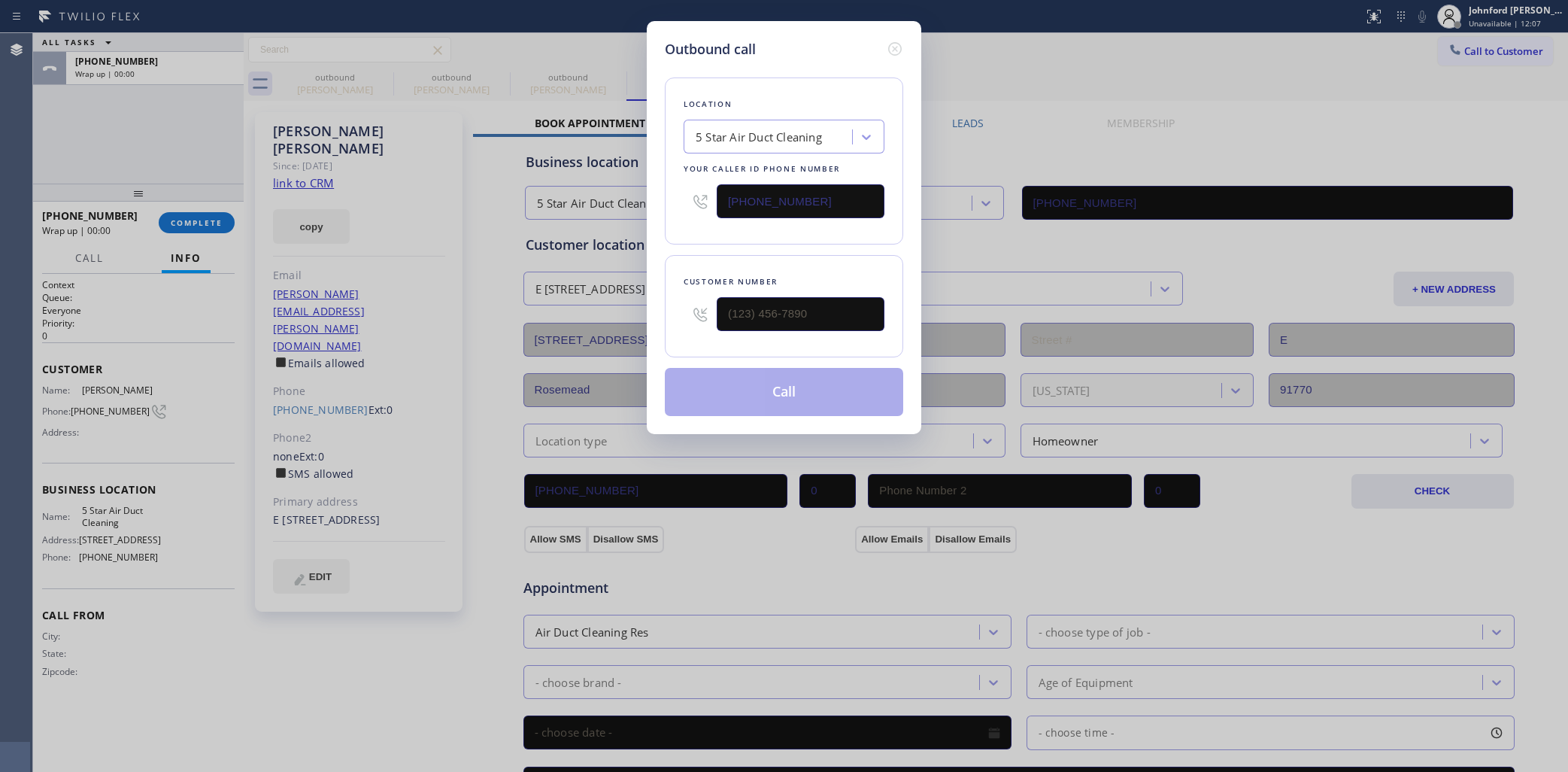
drag, startPoint x: 822, startPoint y: 205, endPoint x: 686, endPoint y: 208, distance: 136.0
click at [688, 207] on div "(858) 800-3094" at bounding box center [784, 201] width 201 height 49
click at [889, 42] on icon at bounding box center [895, 49] width 13 height 13
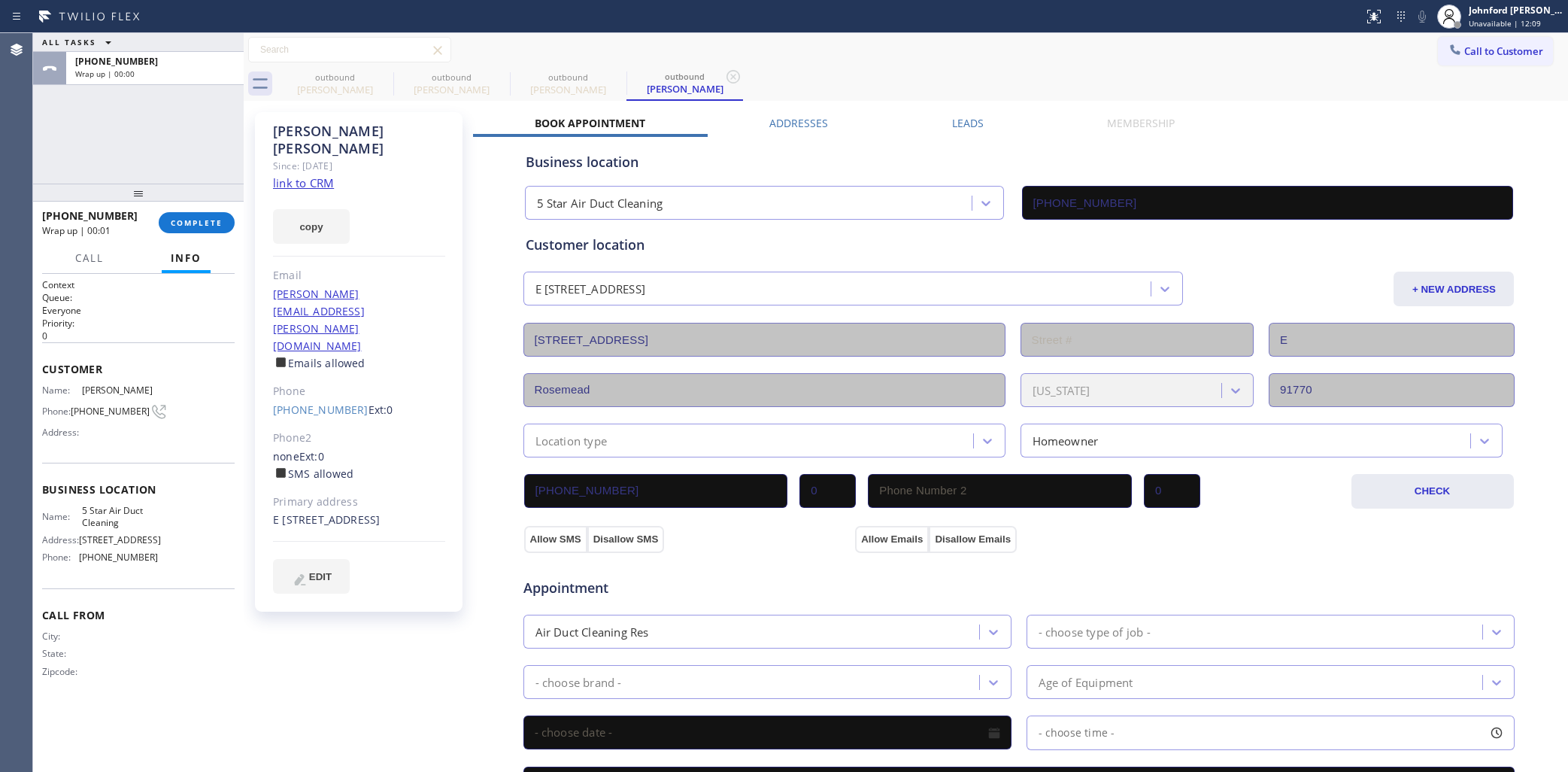
click at [324, 402] on div "(925) 719-2515 Ext: 0" at bounding box center [360, 411] width 173 height 17
click at [324, 402] on link "(925) 719-2515" at bounding box center [321, 409] width 96 height 14
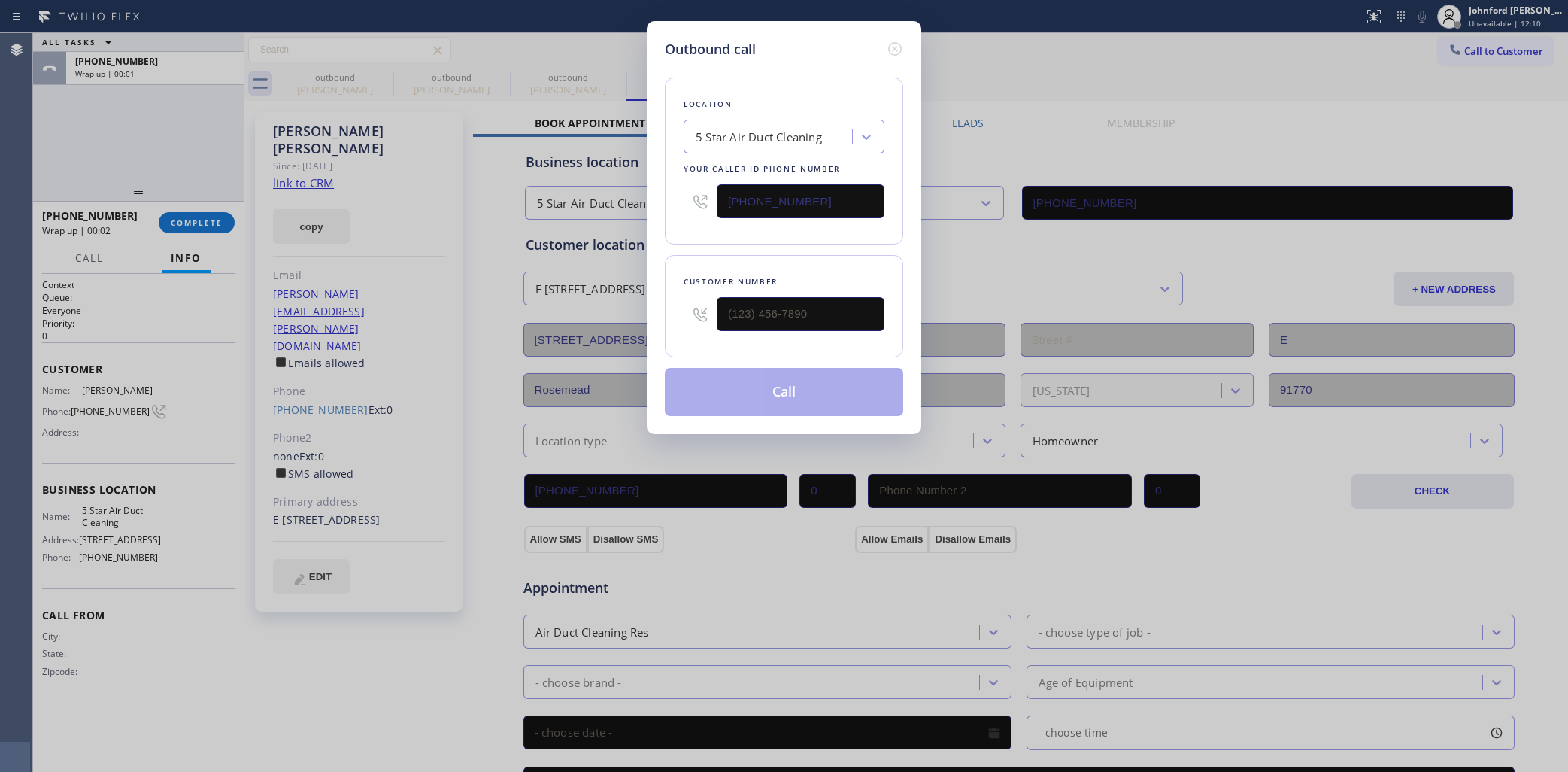
type input "(925) 719-2515"
drag, startPoint x: 726, startPoint y: 204, endPoint x: 635, endPoint y: 205, distance: 91.0
click at [635, 205] on div "Outbound call Location 5 Star Air Duct Cleaning Your caller id phone number (85…" at bounding box center [784, 386] width 1568 height 772
paste input "626) 377-4127"
type input "(626) 377-4127"
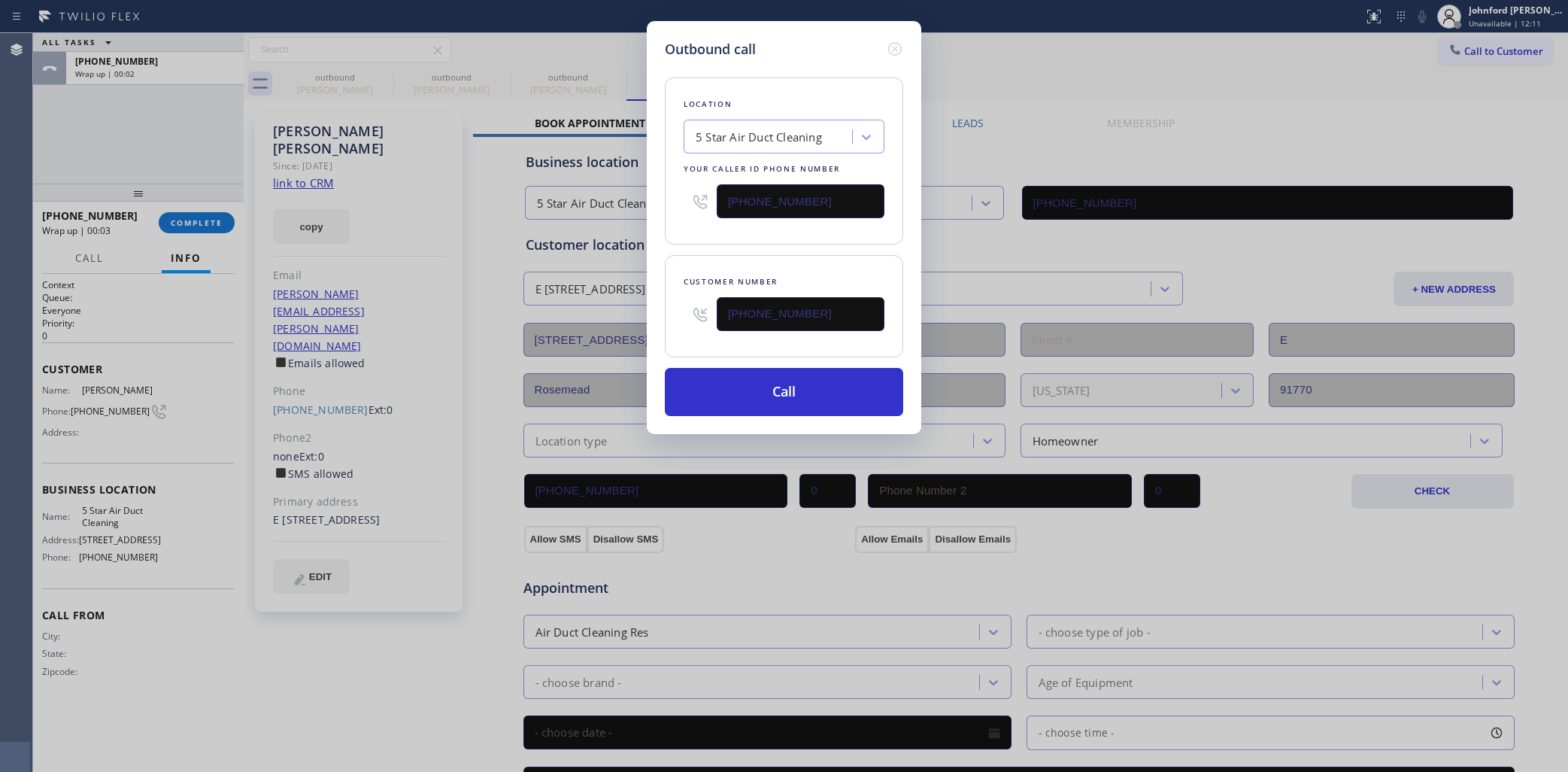
click at [704, 265] on div "Customer number (925) 719-2515" at bounding box center [784, 306] width 238 height 103
click at [717, 393] on button "Call" at bounding box center [784, 392] width 238 height 48
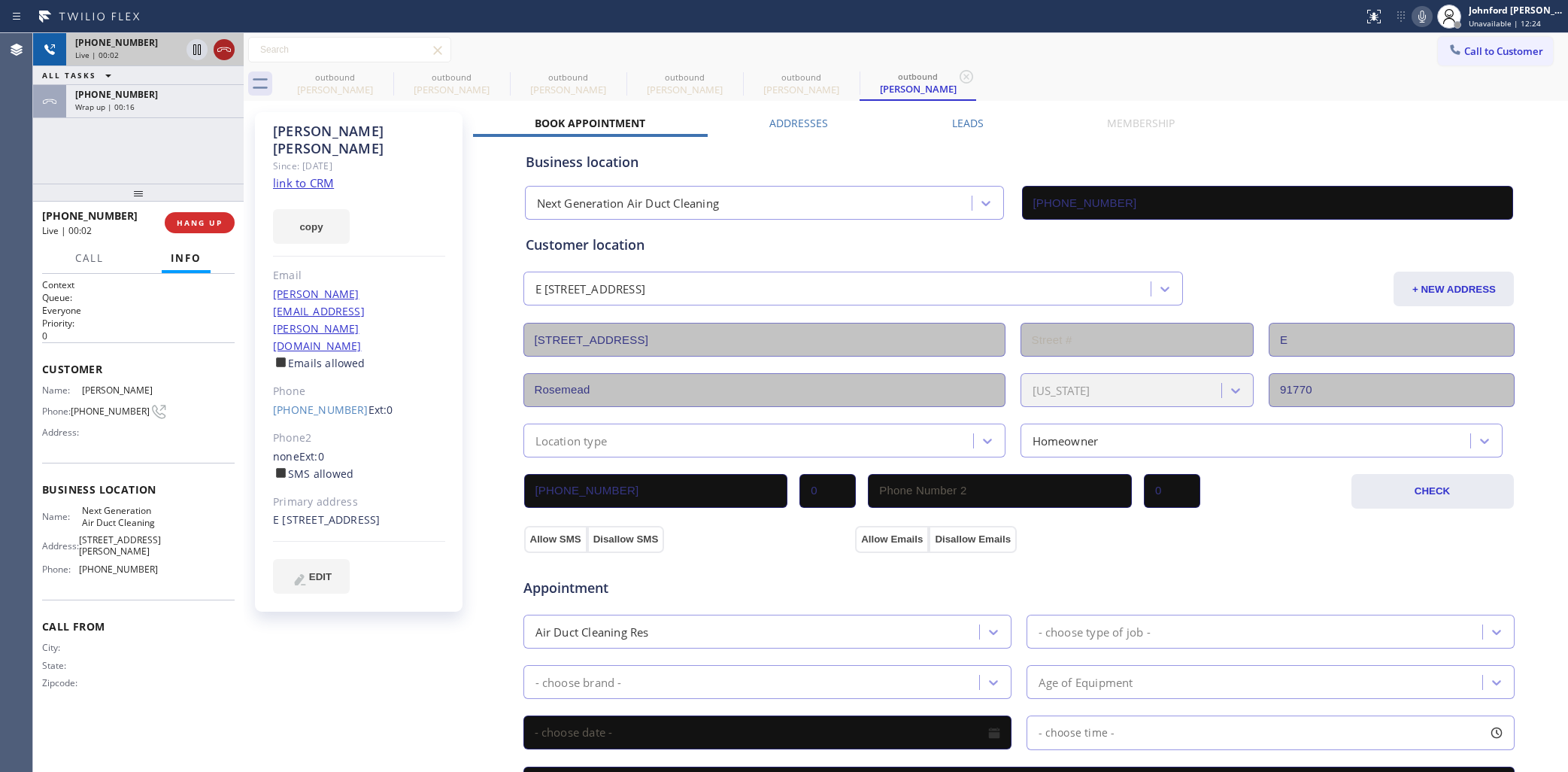
click at [229, 54] on icon at bounding box center [224, 49] width 18 height 18
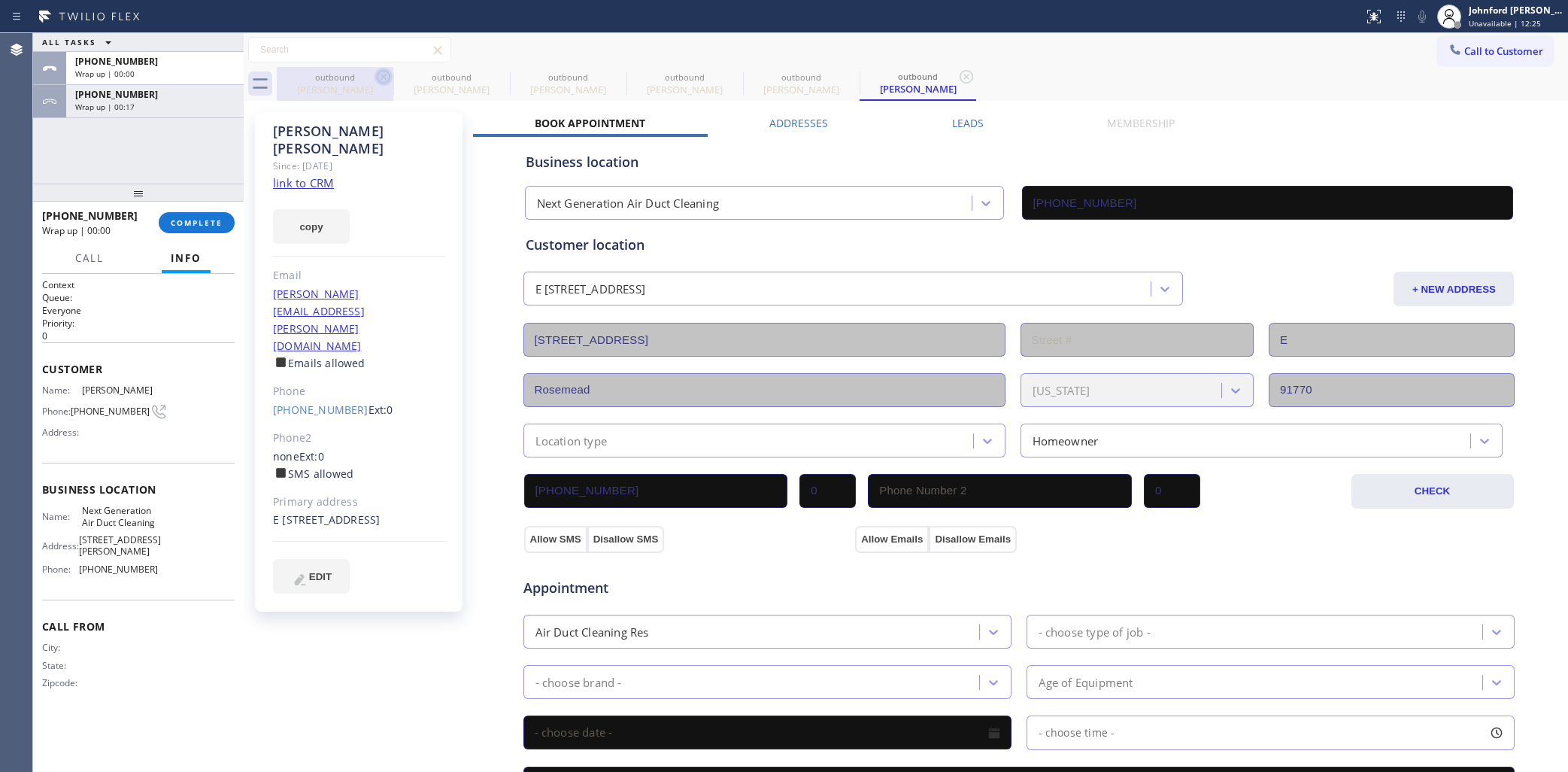
click at [381, 82] on icon at bounding box center [383, 77] width 18 height 18
click at [491, 82] on icon at bounding box center [500, 77] width 18 height 18
click at [0, 0] on icon at bounding box center [0, 0] width 0 height 0
type input "(626) 377-4127"
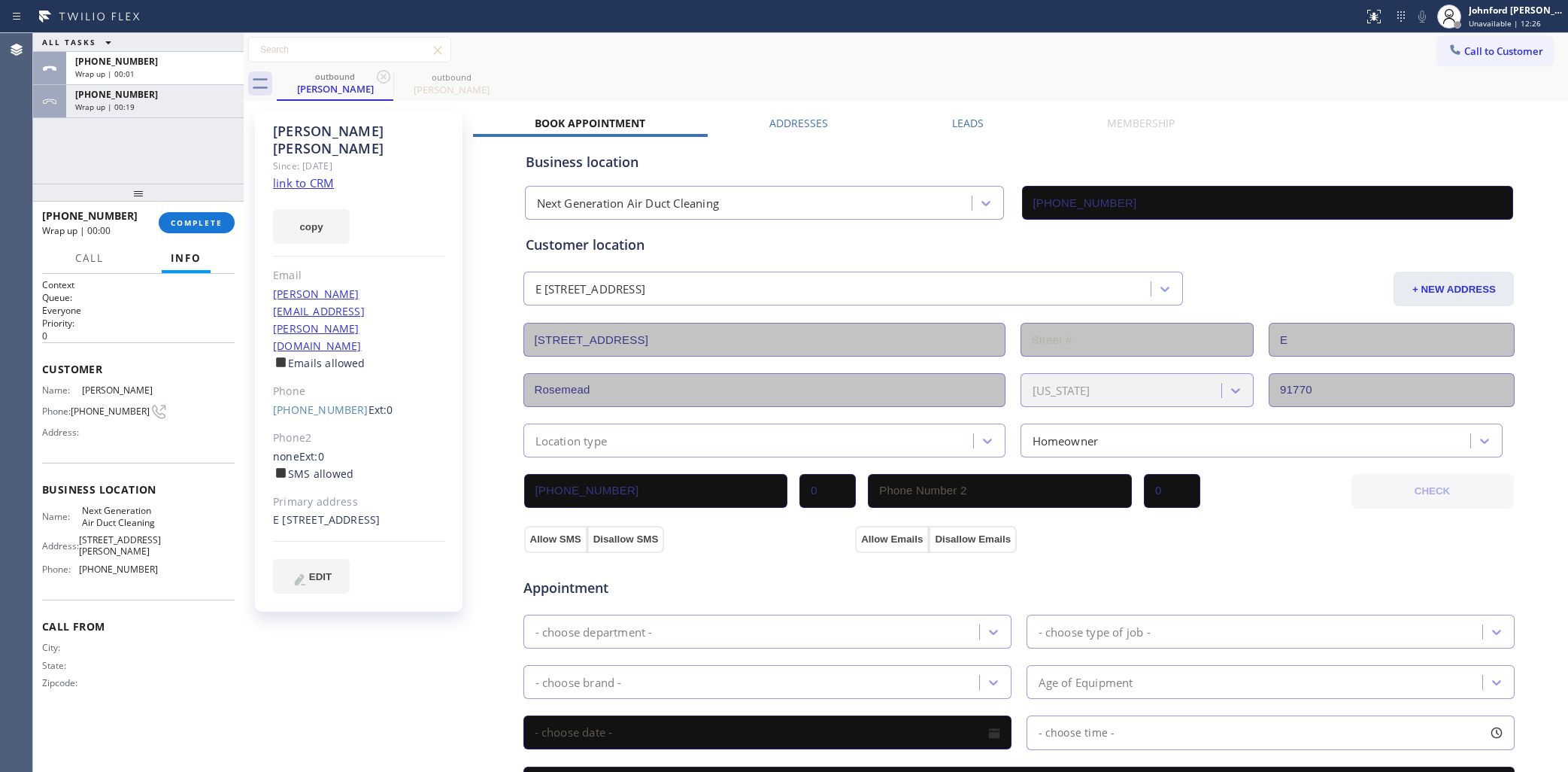
click at [381, 82] on icon at bounding box center [383, 77] width 18 height 18
click at [0, 0] on icon at bounding box center [0, 0] width 0 height 0
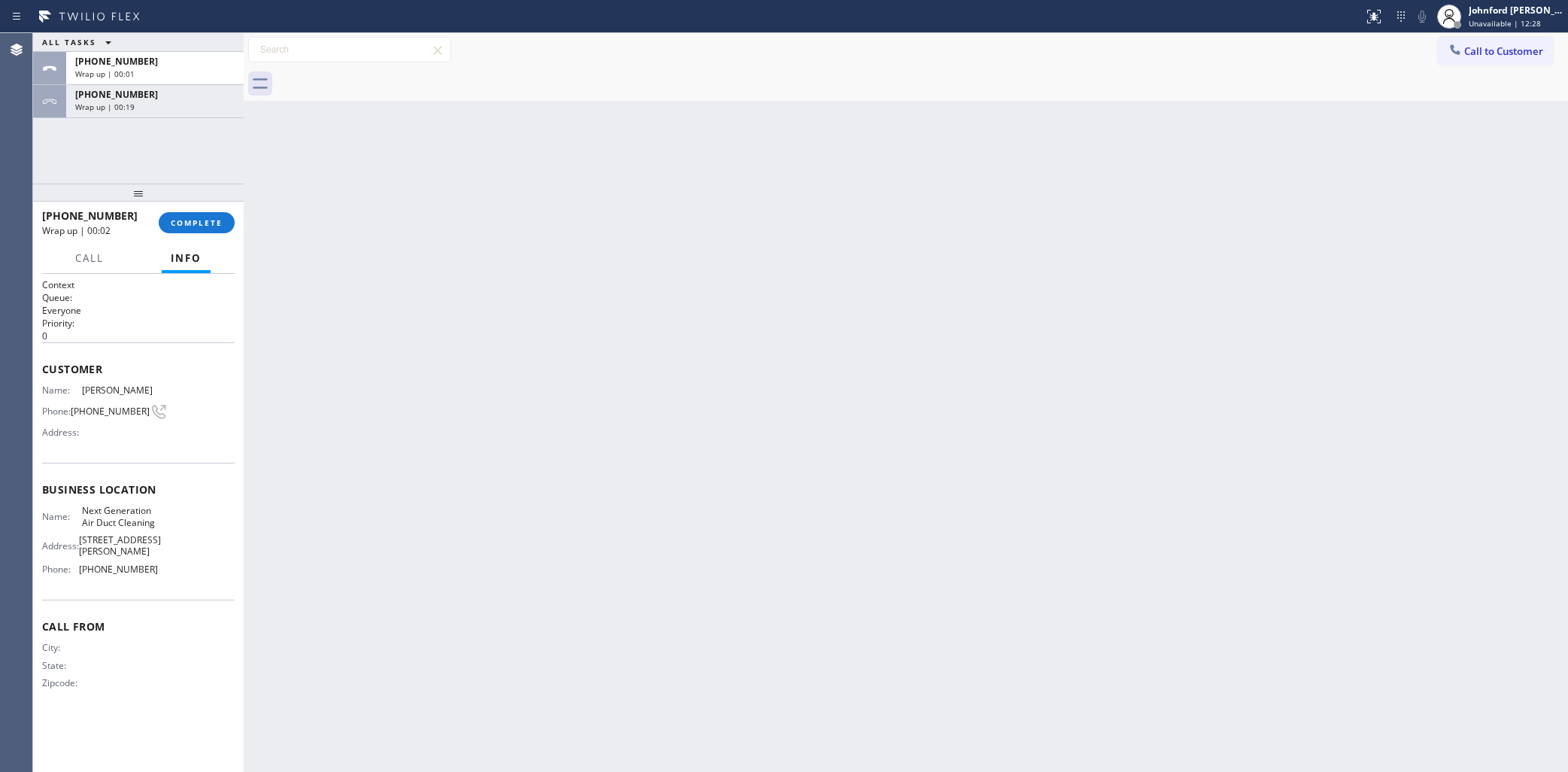
click at [148, 238] on div "+19257192515 Wrap up | 00:02" at bounding box center [100, 223] width 116 height 39
click at [192, 225] on span "COMPLETE" at bounding box center [197, 223] width 52 height 11
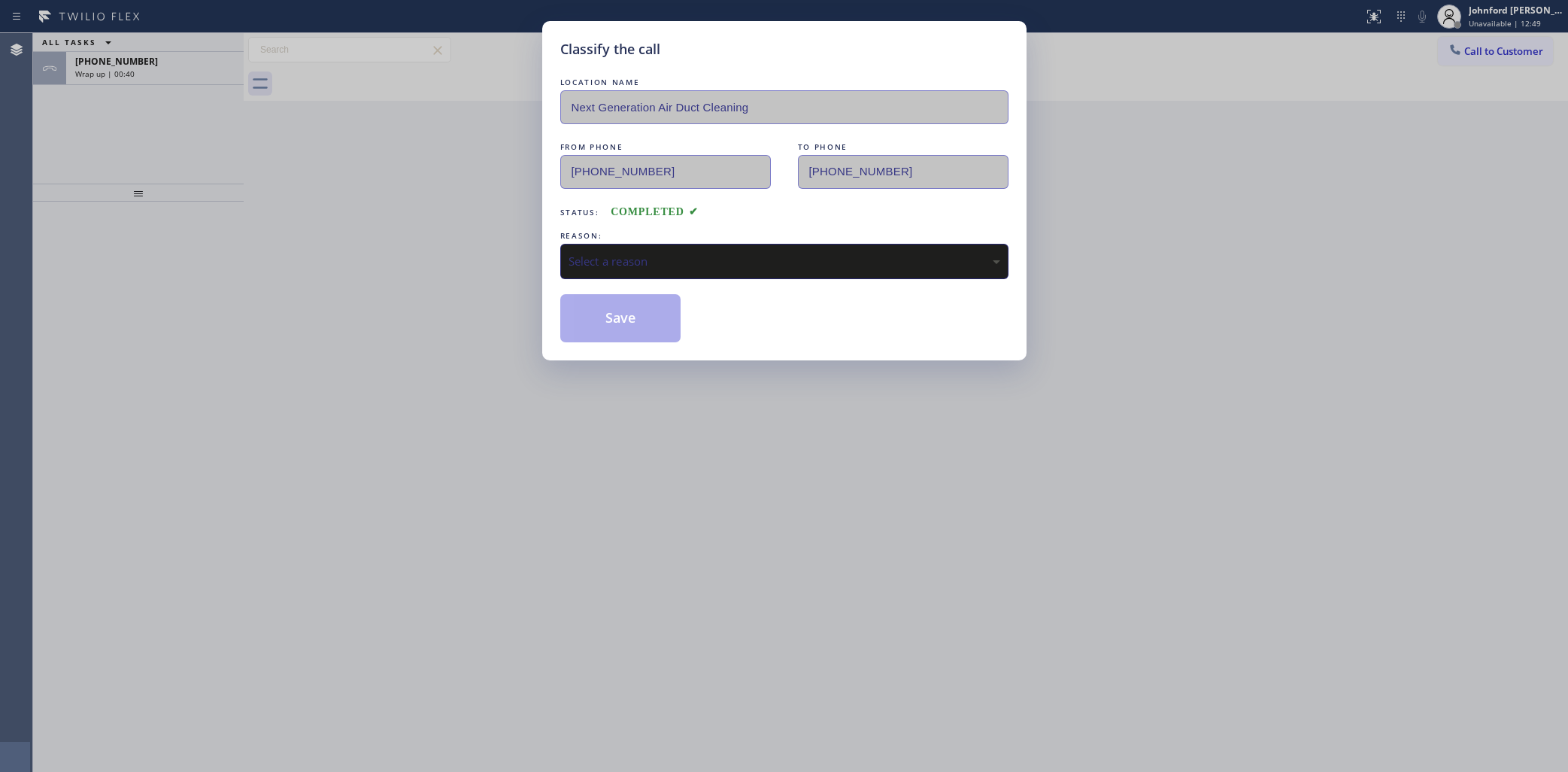
click at [705, 237] on div "REASON:" at bounding box center [784, 236] width 448 height 15
click at [708, 267] on div "Select a reason" at bounding box center [784, 261] width 448 height 36
click at [634, 326] on button "Save" at bounding box center [621, 318] width 121 height 48
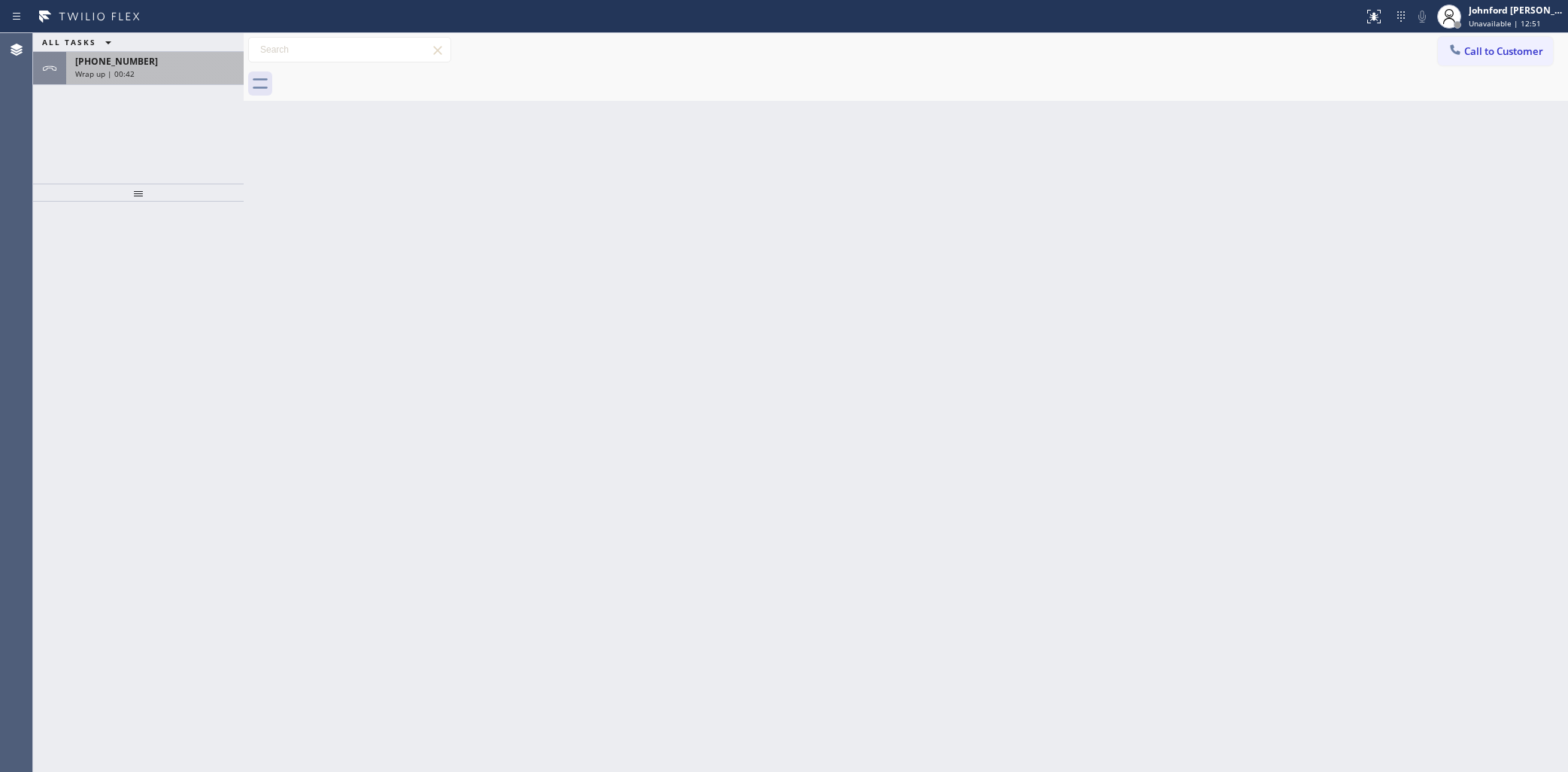
click at [154, 77] on div "Wrap up | 00:42" at bounding box center [154, 73] width 159 height 11
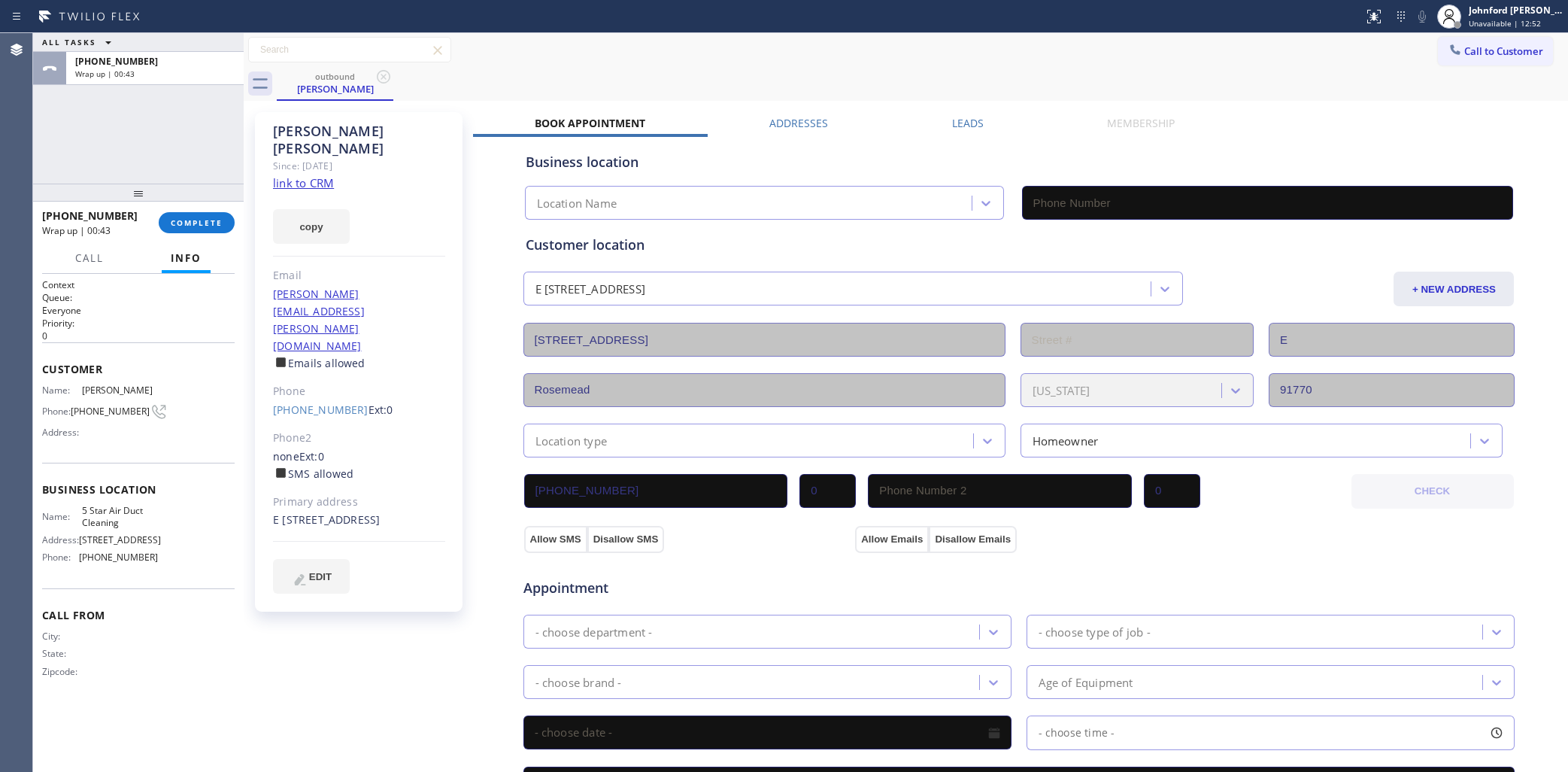
click at [190, 235] on div "+19257192515 Wrap up | 00:43 COMPLETE" at bounding box center [138, 223] width 193 height 39
type input "(858) 800-3094"
click at [197, 231] on div "+19257192515 Wrap up | 00:44 COMPLETE" at bounding box center [138, 223] width 193 height 39
click at [291, 267] on div "Email" at bounding box center [360, 276] width 173 height 17
click at [165, 221] on button "COMPLETE" at bounding box center [196, 223] width 76 height 21
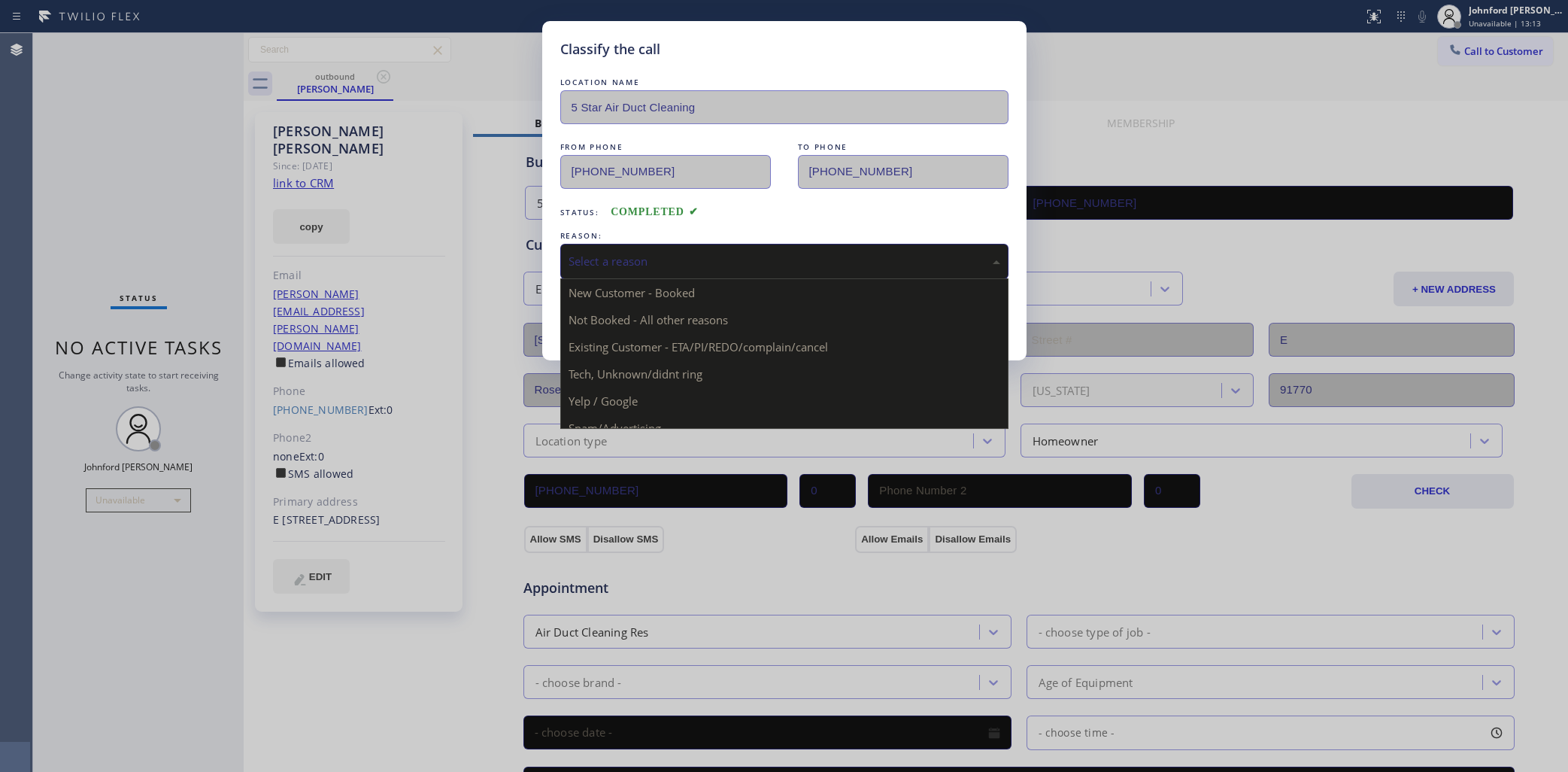
click at [703, 260] on div "Select a reason" at bounding box center [785, 261] width 432 height 17
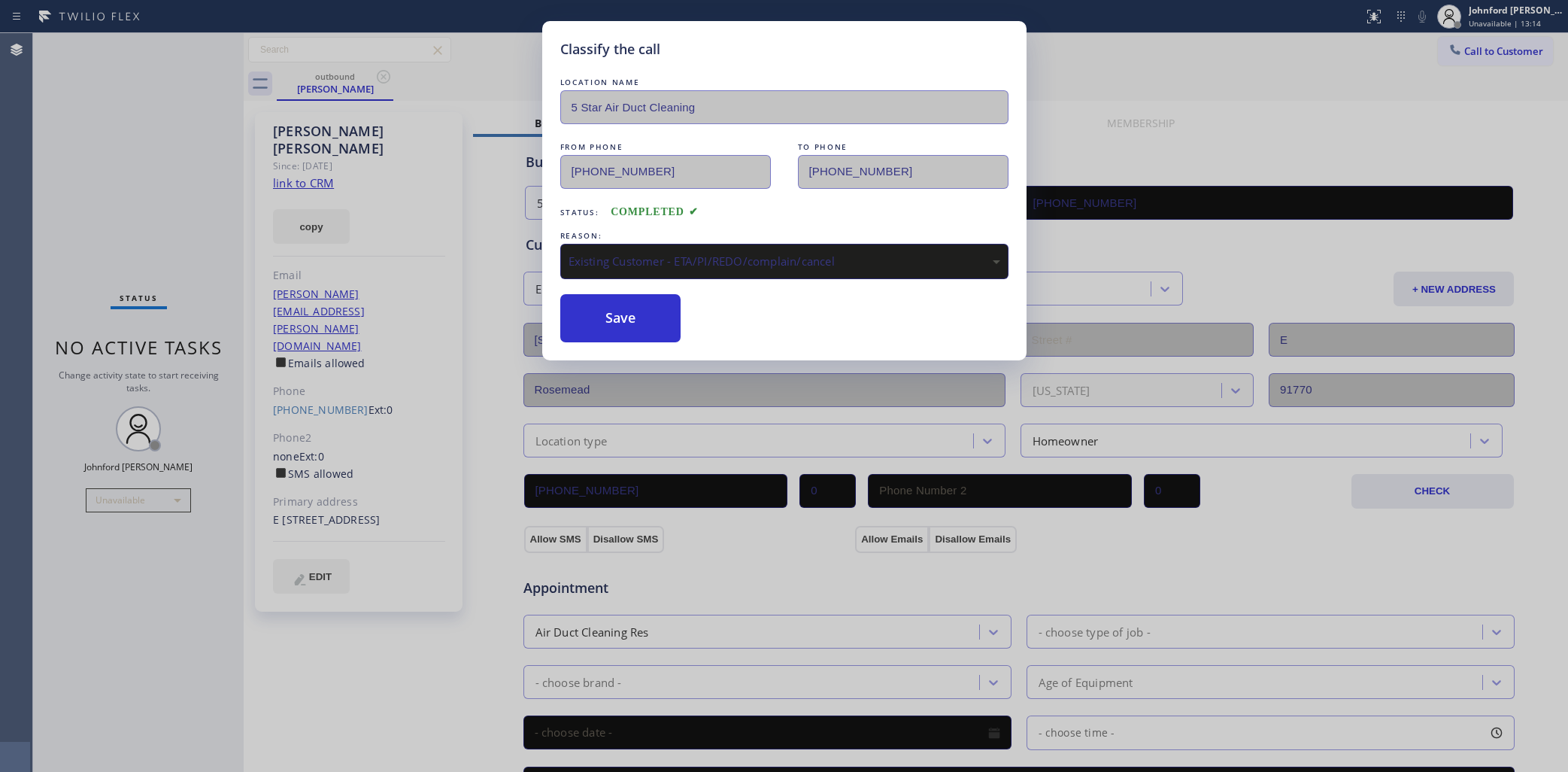
drag, startPoint x: 621, startPoint y: 314, endPoint x: 925, endPoint y: 88, distance: 378.8
click at [631, 300] on button "Save" at bounding box center [621, 318] width 121 height 48
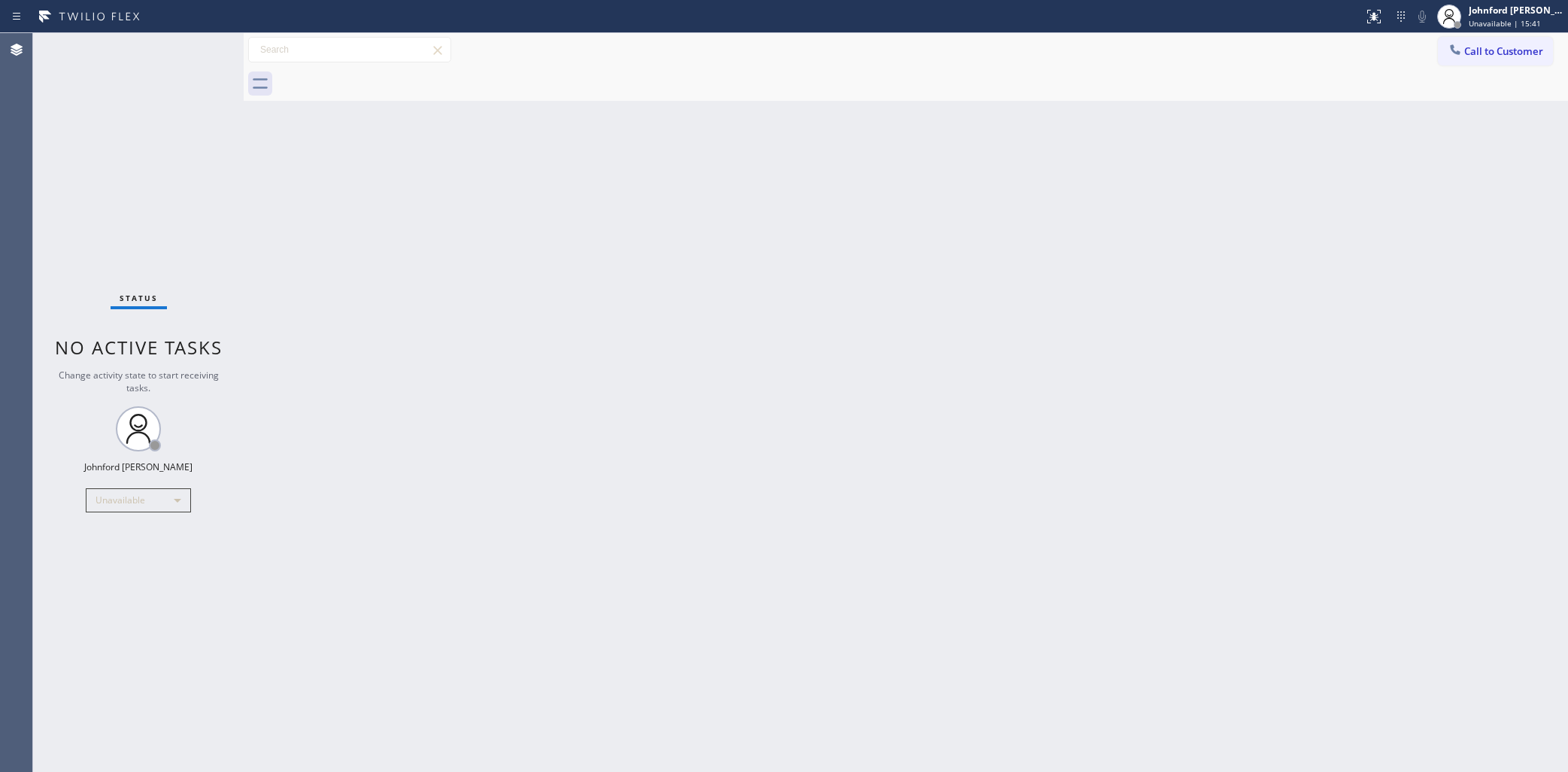
drag, startPoint x: 1074, startPoint y: 225, endPoint x: 1080, endPoint y: 61, distance: 164.1
click at [1078, 222] on div "Back to Dashboard Change Sender ID Customers Technicians Select a contact Outbo…" at bounding box center [906, 402] width 1324 height 739
drag, startPoint x: 1467, startPoint y: 54, endPoint x: 1408, endPoint y: 66, distance: 60.2
click at [1454, 54] on button "Call to Customer" at bounding box center [1496, 51] width 115 height 29
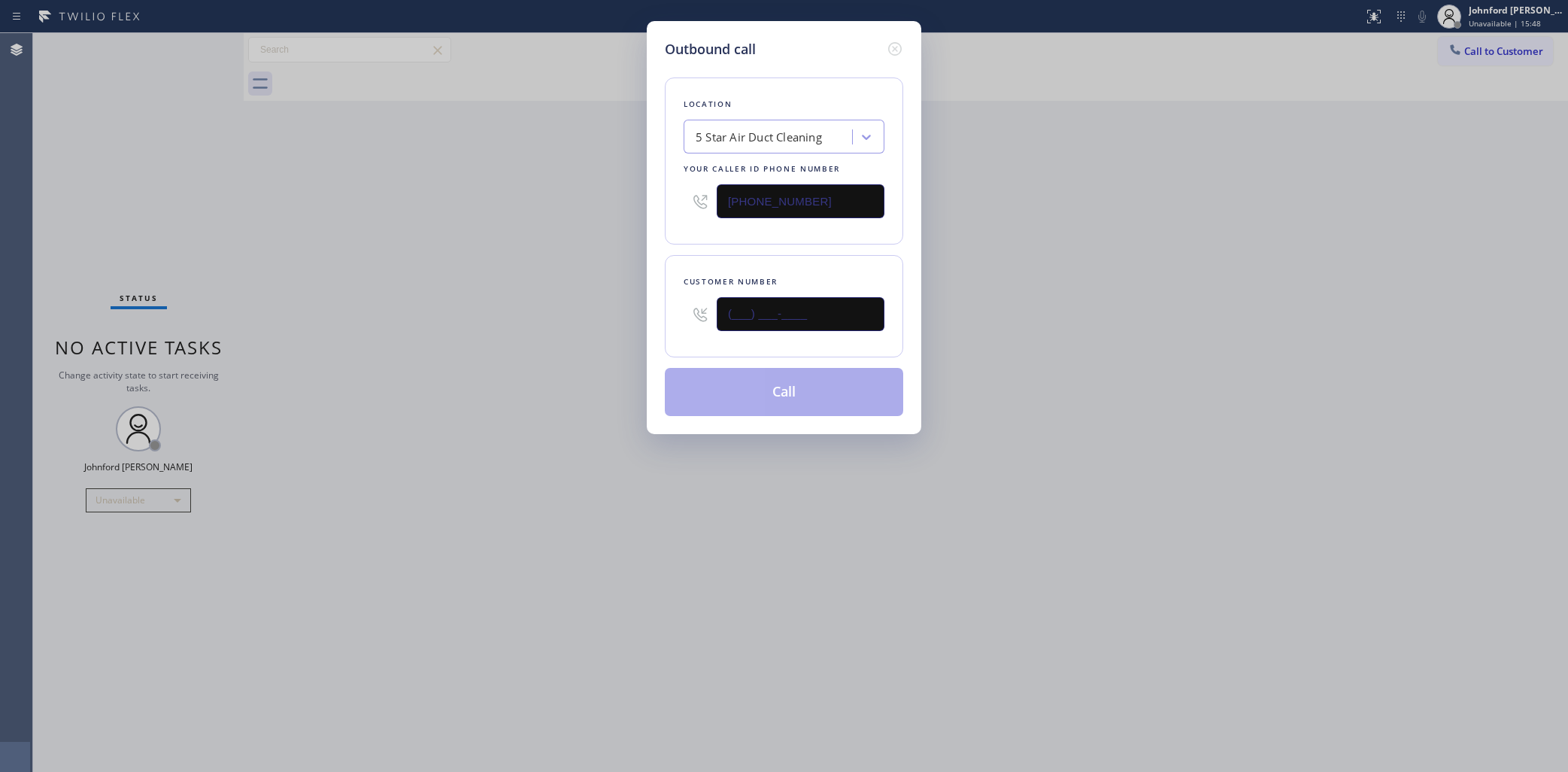
drag, startPoint x: 682, startPoint y: 322, endPoint x: 580, endPoint y: 329, distance: 102.2
click at [606, 329] on div "Outbound call Location 5 Star Air Duct Cleaning Your caller id phone number (85…" at bounding box center [784, 386] width 1568 height 772
paste input "678) 428-2465"
click at [545, 333] on div "Outbound call Location 5 Star Air Duct Cleaning Your caller id phone number (85…" at bounding box center [784, 386] width 1568 height 772
drag, startPoint x: 844, startPoint y: 314, endPoint x: 589, endPoint y: 326, distance: 255.3
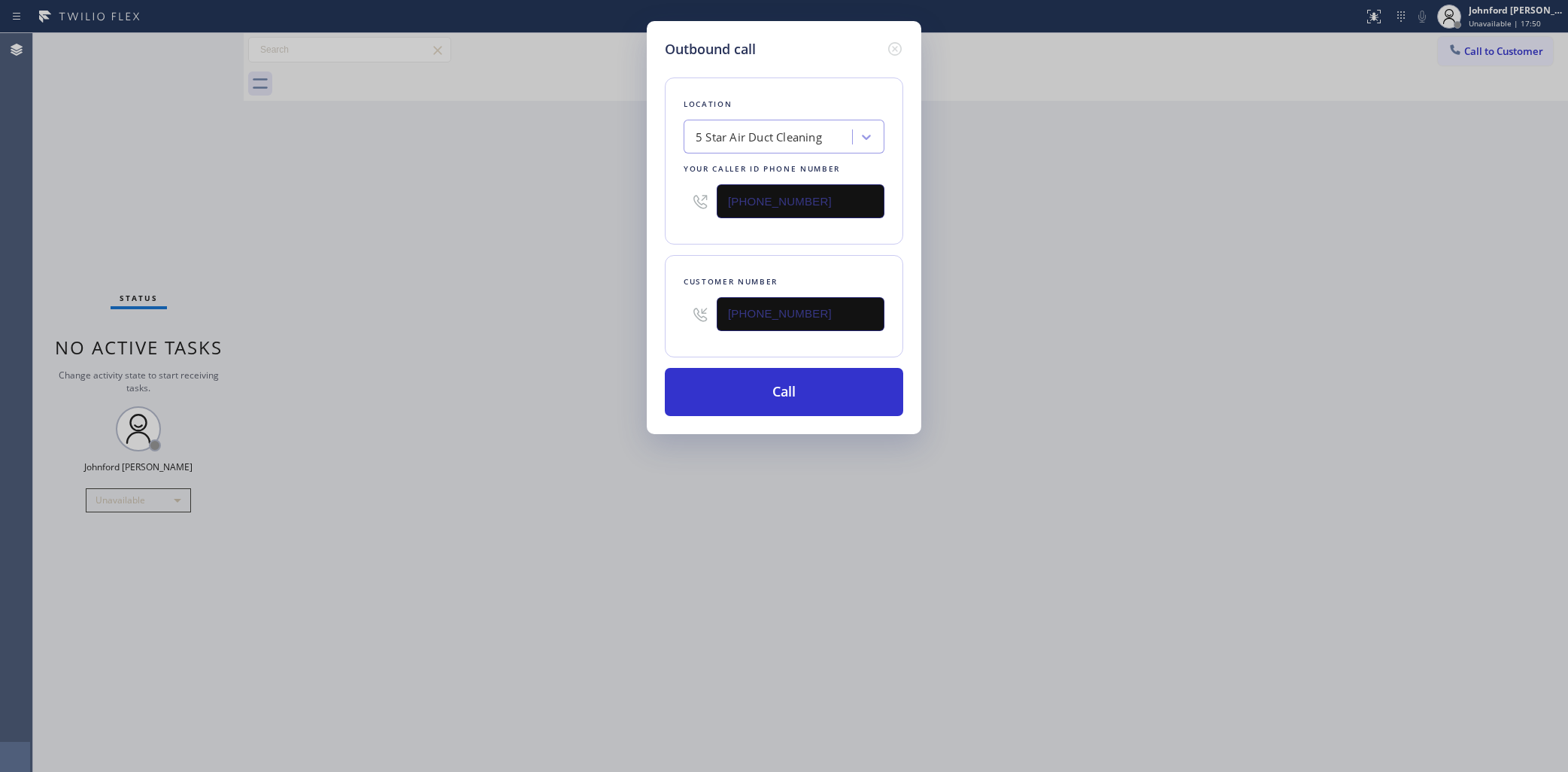
click at [596, 326] on div "Outbound call Location 5 Star Air Duct Cleaning Your caller id phone number (85…" at bounding box center [784, 386] width 1568 height 772
paste input "text"
type input "(678) 428-2465"
click at [558, 326] on div "Outbound call Location 5 Star Air Duct Cleaning Your caller id phone number (85…" at bounding box center [784, 386] width 1568 height 772
click at [749, 377] on button "Call" at bounding box center [784, 392] width 238 height 48
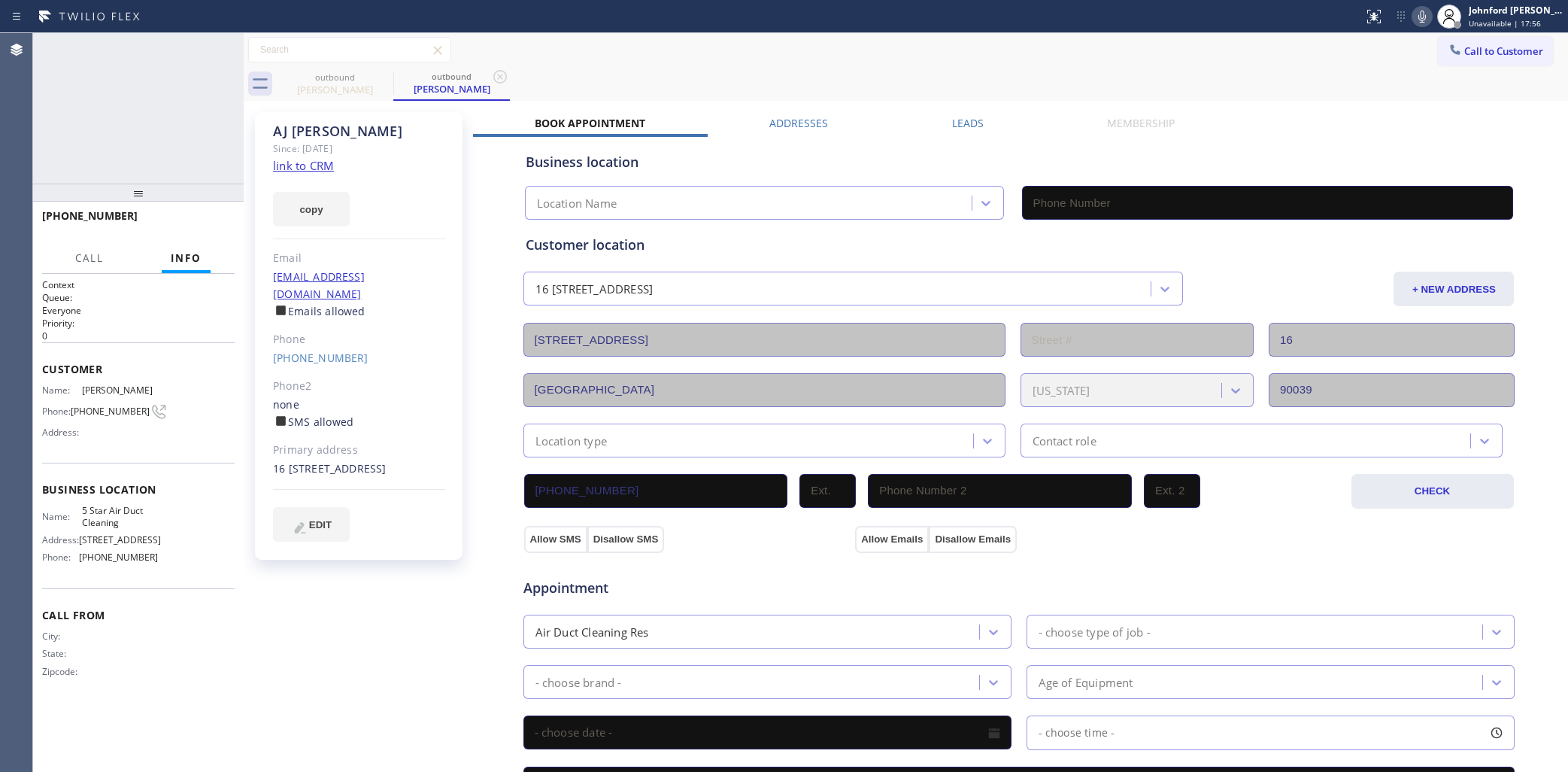
type input "(858) 800-3094"
click at [203, 202] on div at bounding box center [137, 192] width 210 height 18
click at [193, 228] on span "HANG UP" at bounding box center [200, 223] width 46 height 11
drag, startPoint x: 1449, startPoint y: 51, endPoint x: 1363, endPoint y: 88, distance: 93.6
click at [1423, 65] on div "Call to Customer Outbound call Location 5 Star Air Duct Cleaning Your caller id…" at bounding box center [906, 49] width 1324 height 34
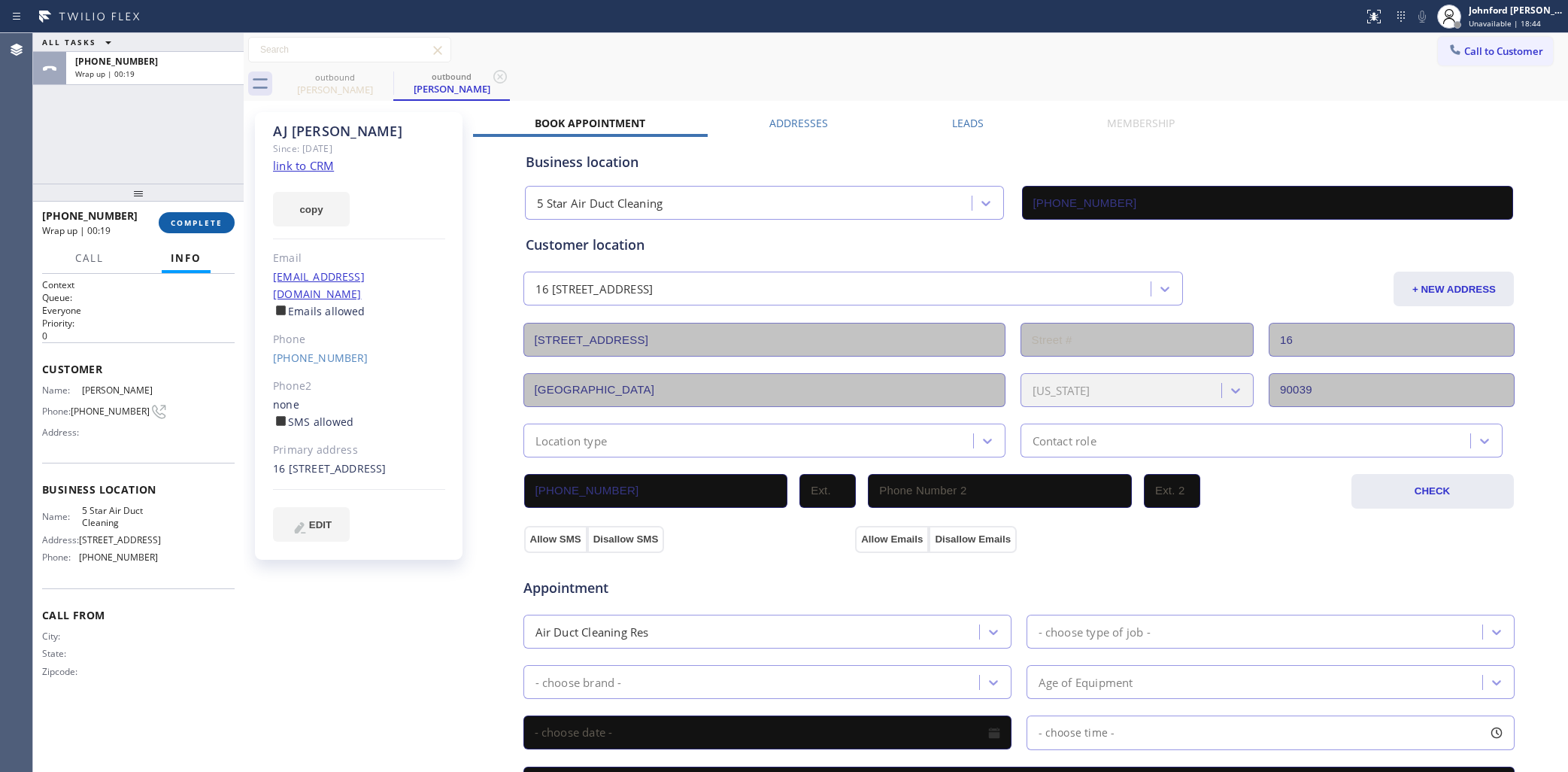
click at [222, 222] on span "COMPLETE" at bounding box center [197, 223] width 52 height 11
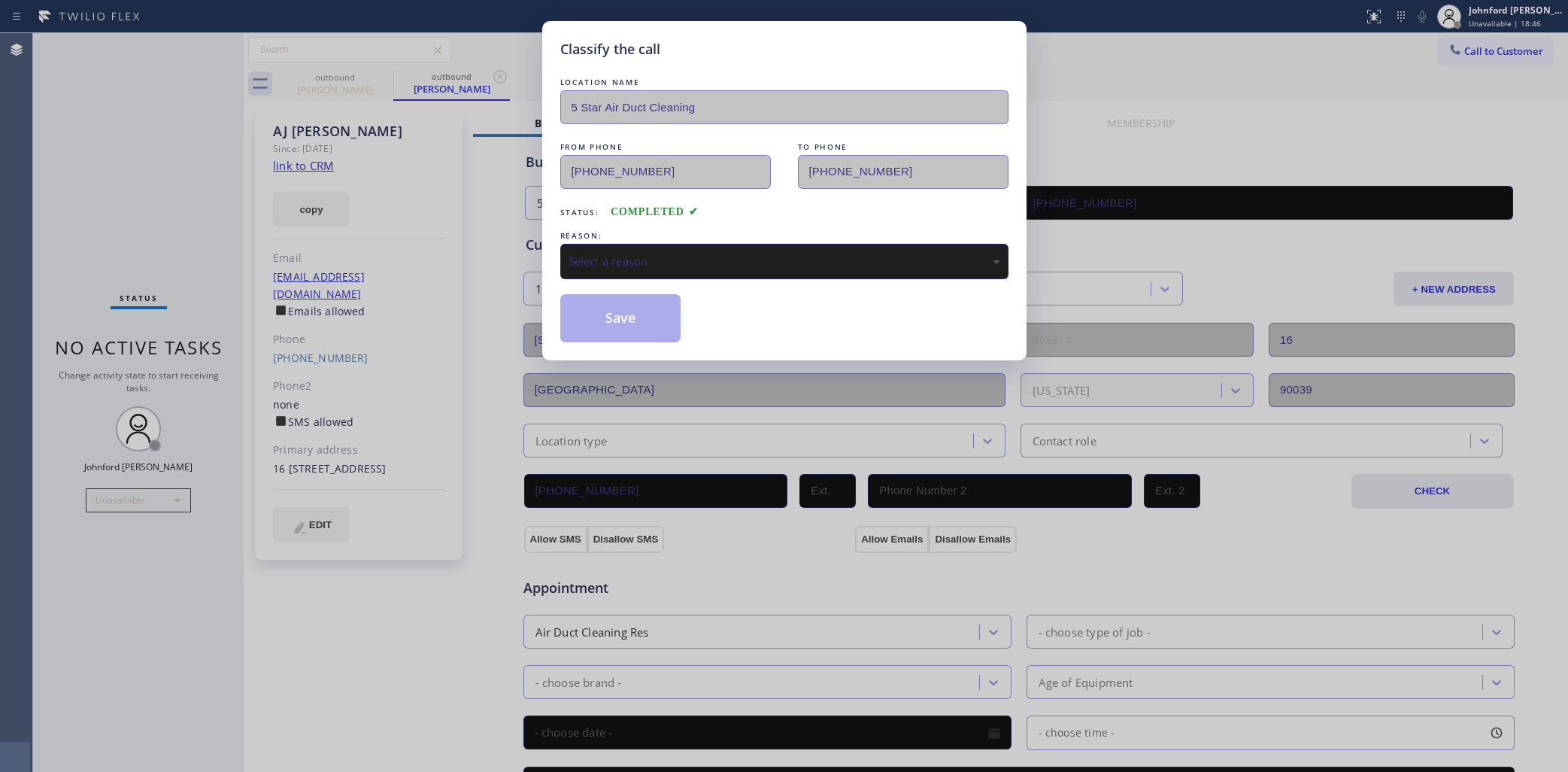
drag, startPoint x: 639, startPoint y: 265, endPoint x: 667, endPoint y: 256, distance: 29.4
click at [646, 264] on div "Select a reason" at bounding box center [785, 261] width 432 height 17
click at [618, 333] on button "Save" at bounding box center [621, 318] width 121 height 48
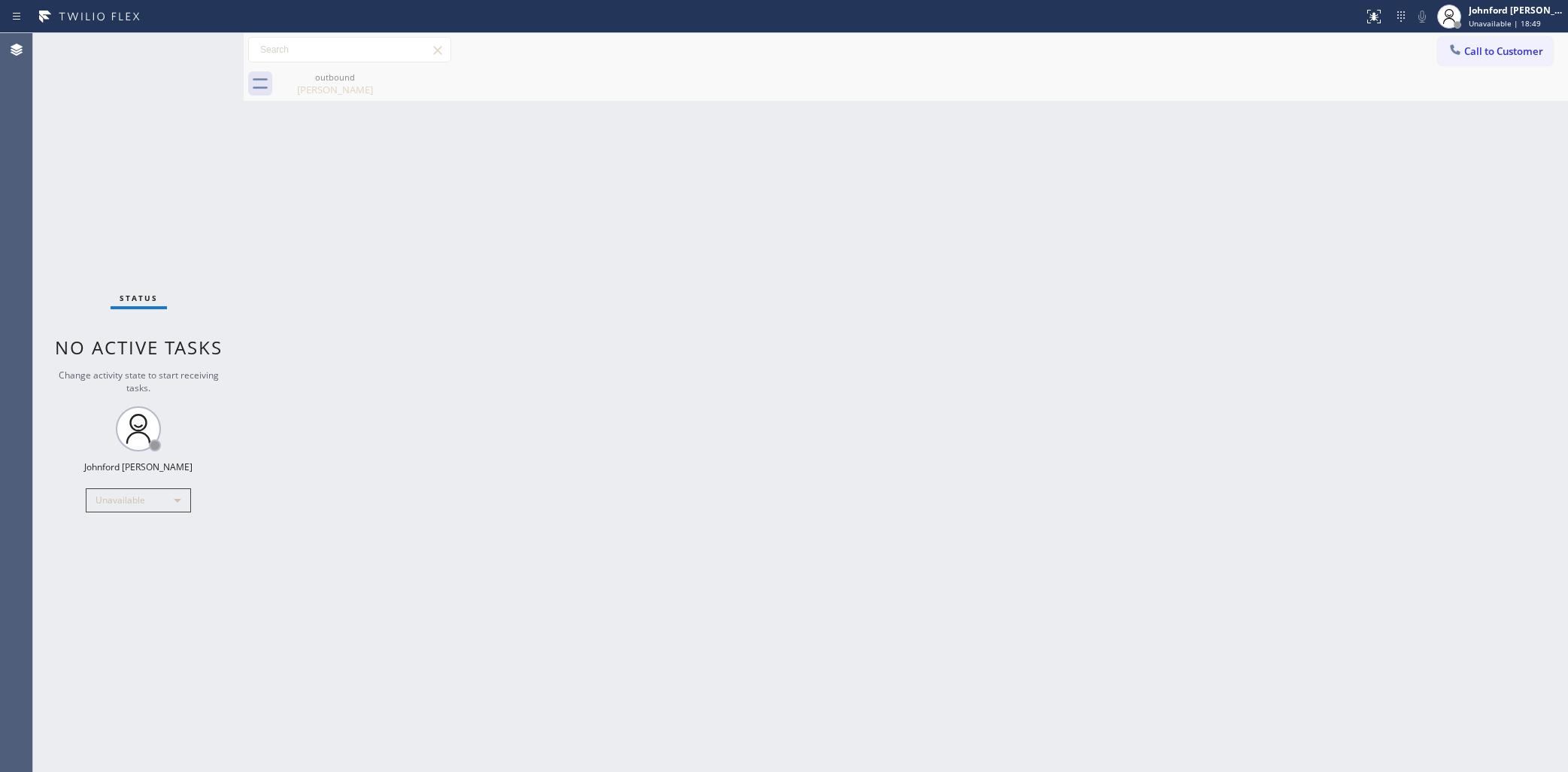
drag, startPoint x: 340, startPoint y: 70, endPoint x: 340, endPoint y: 307, distance: 237.0
click at [341, 70] on div "outbound AJ Jones" at bounding box center [335, 84] width 113 height 34
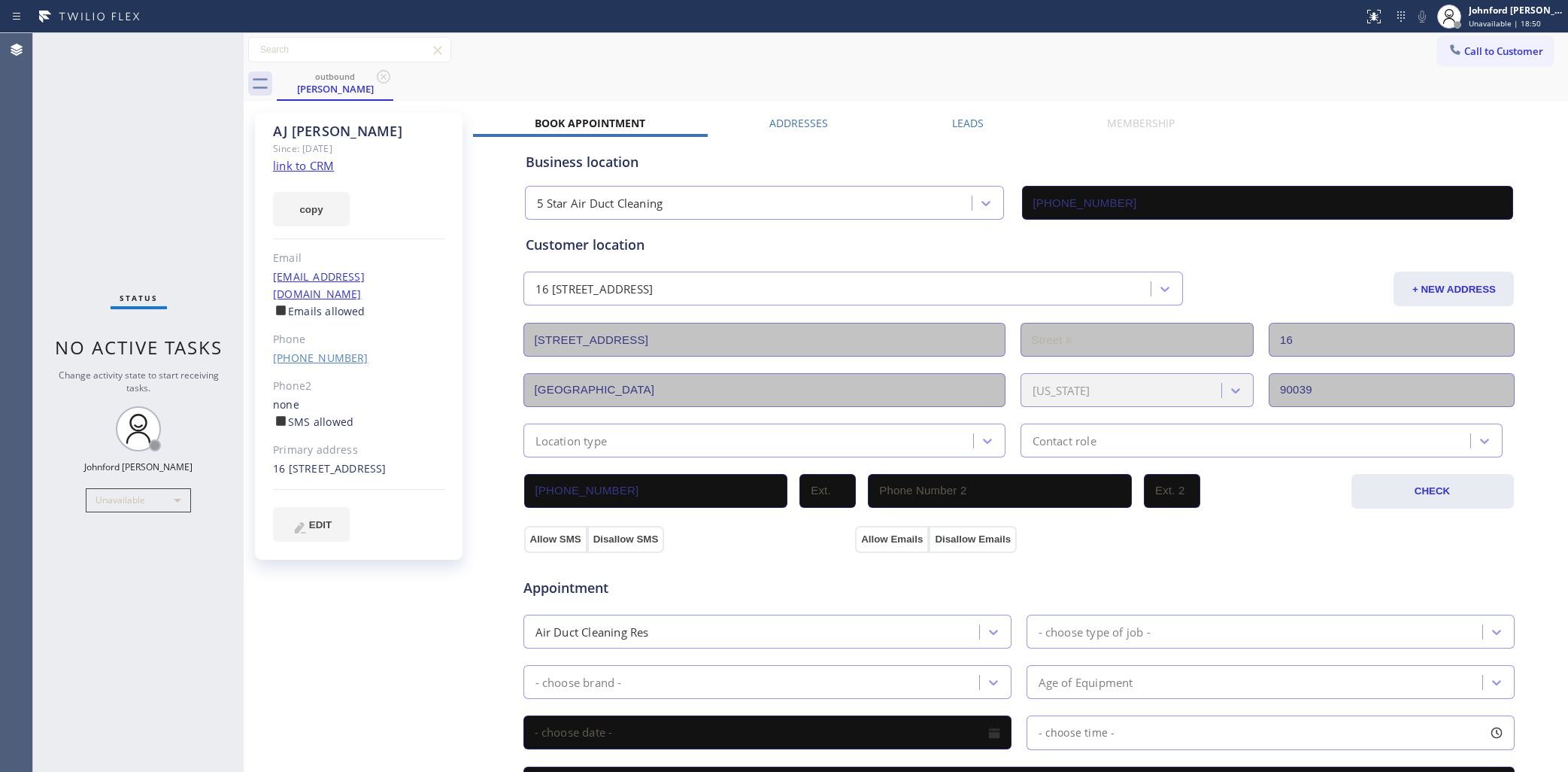
click at [325, 350] on link "(678) 428-2465" at bounding box center [321, 357] width 96 height 14
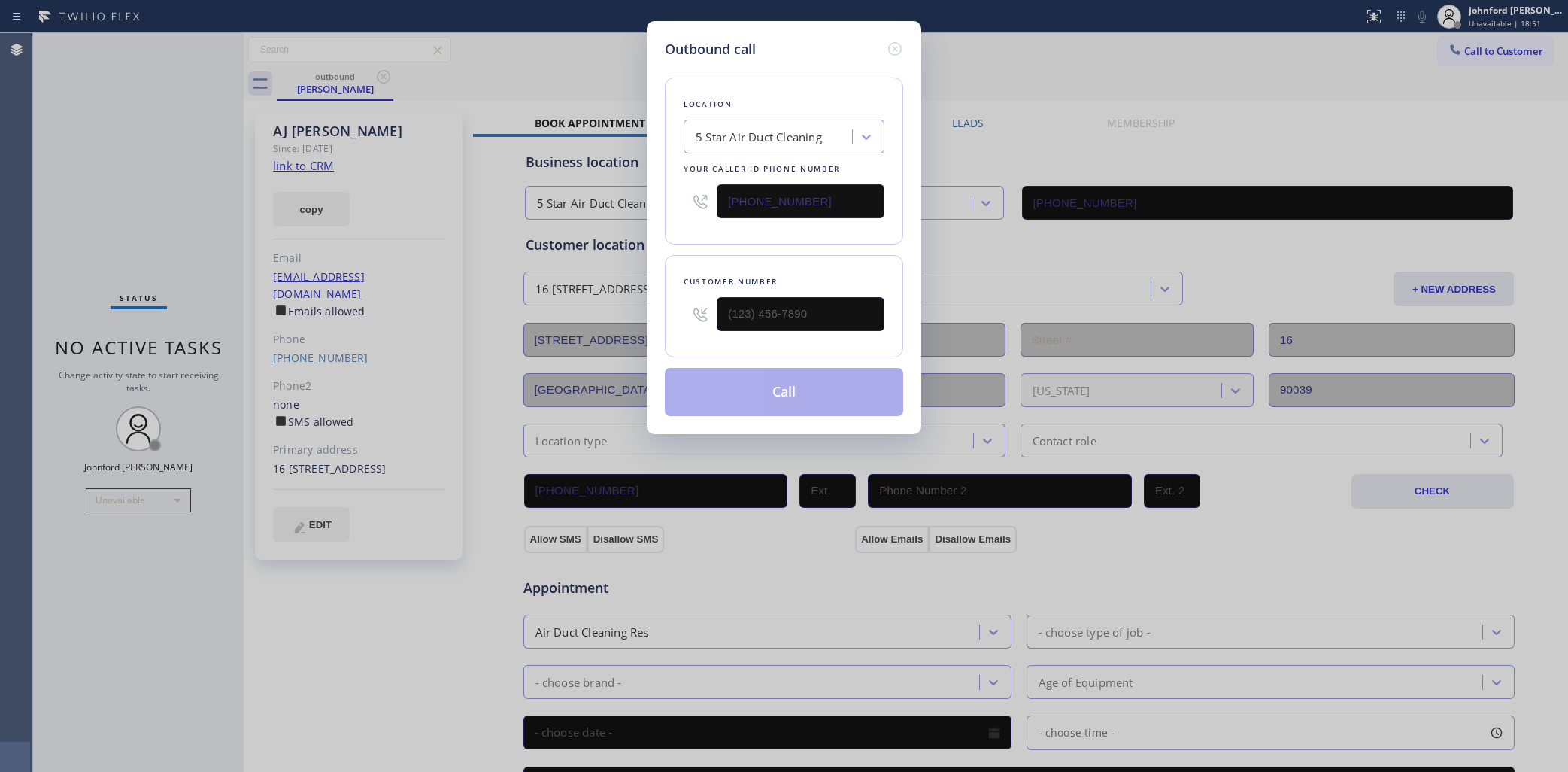
type input "(678) 428-2465"
drag, startPoint x: 788, startPoint y: 196, endPoint x: 613, endPoint y: 223, distance: 177.1
click at [633, 218] on div "Outbound call Location 5 Star Air Duct Cleaning Your caller id phone number (85…" at bounding box center [784, 386] width 1568 height 772
paste input "88) 909-0120"
type input "(888) 909-0120"
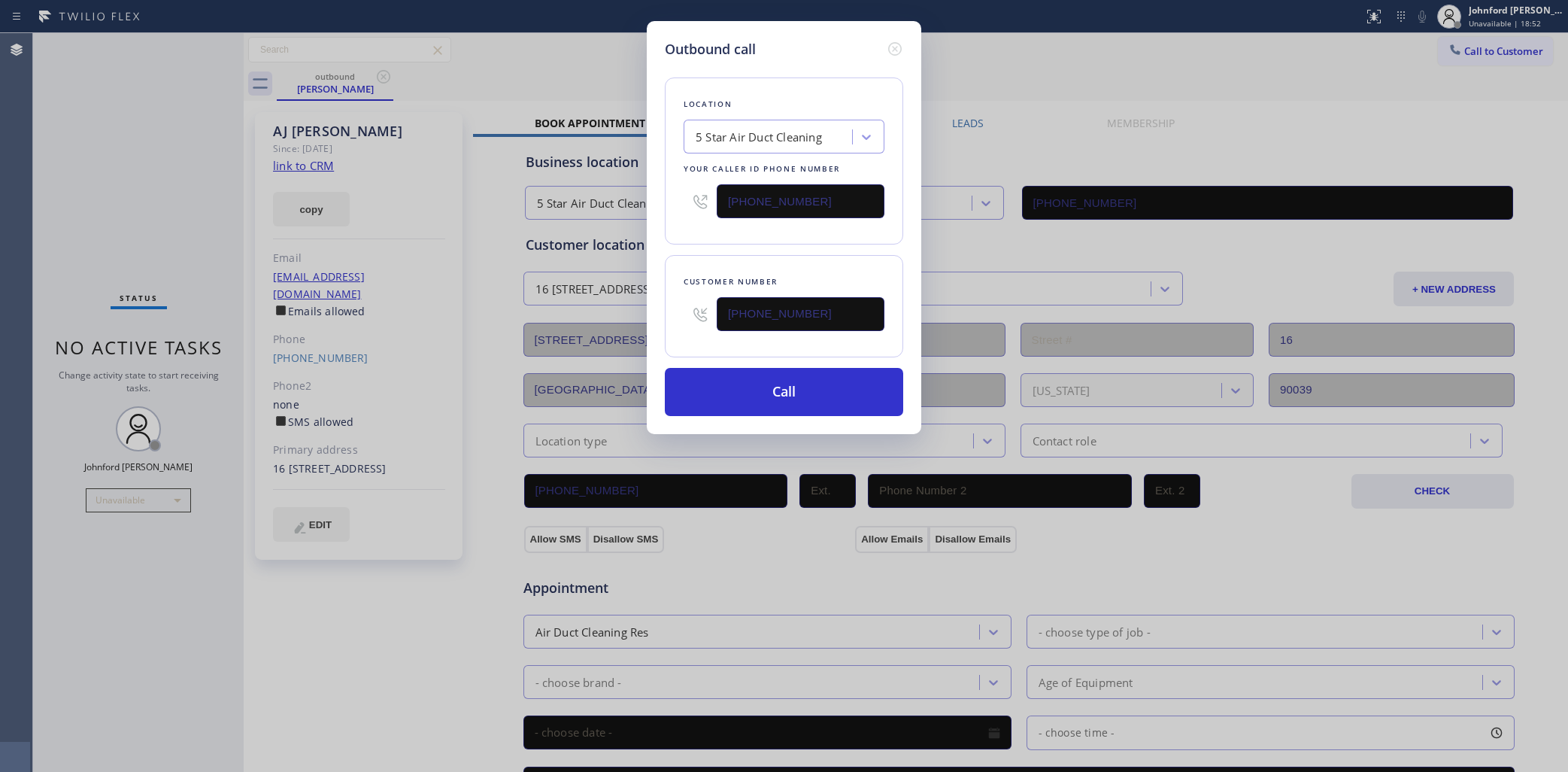
click at [728, 262] on div "Customer number (678) 428-2465" at bounding box center [784, 306] width 238 height 103
click at [766, 374] on button "Call" at bounding box center [784, 392] width 238 height 48
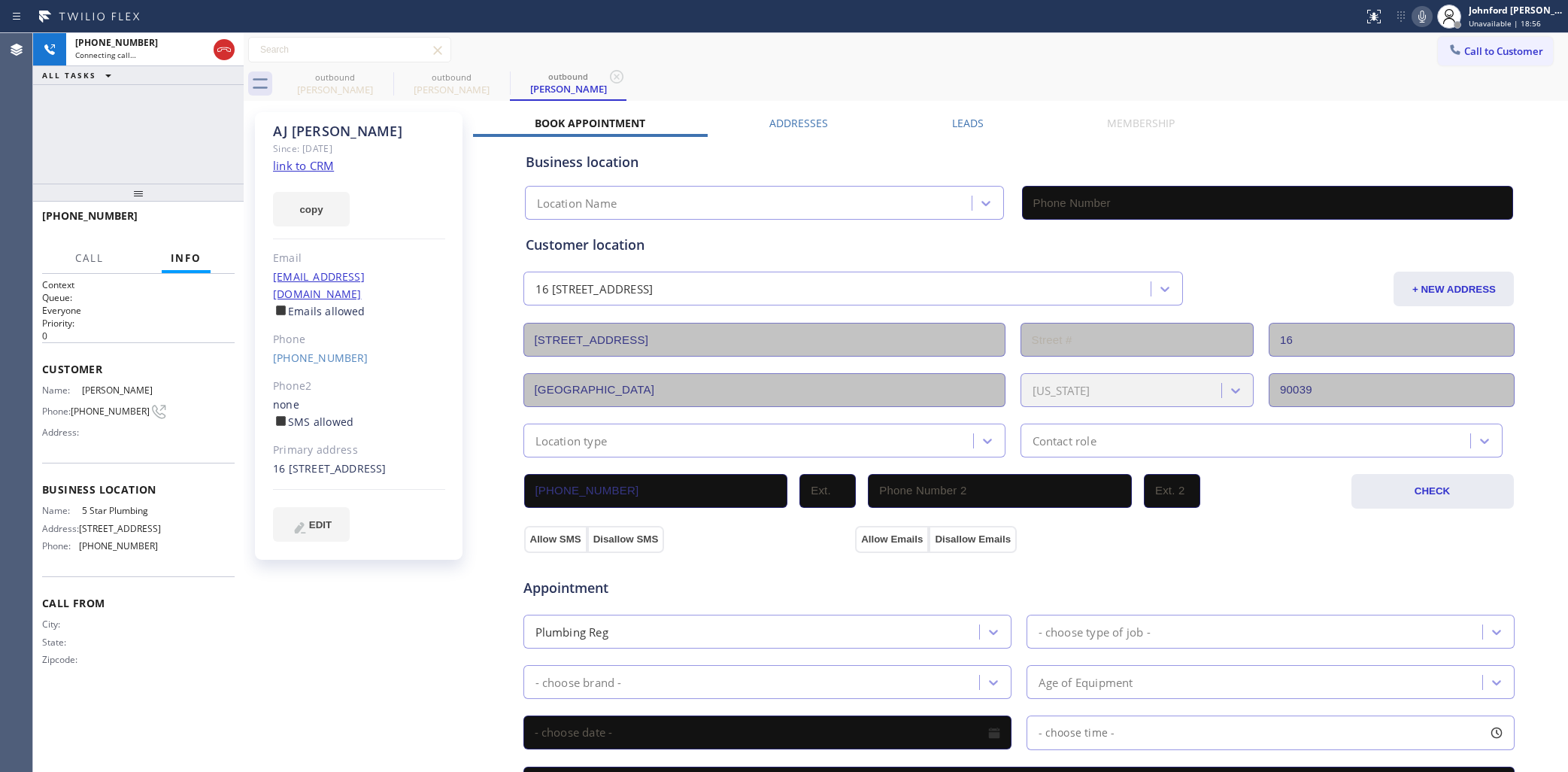
type input "(888) 909-0120"
click at [372, 74] on div "outbound" at bounding box center [335, 77] width 113 height 12
click at [380, 74] on icon at bounding box center [383, 77] width 18 height 18
type input "(888) 909-0120"
click at [761, 74] on div "outbound AJ Jones outbound AJ Jones" at bounding box center [922, 84] width 1292 height 34
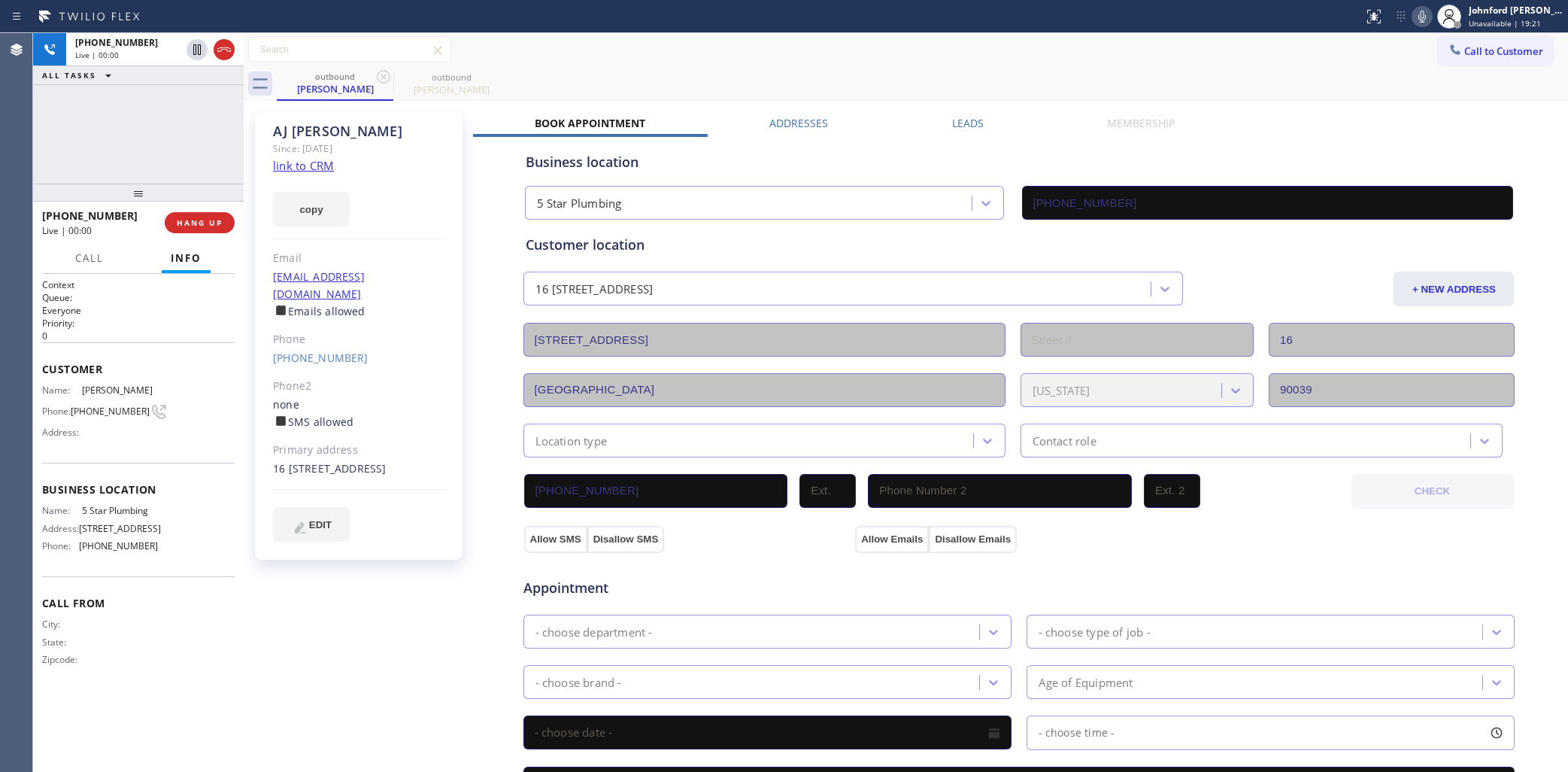
click at [762, 73] on div "outbound AJ Jones outbound AJ Jones" at bounding box center [922, 84] width 1292 height 34
click at [380, 78] on icon at bounding box center [383, 77] width 18 height 18
click at [0, 0] on icon at bounding box center [0, 0] width 0 height 0
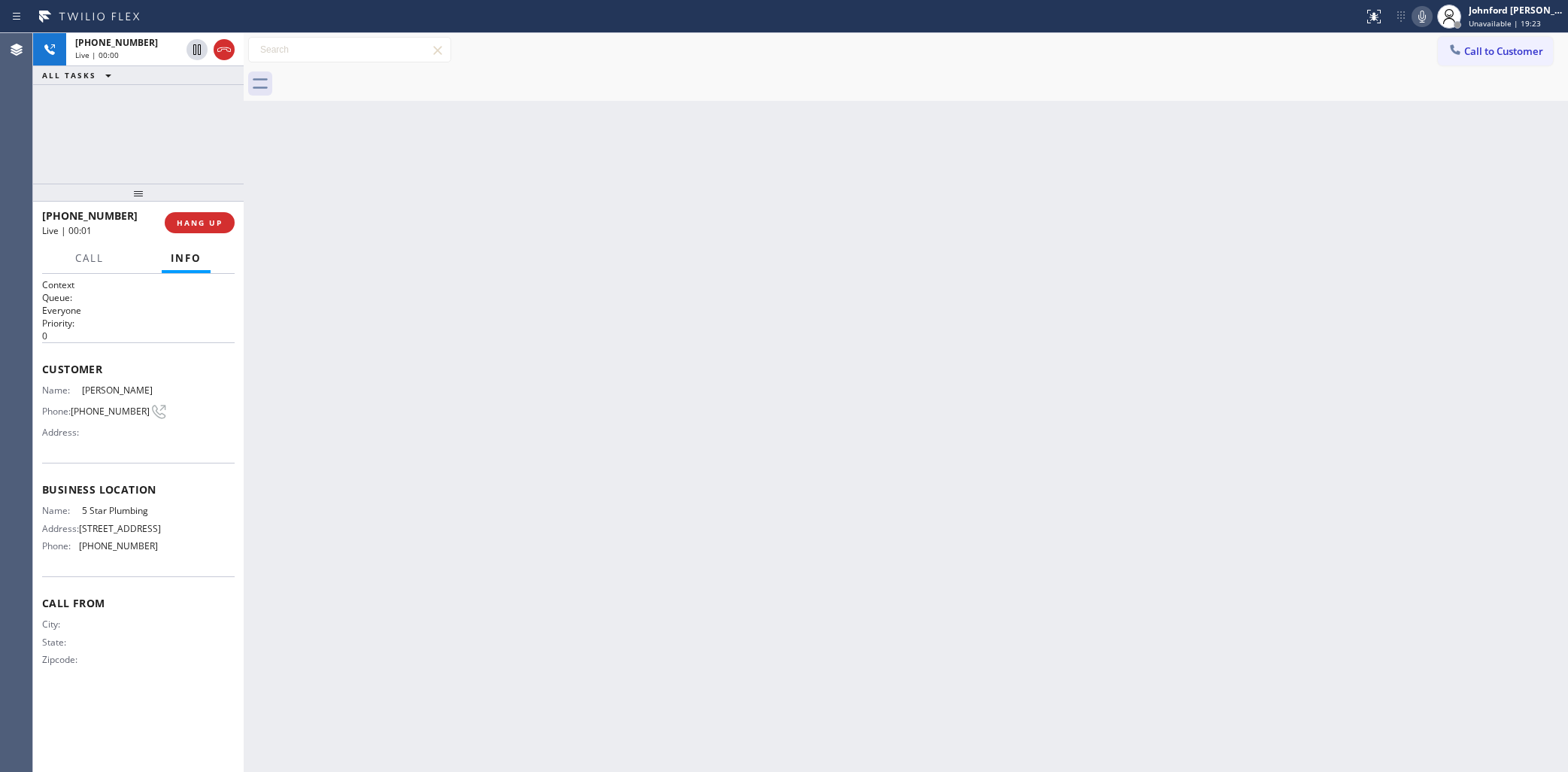
drag, startPoint x: 380, startPoint y: 78, endPoint x: 181, endPoint y: 120, distance: 203.4
click at [362, 78] on div at bounding box center [922, 84] width 1292 height 34
click at [167, 215] on div "+16784282465 Live | 00:01 HANG UP" at bounding box center [138, 223] width 193 height 39
click at [190, 231] on button "HANG UP" at bounding box center [200, 223] width 70 height 21
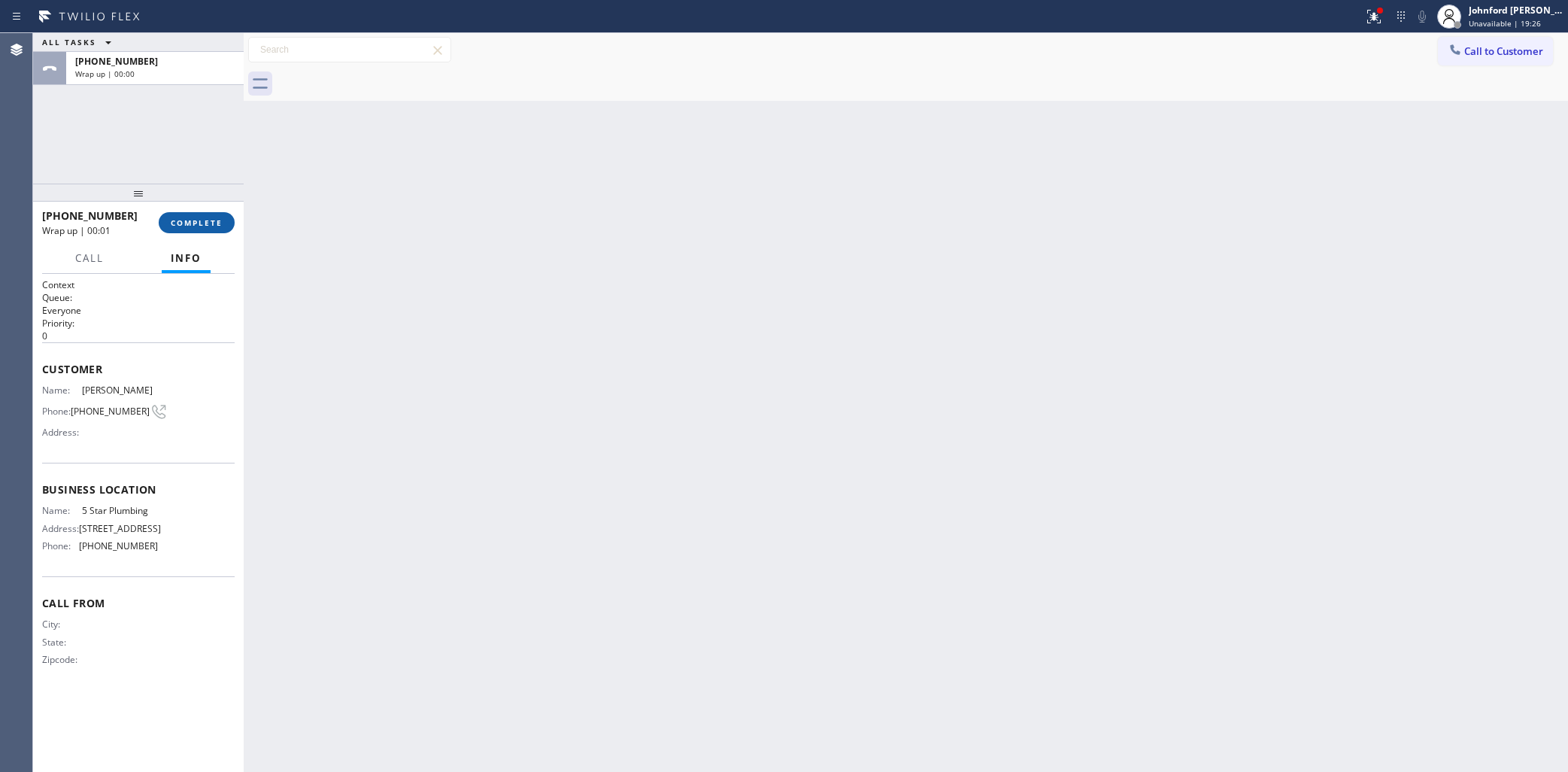
click at [198, 218] on span "COMPLETE" at bounding box center [197, 223] width 52 height 11
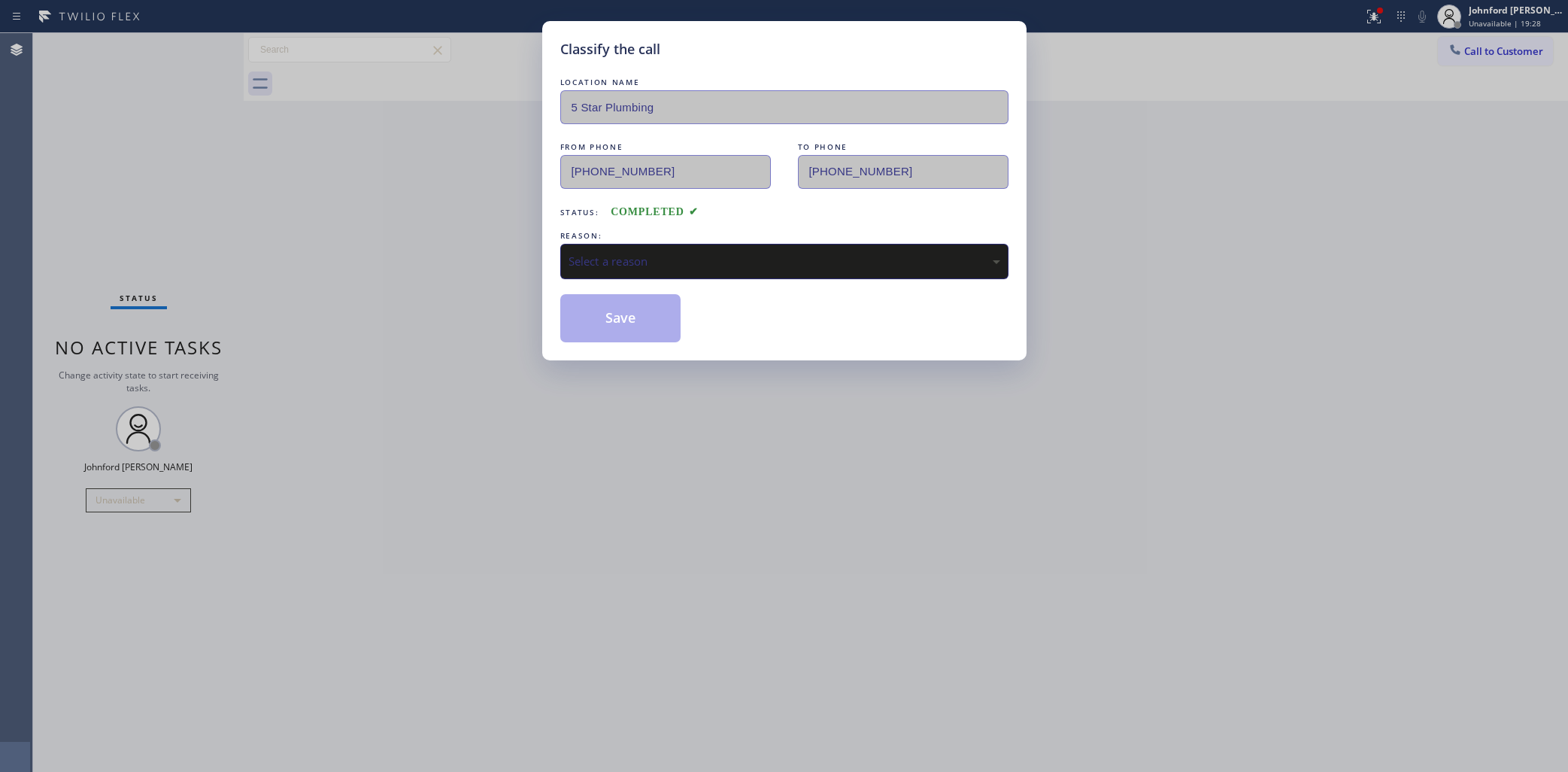
click at [741, 272] on div "Select a reason" at bounding box center [784, 261] width 448 height 36
click at [654, 332] on button "Save" at bounding box center [621, 318] width 121 height 48
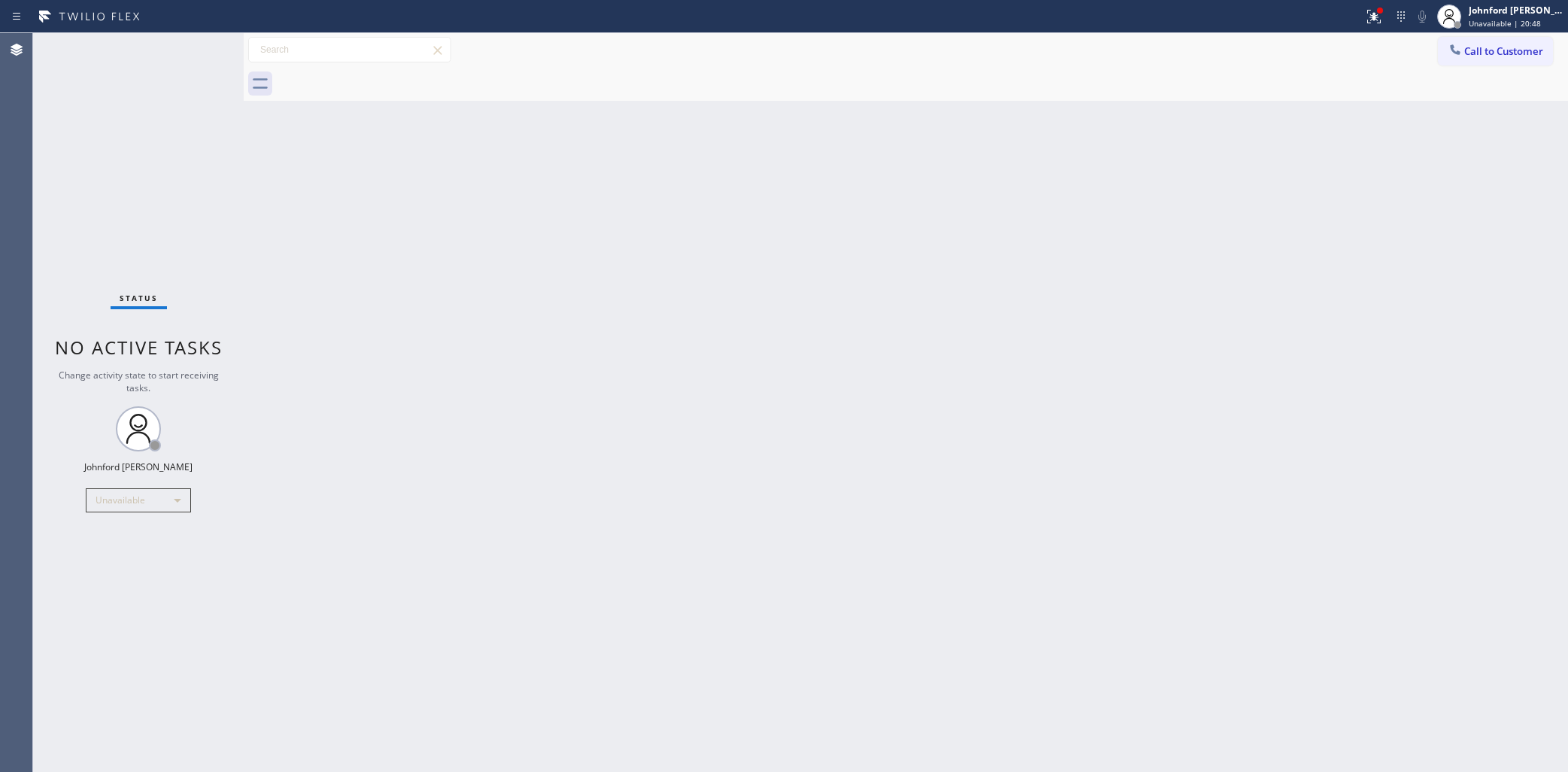
click at [1164, 124] on div "Back to Dashboard Change Sender ID Customers Technicians Select a contact Outbo…" at bounding box center [906, 402] width 1324 height 739
click at [732, 350] on div "Back to Dashboard Change Sender ID Customers Technicians Select a contact Outbo…" at bounding box center [906, 402] width 1324 height 739
click at [125, 495] on div "Unavailable" at bounding box center [138, 500] width 106 height 24
click at [109, 582] on li "Break" at bounding box center [137, 577] width 103 height 18
